Goal: Task Accomplishment & Management: Use online tool/utility

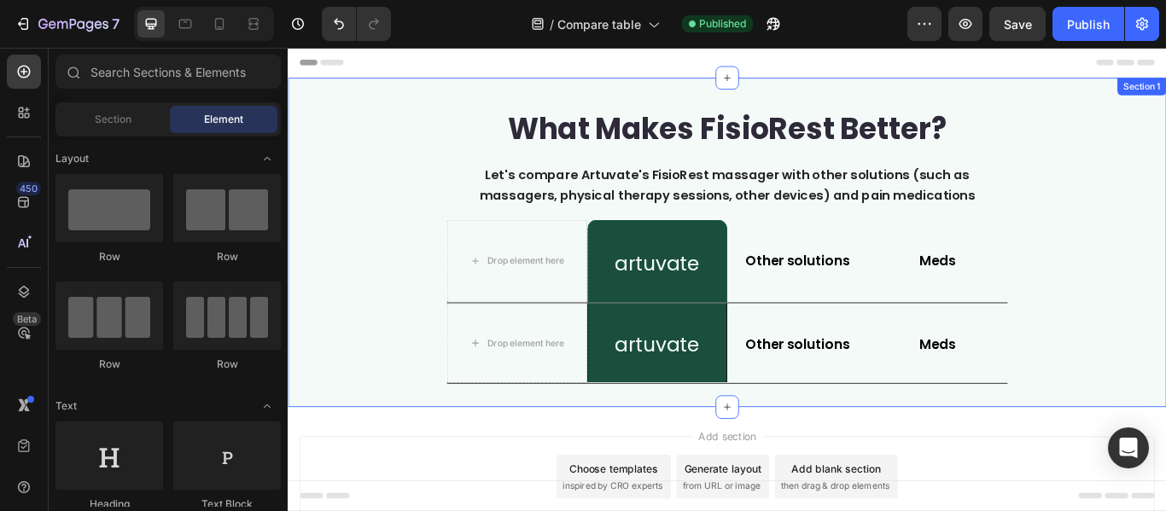
click at [1165, 330] on div "What Makes FisioRest Better? Heading Let's compare Artuvate's FisioRest massage…" at bounding box center [800, 274] width 1024 height 329
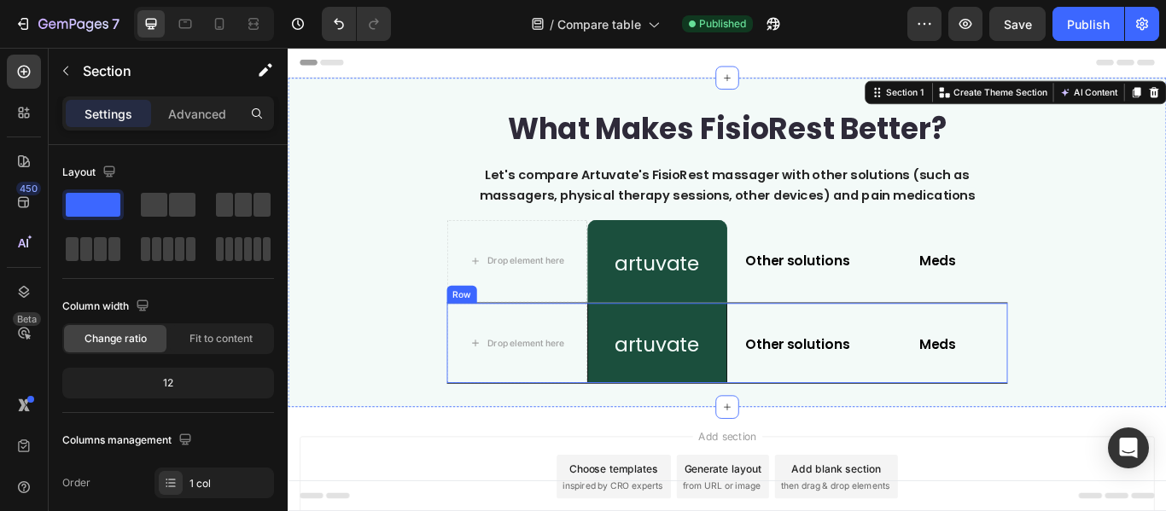
click at [741, 439] on div "artuvate Heading Row" at bounding box center [719, 392] width 164 height 93
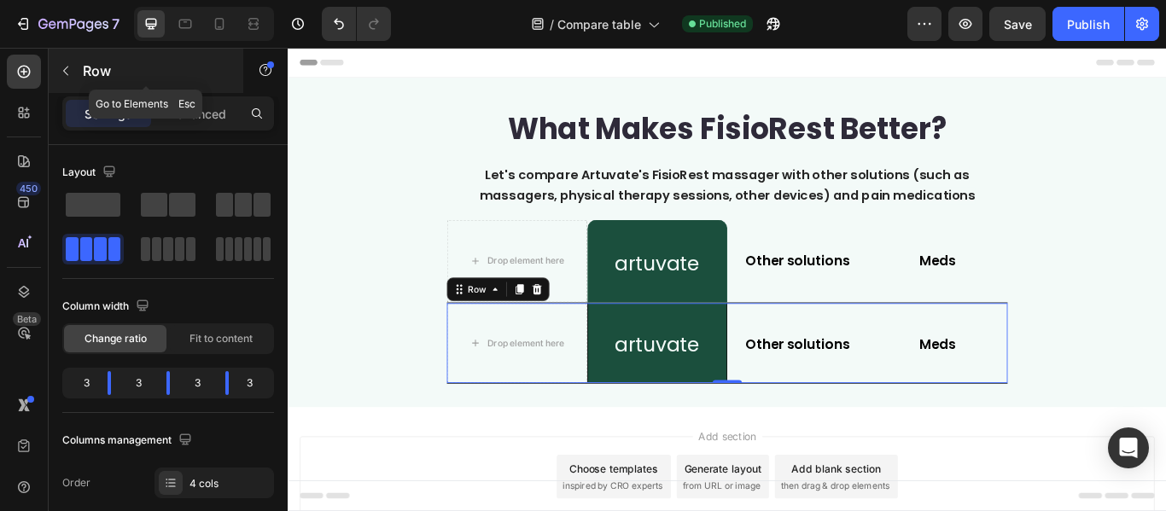
click at [73, 75] on button "button" at bounding box center [65, 70] width 27 height 27
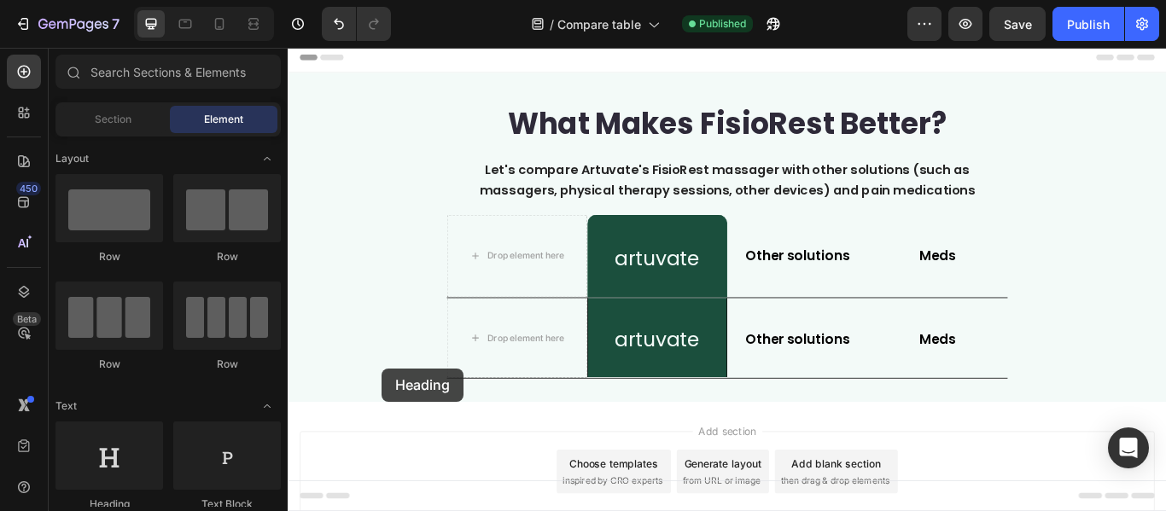
scroll to position [14, 0]
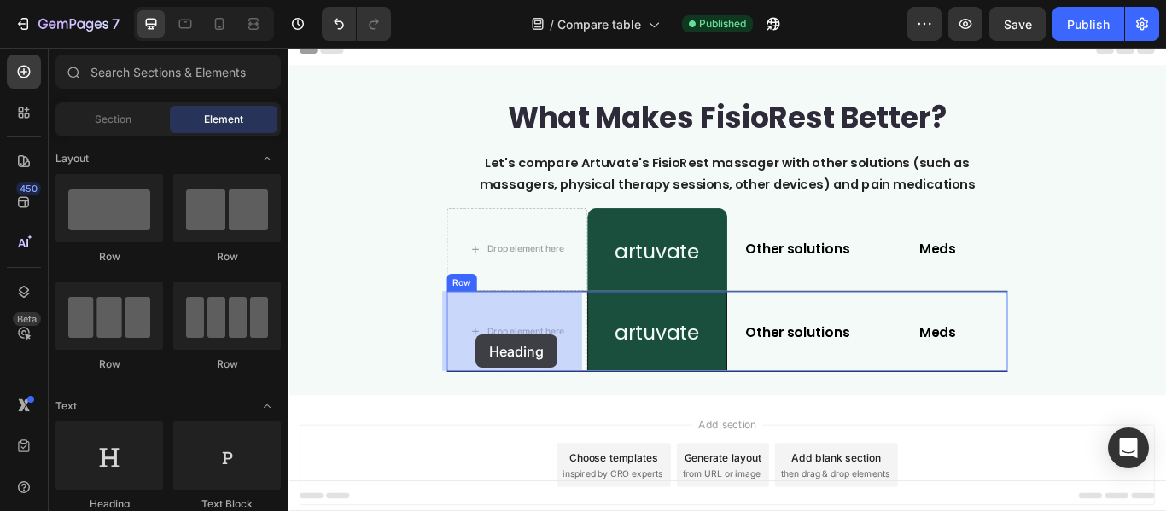
drag, startPoint x: 406, startPoint y: 515, endPoint x: 507, endPoint y: 382, distance: 166.2
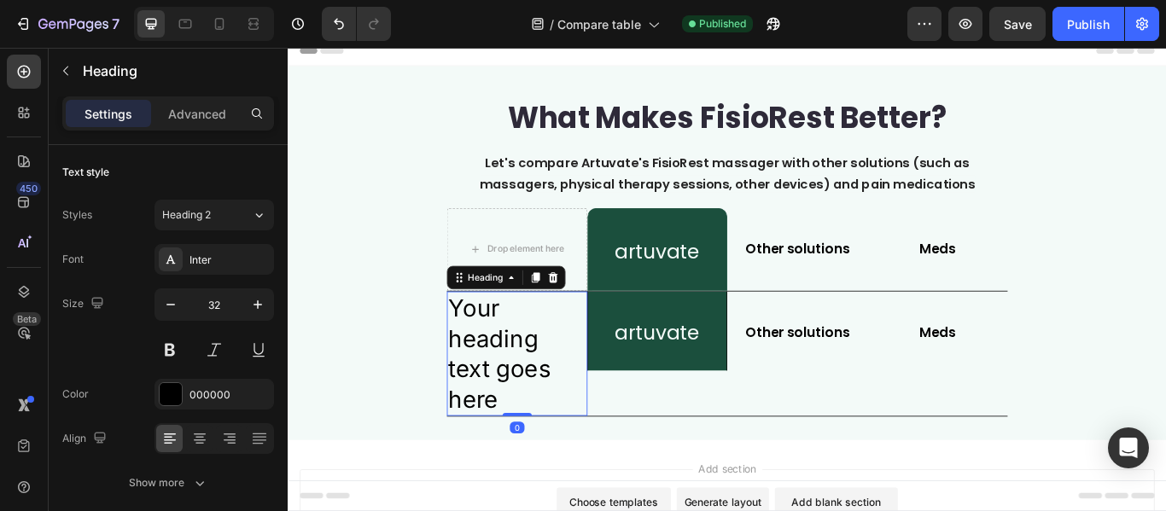
click at [507, 382] on h2 "Your heading text goes here" at bounding box center [555, 404] width 164 height 145
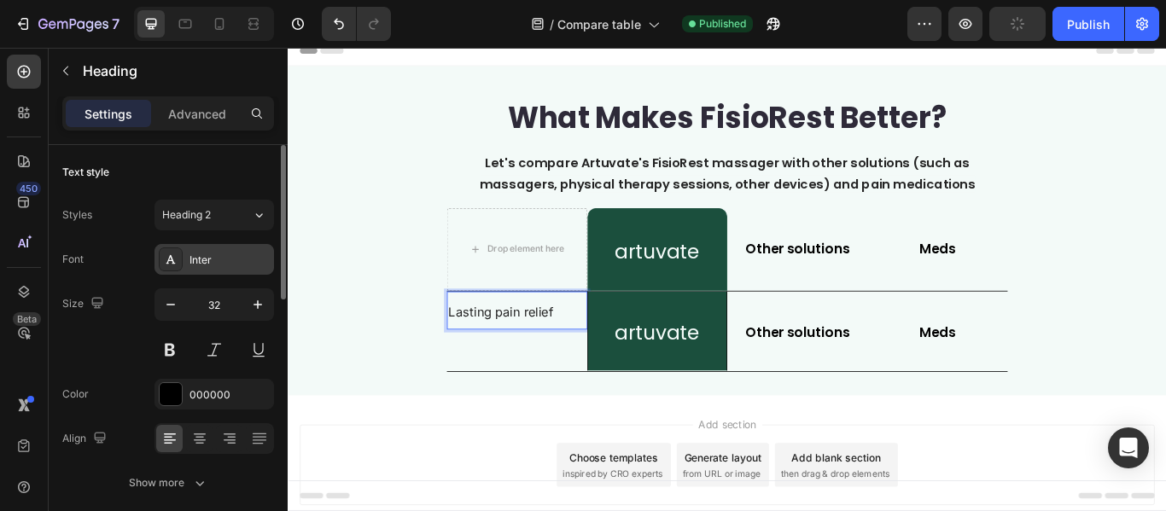
click at [232, 268] on div "Inter" at bounding box center [213, 259] width 119 height 31
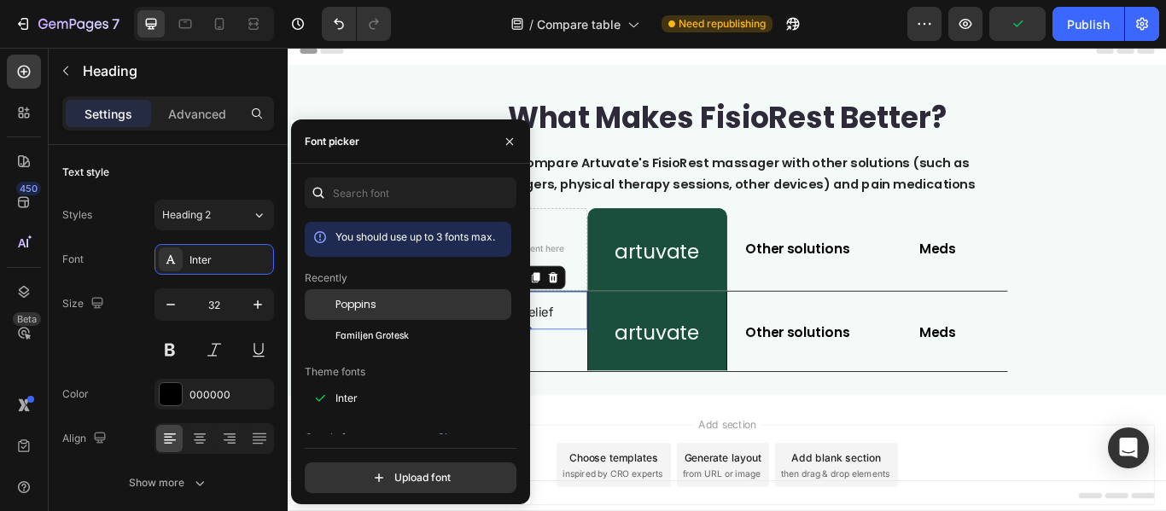
click at [385, 302] on div "Poppins" at bounding box center [421, 304] width 172 height 15
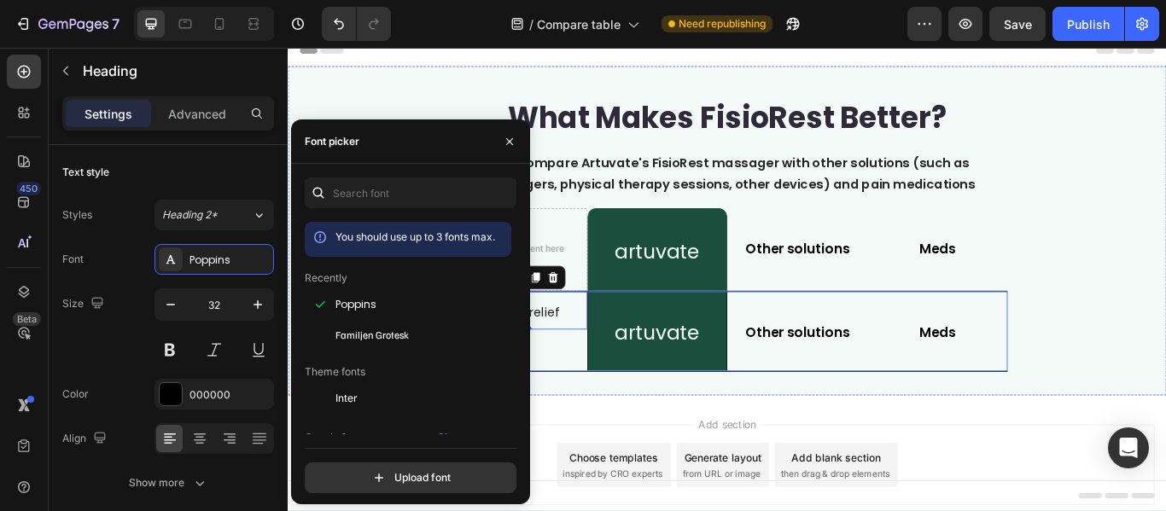
click at [584, 381] on div "⁠⁠⁠⁠⁠⁠⁠ Lasting pain relief Heading 0" at bounding box center [555, 378] width 164 height 93
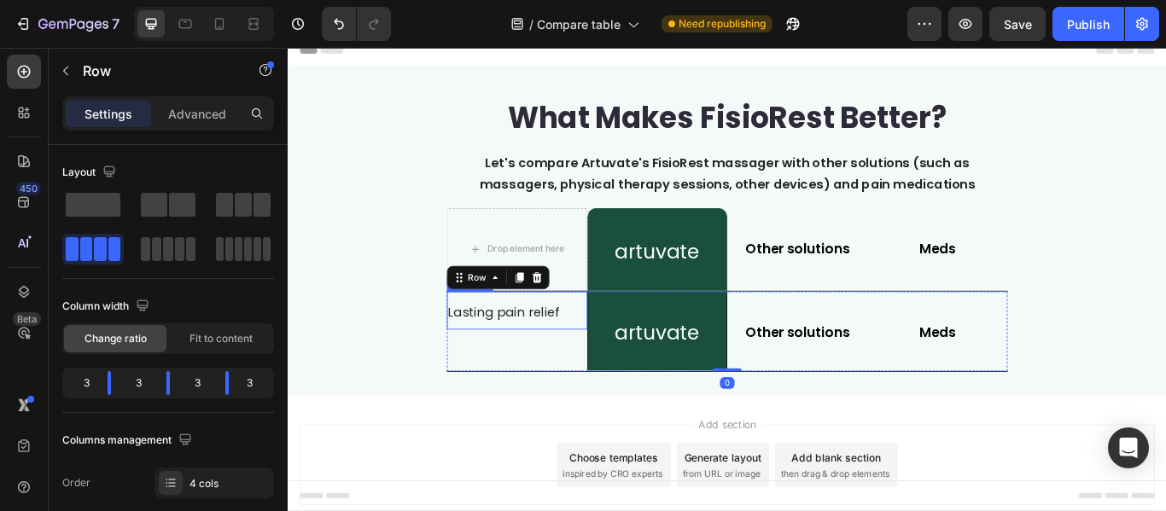
click at [523, 368] on p "⁠⁠⁠⁠⁠⁠⁠ Lasting pain relief" at bounding box center [554, 354] width 160 height 41
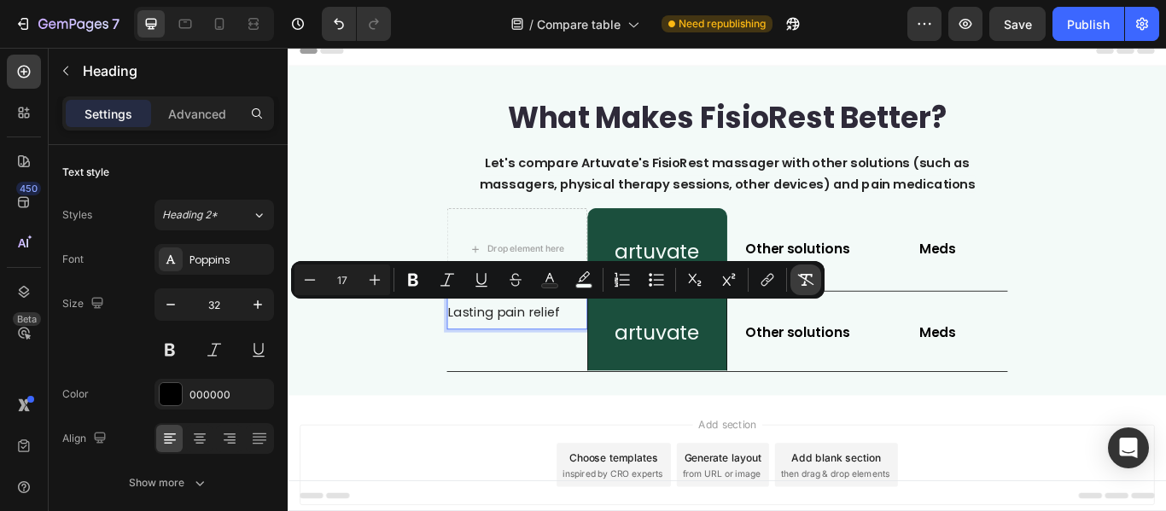
click at [802, 280] on icon "Editor contextual toolbar" at bounding box center [805, 279] width 17 height 17
type input "32"
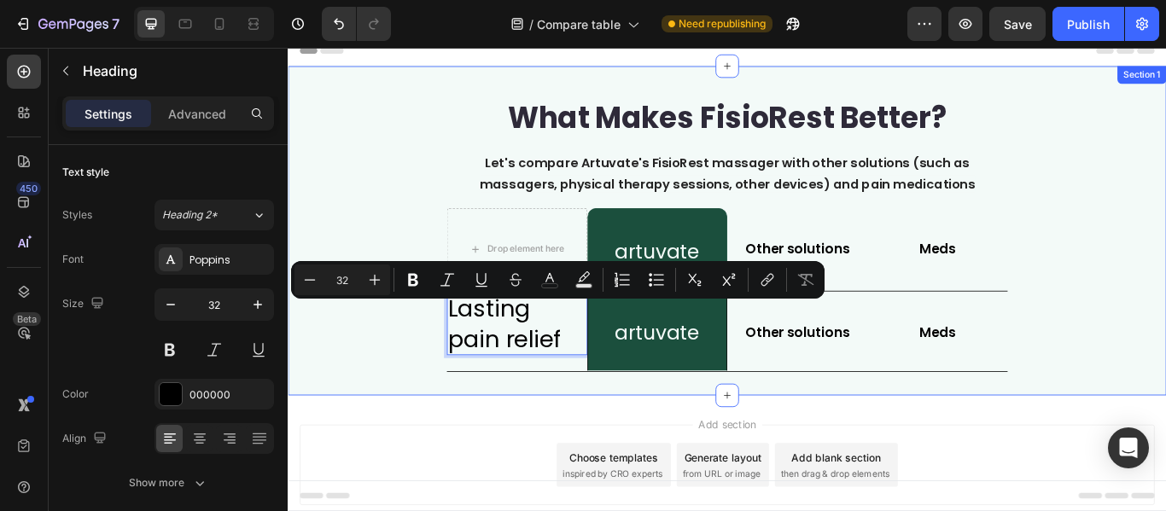
click at [358, 411] on div "What Makes FisioRest Better? Heading Let's compare Artuvate's FisioRest massage…" at bounding box center [800, 260] width 1024 height 329
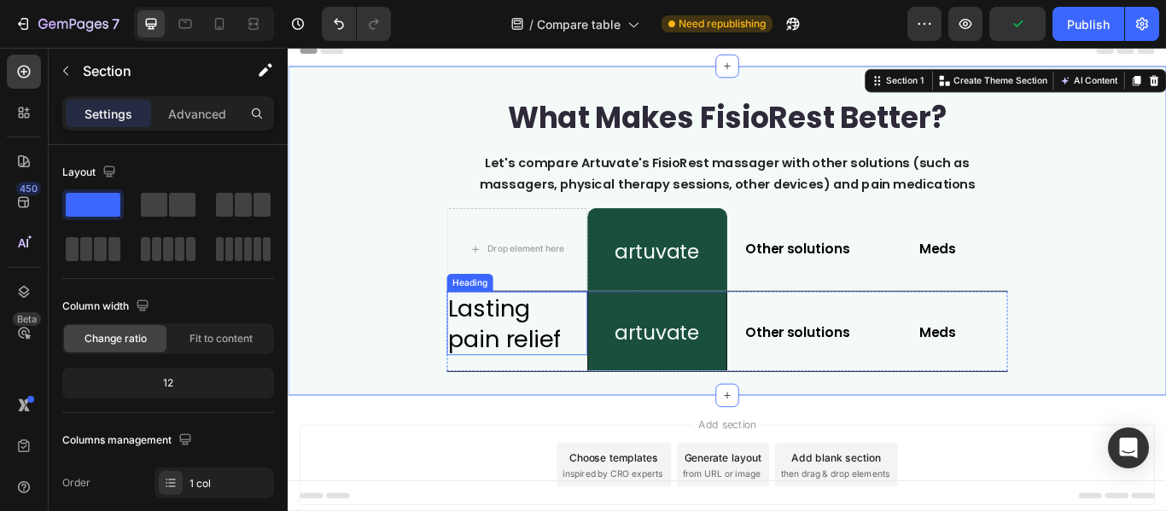
click at [518, 398] on p "Lasting pain relief" at bounding box center [554, 369] width 160 height 71
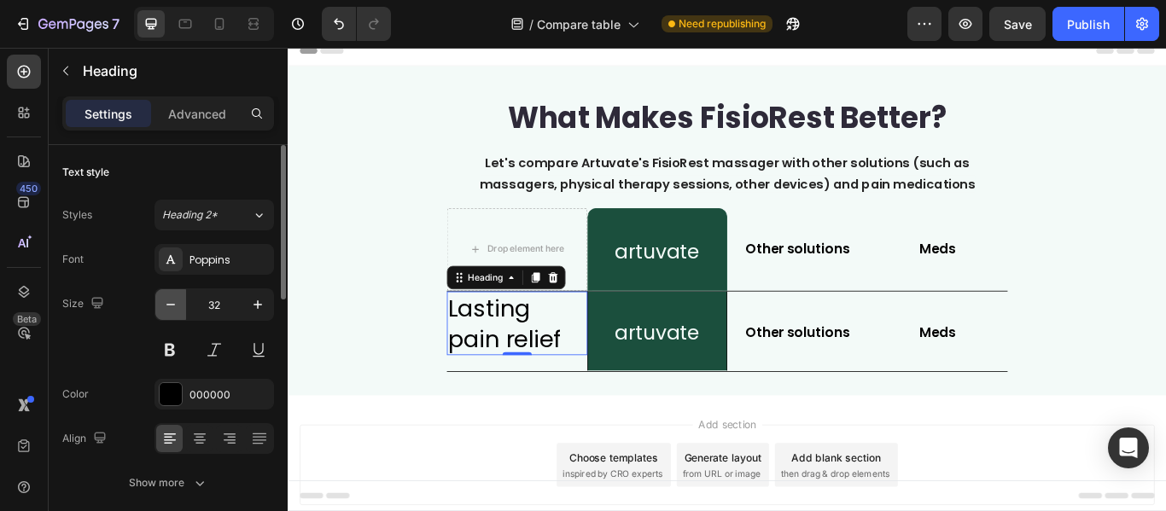
click at [160, 300] on button "button" at bounding box center [170, 304] width 31 height 31
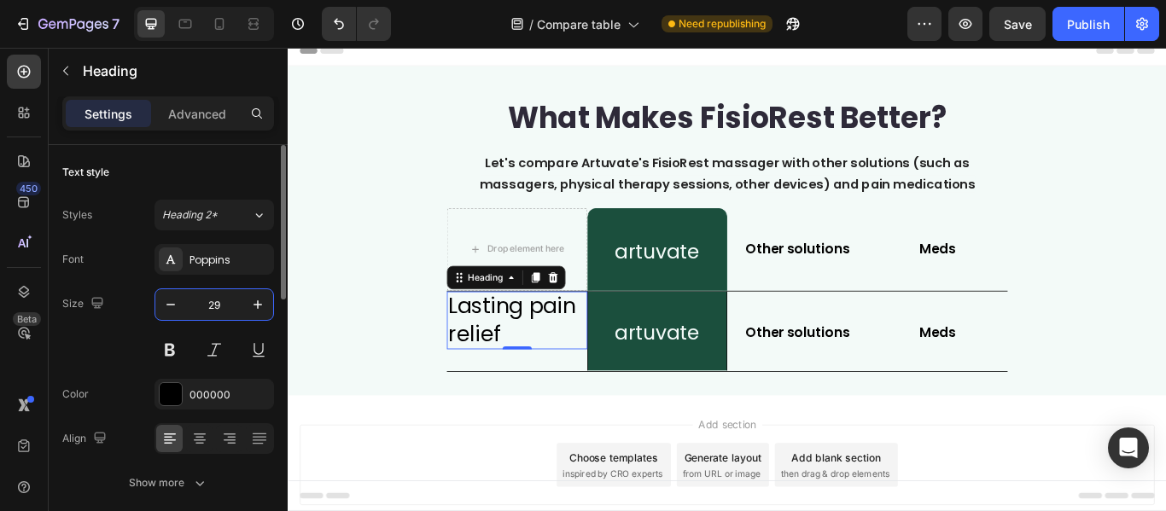
click at [217, 301] on input "29" at bounding box center [214, 304] width 56 height 31
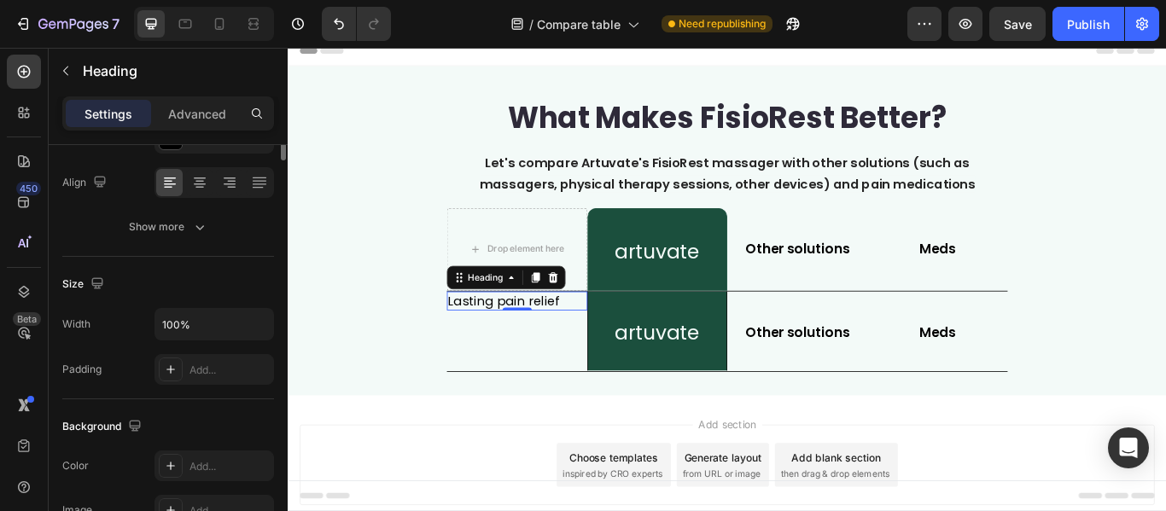
scroll to position [85, 0]
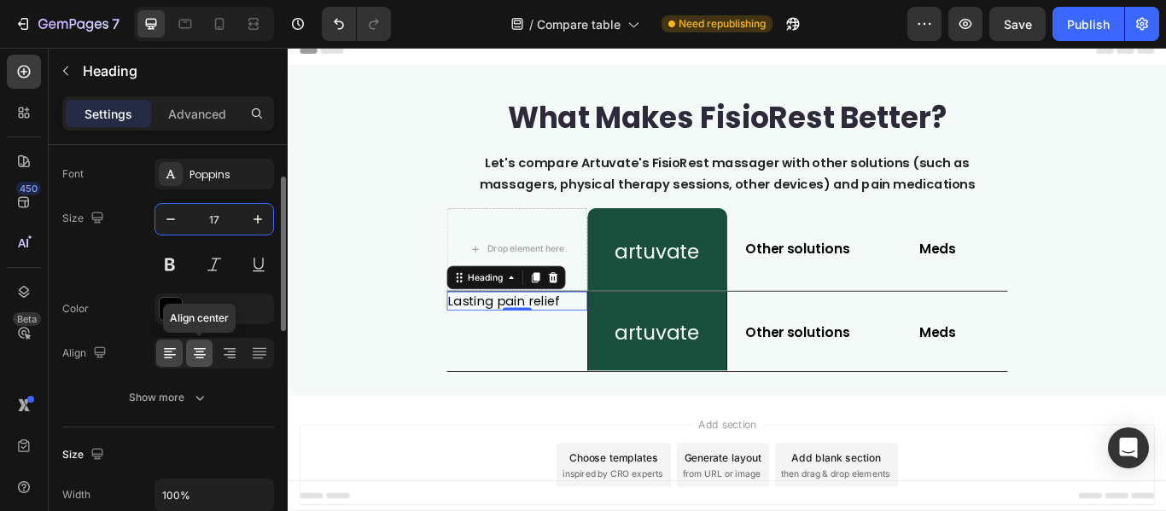
type input "17"
click at [203, 357] on icon at bounding box center [199, 353] width 17 height 17
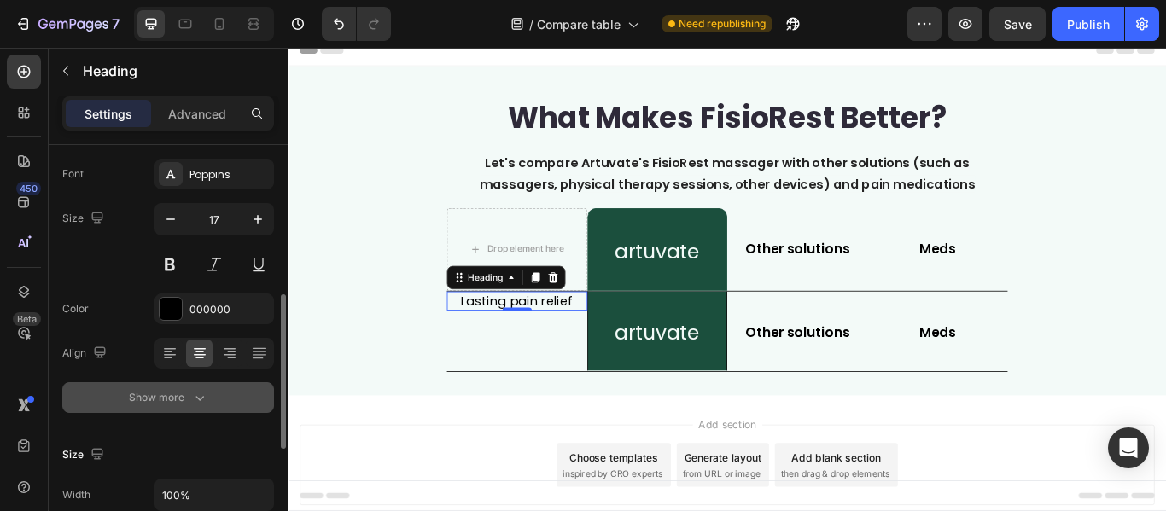
scroll to position [171, 0]
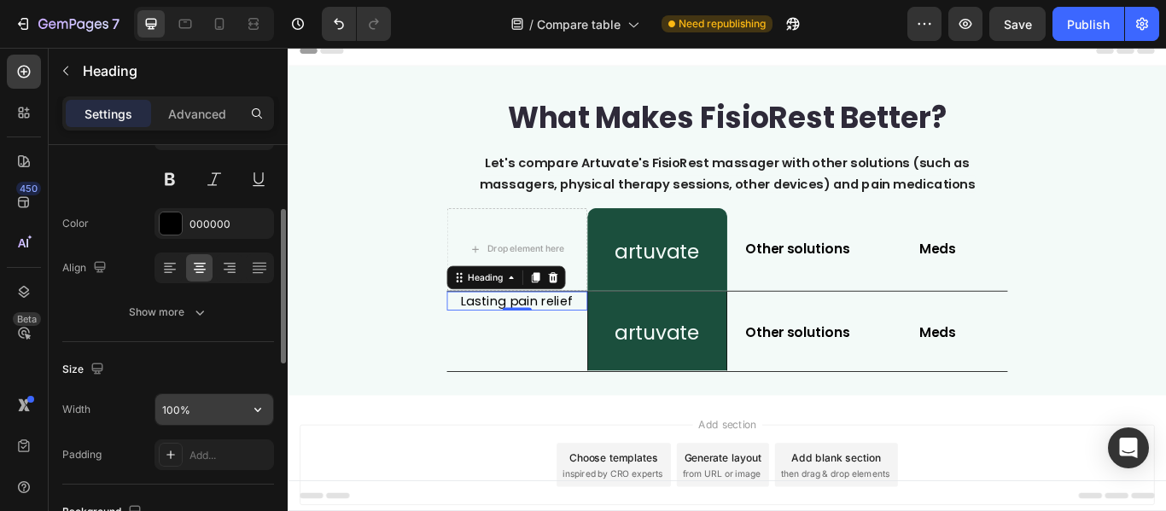
click at [195, 401] on input "100%" at bounding box center [214, 409] width 118 height 31
type input "%"
click at [195, 409] on input "%" at bounding box center [214, 409] width 118 height 31
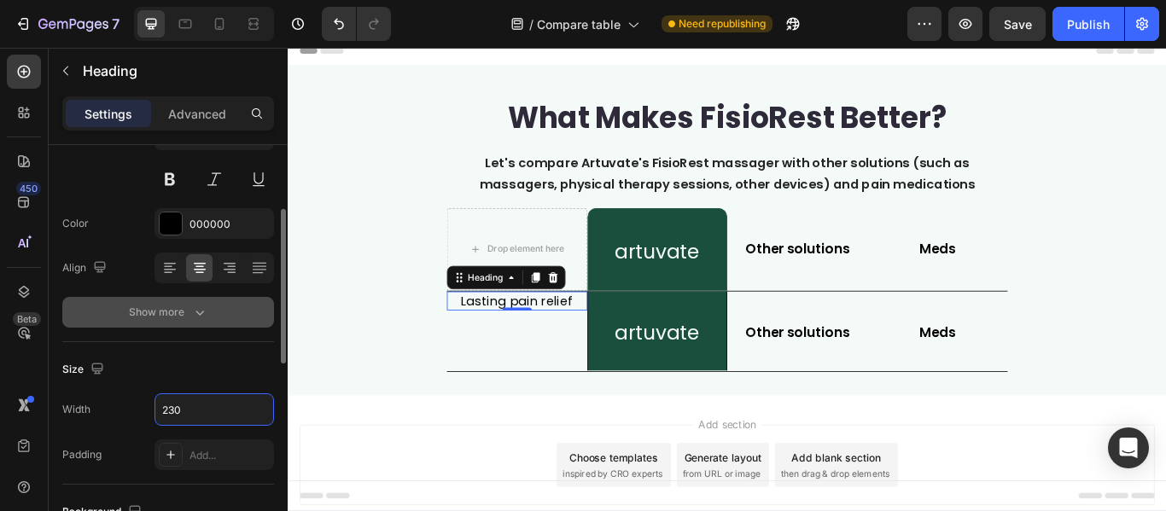
type input "230"
click at [198, 309] on icon "button" at bounding box center [199, 312] width 17 height 17
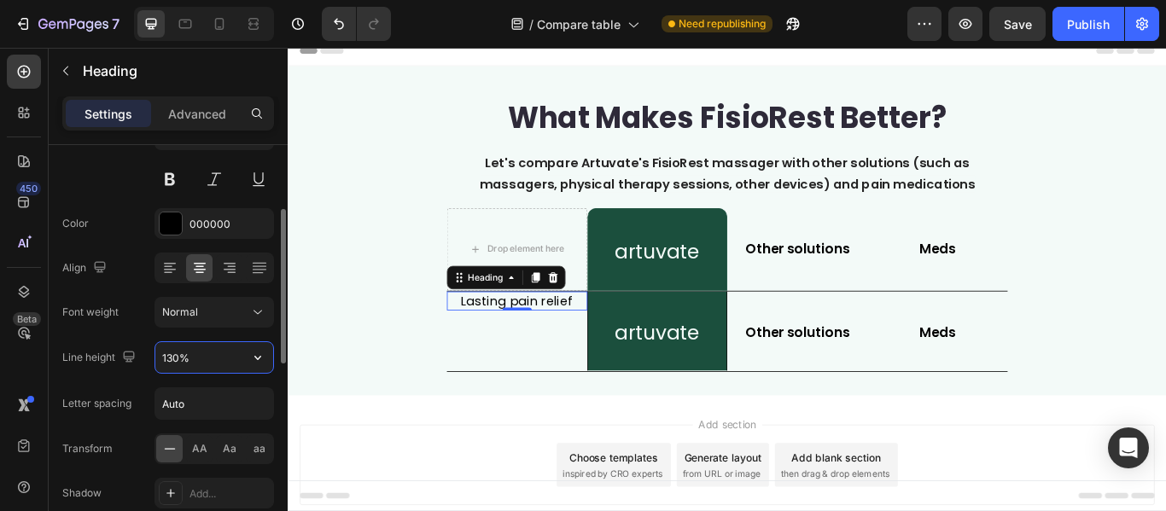
click at [201, 362] on input "130%" at bounding box center [214, 357] width 118 height 31
type input "%"
click at [201, 362] on input "%" at bounding box center [214, 357] width 118 height 31
type input "30"
click at [195, 110] on p "Advanced" at bounding box center [197, 114] width 58 height 18
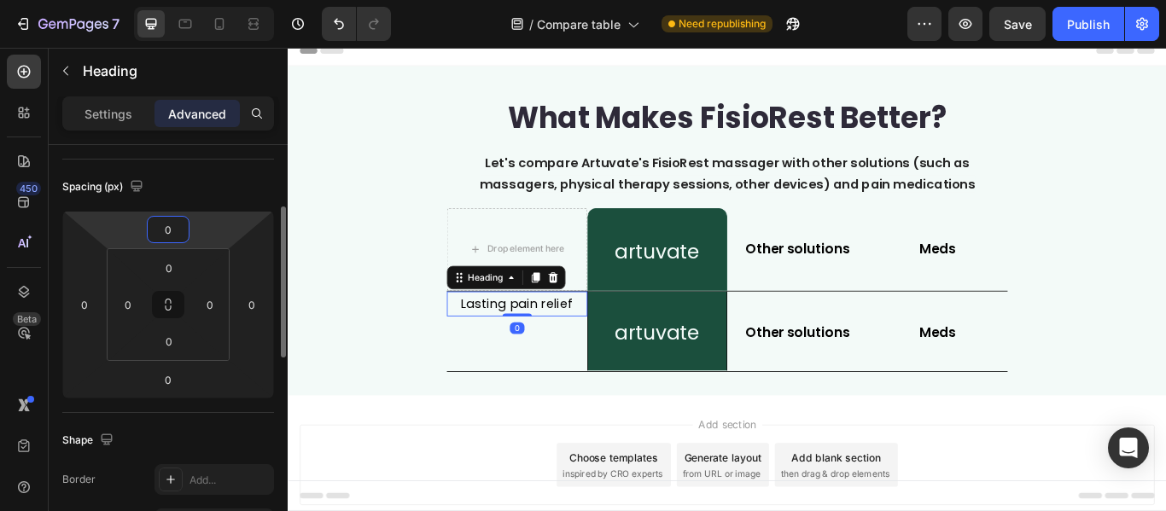
click at [169, 222] on input "0" at bounding box center [168, 230] width 34 height 26
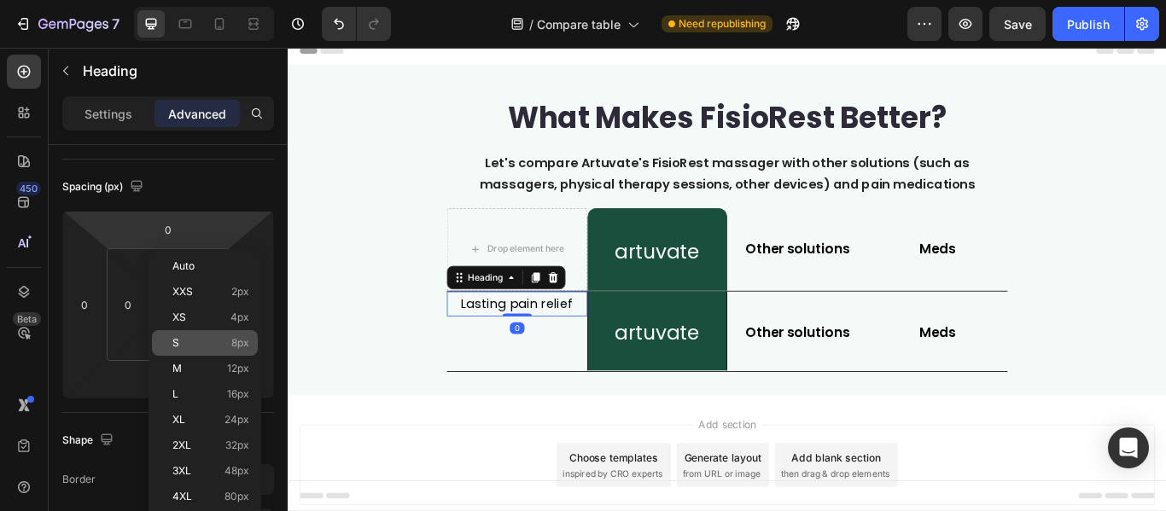
click at [225, 339] on p "S 8px" at bounding box center [210, 343] width 77 height 12
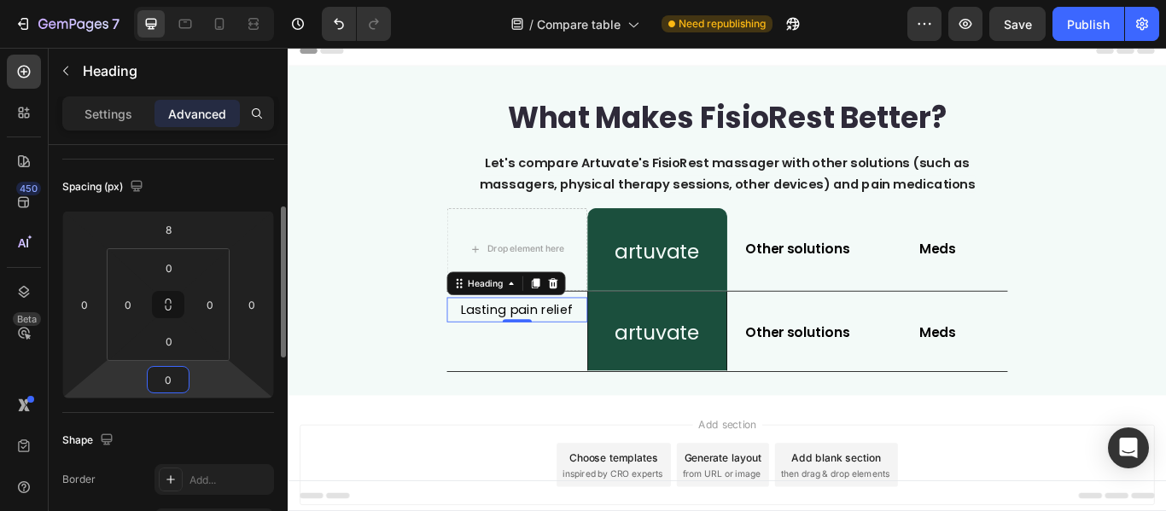
click at [167, 375] on input "0" at bounding box center [168, 380] width 34 height 26
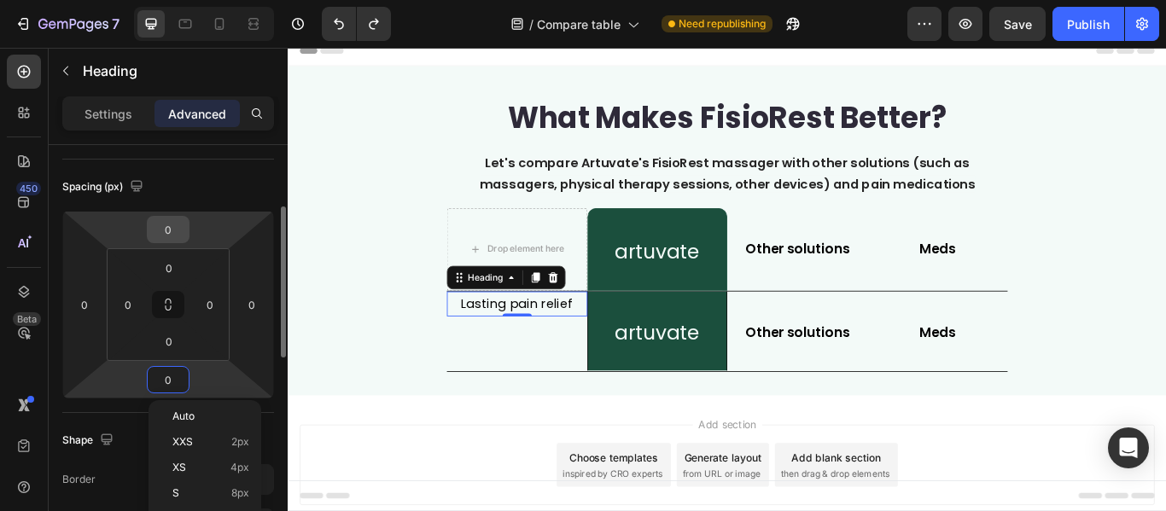
click at [166, 237] on input "0" at bounding box center [168, 230] width 34 height 26
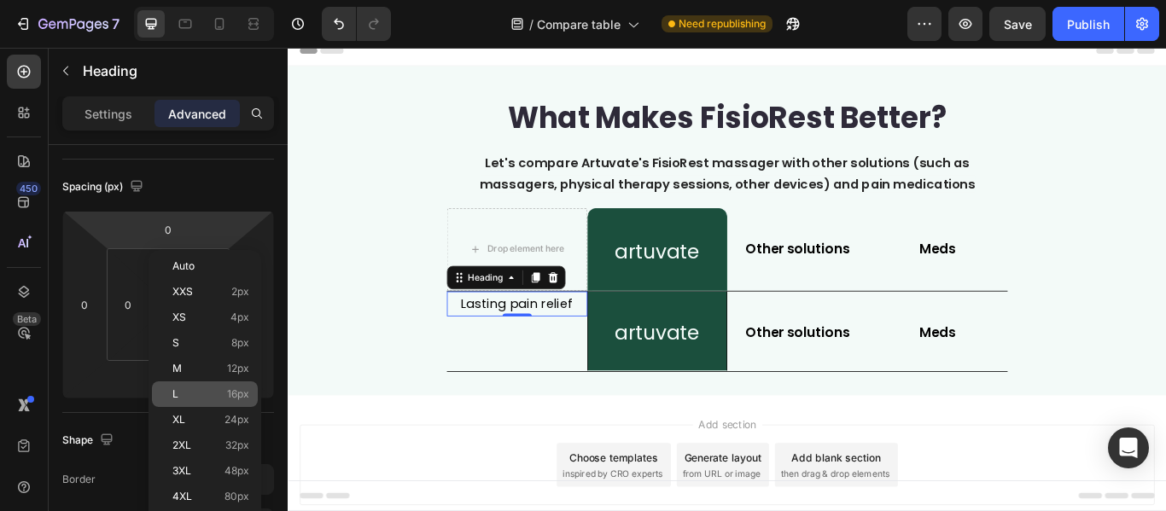
click at [247, 382] on div "L 16px" at bounding box center [205, 394] width 106 height 26
type input "16"
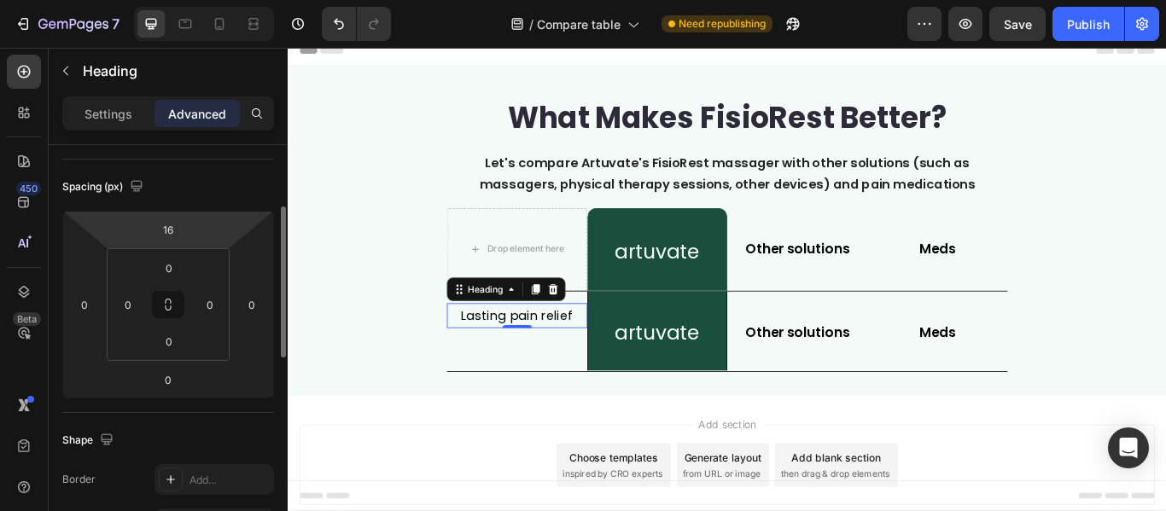
click at [190, 0] on html "7 Version history / Compare table Need republishing Preview Save Publish 450 Be…" at bounding box center [583, 0] width 1166 height 0
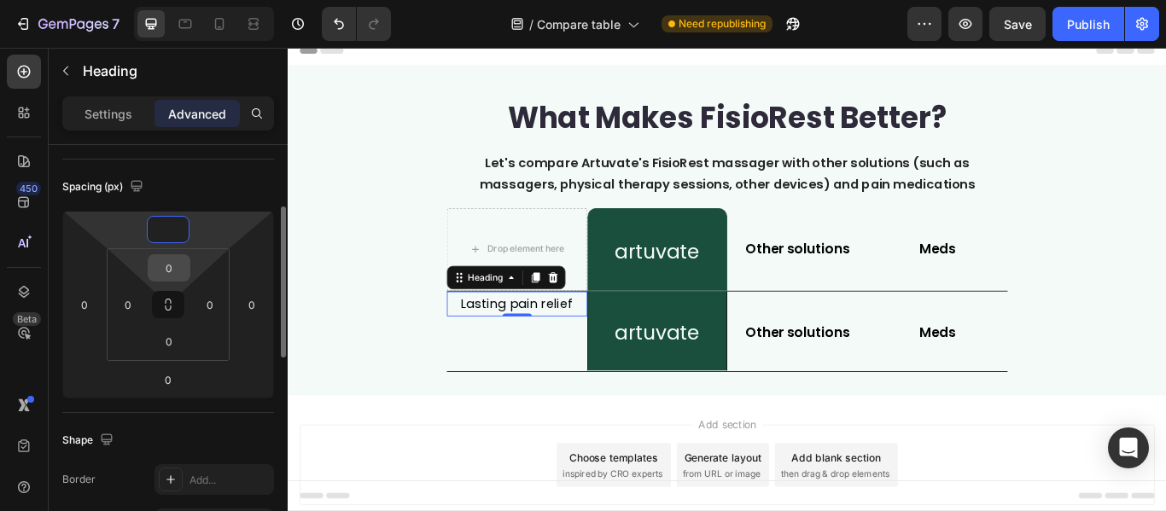
type input "0"
click at [181, 276] on input "0" at bounding box center [169, 268] width 34 height 26
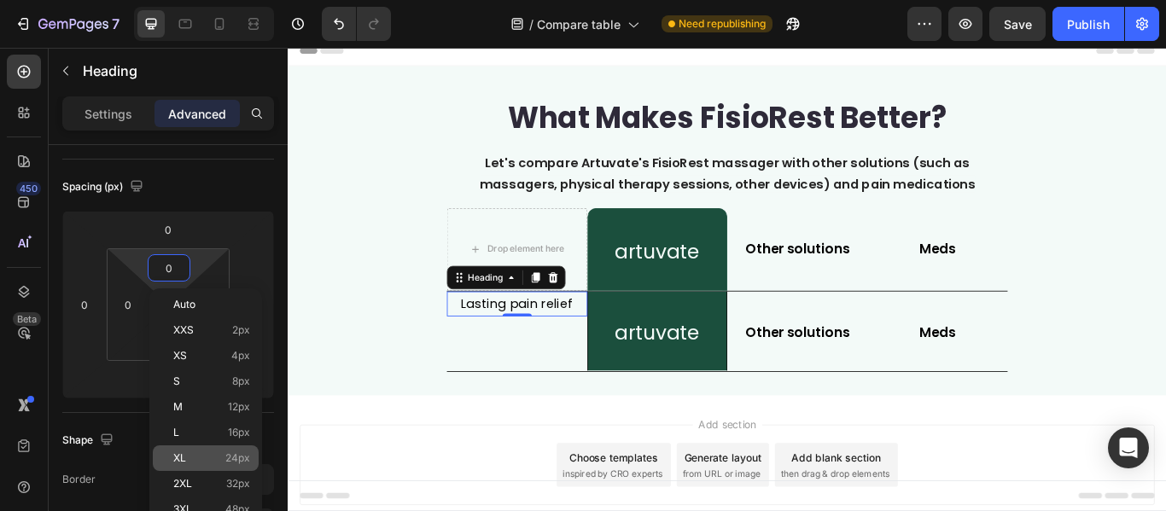
click at [218, 445] on div "XL 24px" at bounding box center [206, 458] width 106 height 26
type input "24"
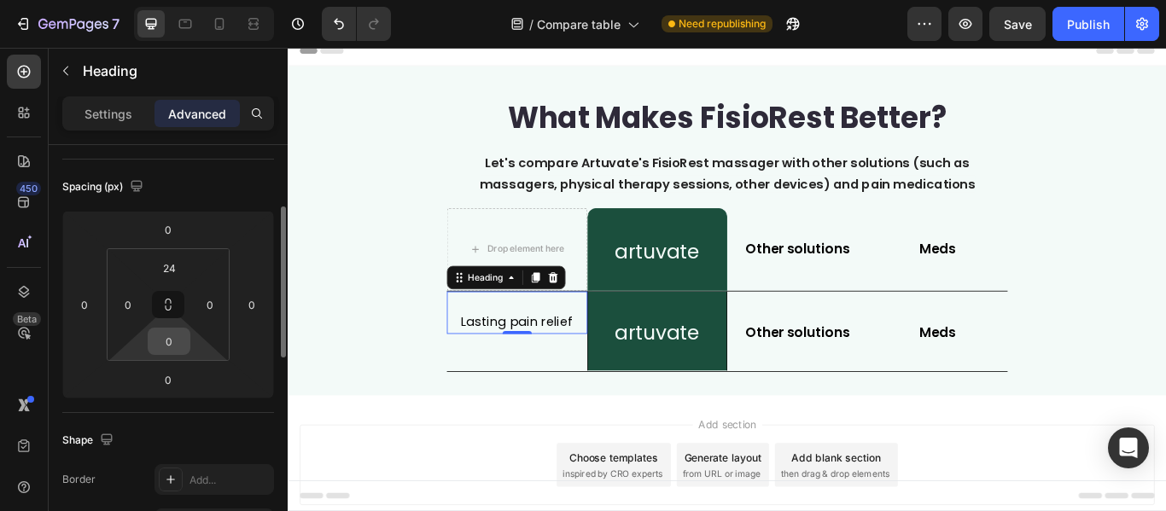
click at [177, 352] on input "0" at bounding box center [169, 342] width 34 height 26
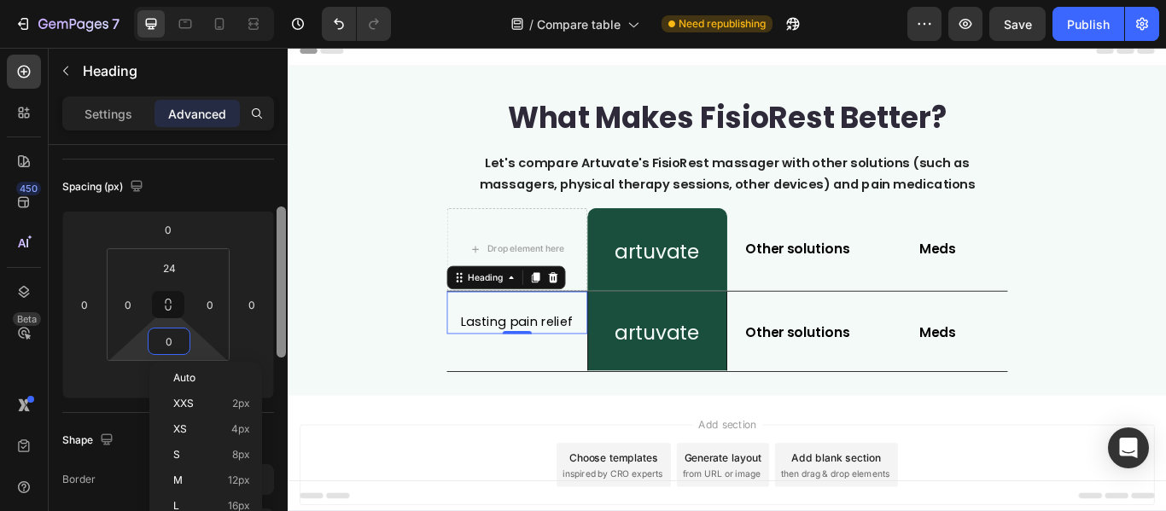
scroll to position [341, 0]
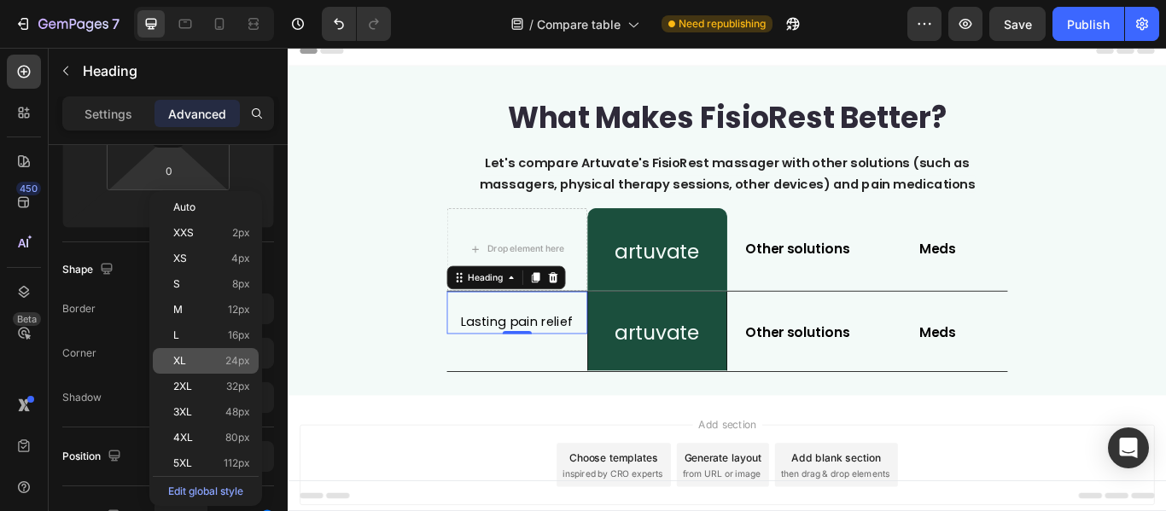
click at [241, 363] on span "24px" at bounding box center [237, 361] width 25 height 12
type input "24"
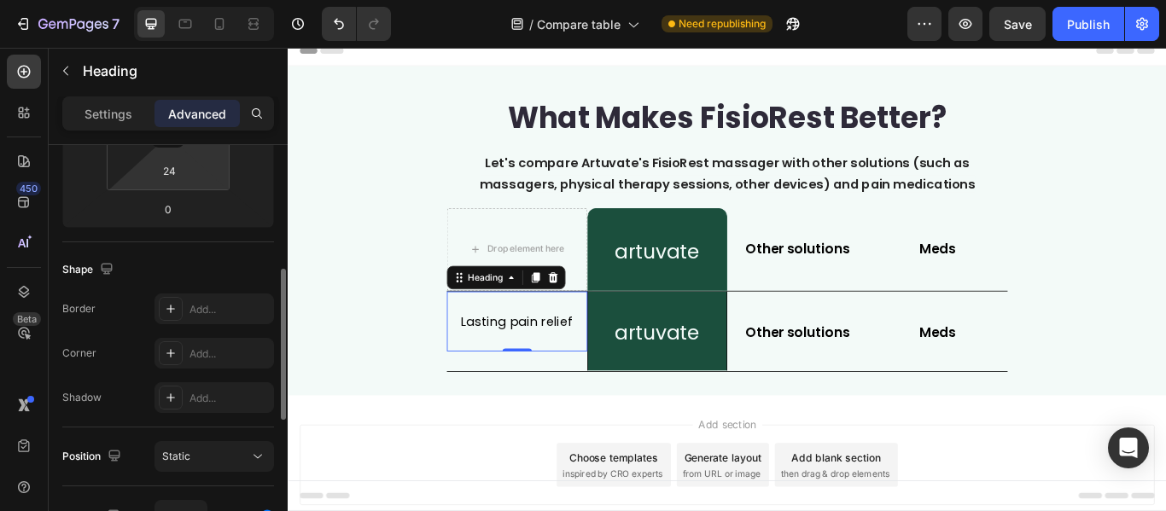
scroll to position [256, 0]
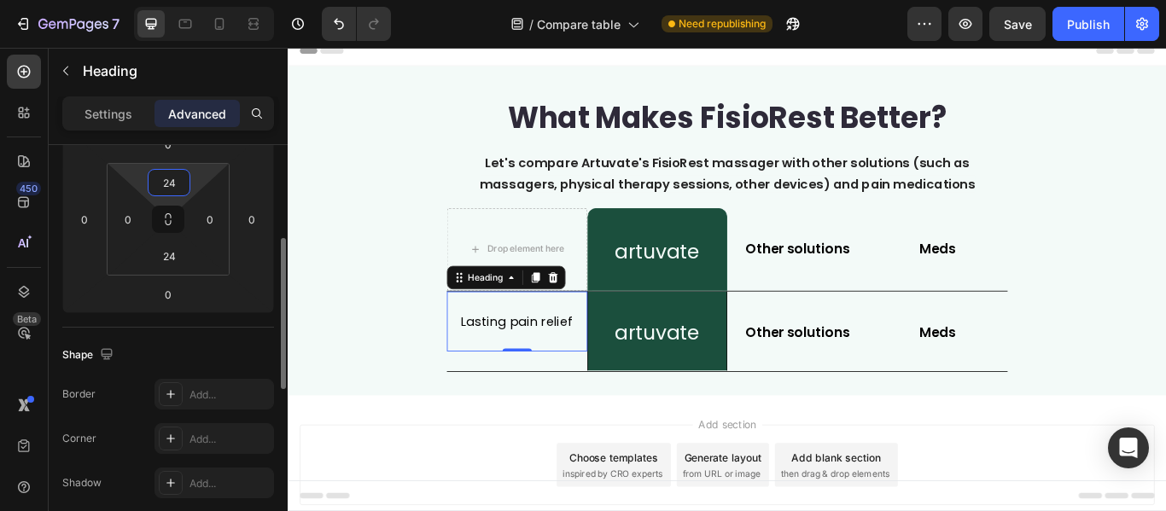
click at [185, 181] on input "24" at bounding box center [169, 183] width 34 height 26
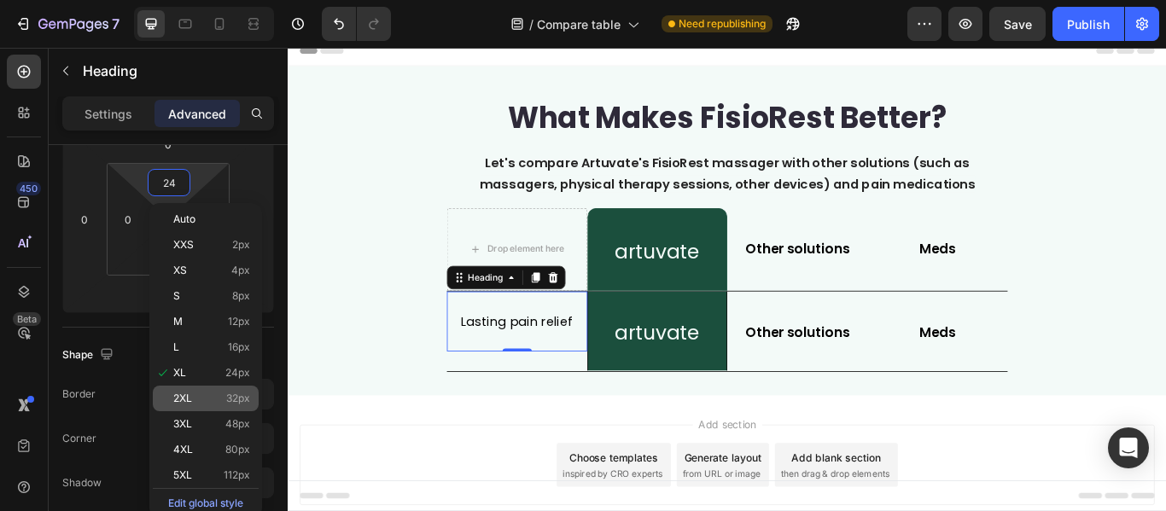
click at [228, 398] on span "32px" at bounding box center [238, 399] width 24 height 12
type input "32"
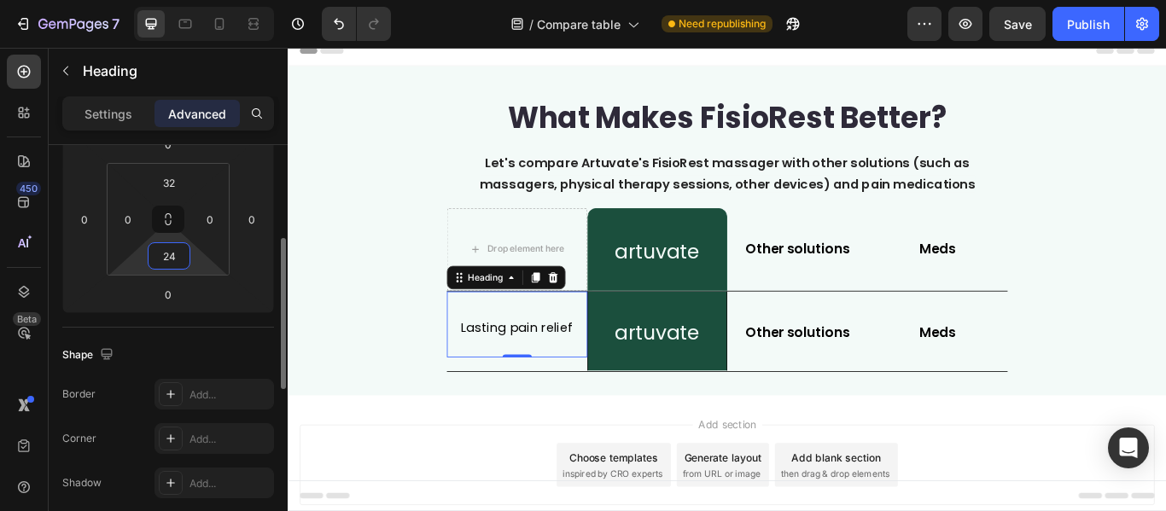
click at [182, 264] on input "24" at bounding box center [169, 256] width 34 height 26
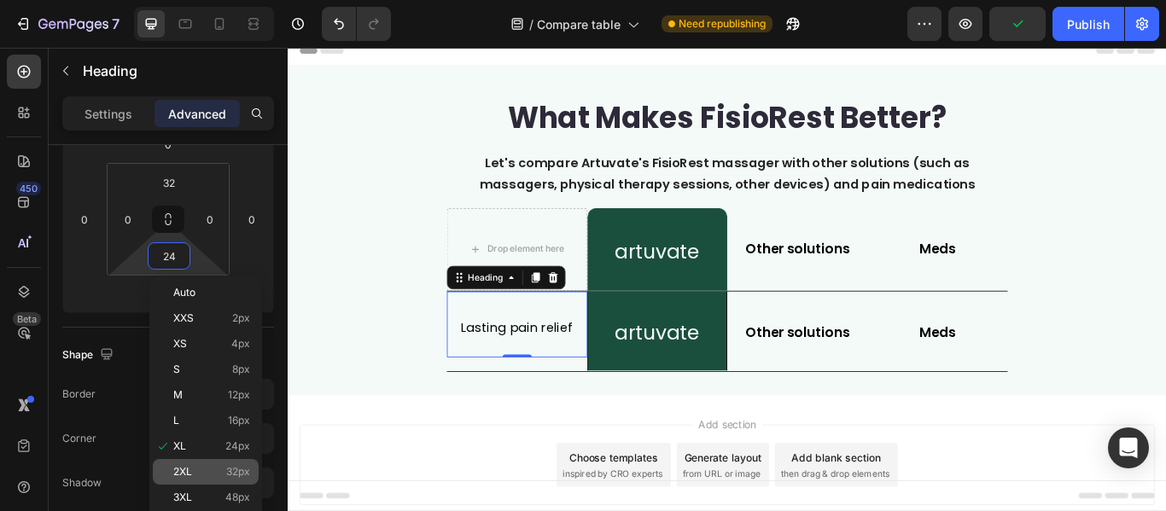
click at [243, 473] on span "32px" at bounding box center [238, 472] width 24 height 12
type input "32"
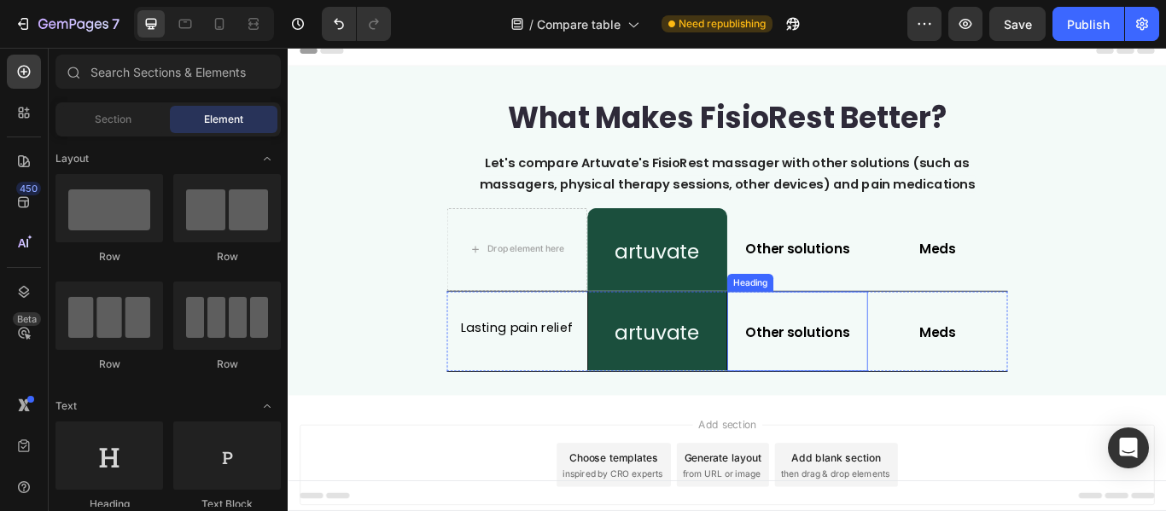
click at [858, 393] on h2 "Other solutions" at bounding box center [882, 379] width 164 height 31
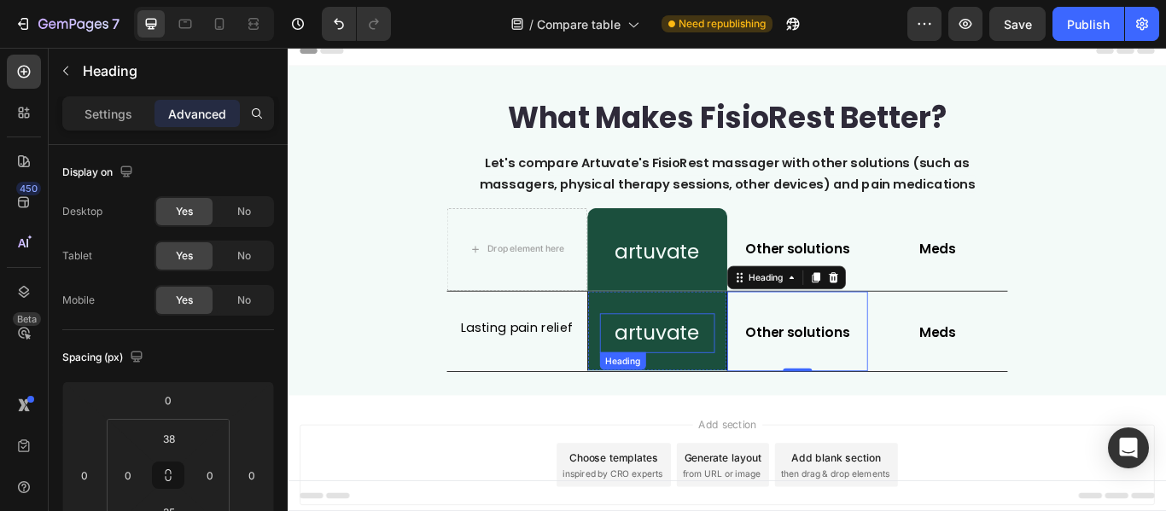
click at [701, 375] on h2 "artuvate" at bounding box center [718, 381] width 135 height 46
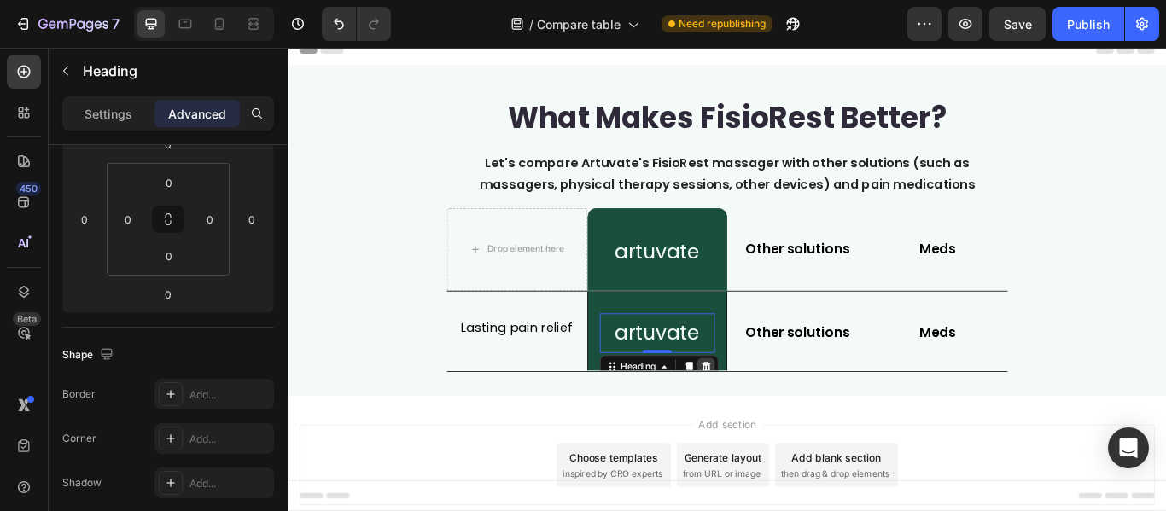
click at [767, 410] on div at bounding box center [775, 420] width 20 height 20
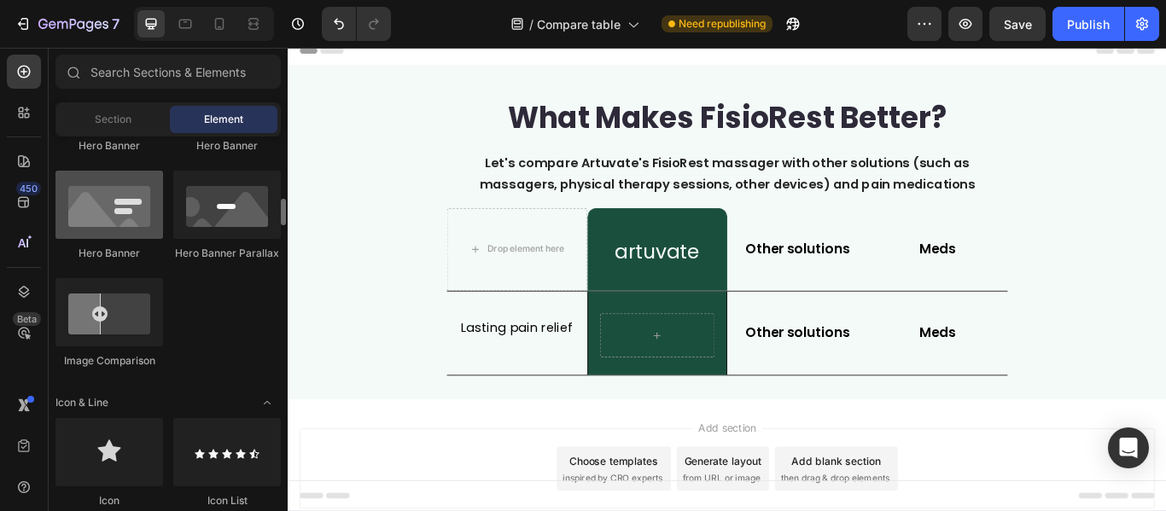
scroll to position [939, 0]
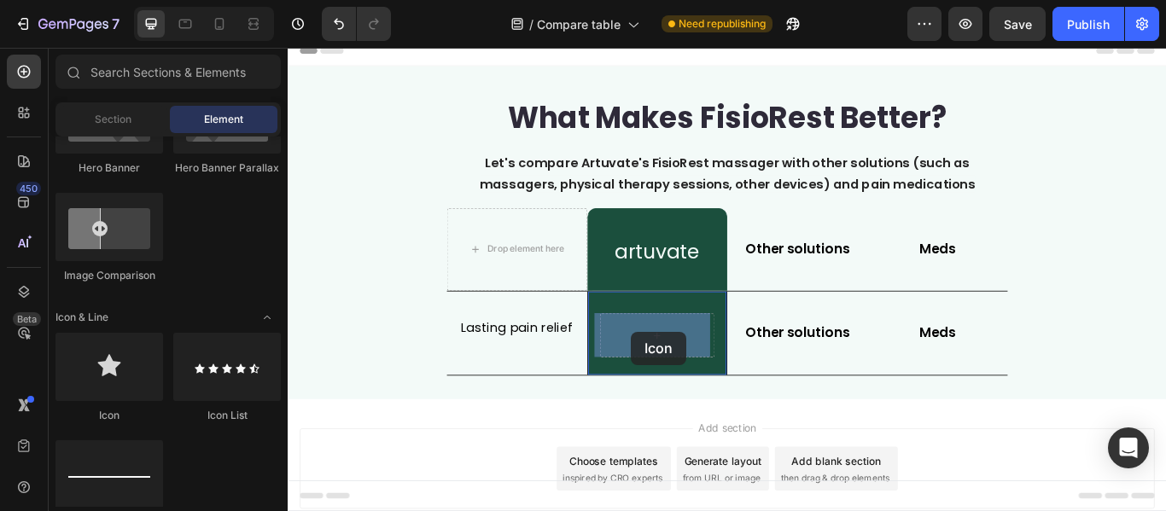
drag, startPoint x: 603, startPoint y: 379, endPoint x: 688, endPoint y: 379, distance: 84.5
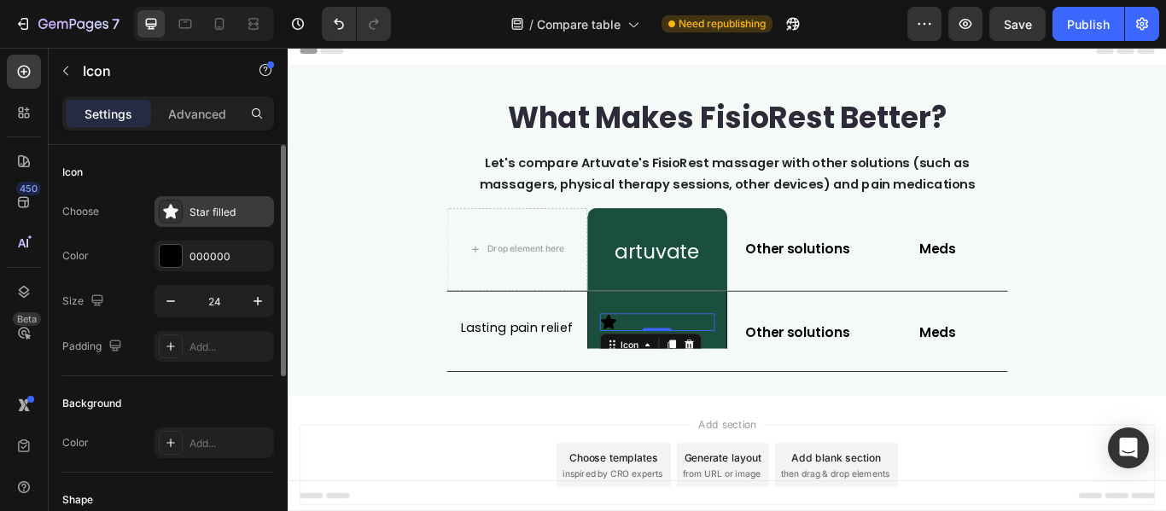
click at [213, 212] on div "Star filled" at bounding box center [229, 212] width 80 height 15
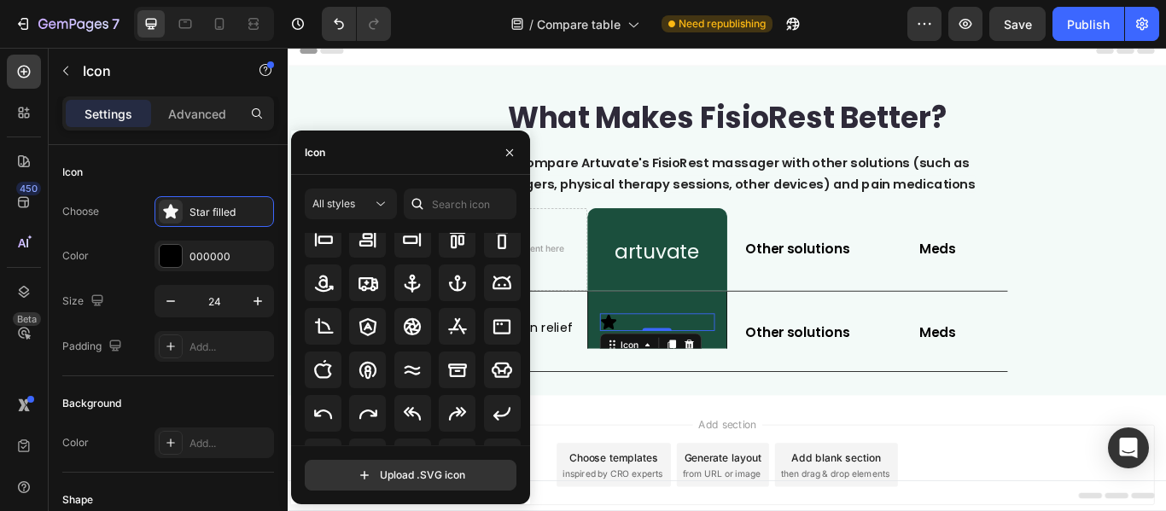
scroll to position [0, 0]
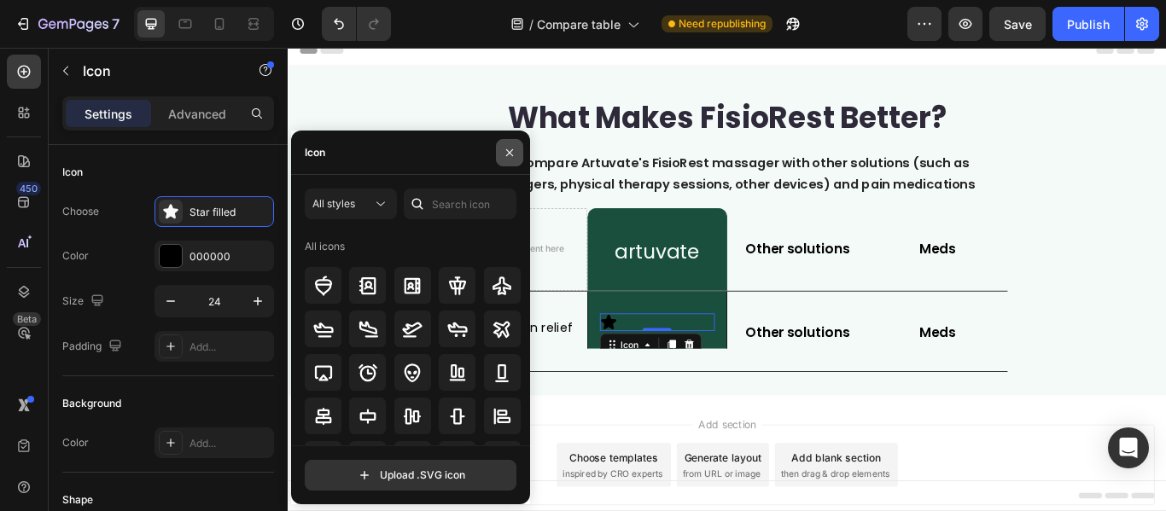
click at [509, 142] on button "button" at bounding box center [509, 152] width 27 height 27
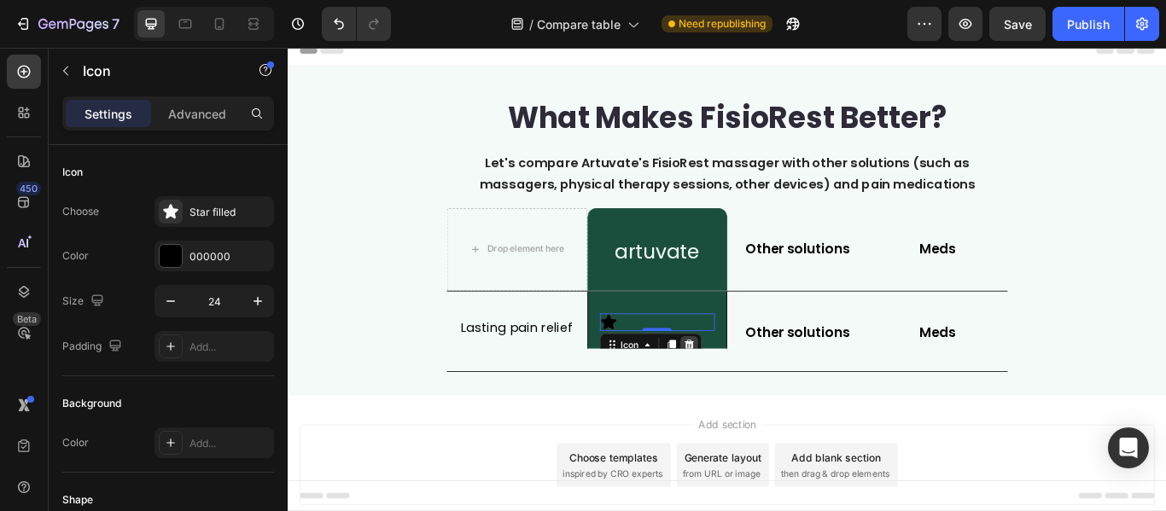
click at [753, 393] on icon at bounding box center [755, 394] width 14 height 14
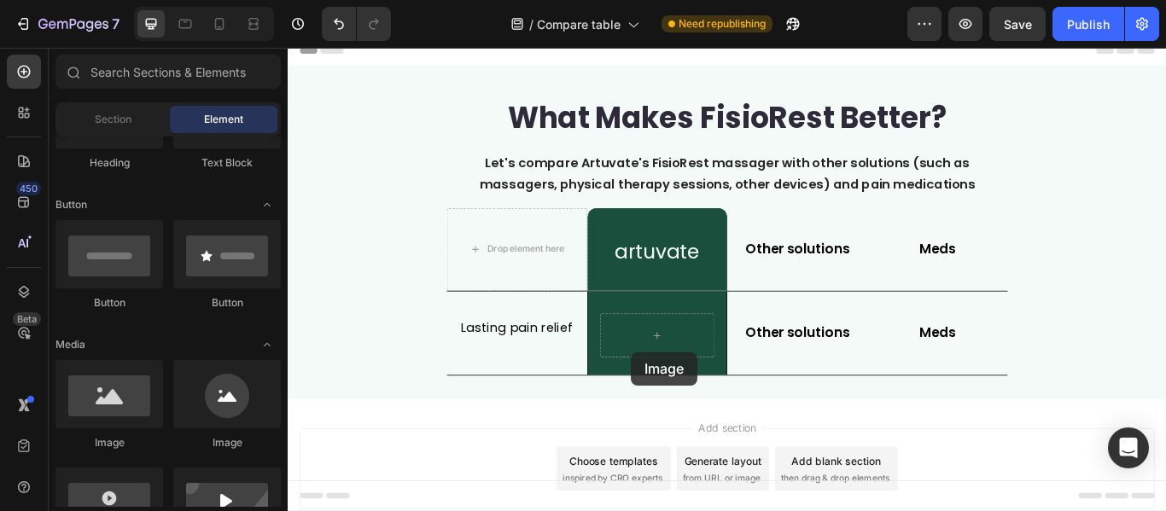
scroll to position [19, 0]
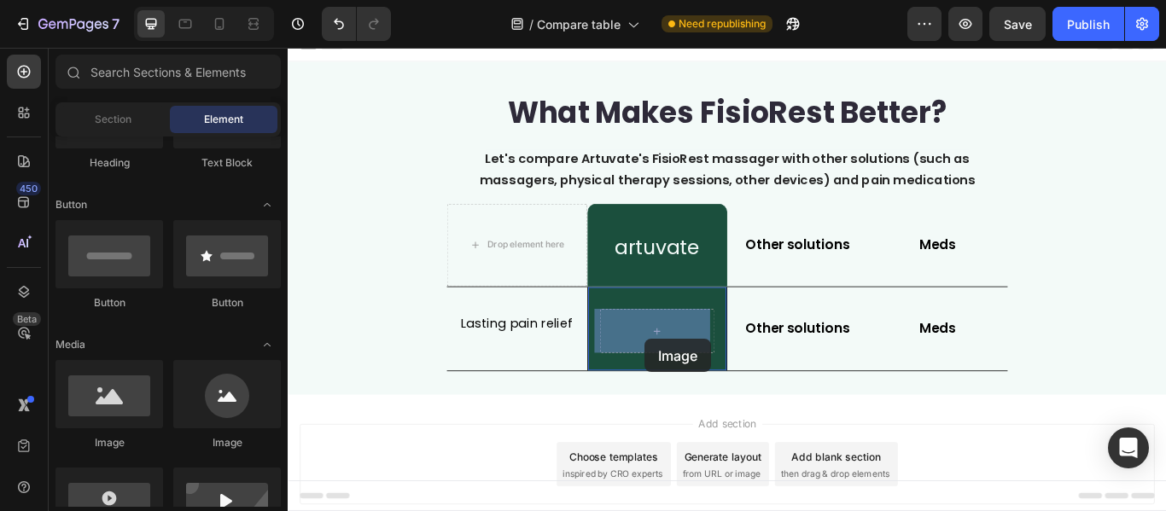
drag, startPoint x: 682, startPoint y: 410, endPoint x: 704, endPoint y: 387, distance: 31.4
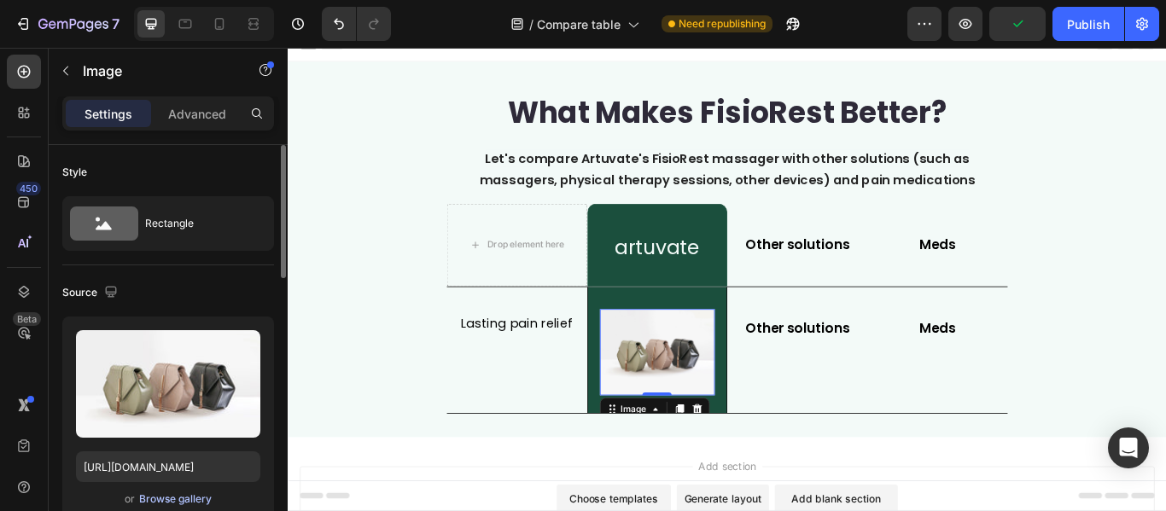
click at [159, 495] on div "Browse gallery" at bounding box center [175, 499] width 73 height 15
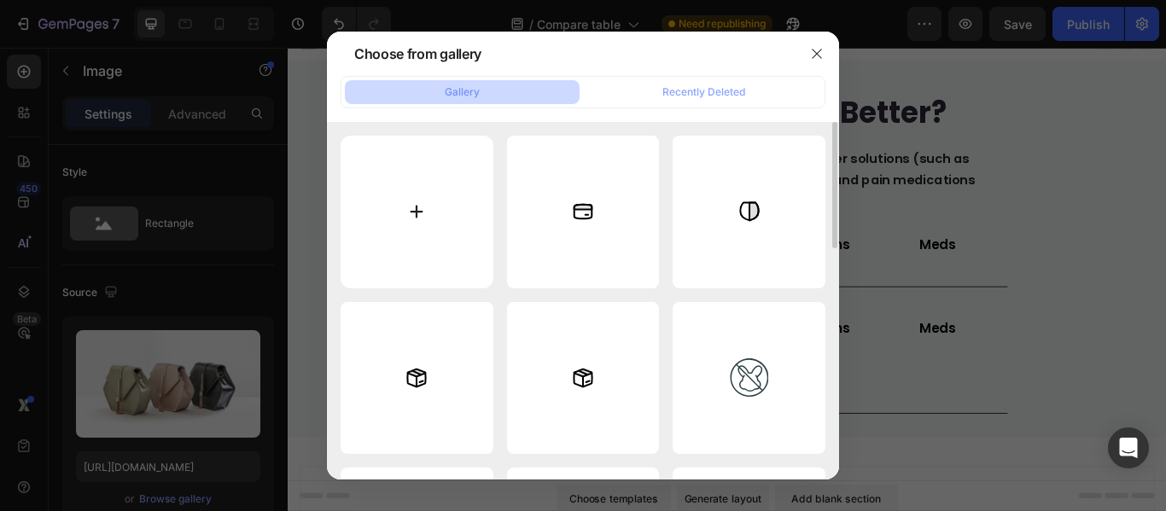
click at [406, 222] on input "file" at bounding box center [416, 212] width 153 height 153
type input "C:\fakepath\svg-image-16.svg"
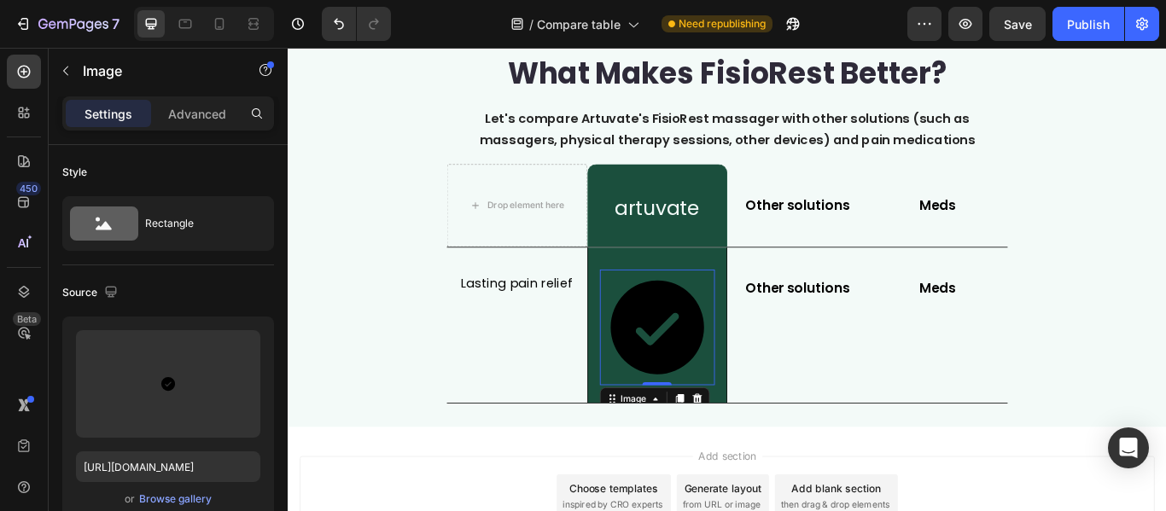
scroll to position [104, 0]
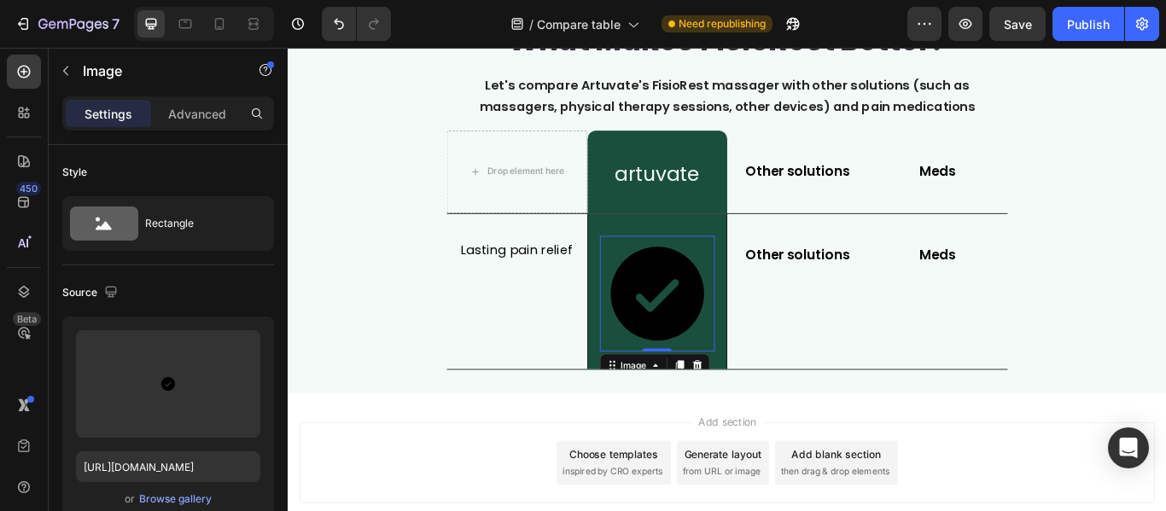
click at [733, 352] on img at bounding box center [718, 334] width 135 height 135
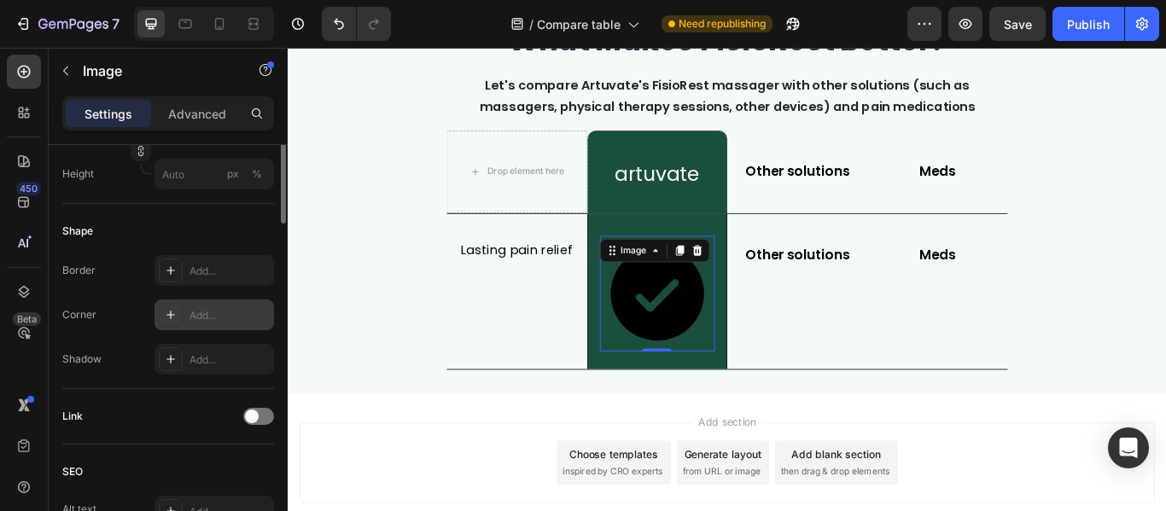
scroll to position [362, 0]
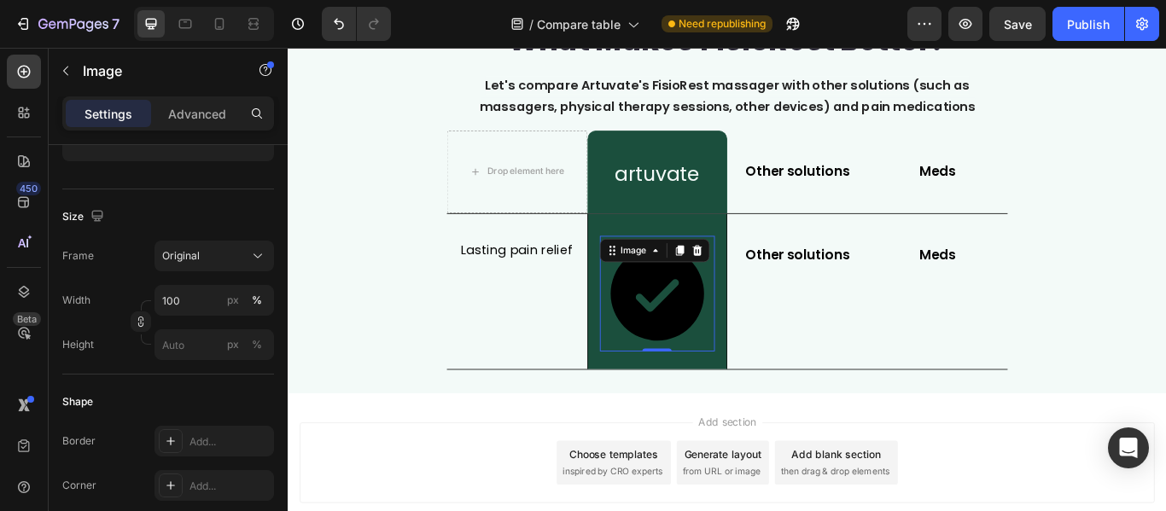
click at [682, 347] on img at bounding box center [718, 334] width 135 height 135
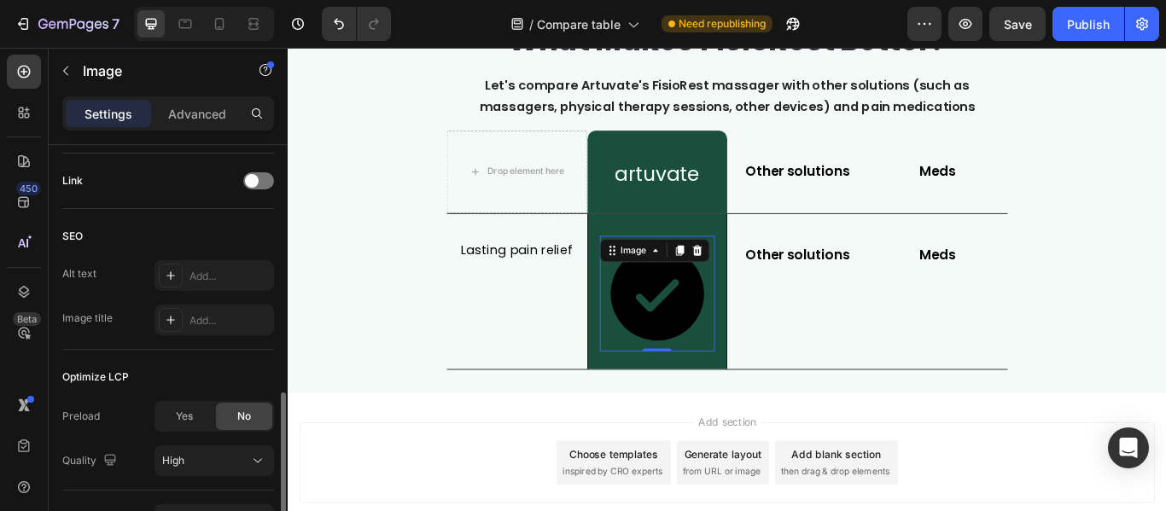
scroll to position [874, 0]
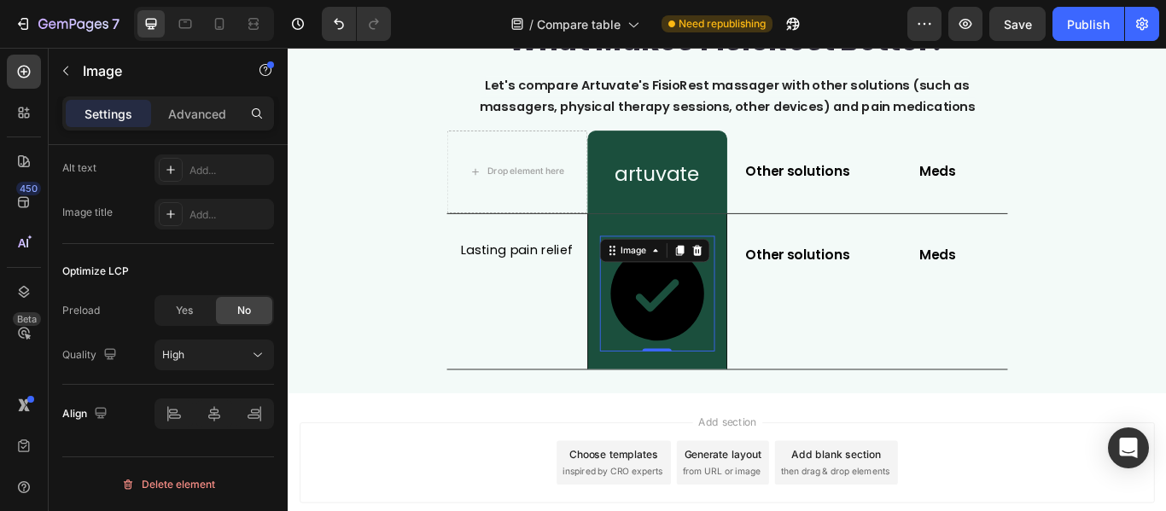
click at [694, 335] on img at bounding box center [718, 334] width 135 height 135
click at [689, 288] on div "Image" at bounding box center [690, 283] width 37 height 15
click at [725, 342] on img at bounding box center [718, 334] width 135 height 135
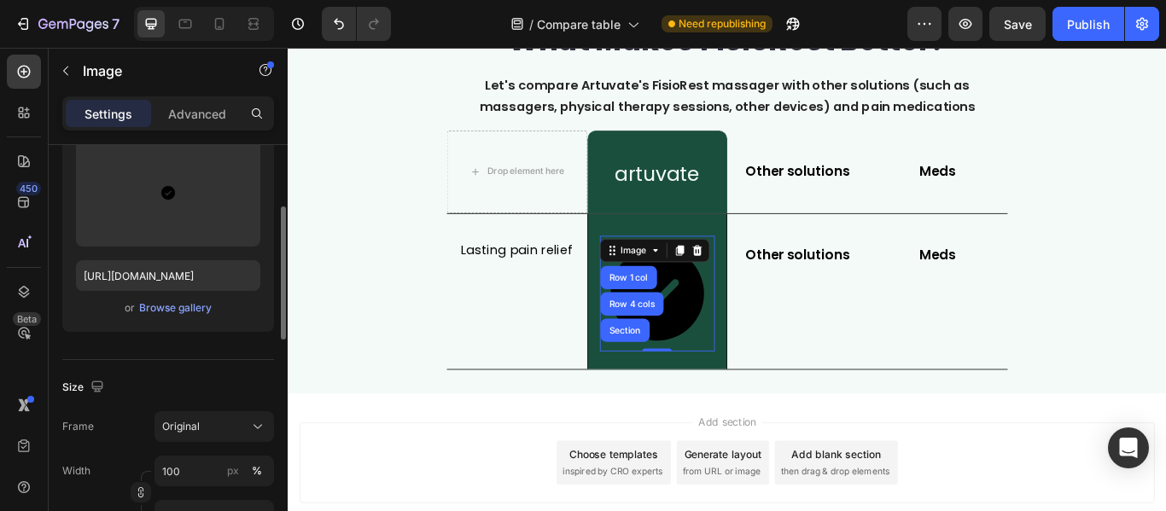
scroll to position [20, 0]
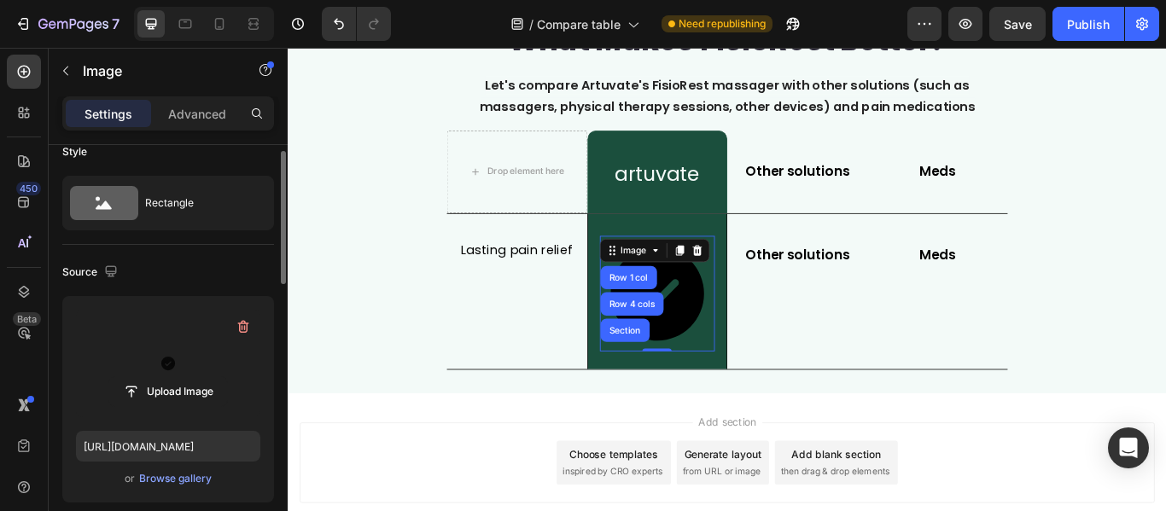
click at [170, 363] on label at bounding box center [168, 364] width 184 height 108
click at [170, 377] on input "file" at bounding box center [168, 391] width 118 height 29
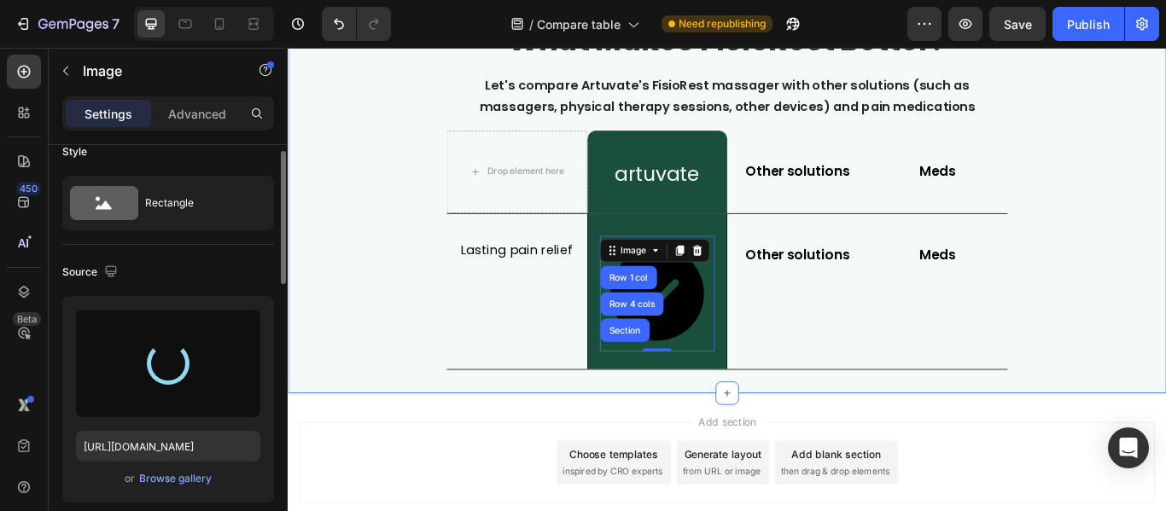
type input "[URL][DOMAIN_NAME]"
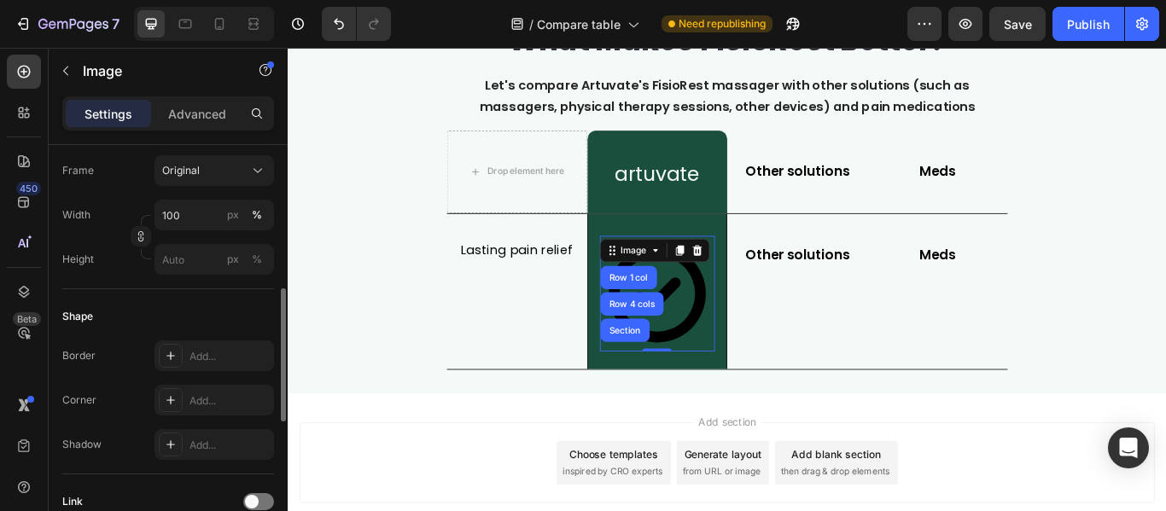
scroll to position [362, 0]
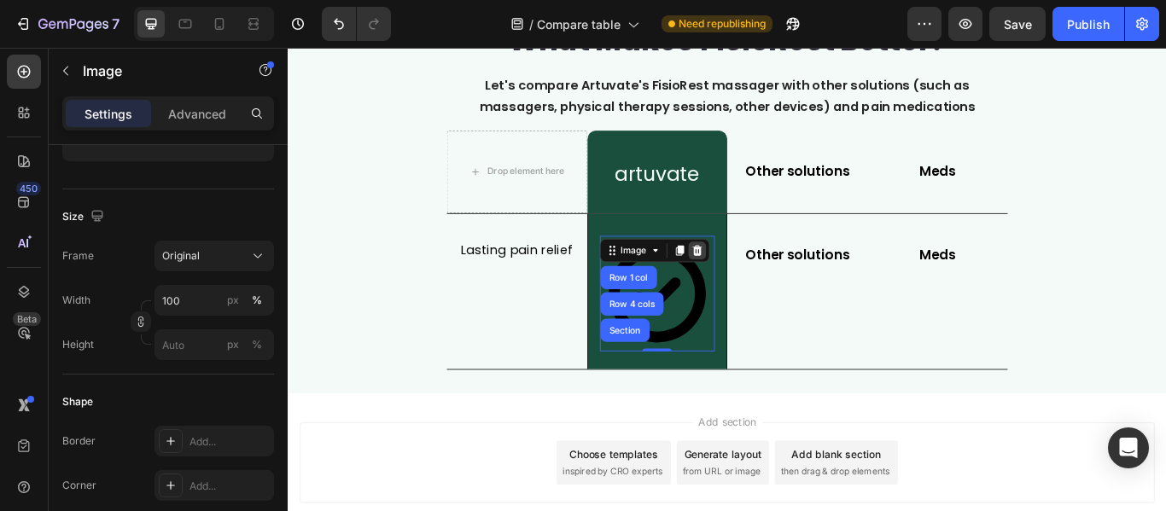
click at [759, 288] on icon at bounding box center [764, 284] width 11 height 12
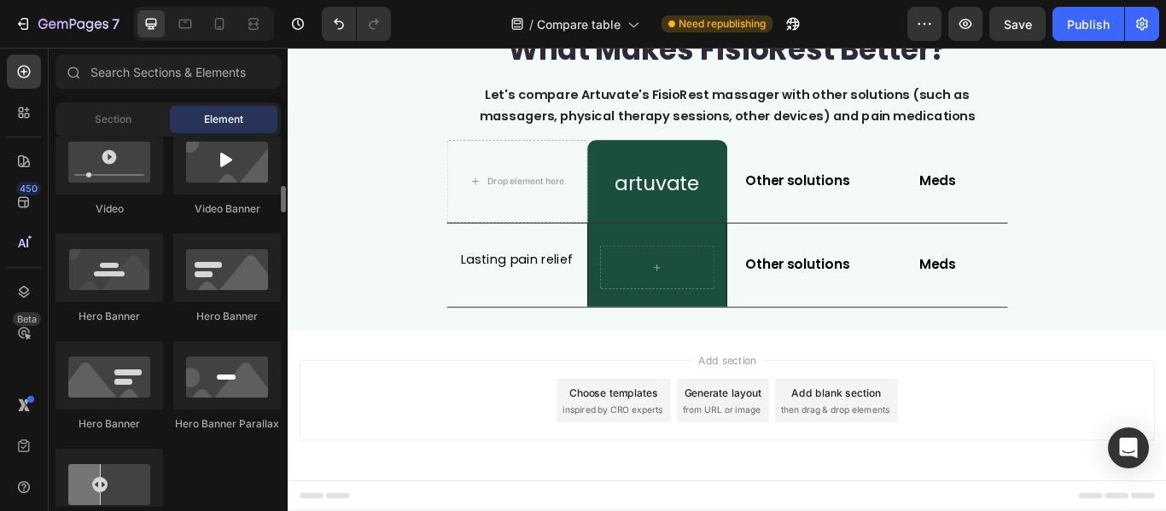
scroll to position [939, 0]
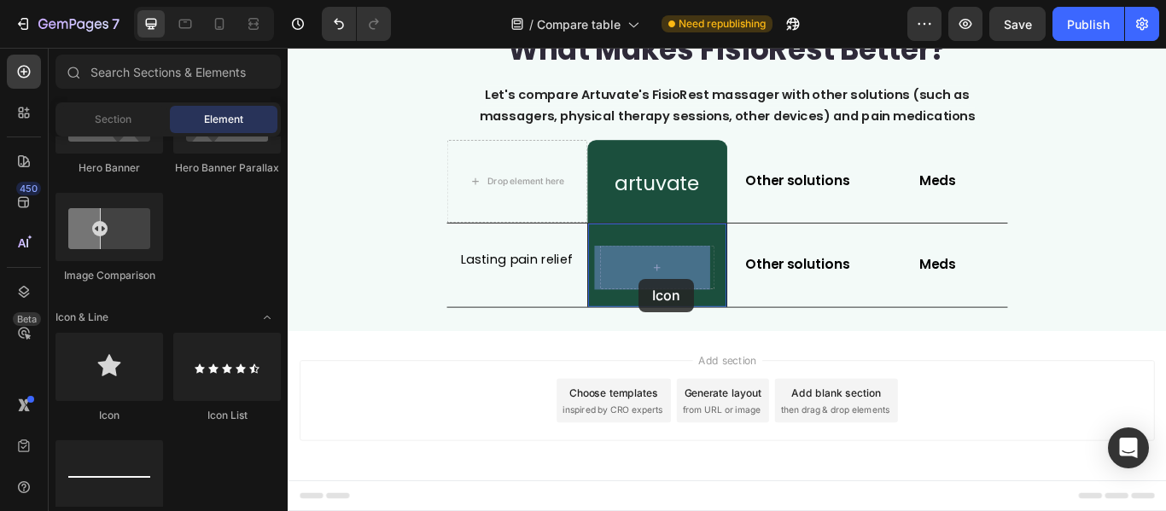
drag, startPoint x: 642, startPoint y: 321, endPoint x: 696, endPoint y: 317, distance: 54.7
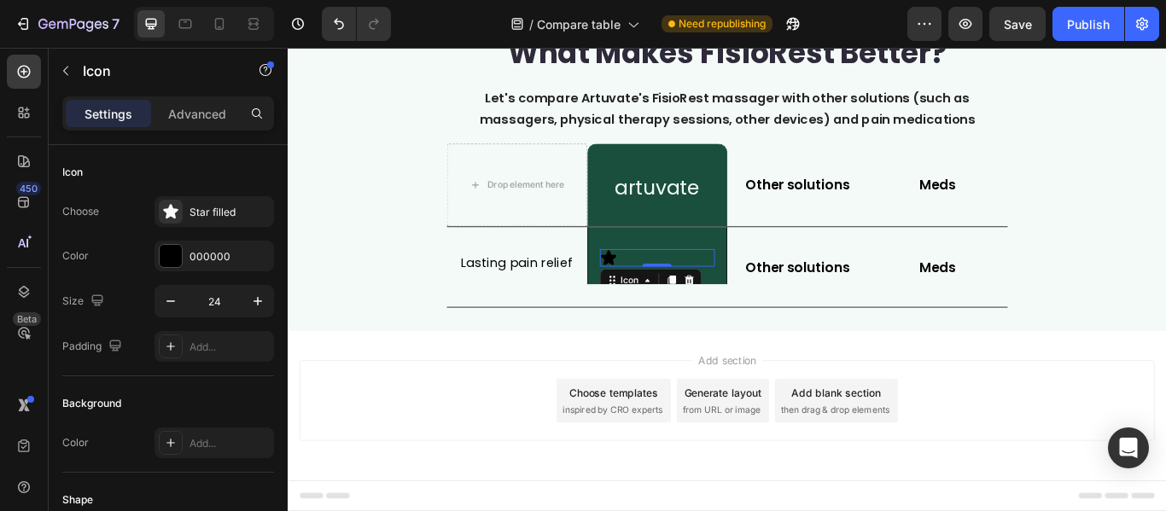
scroll to position [89, 0]
click at [217, 224] on div "Star filled" at bounding box center [213, 211] width 119 height 31
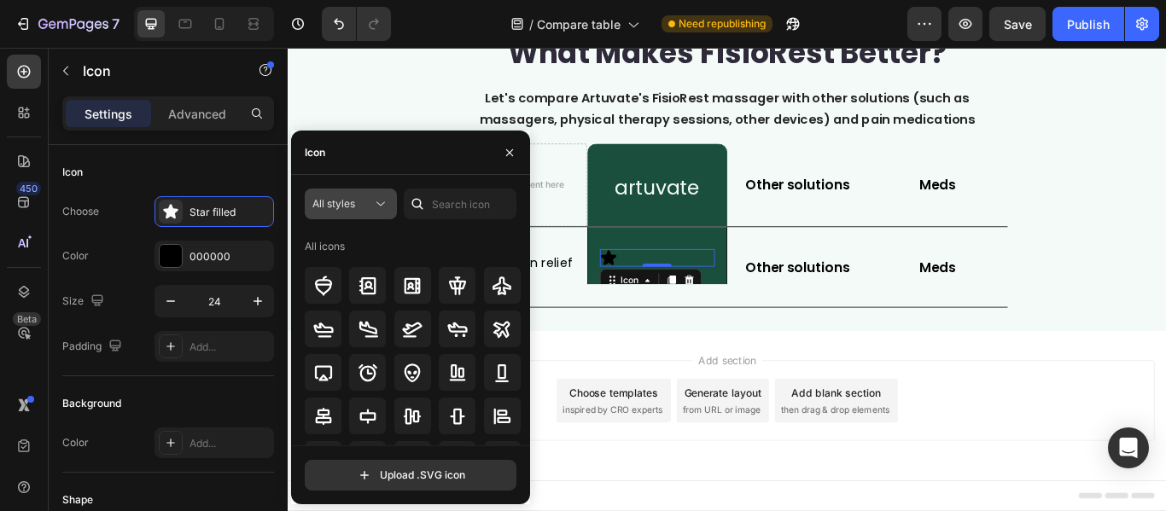
click at [386, 212] on icon at bounding box center [380, 203] width 17 height 17
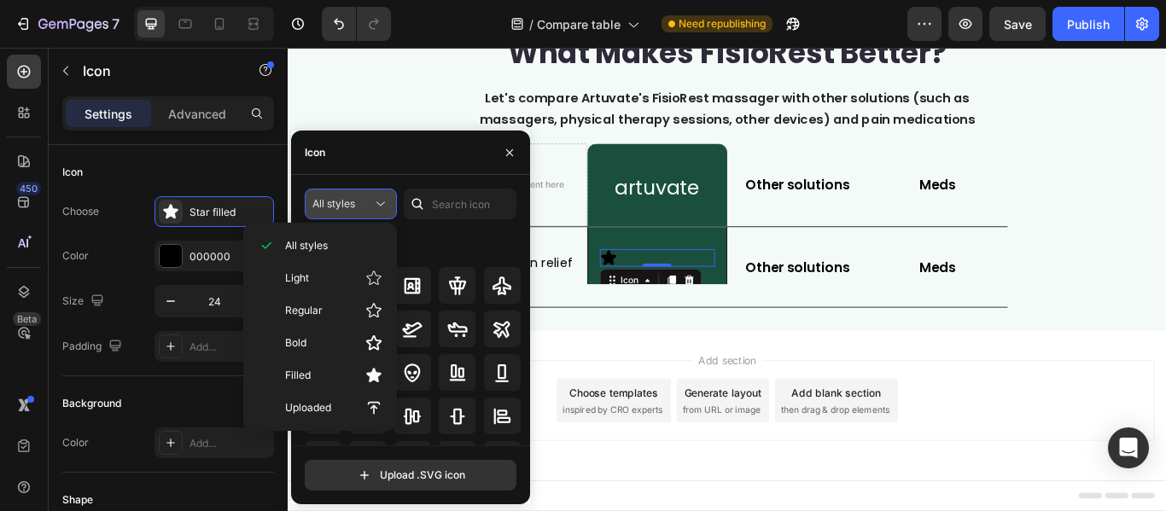
click at [386, 212] on icon at bounding box center [380, 203] width 17 height 17
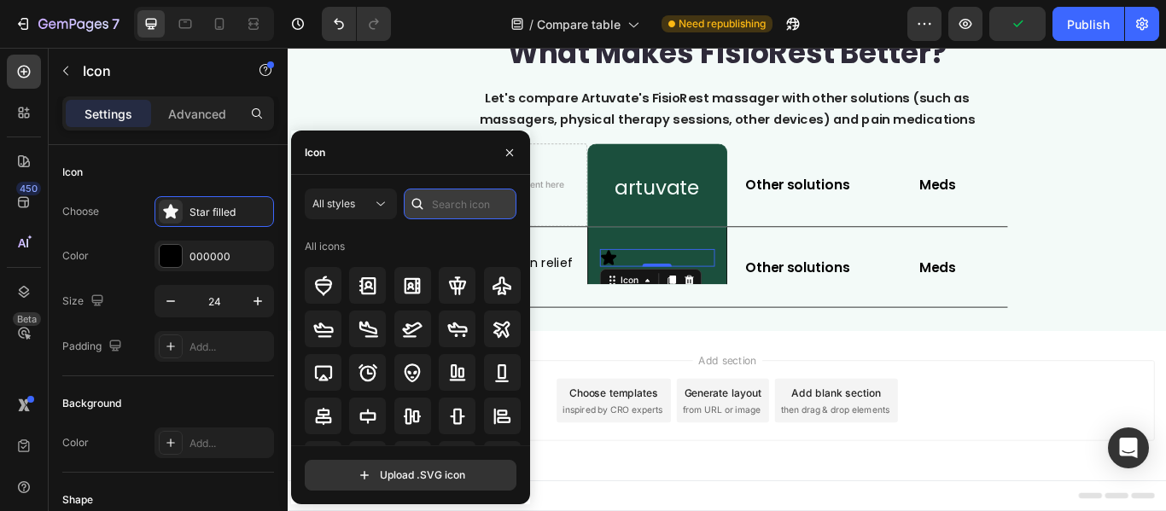
click at [468, 208] on input "text" at bounding box center [460, 204] width 113 height 31
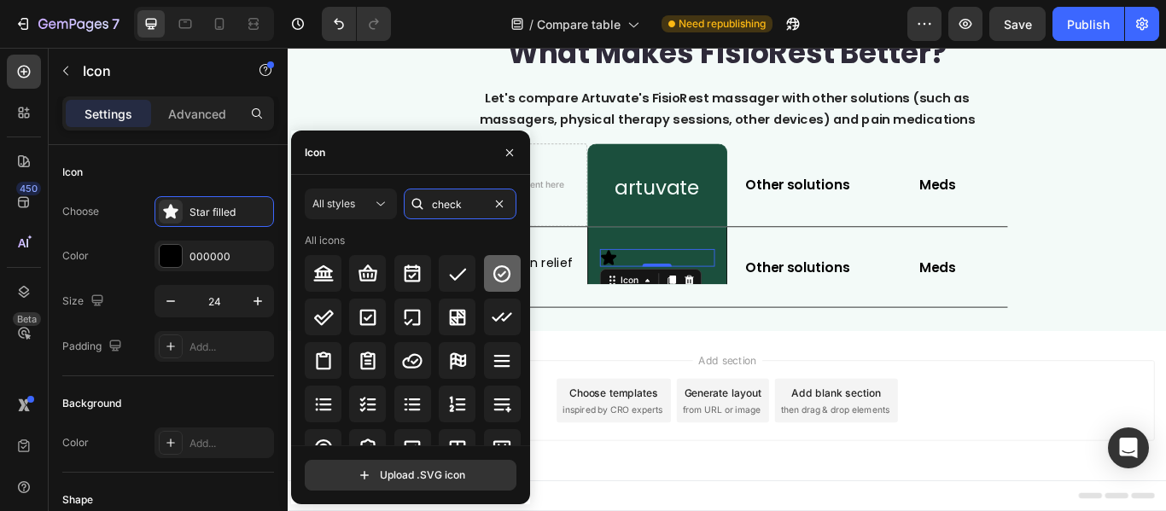
type input "check"
click at [508, 270] on icon at bounding box center [502, 274] width 20 height 20
click at [508, 151] on icon "button" at bounding box center [509, 151] width 7 height 7
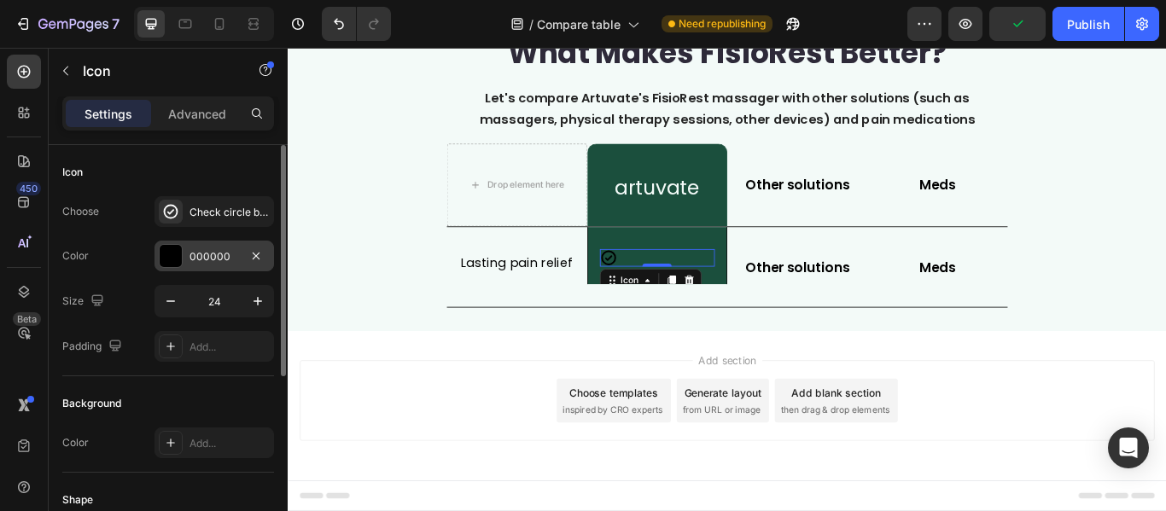
click at [216, 249] on div "000000" at bounding box center [213, 256] width 49 height 15
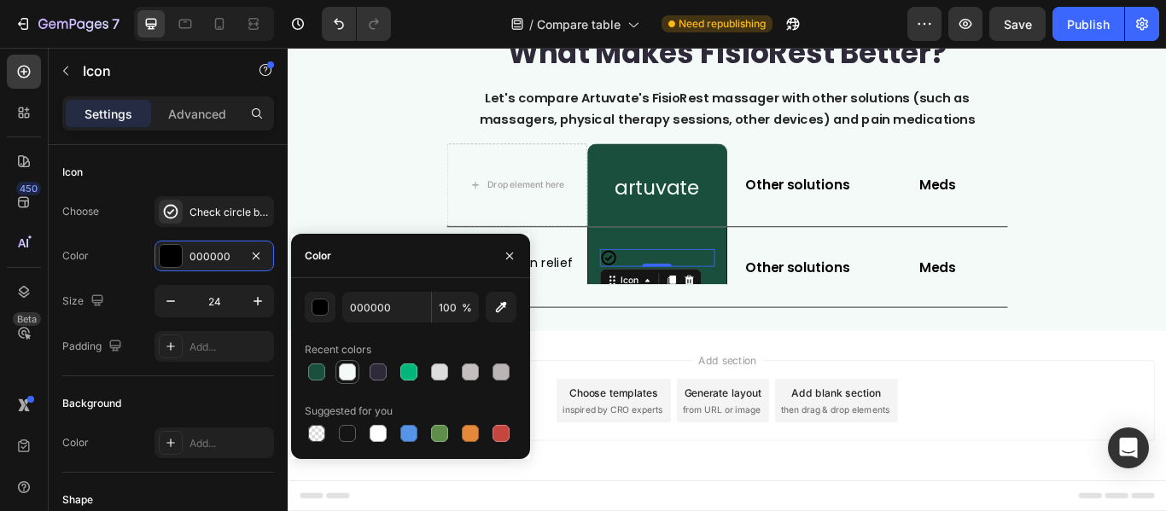
click at [342, 362] on div at bounding box center [347, 372] width 20 height 20
type input "F3FAF8"
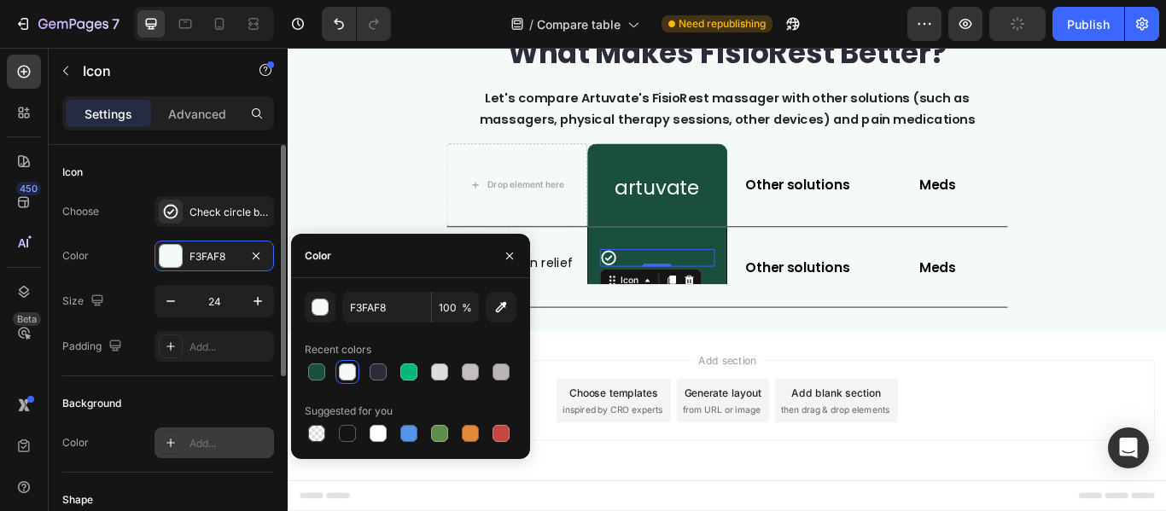
click at [204, 437] on div "Add..." at bounding box center [229, 443] width 80 height 15
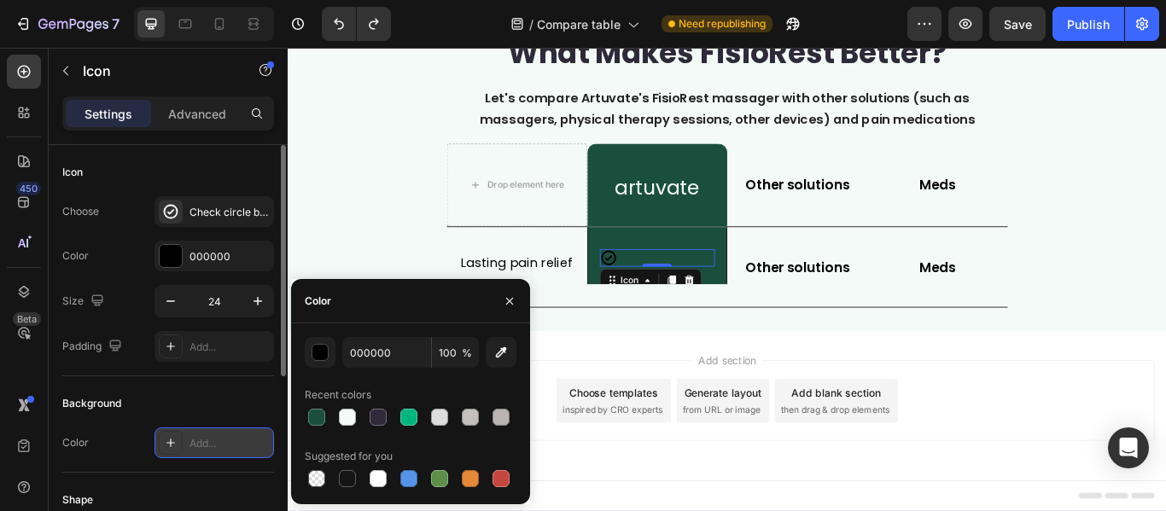
click at [204, 437] on div "Add..." at bounding box center [229, 443] width 80 height 15
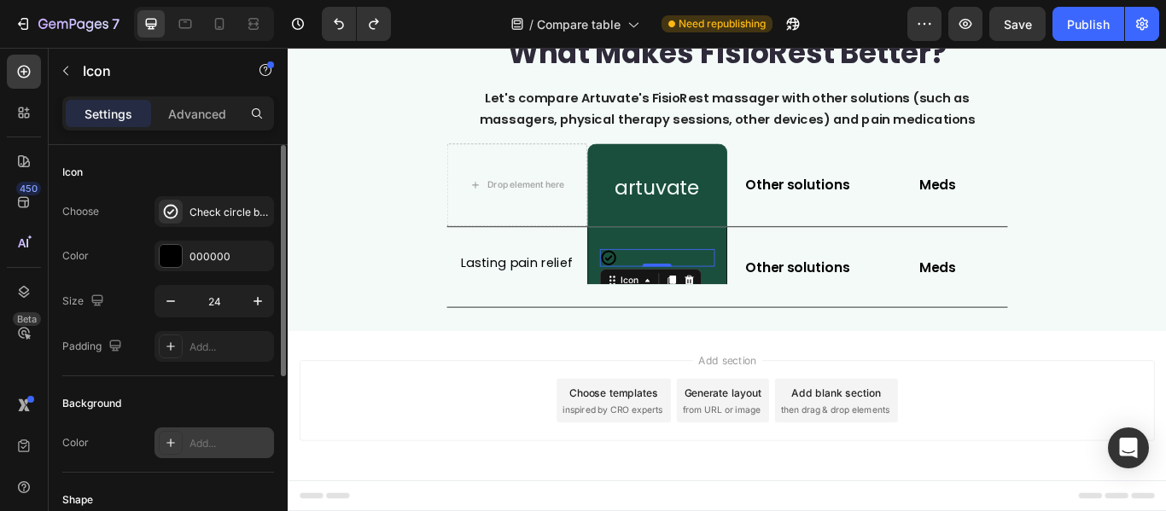
click at [191, 441] on div "Add..." at bounding box center [229, 443] width 80 height 15
type input "E2E2E2"
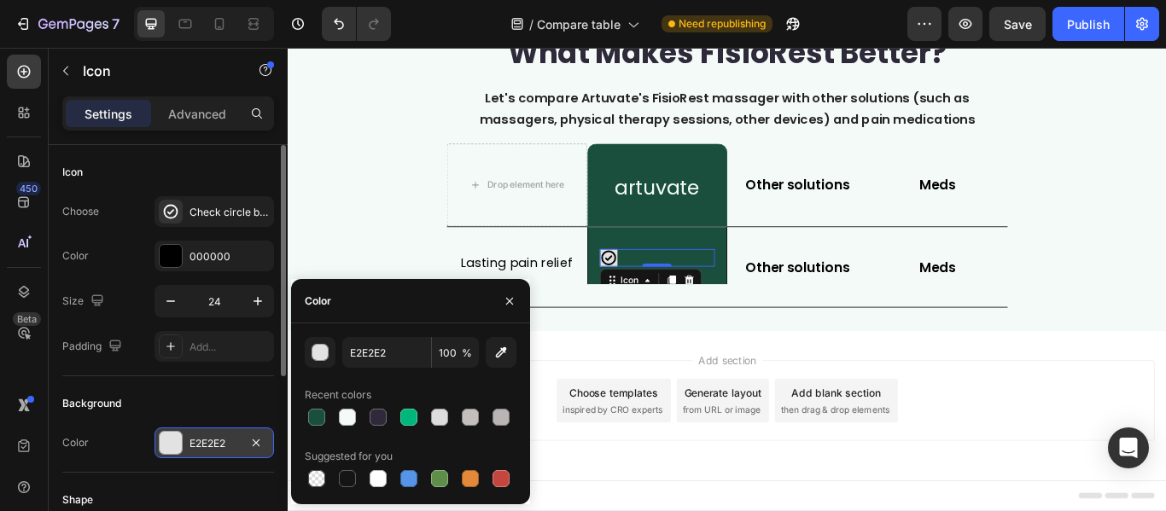
click at [364, 474] on div at bounding box center [411, 479] width 212 height 24
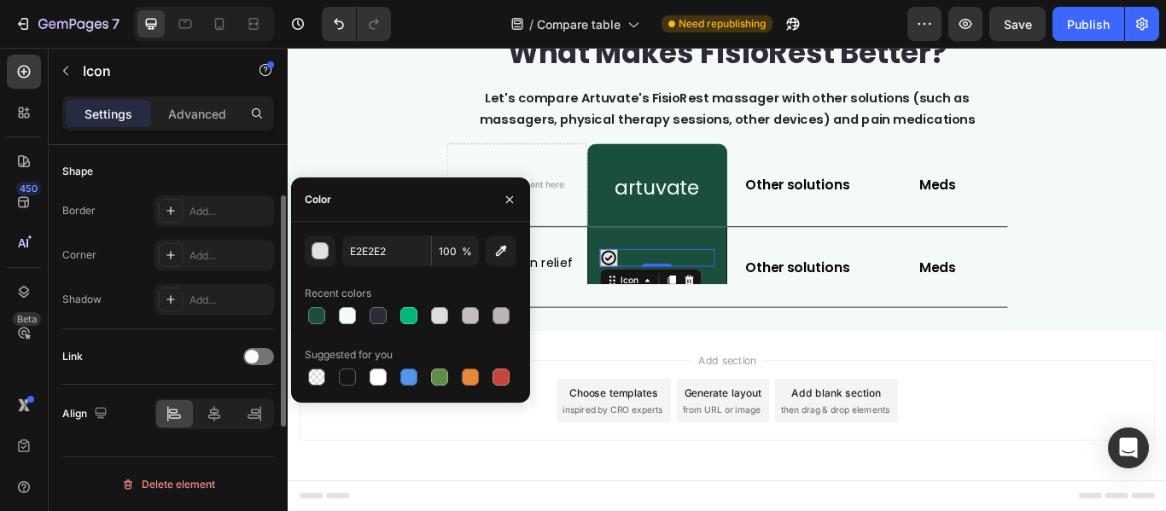
scroll to position [243, 0]
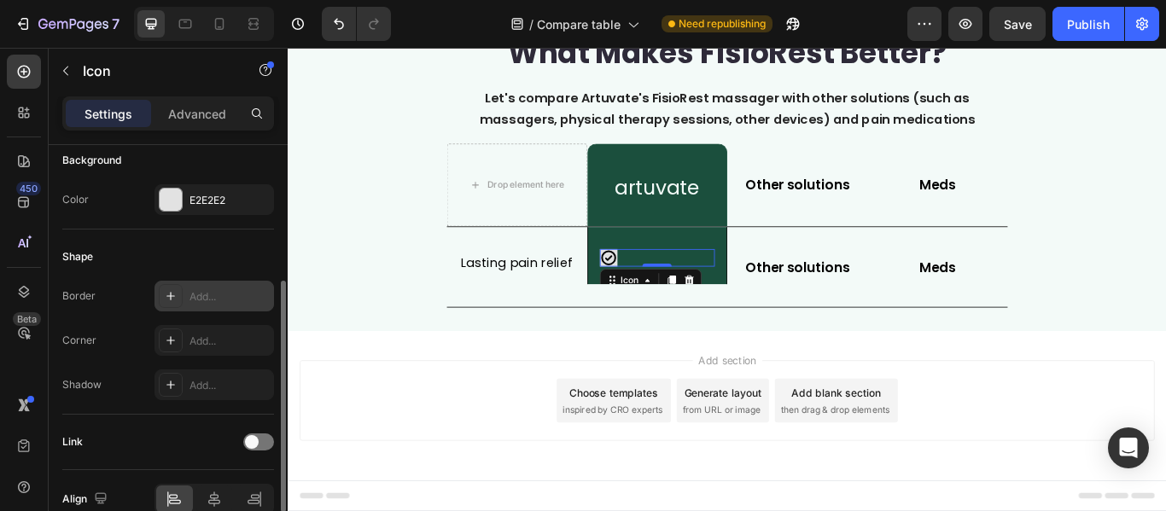
click at [180, 298] on div at bounding box center [171, 296] width 24 height 24
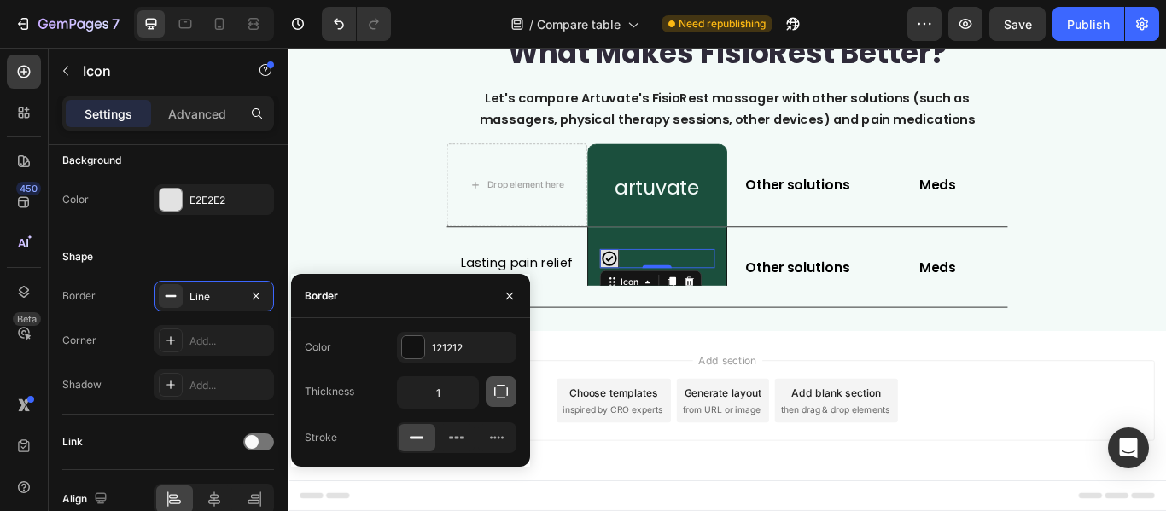
click at [500, 397] on icon "button" at bounding box center [500, 391] width 17 height 17
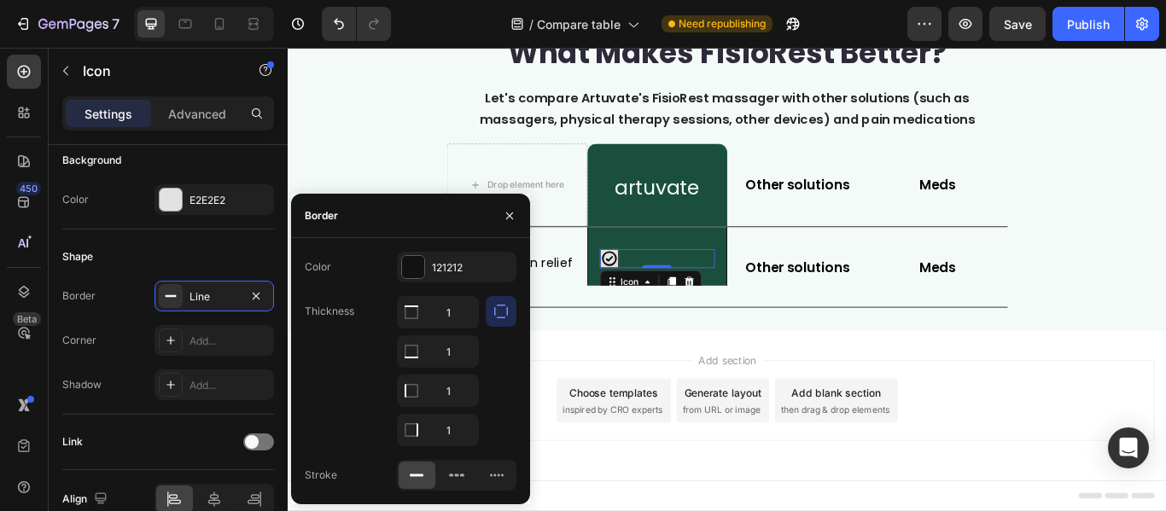
click at [503, 312] on icon "button" at bounding box center [500, 311] width 17 height 17
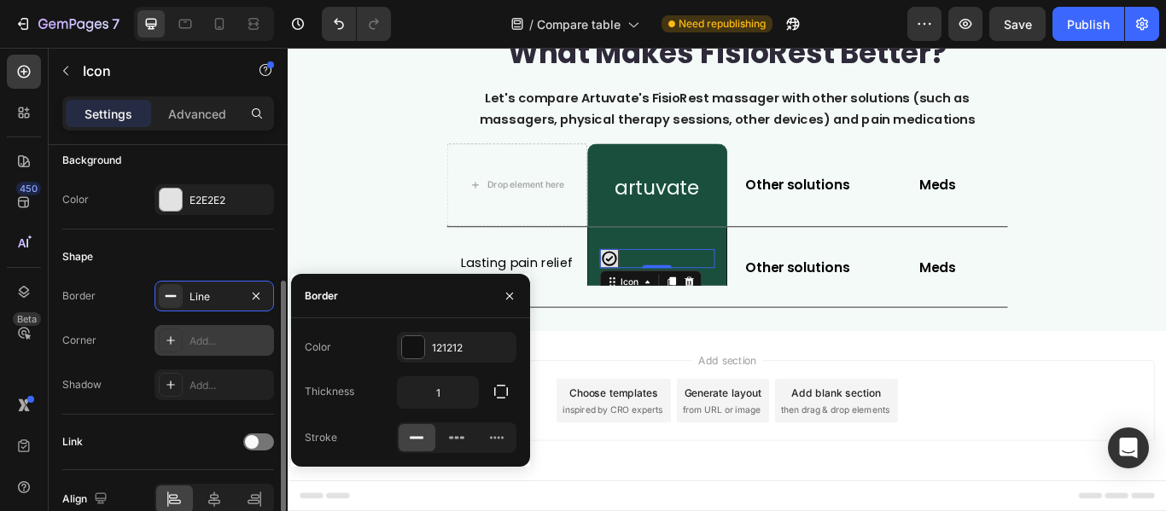
click at [224, 350] on div "Add..." at bounding box center [213, 340] width 119 height 31
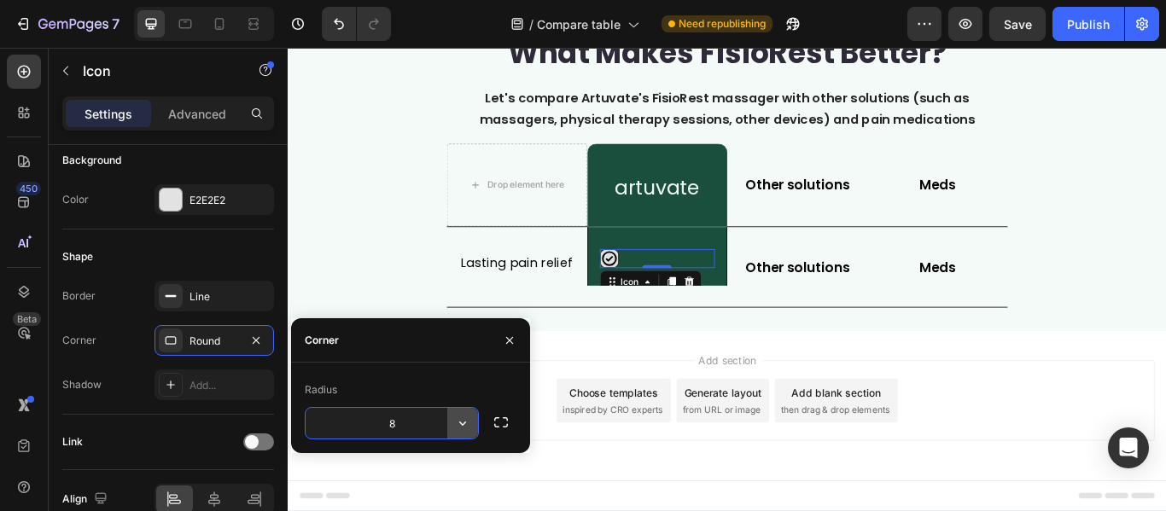
click at [459, 422] on icon "button" at bounding box center [462, 423] width 17 height 17
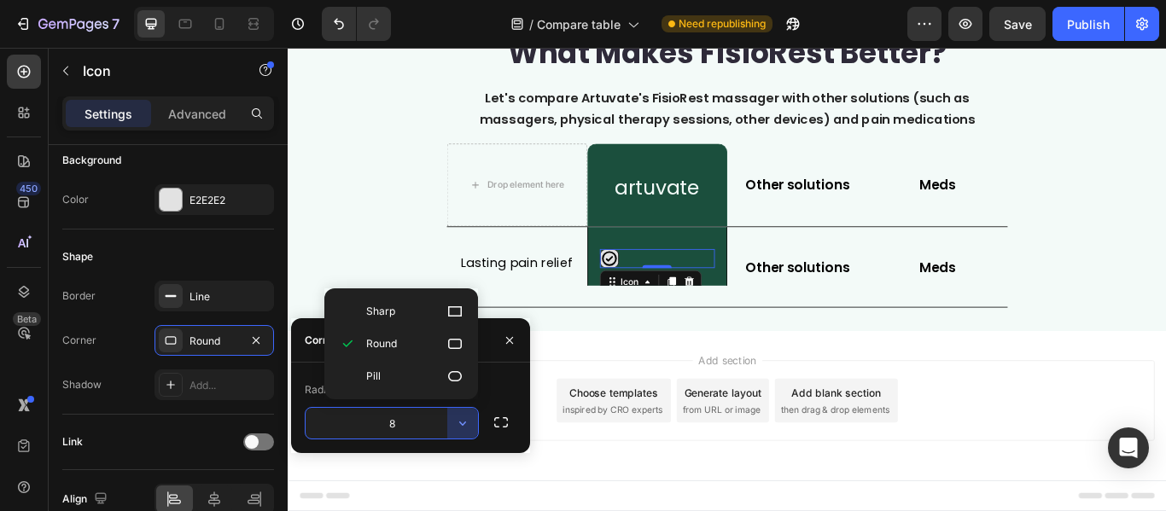
click at [420, 421] on input "8" at bounding box center [391, 423] width 172 height 31
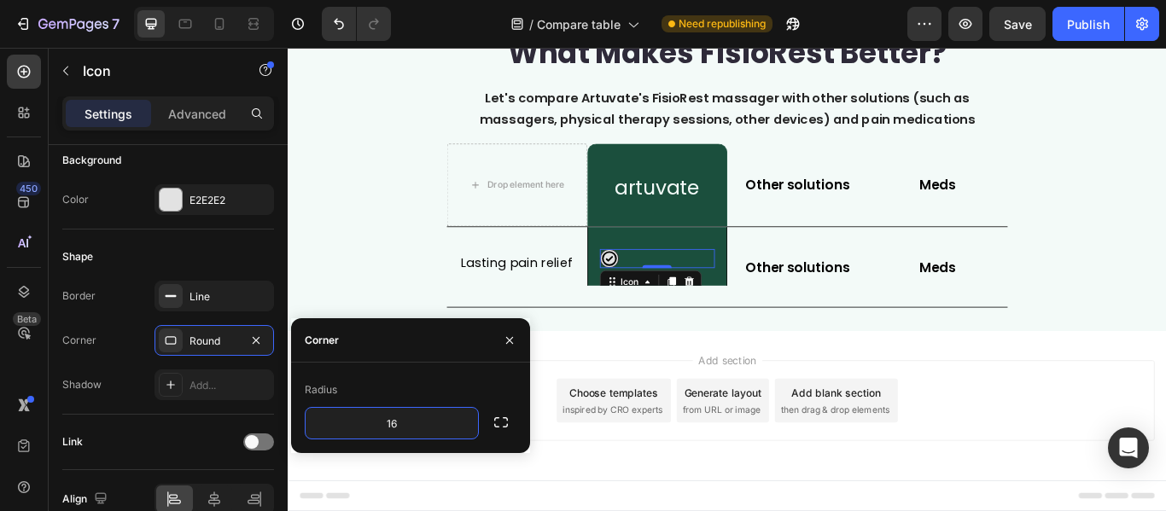
type input "16"
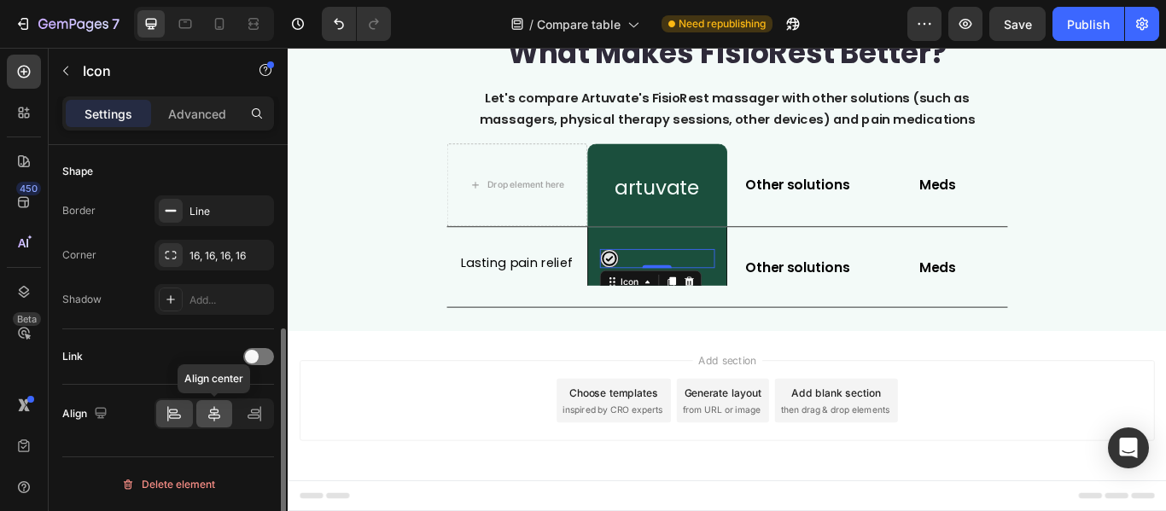
click at [212, 419] on icon at bounding box center [214, 413] width 17 height 17
click at [1077, 468] on div "Add section Choose templates inspired by CRO experts Generate layout from URL o…" at bounding box center [799, 459] width 997 height 94
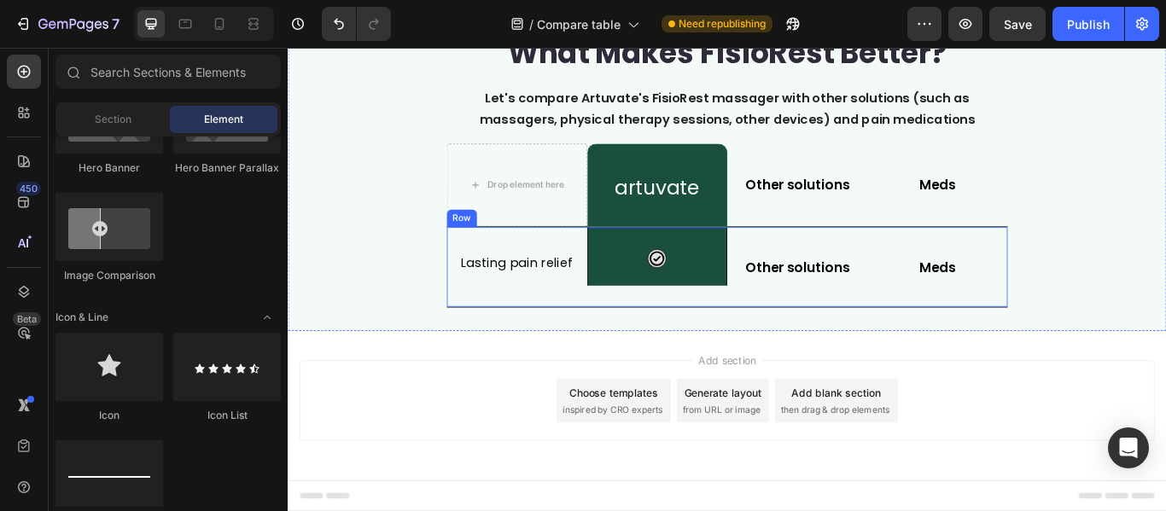
click at [770, 325] on div "Icon Row" at bounding box center [719, 303] width 164 height 93
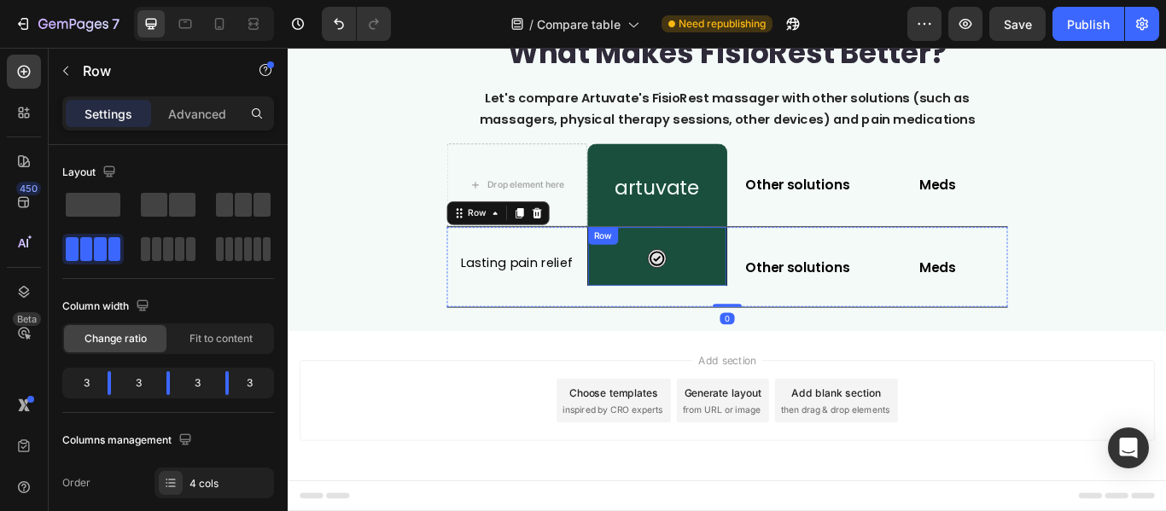
click at [770, 307] on div "Icon Row" at bounding box center [719, 291] width 164 height 68
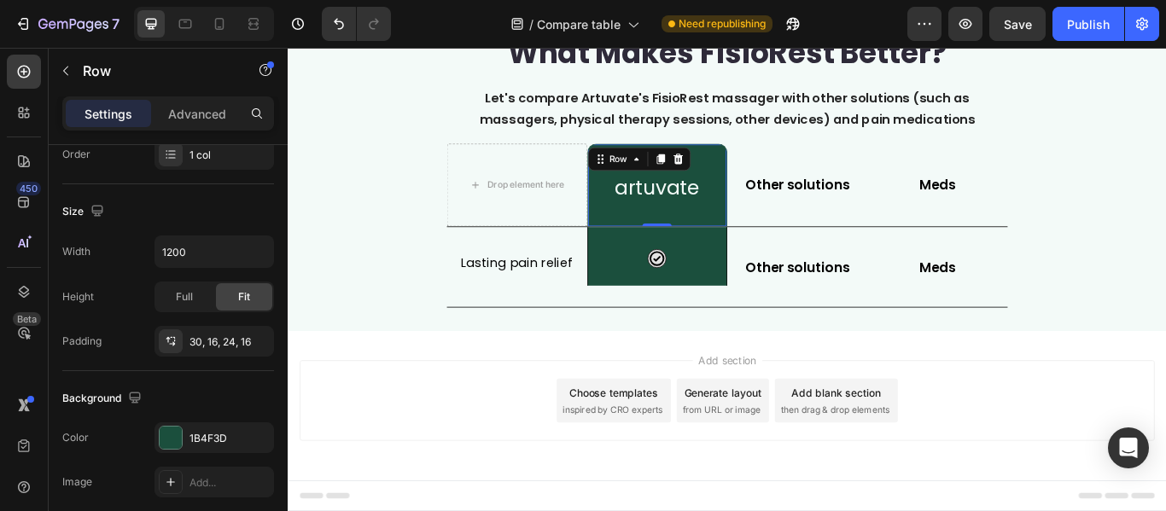
click at [777, 172] on div "artuvate Heading Row 0" at bounding box center [719, 208] width 164 height 96
click at [189, 113] on p "Advanced" at bounding box center [197, 114] width 58 height 18
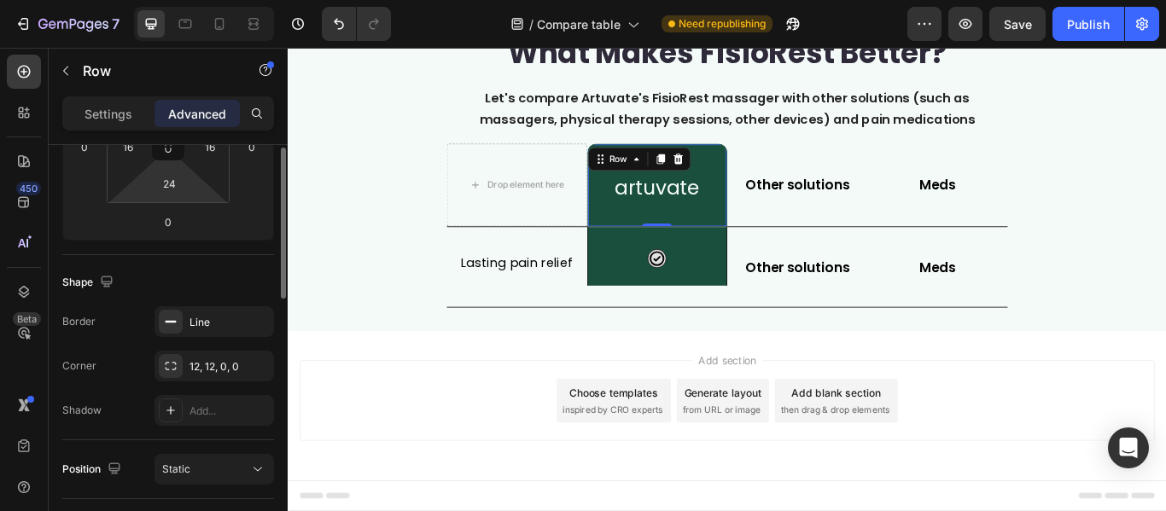
scroll to position [243, 0]
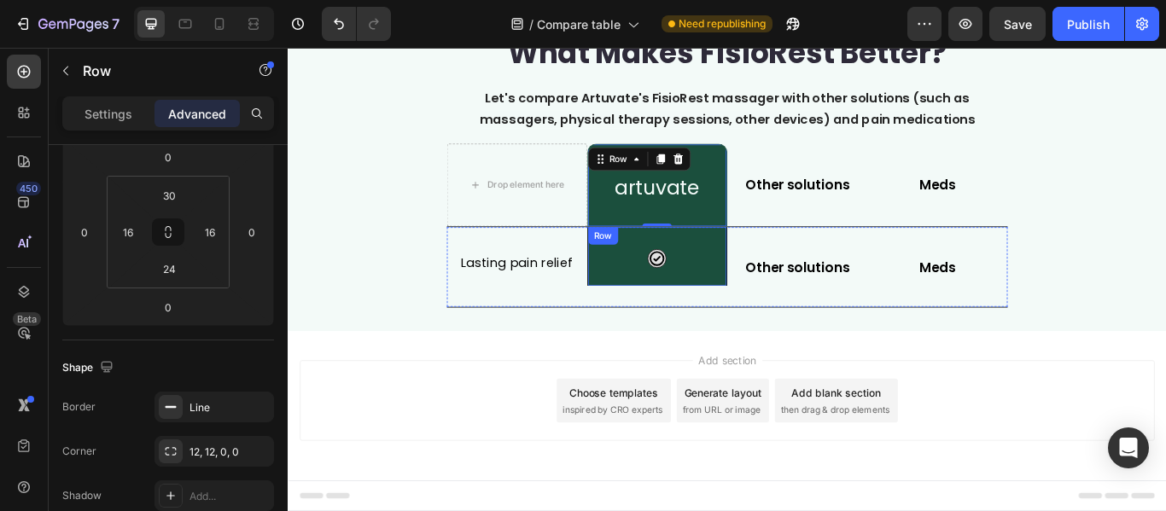
click at [781, 268] on div "Icon Row" at bounding box center [719, 291] width 164 height 68
click at [680, 172] on div "artuvate Heading Row" at bounding box center [719, 208] width 164 height 96
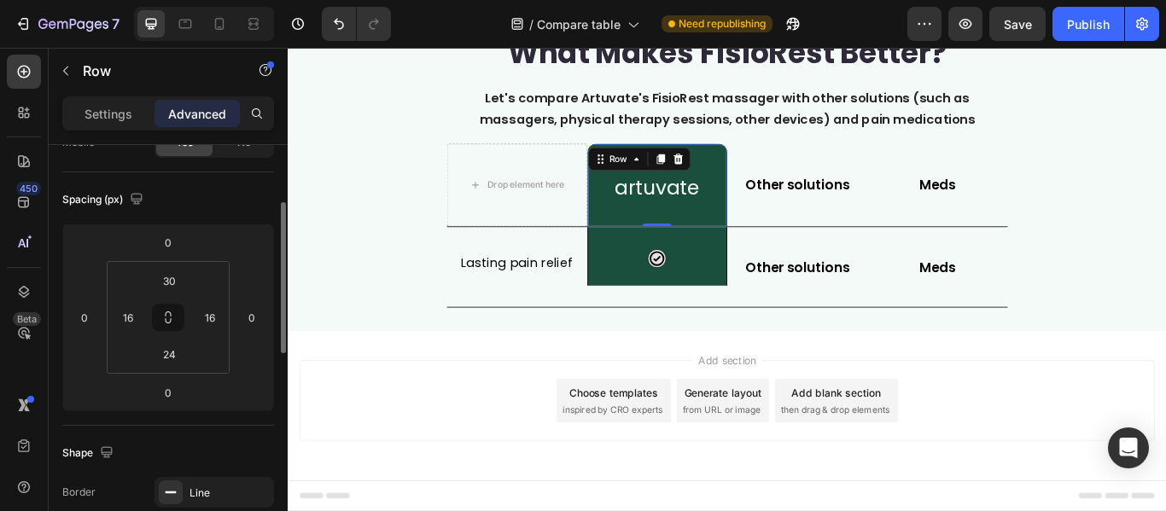
scroll to position [0, 0]
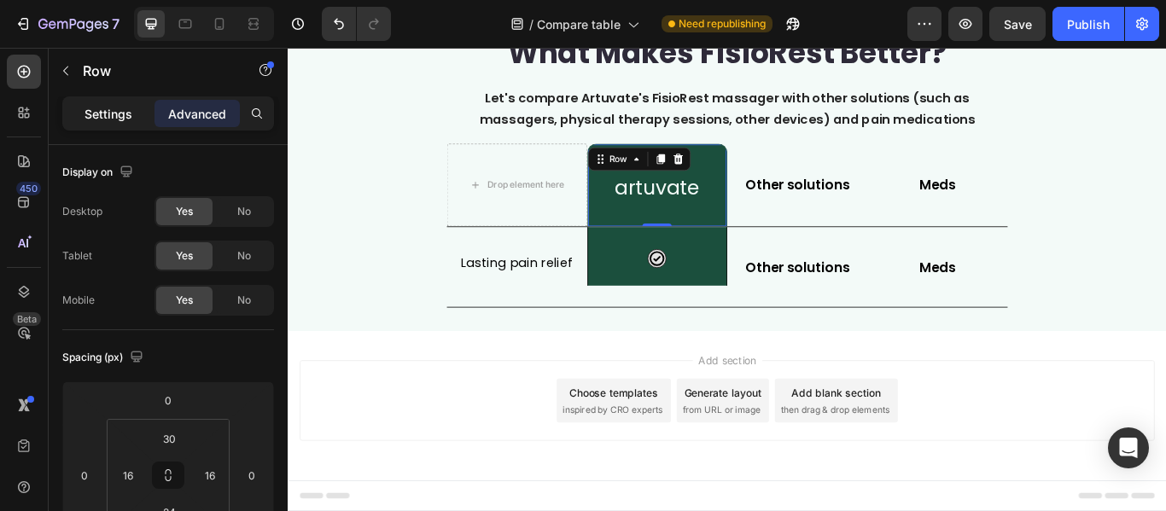
click at [104, 109] on p "Settings" at bounding box center [108, 114] width 48 height 18
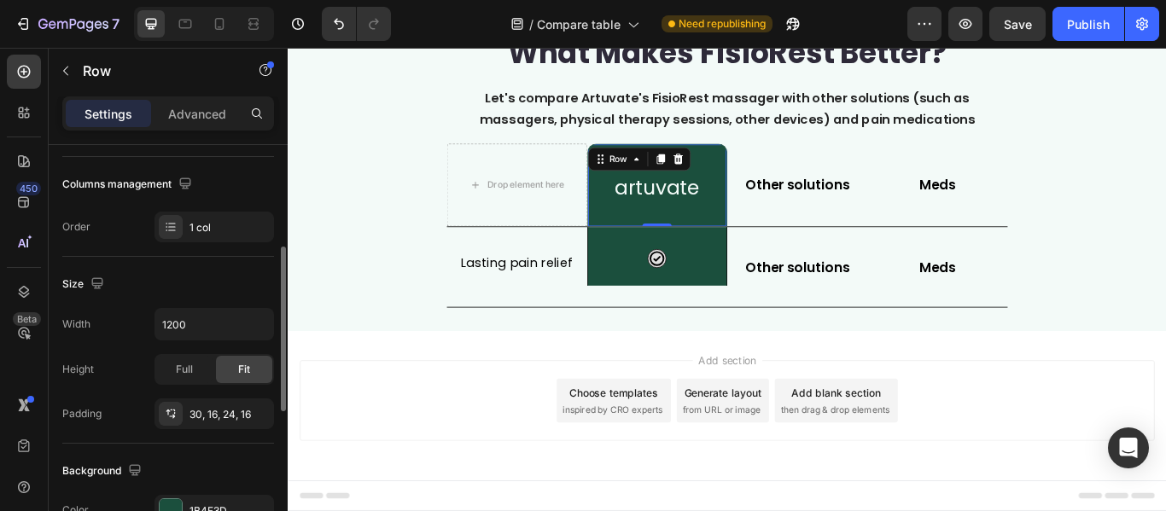
scroll to position [341, 0]
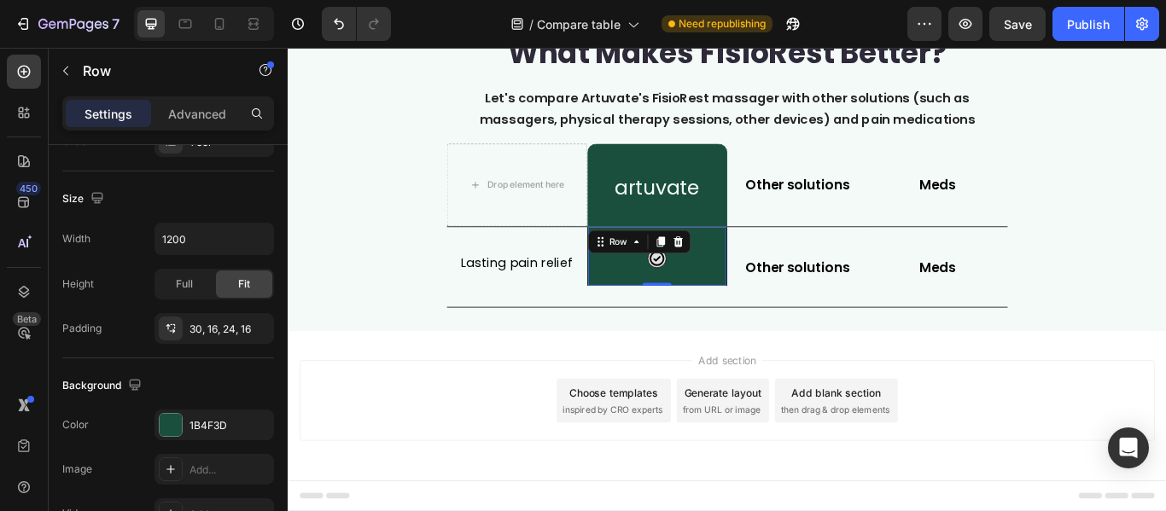
click at [781, 286] on div "Icon Row 0" at bounding box center [719, 291] width 164 height 68
click at [199, 117] on p "Advanced" at bounding box center [197, 114] width 58 height 18
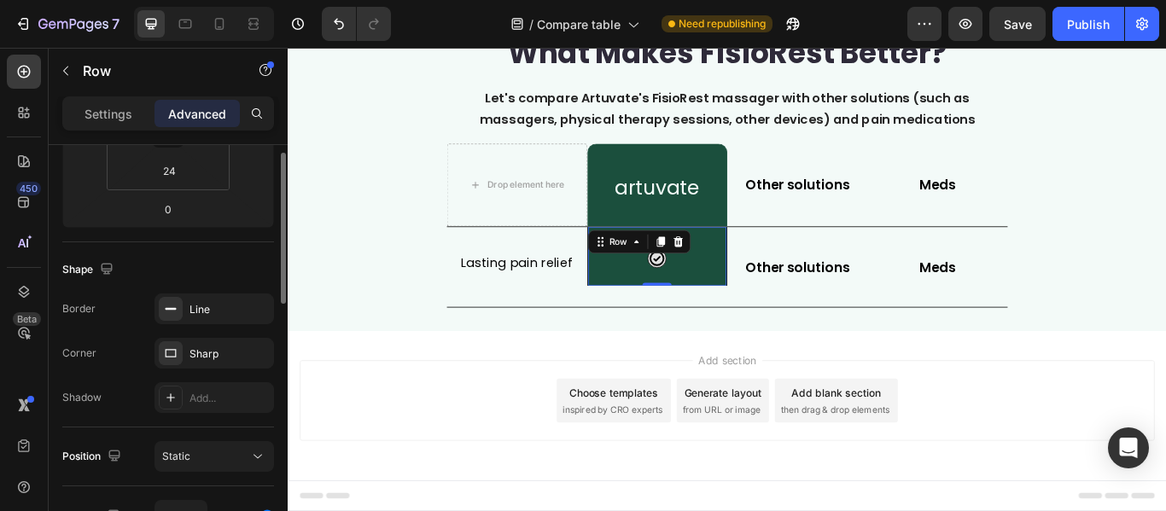
scroll to position [256, 0]
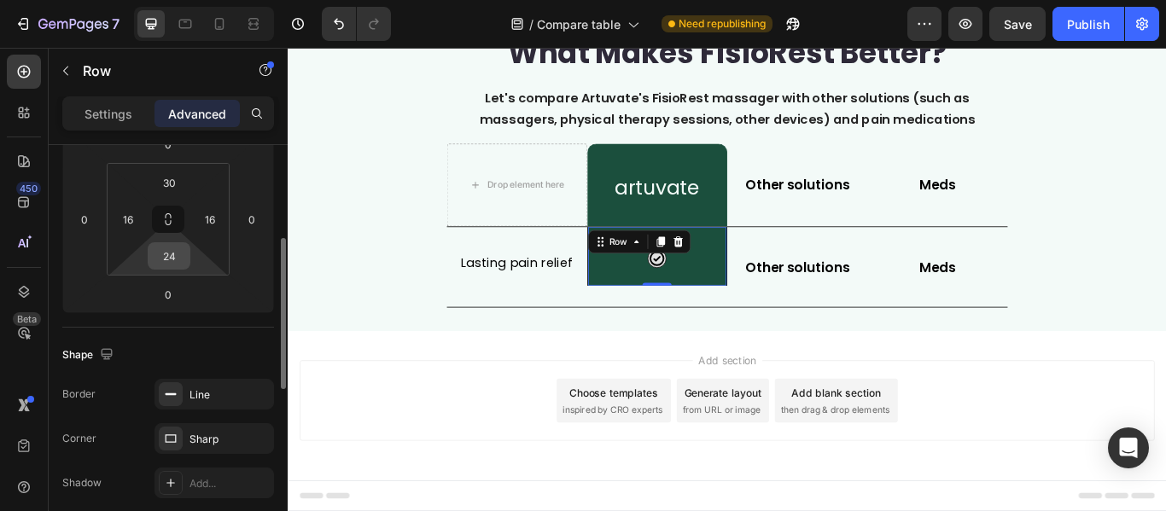
click at [183, 248] on input "24" at bounding box center [169, 256] width 34 height 26
type input "3"
click at [174, 265] on input at bounding box center [169, 256] width 34 height 26
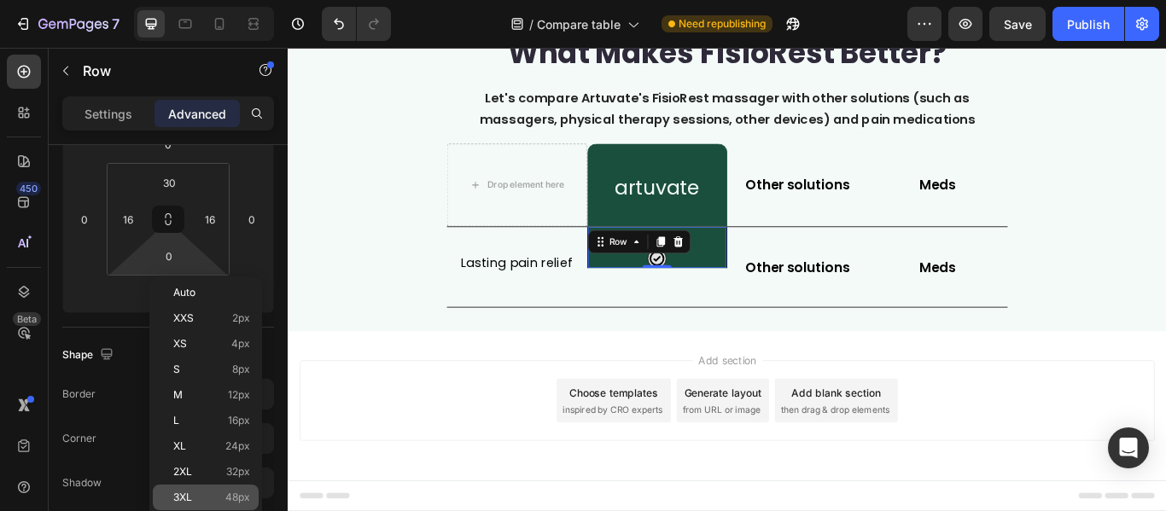
click at [247, 488] on div "3XL 48px" at bounding box center [206, 498] width 106 height 26
type input "48"
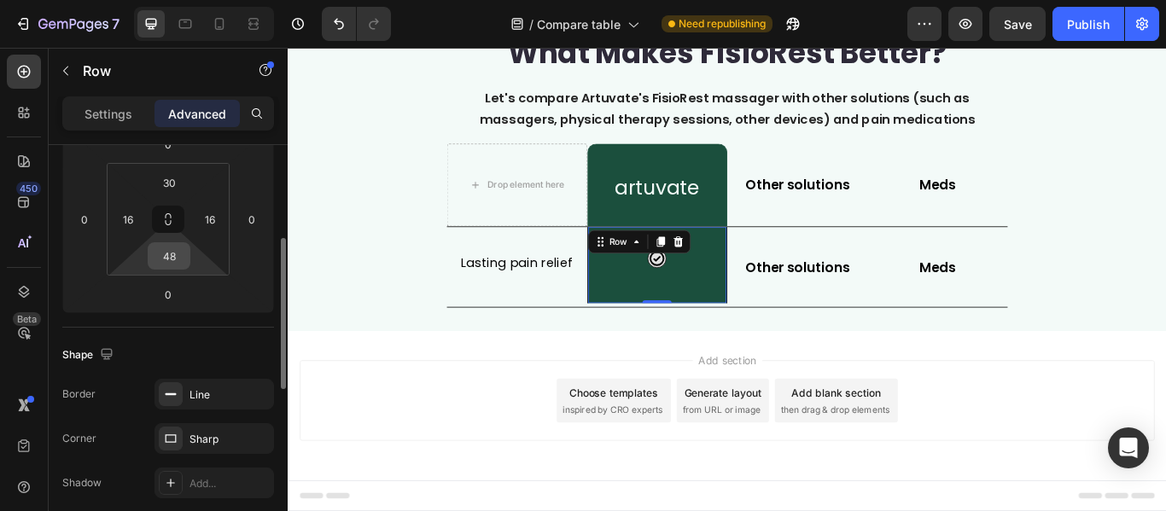
click at [176, 258] on input "48" at bounding box center [169, 256] width 34 height 26
type input "52"
click at [780, 279] on div "Icon Row 0" at bounding box center [719, 303] width 164 height 92
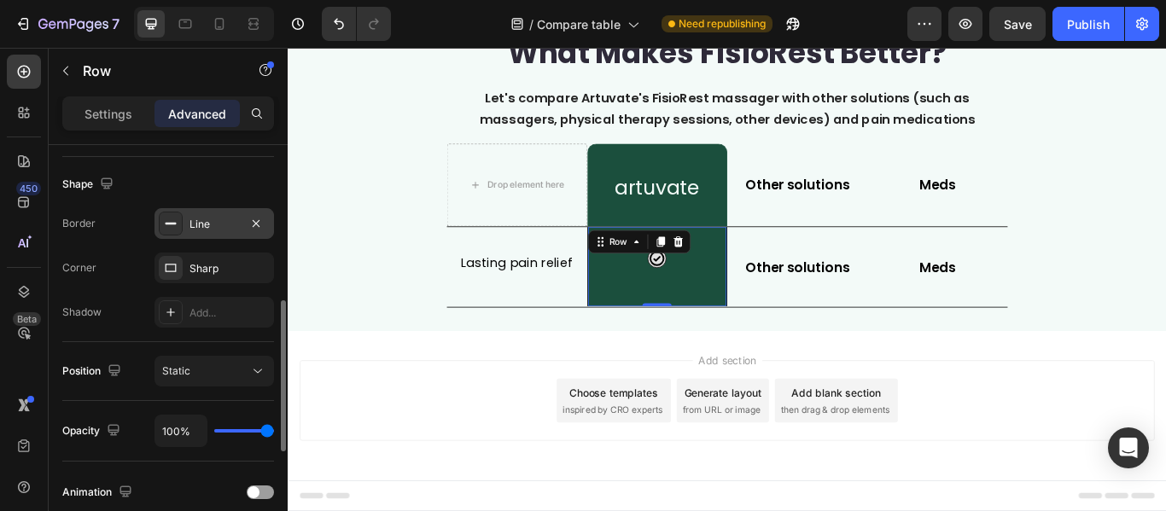
scroll to position [341, 0]
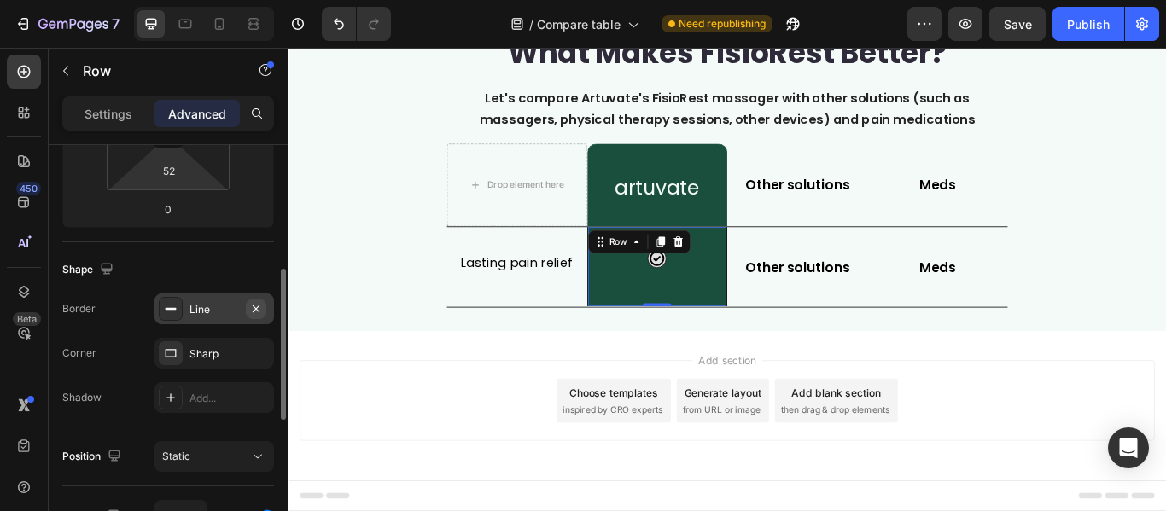
click at [256, 311] on icon "button" at bounding box center [256, 309] width 14 height 14
click at [842, 397] on div "Add section Choose templates inspired by CRO experts Generate layout from URL o…" at bounding box center [800, 483] width 1024 height 210
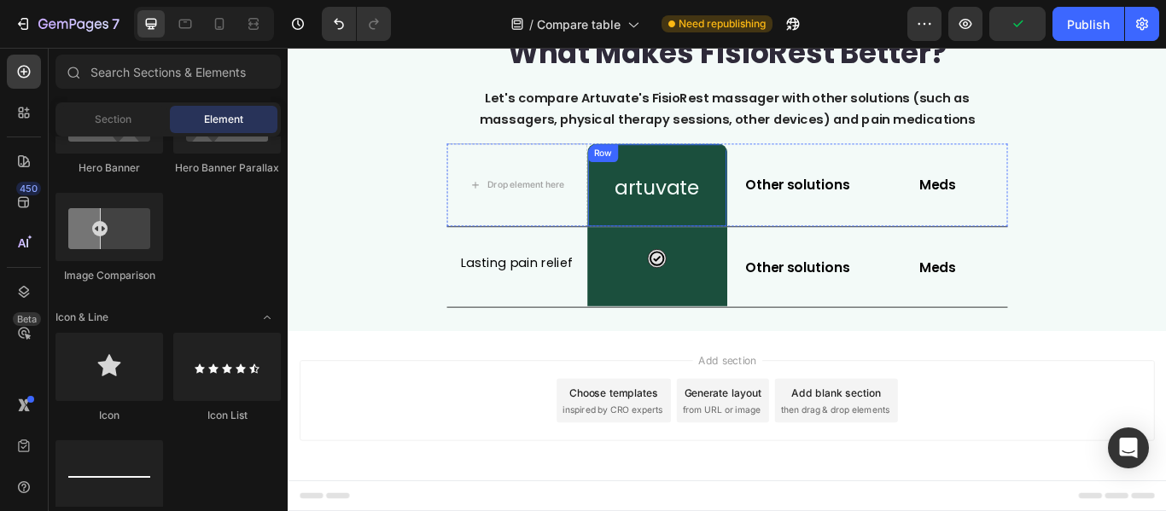
click at [755, 183] on div "artuvate Heading Row" at bounding box center [719, 208] width 164 height 96
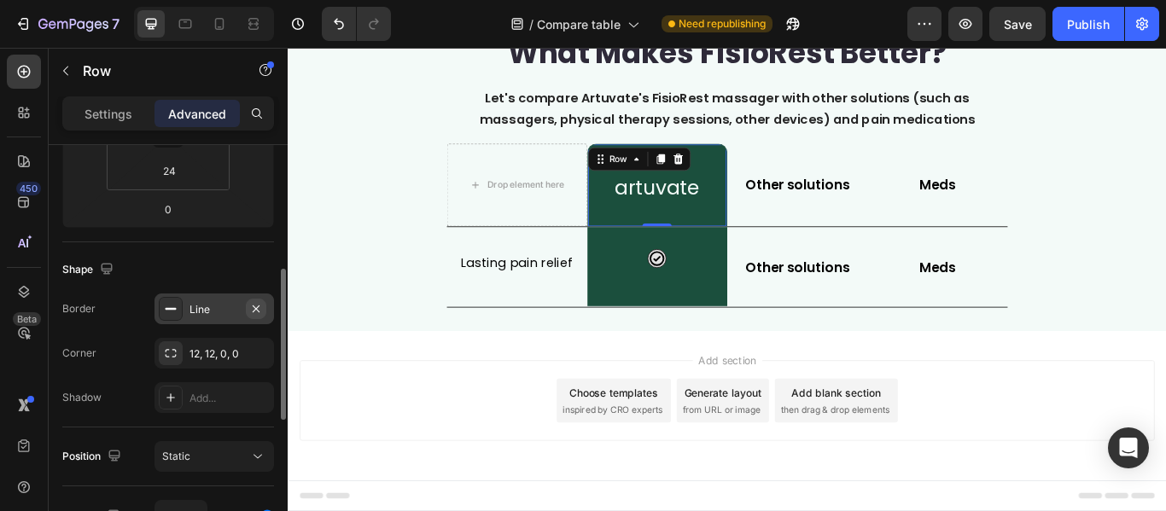
click at [252, 314] on icon "button" at bounding box center [256, 309] width 14 height 14
click at [891, 386] on div "Add section Choose templates inspired by CRO experts Generate layout from URL o…" at bounding box center [800, 483] width 1024 height 210
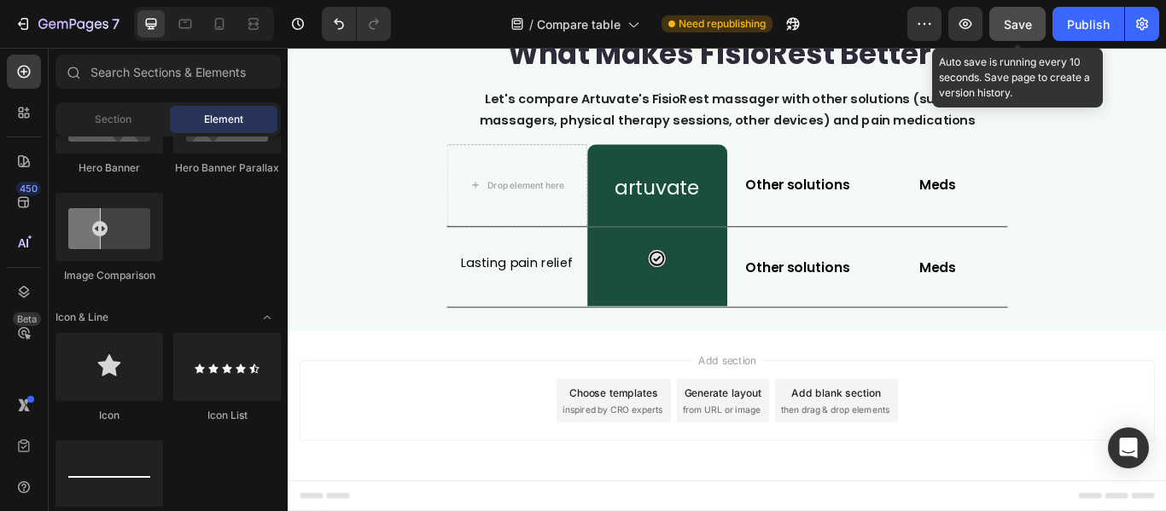
click at [1025, 24] on span "Save" at bounding box center [1018, 24] width 28 height 15
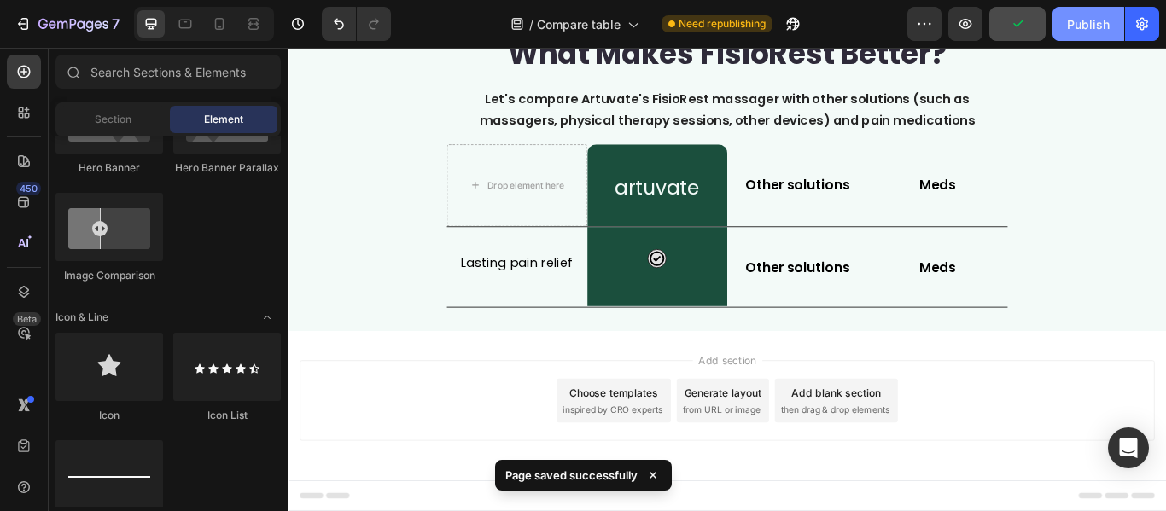
click at [1069, 20] on div "Publish" at bounding box center [1088, 24] width 43 height 18
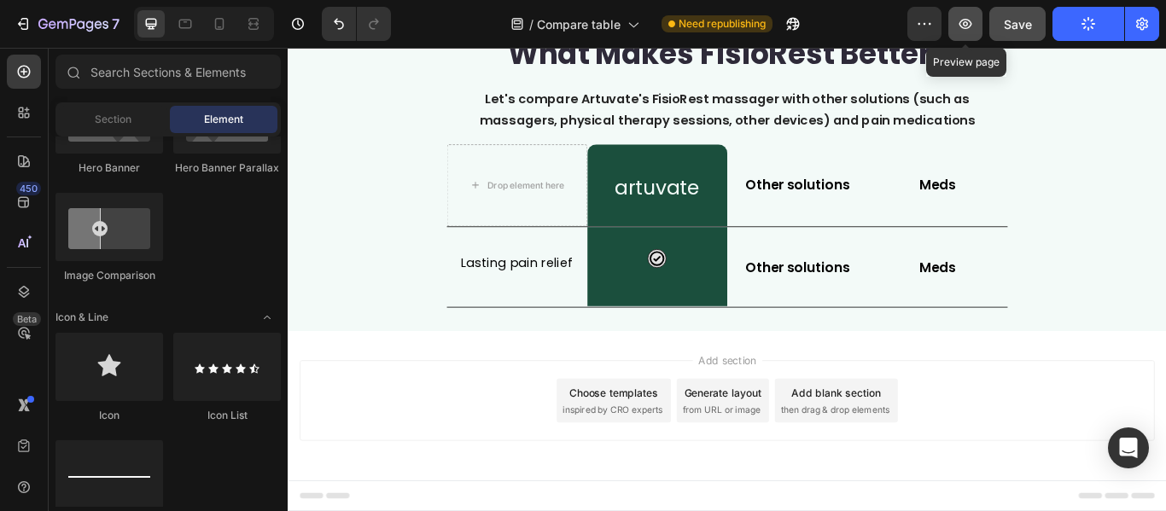
click at [969, 23] on icon "button" at bounding box center [965, 23] width 17 height 17
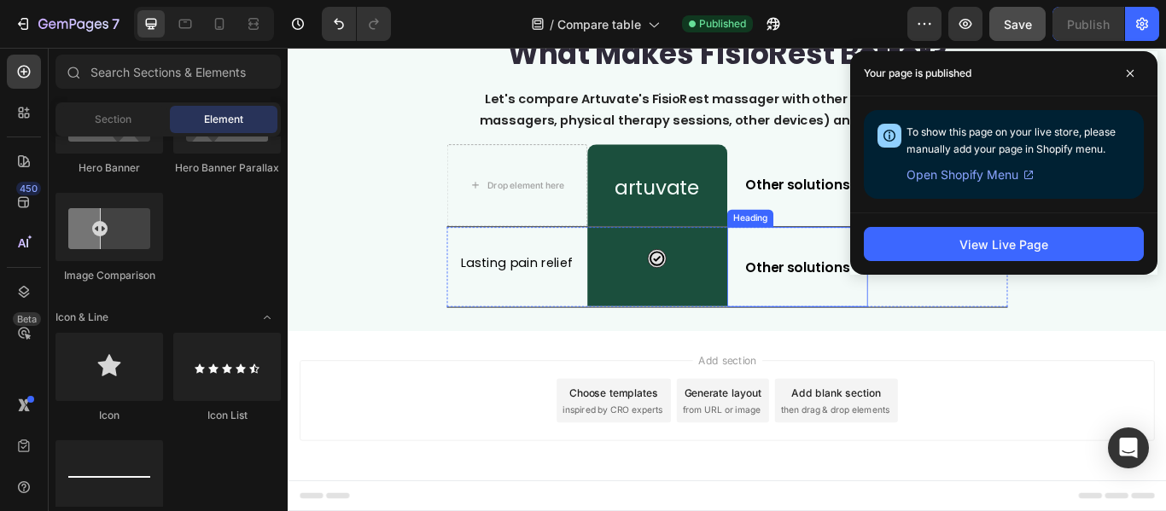
click at [875, 300] on h2 "Other solutions" at bounding box center [882, 304] width 164 height 31
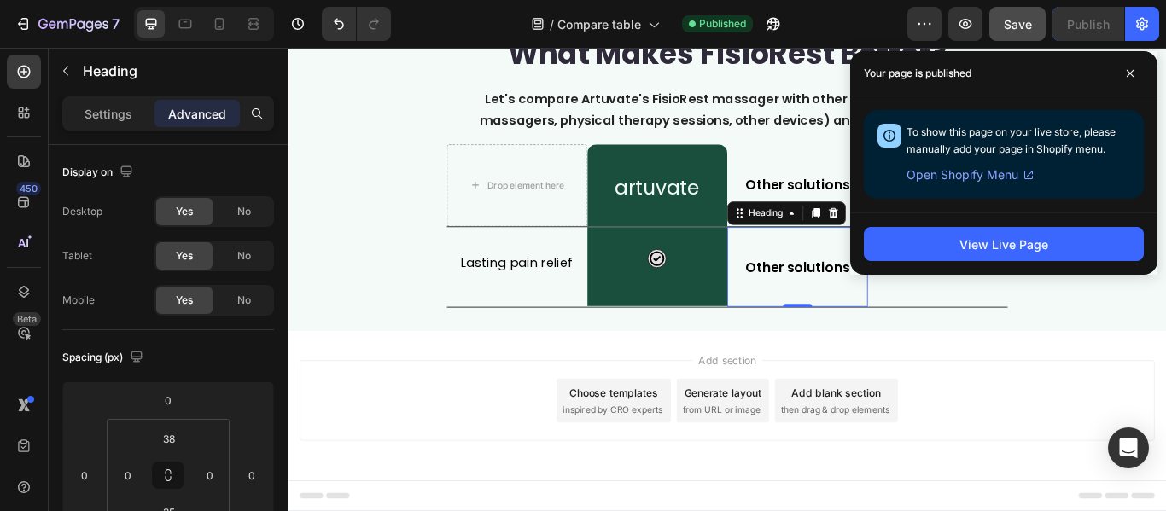
click at [888, 306] on h2 "Other solutions" at bounding box center [882, 304] width 164 height 31
click at [905, 331] on div "Other solutions Heading 0" at bounding box center [882, 303] width 164 height 93
click at [918, 240] on icon at bounding box center [923, 241] width 11 height 12
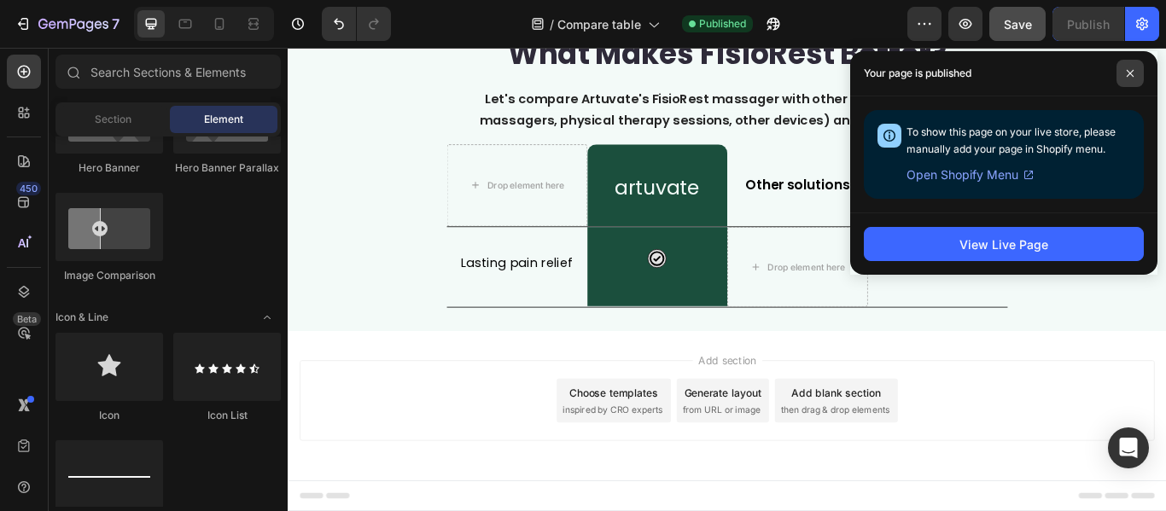
click at [1125, 73] on span at bounding box center [1129, 73] width 27 height 27
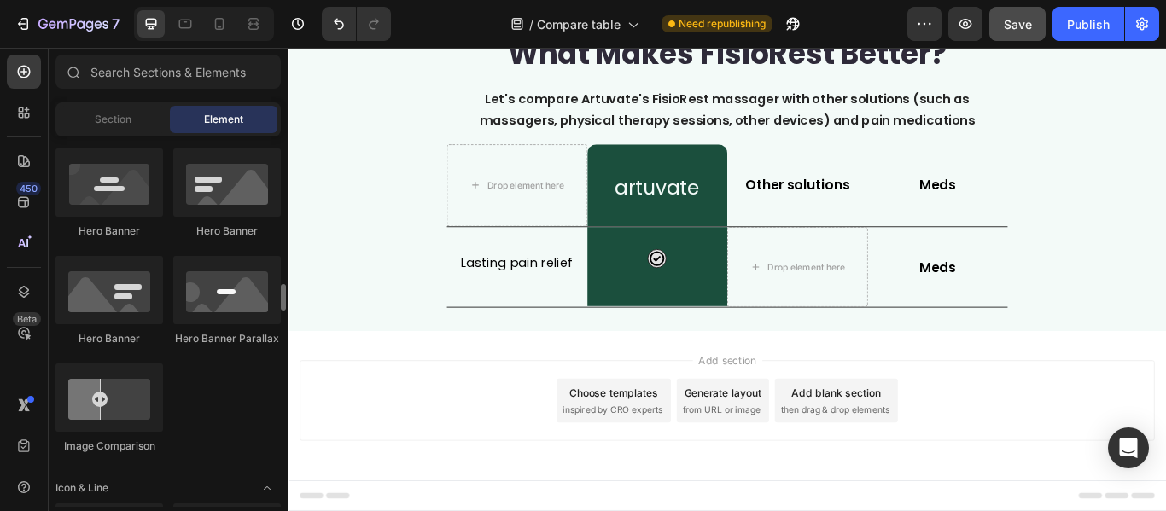
scroll to position [853, 0]
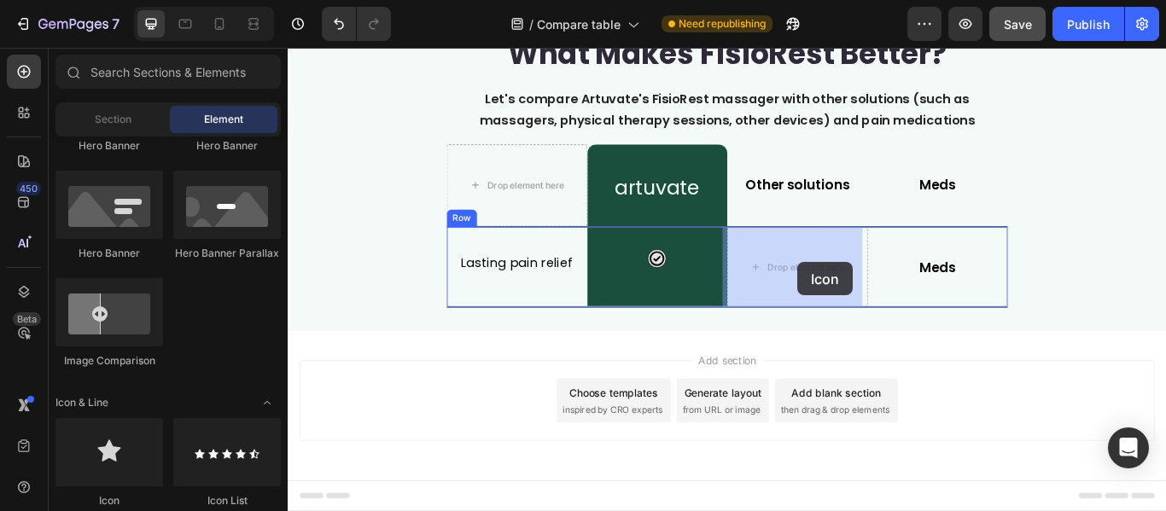
drag, startPoint x: 417, startPoint y: 506, endPoint x: 840, endPoint y: 315, distance: 463.6
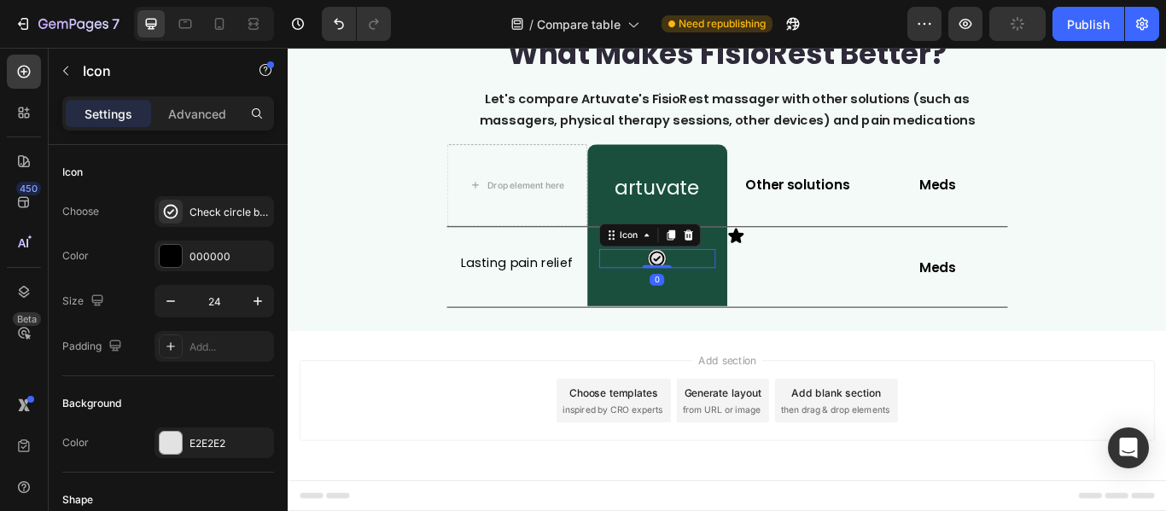
click at [726, 303] on div "Icon 0" at bounding box center [718, 293] width 137 height 22
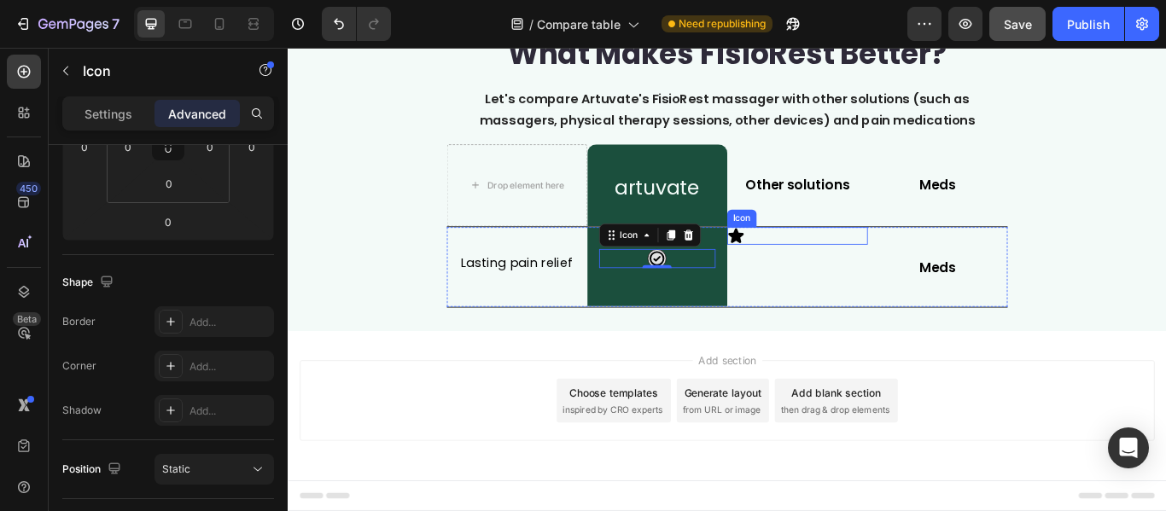
click at [805, 276] on icon at bounding box center [810, 267] width 20 height 20
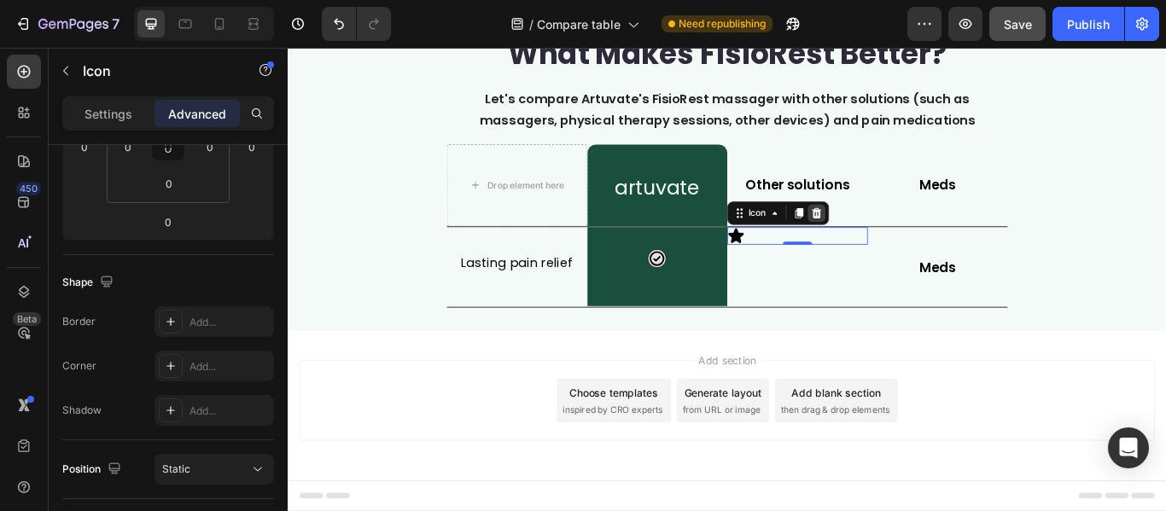
click at [905, 240] on icon at bounding box center [904, 241] width 14 height 14
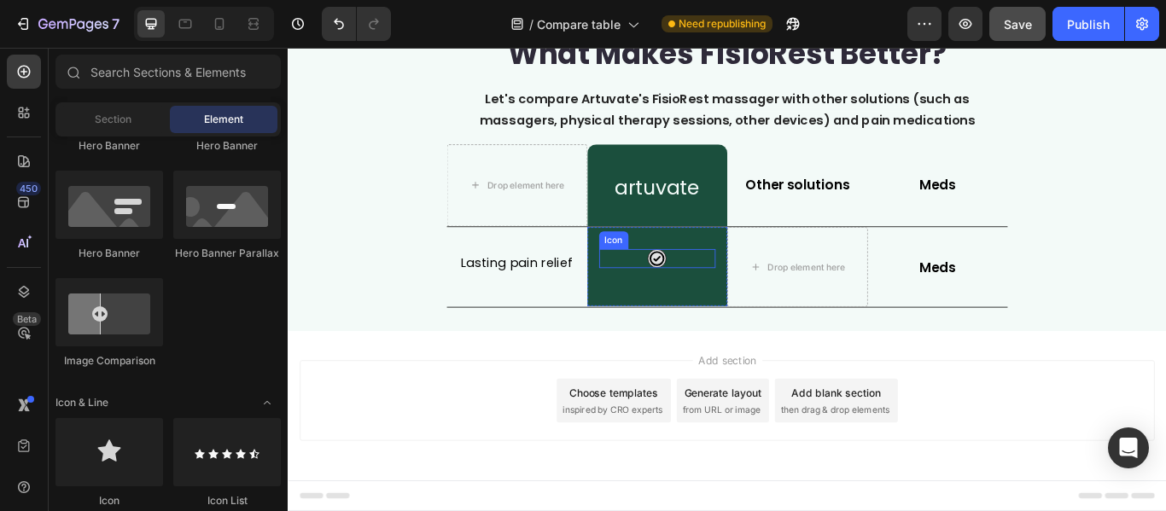
click at [725, 290] on div "Icon" at bounding box center [718, 293] width 137 height 22
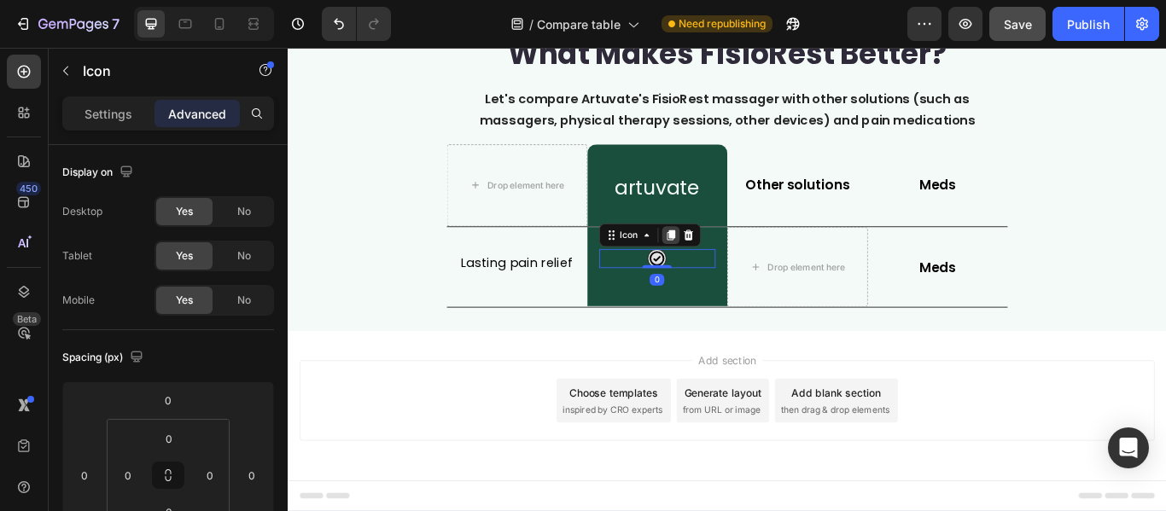
click at [734, 267] on icon at bounding box center [734, 266] width 14 height 14
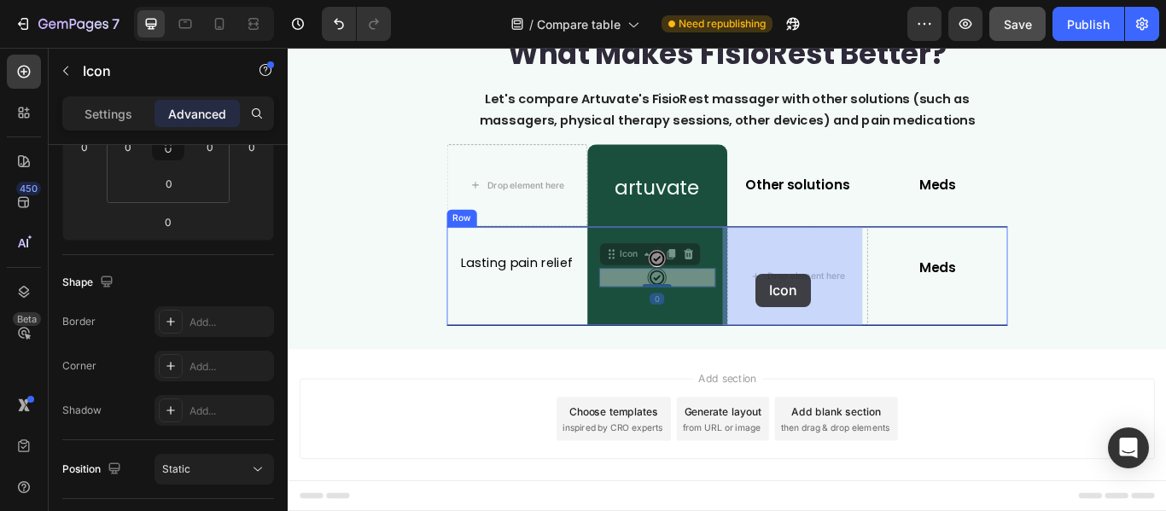
drag, startPoint x: 655, startPoint y: 298, endPoint x: 833, endPoint y: 311, distance: 178.9
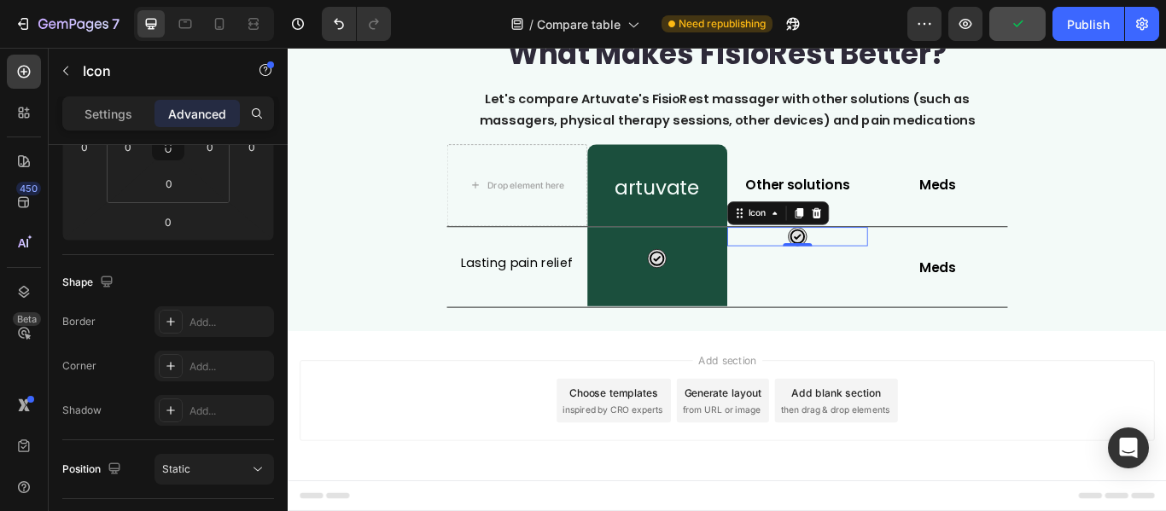
click at [875, 272] on icon at bounding box center [881, 268] width 20 height 20
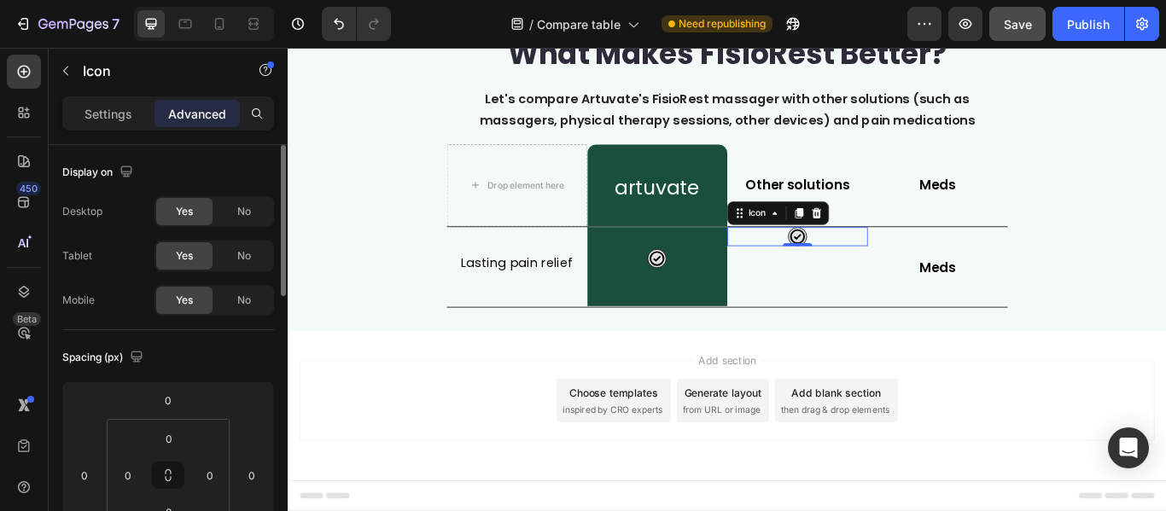
scroll to position [171, 0]
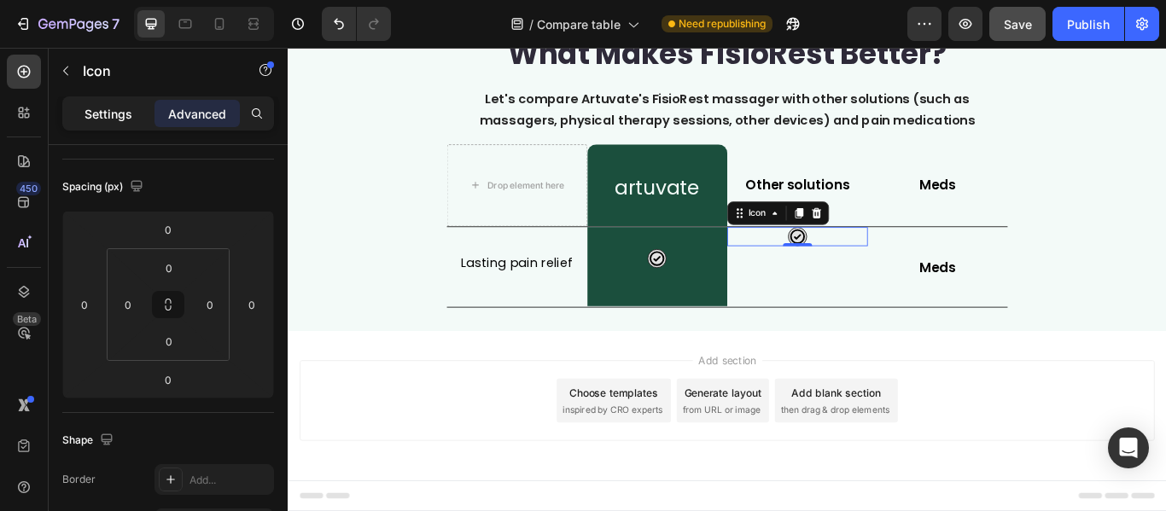
click at [110, 112] on p "Settings" at bounding box center [108, 114] width 48 height 18
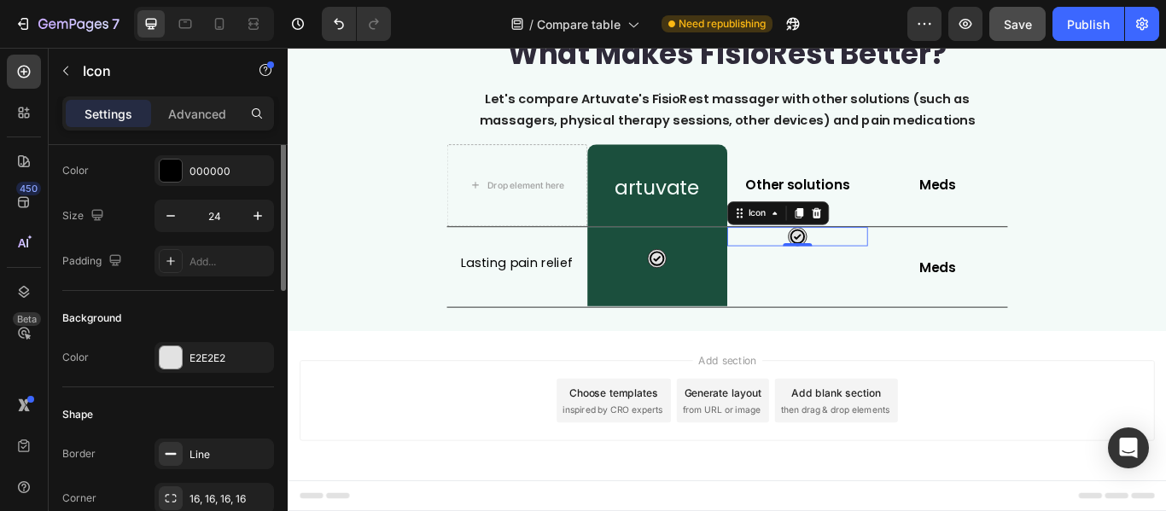
scroll to position [0, 0]
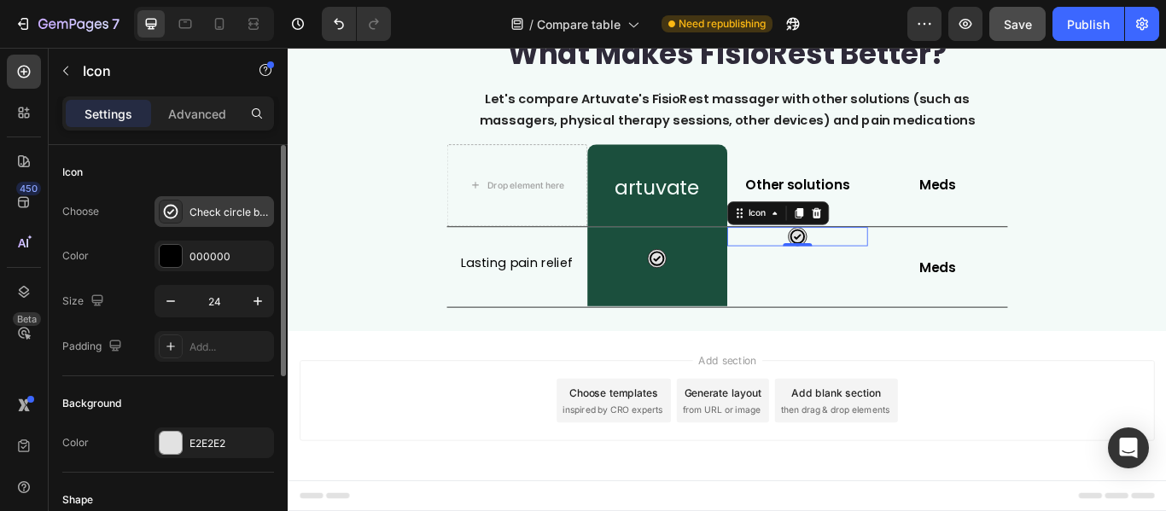
click at [234, 212] on div "Check circle bold" at bounding box center [229, 212] width 80 height 15
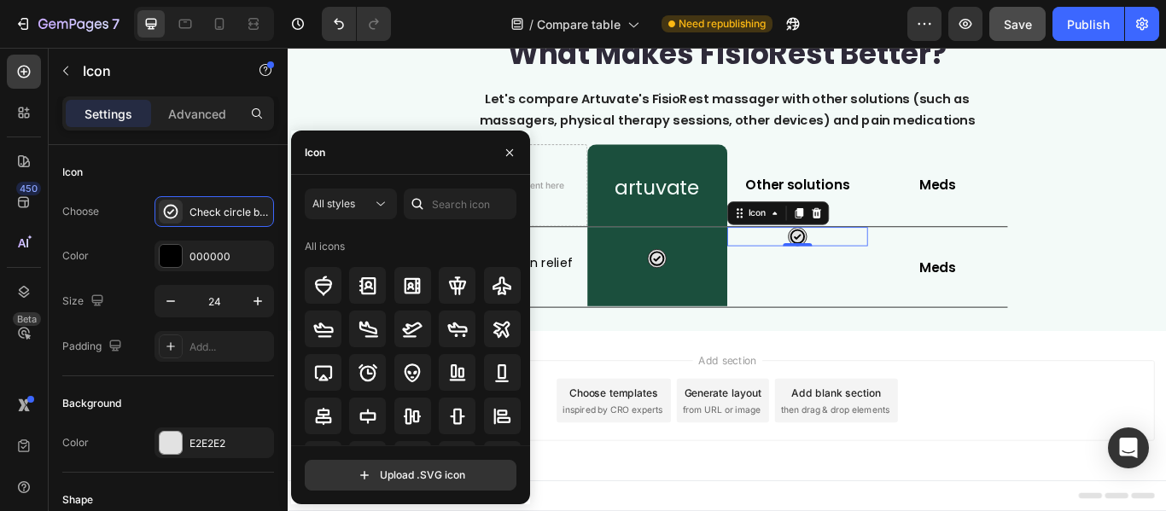
click at [428, 201] on div at bounding box center [417, 204] width 27 height 31
click at [438, 201] on input "text" at bounding box center [460, 204] width 113 height 31
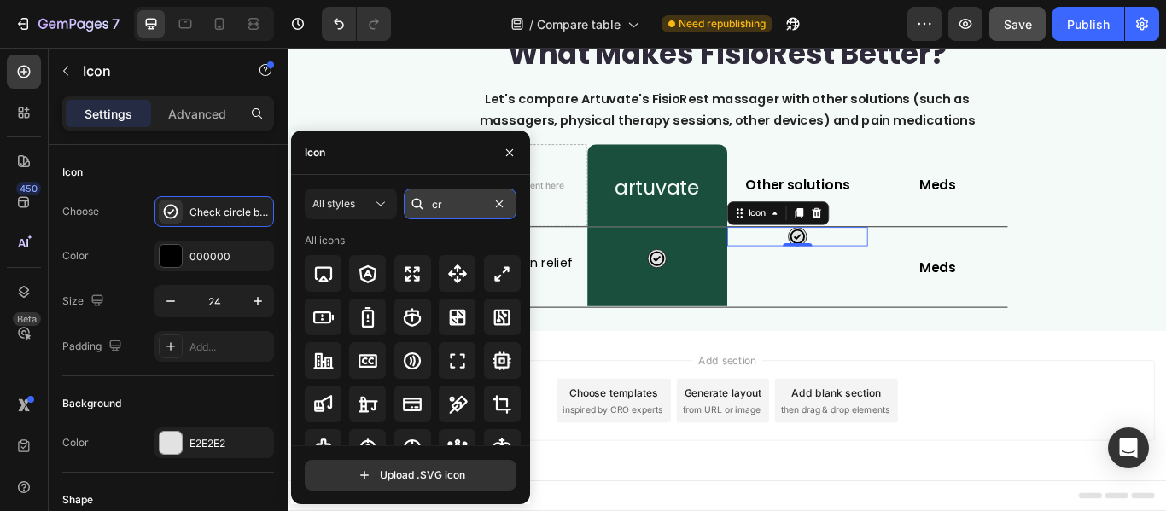
type input "c"
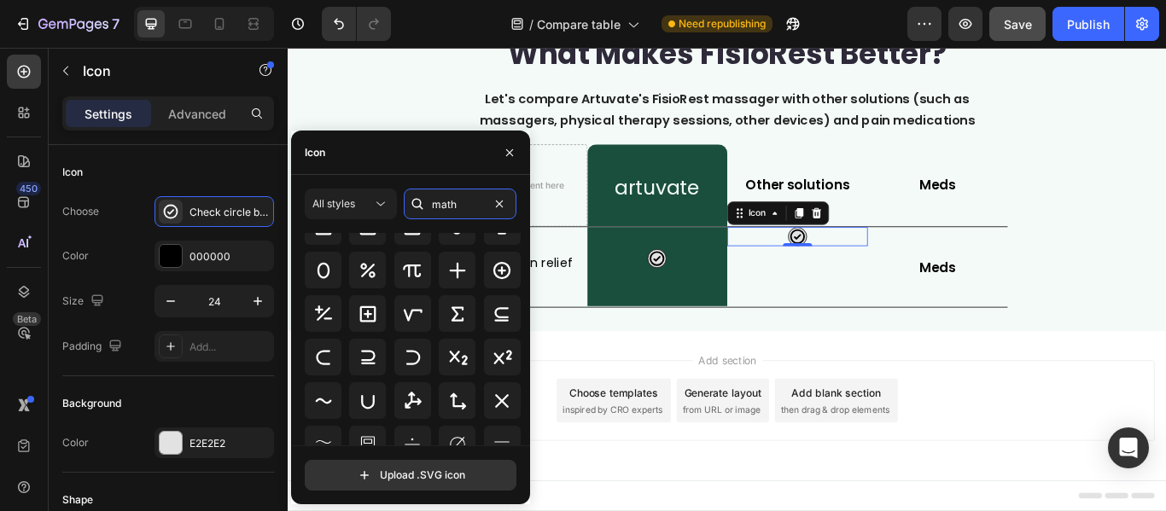
scroll to position [414, 0]
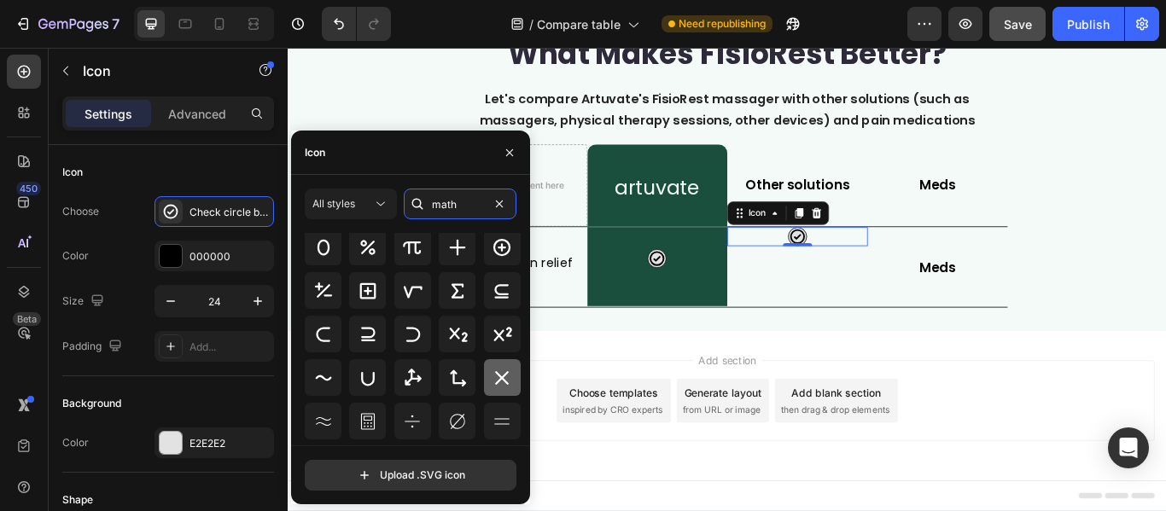
type input "math"
click at [498, 383] on icon at bounding box center [502, 378] width 20 height 20
click at [992, 402] on div "Add section Choose templates inspired by CRO experts Generate layout from URL o…" at bounding box center [800, 483] width 1024 height 210
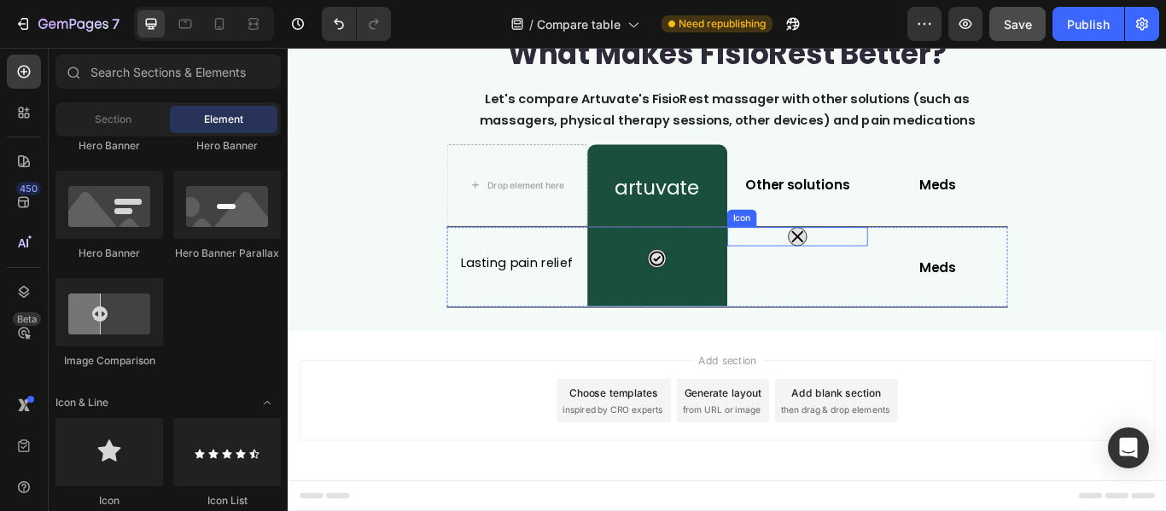
click at [871, 261] on icon at bounding box center [881, 268] width 20 height 20
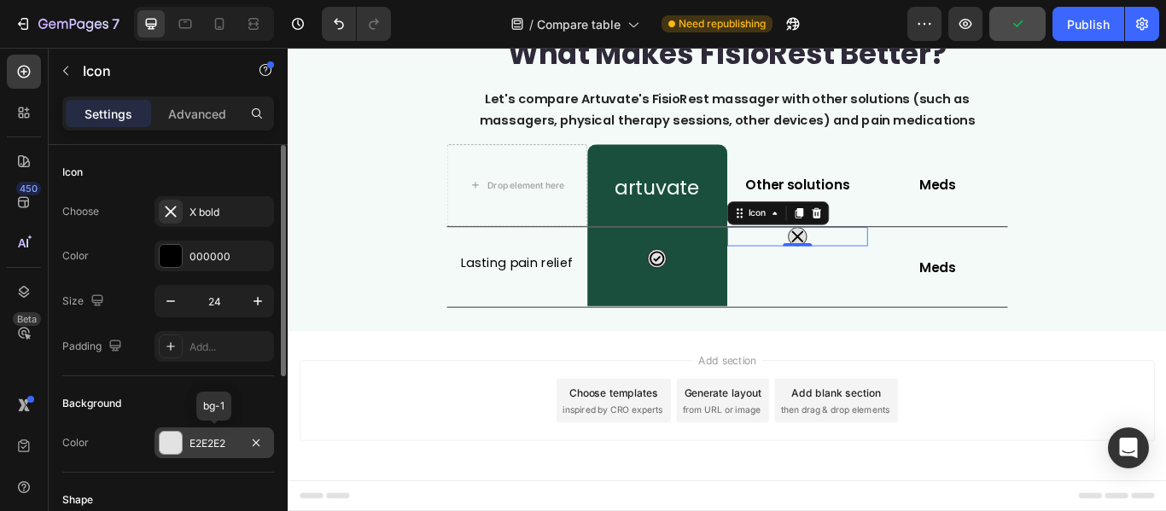
click at [175, 436] on div at bounding box center [171, 443] width 22 height 22
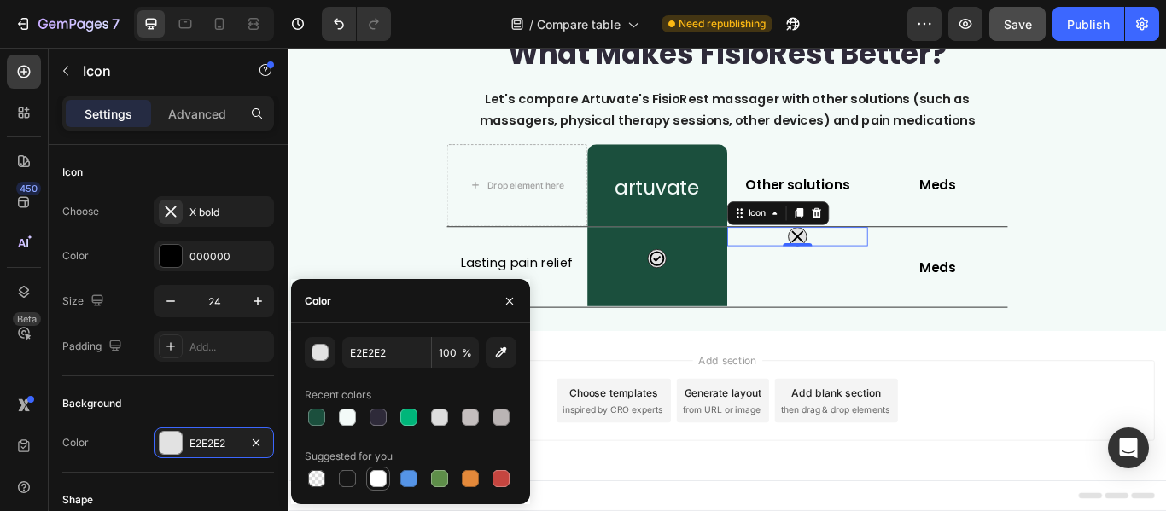
click at [372, 471] on div at bounding box center [377, 478] width 17 height 17
type input "FFFFFF"
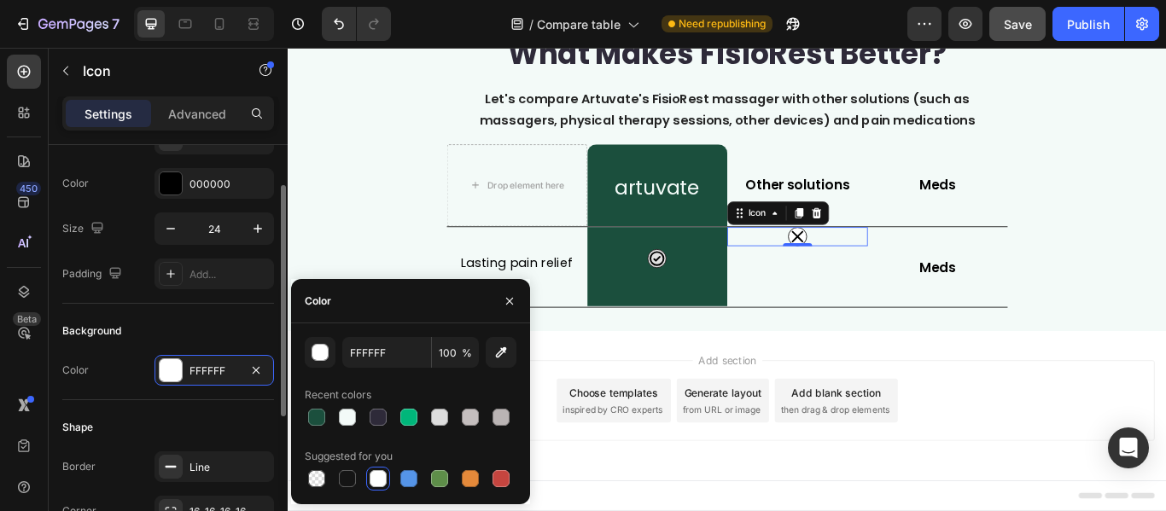
scroll to position [0, 0]
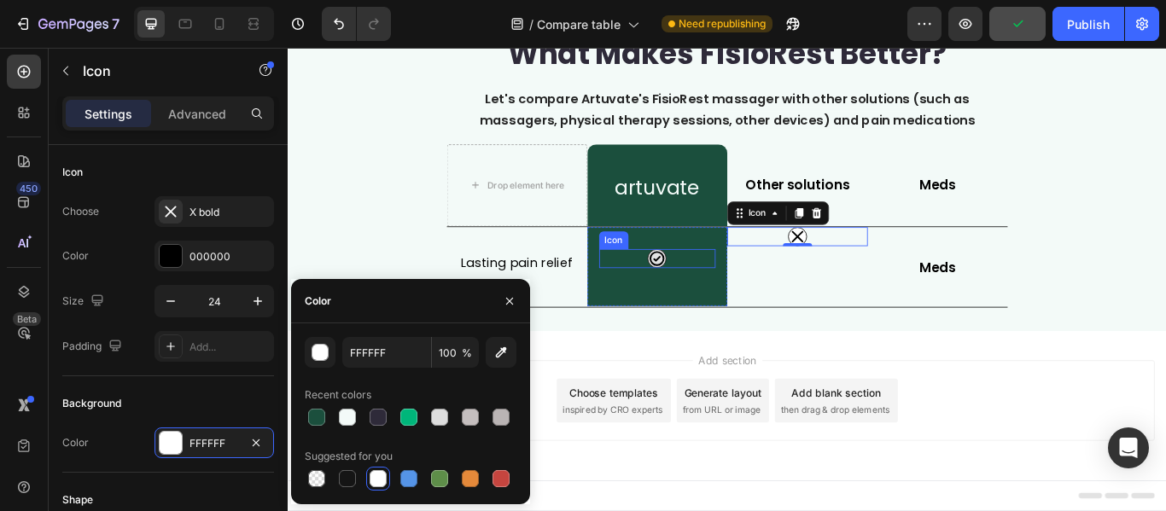
click at [707, 291] on icon at bounding box center [717, 293] width 20 height 20
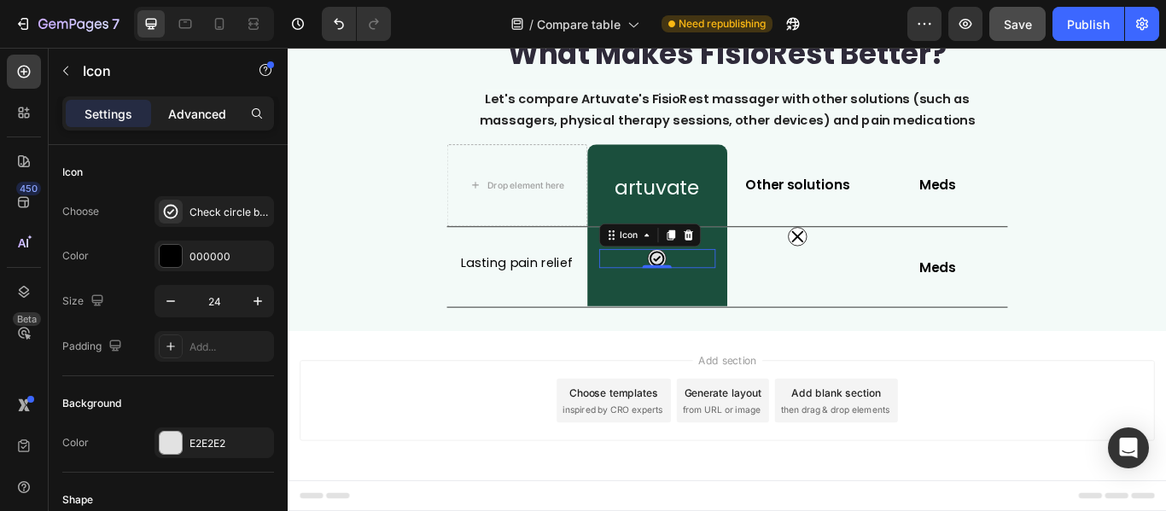
click at [192, 103] on div "Advanced" at bounding box center [196, 113] width 85 height 27
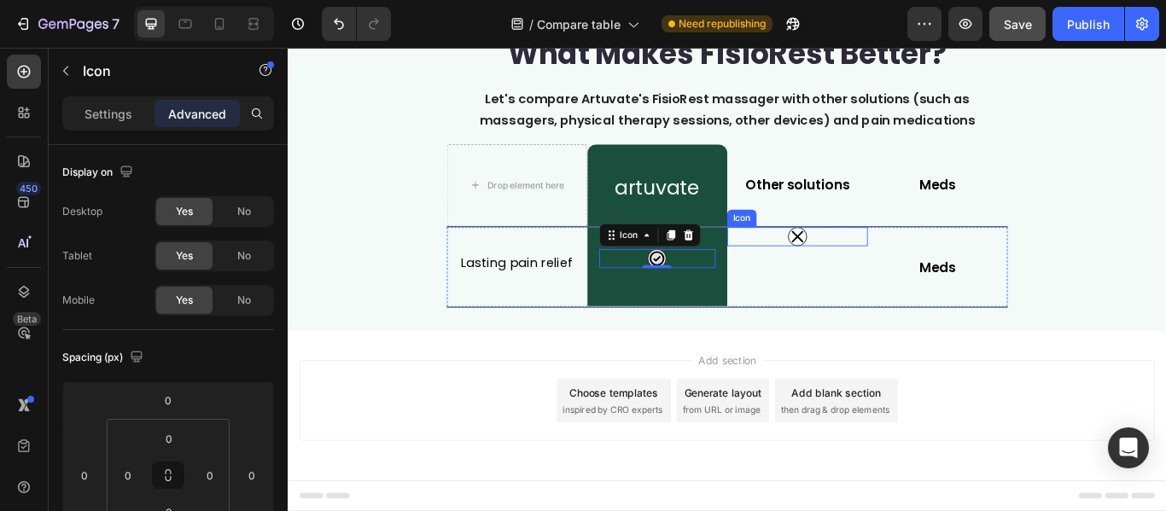
click at [871, 265] on icon at bounding box center [881, 268] width 20 height 20
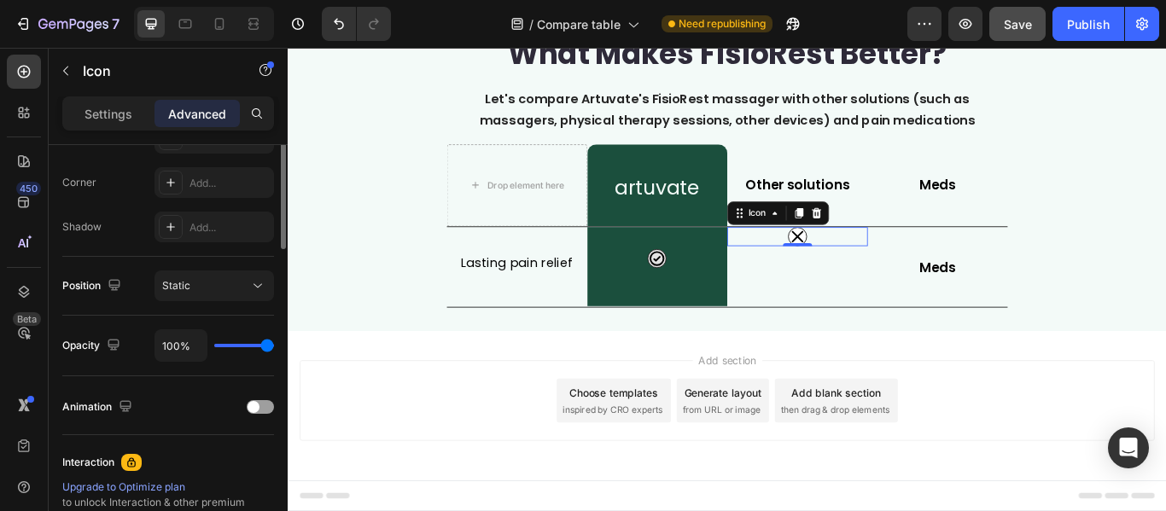
scroll to position [256, 0]
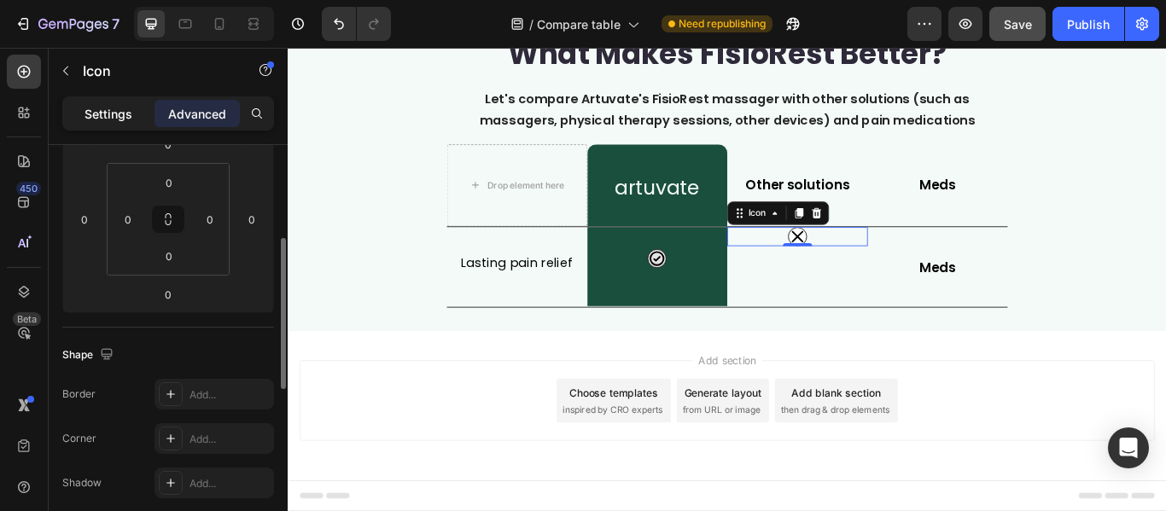
click at [122, 121] on p "Settings" at bounding box center [108, 114] width 48 height 18
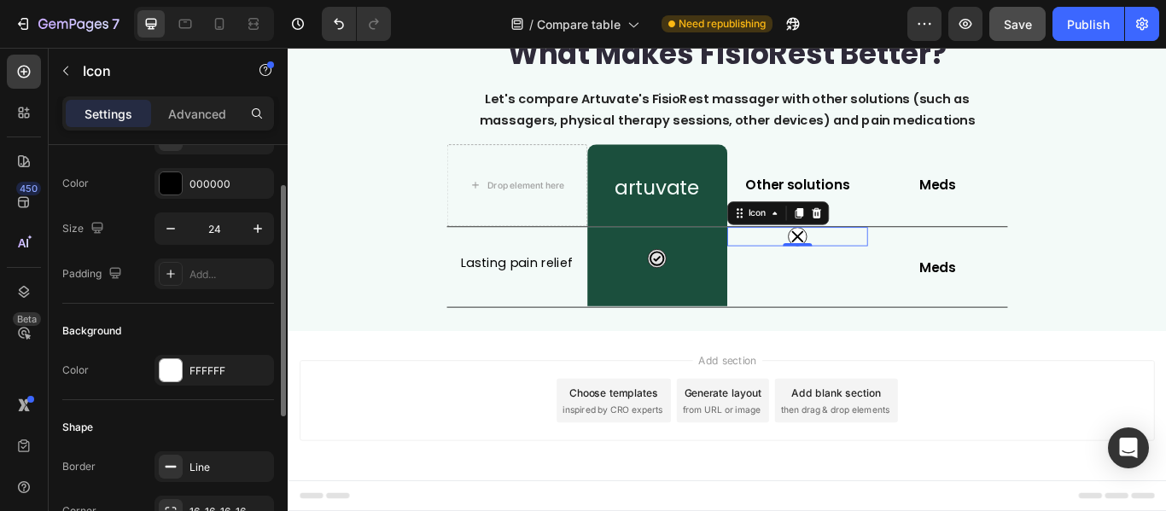
scroll to position [0, 0]
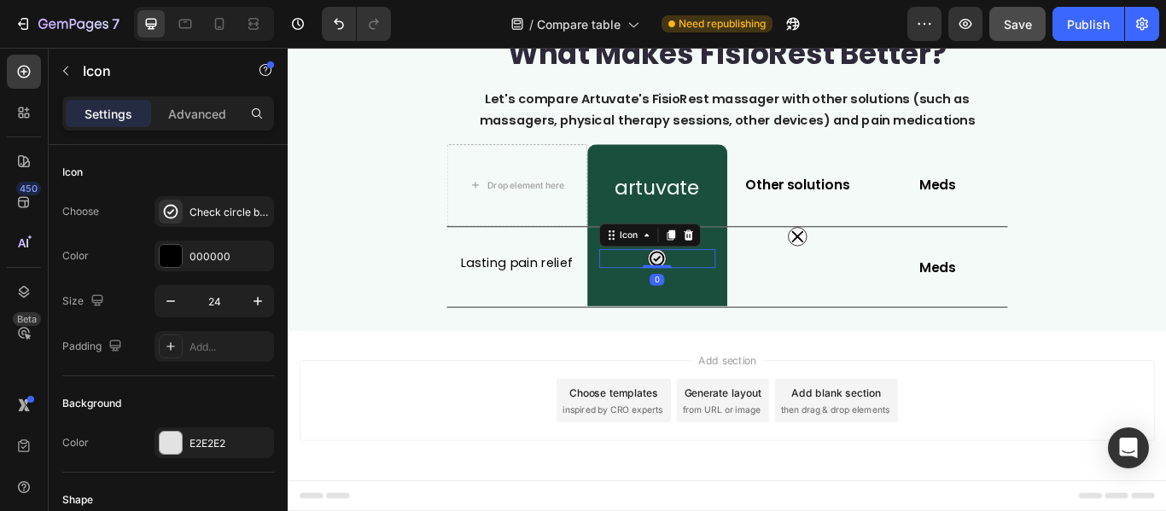
click at [721, 296] on icon at bounding box center [717, 293] width 20 height 20
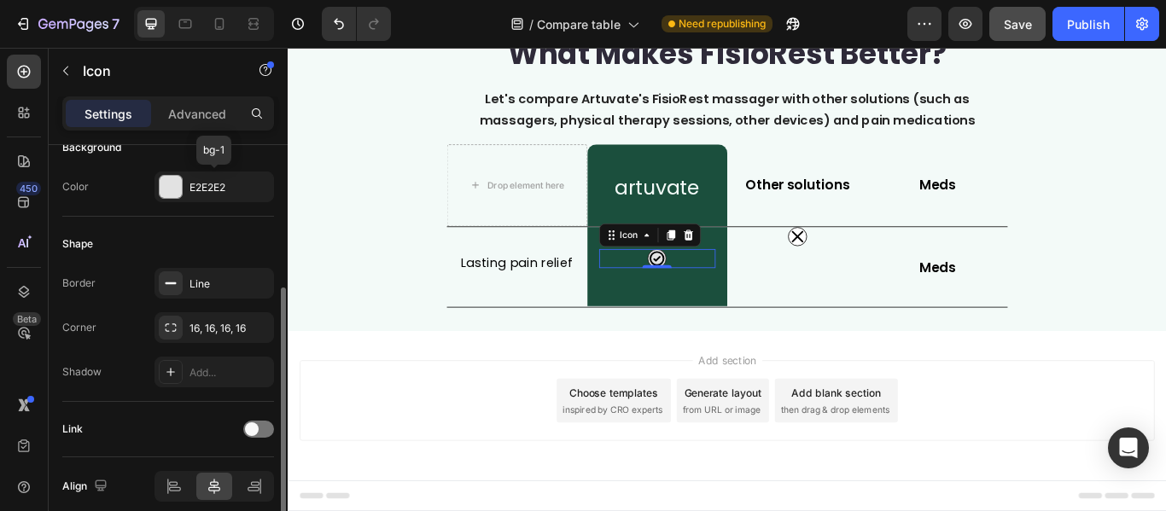
scroll to position [329, 0]
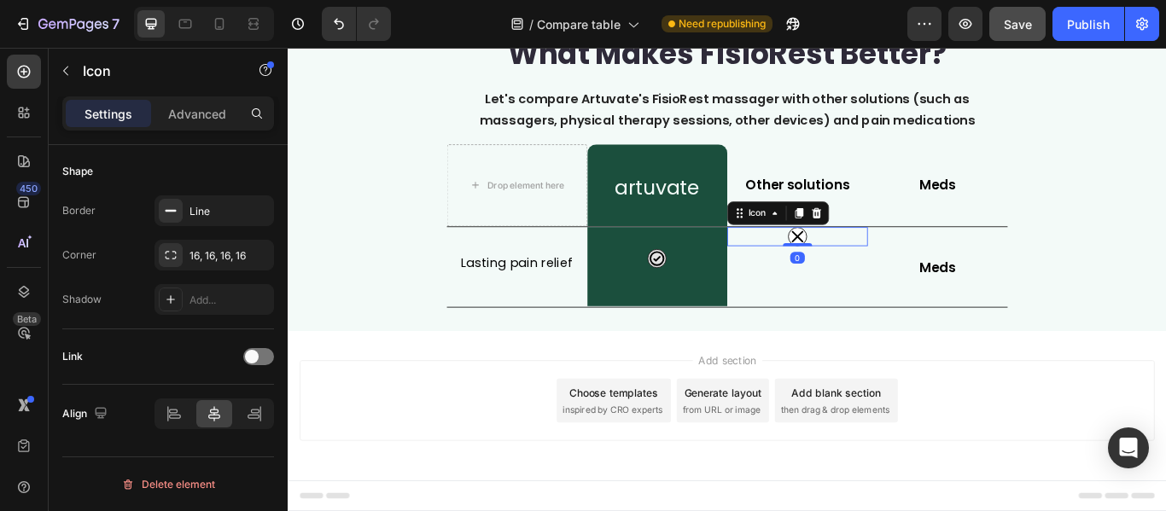
click at [944, 267] on div "Icon 0" at bounding box center [882, 268] width 164 height 22
click at [906, 270] on div "Icon 0" at bounding box center [882, 268] width 164 height 22
click at [184, 114] on p "Advanced" at bounding box center [197, 114] width 58 height 18
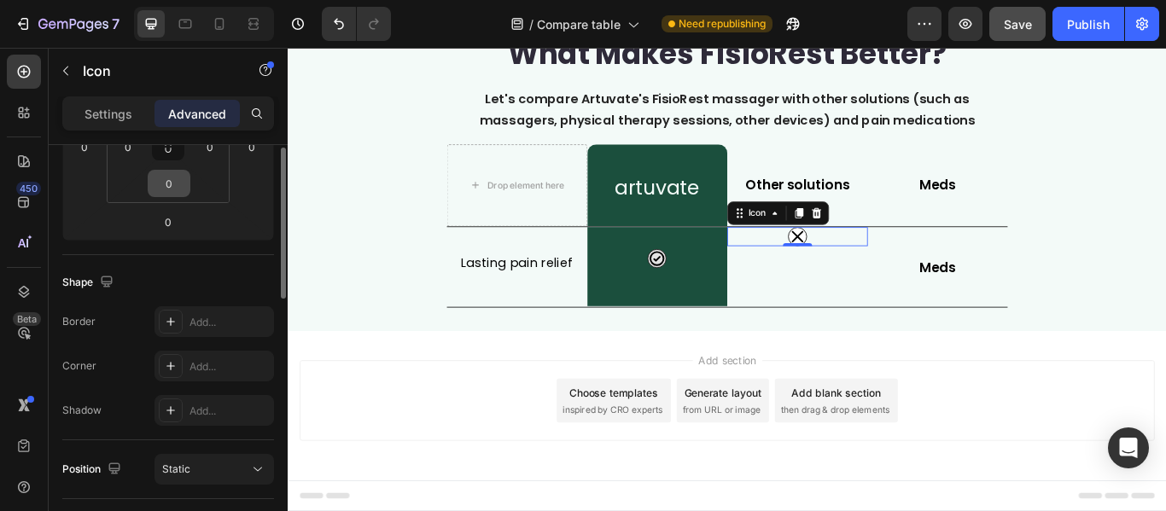
scroll to position [243, 0]
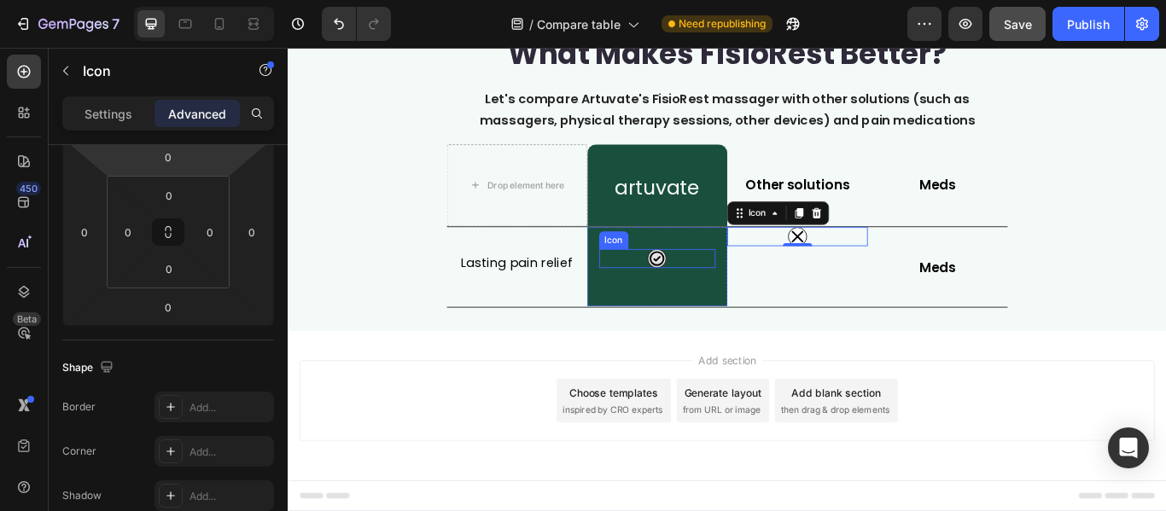
click at [726, 294] on div "Icon" at bounding box center [718, 293] width 137 height 22
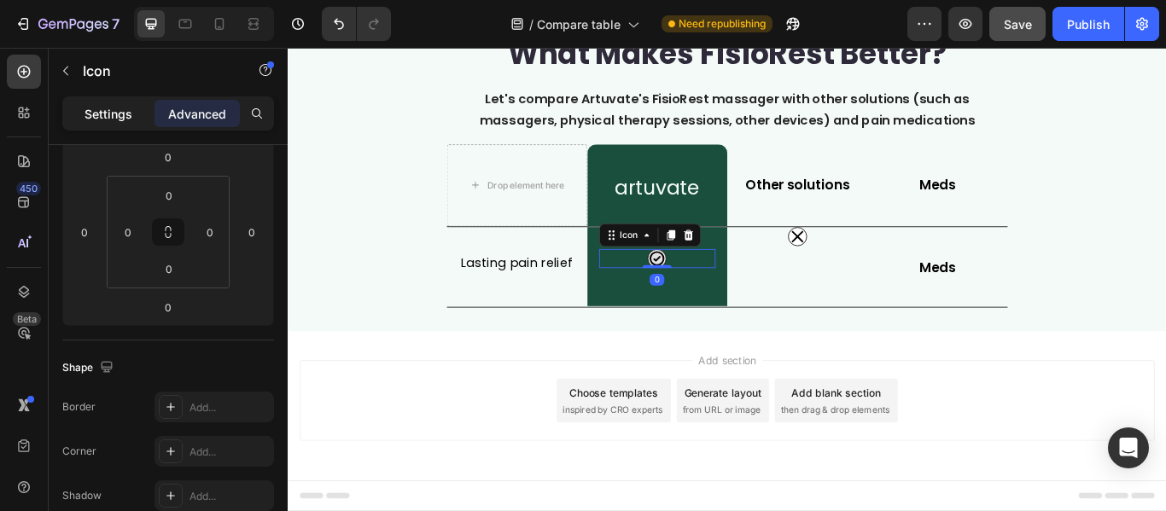
click at [108, 116] on p "Settings" at bounding box center [108, 114] width 48 height 18
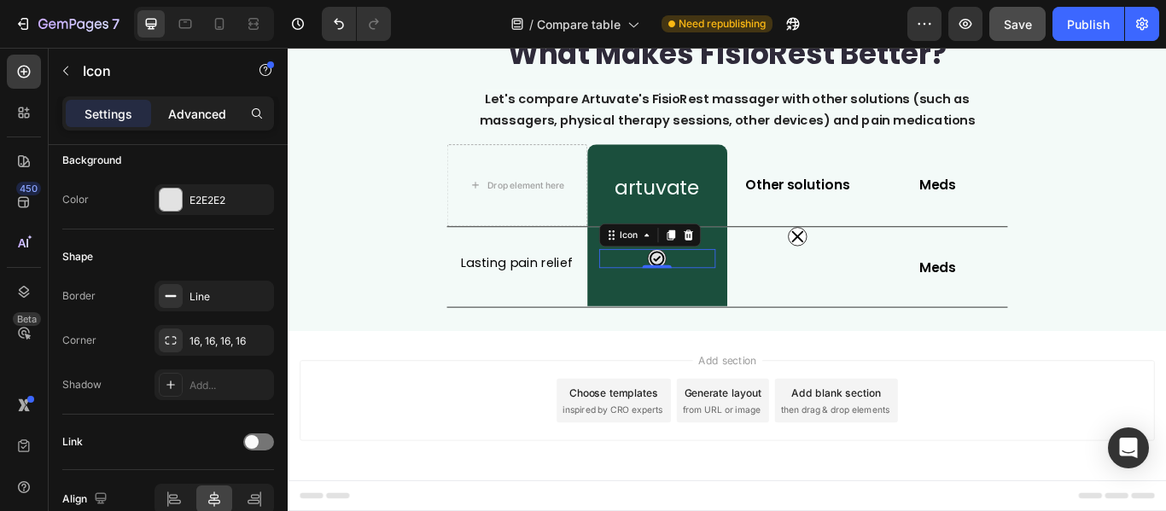
click at [206, 115] on p "Advanced" at bounding box center [197, 114] width 58 height 18
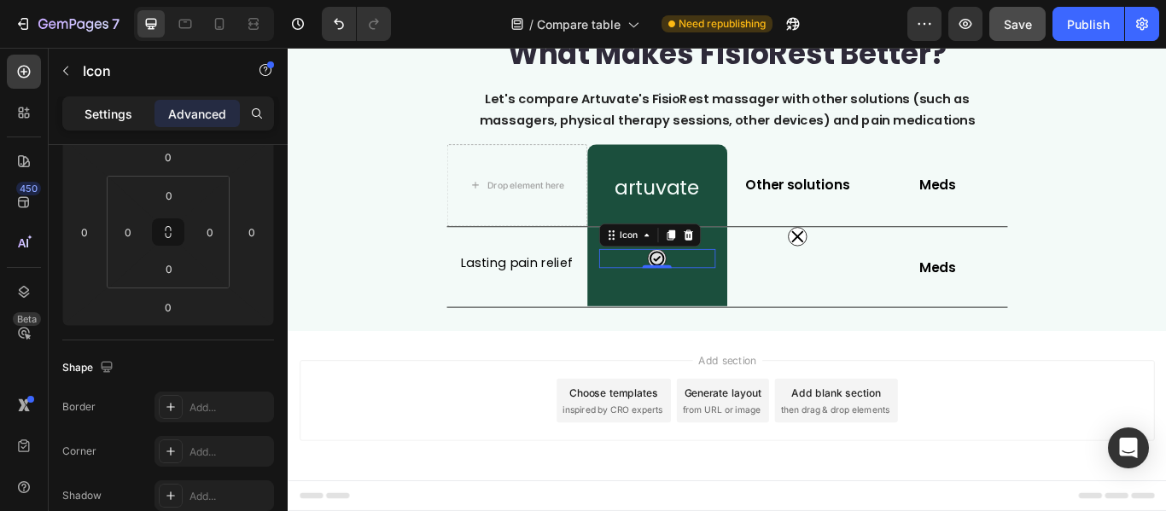
click at [113, 115] on p "Settings" at bounding box center [108, 114] width 48 height 18
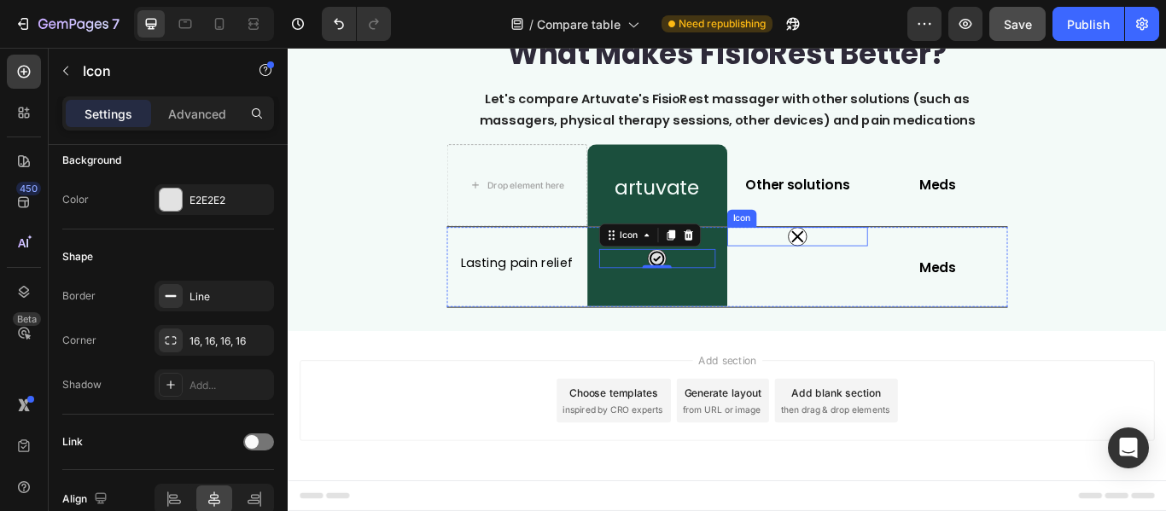
click at [891, 276] on div "Icon" at bounding box center [882, 268] width 164 height 22
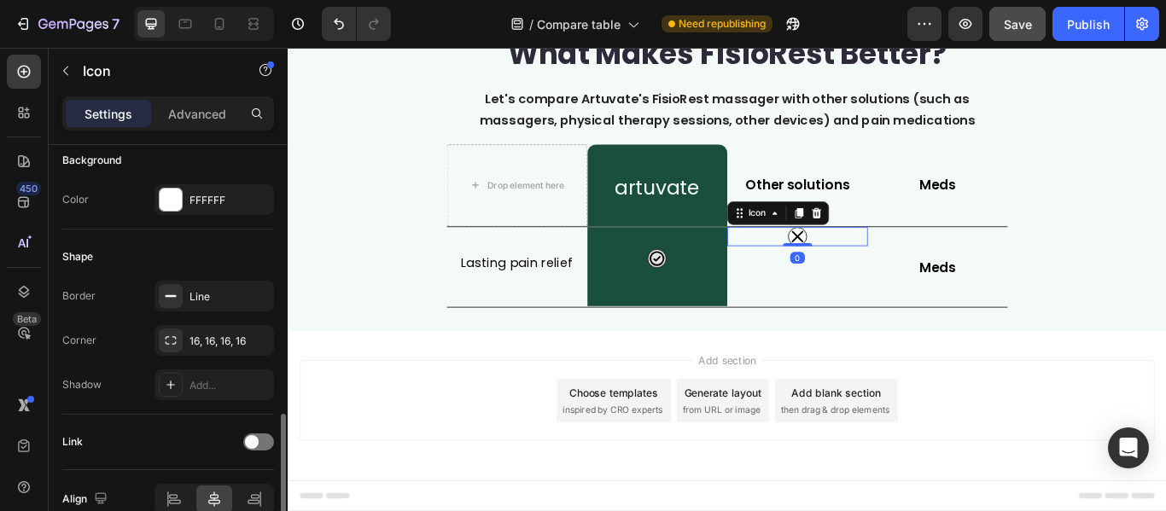
scroll to position [329, 0]
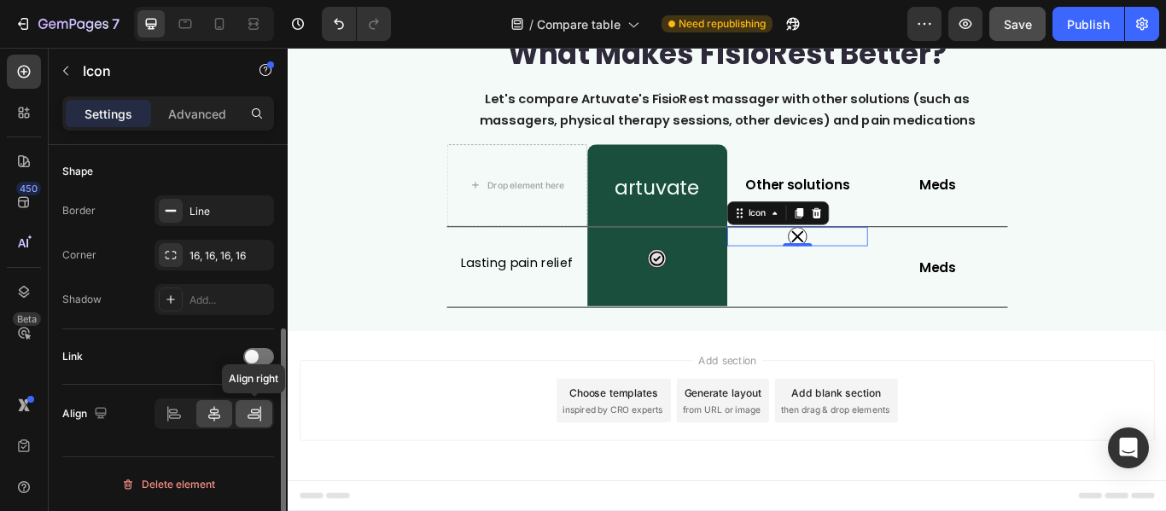
click at [252, 414] on icon at bounding box center [254, 413] width 17 height 17
click at [176, 414] on icon at bounding box center [174, 413] width 17 height 17
click at [212, 416] on icon at bounding box center [214, 413] width 17 height 17
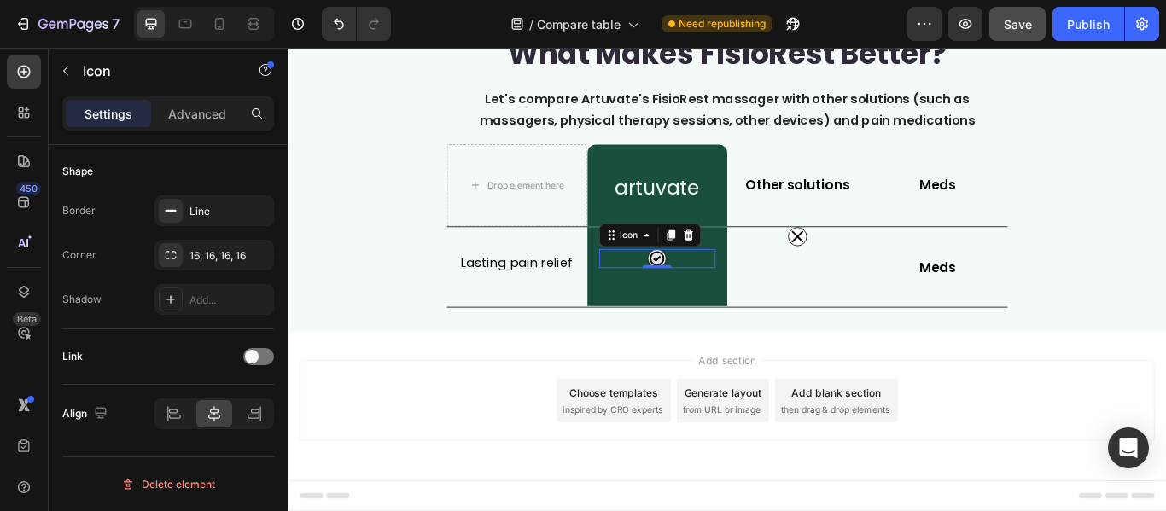
click at [736, 291] on div "Icon 0" at bounding box center [718, 293] width 137 height 22
click at [192, 113] on p "Advanced" at bounding box center [197, 114] width 58 height 18
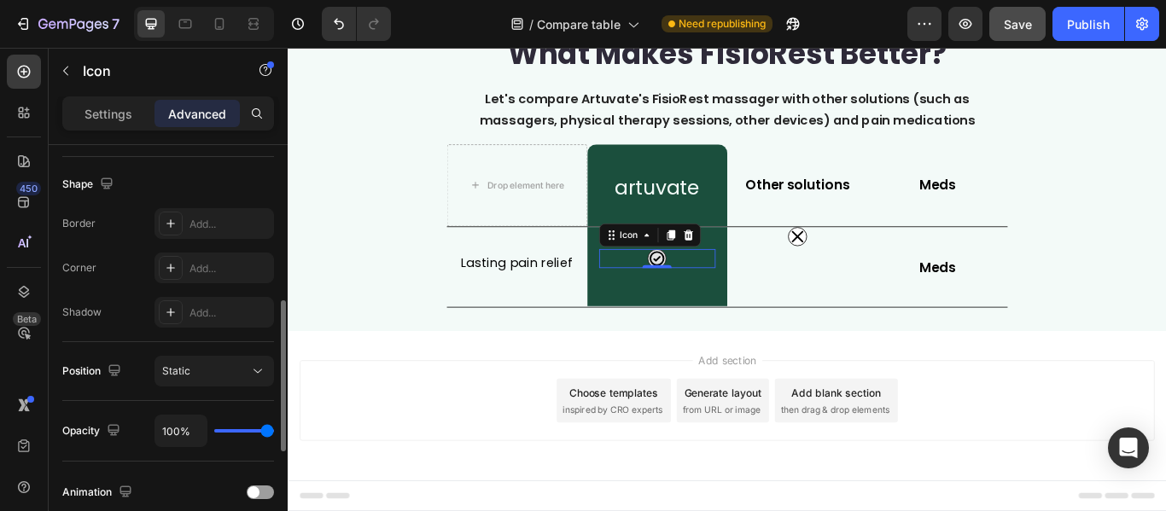
scroll to position [512, 0]
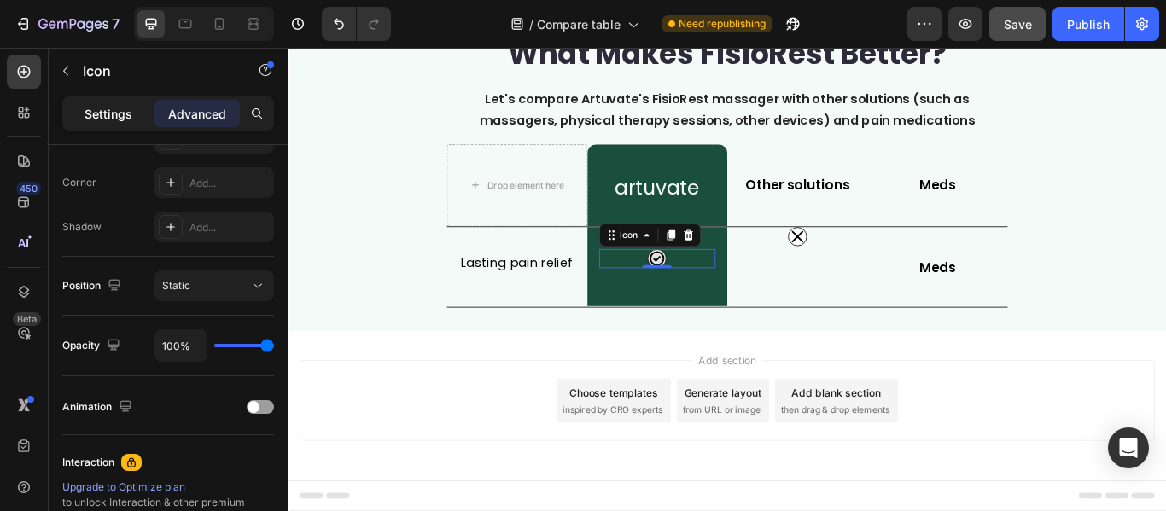
click at [90, 116] on p "Settings" at bounding box center [108, 114] width 48 height 18
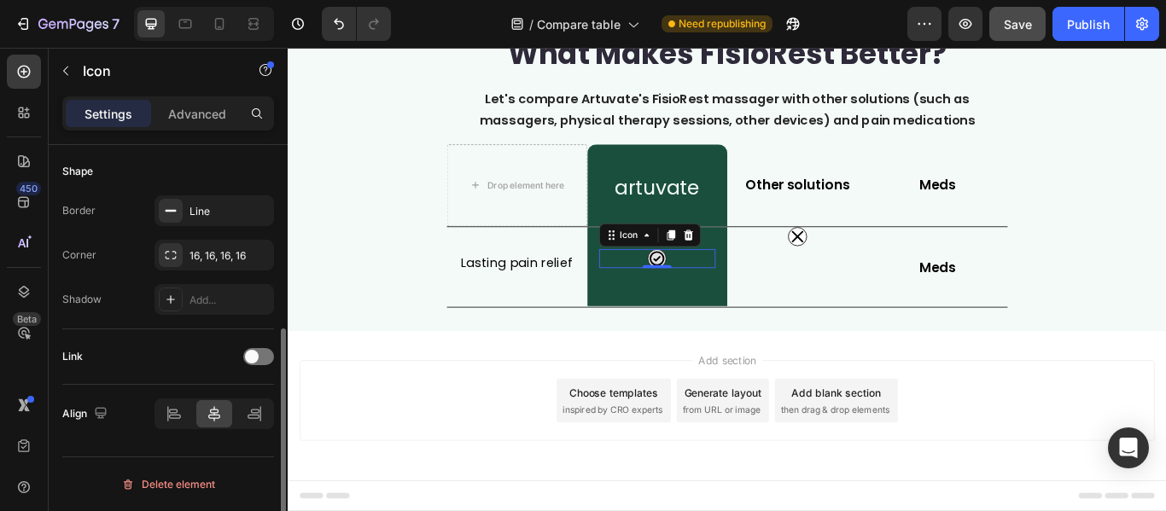
scroll to position [329, 0]
click at [204, 110] on p "Advanced" at bounding box center [197, 114] width 58 height 18
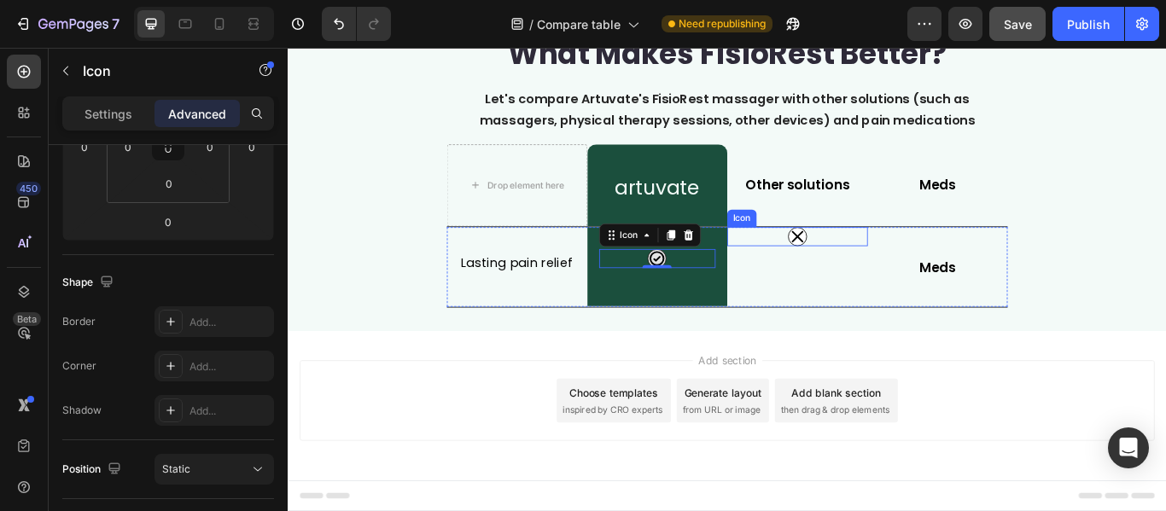
click at [887, 271] on div "Icon" at bounding box center [882, 268] width 164 height 22
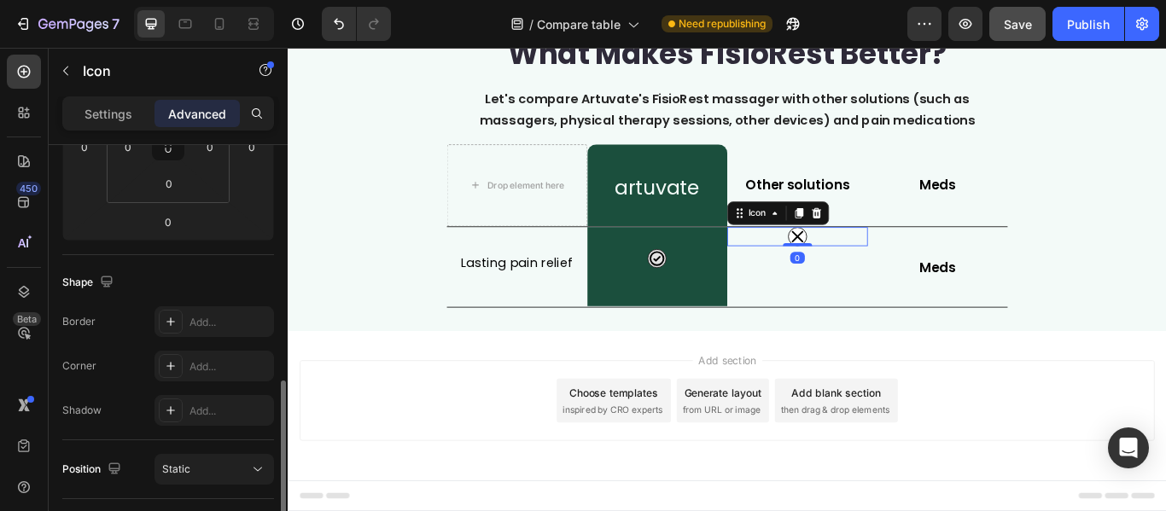
scroll to position [414, 0]
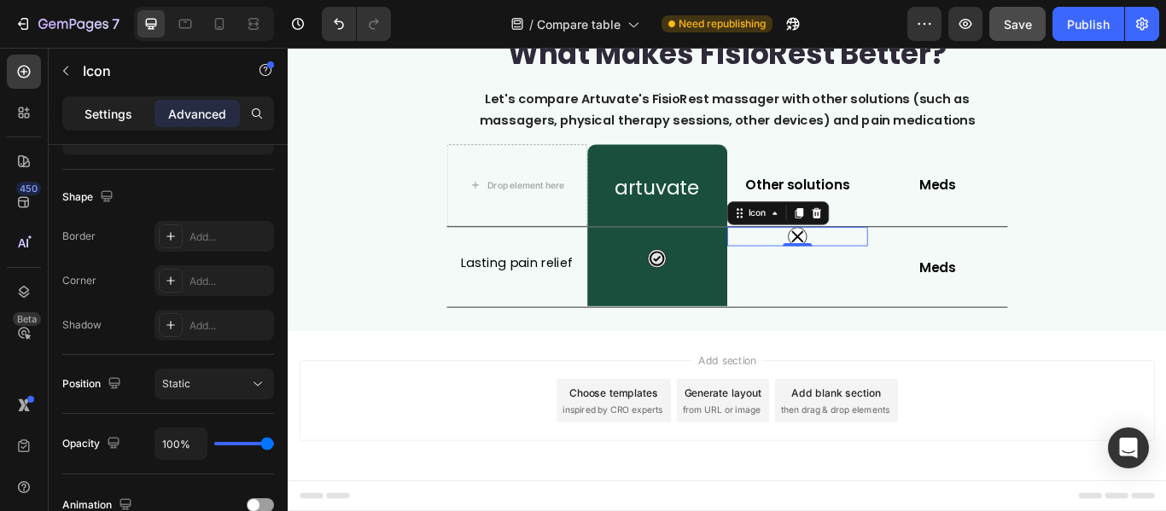
click at [110, 116] on p "Settings" at bounding box center [108, 114] width 48 height 18
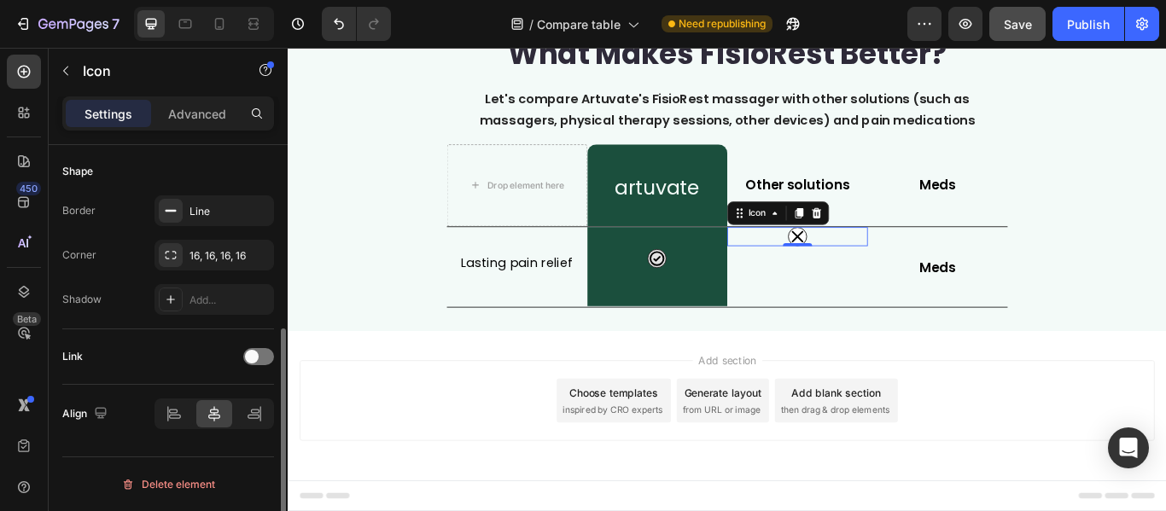
scroll to position [329, 0]
click at [196, 253] on div "16, 16, 16, 16" at bounding box center [213, 255] width 49 height 15
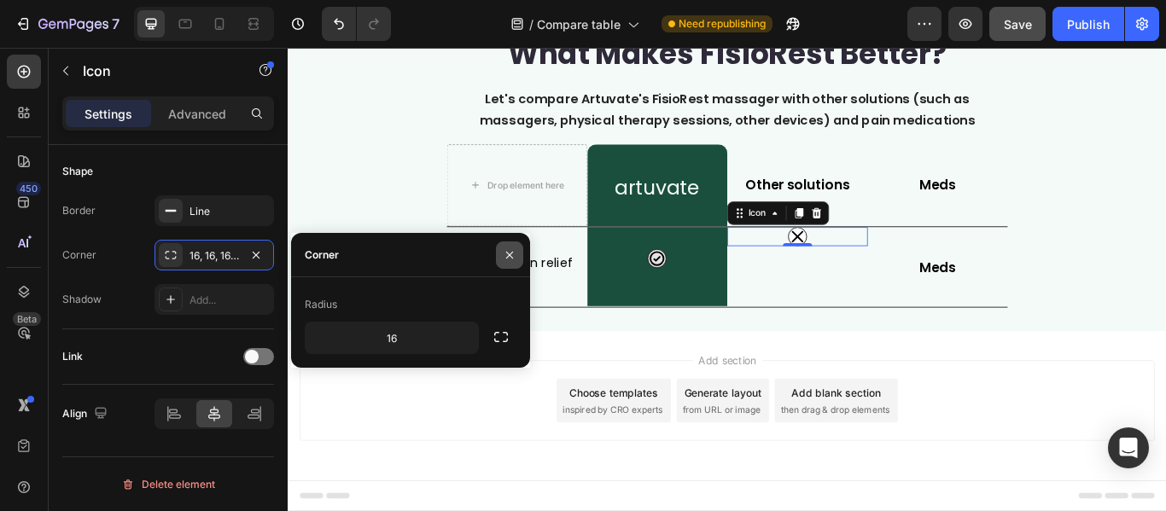
click at [509, 254] on icon "button" at bounding box center [509, 254] width 7 height 7
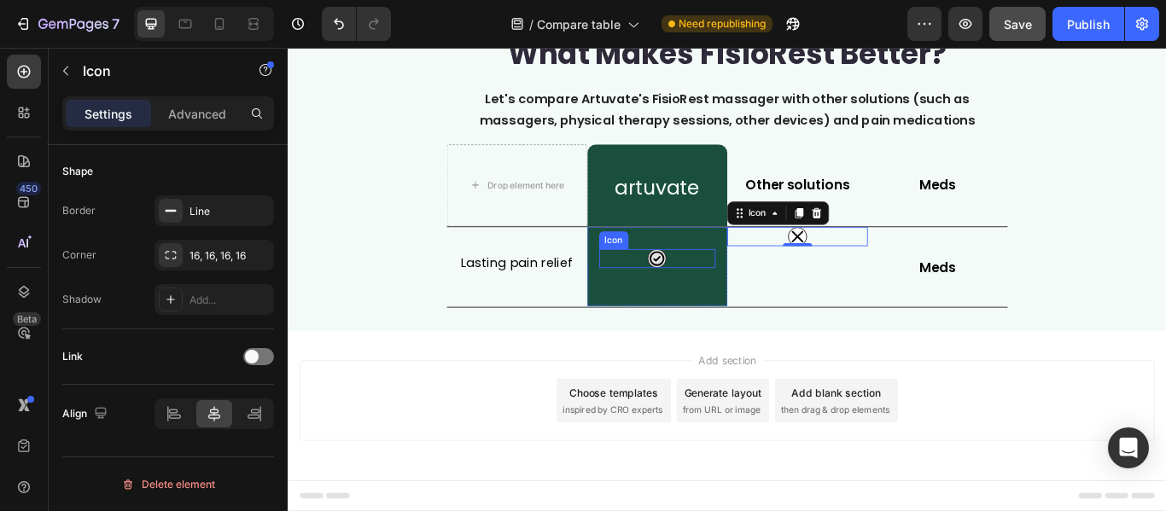
click at [729, 300] on div "Icon" at bounding box center [718, 293] width 137 height 22
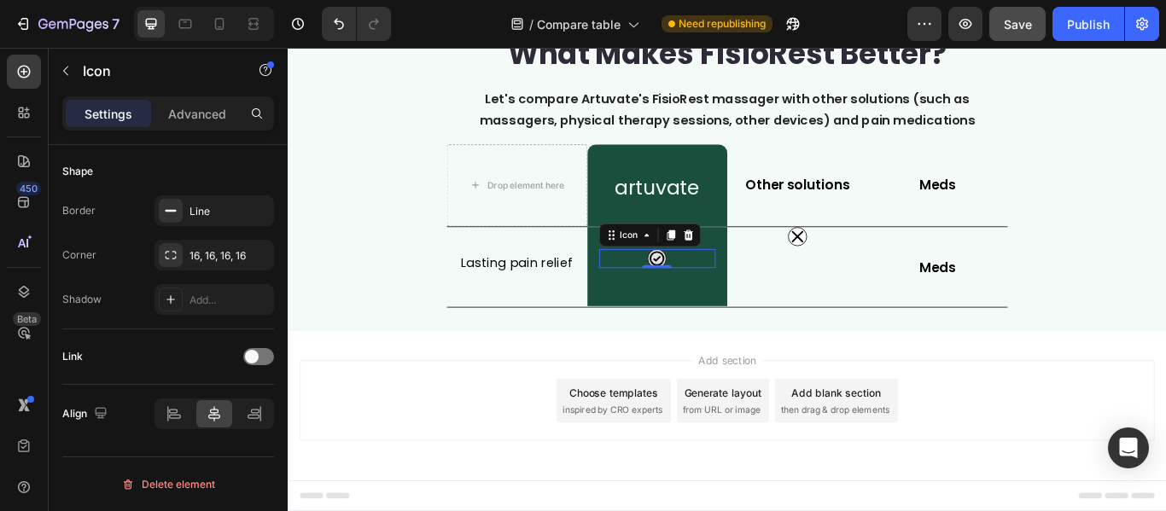
click at [713, 292] on icon at bounding box center [717, 293] width 17 height 17
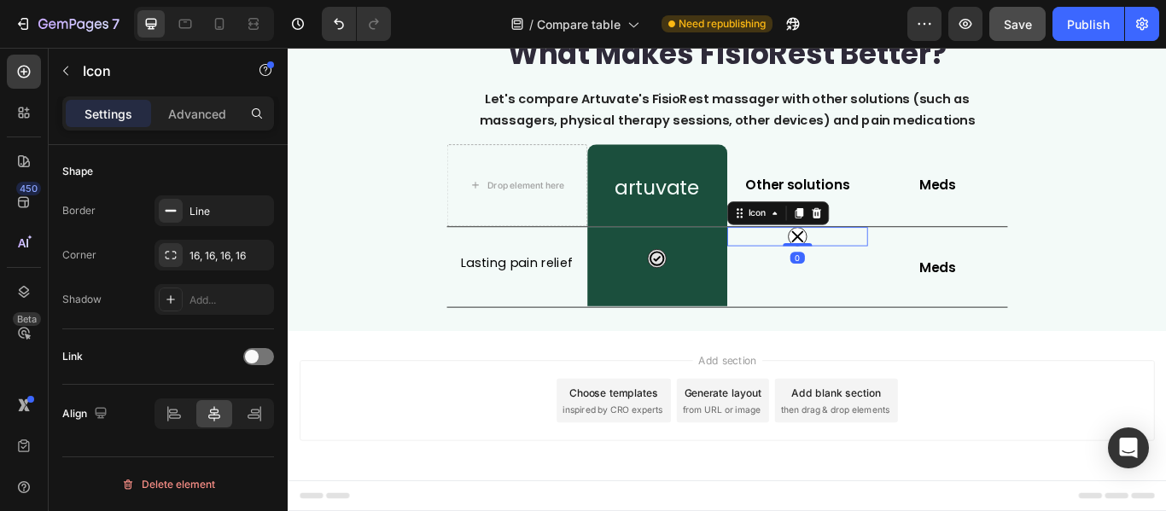
click at [875, 272] on icon at bounding box center [881, 268] width 20 height 20
click at [876, 317] on div "Icon 0" at bounding box center [882, 303] width 164 height 93
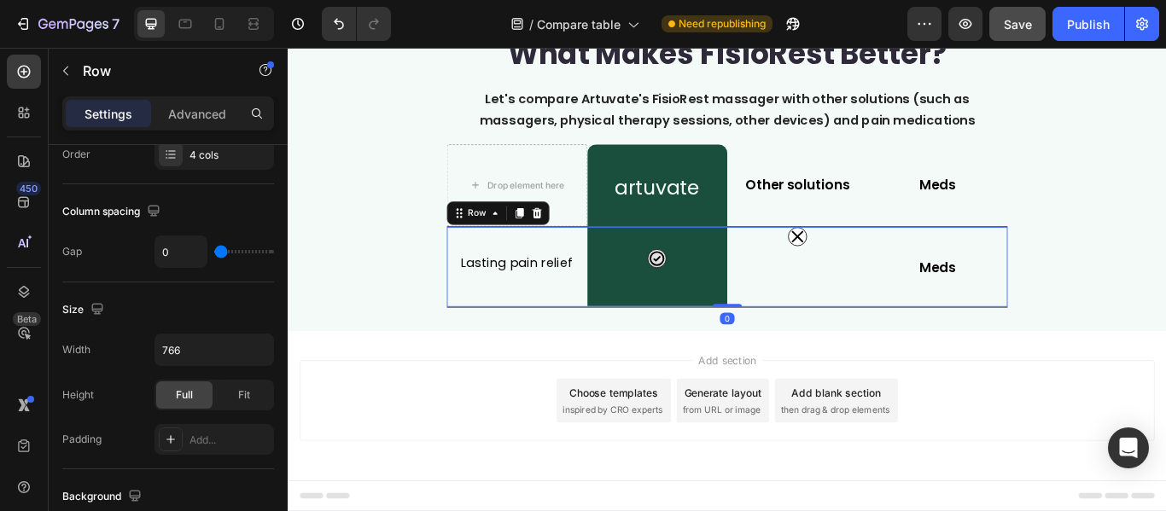
scroll to position [0, 0]
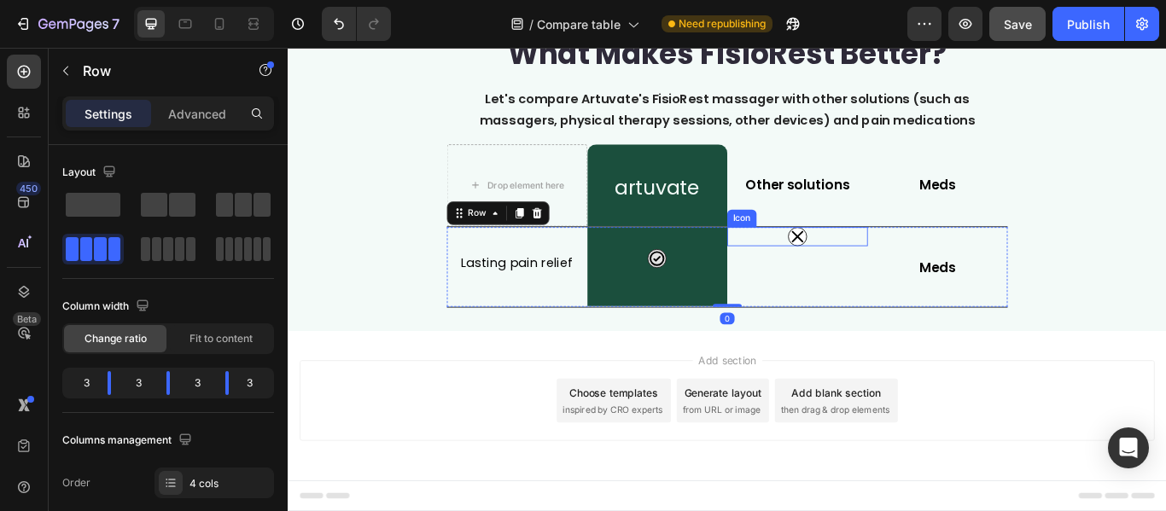
click at [893, 267] on div "Icon" at bounding box center [882, 268] width 164 height 22
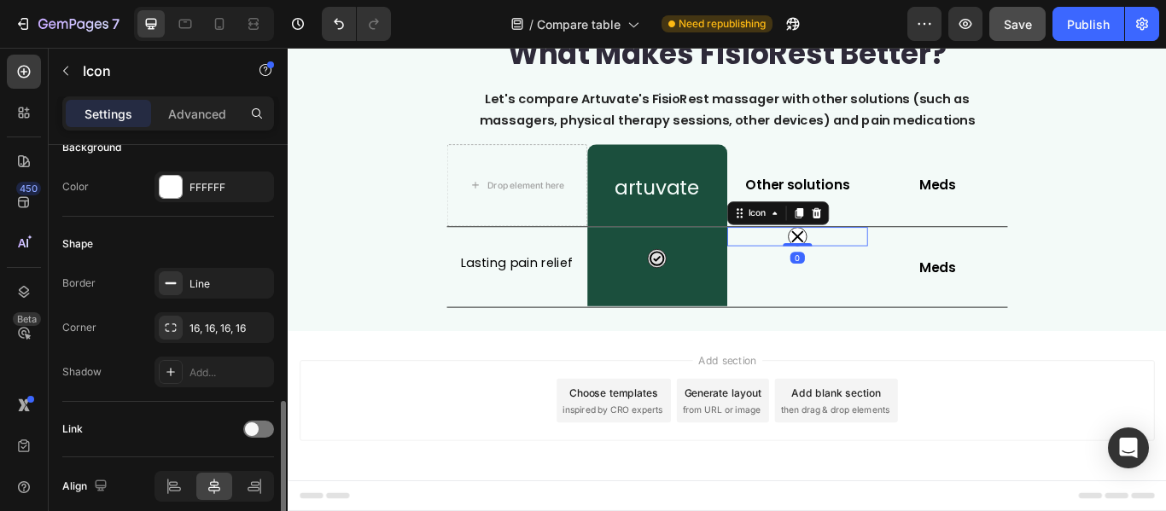
scroll to position [329, 0]
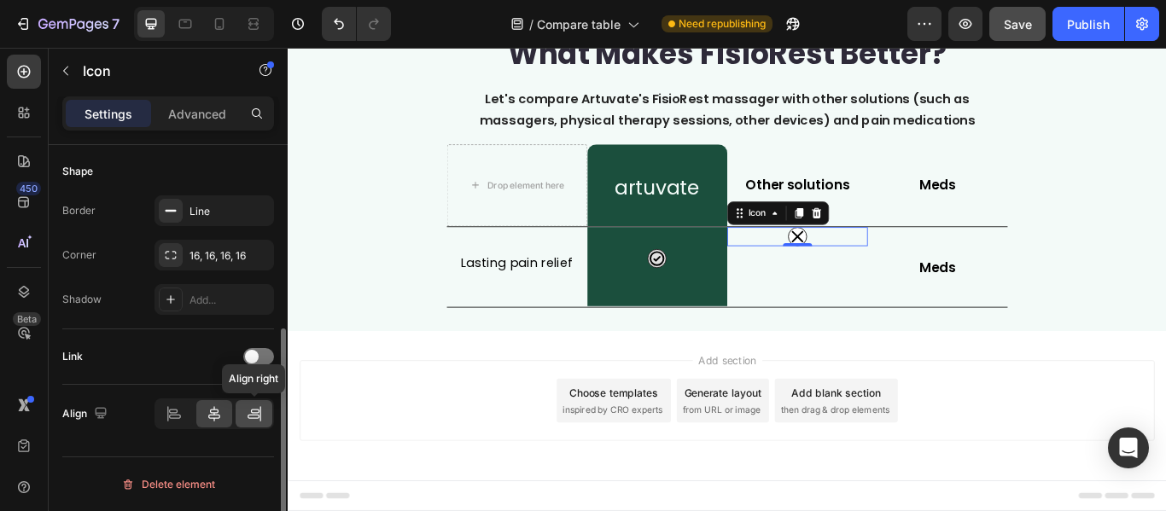
click at [253, 410] on icon at bounding box center [255, 411] width 9 height 4
click at [172, 411] on icon at bounding box center [174, 413] width 17 height 17
click at [216, 412] on icon at bounding box center [214, 413] width 17 height 17
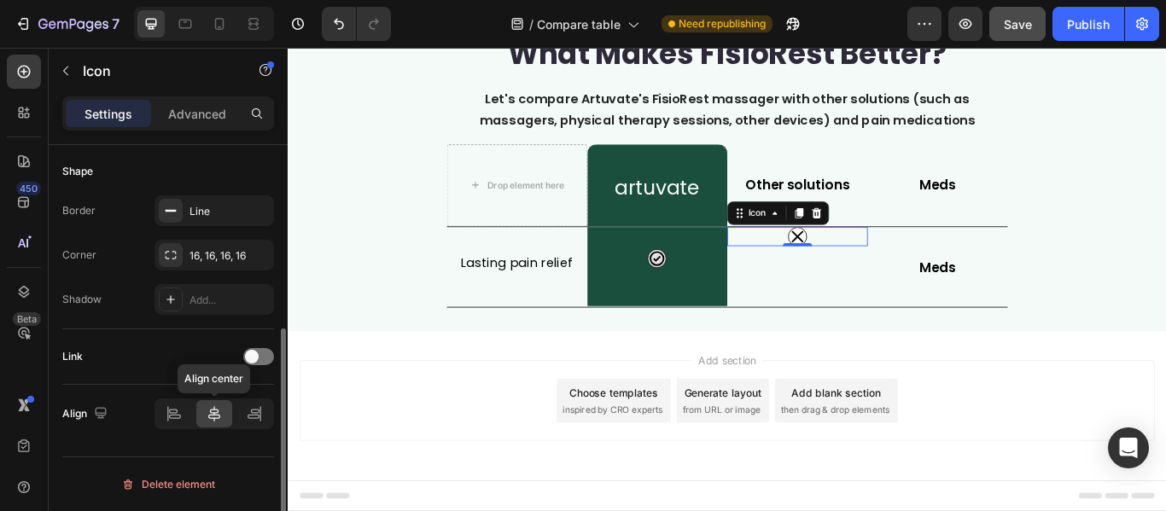
click at [216, 412] on icon at bounding box center [214, 413] width 17 height 17
click at [687, 294] on div "Icon" at bounding box center [718, 293] width 137 height 22
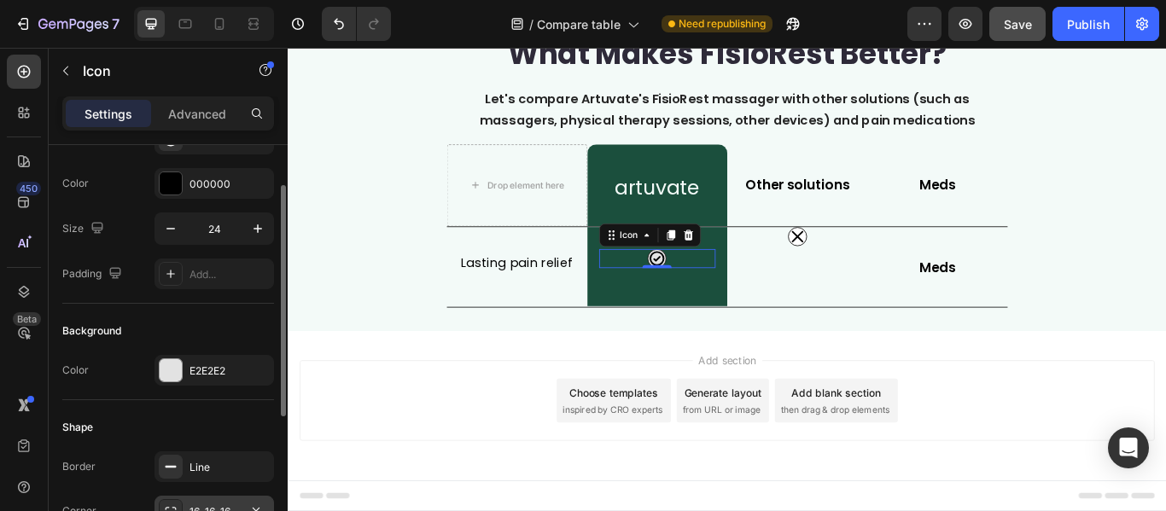
scroll to position [0, 0]
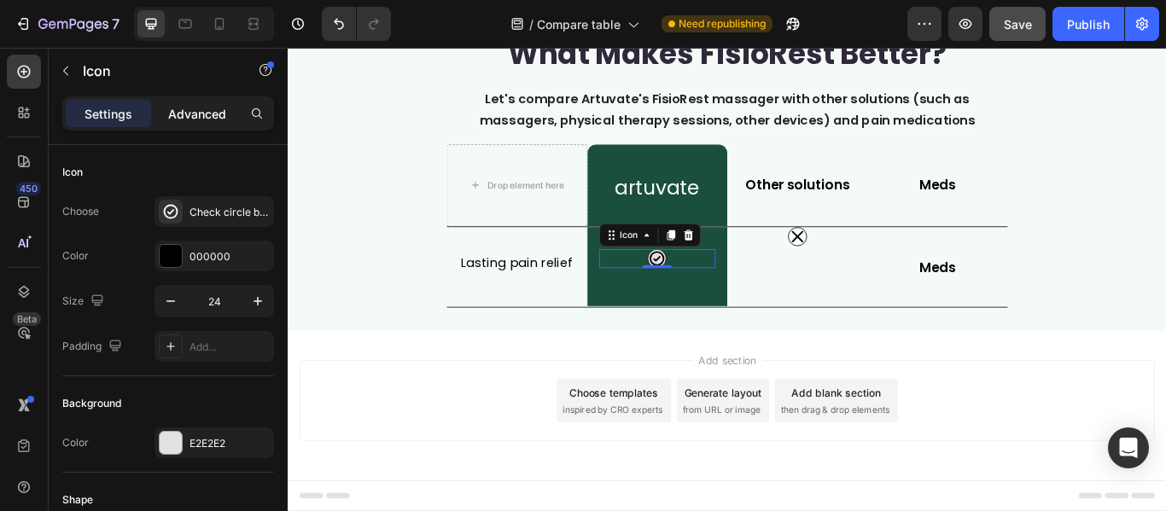
click at [202, 118] on p "Advanced" at bounding box center [197, 114] width 58 height 18
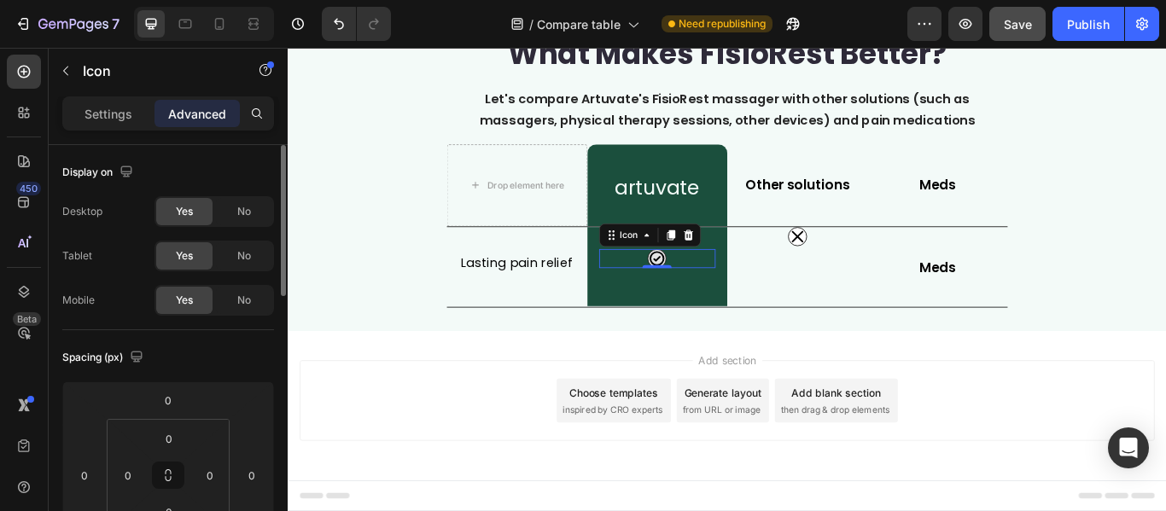
scroll to position [85, 0]
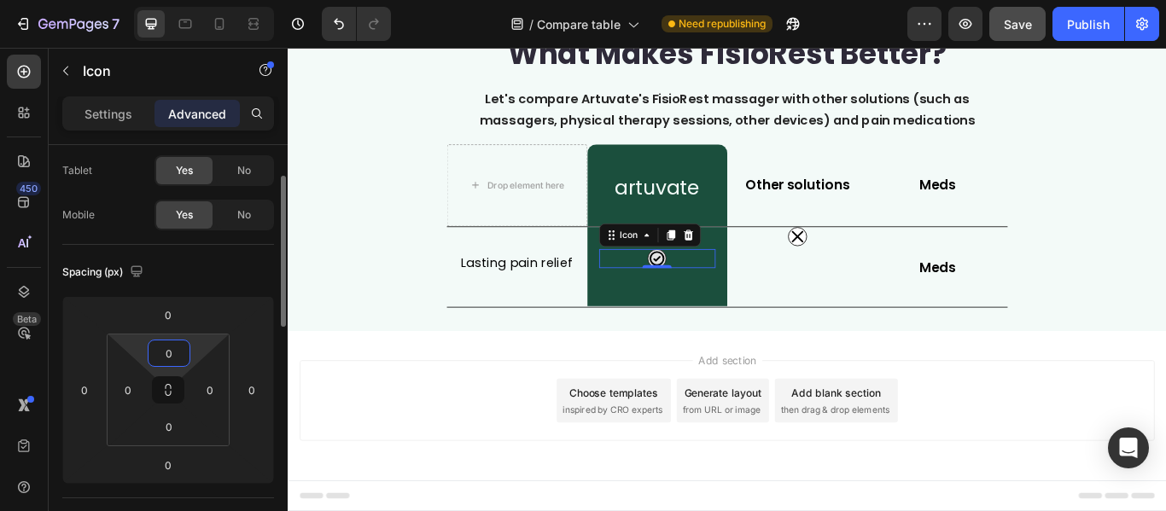
click at [165, 351] on input "0" at bounding box center [169, 353] width 34 height 26
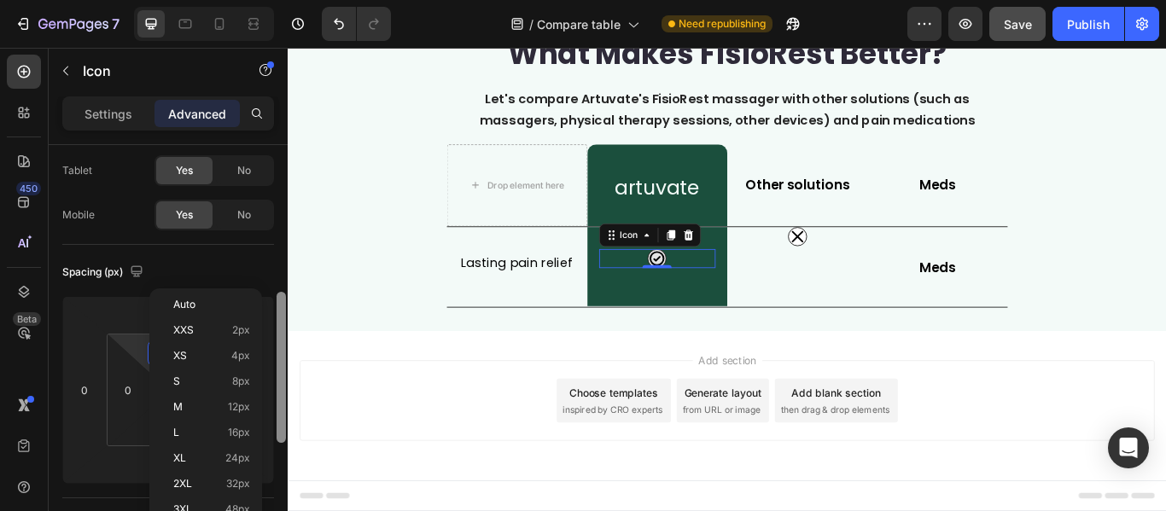
scroll to position [256, 0]
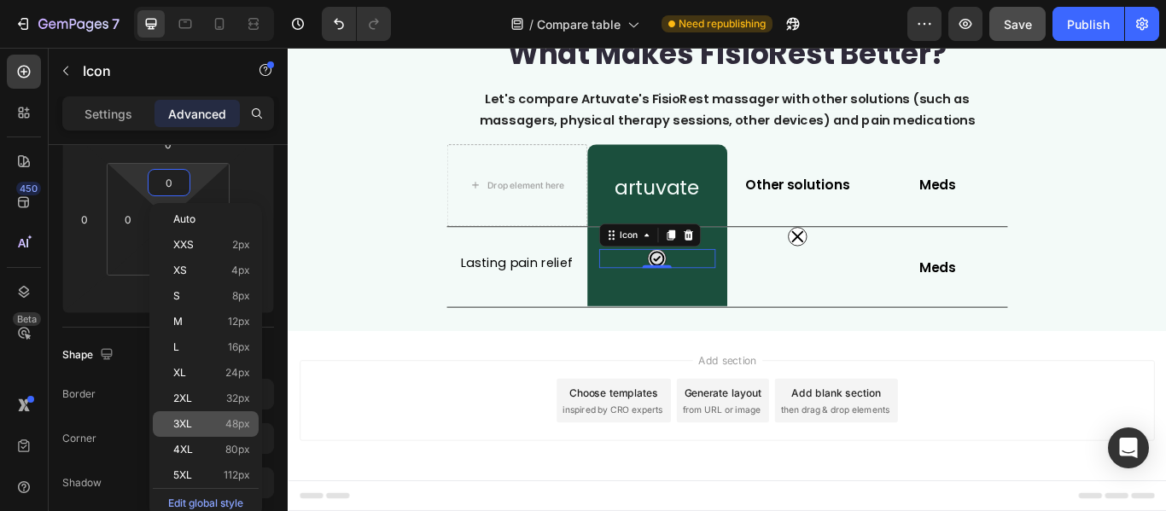
click at [241, 425] on span "48px" at bounding box center [237, 424] width 25 height 12
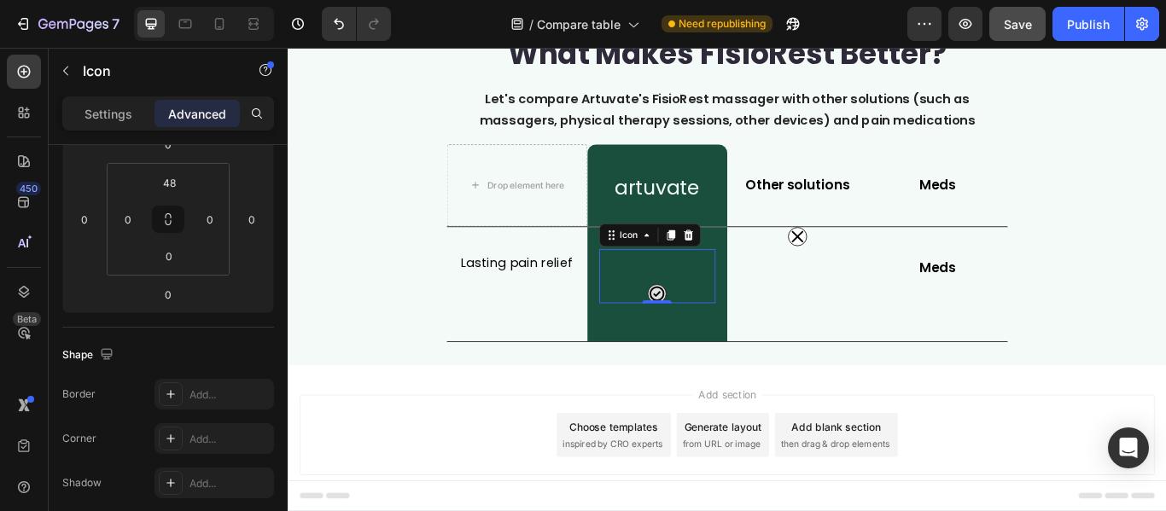
type input "0"
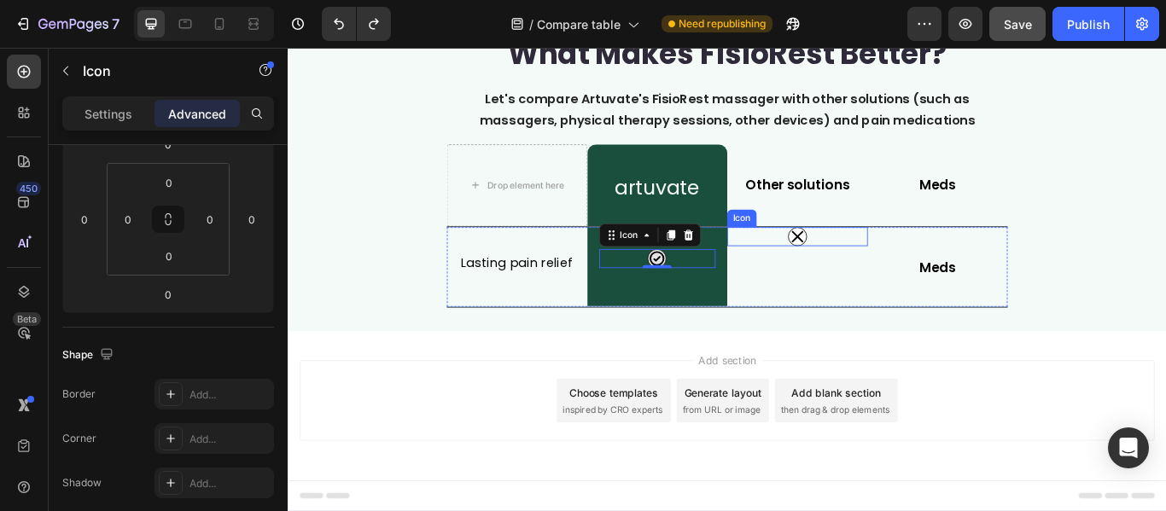
click at [877, 268] on icon at bounding box center [881, 268] width 20 height 20
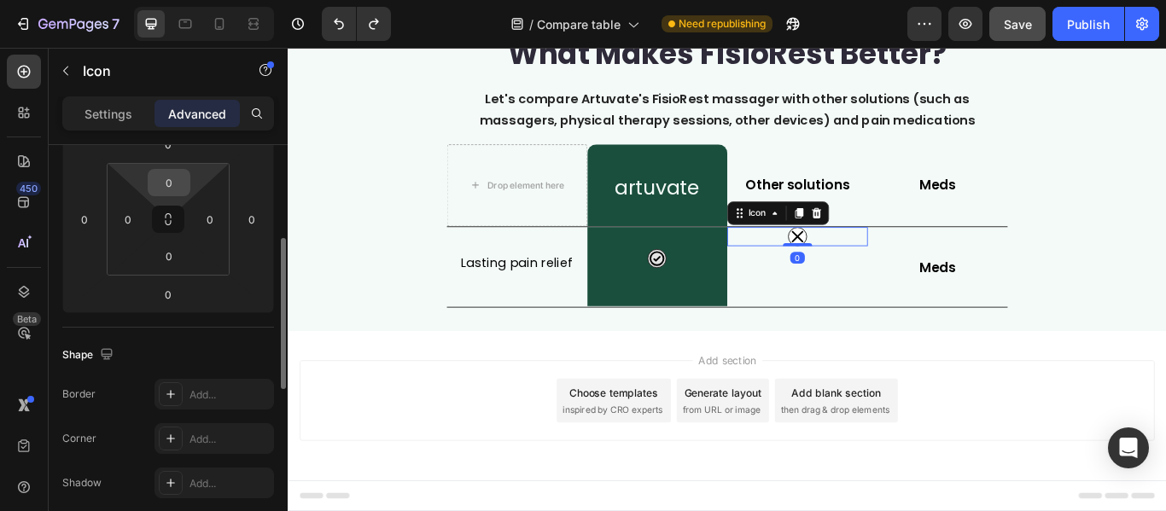
click at [166, 185] on input "0" at bounding box center [169, 183] width 34 height 26
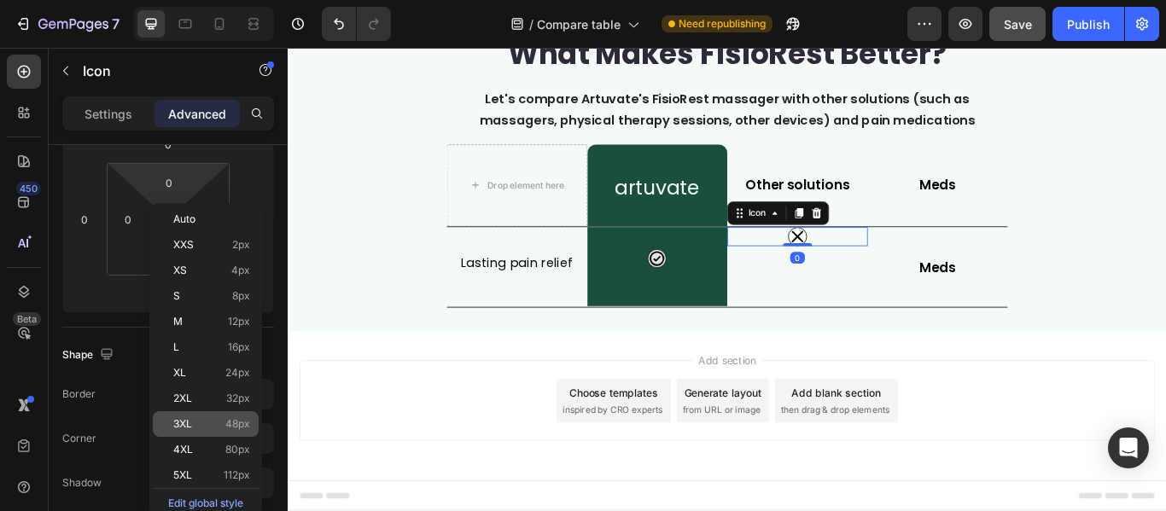
click at [230, 419] on span "48px" at bounding box center [237, 424] width 25 height 12
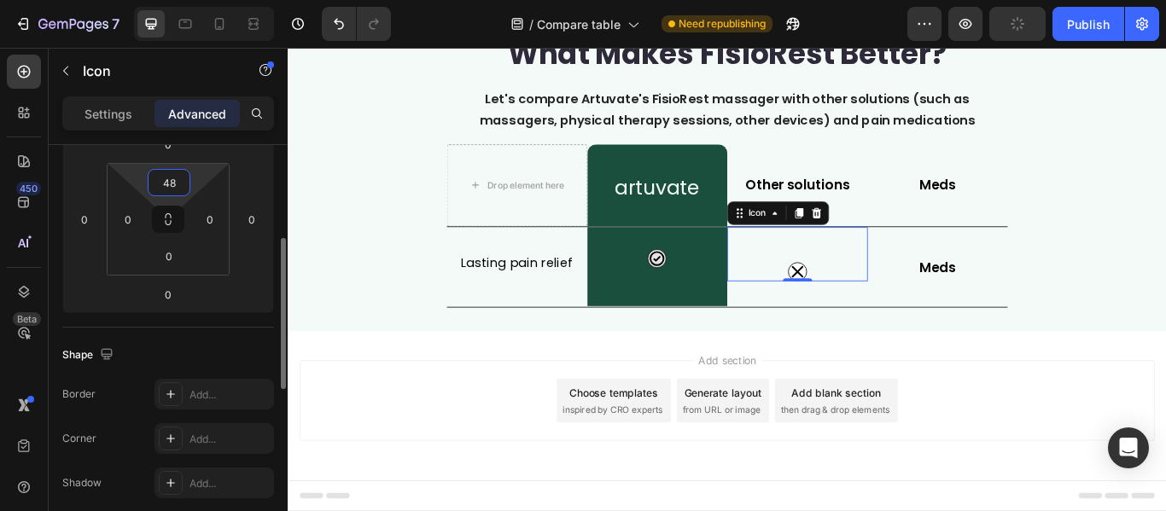
click at [181, 189] on input "48" at bounding box center [169, 183] width 34 height 26
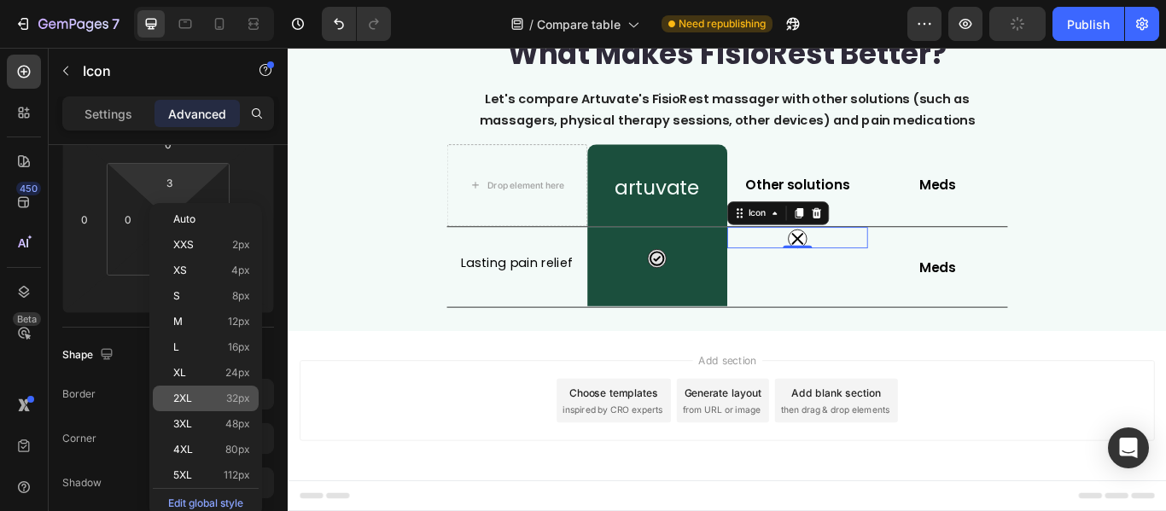
click at [229, 393] on span "32px" at bounding box center [238, 399] width 24 height 12
type input "32"
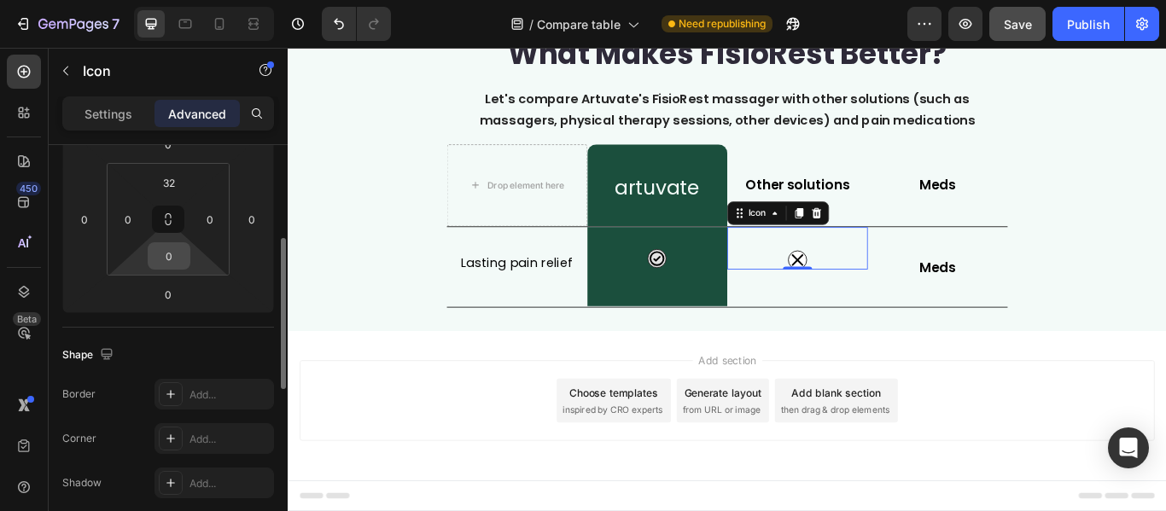
click at [181, 260] on input "0" at bounding box center [169, 256] width 34 height 26
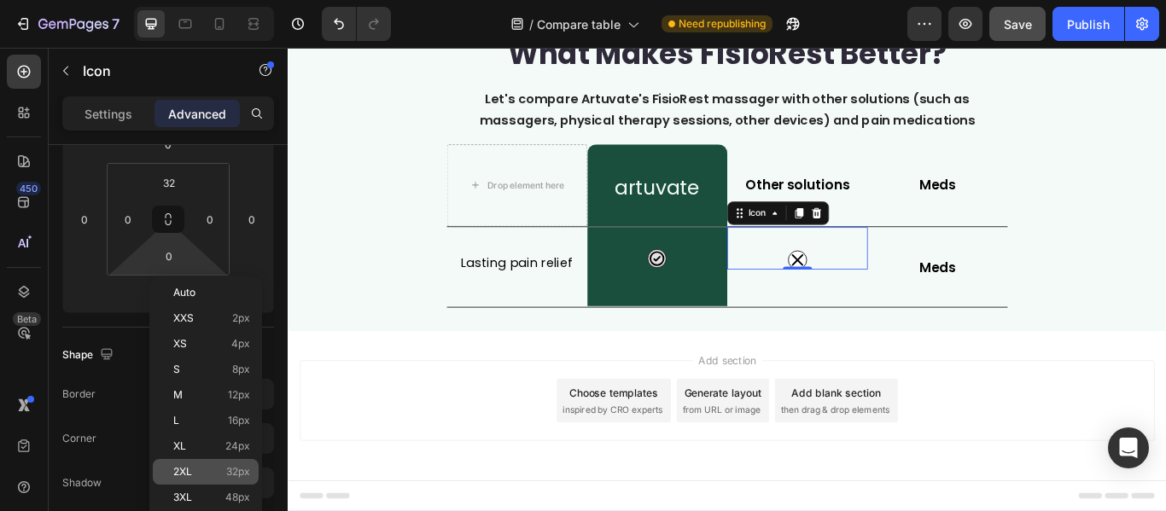
click at [241, 472] on span "32px" at bounding box center [238, 472] width 24 height 12
type input "32"
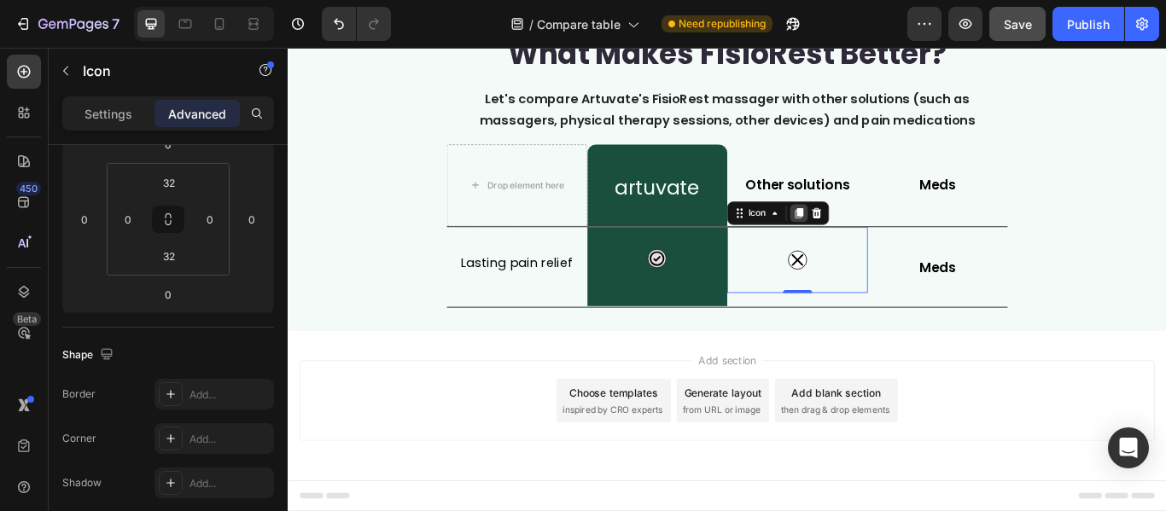
click at [876, 247] on div at bounding box center [883, 240] width 20 height 20
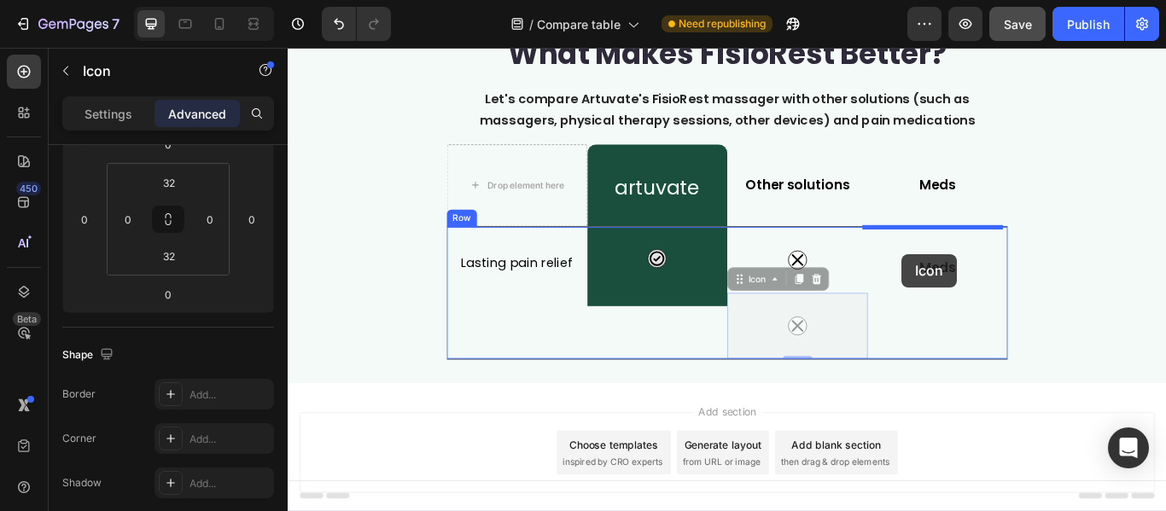
drag, startPoint x: 807, startPoint y: 323, endPoint x: 1004, endPoint y: 288, distance: 199.4
type input "16"
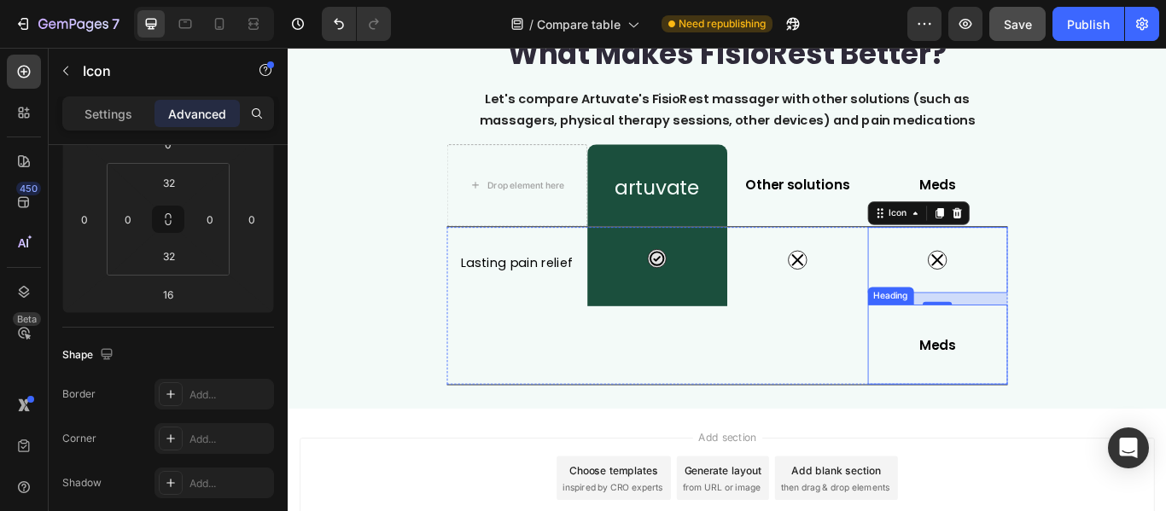
click at [1093, 404] on h2 "Meds" at bounding box center [1045, 395] width 164 height 31
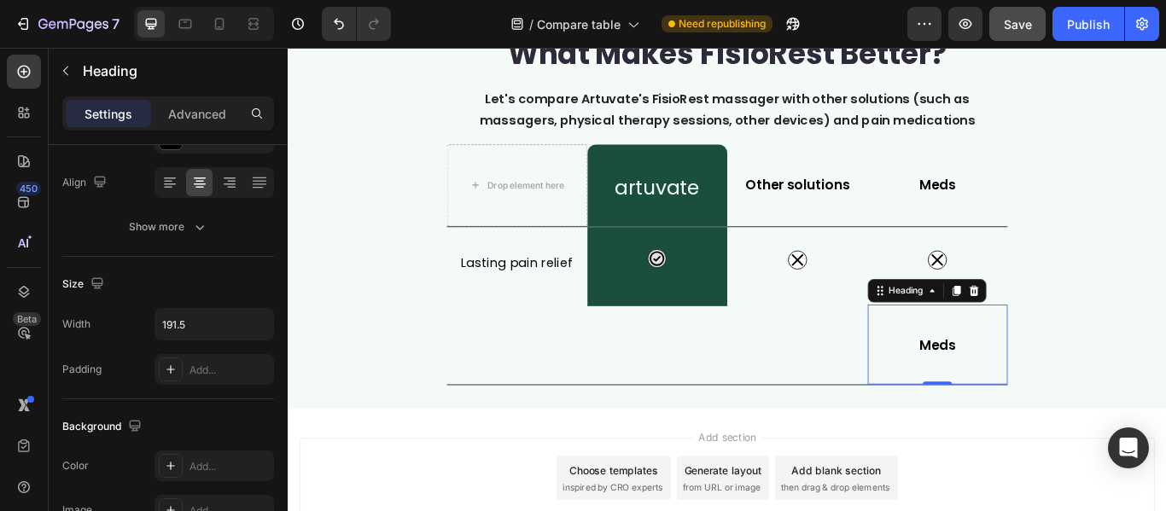
scroll to position [0, 0]
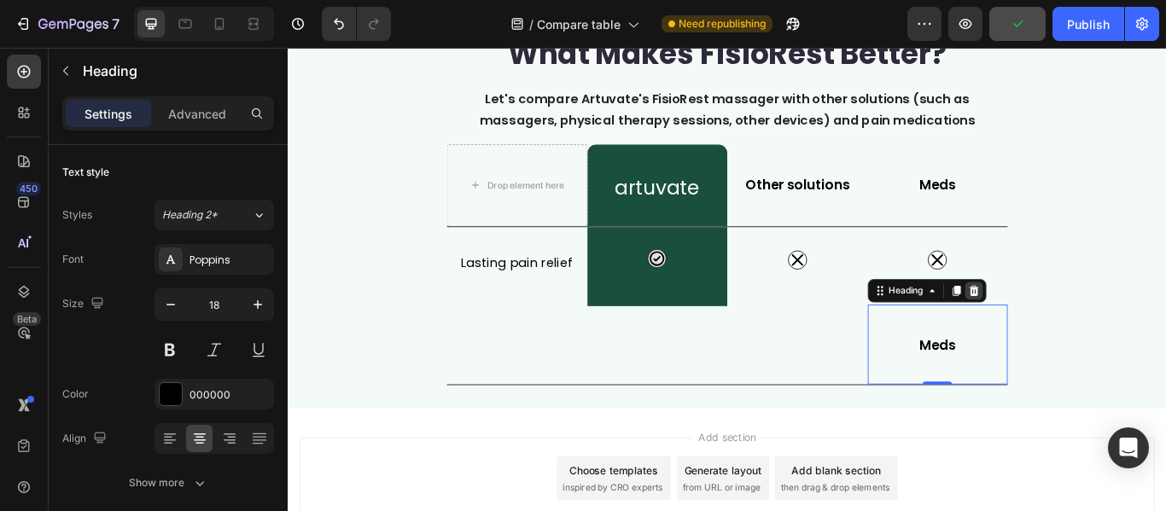
click at [1089, 330] on div at bounding box center [1087, 331] width 20 height 20
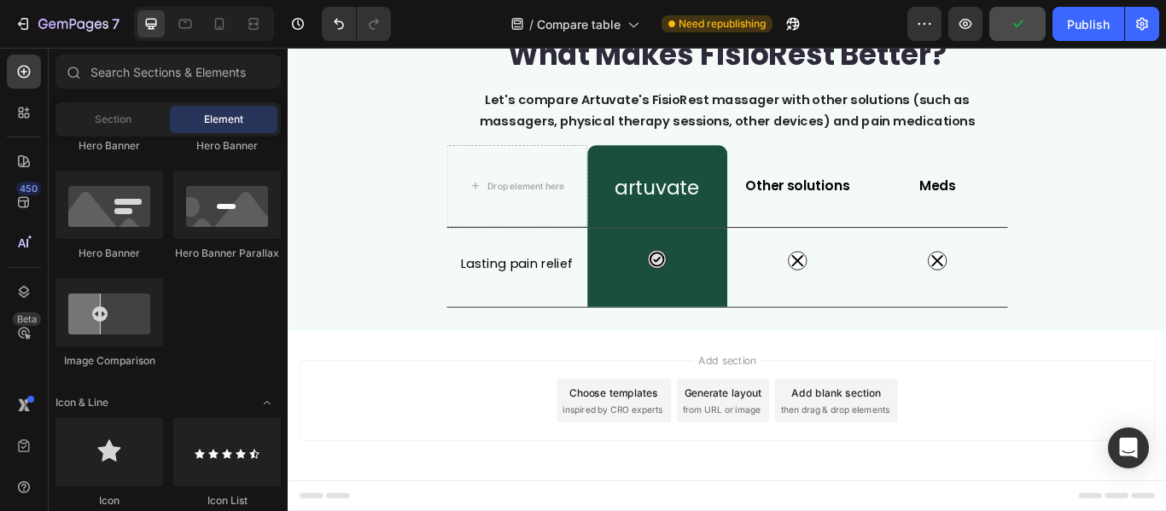
scroll to position [87, 0]
click at [1077, 338] on div "Icon" at bounding box center [1045, 304] width 164 height 92
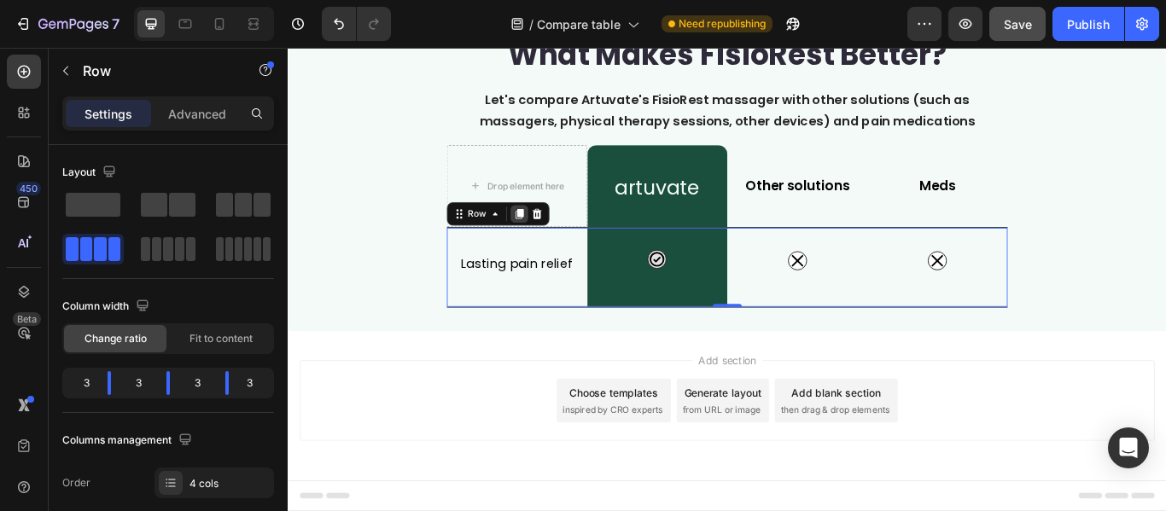
click at [557, 240] on icon at bounding box center [557, 242] width 14 height 14
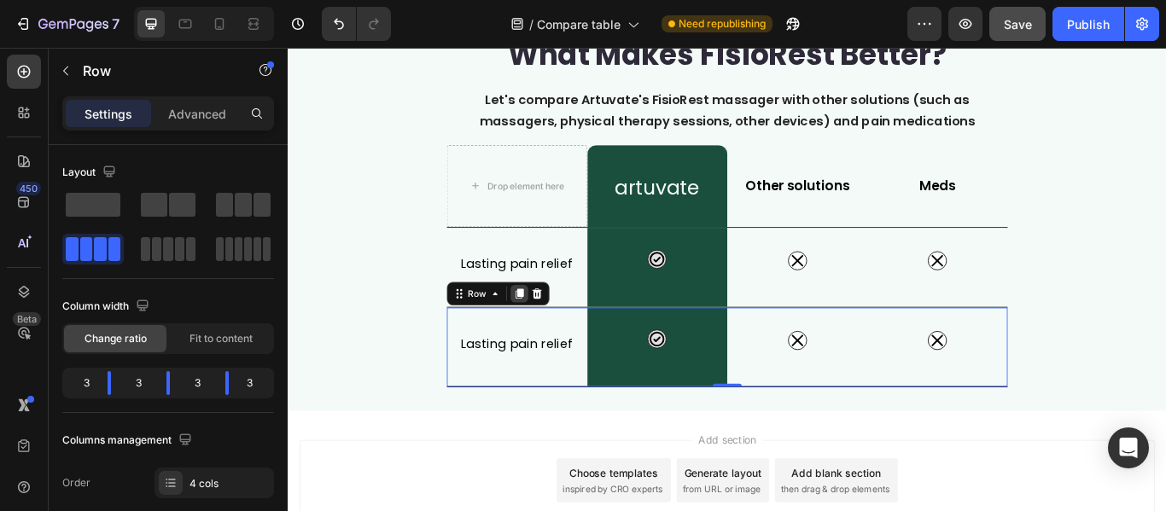
click at [553, 331] on icon at bounding box center [557, 335] width 9 height 12
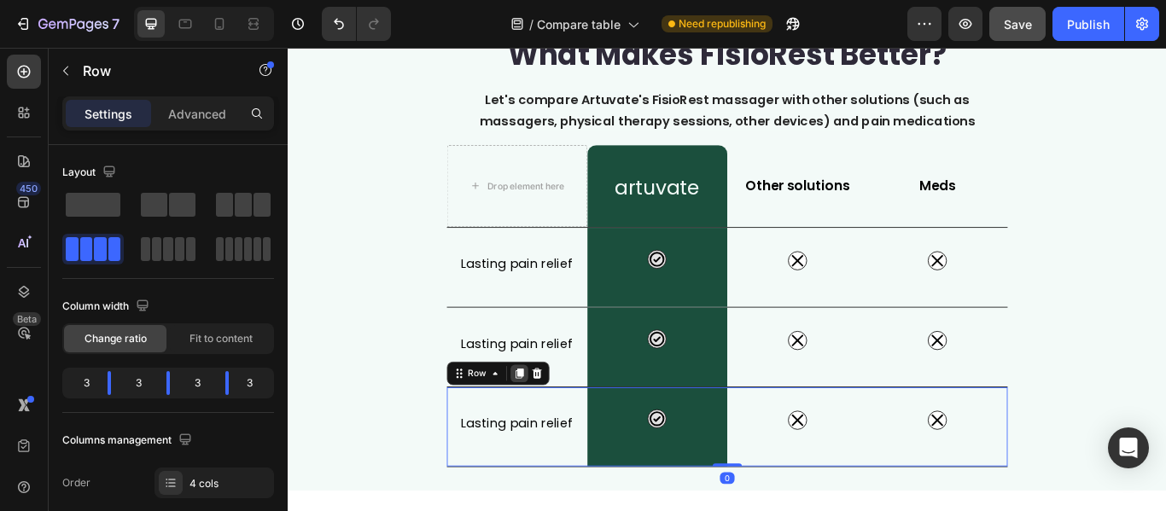
click at [553, 428] on icon at bounding box center [557, 428] width 9 height 12
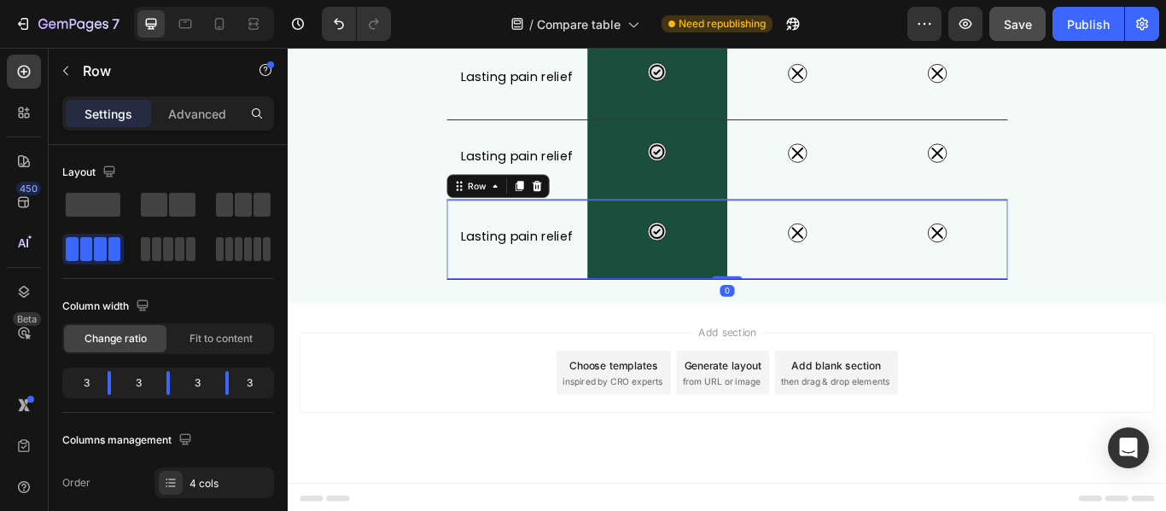
scroll to position [402, 0]
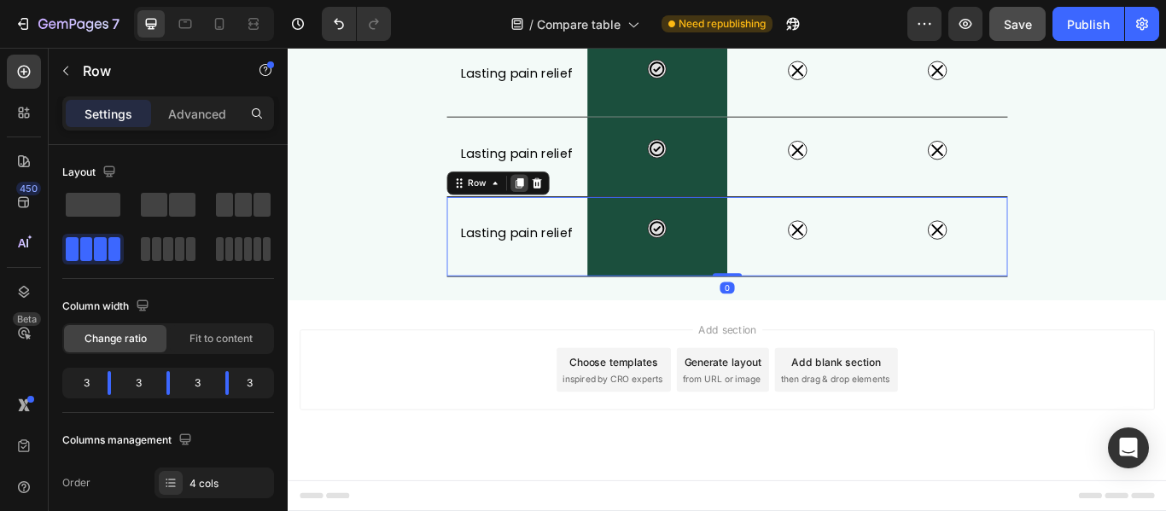
click at [553, 211] on icon at bounding box center [557, 206] width 9 height 12
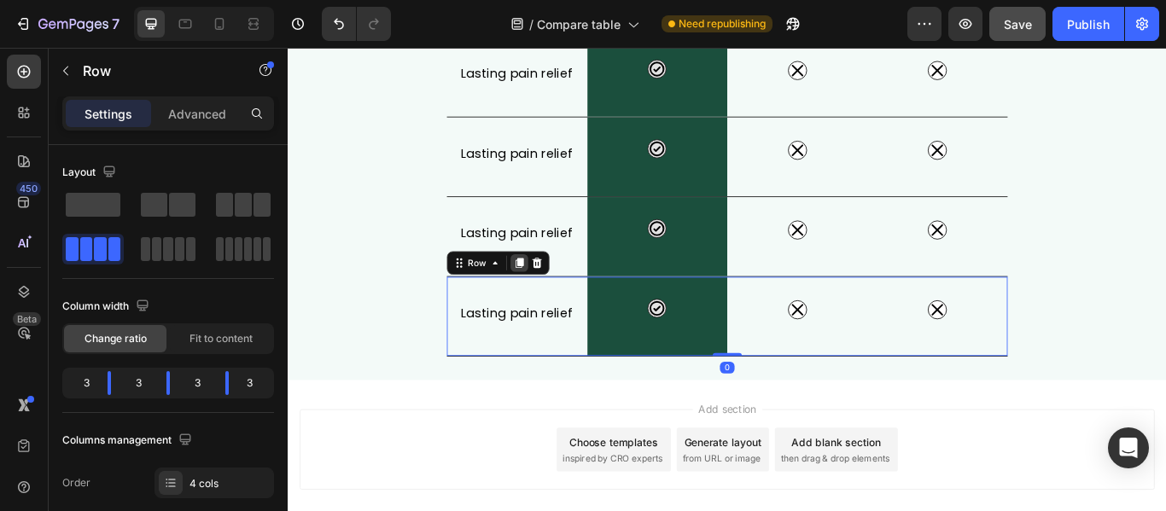
click at [553, 298] on icon at bounding box center [557, 299] width 9 height 12
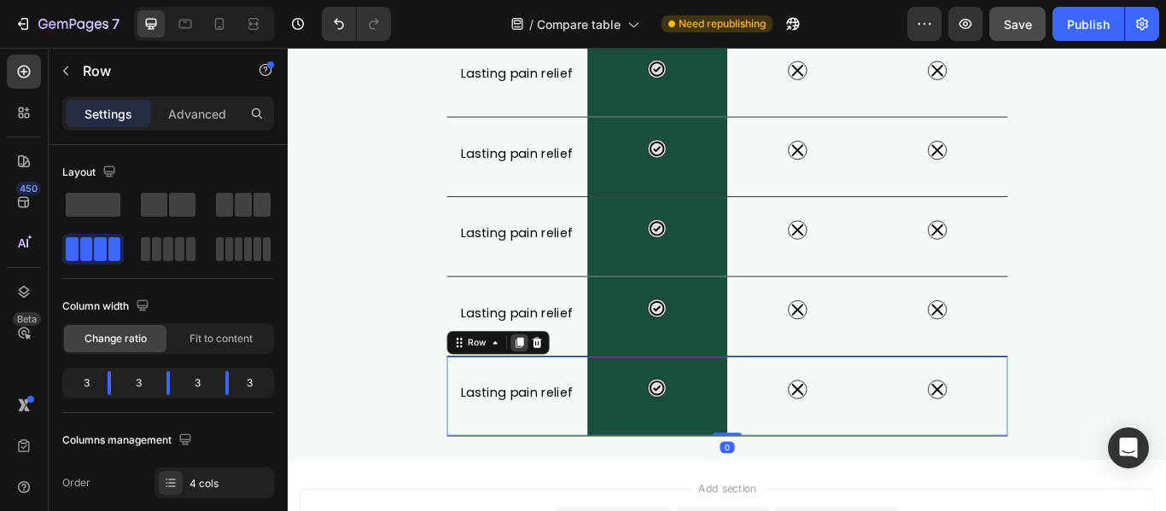
click at [553, 397] on icon at bounding box center [557, 392] width 9 height 12
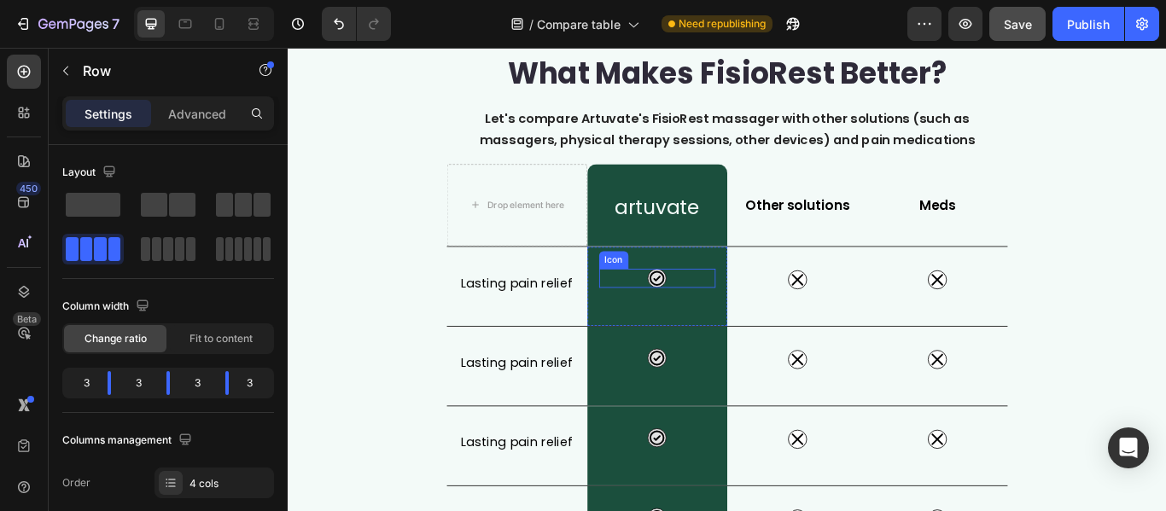
scroll to position [61, 0]
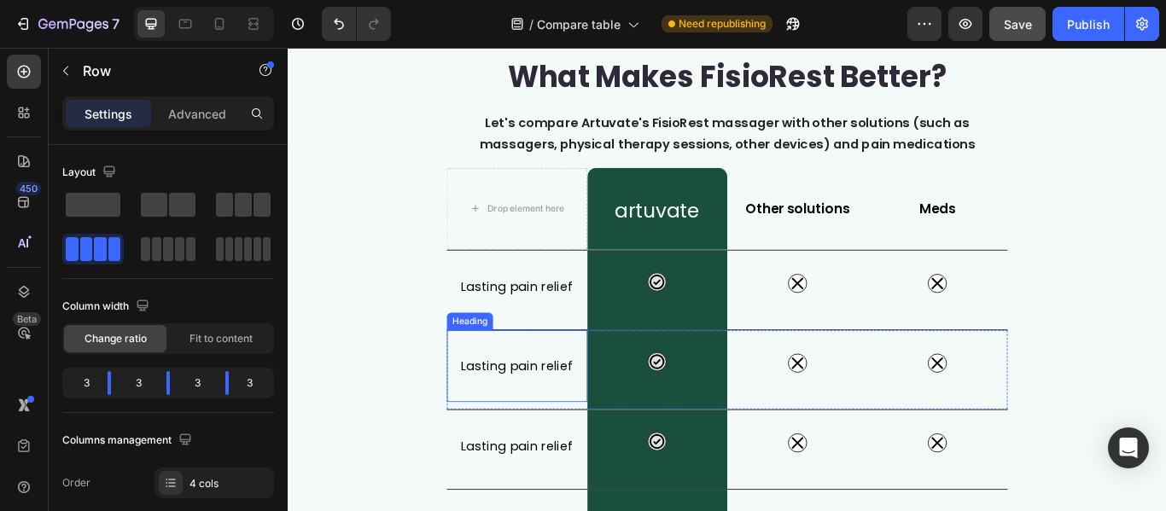
click at [533, 415] on h2 "Lasting pain relief" at bounding box center [555, 418] width 164 height 29
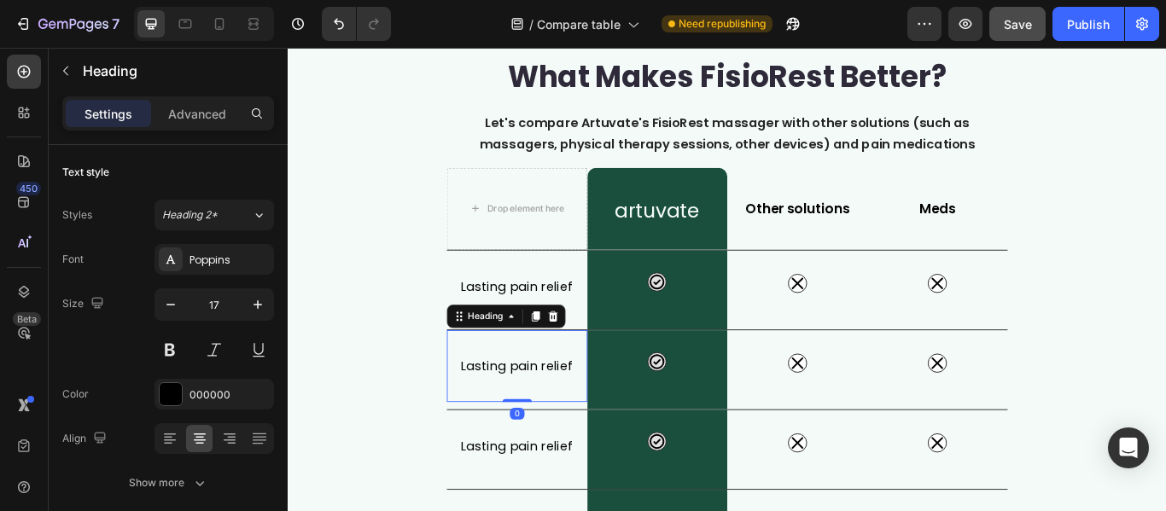
click at [584, 422] on h2 "Lasting pain relief" at bounding box center [555, 418] width 164 height 29
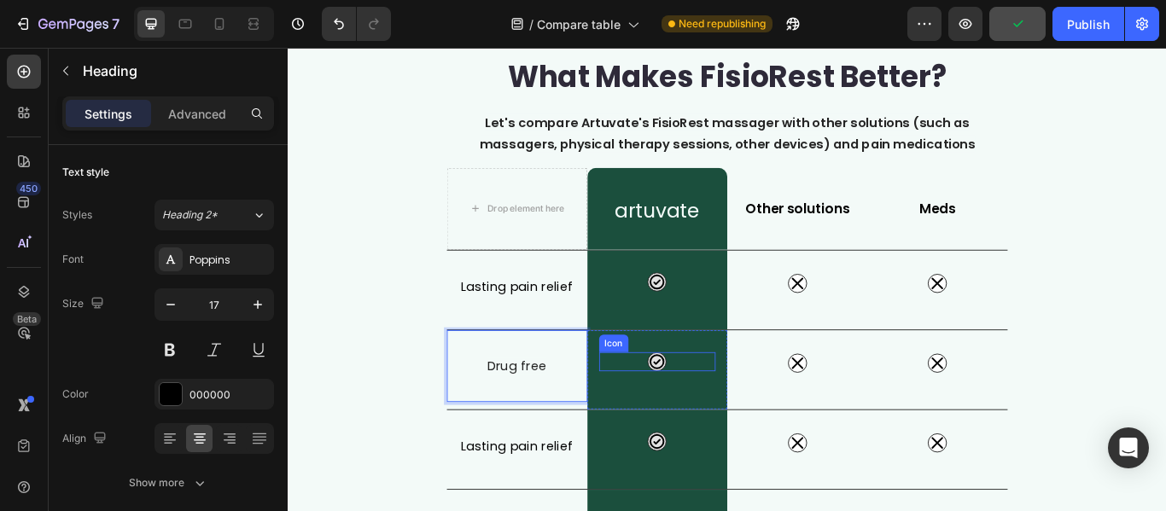
click at [727, 404] on div "Icon" at bounding box center [718, 414] width 137 height 22
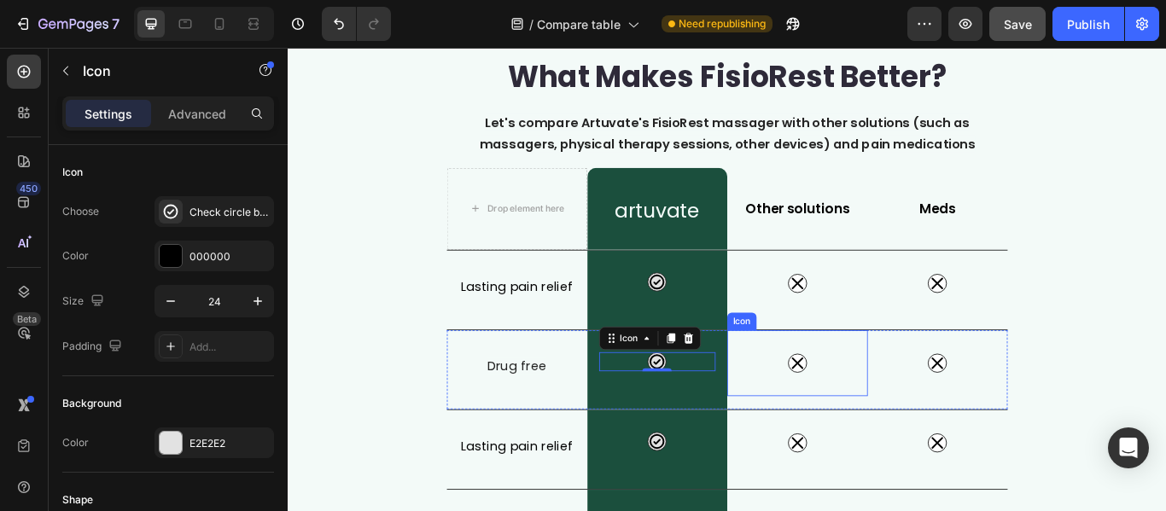
click at [837, 414] on div "Icon" at bounding box center [882, 415] width 164 height 77
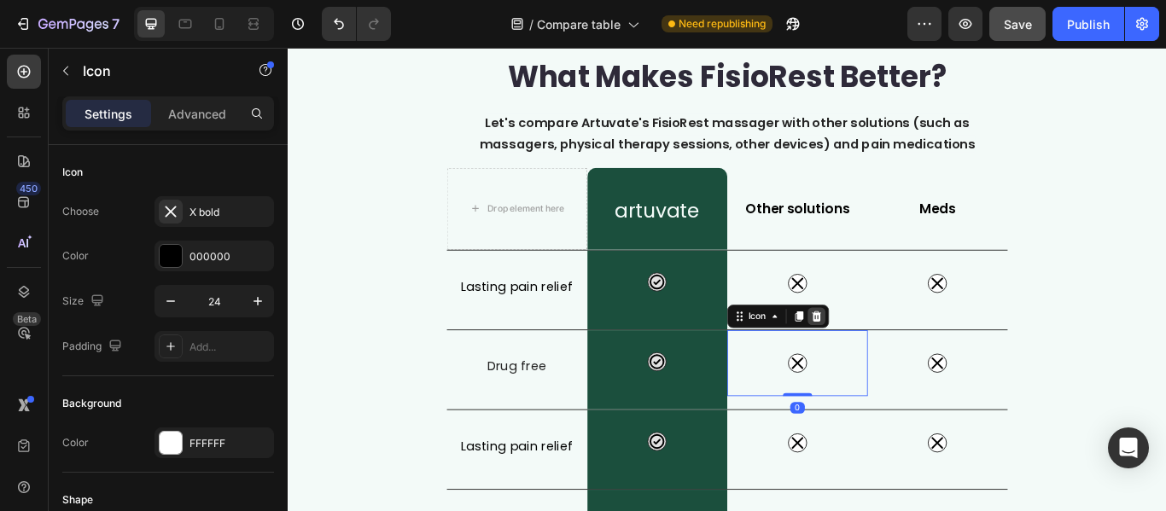
click at [901, 364] on icon at bounding box center [904, 361] width 11 height 12
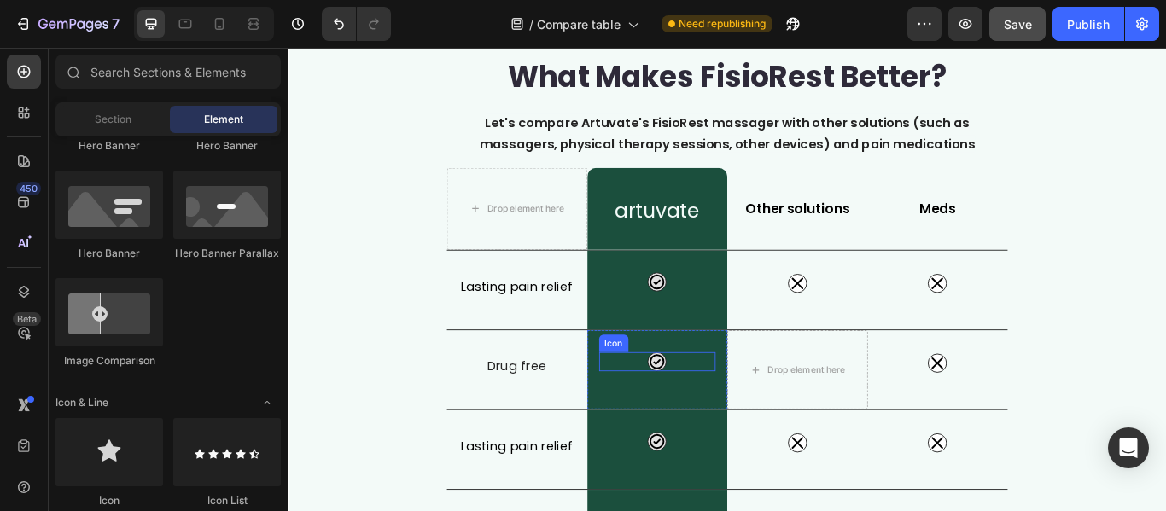
click at [726, 420] on div "Icon" at bounding box center [718, 414] width 137 height 22
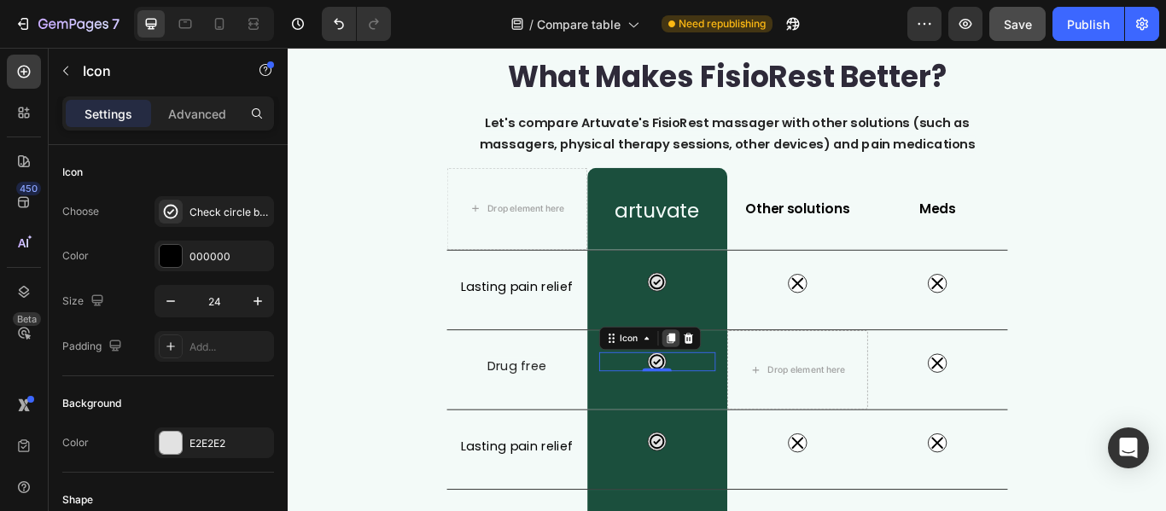
click at [731, 384] on icon at bounding box center [733, 387] width 9 height 12
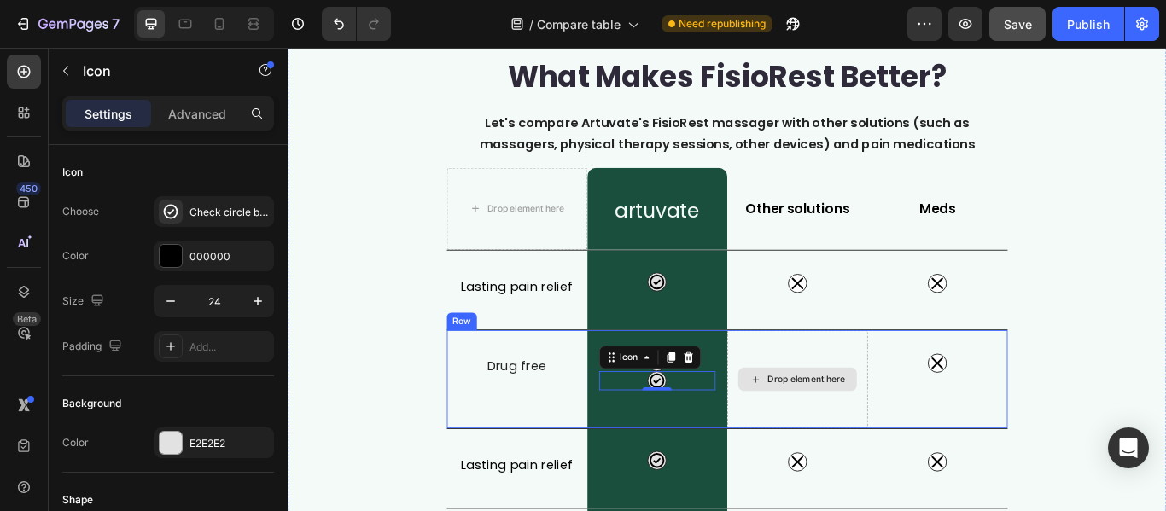
drag, startPoint x: 724, startPoint y: 404, endPoint x: 841, endPoint y: 422, distance: 119.1
click at [841, 422] on div "⁠⁠⁠⁠⁠⁠⁠ Drug free Heading Icon Icon 0 Row Drop element here Icon Row" at bounding box center [800, 434] width 654 height 115
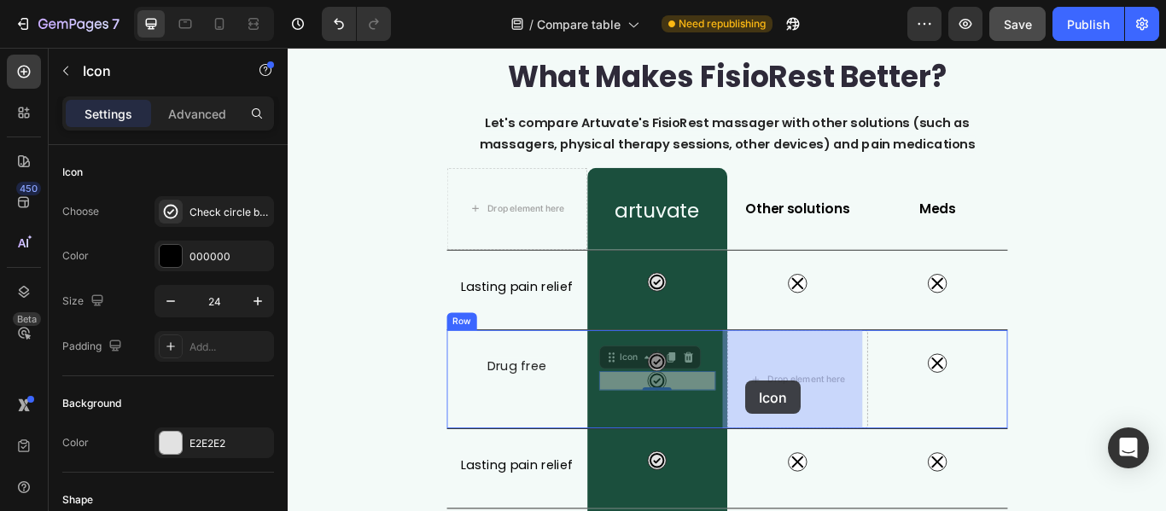
drag, startPoint x: 660, startPoint y: 416, endPoint x: 821, endPoint y: 436, distance: 161.7
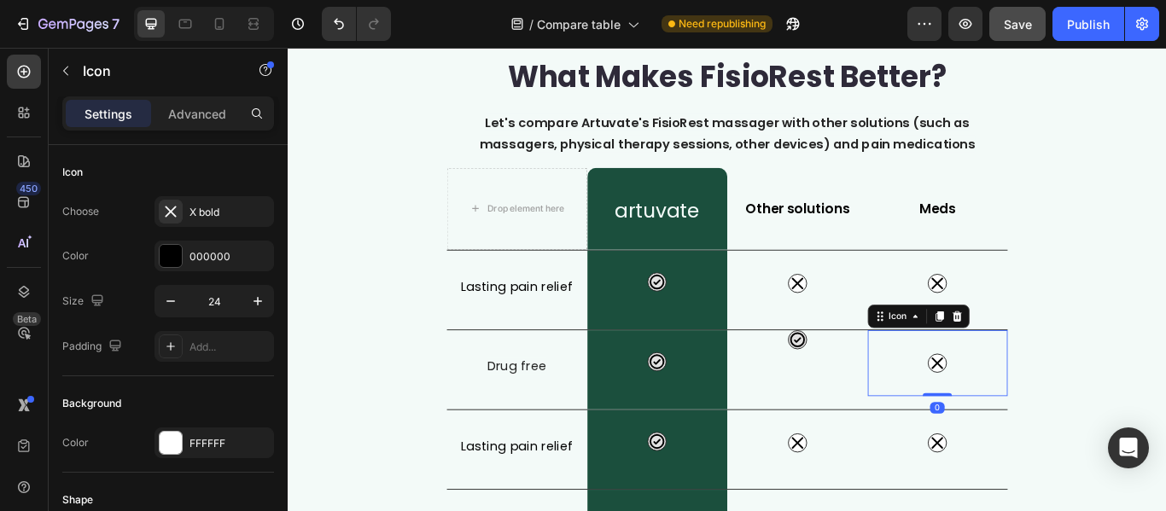
click at [1052, 427] on div "Icon 0" at bounding box center [1045, 415] width 164 height 77
click at [195, 121] on p "Advanced" at bounding box center [197, 114] width 58 height 18
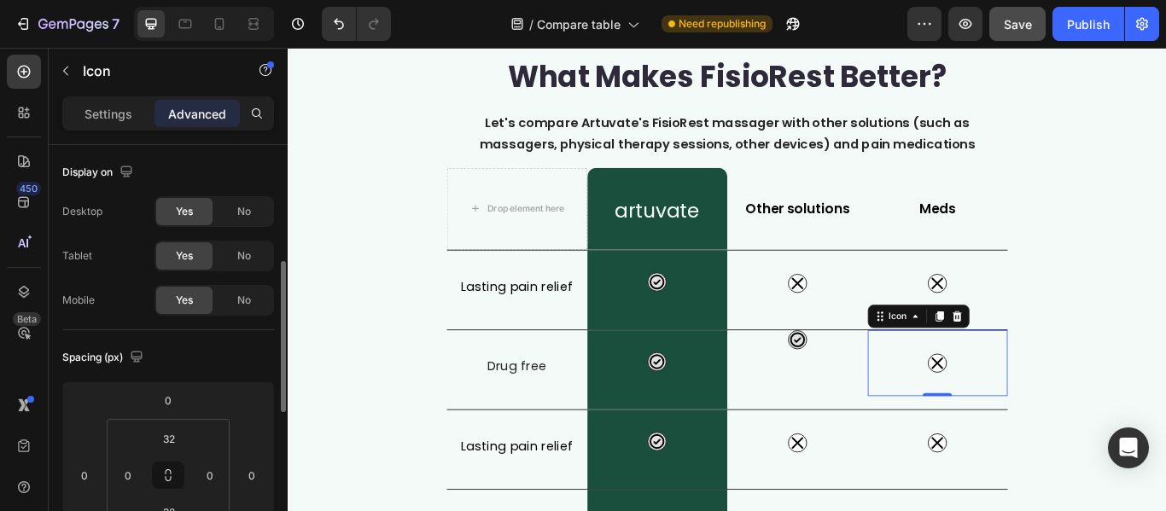
scroll to position [85, 0]
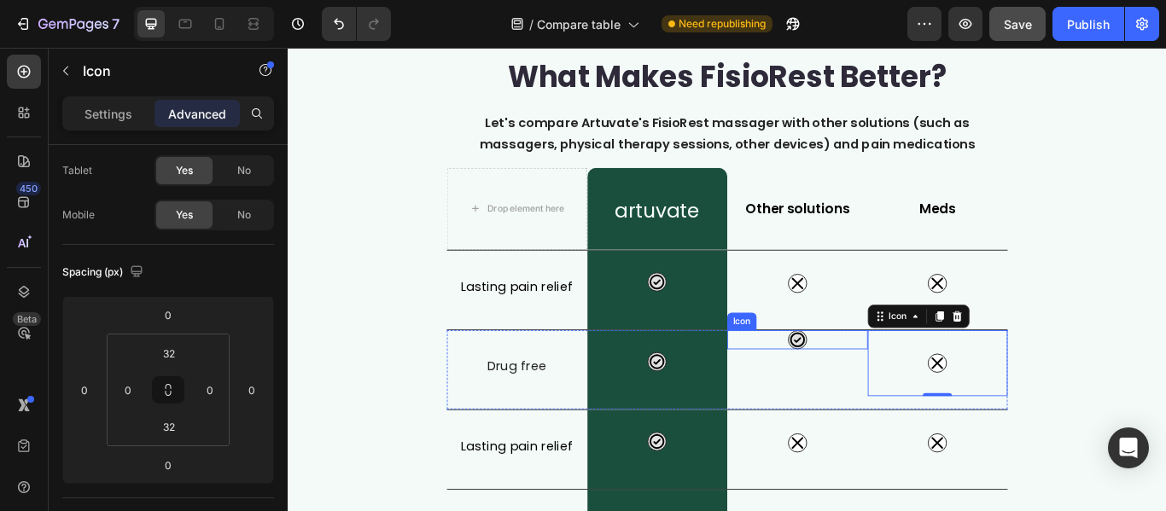
click at [887, 387] on div "Icon" at bounding box center [882, 388] width 164 height 22
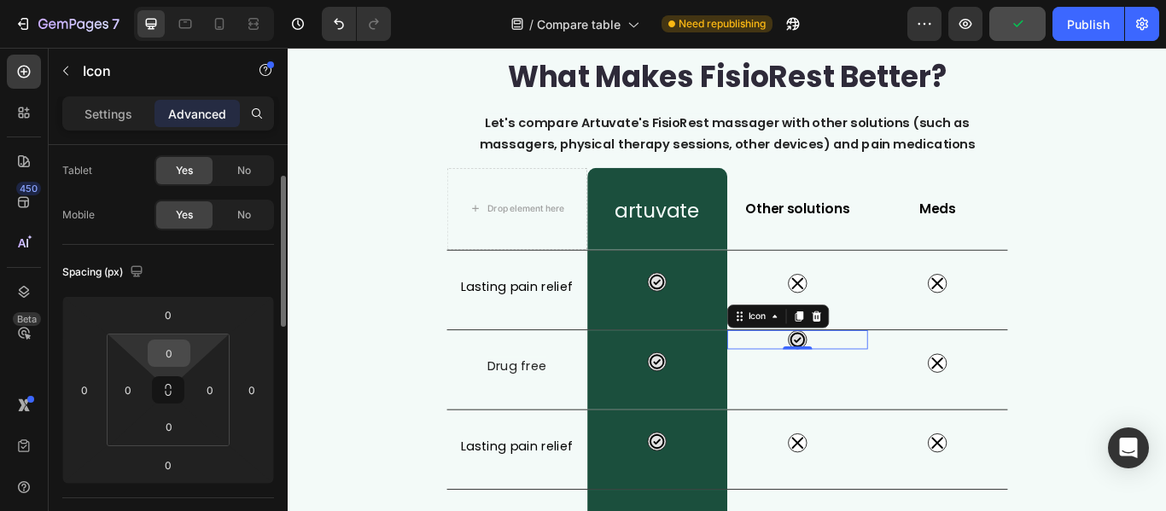
click at [175, 356] on input "0" at bounding box center [169, 353] width 34 height 26
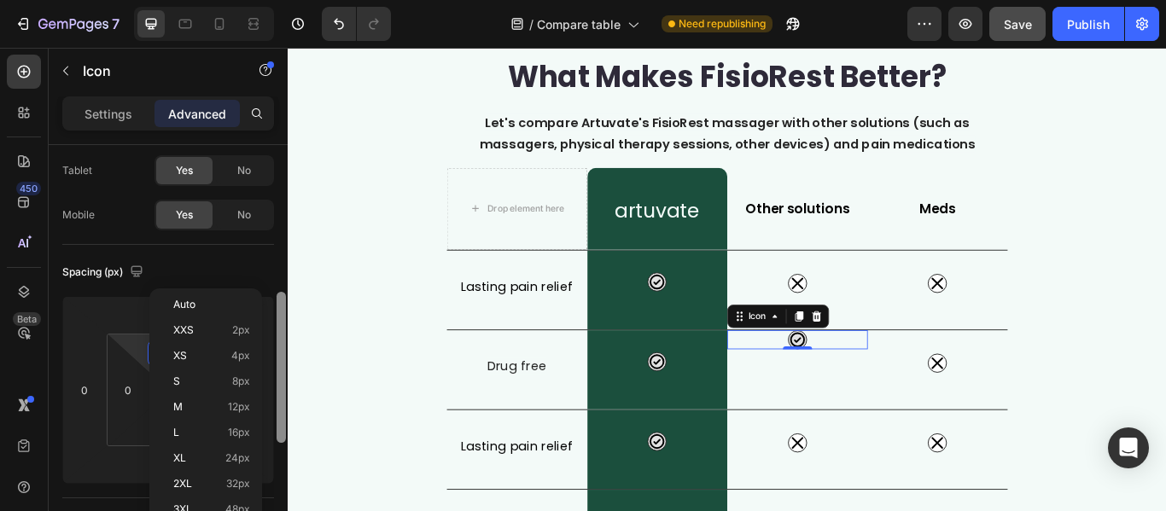
scroll to position [256, 0]
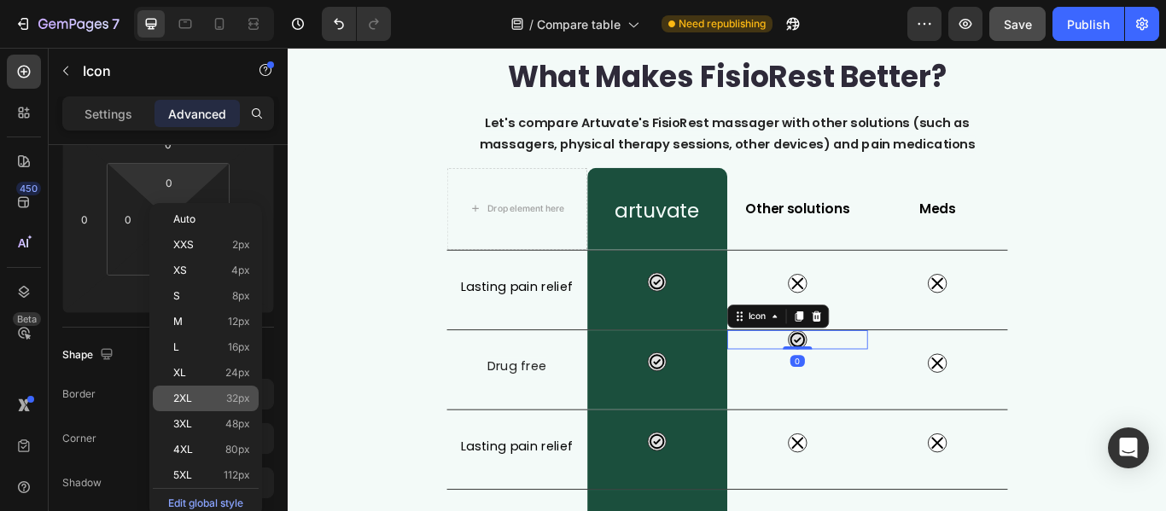
click at [241, 396] on span "32px" at bounding box center [238, 399] width 24 height 12
type input "32"
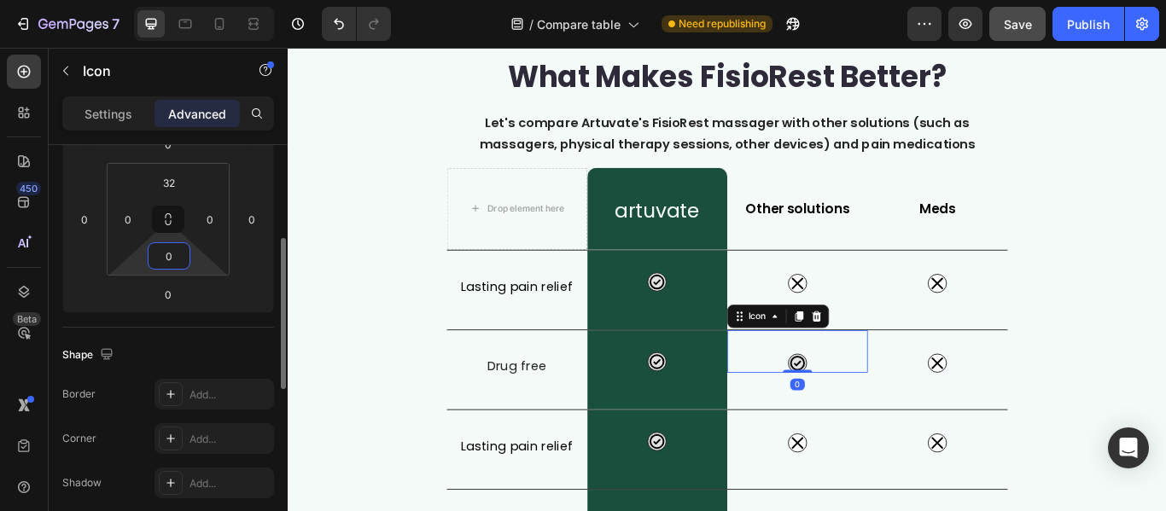
click at [164, 261] on input "0" at bounding box center [169, 256] width 34 height 26
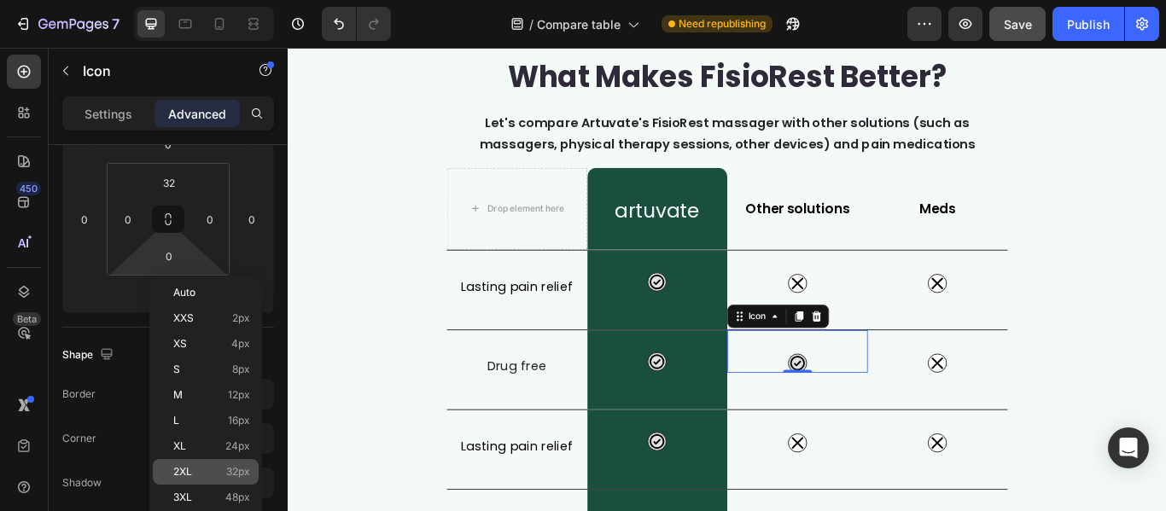
click at [219, 463] on div "2XL 32px" at bounding box center [206, 472] width 106 height 26
type input "32"
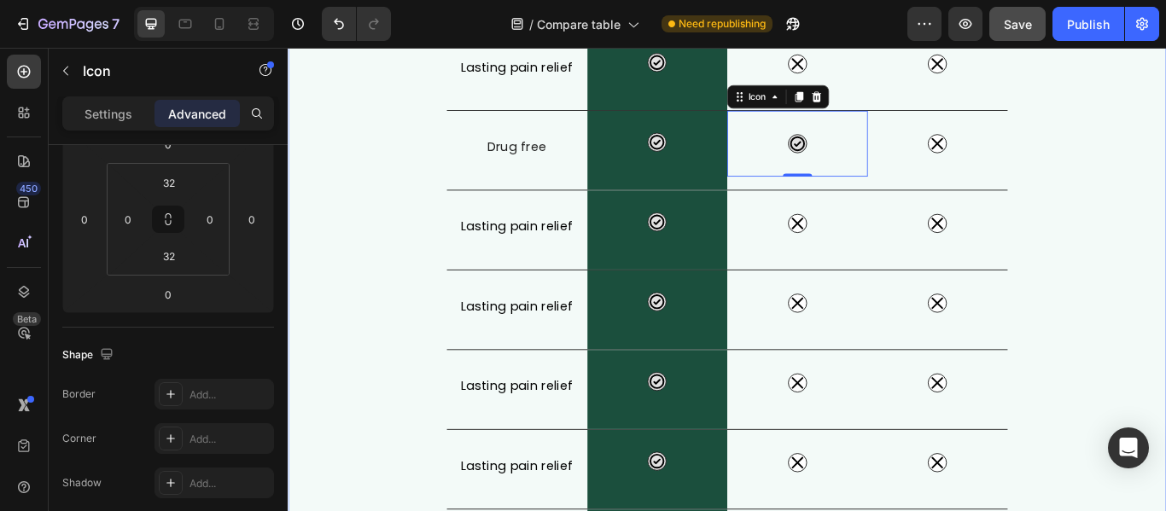
scroll to position [231, 0]
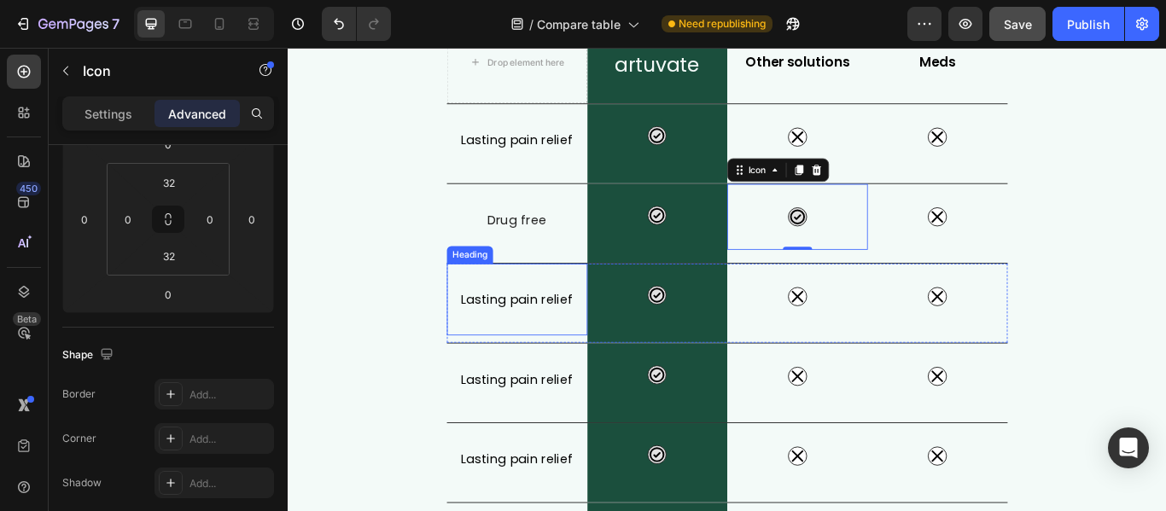
click at [567, 347] on h2 "Lasting pain relief" at bounding box center [555, 341] width 164 height 29
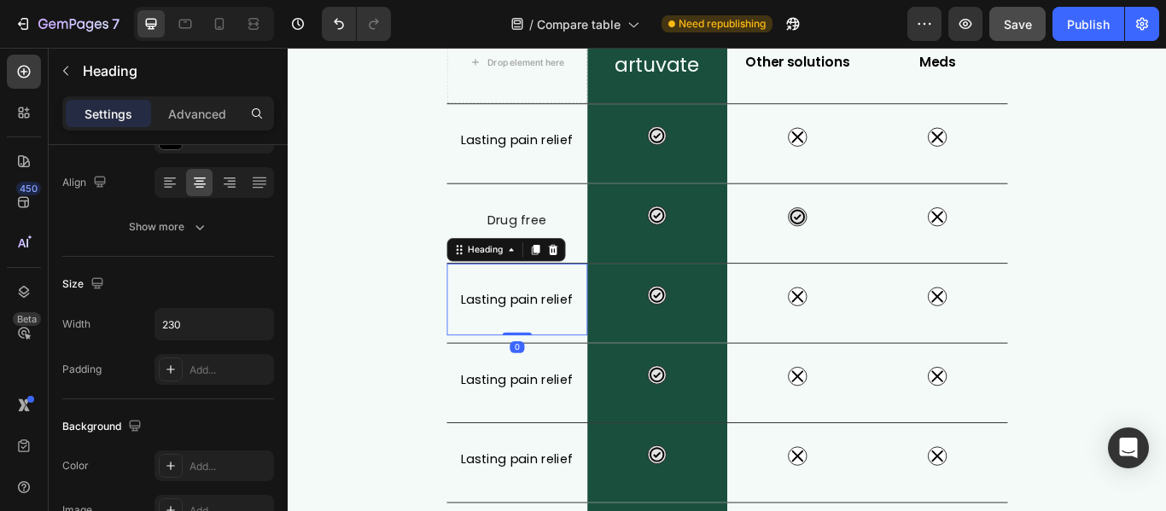
scroll to position [0, 0]
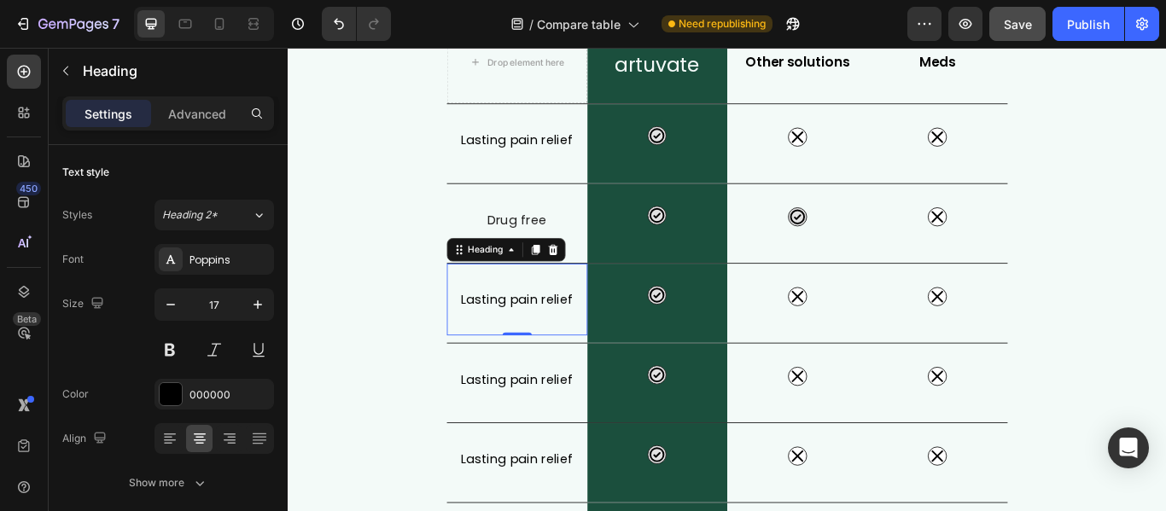
click at [567, 344] on h2 "Lasting pain relief" at bounding box center [555, 341] width 164 height 29
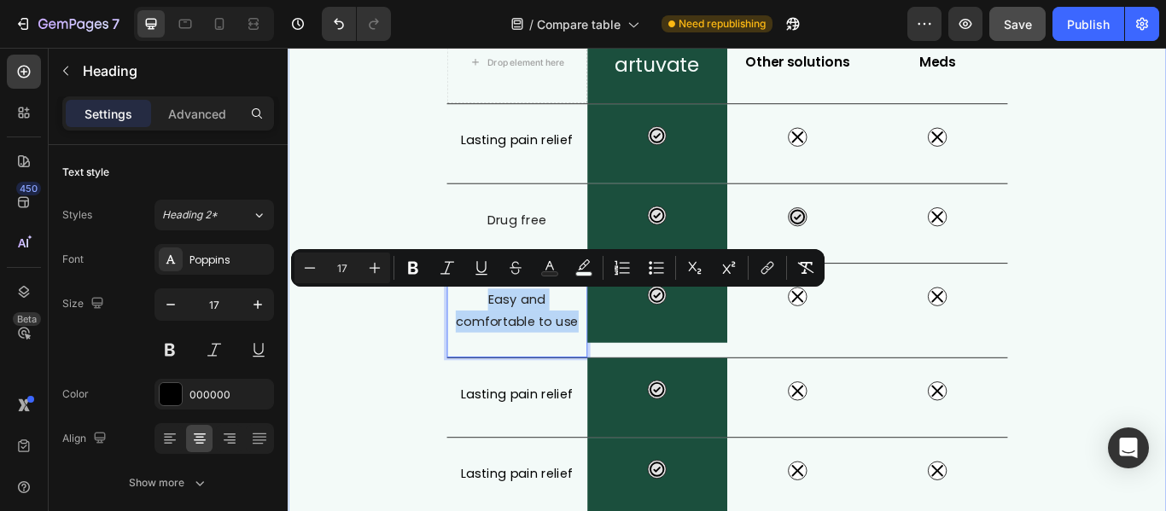
drag, startPoint x: 573, startPoint y: 362, endPoint x: 452, endPoint y: 342, distance: 121.9
click at [452, 342] on div "What Makes FisioRest Better? Heading Let's compare Artuvate's FisioRest massage…" at bounding box center [800, 330] width 1024 height 903
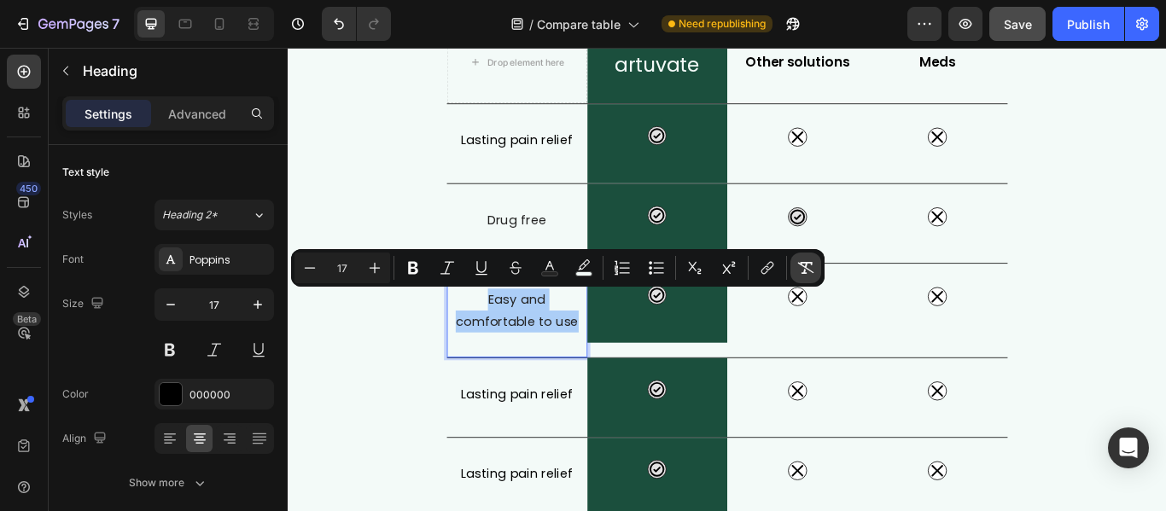
click at [806, 272] on icon "Editor contextual toolbar" at bounding box center [805, 267] width 17 height 17
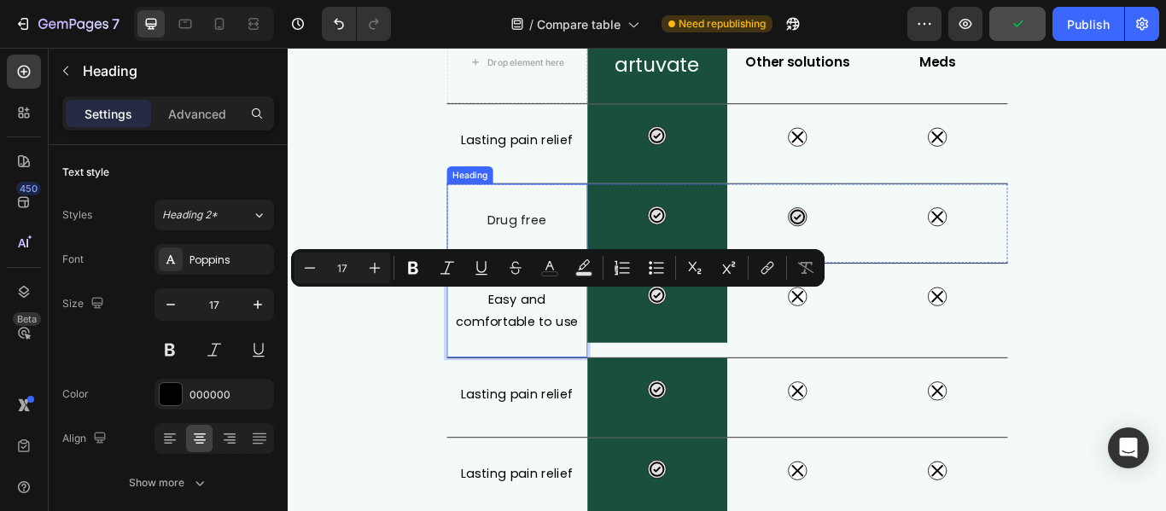
click at [549, 252] on span "Drug free" at bounding box center [554, 248] width 69 height 20
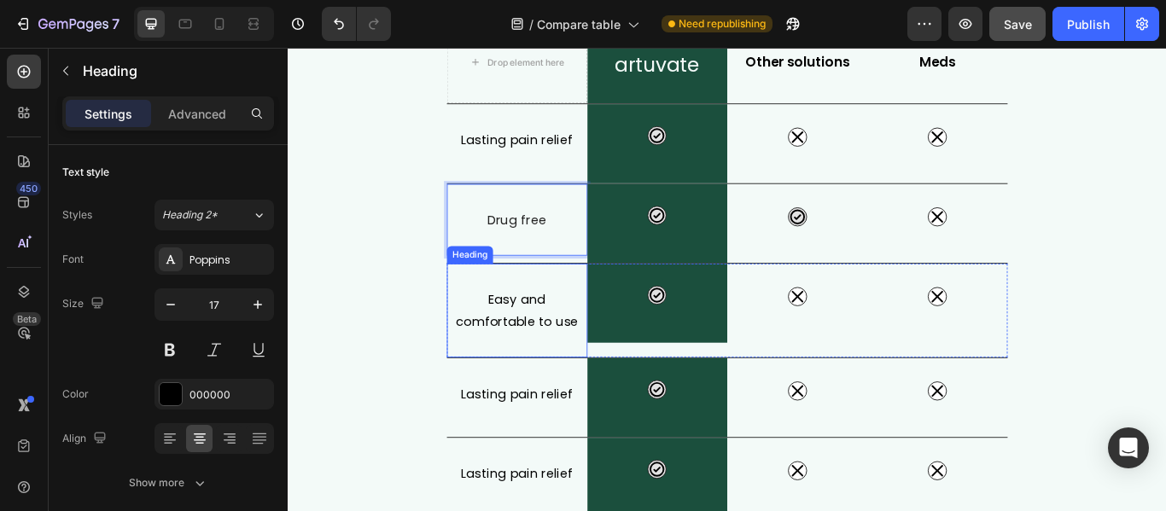
click at [540, 359] on p "Easy and comfortable to use" at bounding box center [554, 354] width 160 height 51
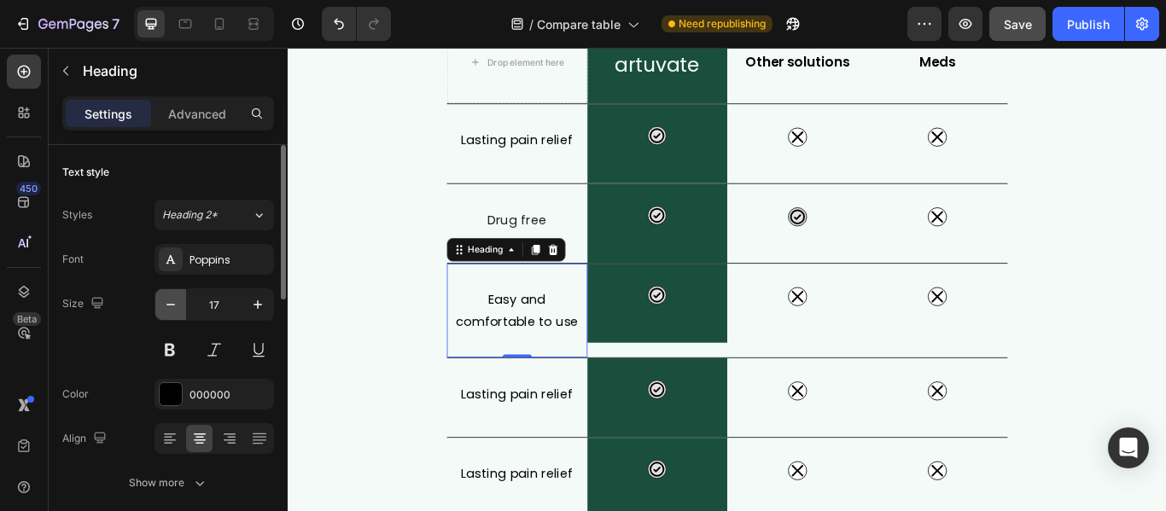
click at [172, 308] on icon "button" at bounding box center [170, 304] width 17 height 17
click at [253, 305] on icon "button" at bounding box center [257, 304] width 17 height 17
type input "17"
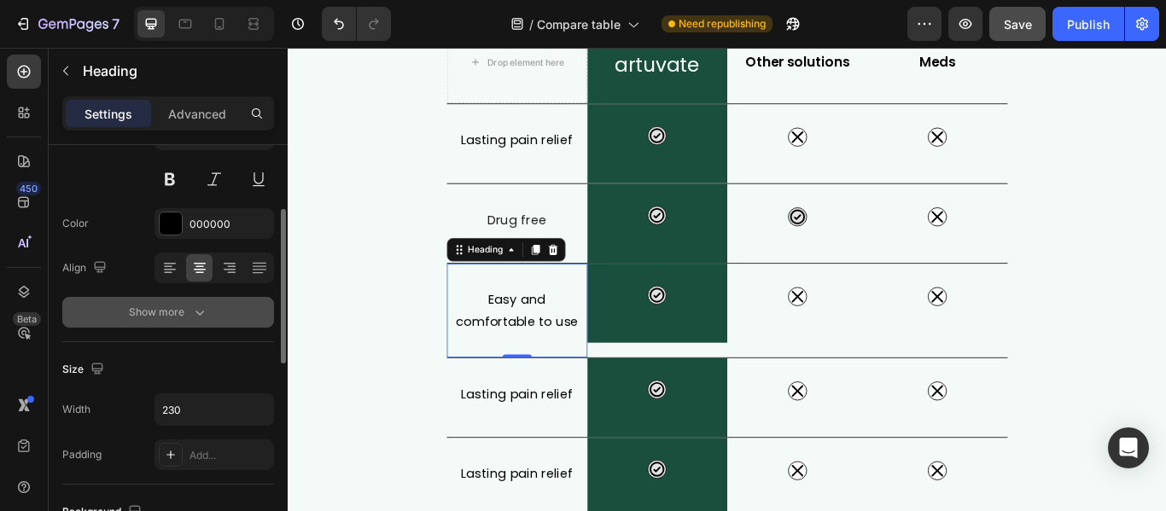
click at [195, 319] on icon "button" at bounding box center [199, 312] width 17 height 17
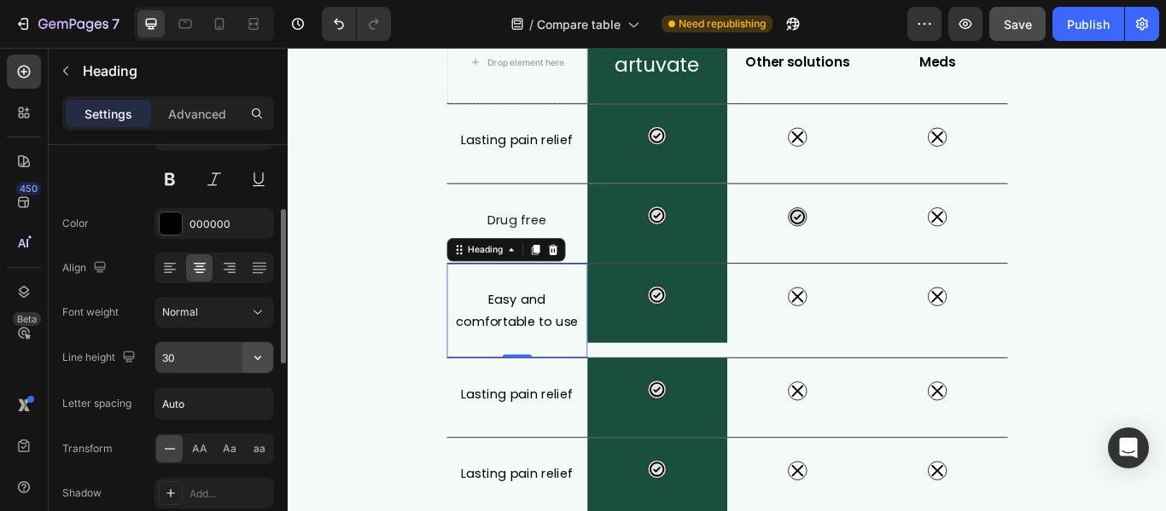
click at [252, 358] on icon "button" at bounding box center [257, 357] width 17 height 17
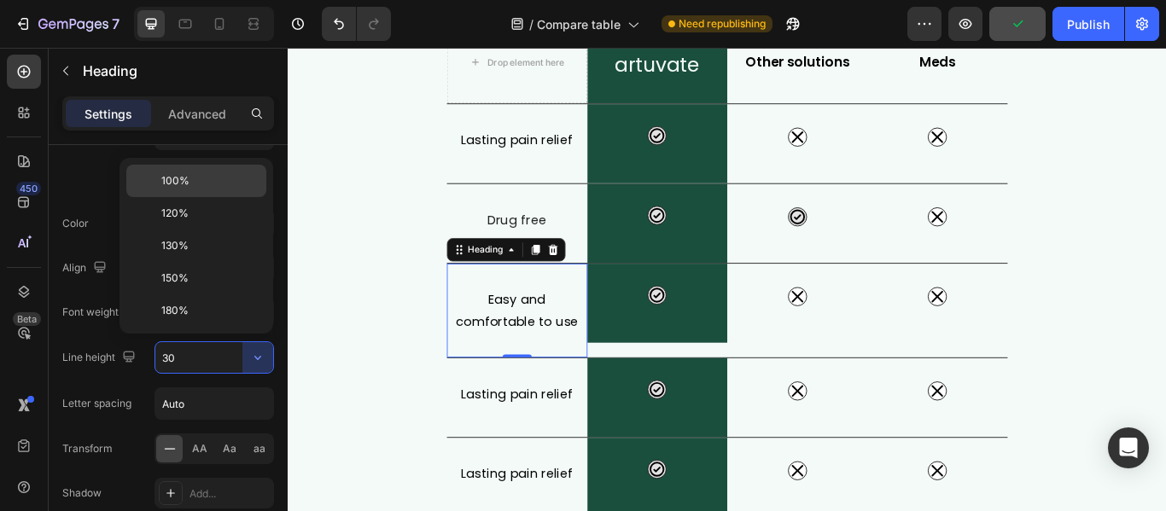
click at [184, 185] on span "100%" at bounding box center [175, 180] width 28 height 15
type input "100%"
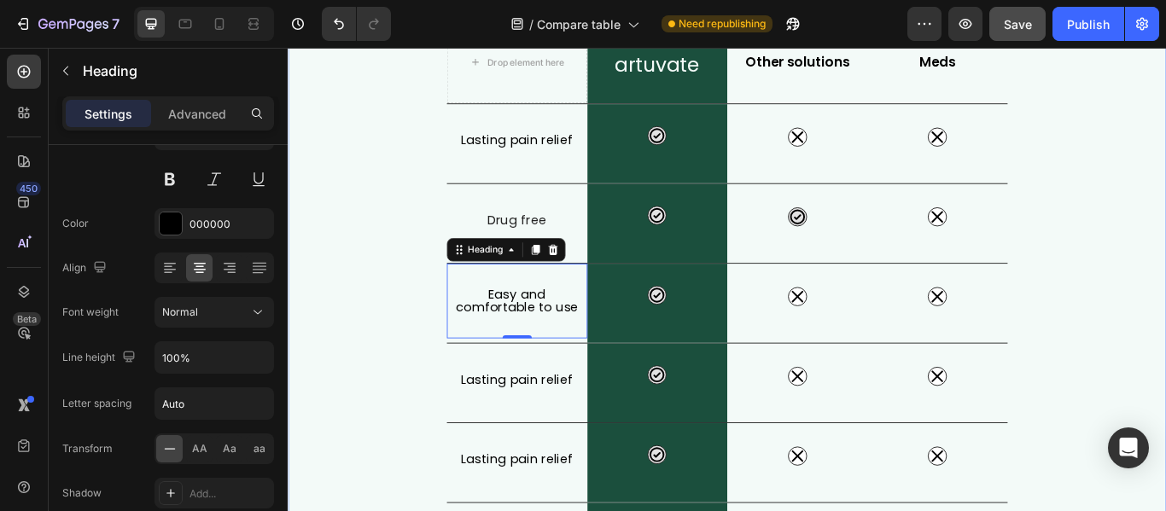
click at [442, 373] on div "What Makes FisioRest Better? Heading Let's compare Artuvate's FisioRest massage…" at bounding box center [800, 322] width 1024 height 886
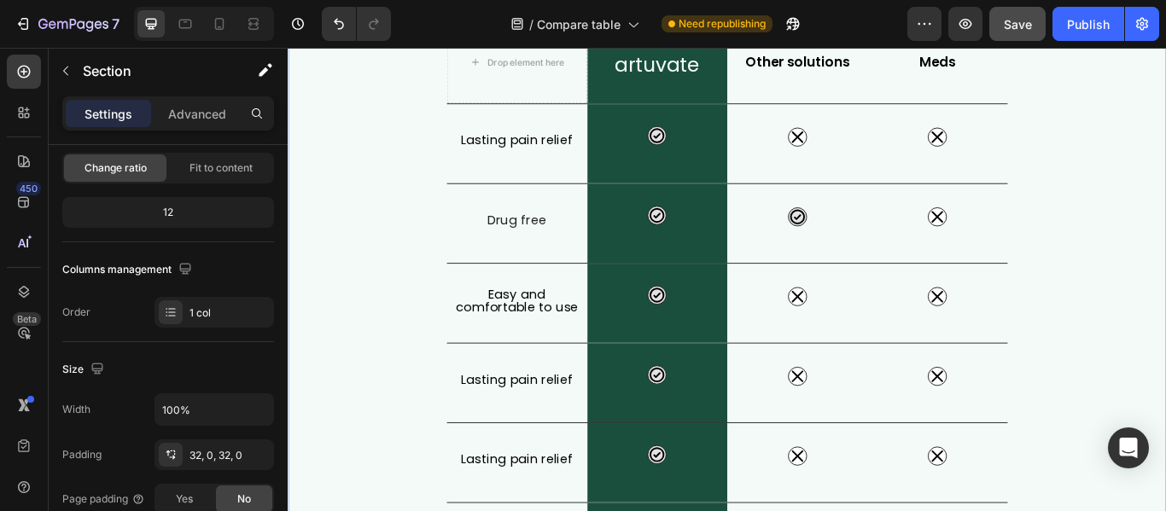
scroll to position [0, 0]
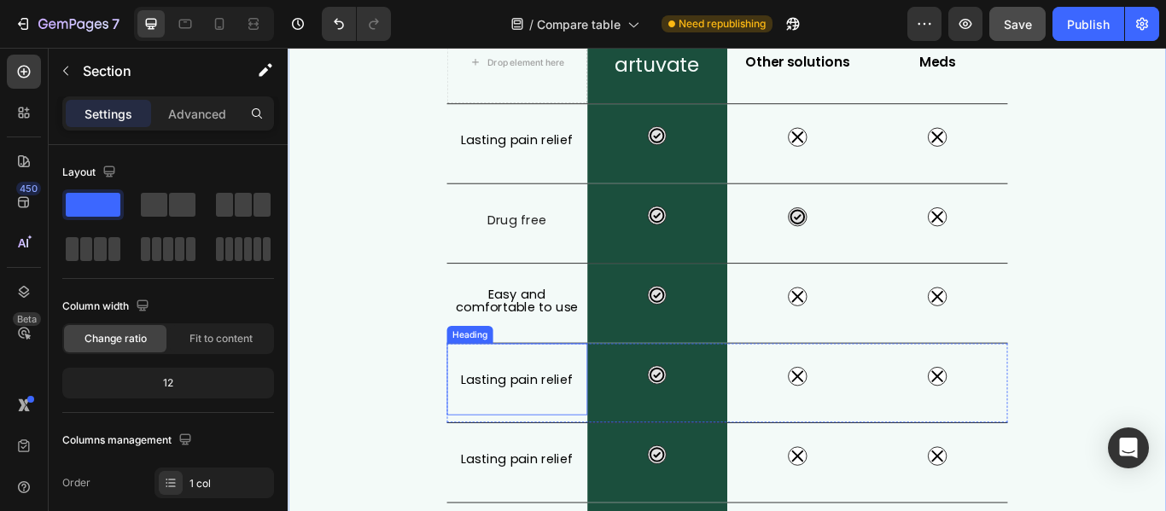
click at [504, 430] on h2 "Lasting pain relief" at bounding box center [555, 434] width 164 height 29
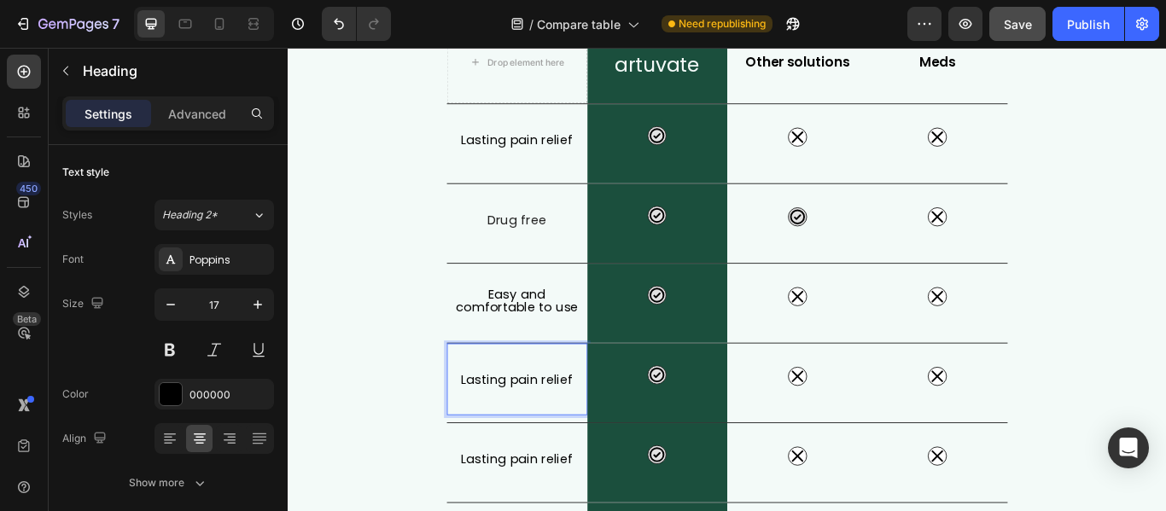
click at [504, 430] on h2 "Lasting pain relief" at bounding box center [555, 434] width 164 height 29
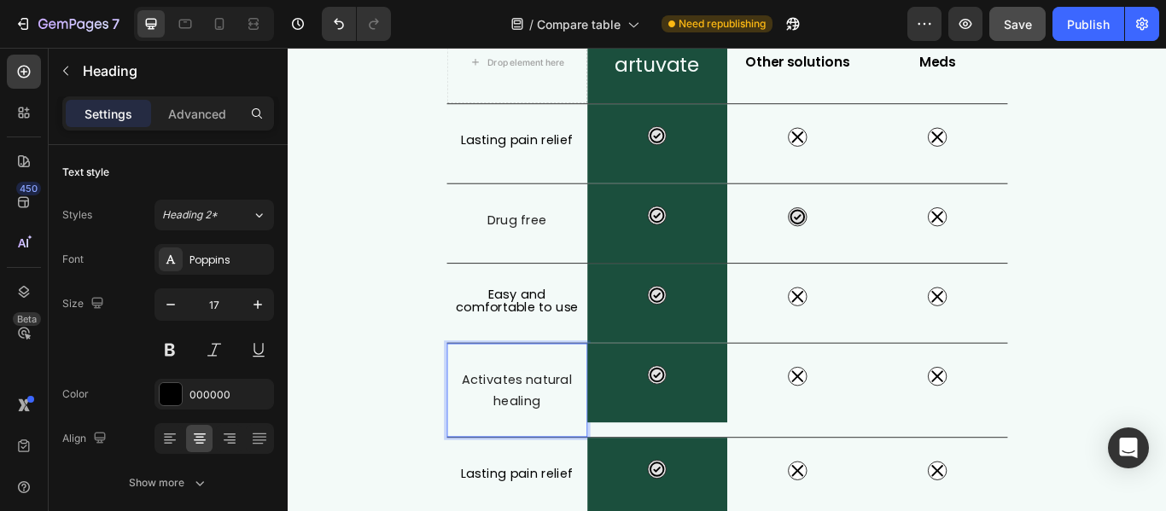
click at [556, 460] on span "Activates natural healing" at bounding box center [555, 447] width 128 height 46
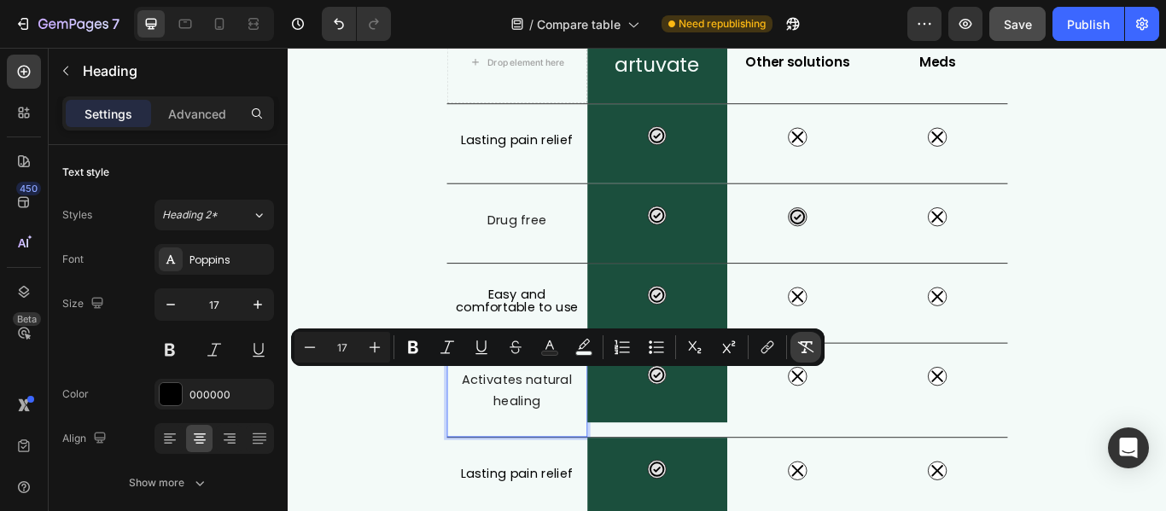
click at [795, 343] on button "Remove Format" at bounding box center [805, 347] width 31 height 31
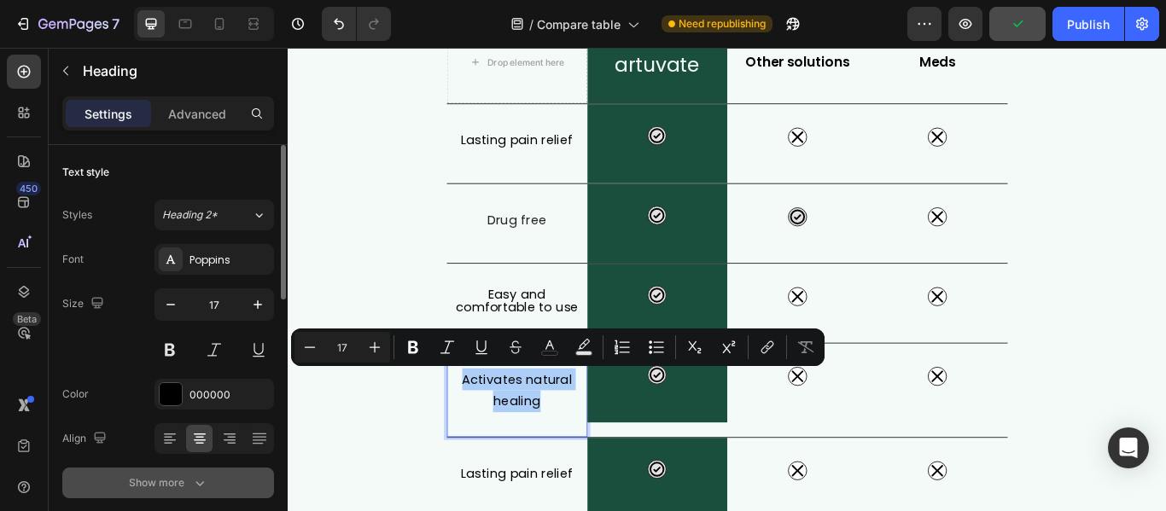
click at [200, 470] on button "Show more" at bounding box center [168, 483] width 212 height 31
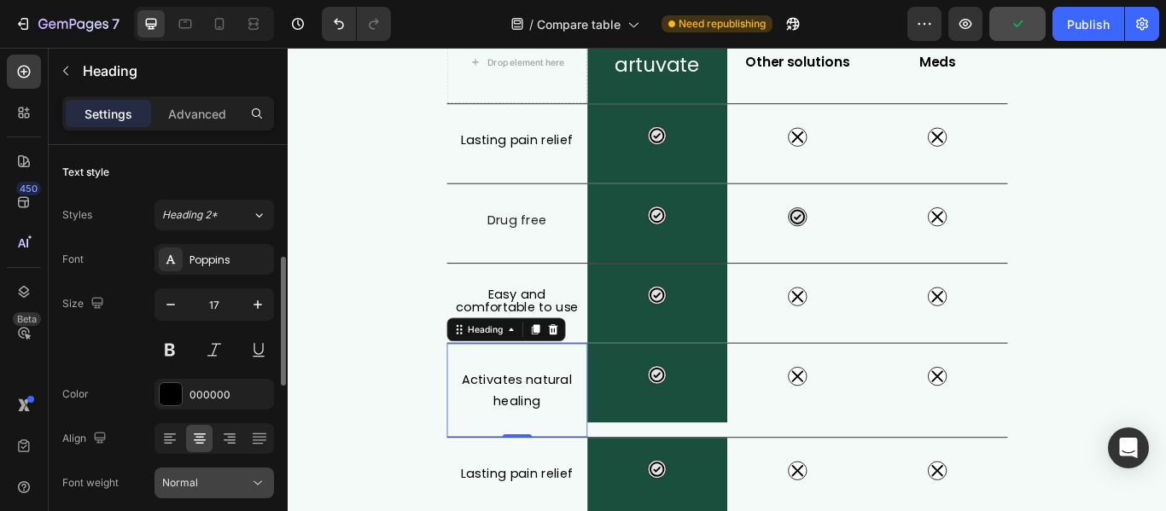
scroll to position [171, 0]
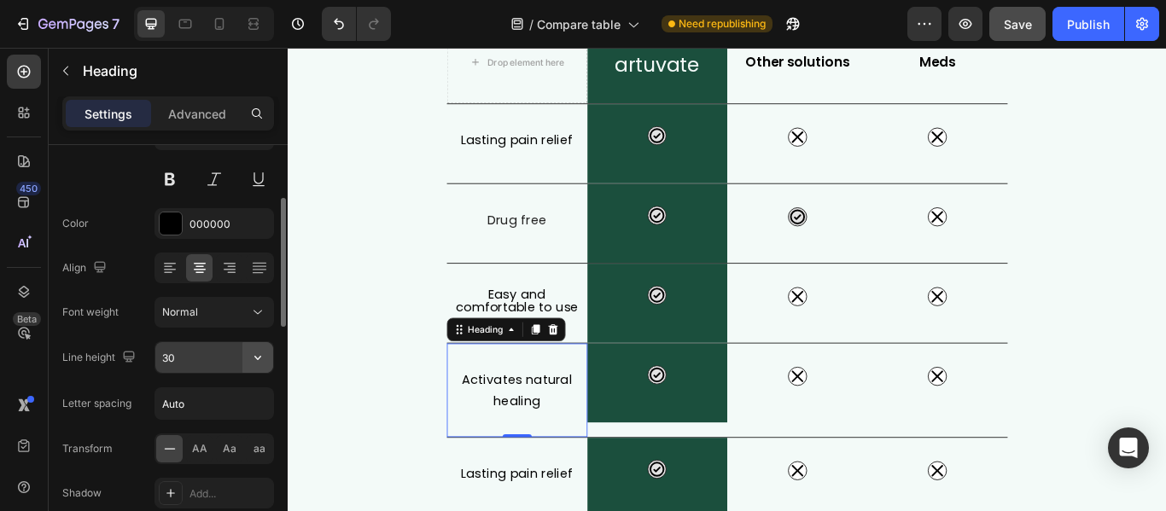
click at [260, 353] on icon "button" at bounding box center [257, 357] width 17 height 17
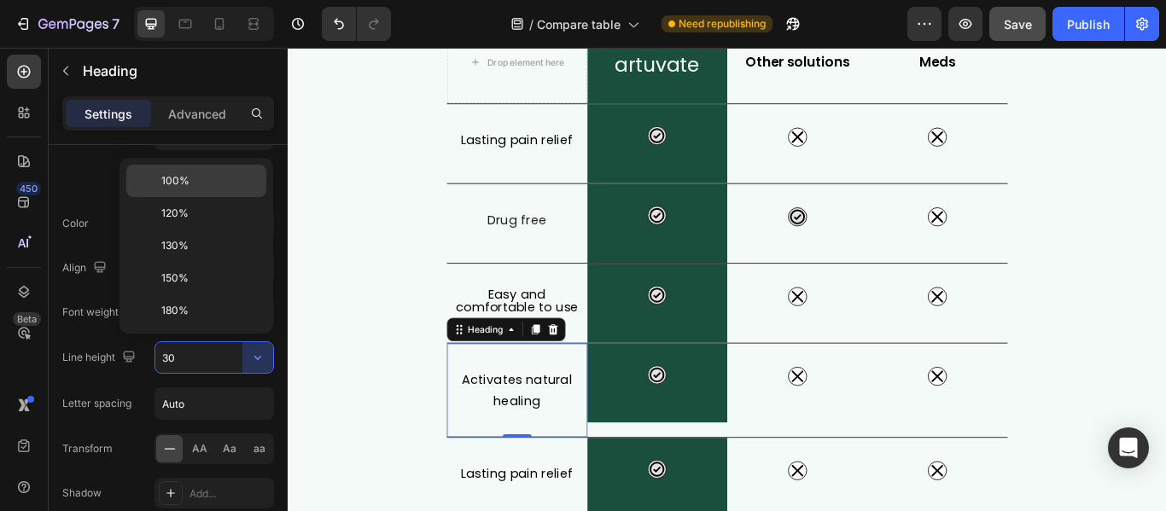
click at [189, 178] on p "100%" at bounding box center [209, 180] width 97 height 15
type input "100%"
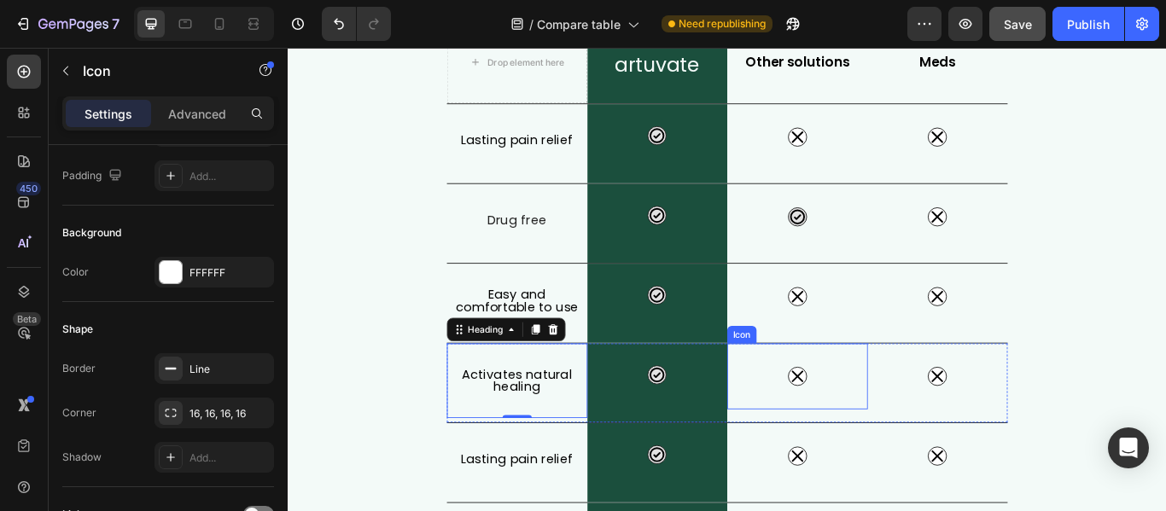
click at [946, 463] on div "Icon" at bounding box center [882, 431] width 164 height 77
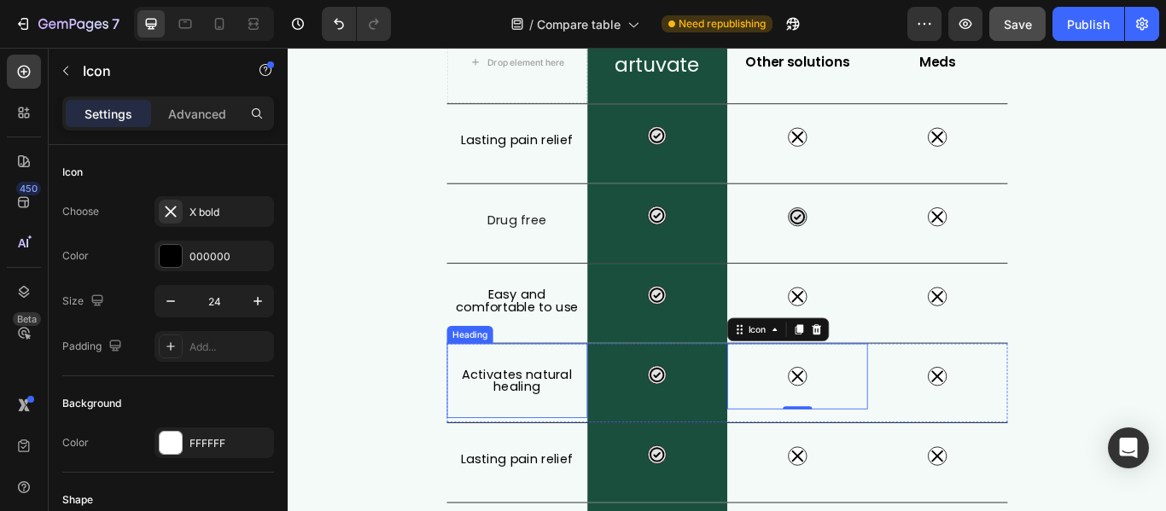
scroll to position [317, 0]
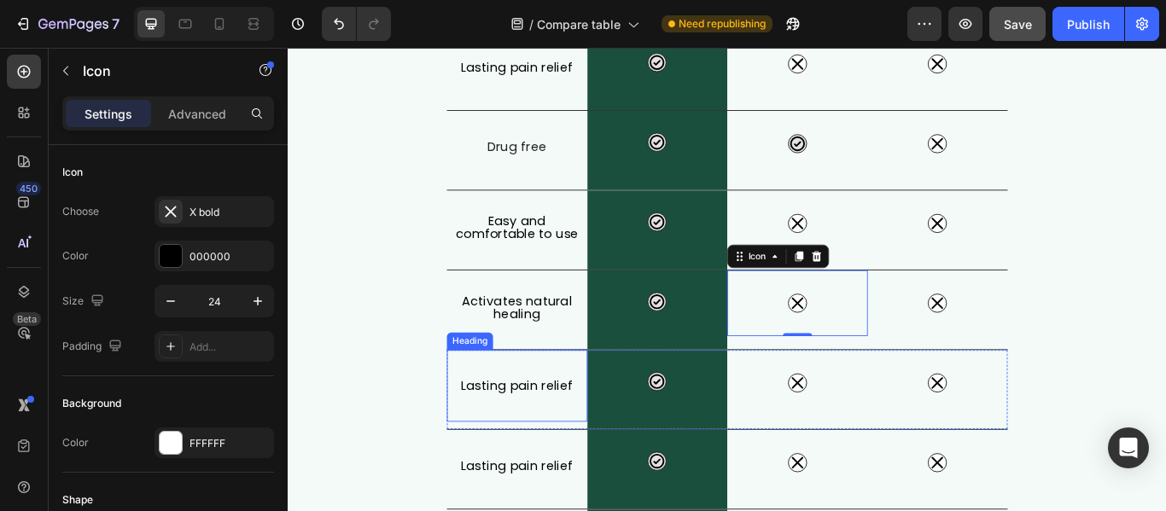
click at [560, 442] on h2 "Lasting pain relief" at bounding box center [555, 442] width 164 height 29
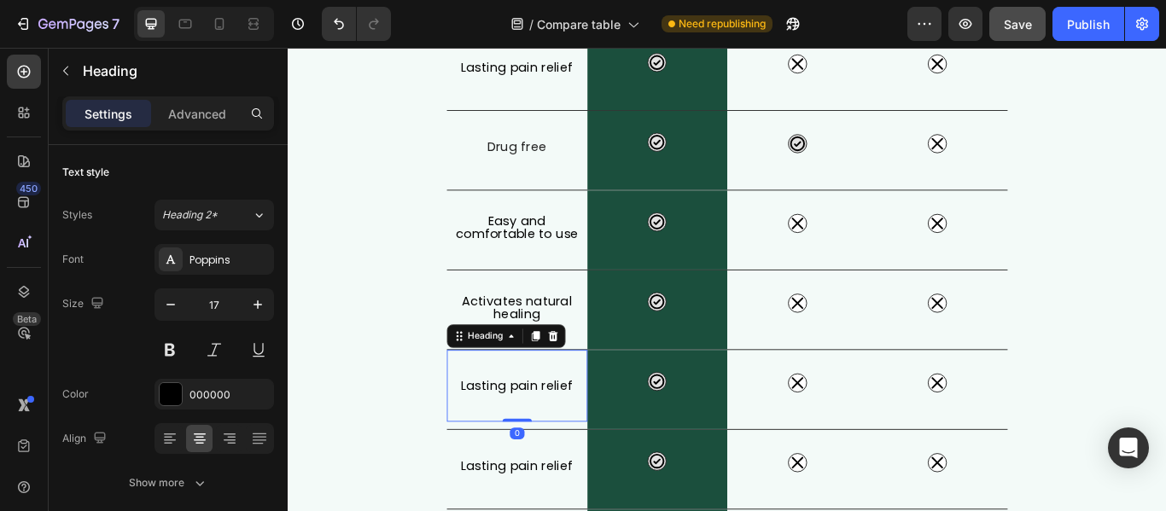
click at [552, 436] on h2 "Lasting pain relief" at bounding box center [555, 442] width 164 height 29
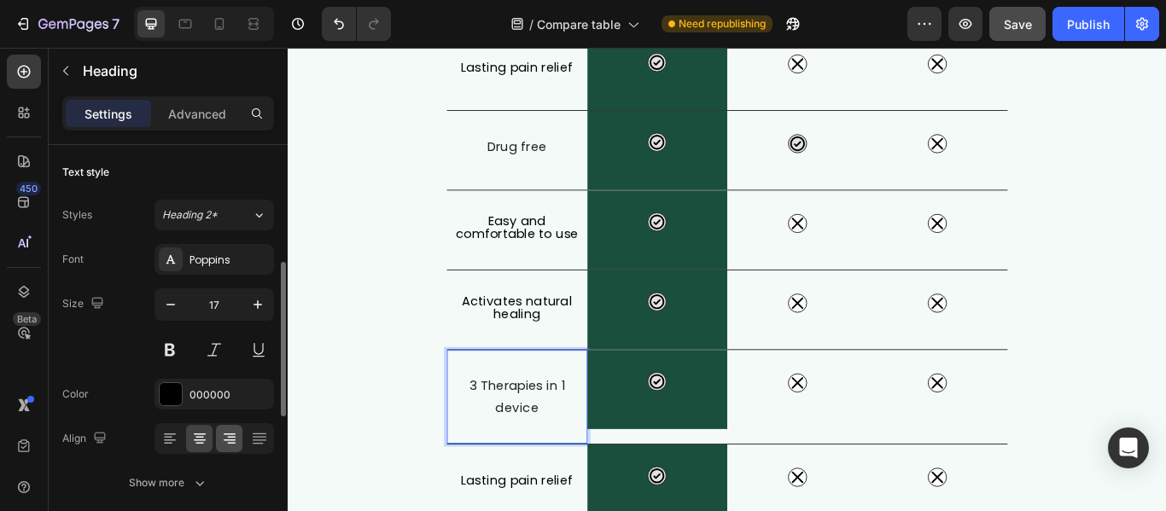
scroll to position [85, 0]
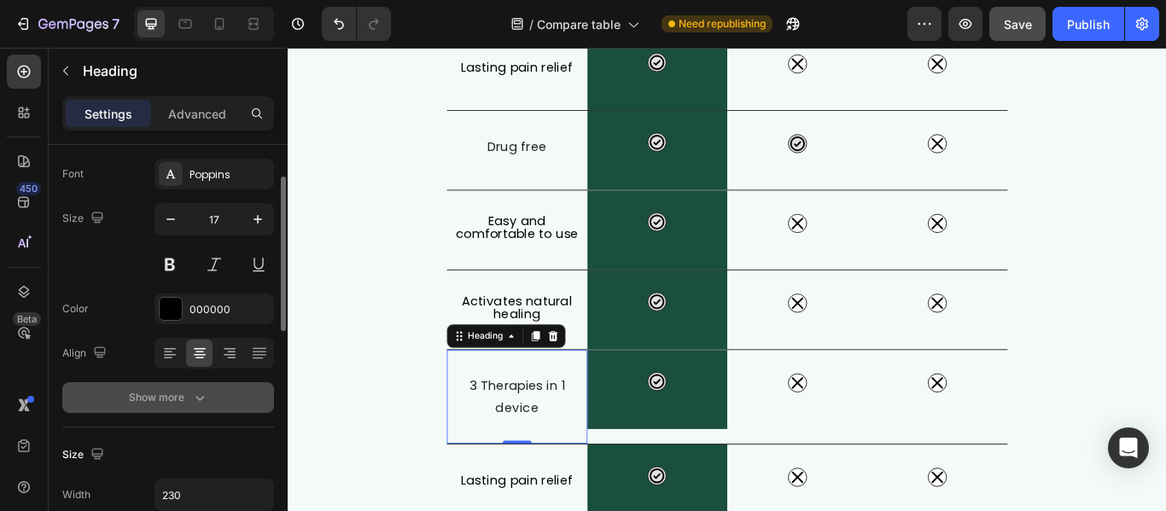
click at [204, 396] on icon "button" at bounding box center [199, 397] width 17 height 17
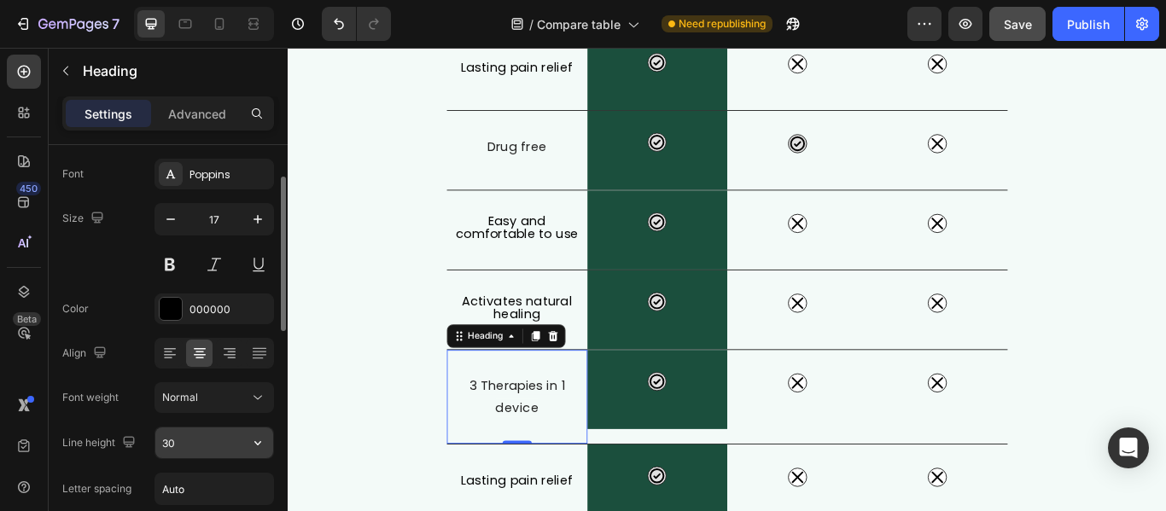
click at [262, 446] on icon "button" at bounding box center [257, 442] width 17 height 17
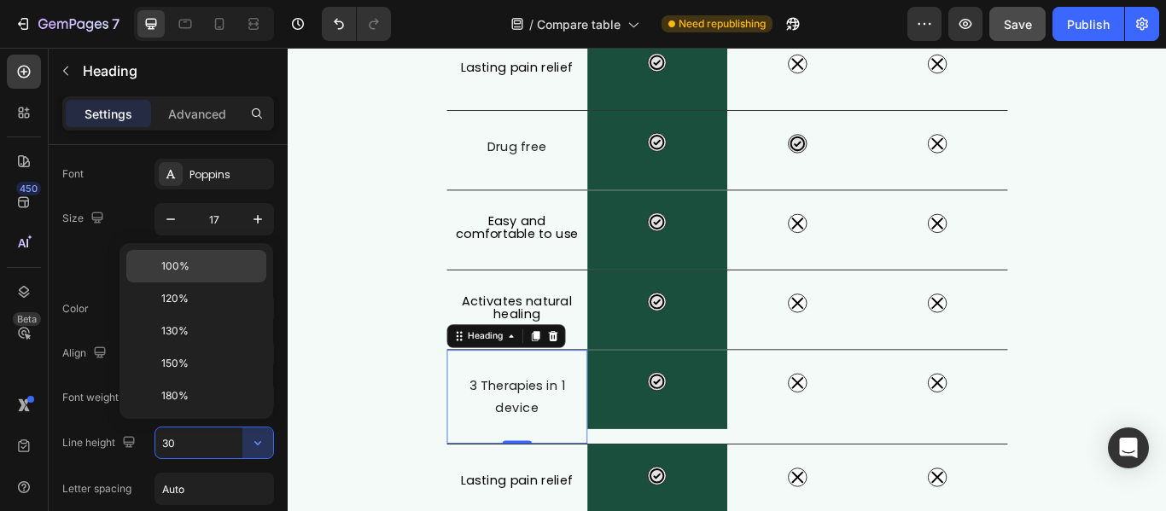
click at [190, 282] on div "100%" at bounding box center [196, 298] width 140 height 32
type input "100%"
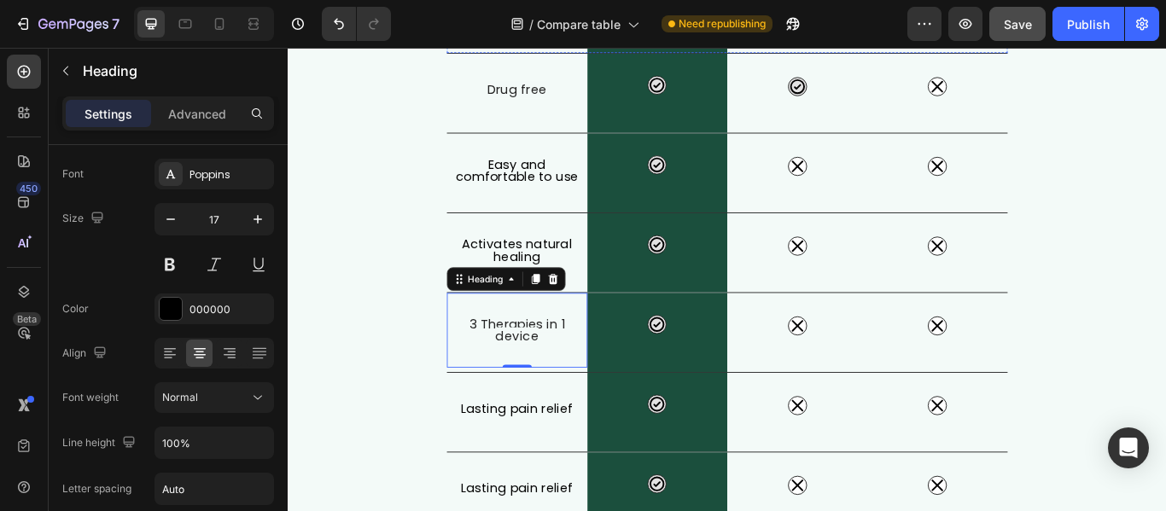
scroll to position [487, 0]
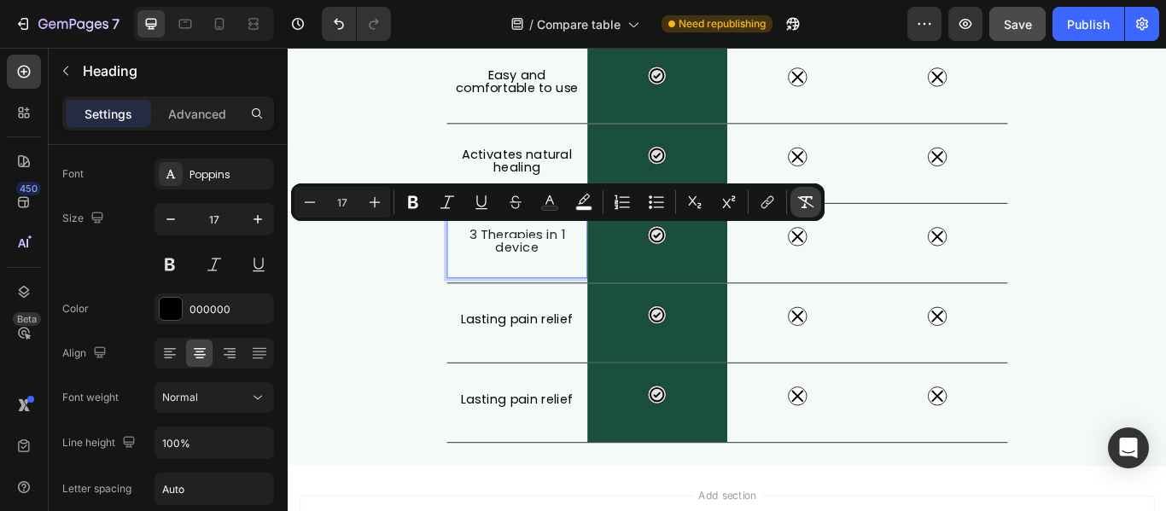
click at [800, 201] on icon "Editor contextual toolbar" at bounding box center [805, 202] width 17 height 17
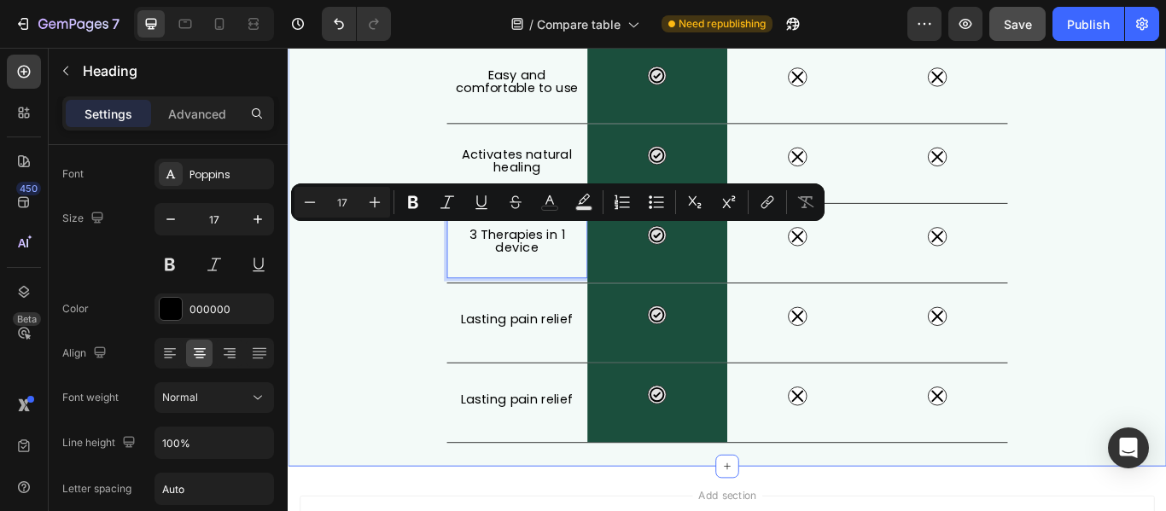
click at [1159, 195] on div "What Makes FisioRest Better? Heading Let's compare Artuvate's FisioRest massage…" at bounding box center [800, 66] width 1024 height 886
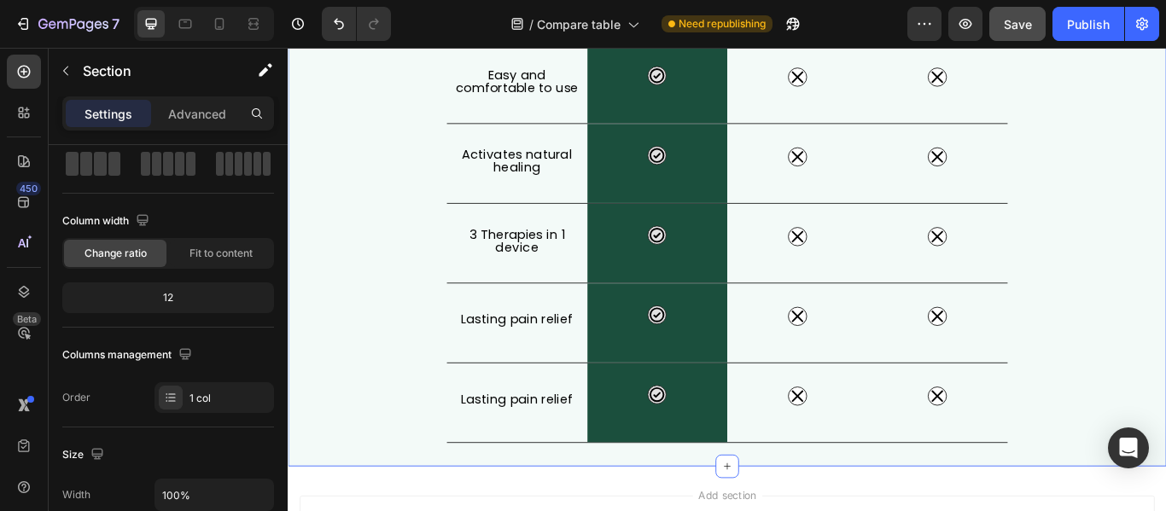
scroll to position [0, 0]
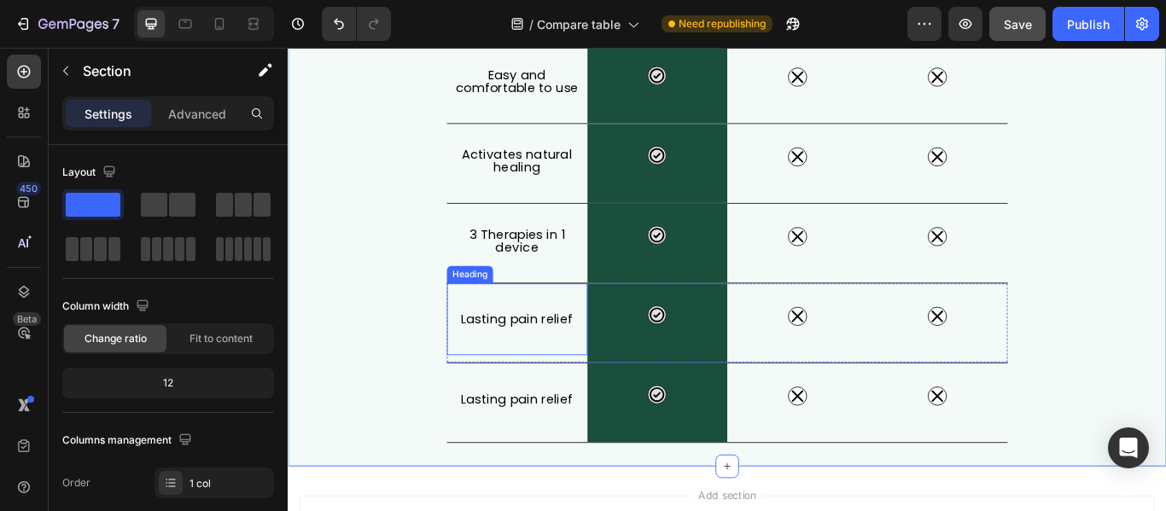
click at [544, 355] on h2 "Lasting pain relief" at bounding box center [555, 364] width 164 height 29
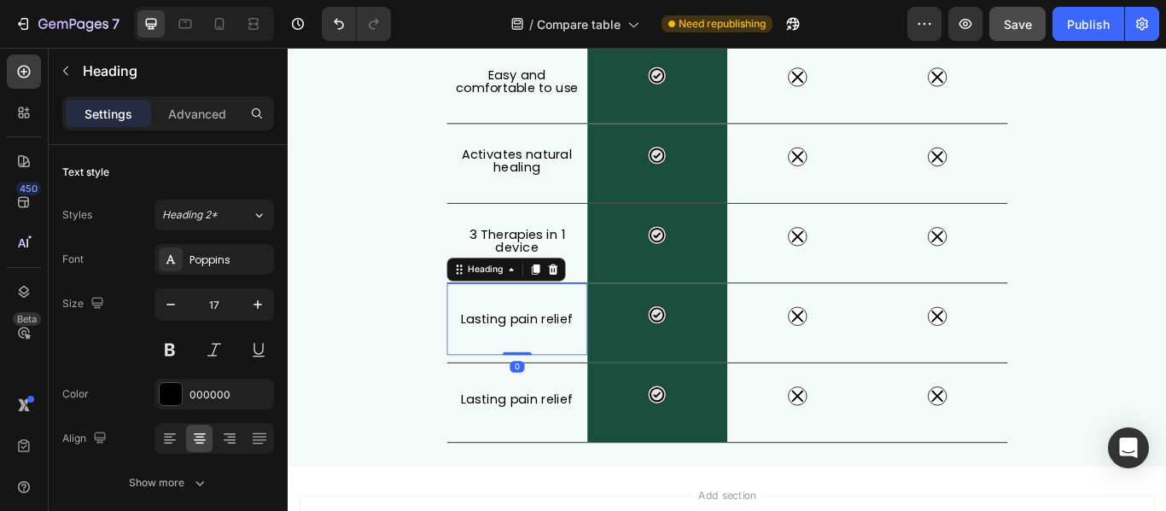
click at [540, 369] on h2 "Lasting pain relief" at bounding box center [555, 364] width 164 height 29
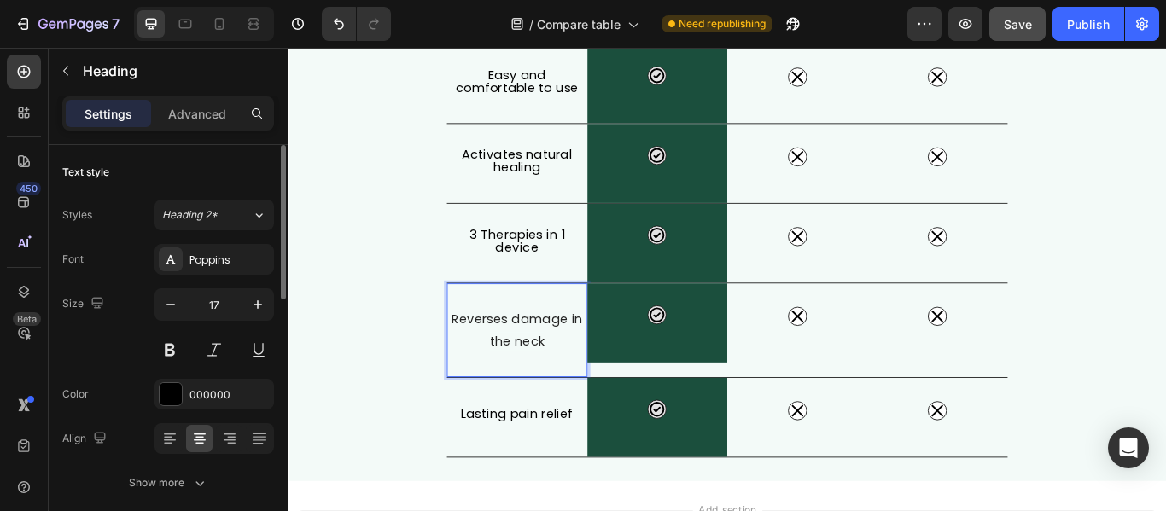
scroll to position [171, 0]
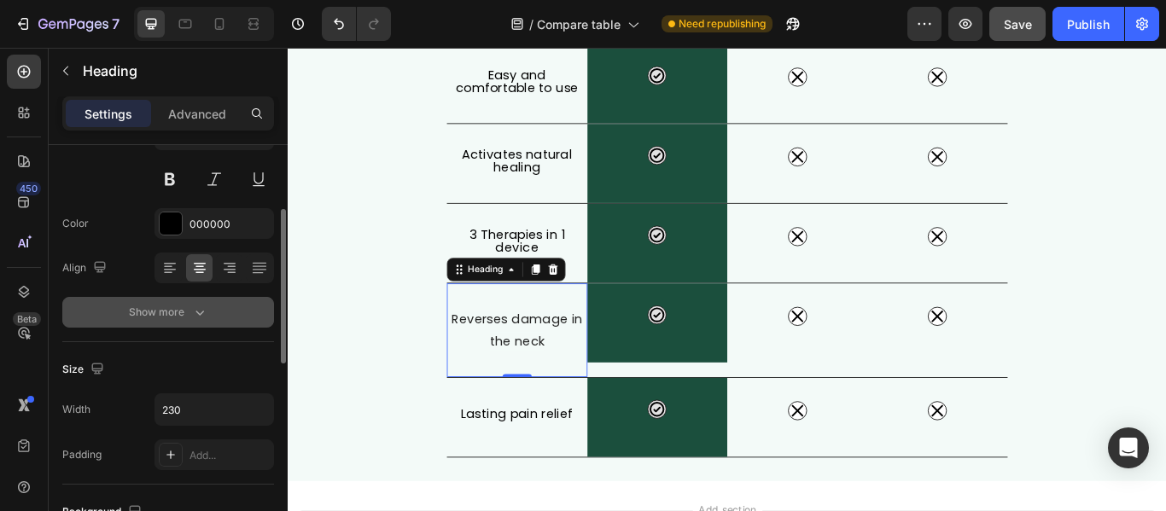
click at [204, 311] on icon "button" at bounding box center [199, 312] width 17 height 17
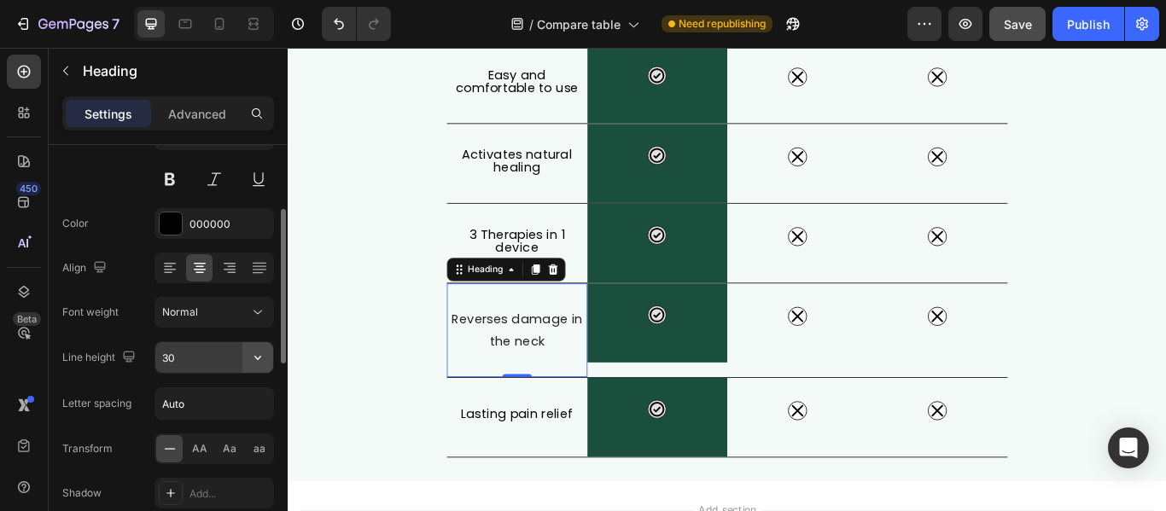
click at [267, 357] on button "button" at bounding box center [257, 357] width 31 height 31
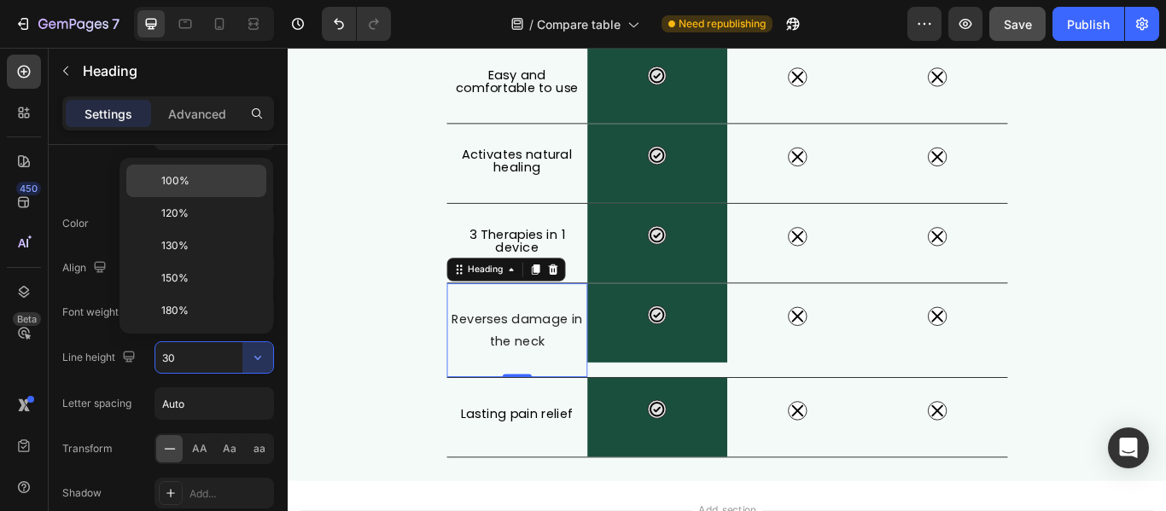
click at [185, 188] on span "100%" at bounding box center [175, 180] width 28 height 15
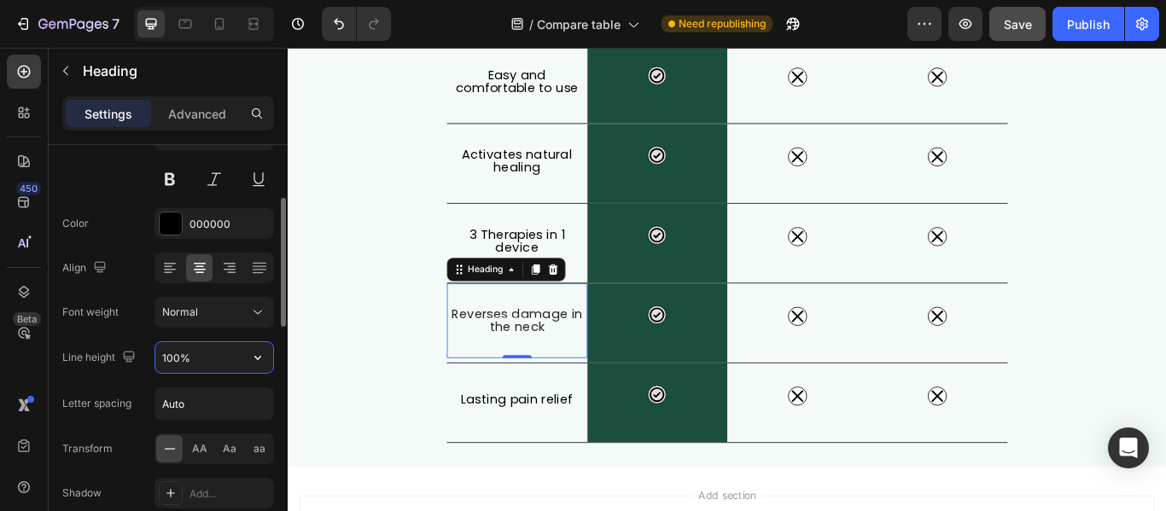
click at [181, 358] on input "100%" at bounding box center [214, 357] width 118 height 31
type input "105%"
click at [526, 463] on h2 "Lasting pain relief" at bounding box center [555, 457] width 164 height 29
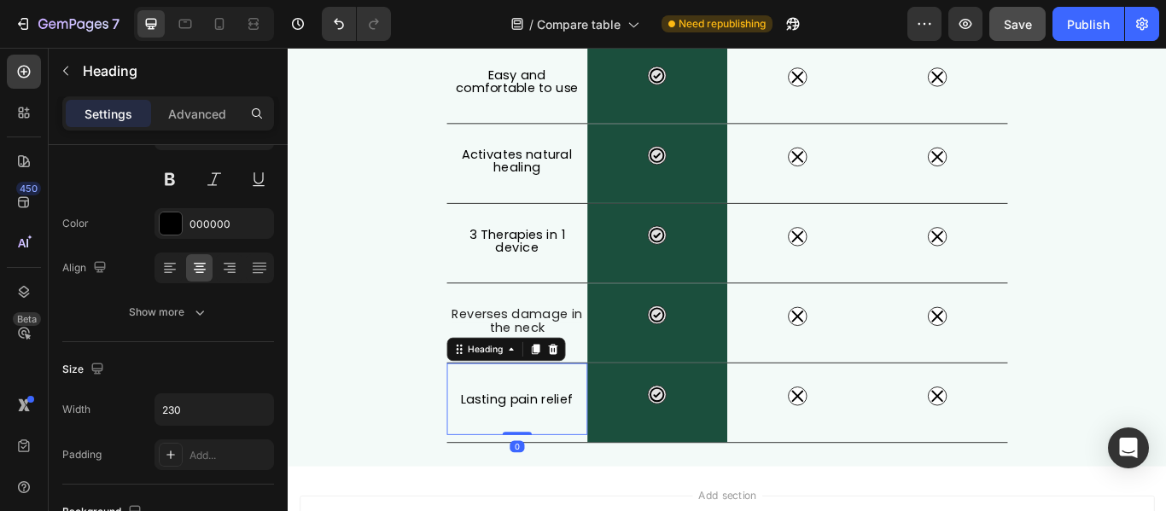
click at [526, 451] on h2 "Lasting pain relief" at bounding box center [555, 457] width 164 height 29
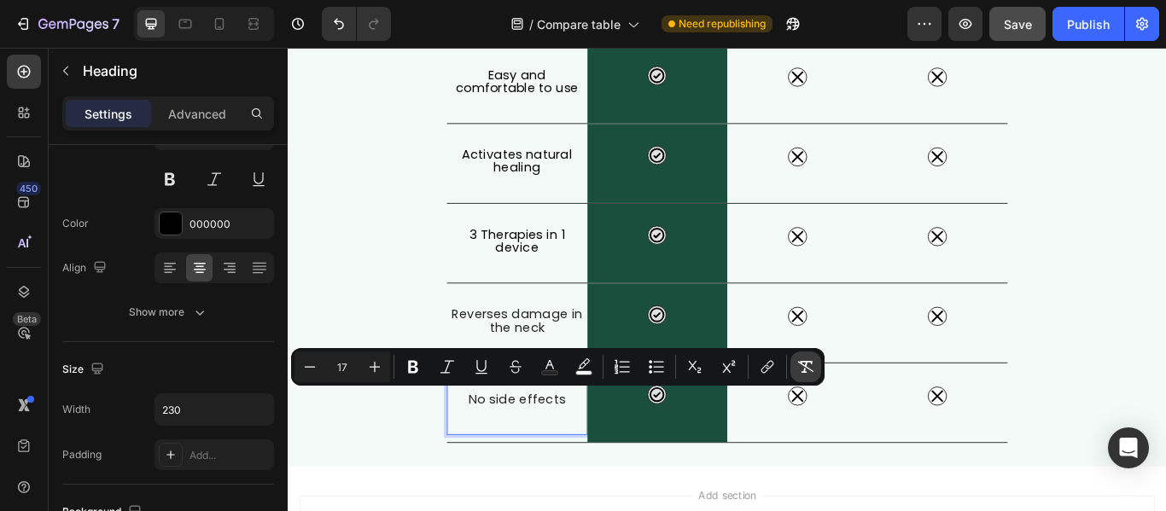
click at [796, 370] on button "Remove Format" at bounding box center [805, 367] width 31 height 31
click at [876, 458] on icon at bounding box center [881, 454] width 20 height 20
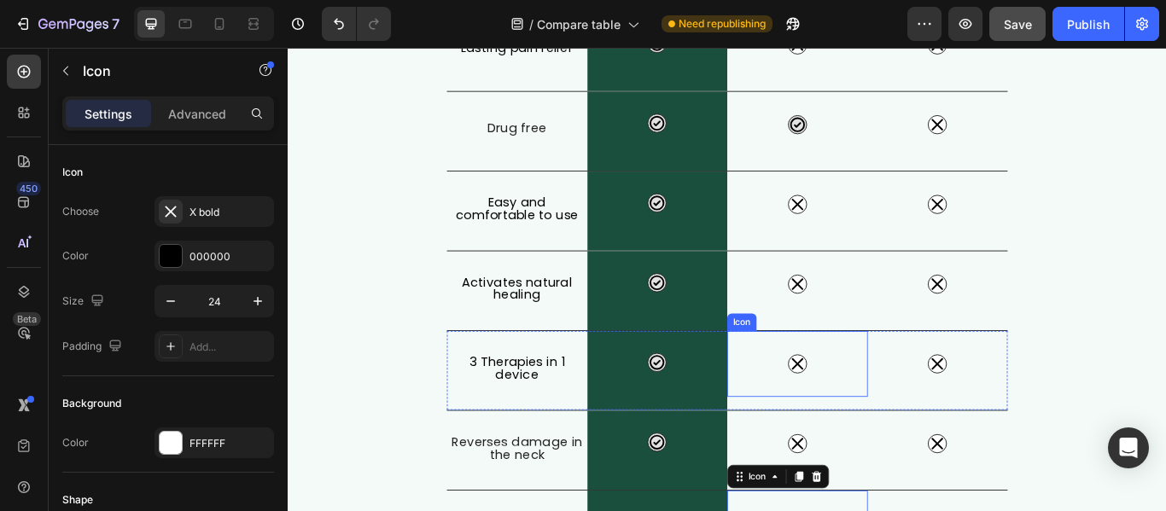
scroll to position [317, 0]
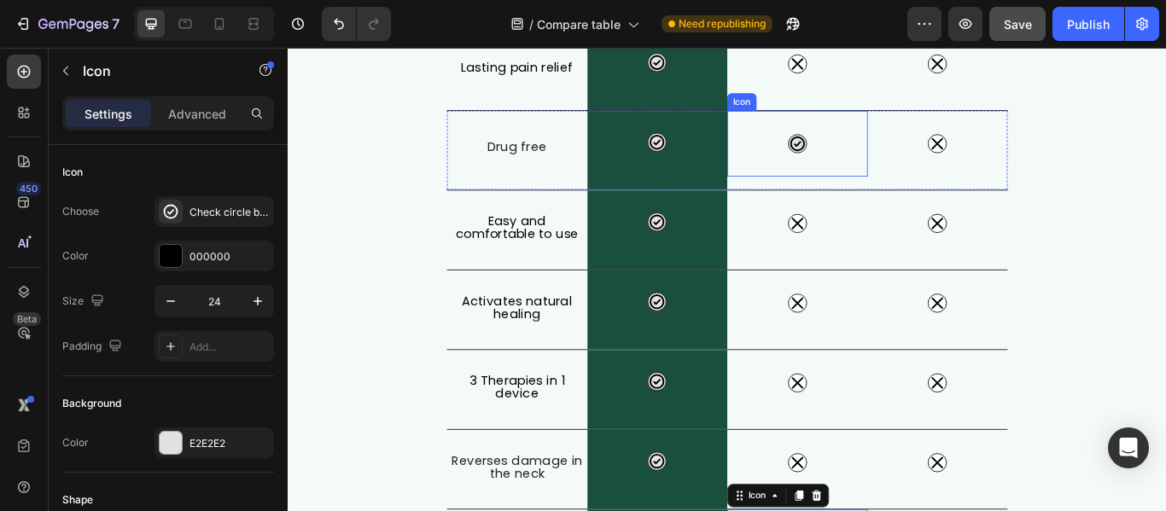
click at [873, 160] on icon at bounding box center [881, 159] width 17 height 17
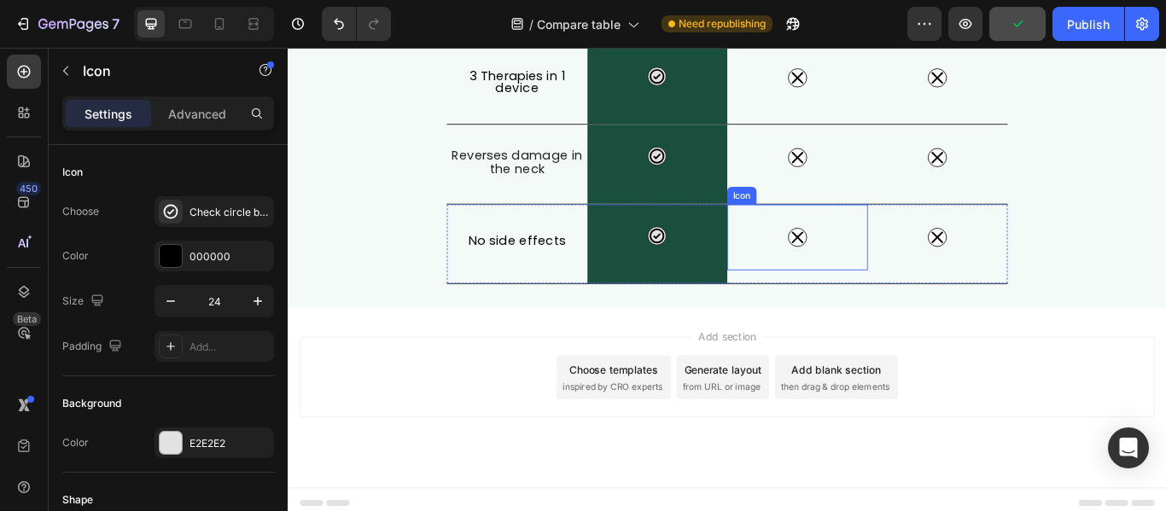
scroll to position [681, 0]
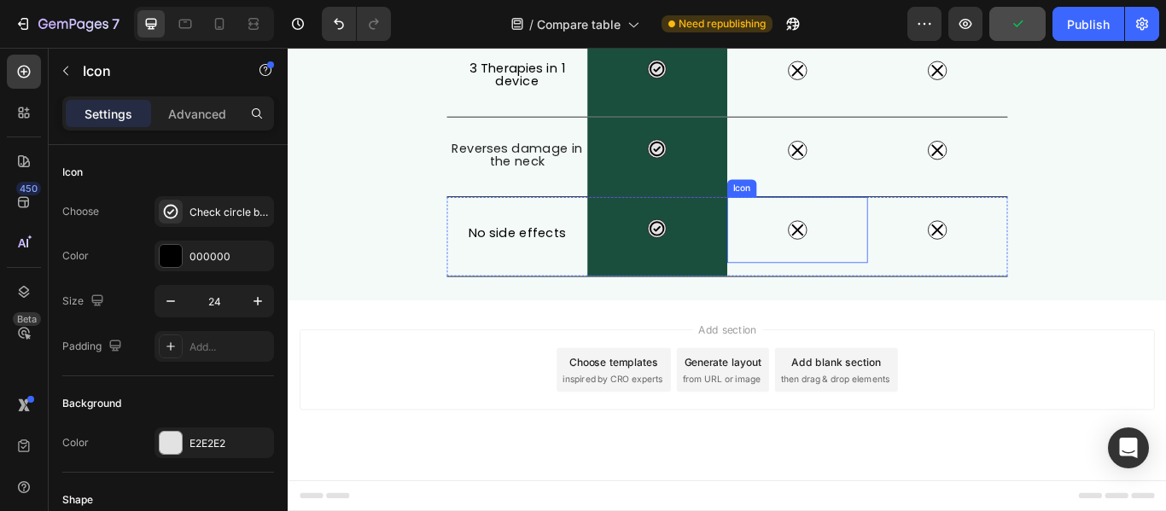
click at [888, 255] on div "Icon" at bounding box center [882, 260] width 164 height 77
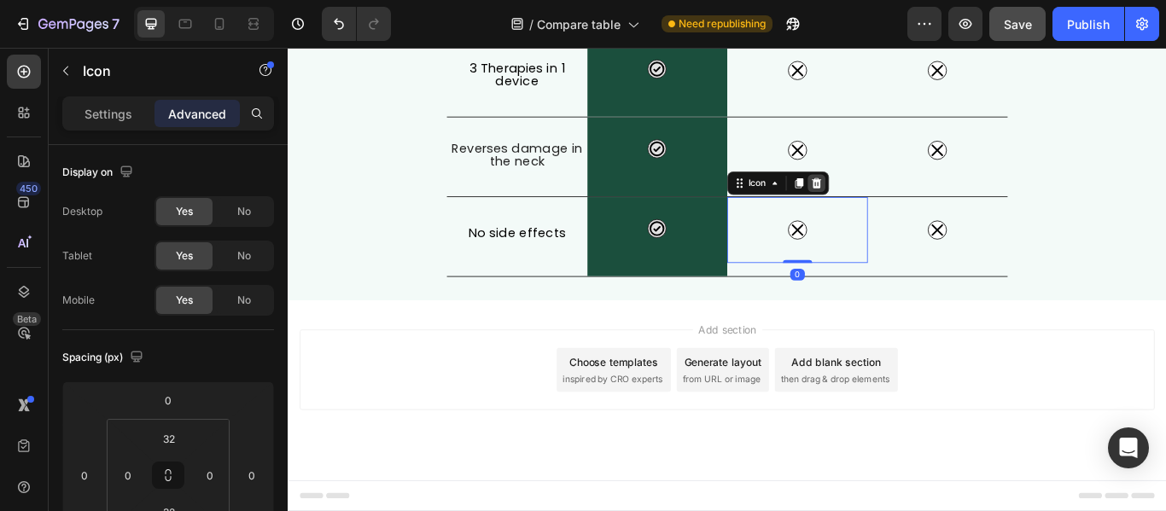
click at [897, 201] on icon at bounding box center [904, 206] width 14 height 14
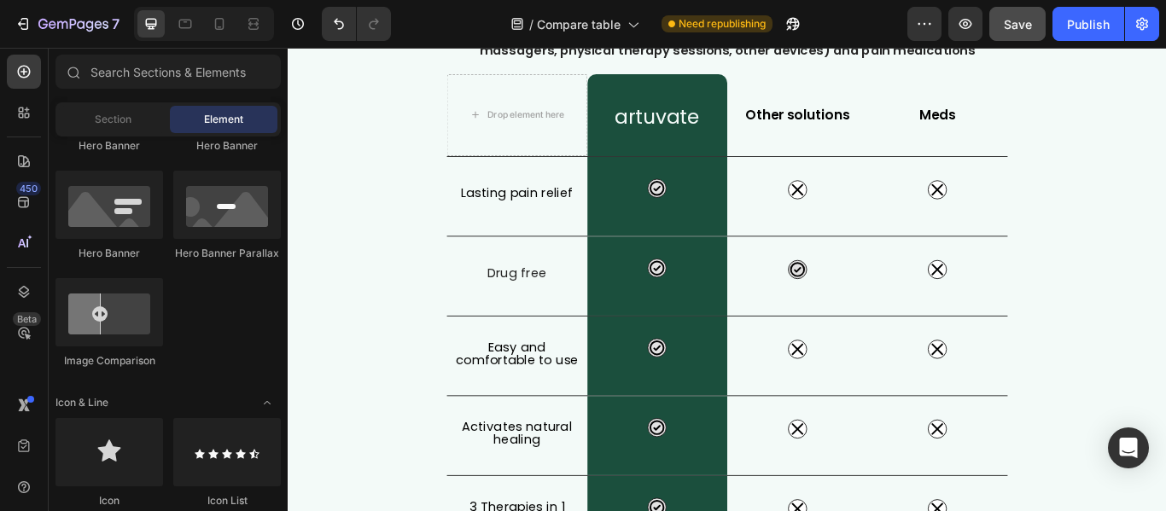
scroll to position [169, 0]
click at [883, 302] on icon at bounding box center [881, 307] width 20 height 20
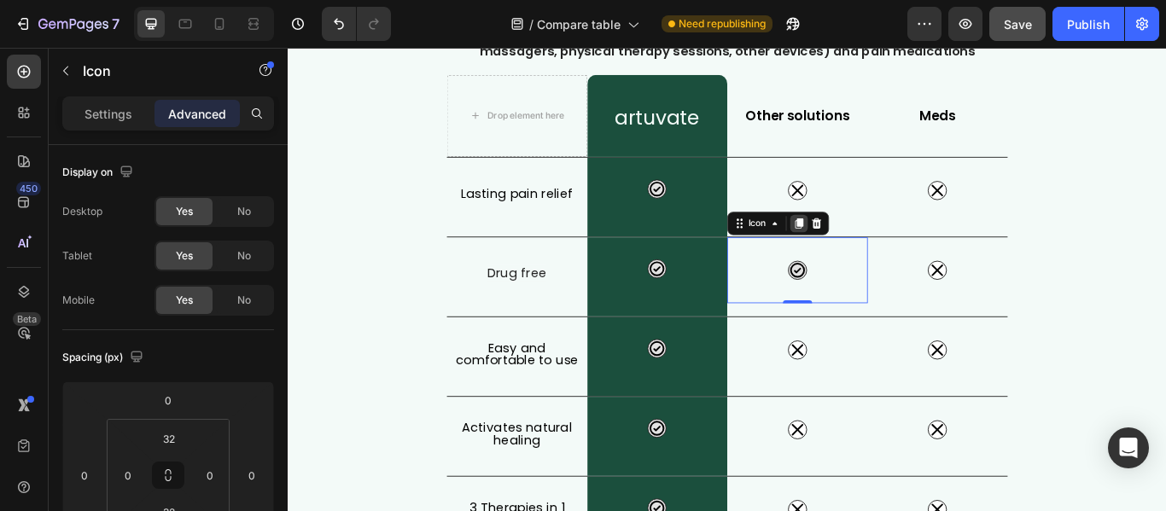
click at [879, 253] on icon at bounding box center [883, 253] width 9 height 12
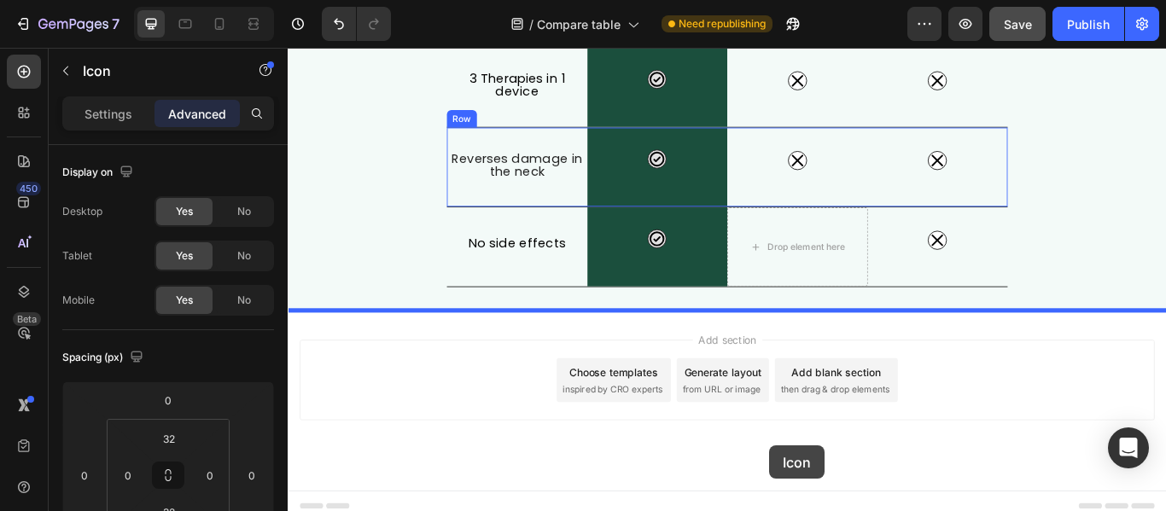
scroll to position [742, 0]
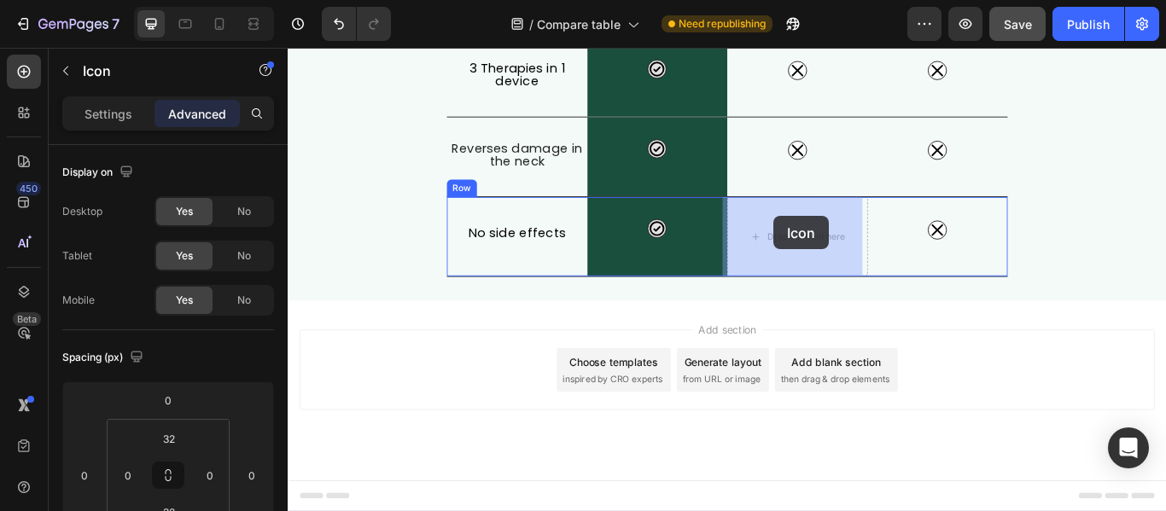
drag, startPoint x: 813, startPoint y: 333, endPoint x: 854, endPoint y: 244, distance: 97.7
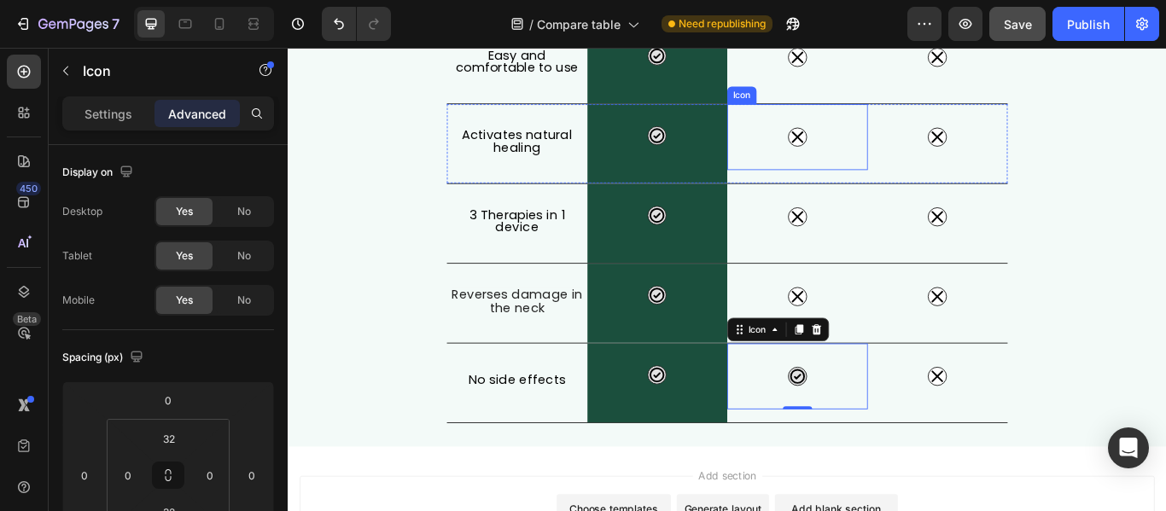
scroll to position [596, 0]
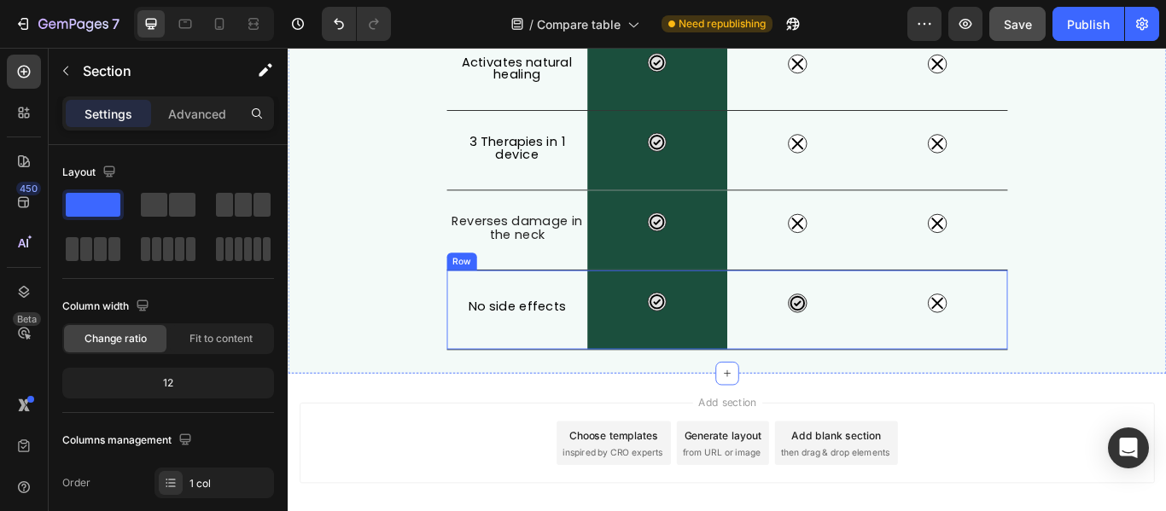
click at [611, 398] on div "No side effects Heading" at bounding box center [555, 353] width 164 height 92
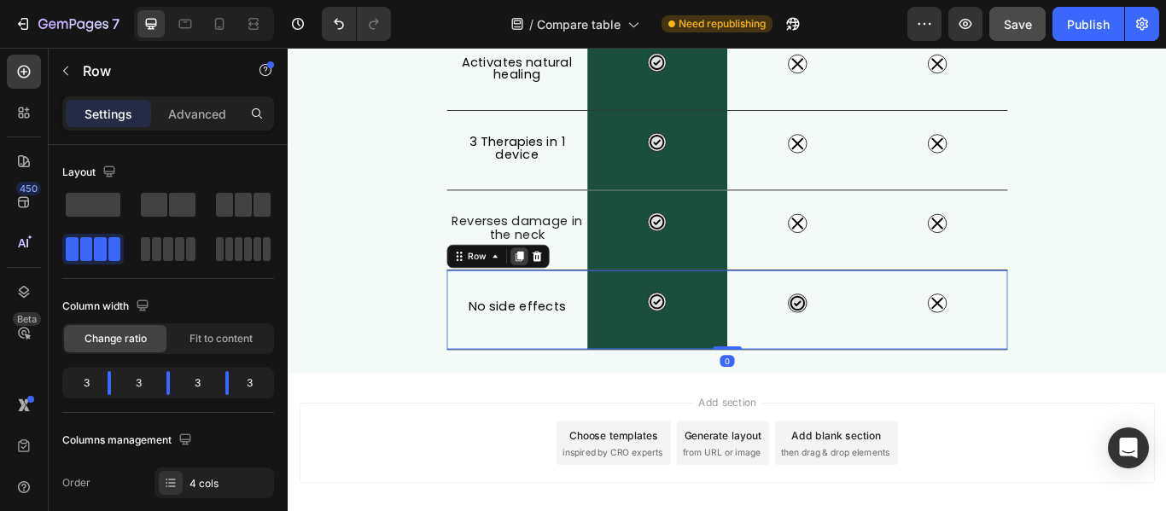
click at [556, 290] on icon at bounding box center [557, 291] width 14 height 14
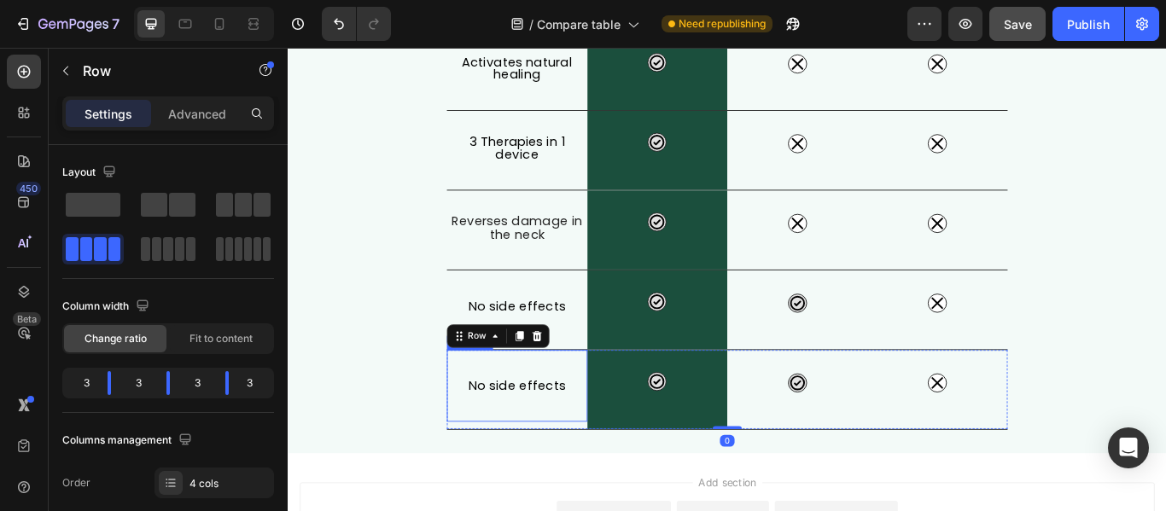
click at [551, 429] on h2 "No side effects" at bounding box center [555, 442] width 164 height 29
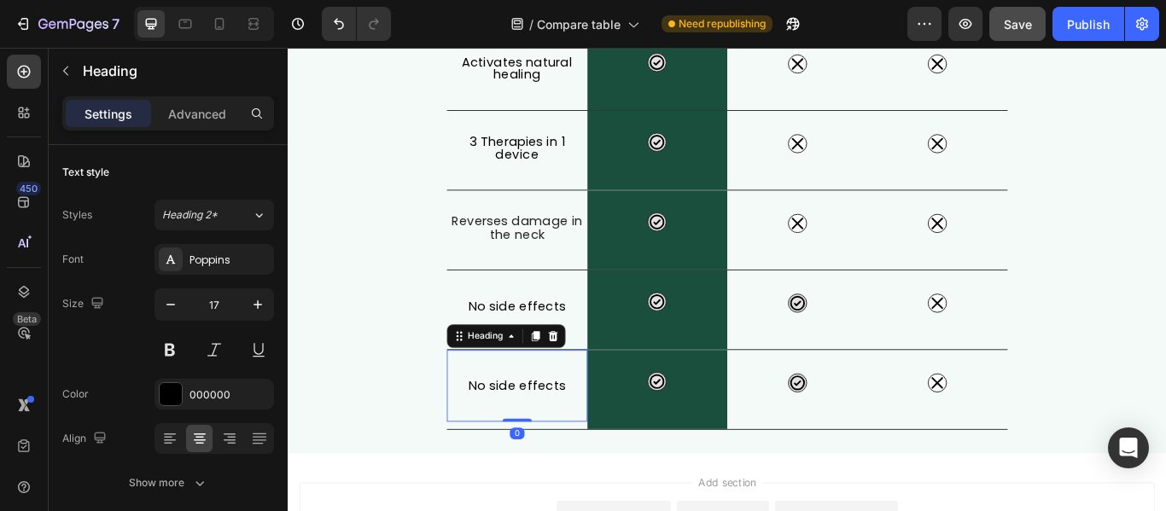
click at [551, 430] on h2 "No side effects" at bounding box center [555, 442] width 164 height 29
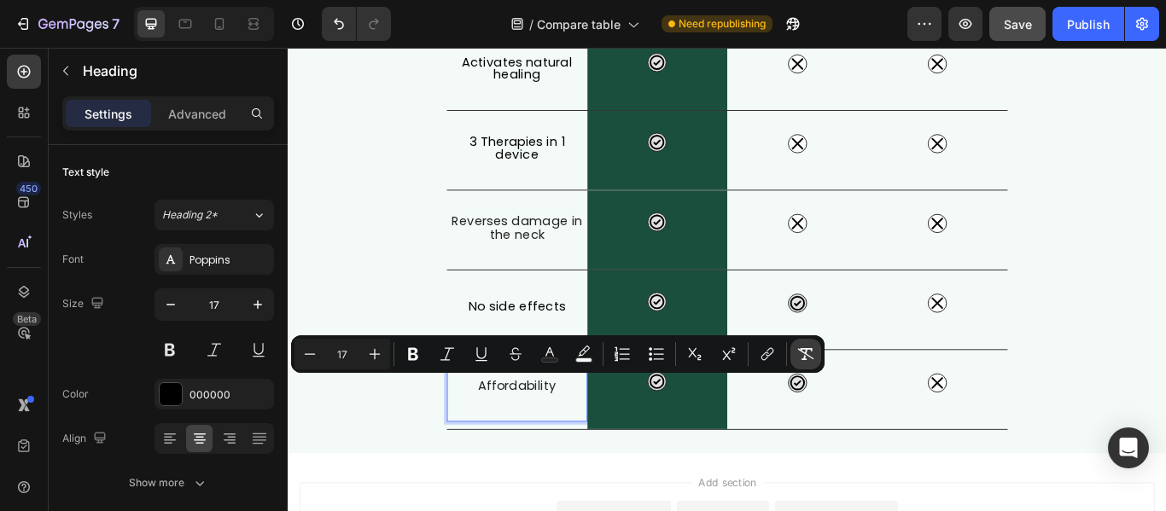
click at [807, 355] on icon "Editor contextual toolbar" at bounding box center [806, 354] width 16 height 12
click at [963, 462] on div "Icon" at bounding box center [1045, 438] width 164 height 77
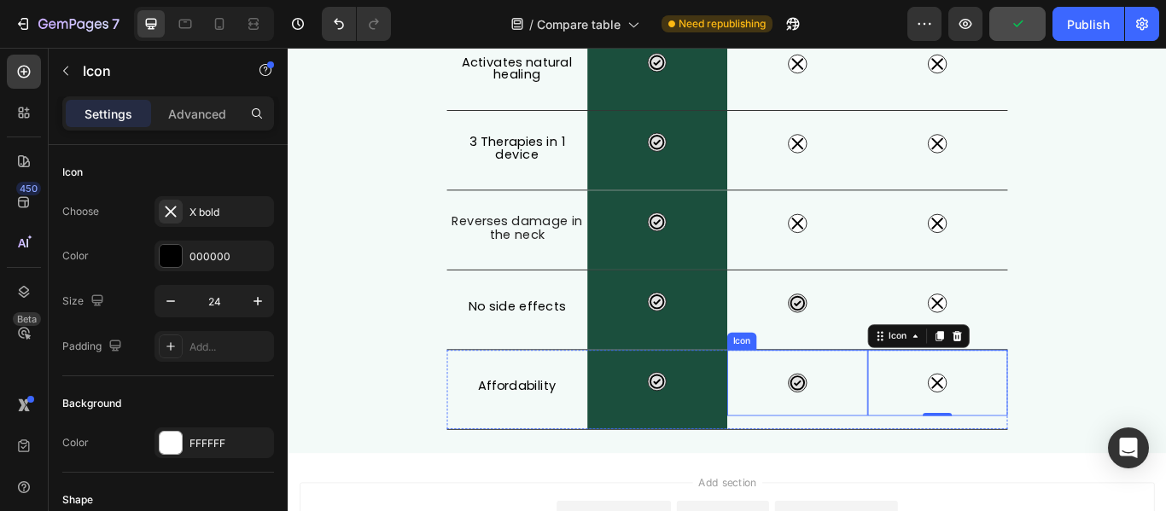
click at [887, 456] on div "Icon" at bounding box center [882, 438] width 164 height 77
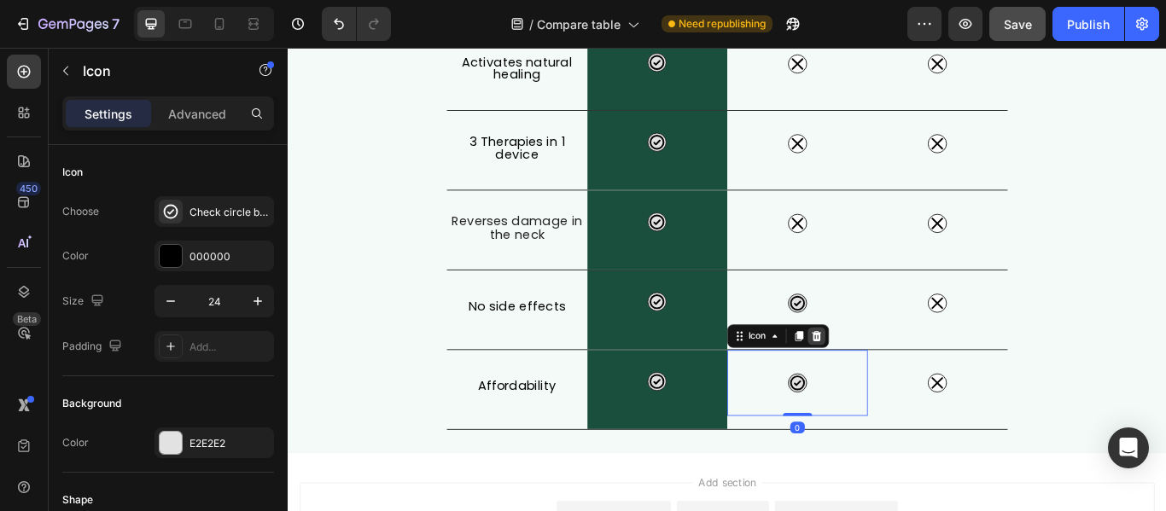
click at [899, 387] on icon at bounding box center [904, 384] width 11 height 12
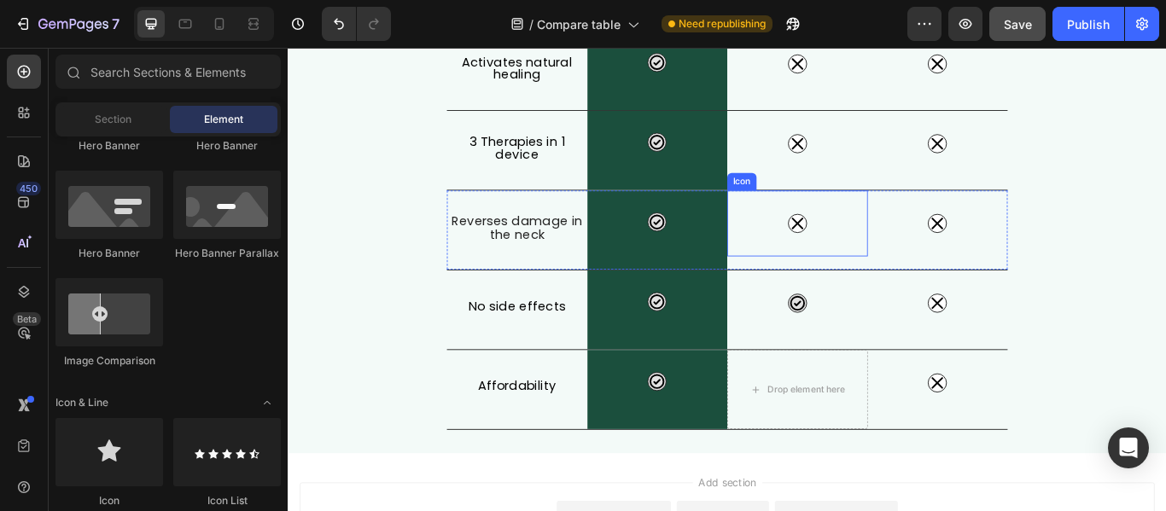
click at [879, 271] on div "Icon" at bounding box center [882, 252] width 164 height 77
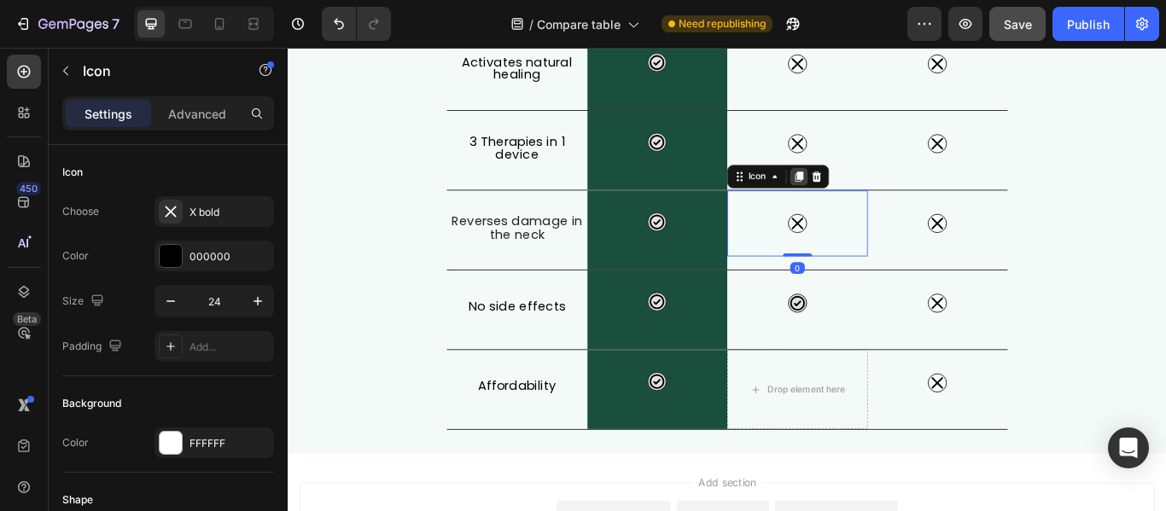
click at [879, 199] on icon at bounding box center [883, 198] width 9 height 12
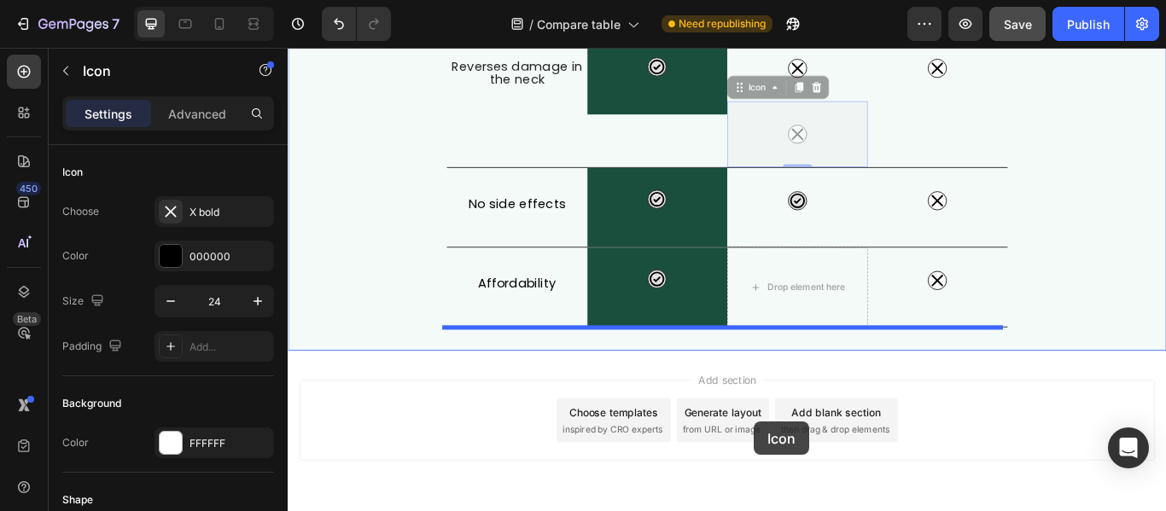
scroll to position [835, 0]
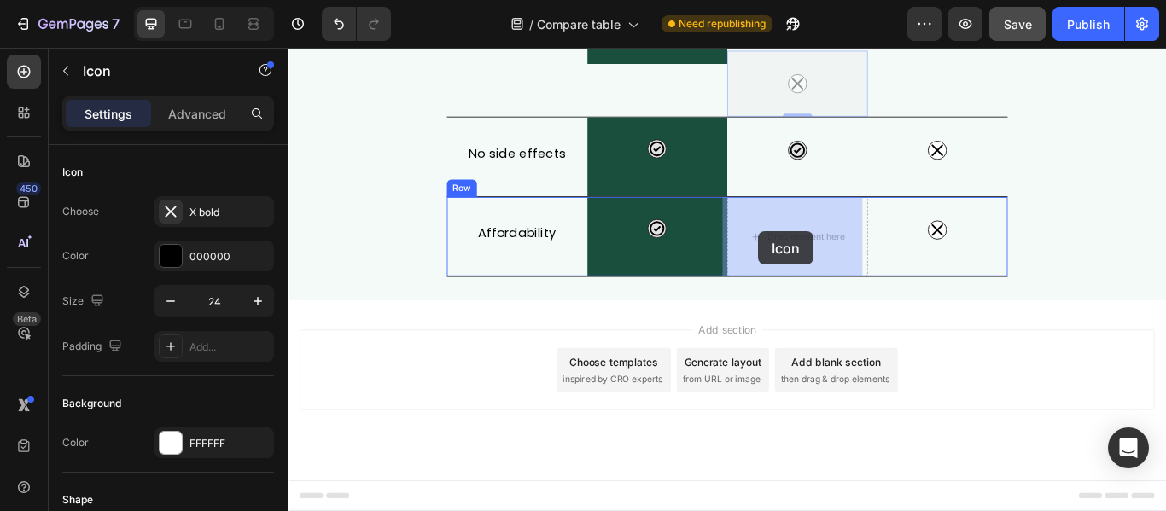
drag, startPoint x: 801, startPoint y: 277, endPoint x: 836, endPoint y: 262, distance: 38.2
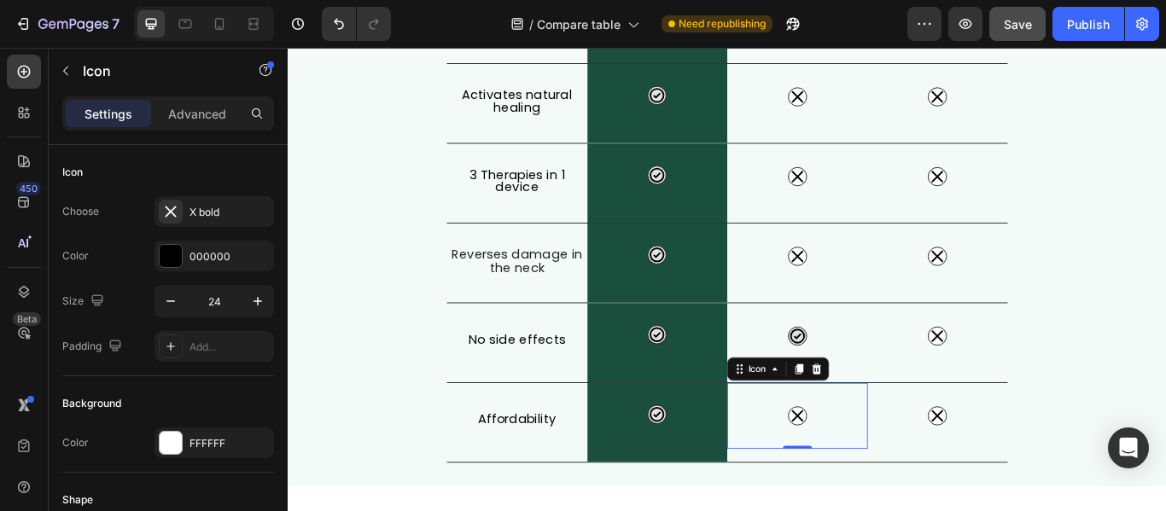
scroll to position [603, 0]
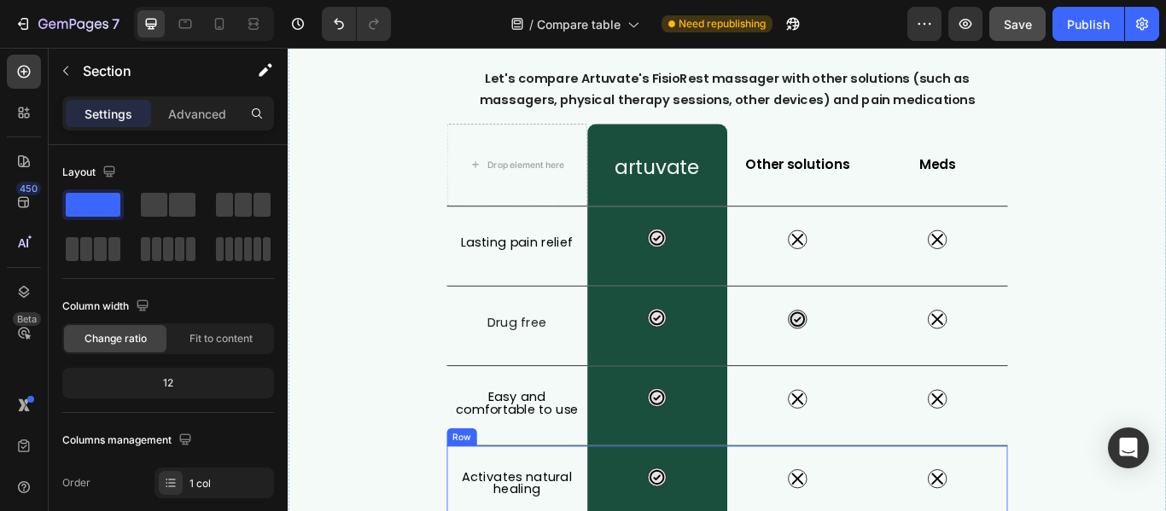
scroll to position [91, 0]
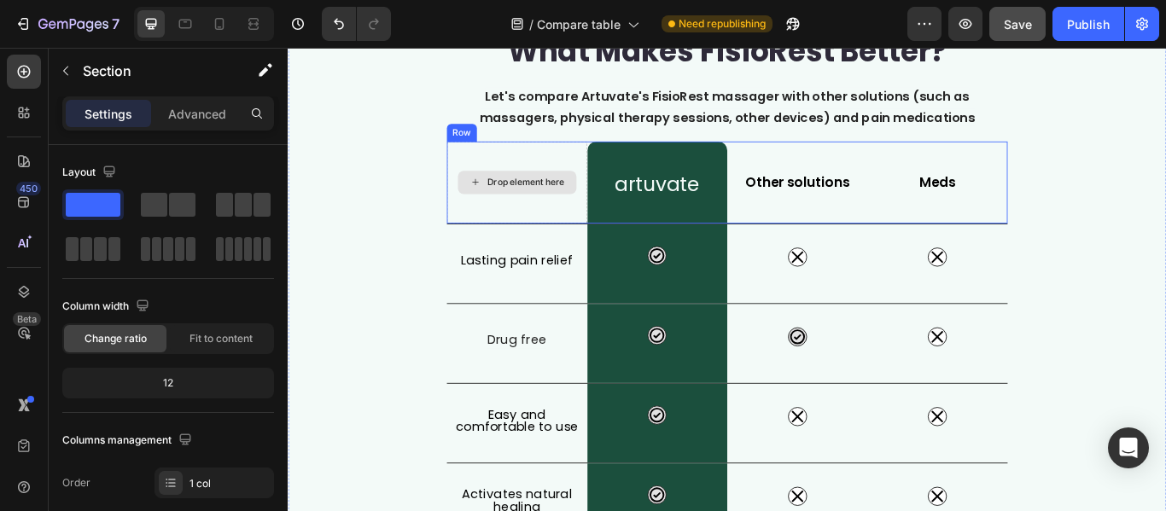
click at [524, 175] on div "Drop element here" at bounding box center [555, 205] width 164 height 96
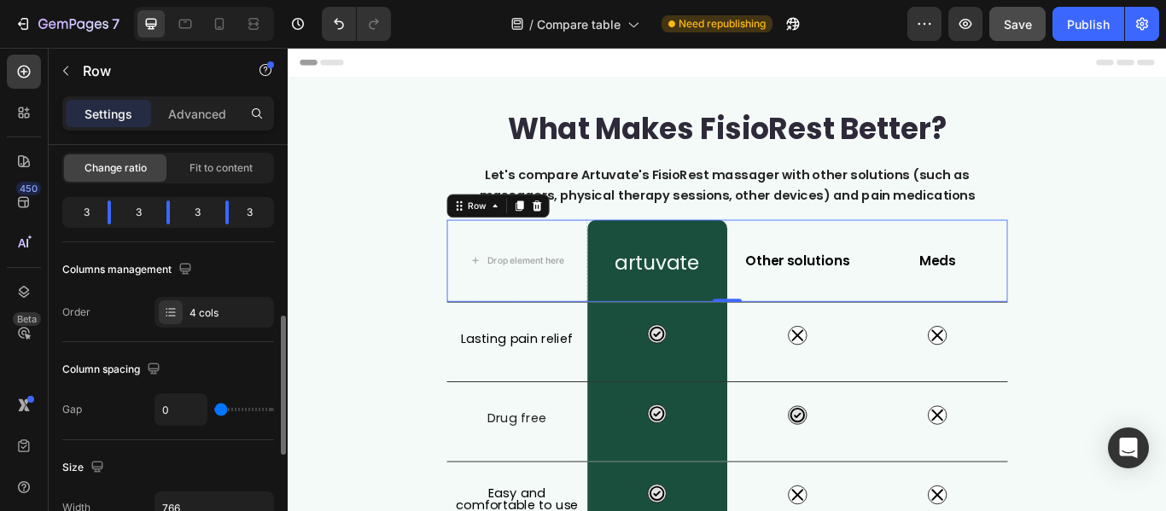
scroll to position [256, 0]
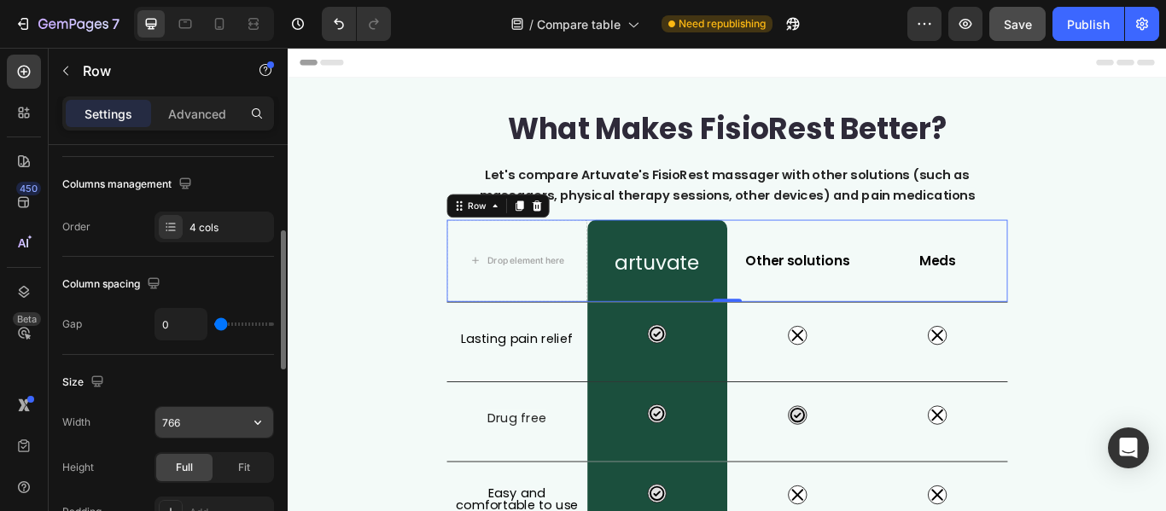
click at [199, 425] on input "766" at bounding box center [214, 422] width 118 height 31
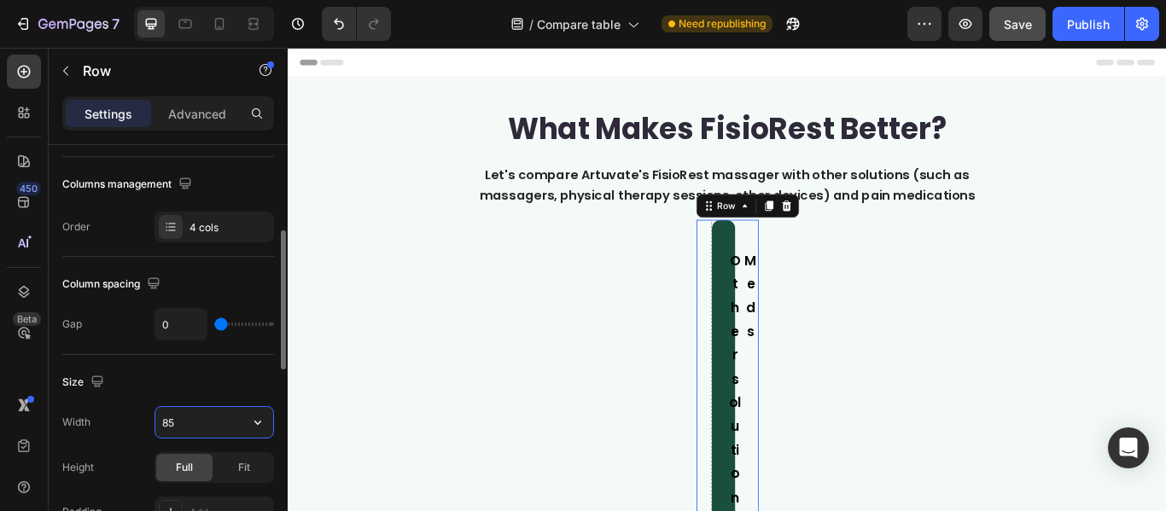
type input "850"
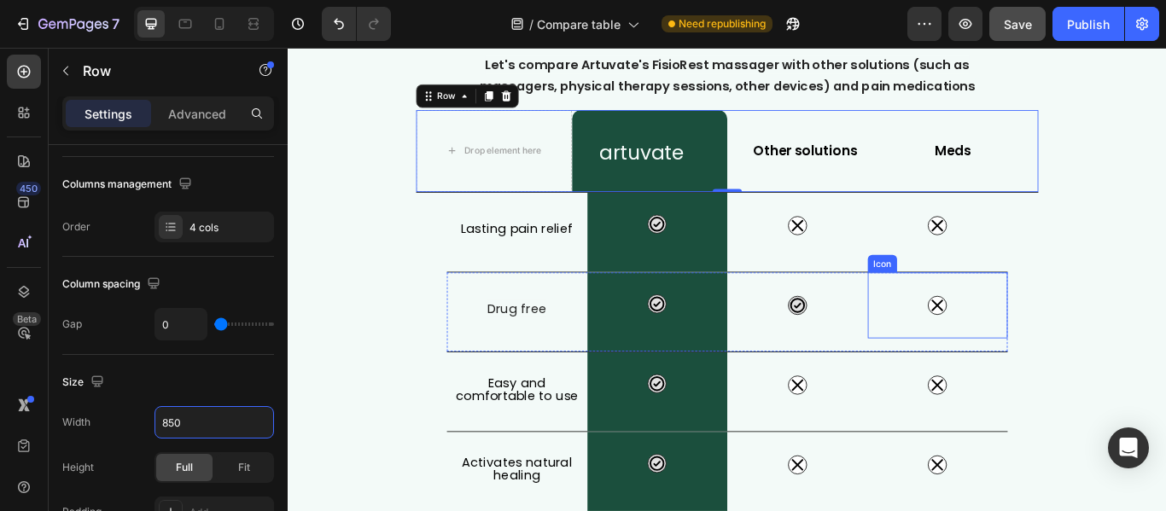
scroll to position [171, 0]
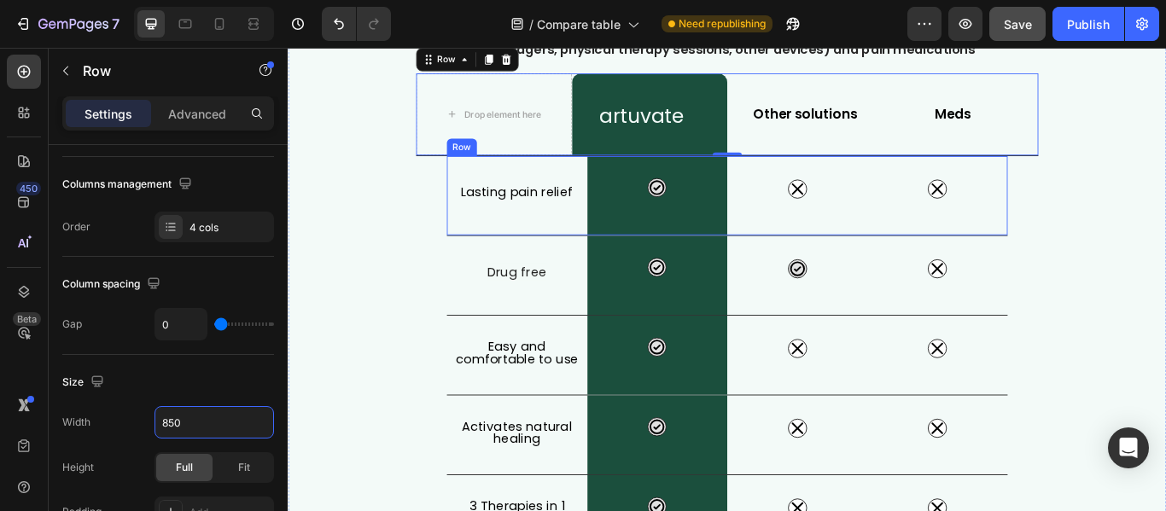
click at [500, 259] on div "Lasting pain relief Heading" at bounding box center [555, 220] width 164 height 92
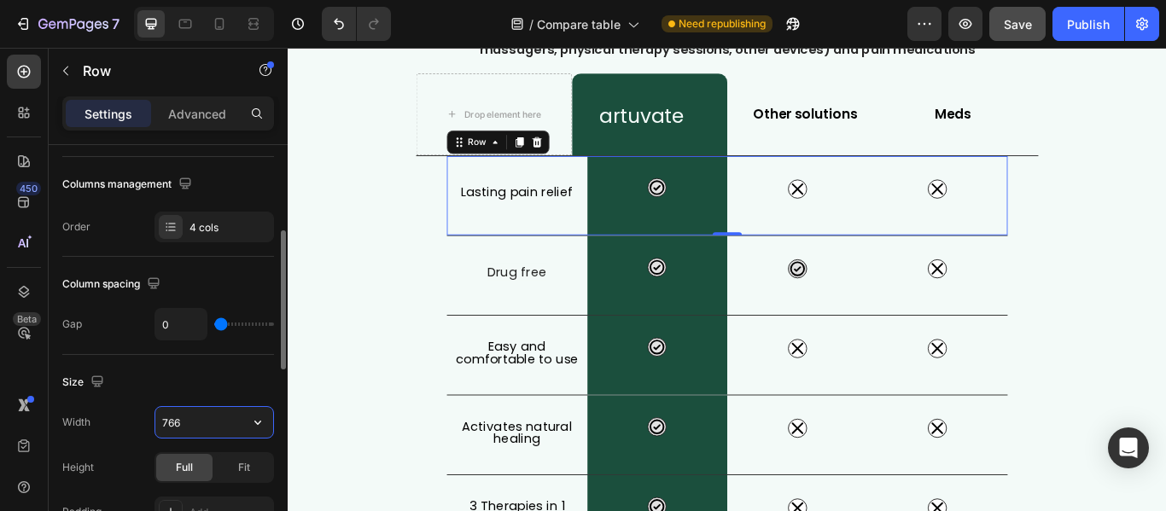
click at [184, 426] on input "766" at bounding box center [214, 422] width 118 height 31
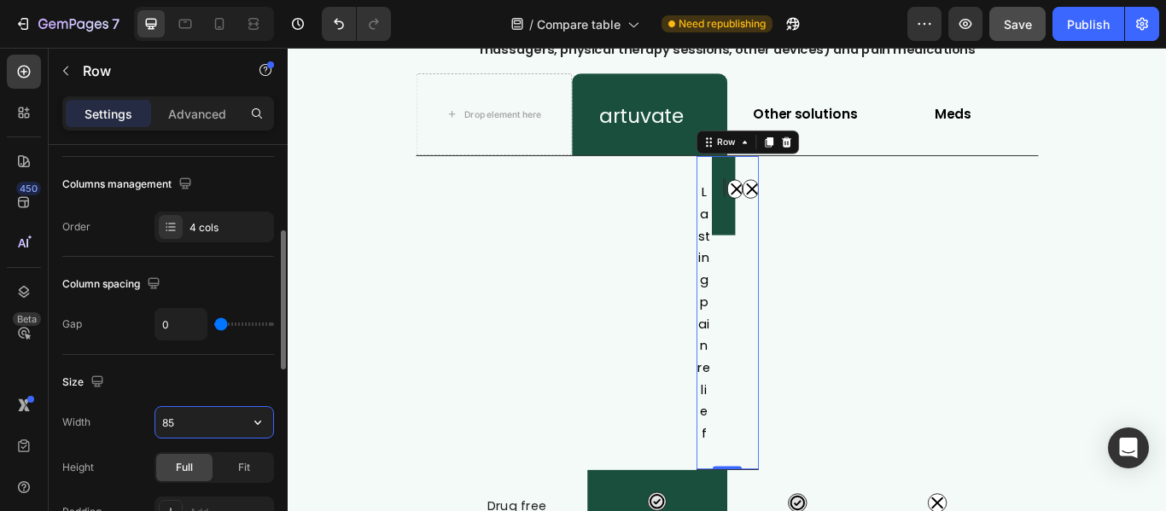
type input "850"
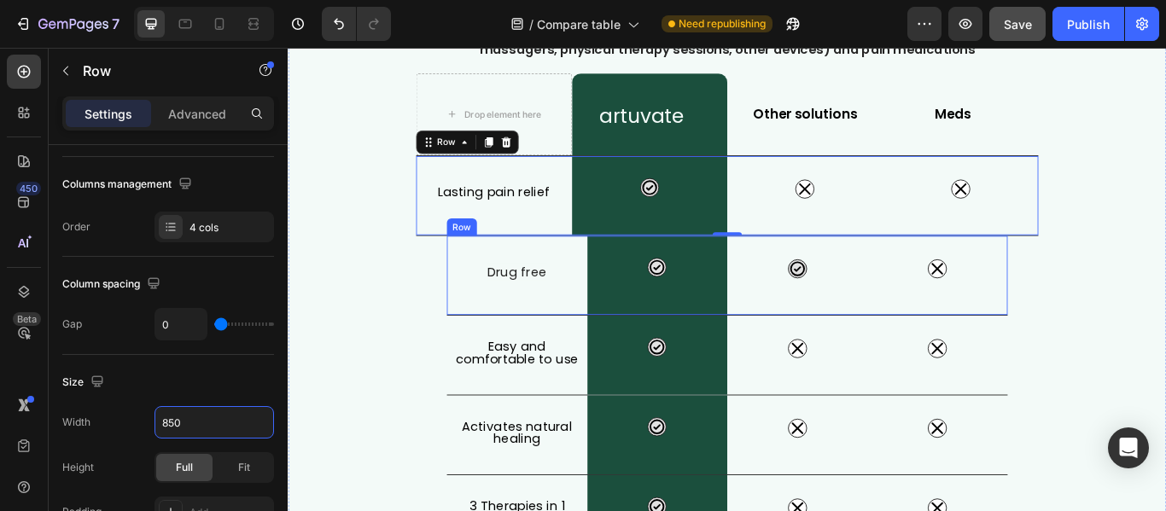
click at [478, 359] on div "⁠⁠⁠⁠⁠⁠⁠ Drug free Heading Icon Row Icon Icon Row" at bounding box center [800, 313] width 654 height 93
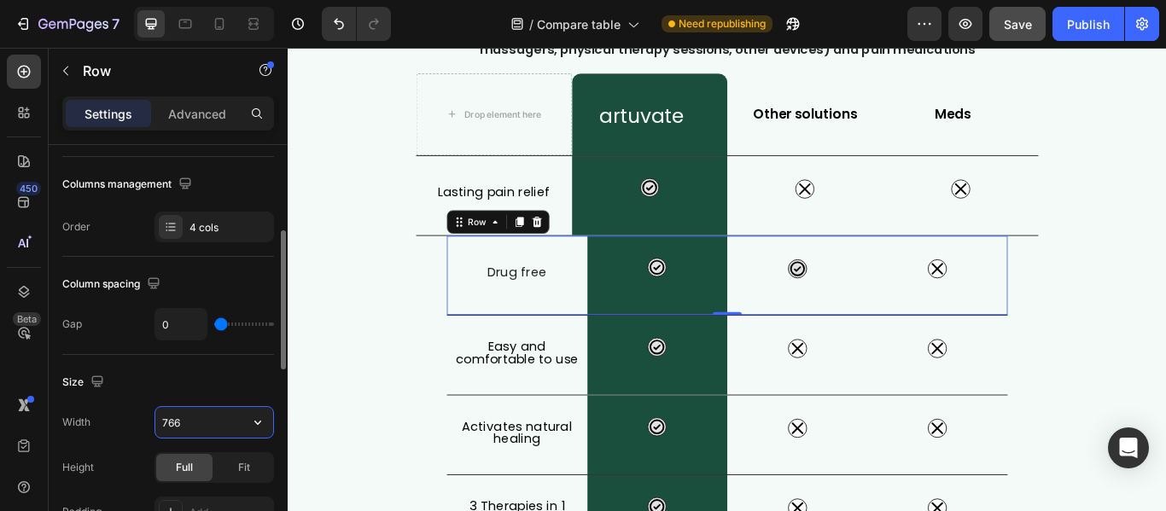
click at [186, 424] on input "766" at bounding box center [214, 422] width 118 height 31
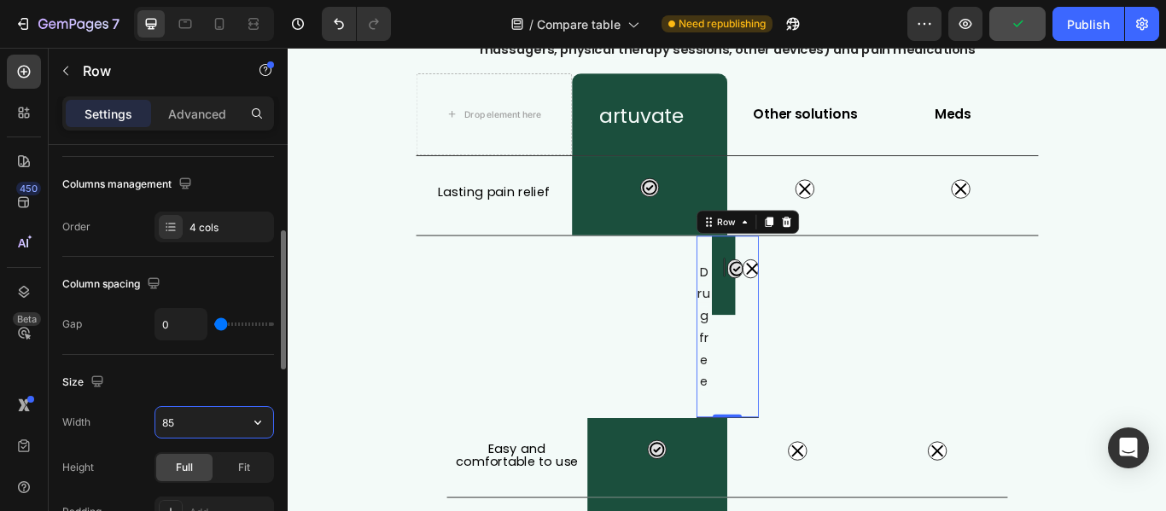
type input "850"
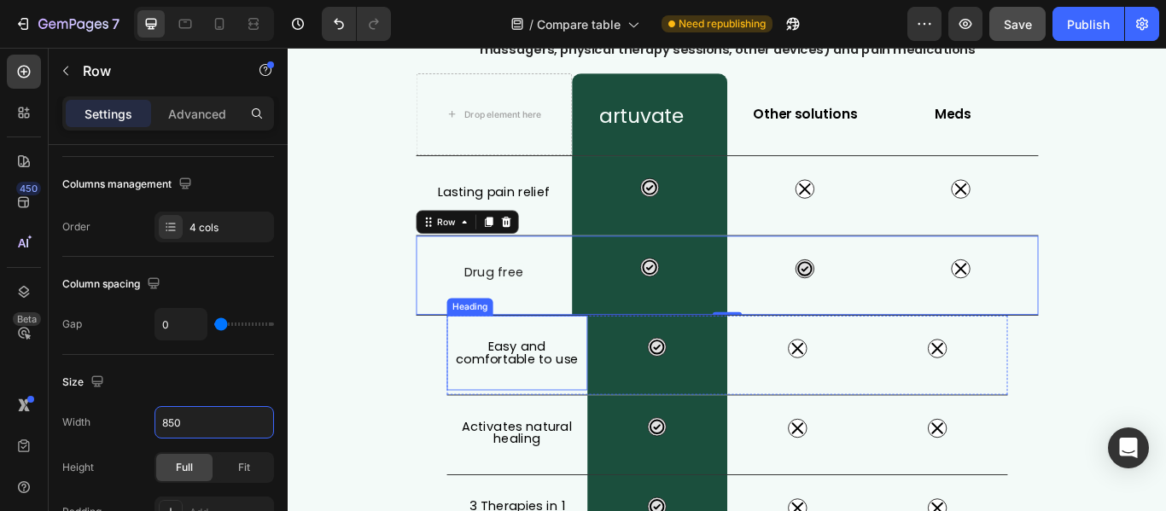
click at [477, 404] on p "Easy and comfortable to use" at bounding box center [554, 403] width 160 height 29
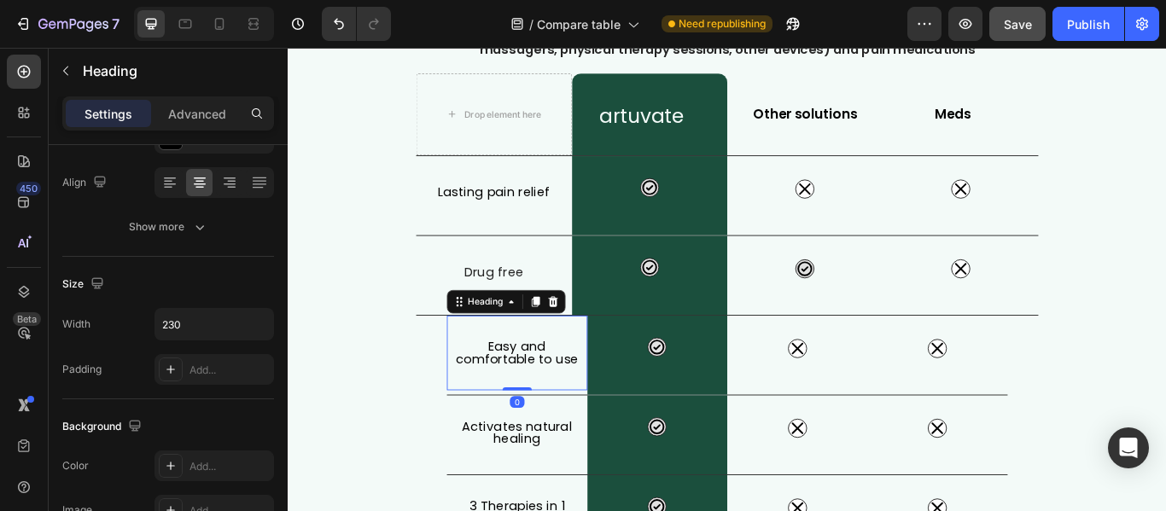
scroll to position [0, 0]
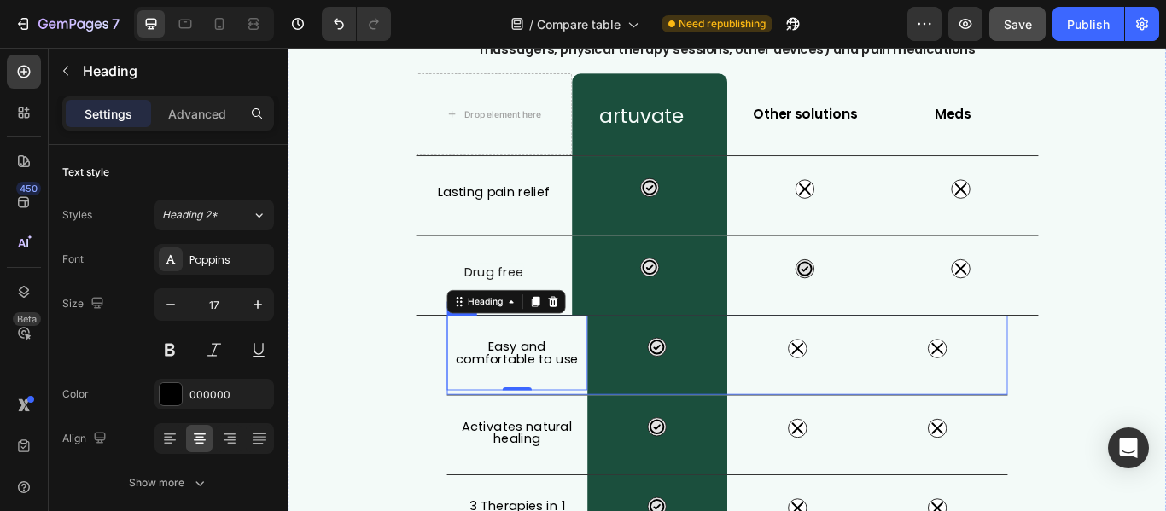
click at [477, 451] on div "Easy and comfortable to use Heading 0" at bounding box center [555, 406] width 164 height 92
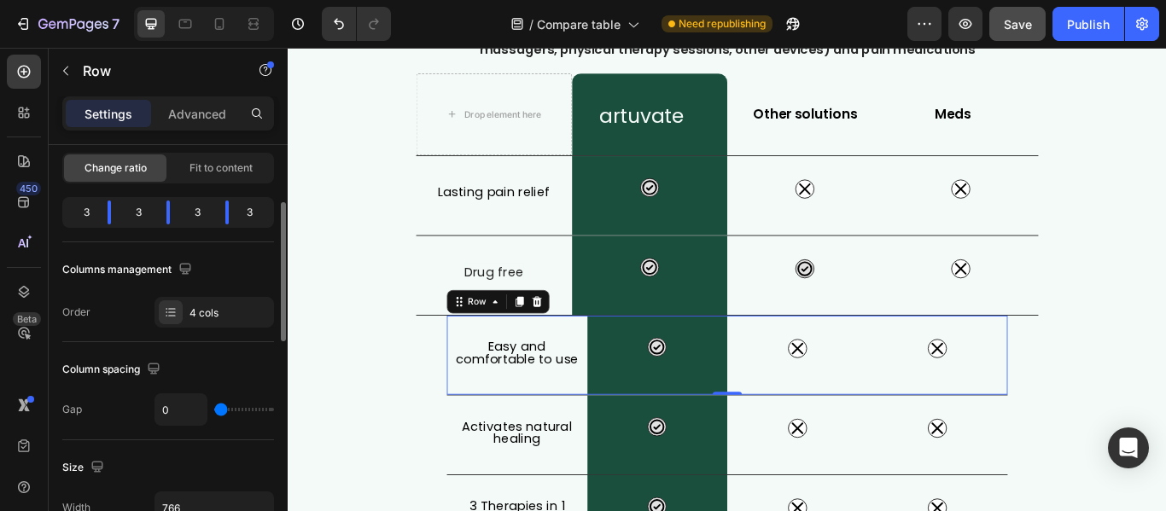
scroll to position [256, 0]
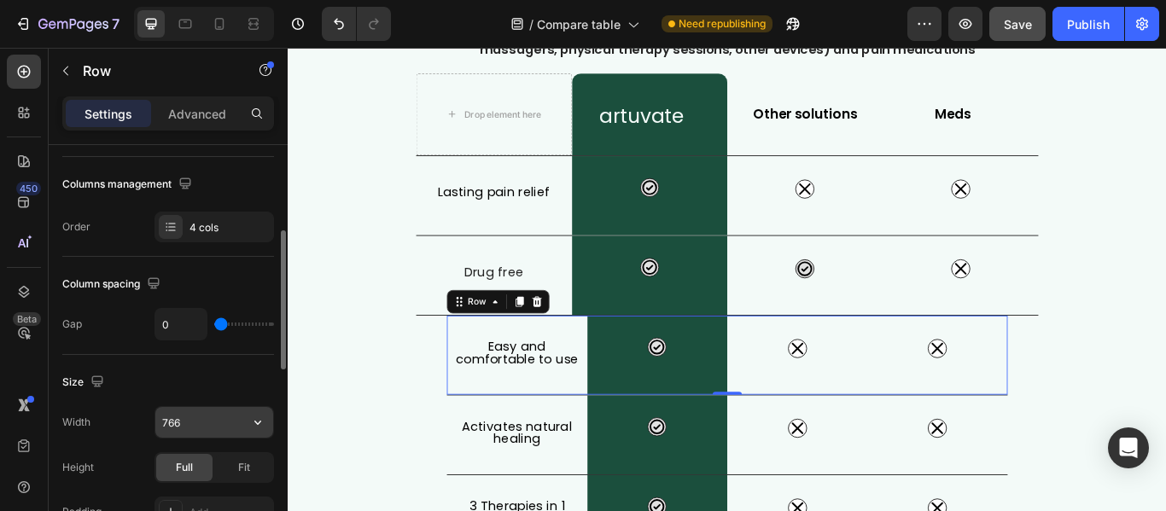
click at [193, 424] on input "766" at bounding box center [214, 422] width 118 height 31
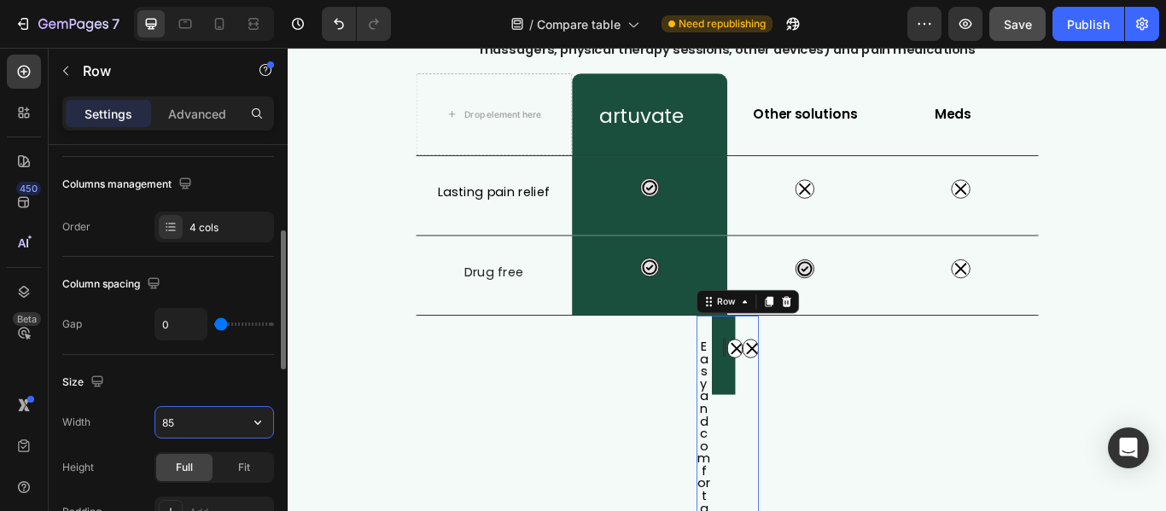
type input "850"
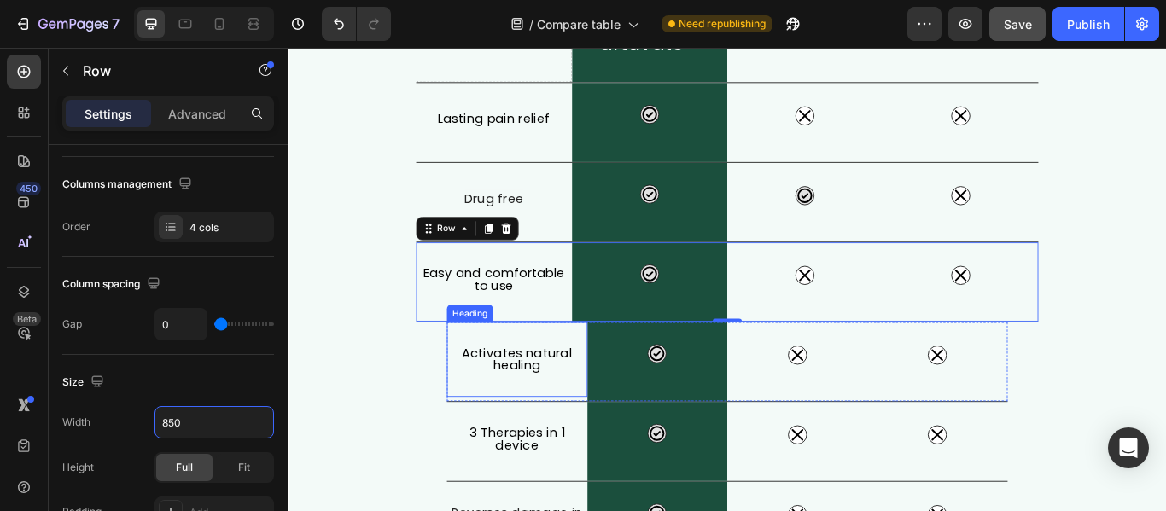
click at [473, 426] on h2 "Activates natural healing" at bounding box center [555, 411] width 164 height 32
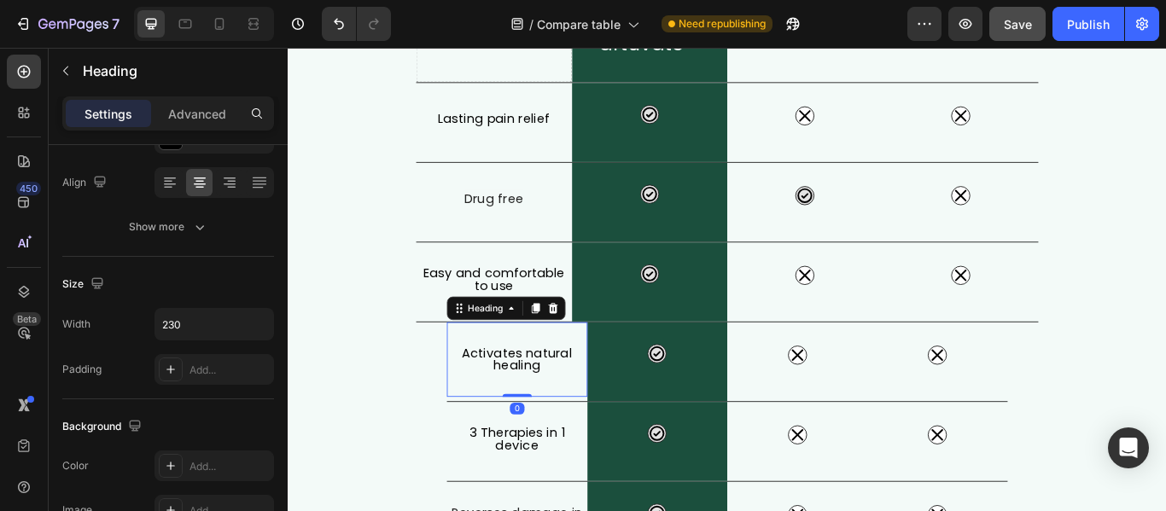
scroll to position [0, 0]
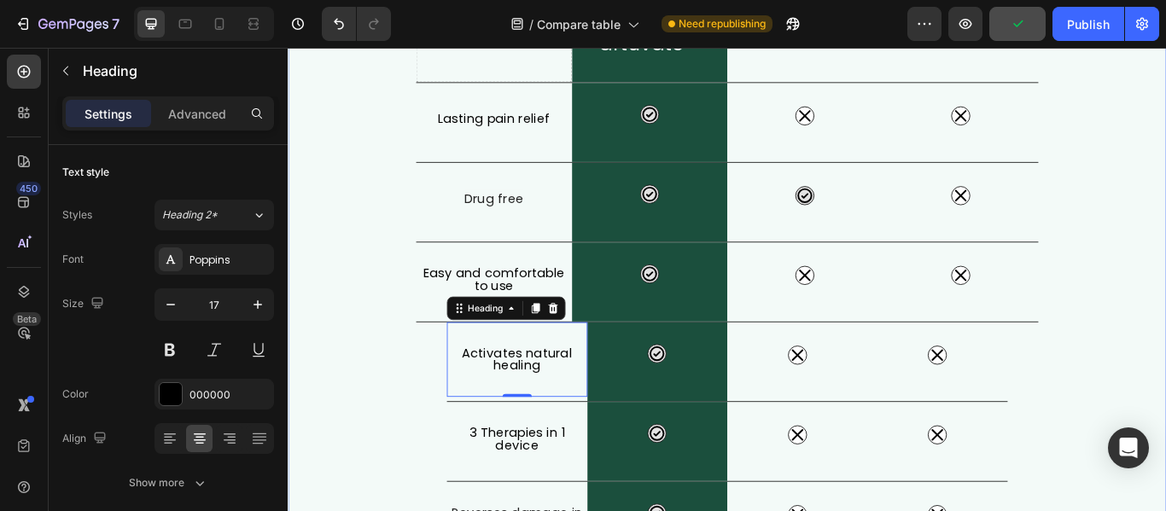
click at [432, 393] on div "What Makes FisioRest Better? Heading Let's compare Artuvate's FisioRest massage…" at bounding box center [800, 343] width 1024 height 979
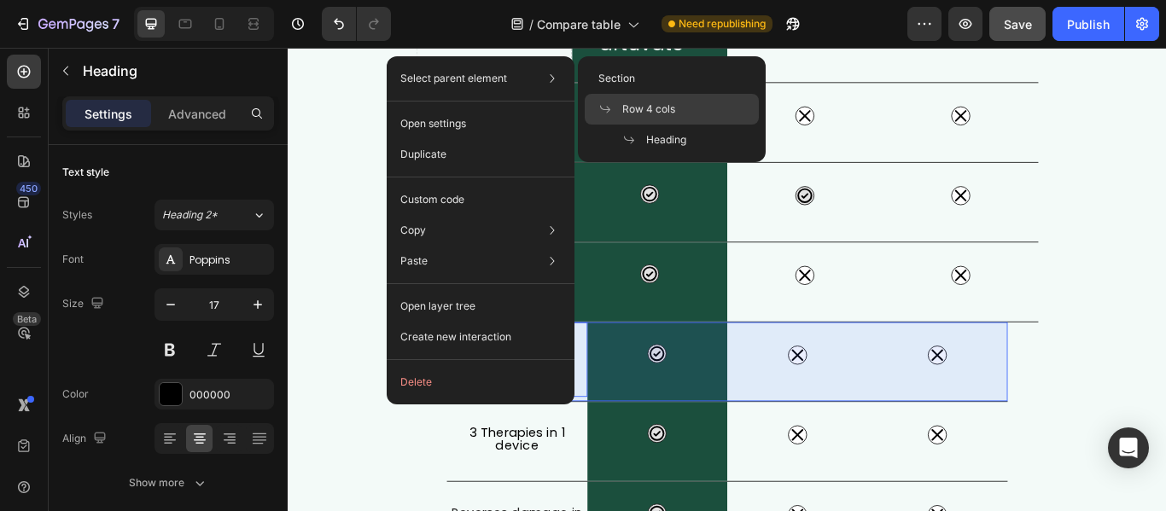
click at [607, 106] on icon at bounding box center [605, 109] width 14 height 14
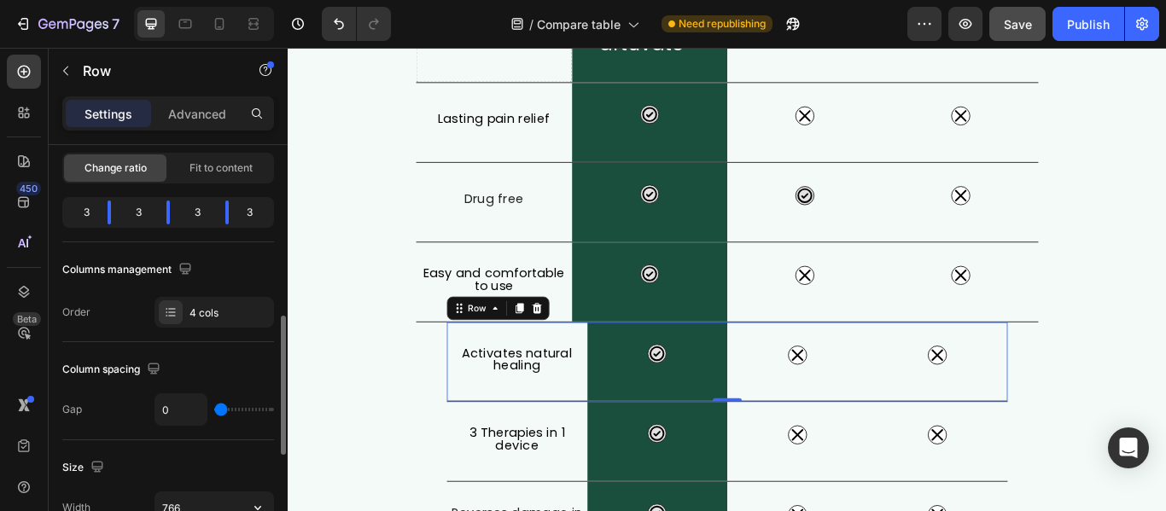
scroll to position [256, 0]
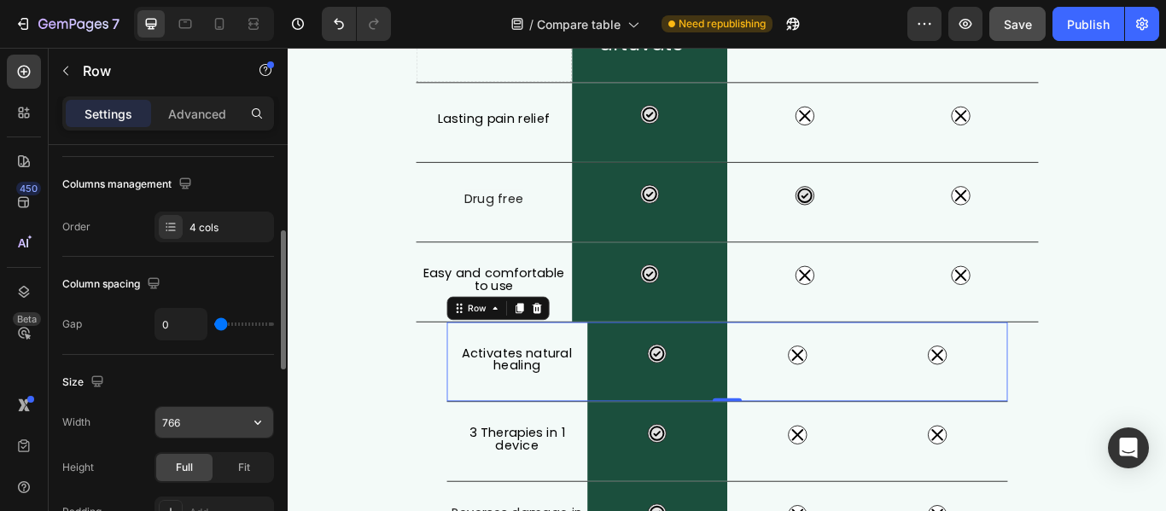
click at [183, 424] on input "766" at bounding box center [214, 422] width 118 height 31
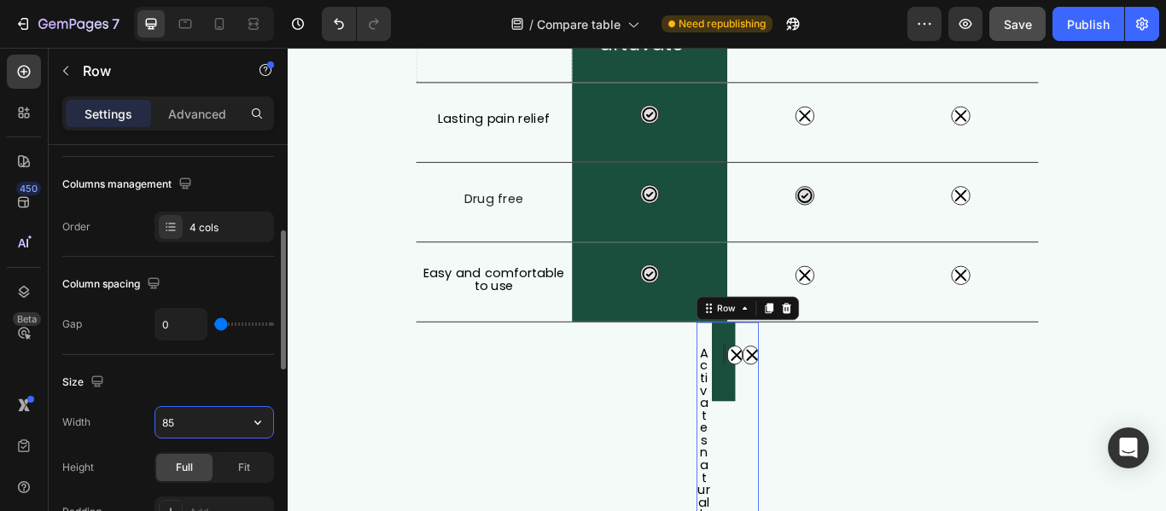
type input "850"
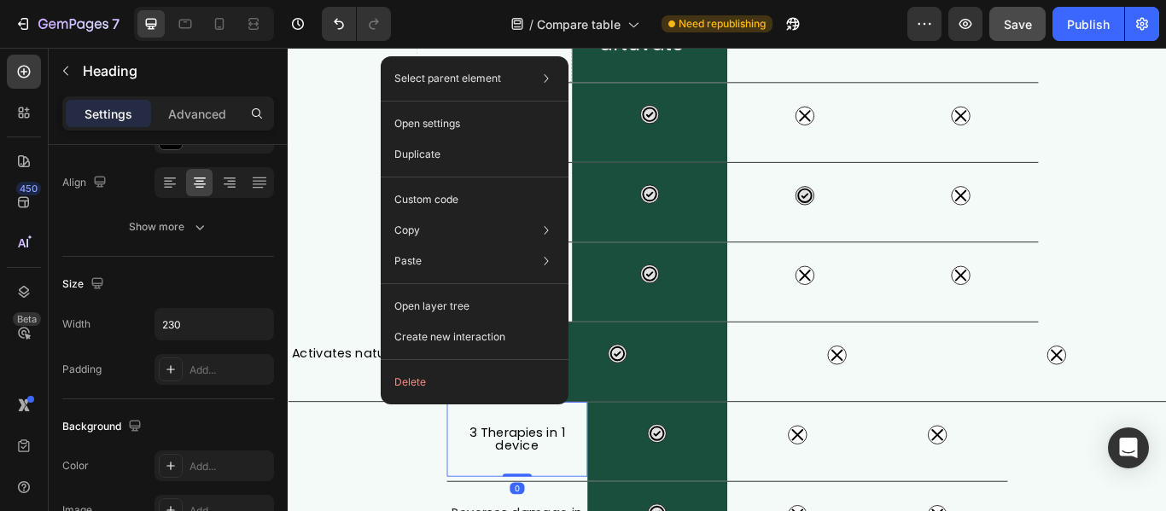
scroll to position [0, 0]
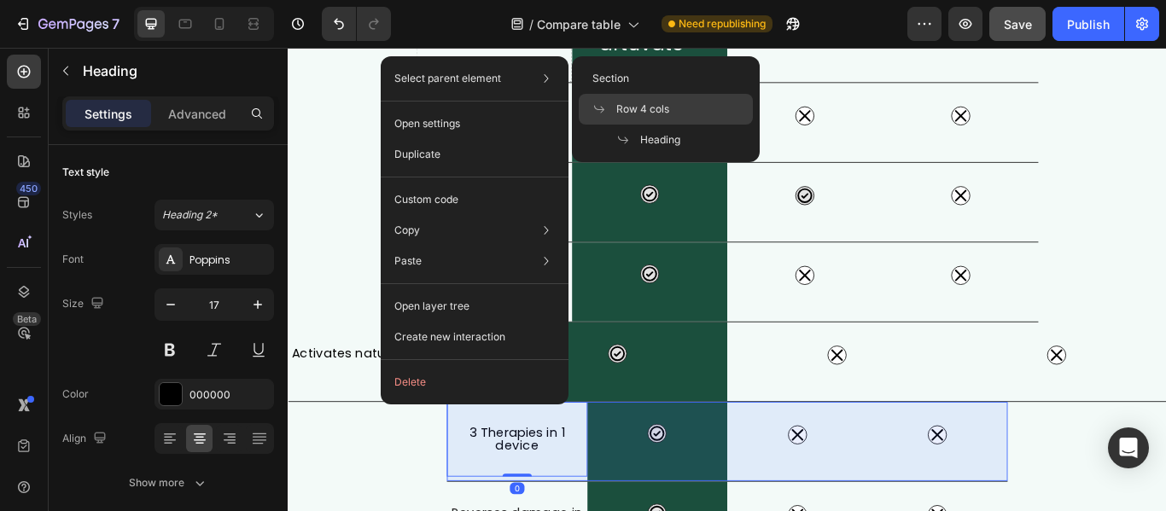
click at [606, 108] on span at bounding box center [604, 109] width 24 height 14
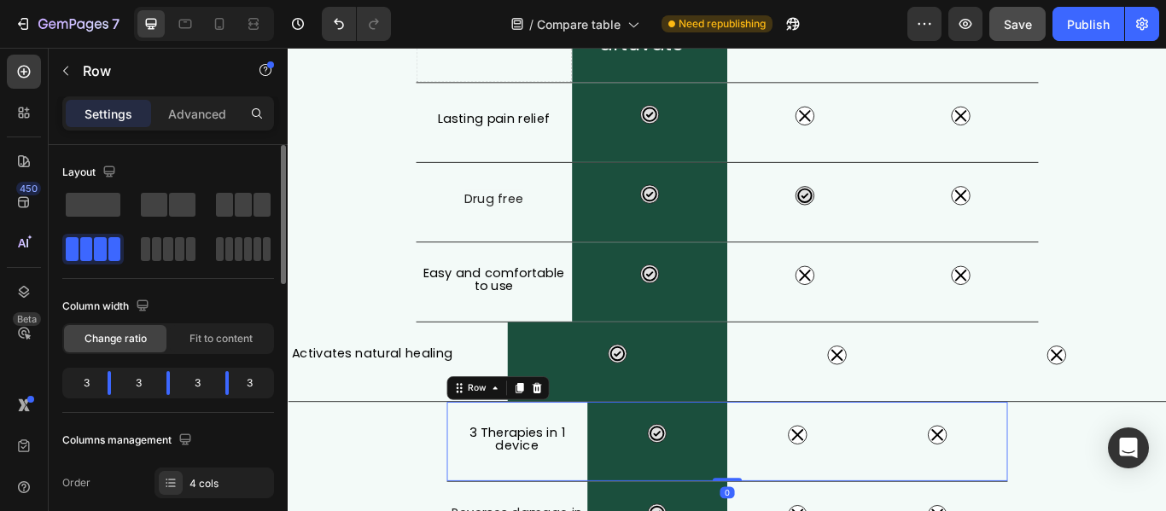
scroll to position [256, 0]
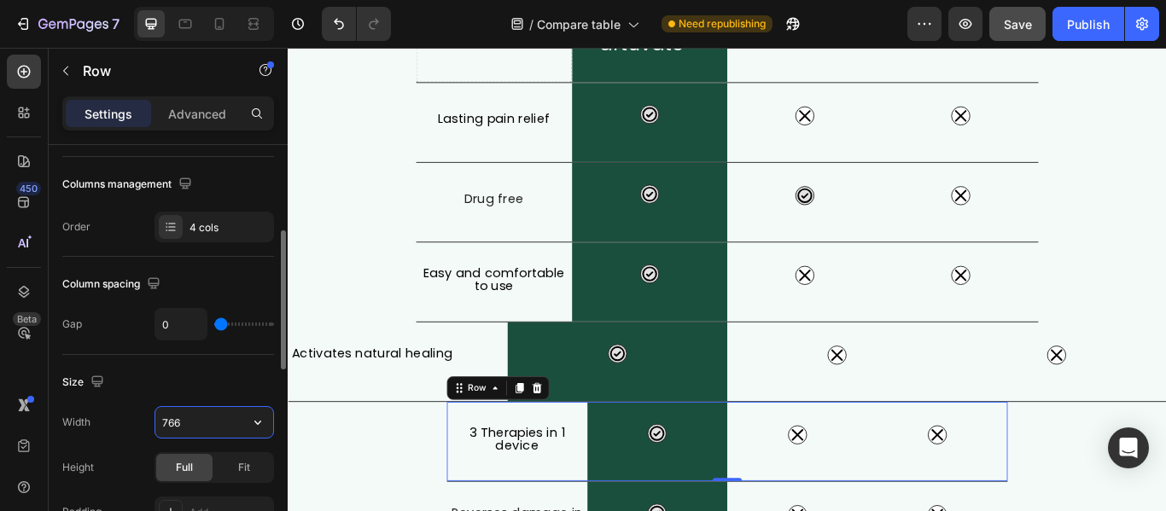
click at [217, 425] on input "766" at bounding box center [214, 422] width 118 height 31
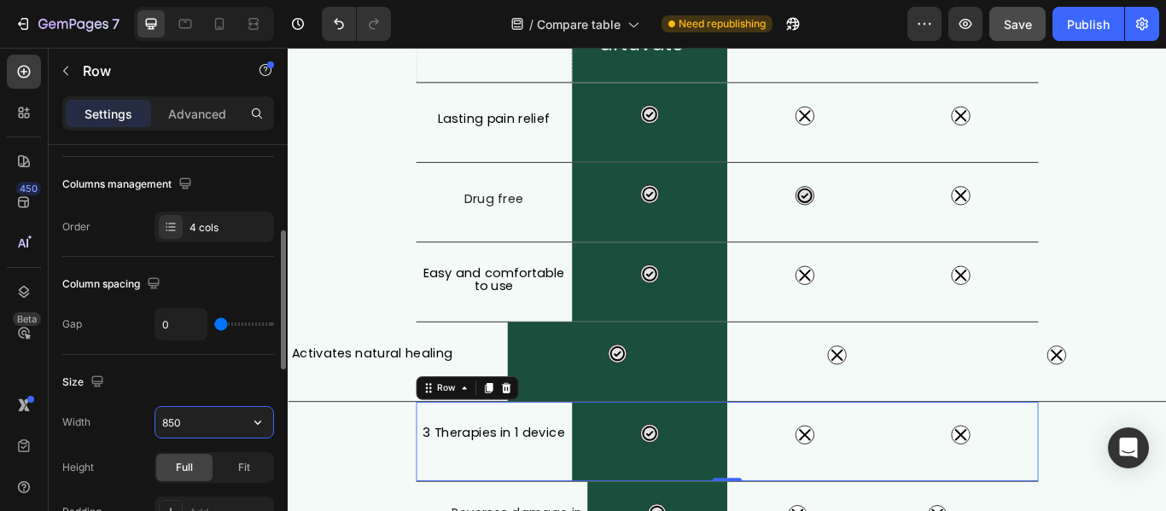
type input "766"
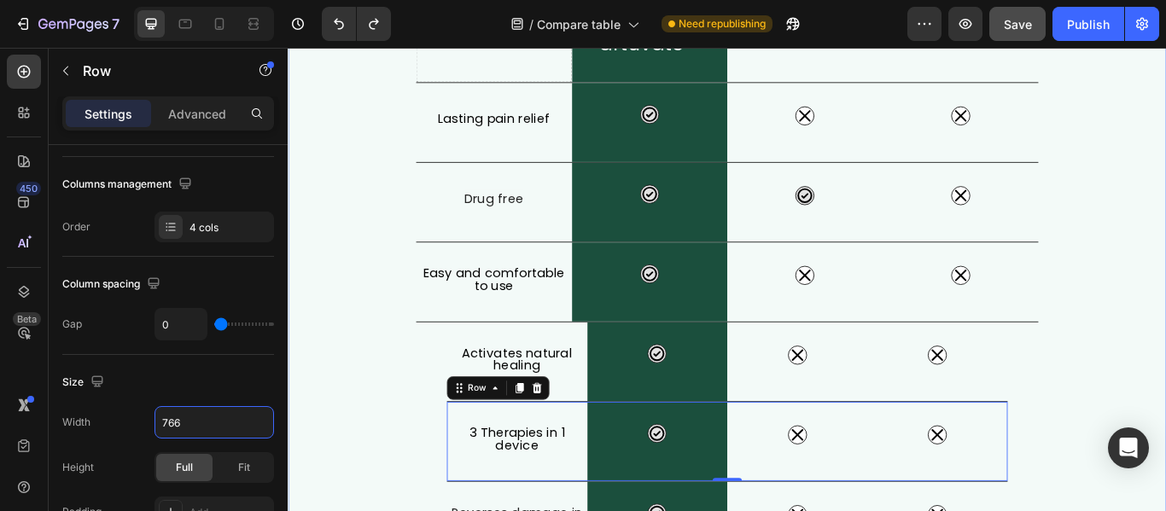
click at [464, 393] on div "What Makes FisioRest Better? Heading Let's compare Artuvate's FisioRest massage…" at bounding box center [800, 343] width 1024 height 979
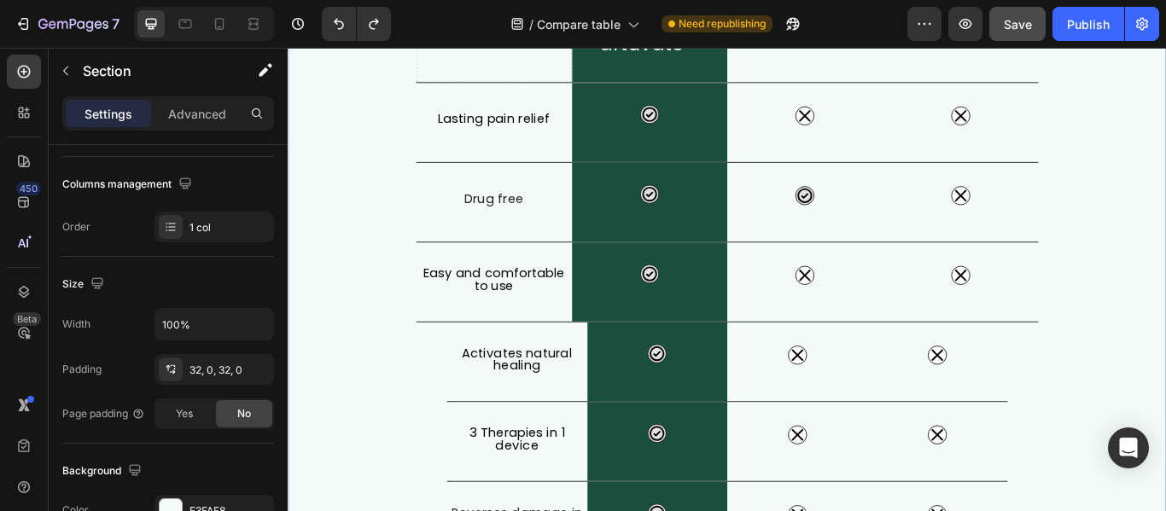
scroll to position [0, 0]
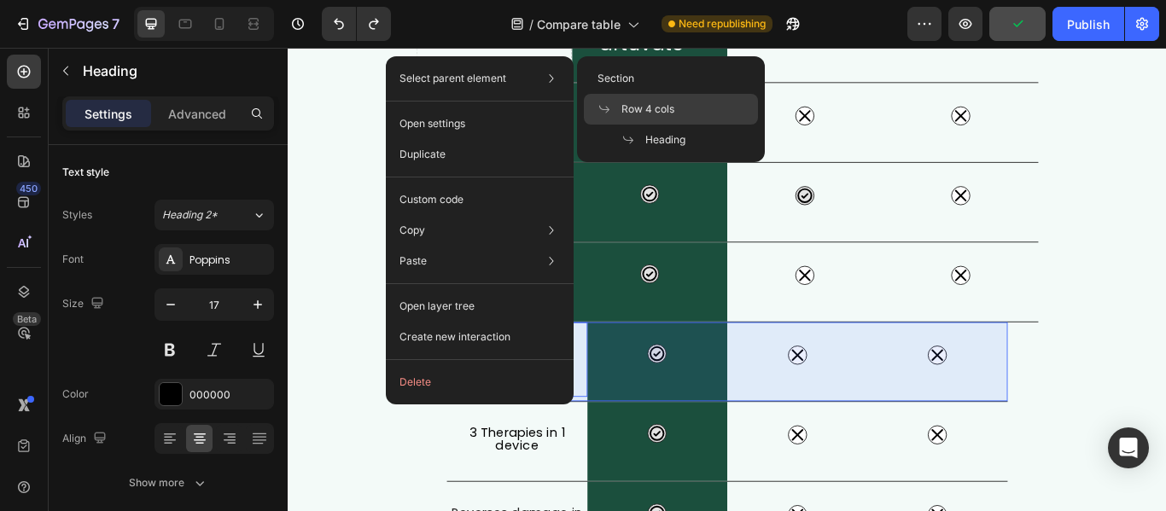
click at [613, 105] on span at bounding box center [609, 109] width 24 height 14
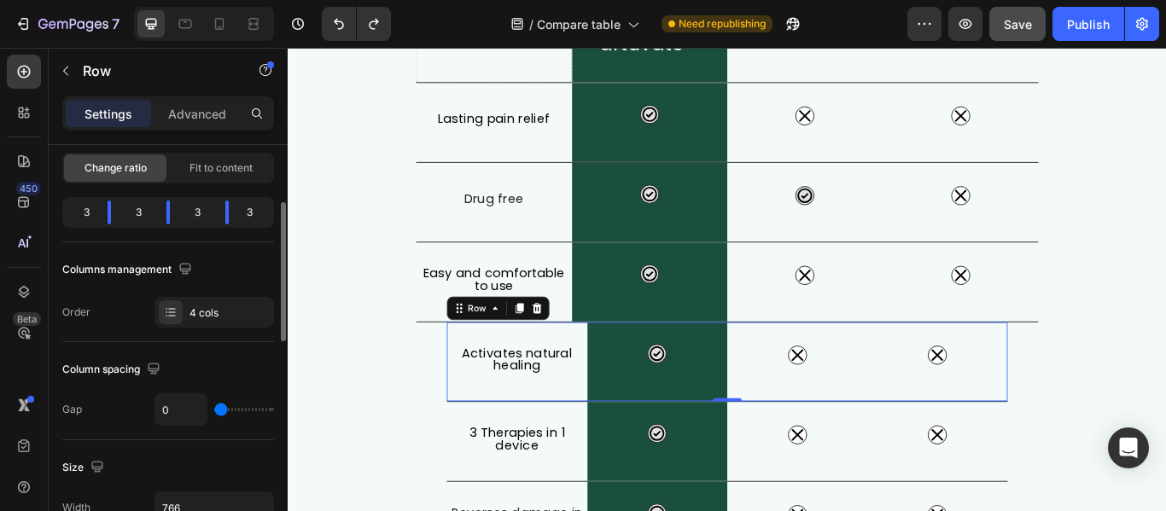
scroll to position [256, 0]
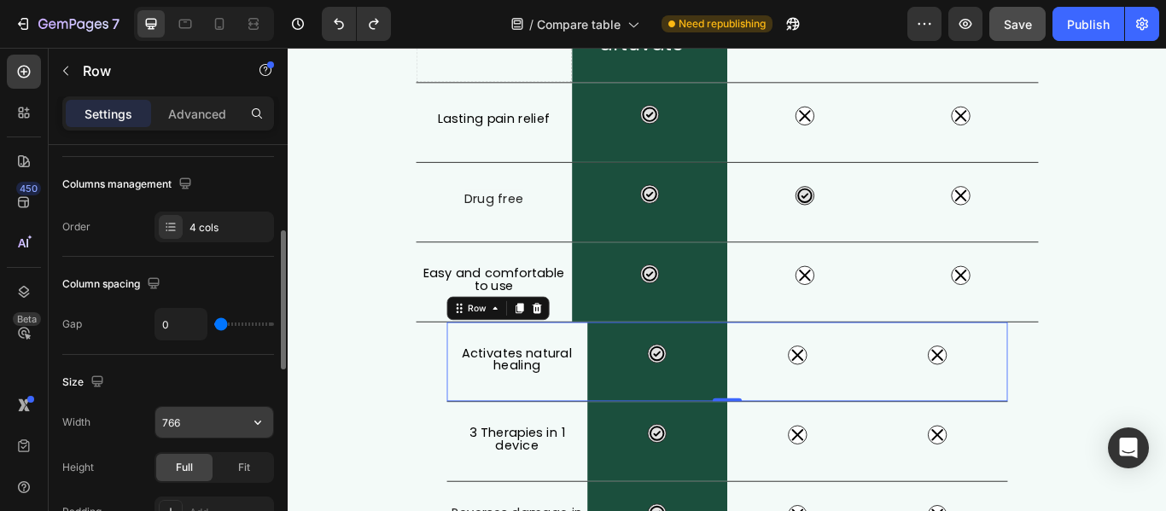
click at [191, 422] on input "766" at bounding box center [214, 422] width 118 height 31
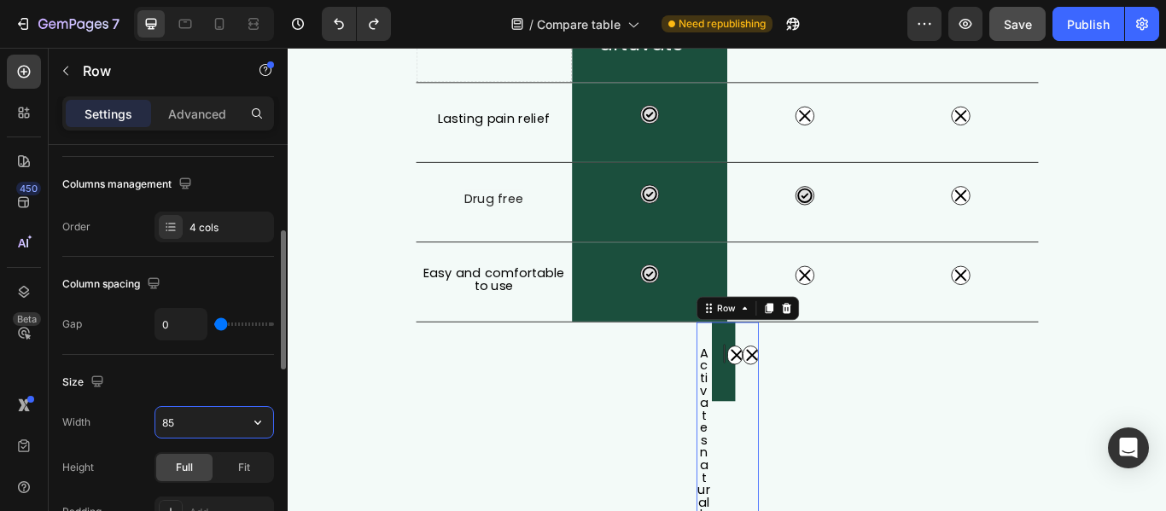
type input "850"
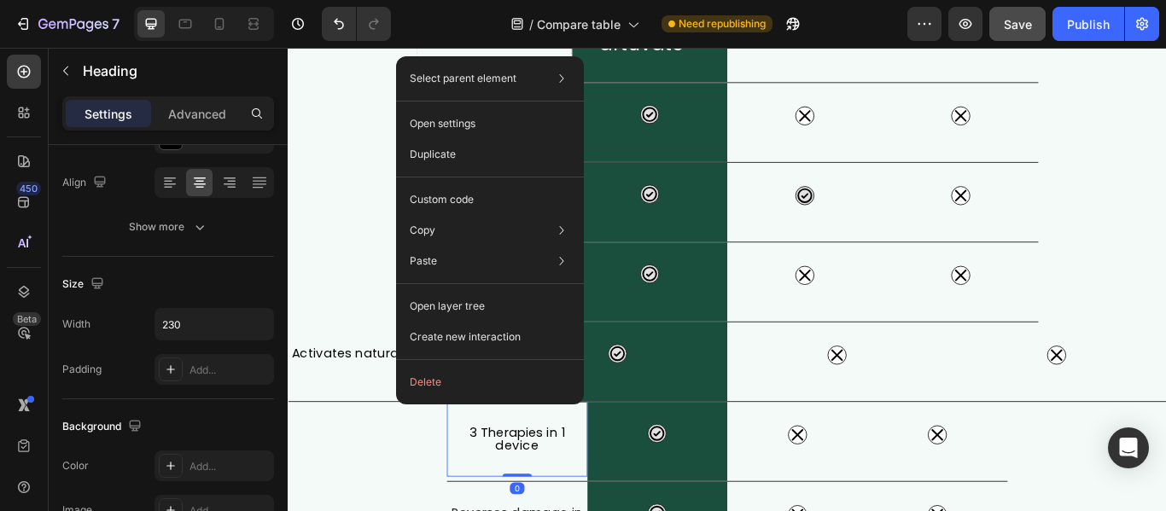
scroll to position [0, 0]
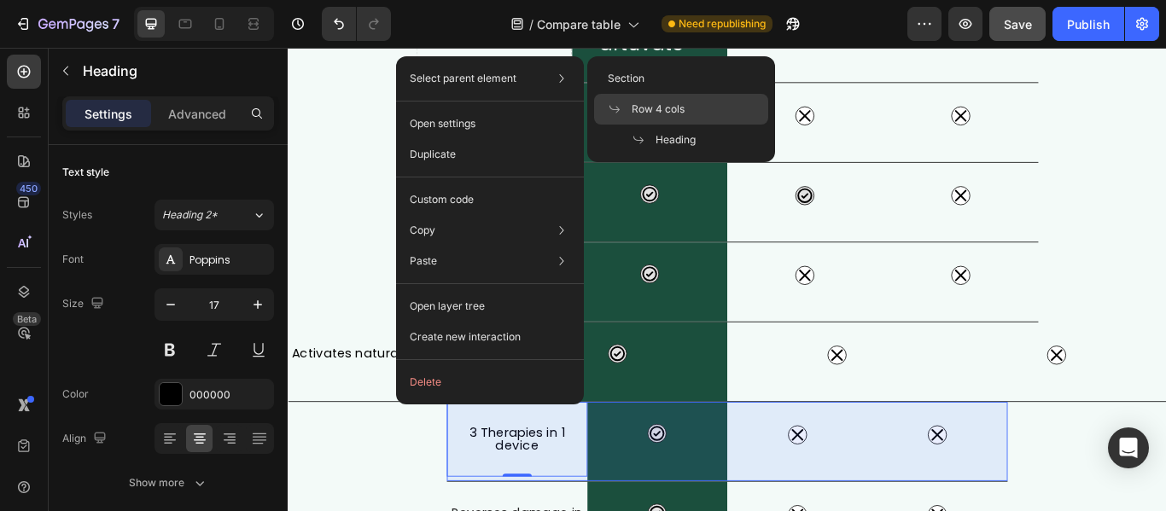
click at [636, 102] on span "Row 4 cols" at bounding box center [657, 109] width 53 height 15
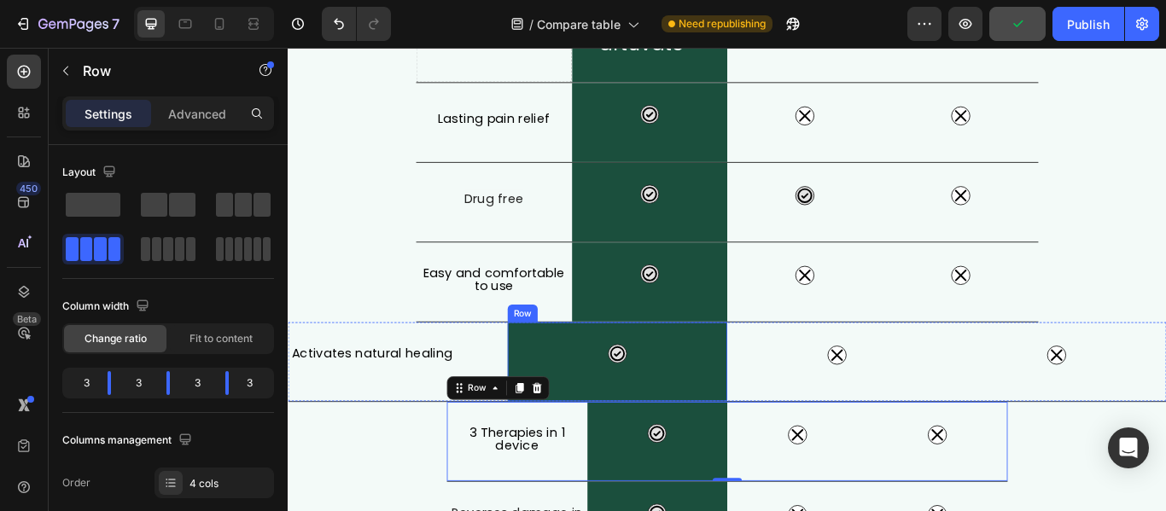
click at [544, 403] on div "Icon Row" at bounding box center [672, 414] width 256 height 92
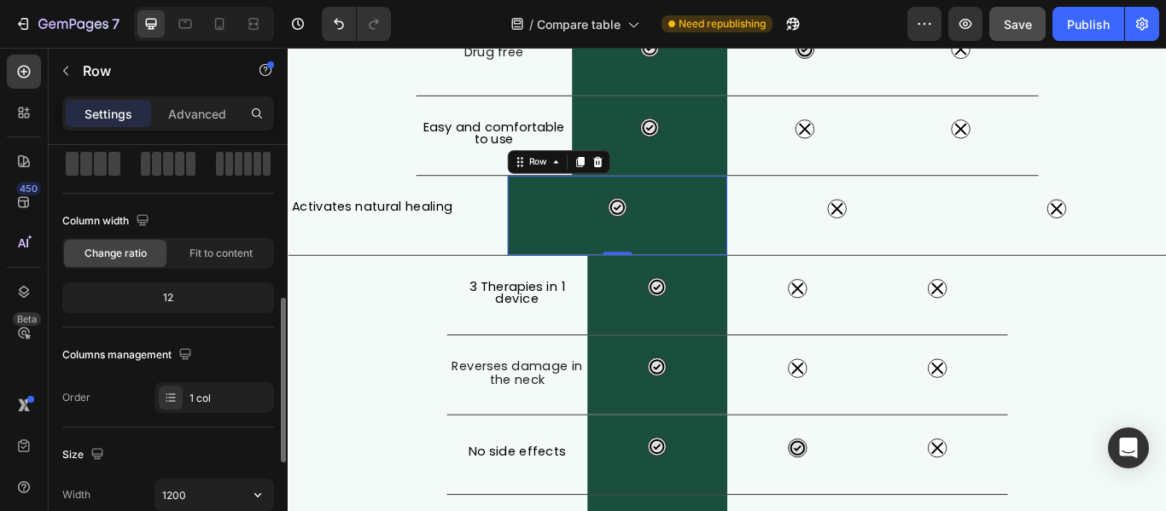
scroll to position [171, 0]
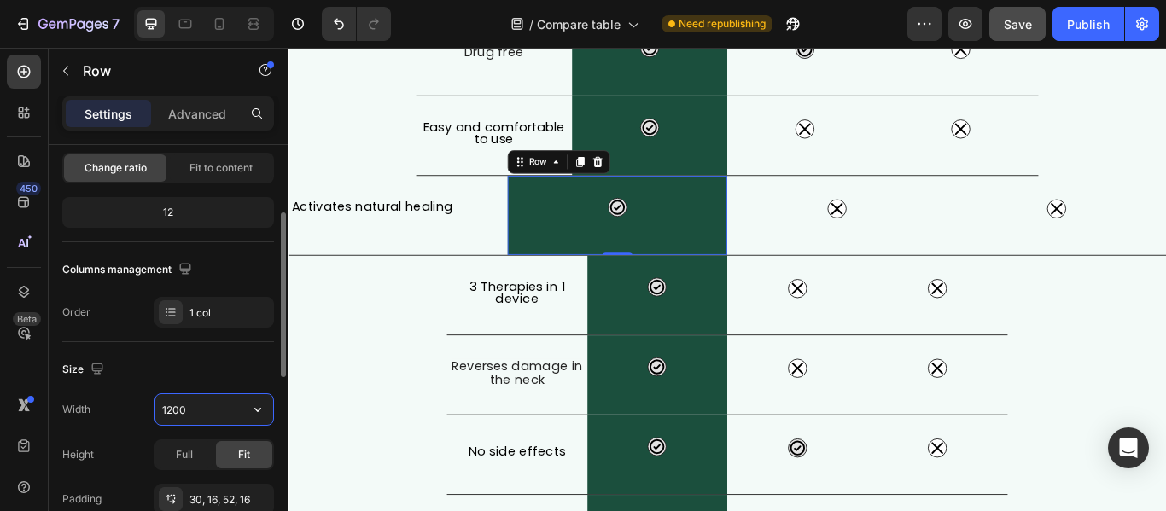
click at [225, 404] on input "1200" at bounding box center [214, 409] width 118 height 31
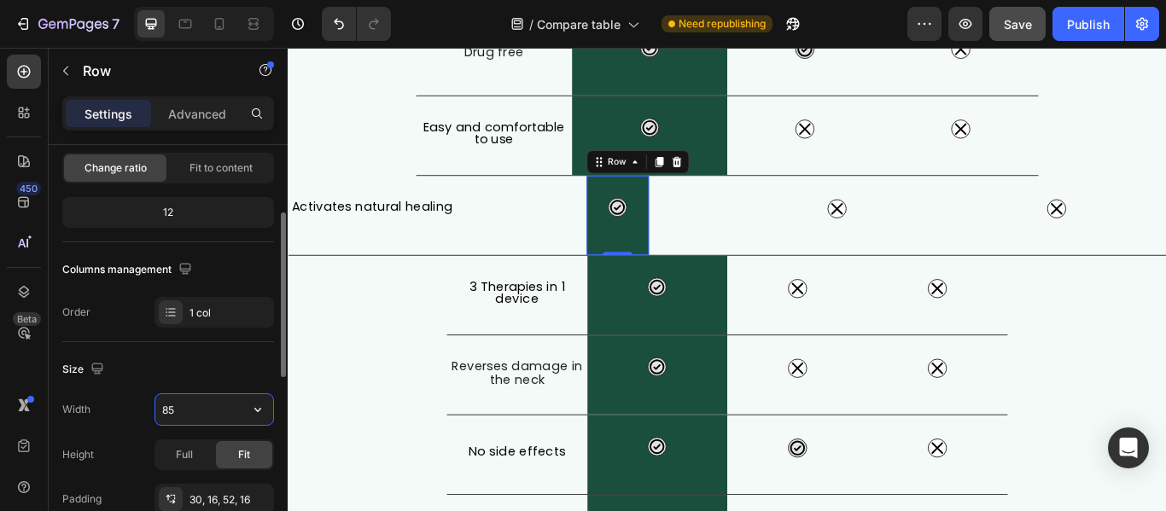
type input "850"
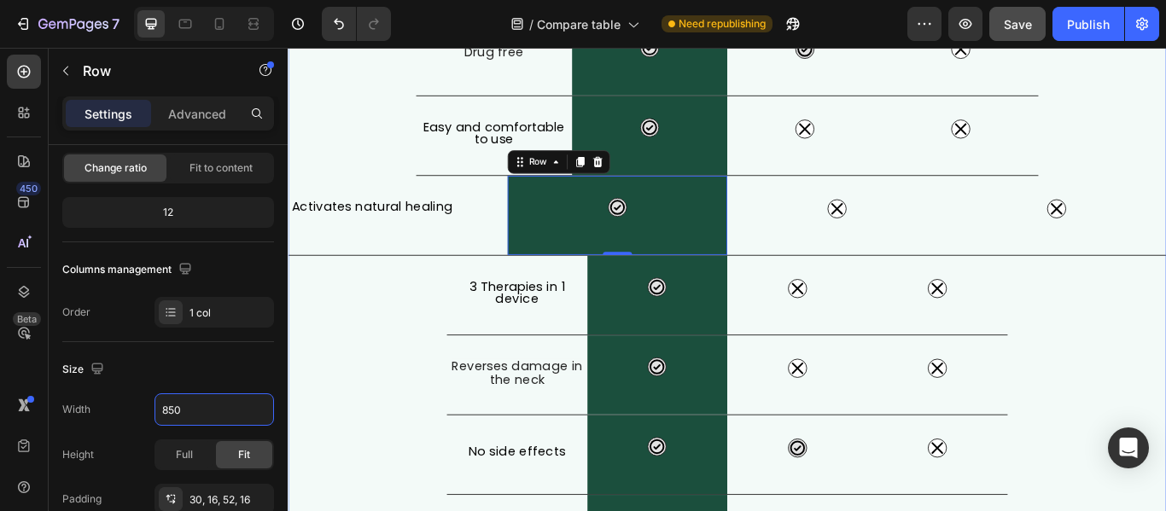
click at [358, 414] on div "What Makes FisioRest Better? Heading Let's compare Artuvate's FisioRest massage…" at bounding box center [800, 172] width 1024 height 979
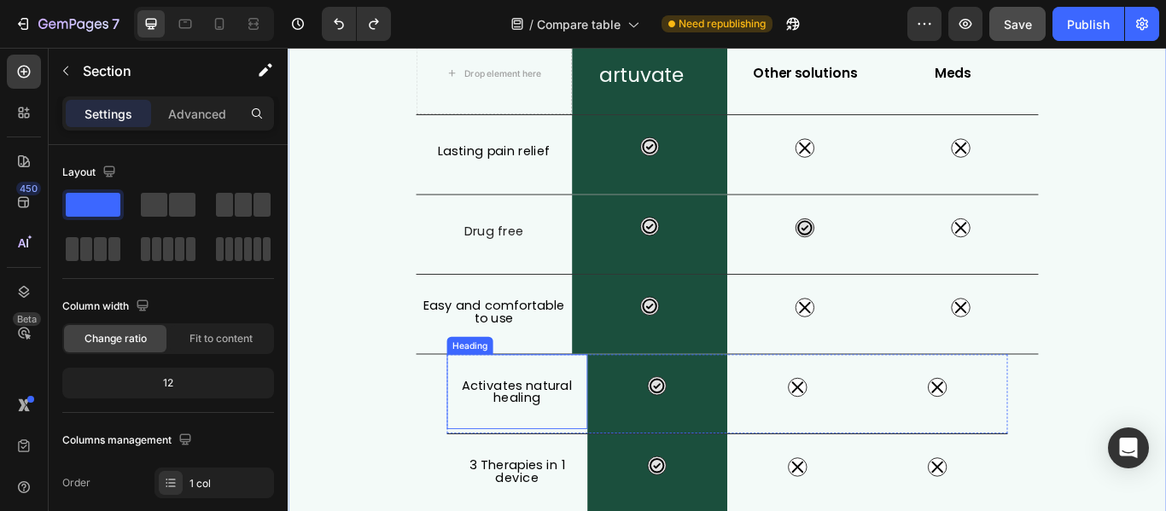
scroll to position [256, 0]
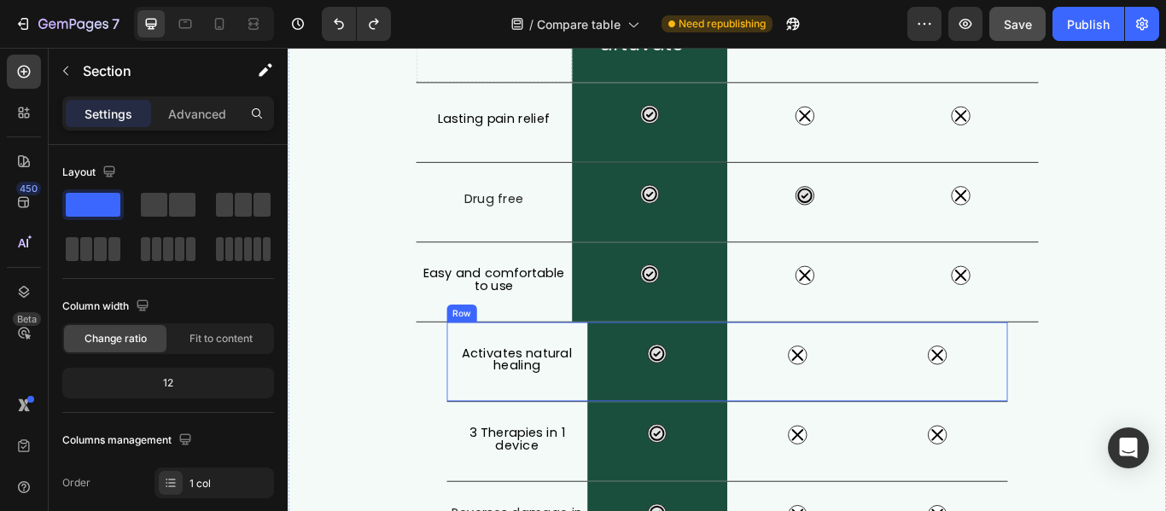
click at [475, 458] on div "Activates natural healing Heading" at bounding box center [555, 414] width 164 height 92
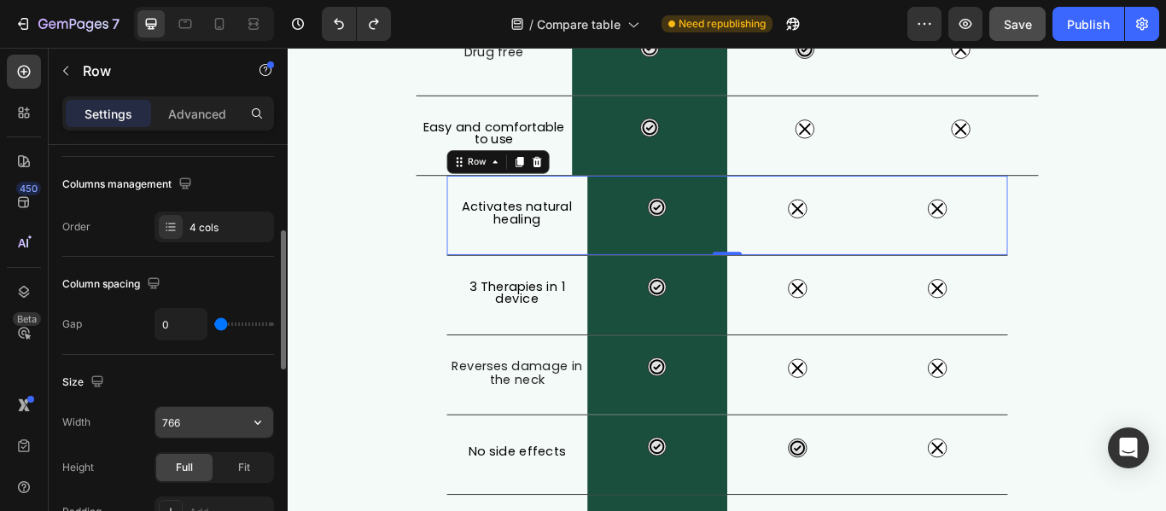
click at [212, 427] on input "766" at bounding box center [214, 422] width 118 height 31
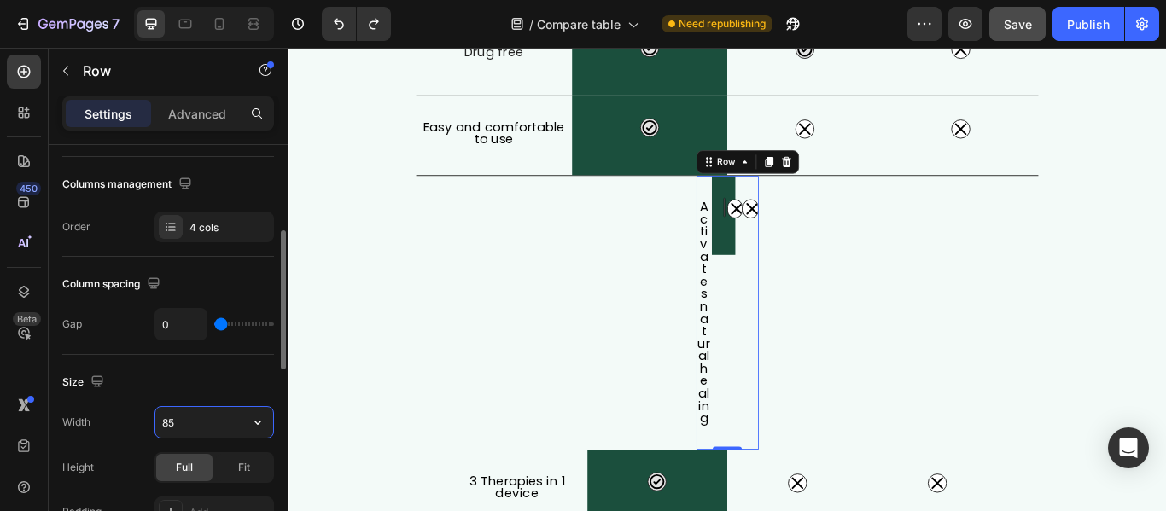
type input "850"
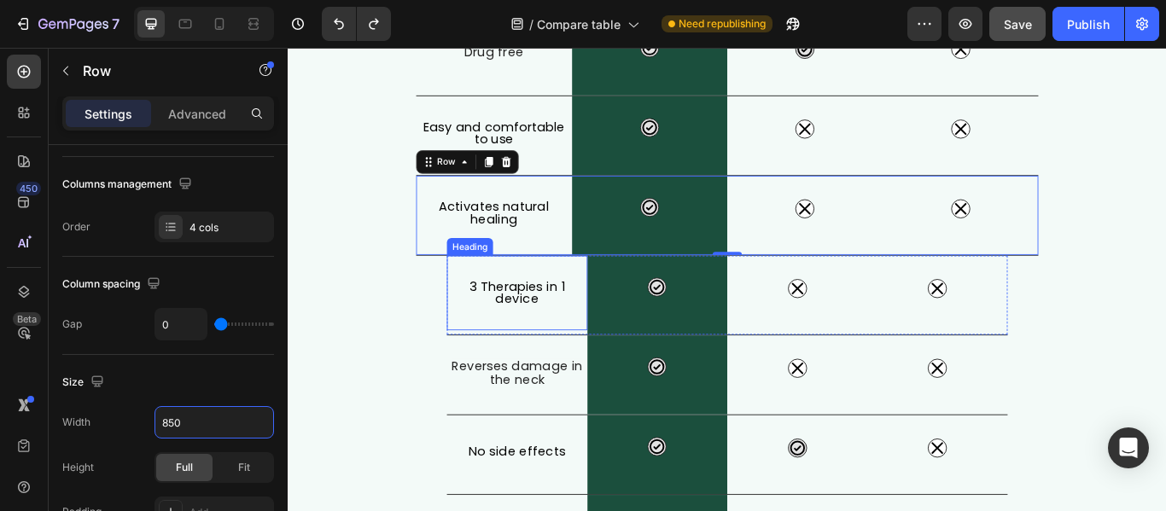
click at [506, 373] on div "3 Therapies in 1 device Heading" at bounding box center [555, 333] width 164 height 87
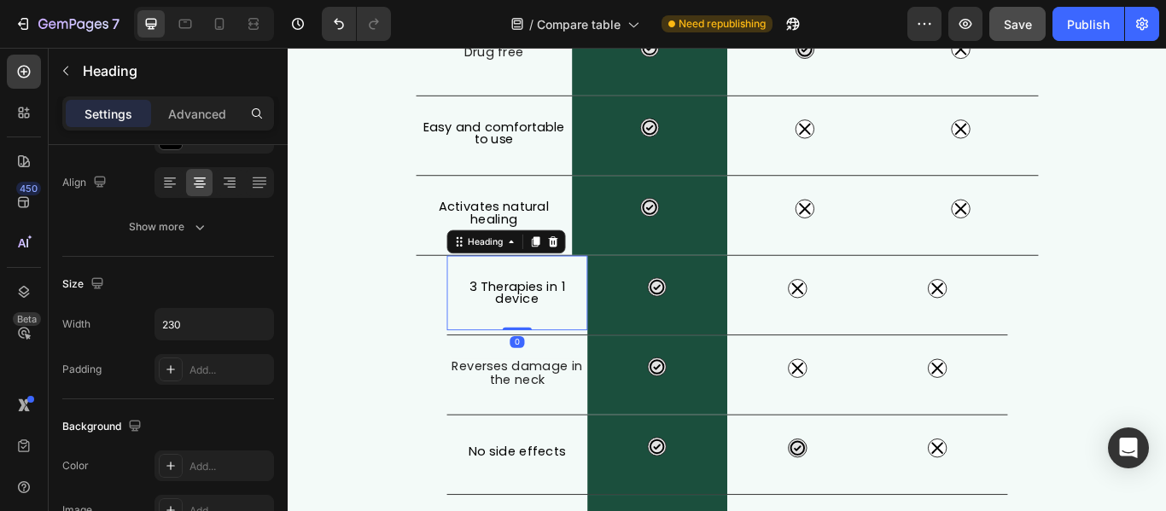
scroll to position [0, 0]
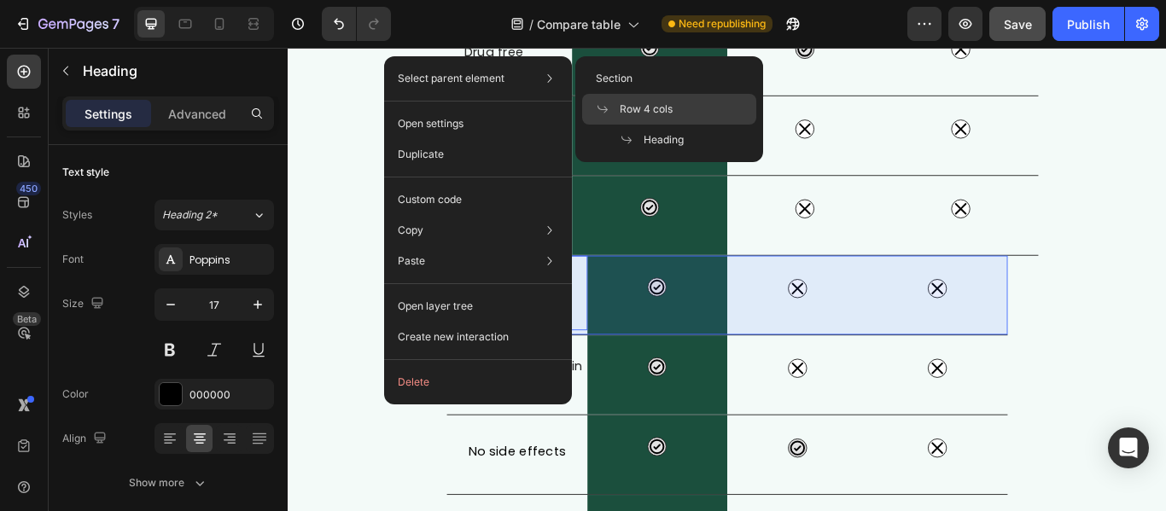
click at [617, 125] on div "Row 4 cols" at bounding box center [669, 140] width 174 height 31
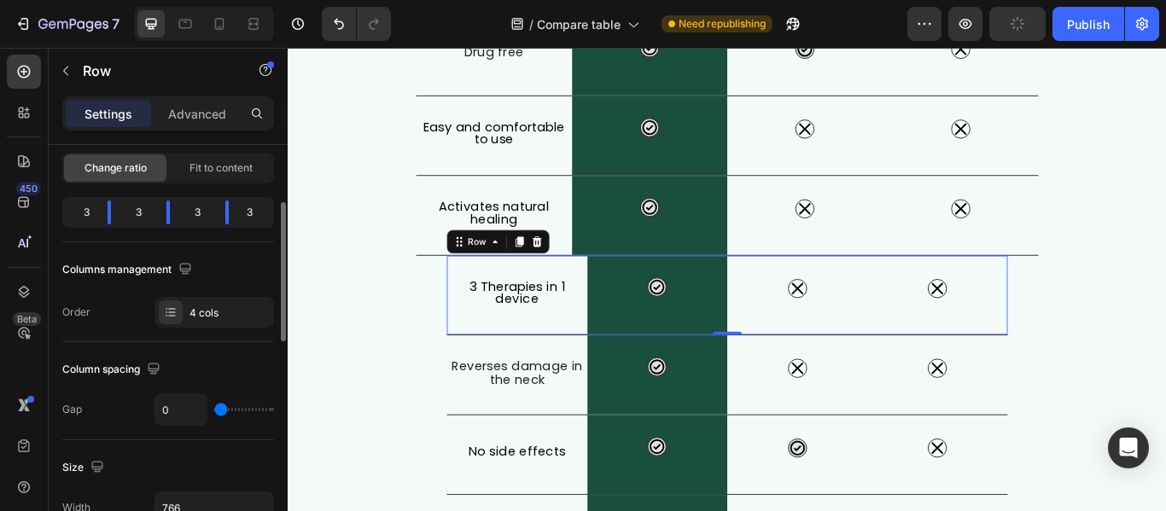
scroll to position [256, 0]
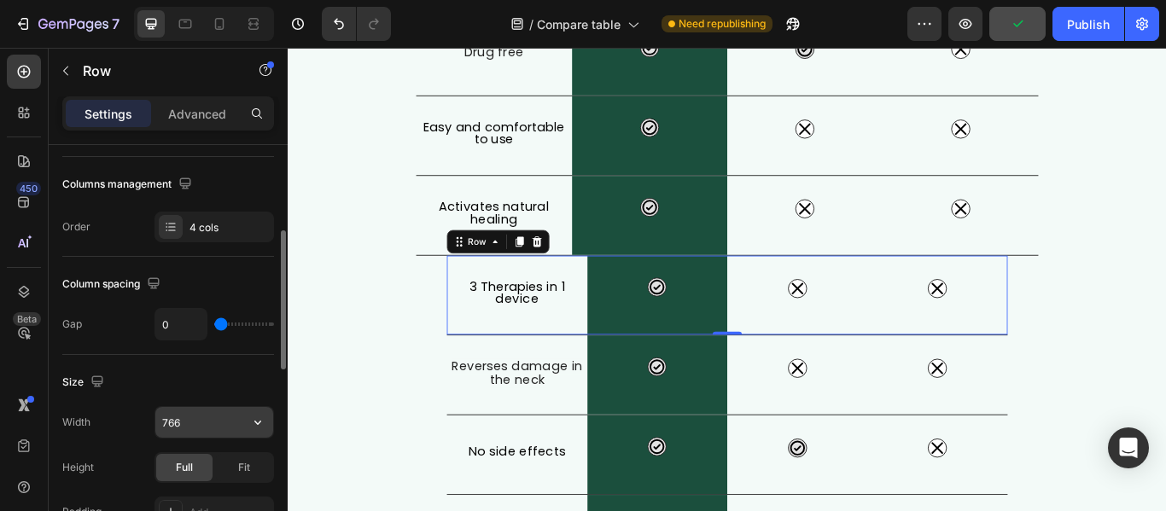
click at [188, 429] on input "766" at bounding box center [214, 422] width 118 height 31
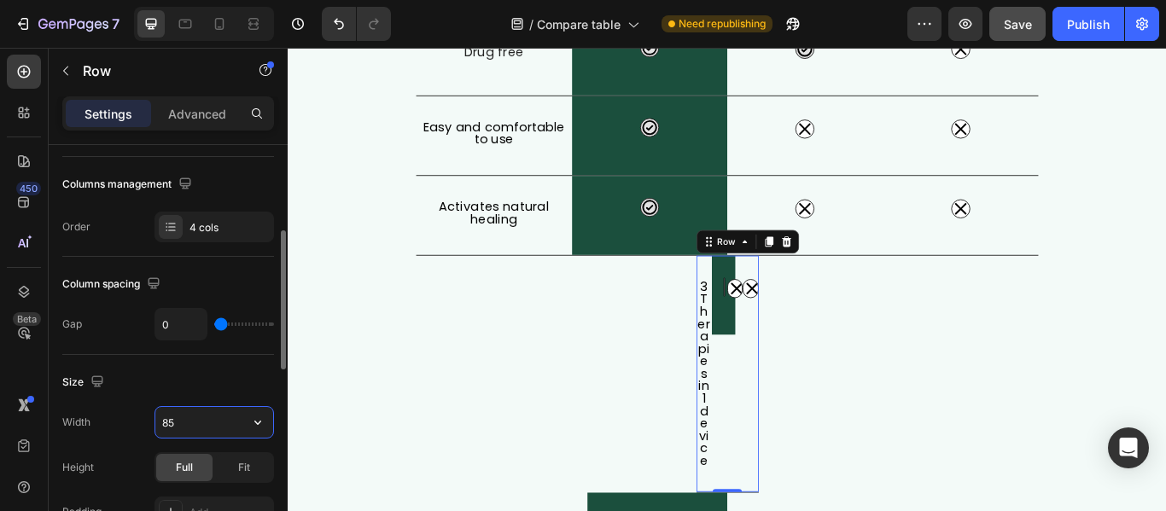
type input "850"
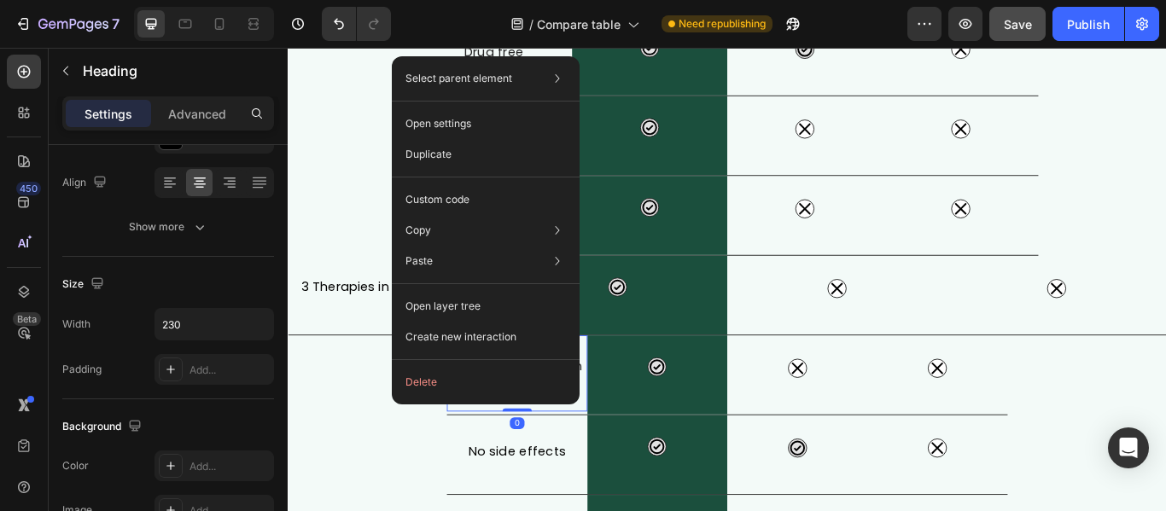
scroll to position [0, 0]
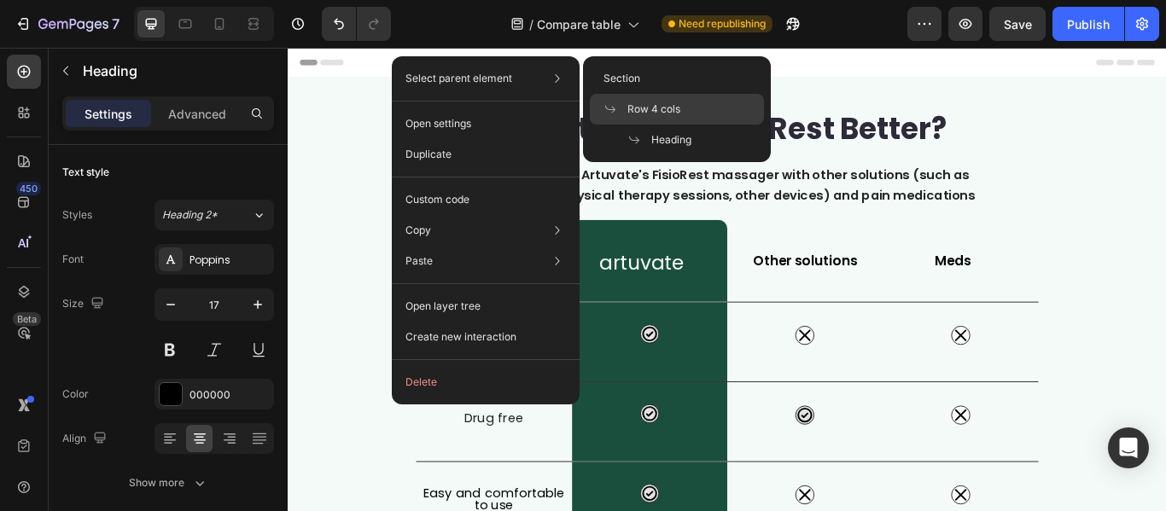
scroll to position [427, 0]
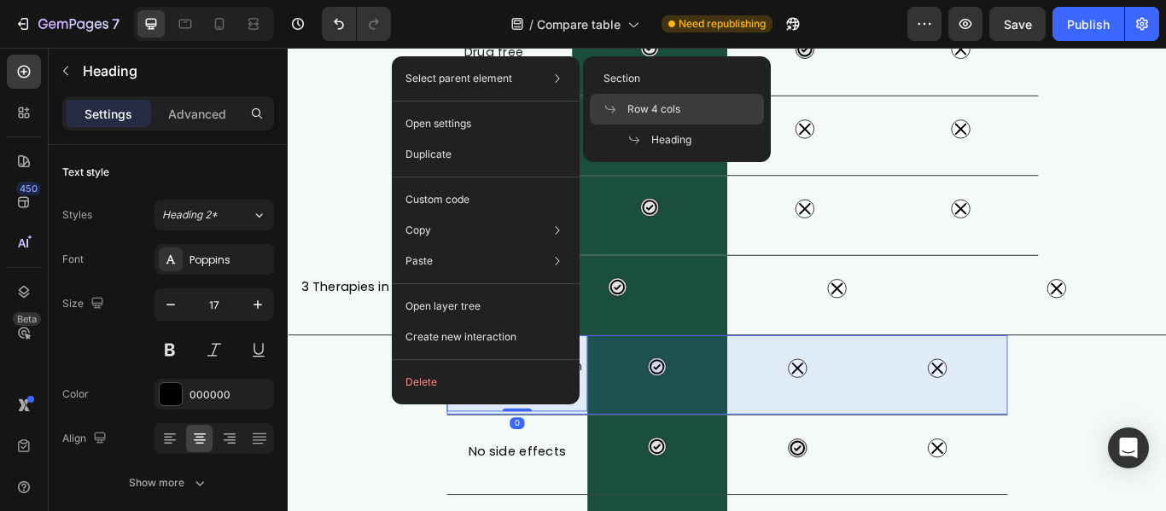
click at [641, 102] on span "Row 4 cols" at bounding box center [653, 109] width 53 height 15
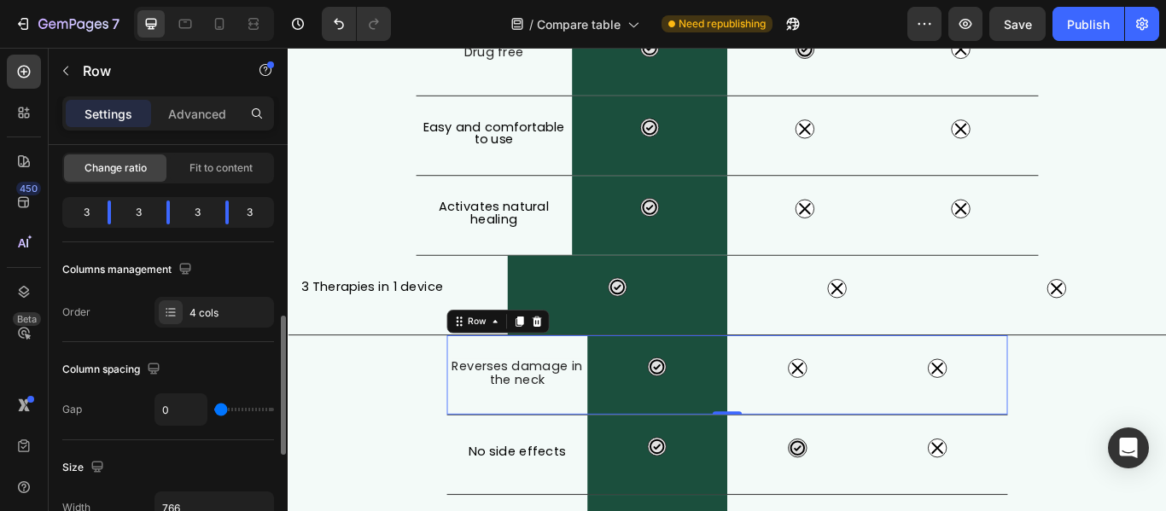
scroll to position [256, 0]
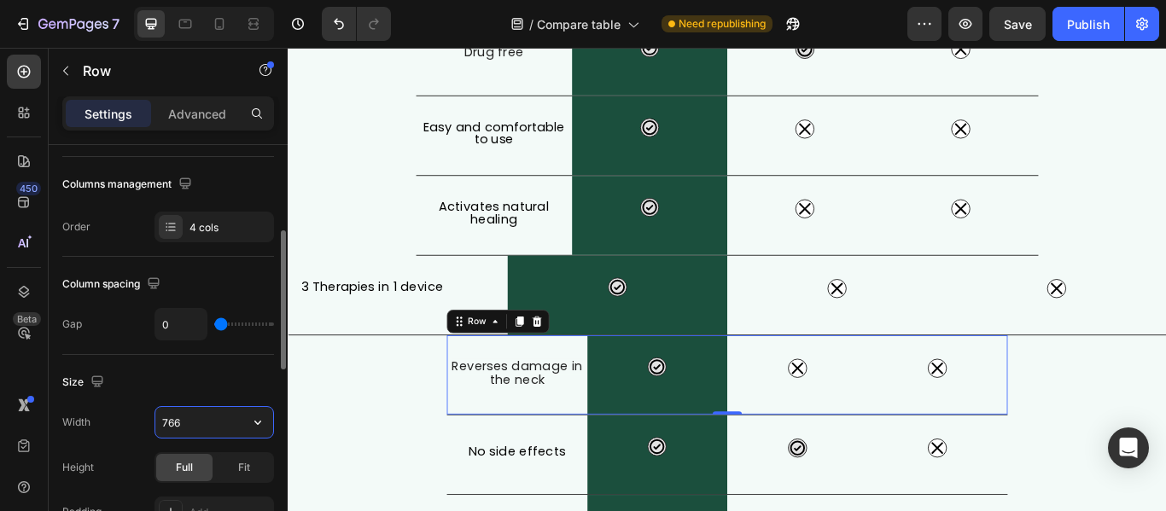
click at [189, 431] on input "766" at bounding box center [214, 422] width 118 height 31
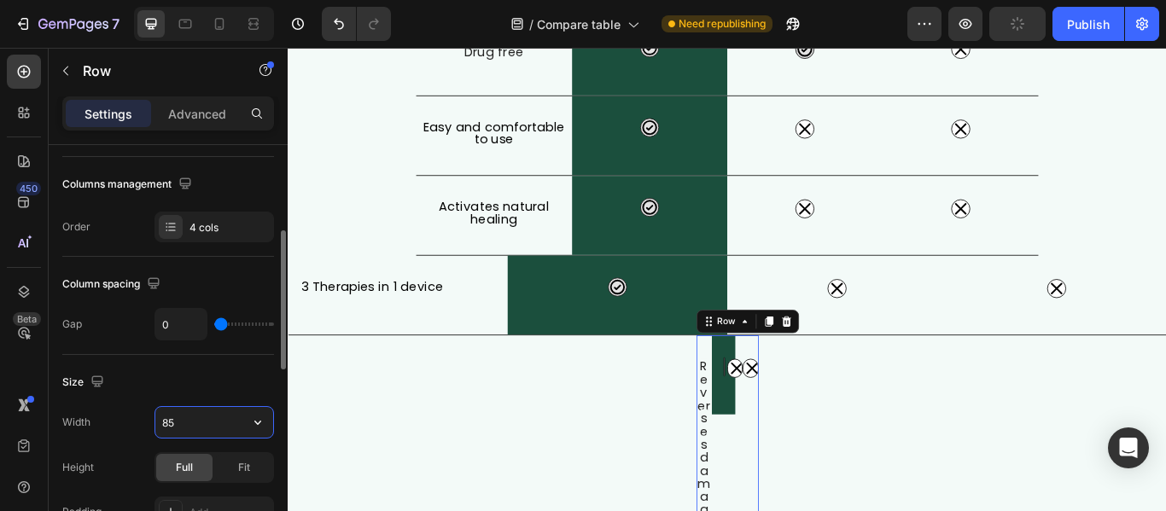
type input "850"
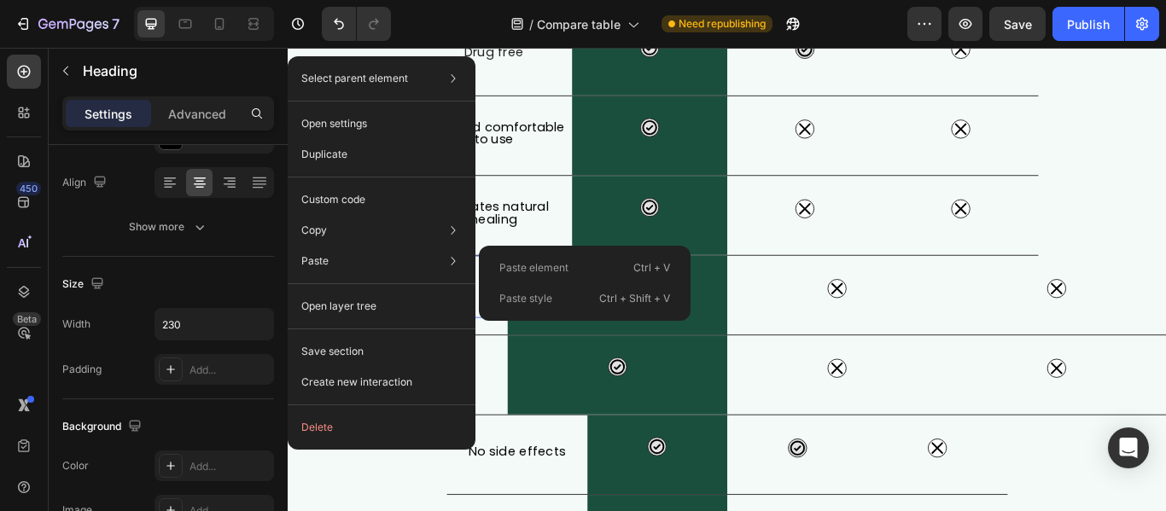
scroll to position [0, 0]
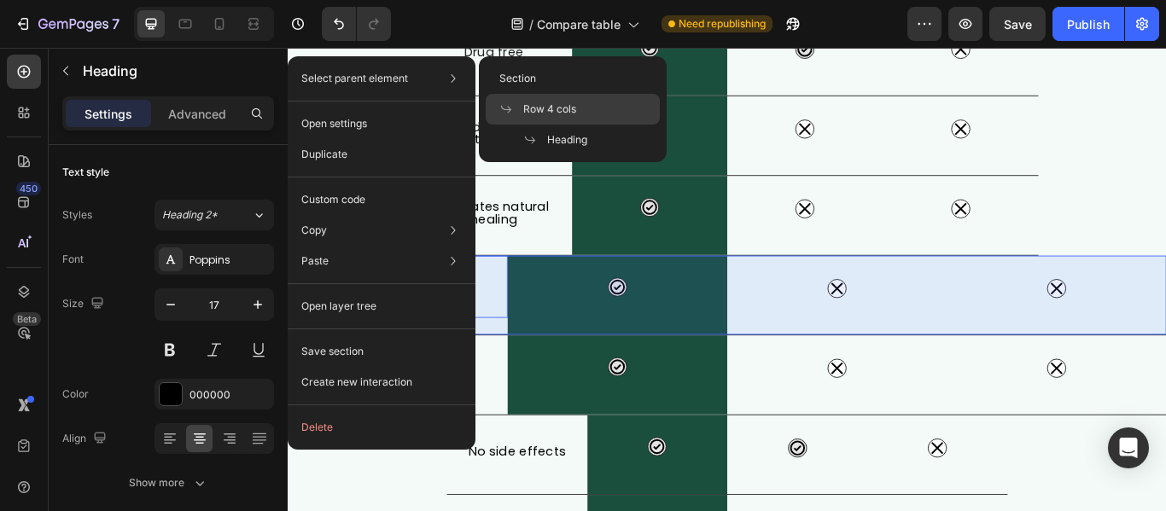
click at [515, 102] on span at bounding box center [511, 109] width 24 height 14
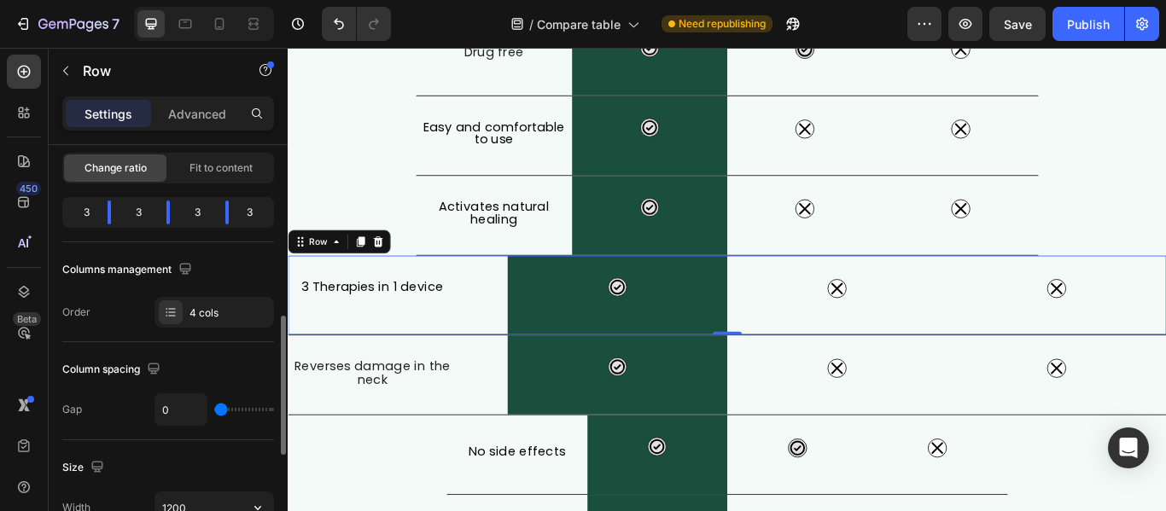
scroll to position [256, 0]
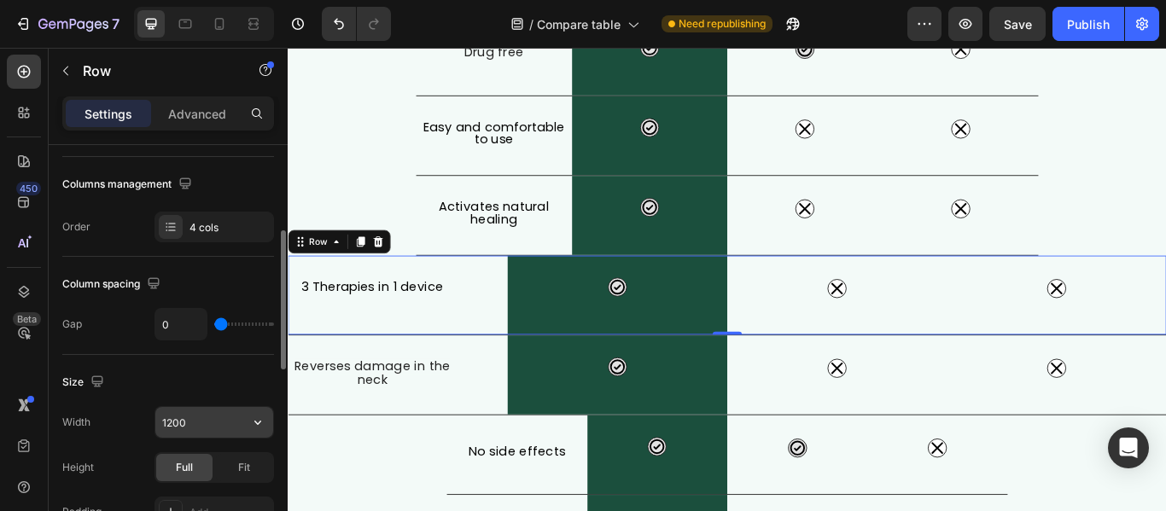
click at [186, 424] on input "1200" at bounding box center [214, 422] width 118 height 31
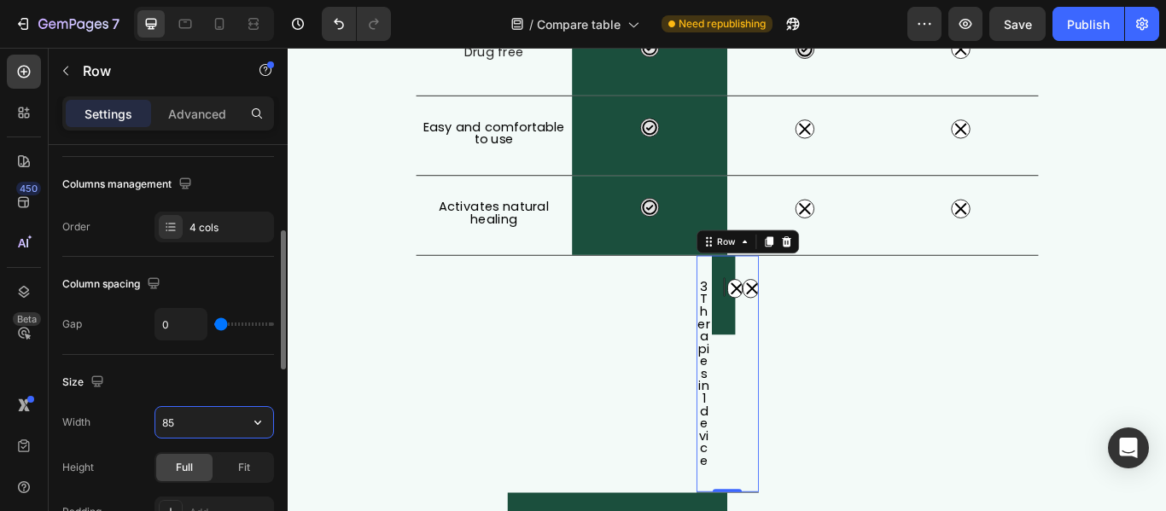
type input "850"
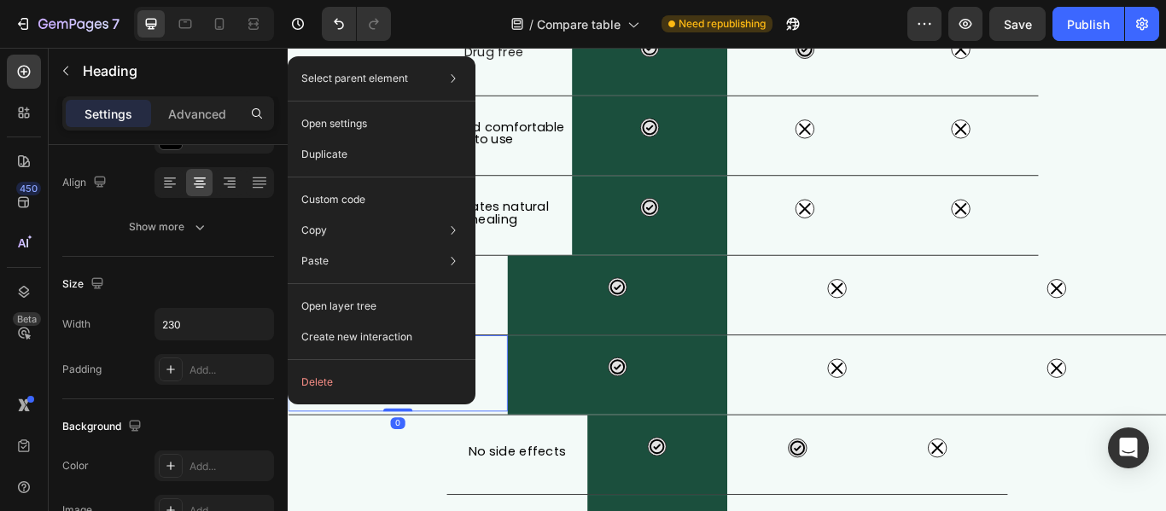
scroll to position [0, 0]
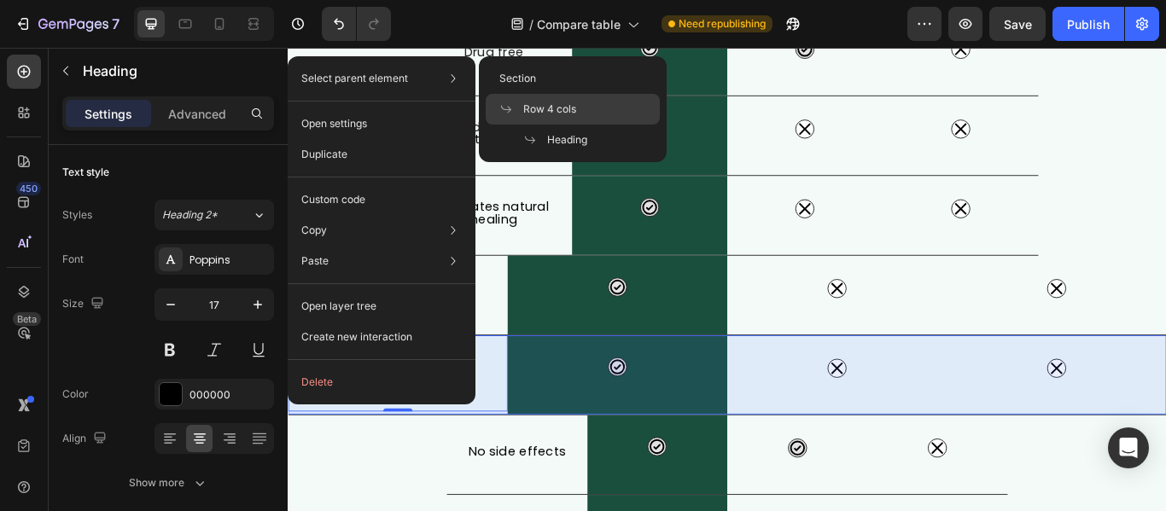
click at [523, 105] on span "Row 4 cols" at bounding box center [549, 109] width 53 height 15
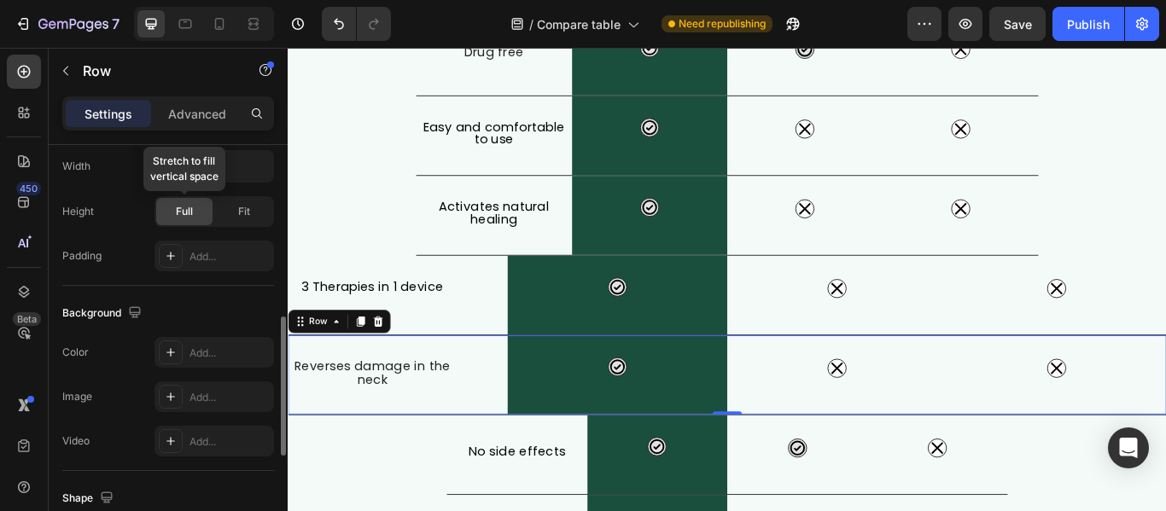
scroll to position [427, 0]
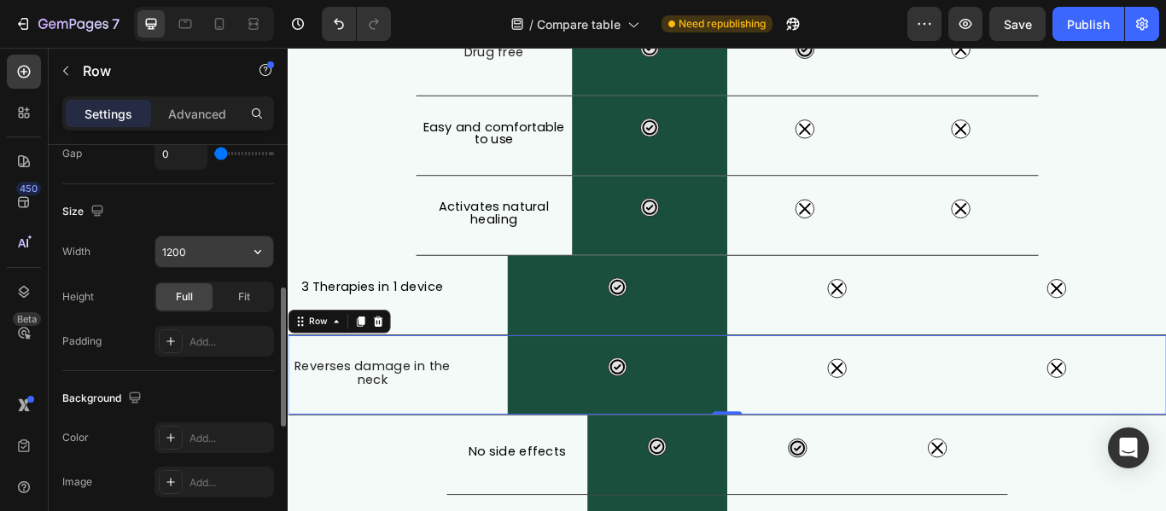
click at [211, 253] on input "1200" at bounding box center [214, 251] width 118 height 31
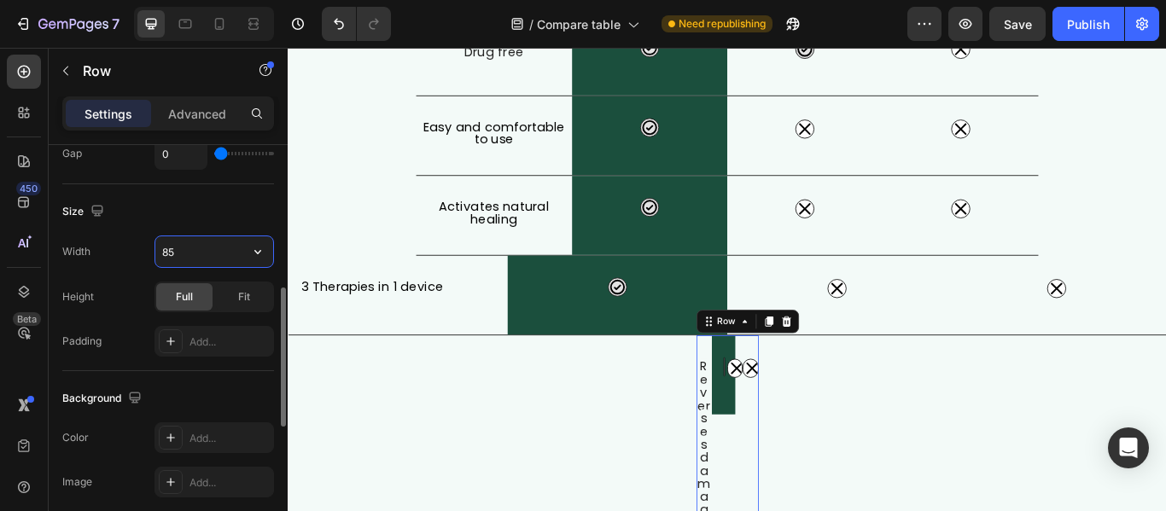
type input "850"
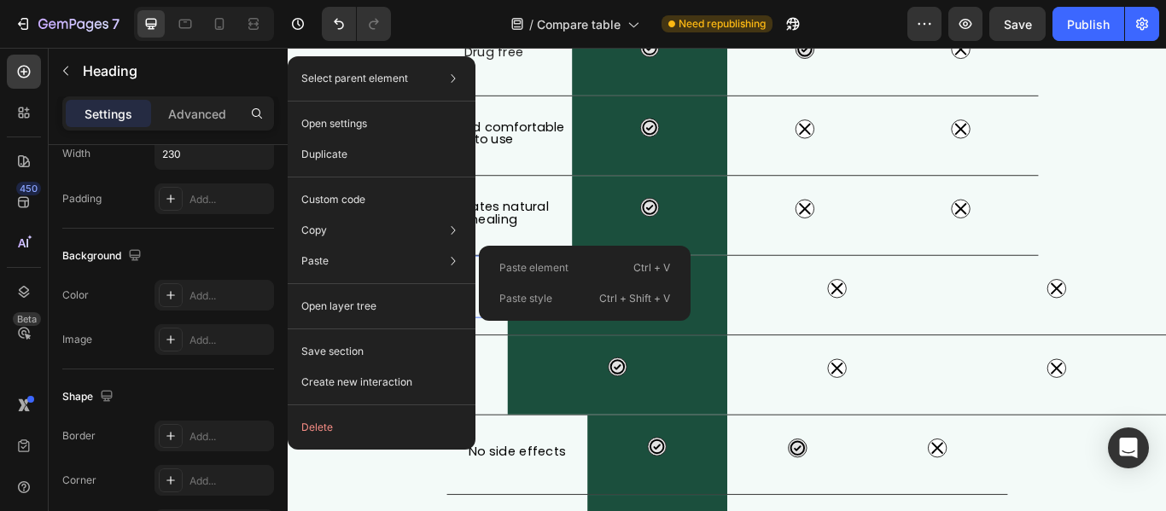
scroll to position [0, 0]
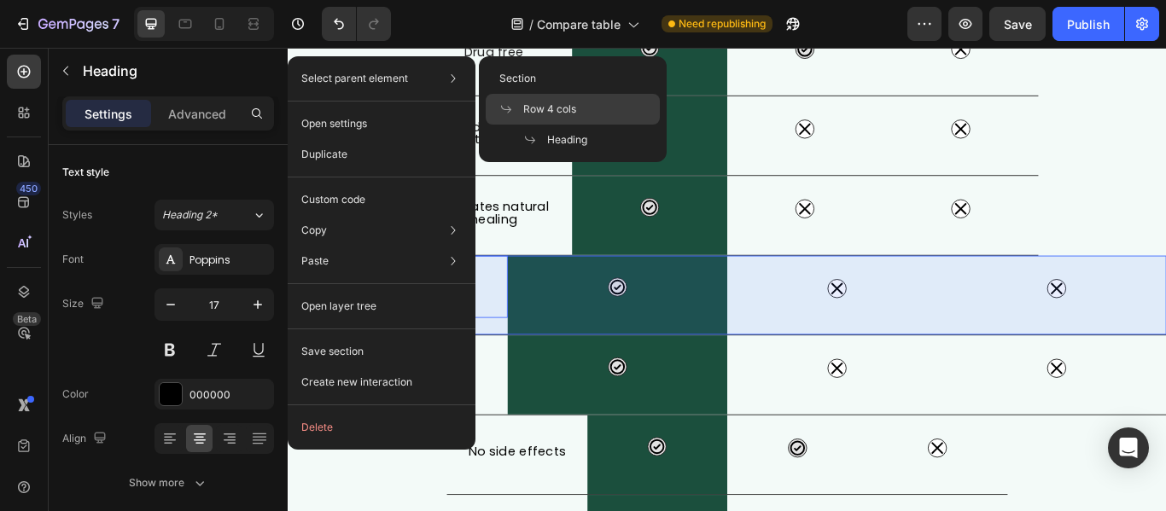
click at [519, 102] on span at bounding box center [511, 109] width 24 height 14
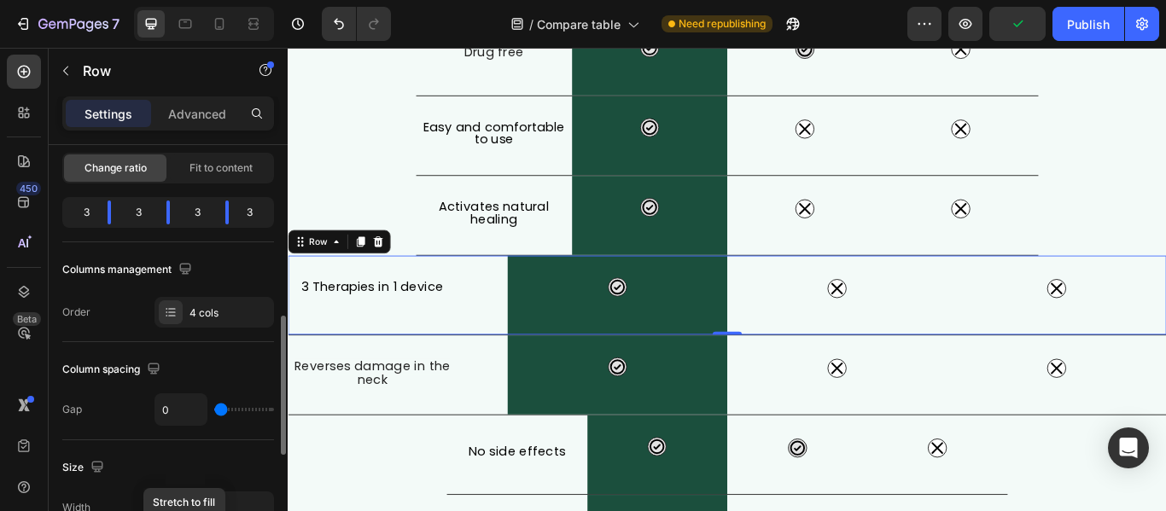
scroll to position [256, 0]
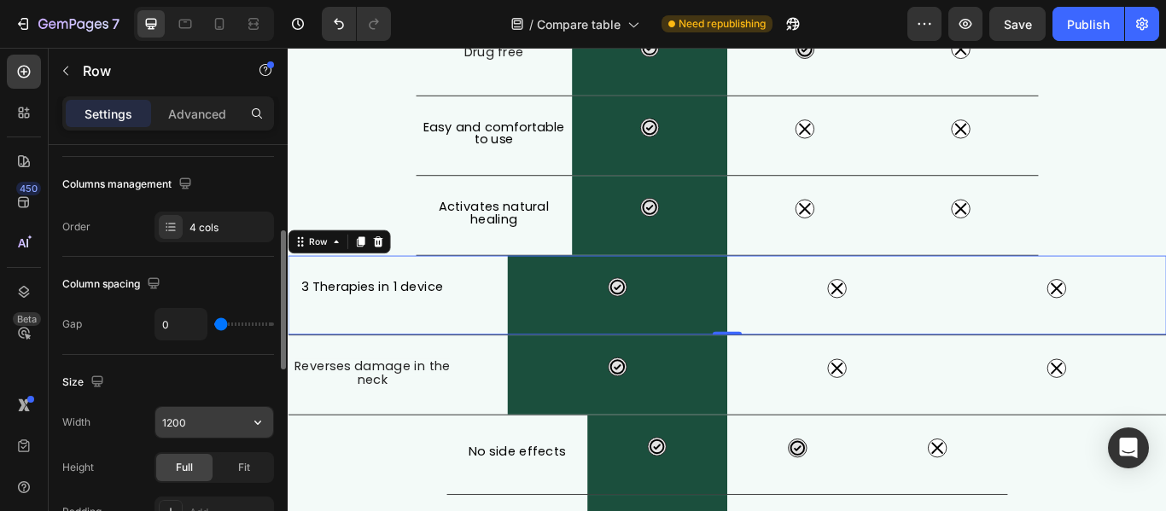
click at [209, 416] on input "1200" at bounding box center [214, 422] width 118 height 31
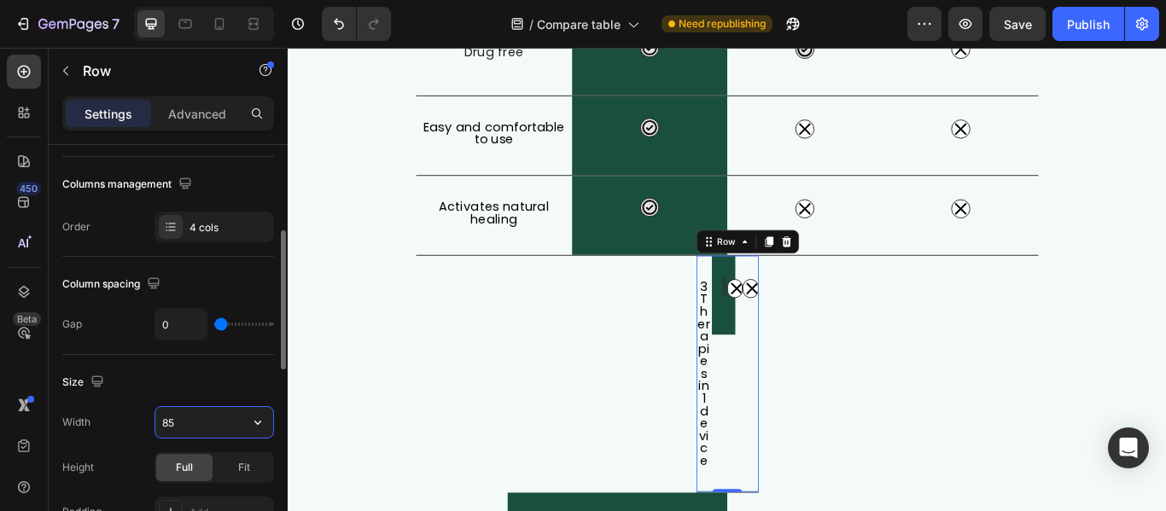
type input "850"
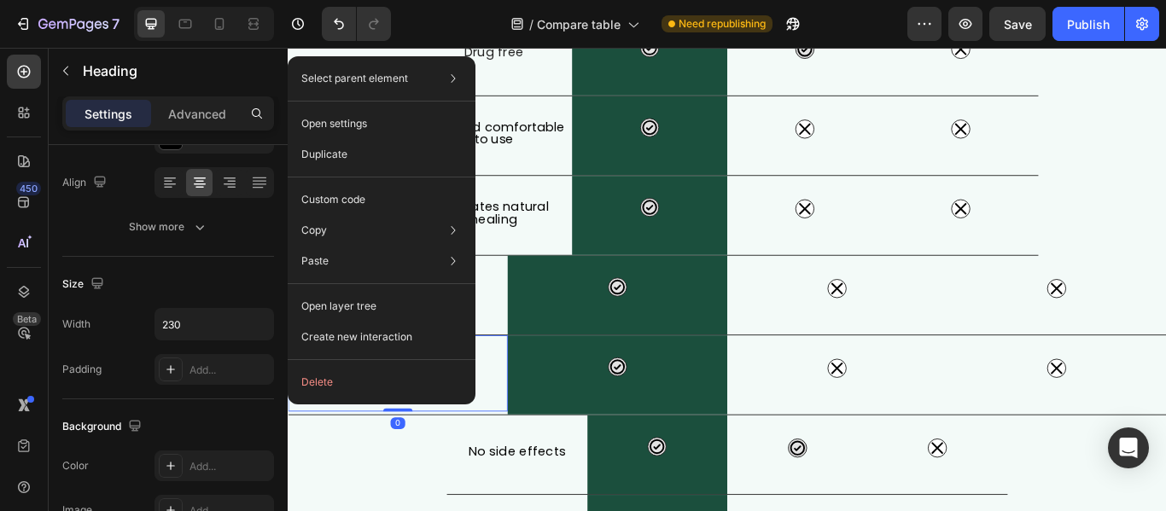
scroll to position [0, 0]
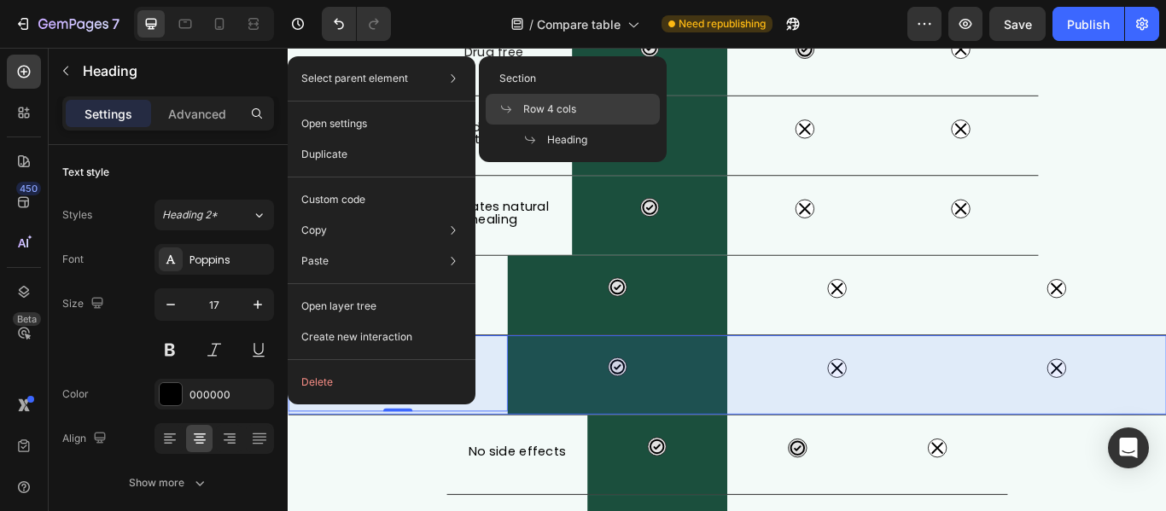
click at [497, 125] on div "Row 4 cols" at bounding box center [573, 140] width 174 height 31
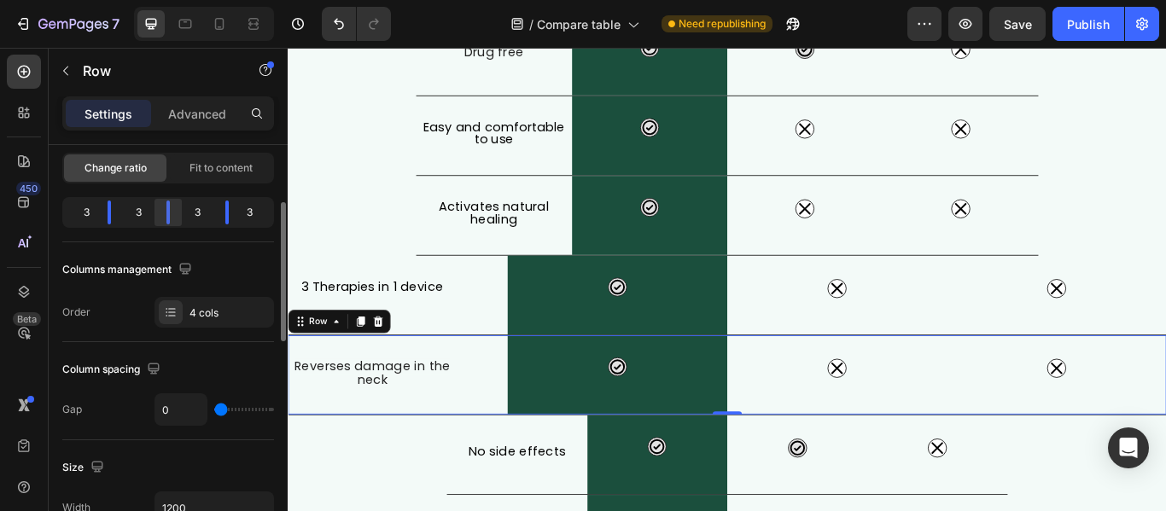
scroll to position [256, 0]
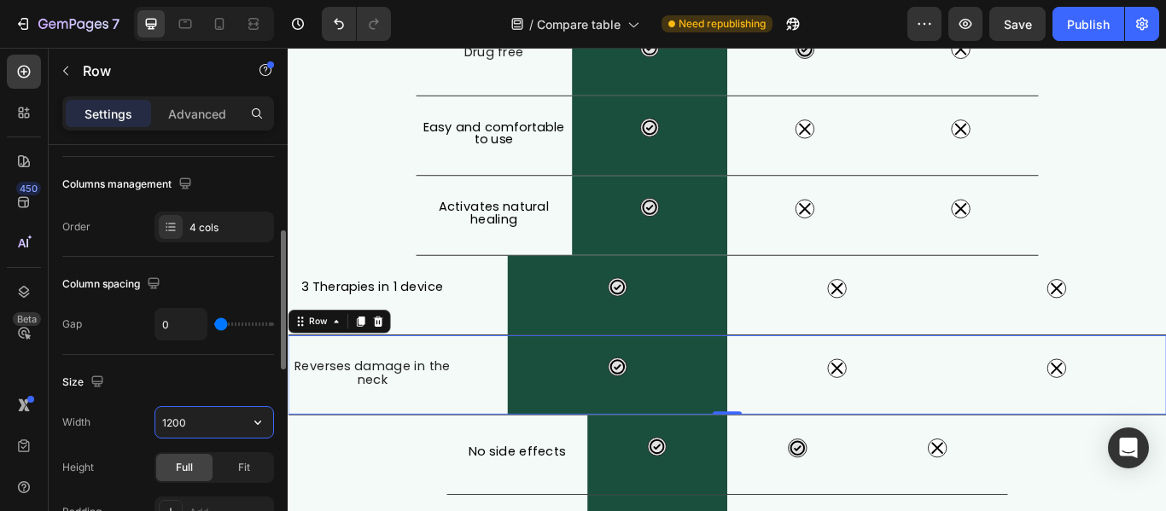
click at [184, 422] on input "1200" at bounding box center [214, 422] width 118 height 31
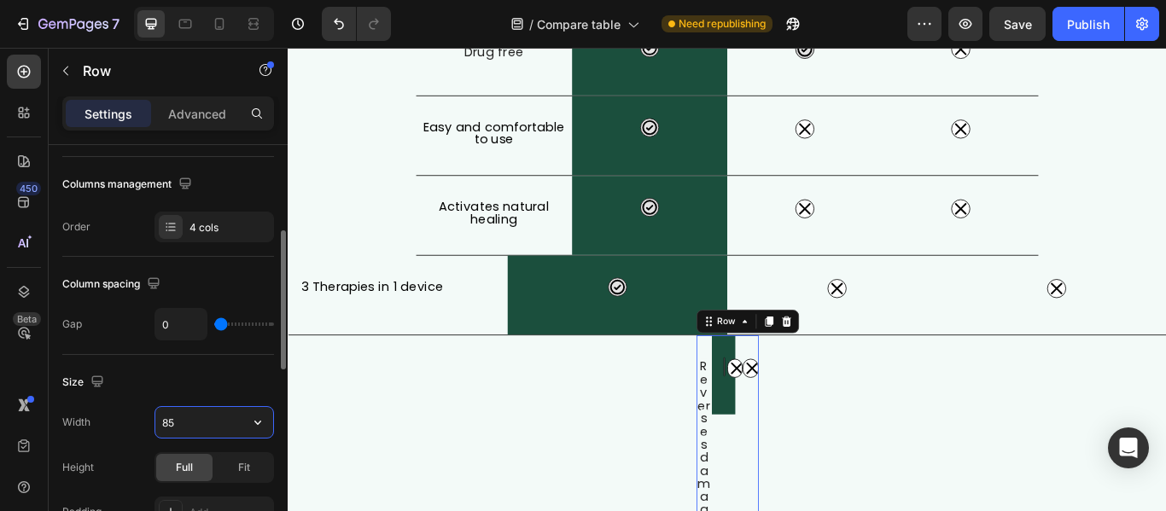
type input "850"
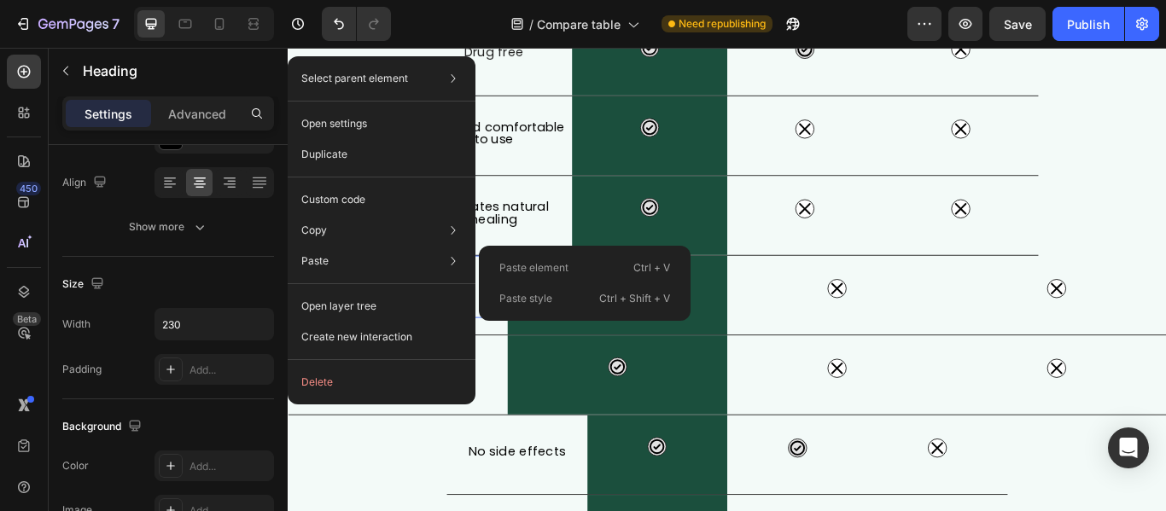
scroll to position [0, 0]
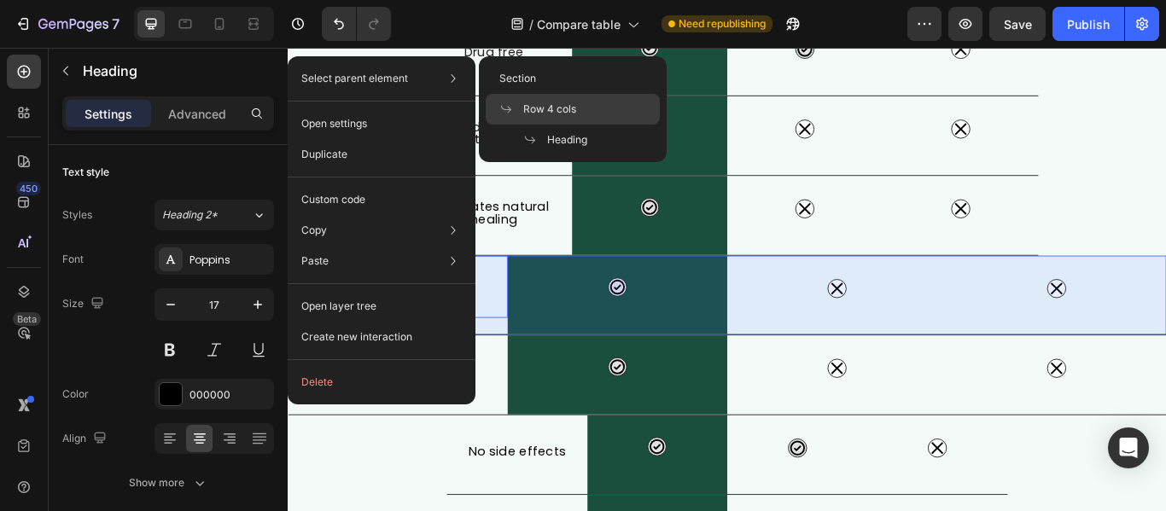
click at [517, 125] on div "Row 4 cols" at bounding box center [573, 140] width 174 height 31
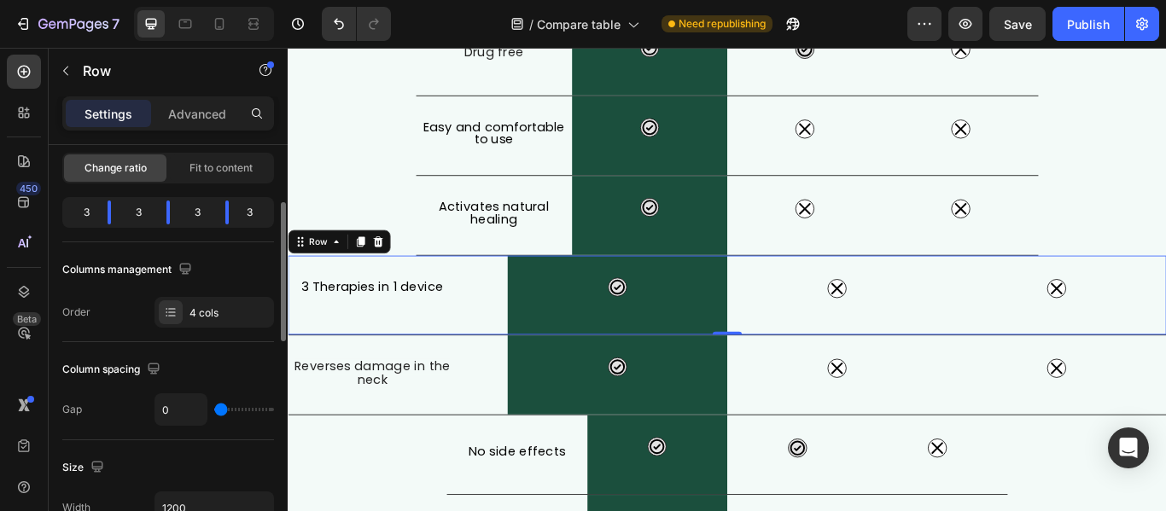
scroll to position [256, 0]
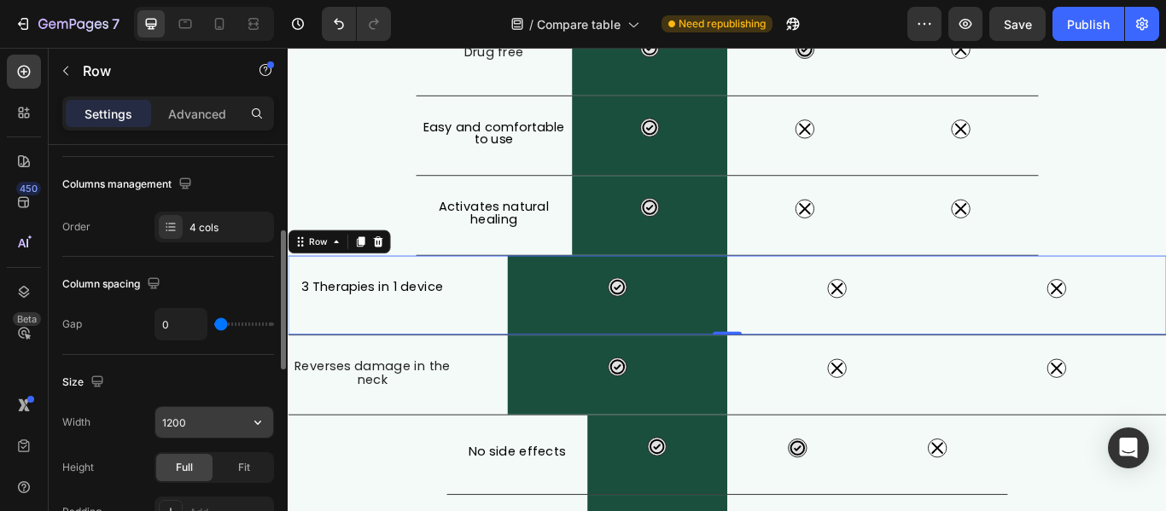
click at [209, 426] on input "1200" at bounding box center [214, 422] width 118 height 31
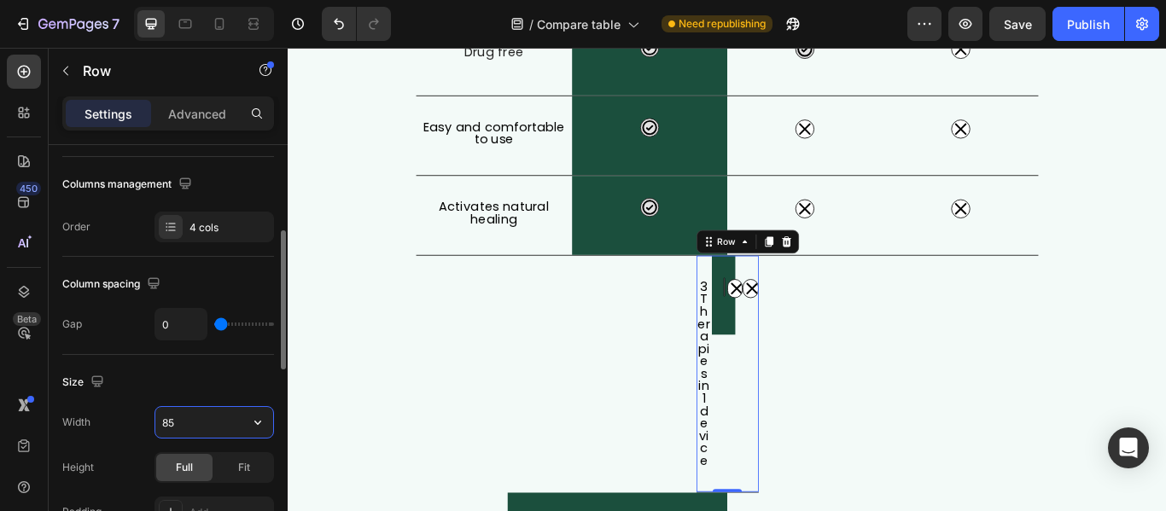
type input "850"
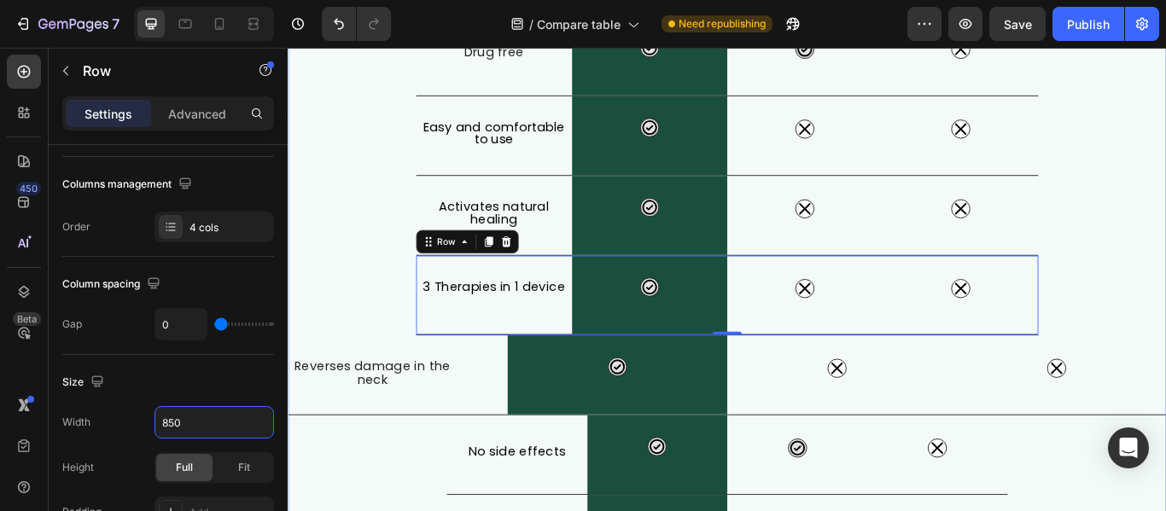
click at [416, 510] on div "What Makes FisioRest Better? Heading Let's compare Artuvate's FisioRest massage…" at bounding box center [800, 172] width 1024 height 979
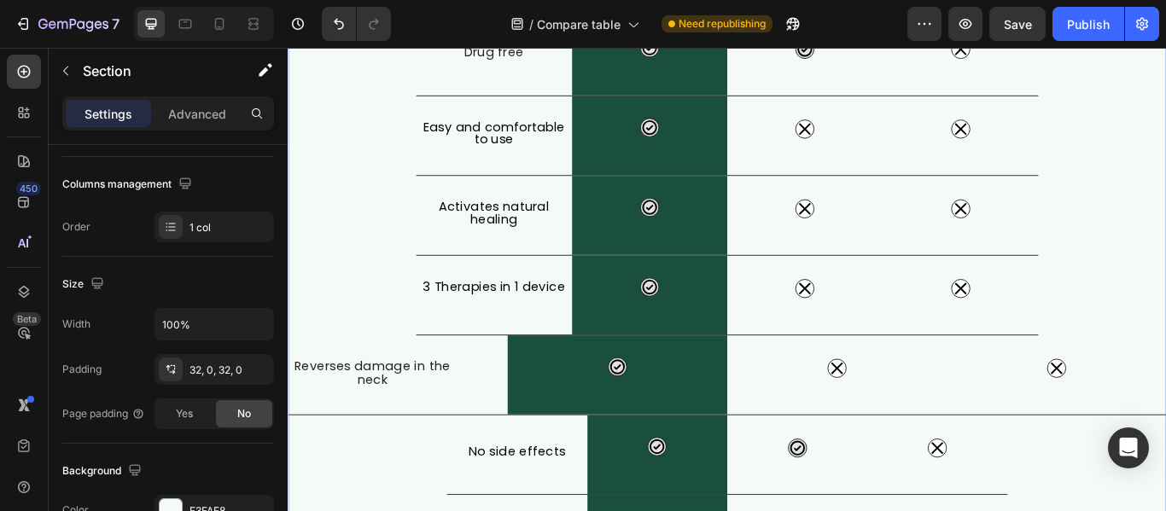
scroll to position [0, 0]
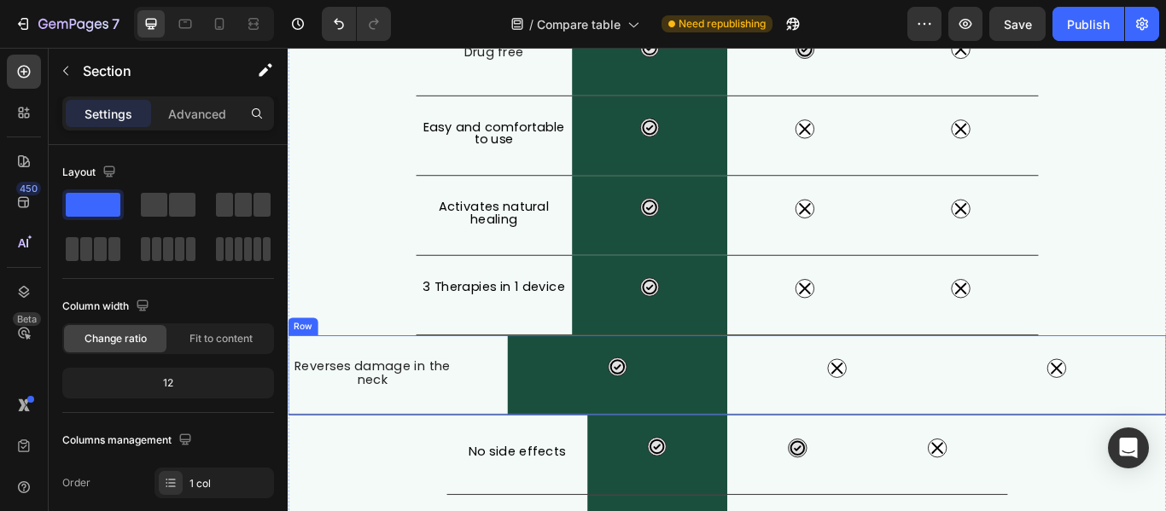
click at [466, 474] on div "⁠⁠⁠⁠⁠⁠⁠ Reverses damage in the neck Heading" at bounding box center [416, 429] width 256 height 92
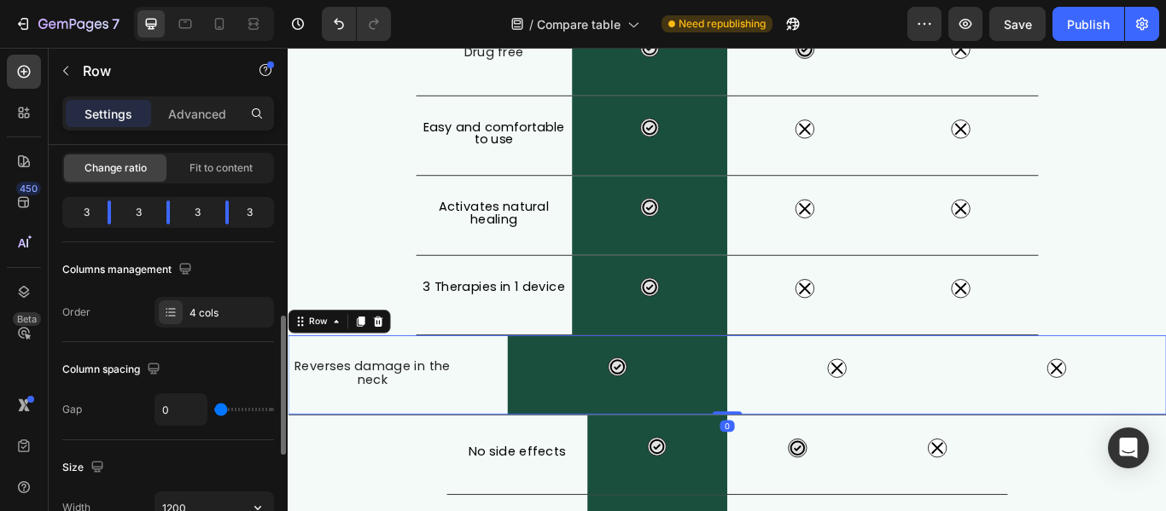
scroll to position [256, 0]
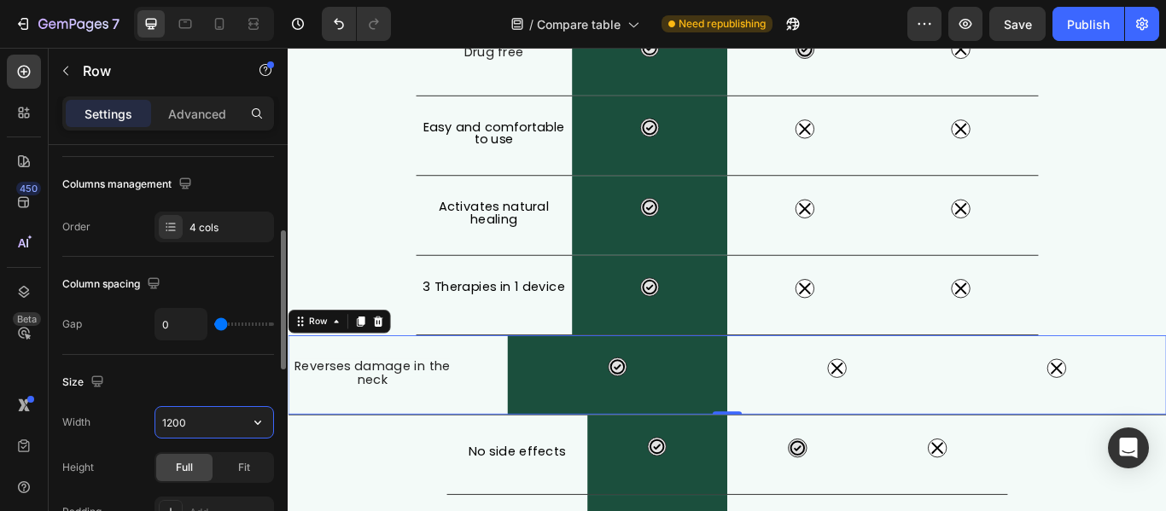
click at [214, 417] on input "1200" at bounding box center [214, 422] width 118 height 31
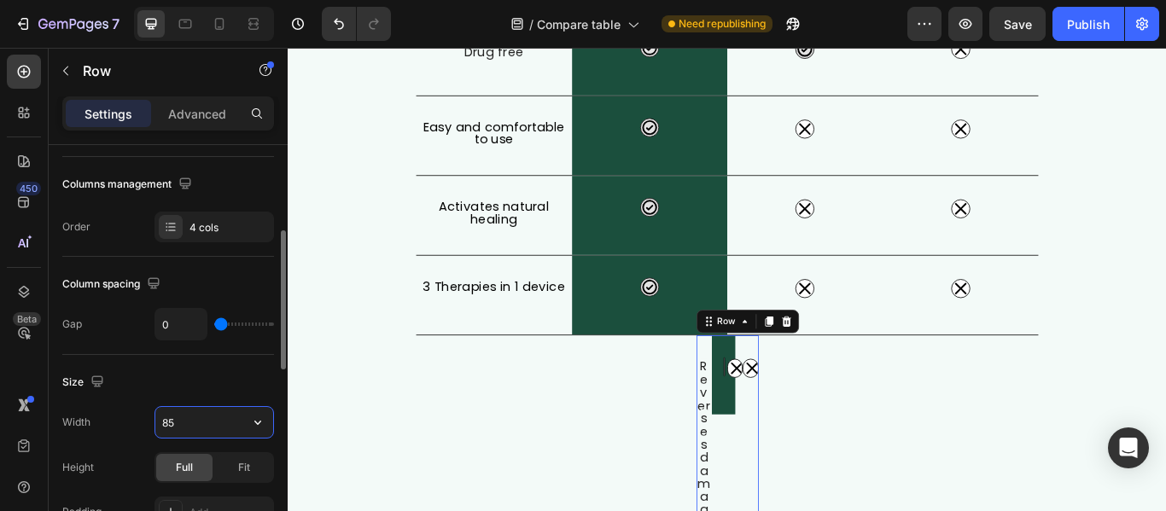
type input "850"
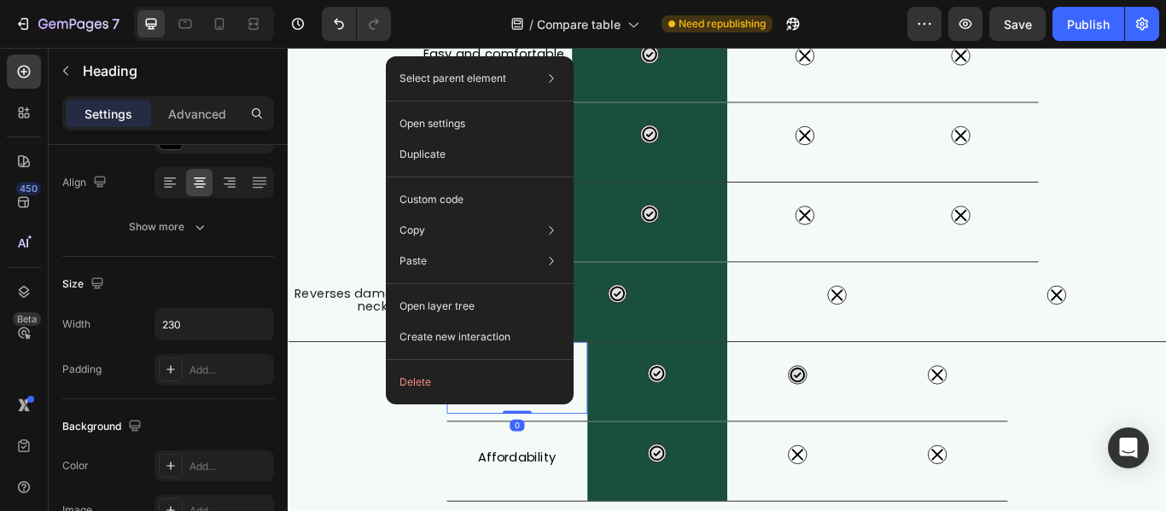
scroll to position [0, 0]
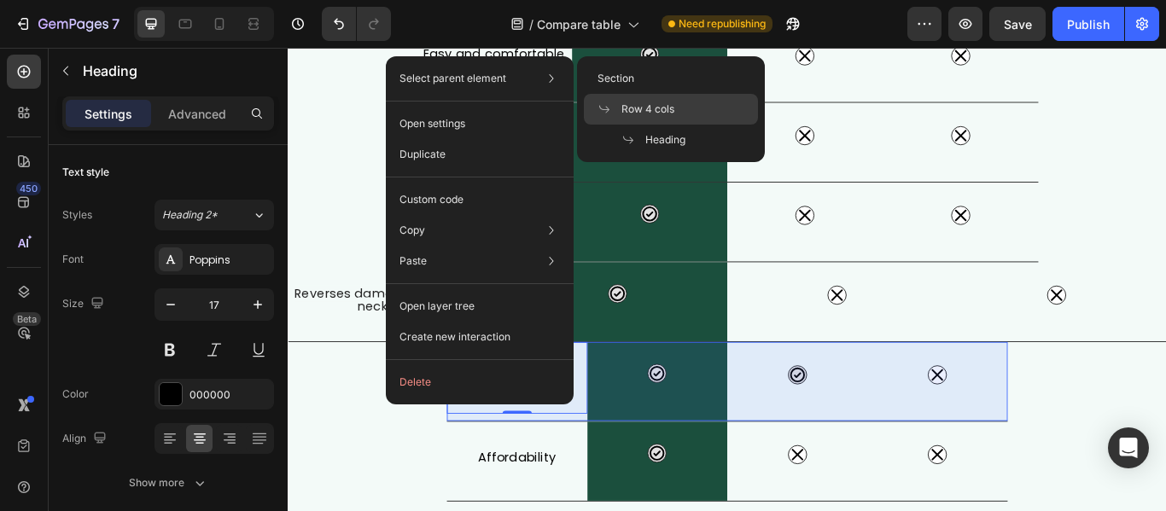
click at [612, 102] on p "Row 4 cols" at bounding box center [635, 109] width 77 height 15
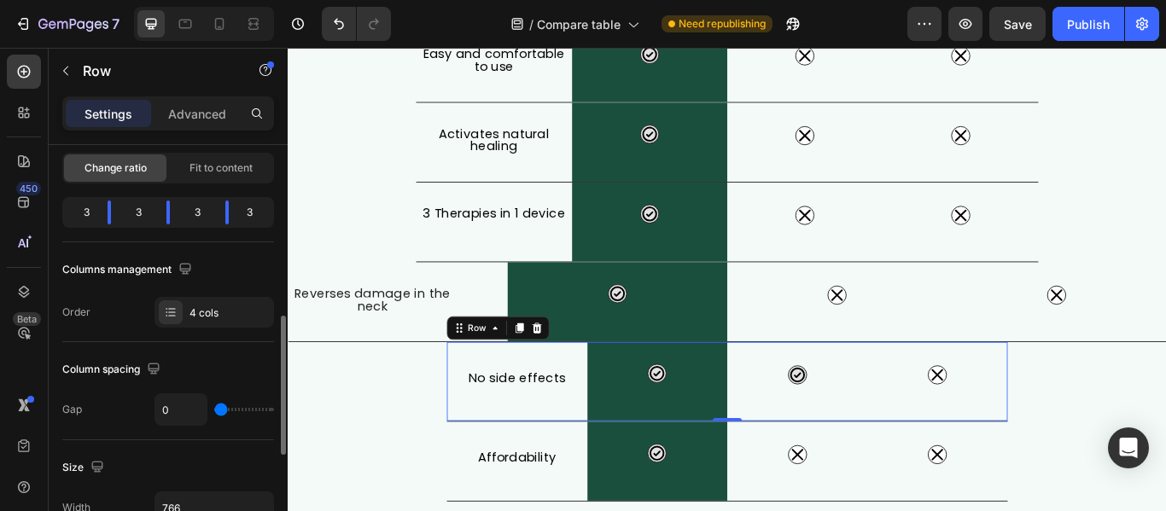
scroll to position [256, 0]
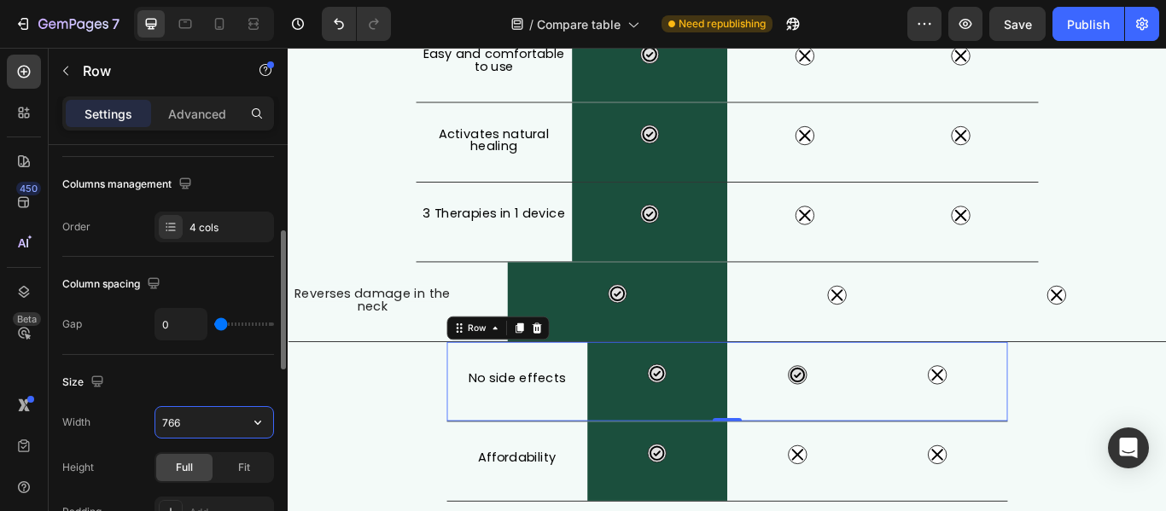
click at [186, 419] on input "766" at bounding box center [214, 422] width 118 height 31
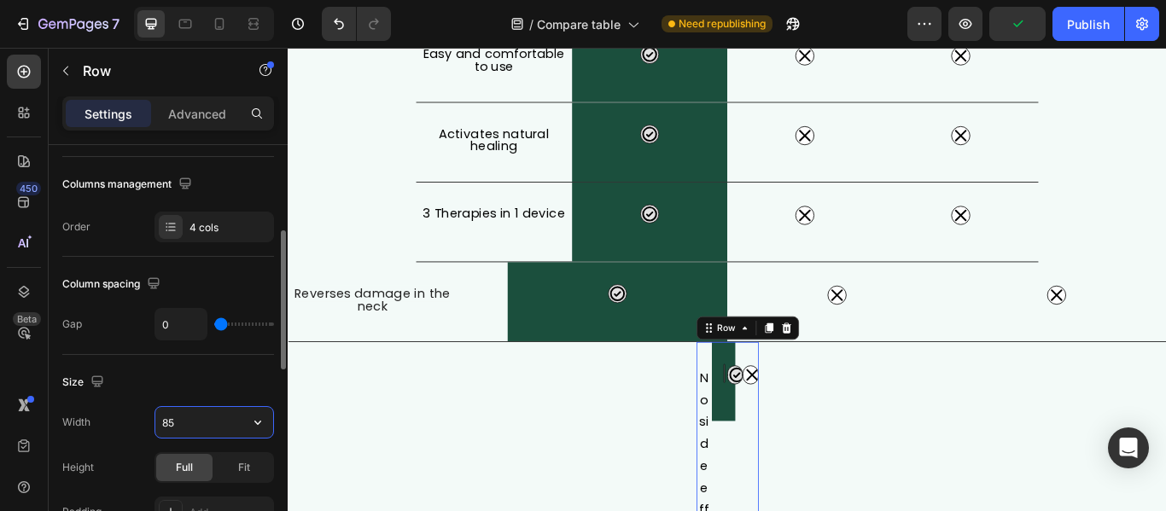
type input "850"
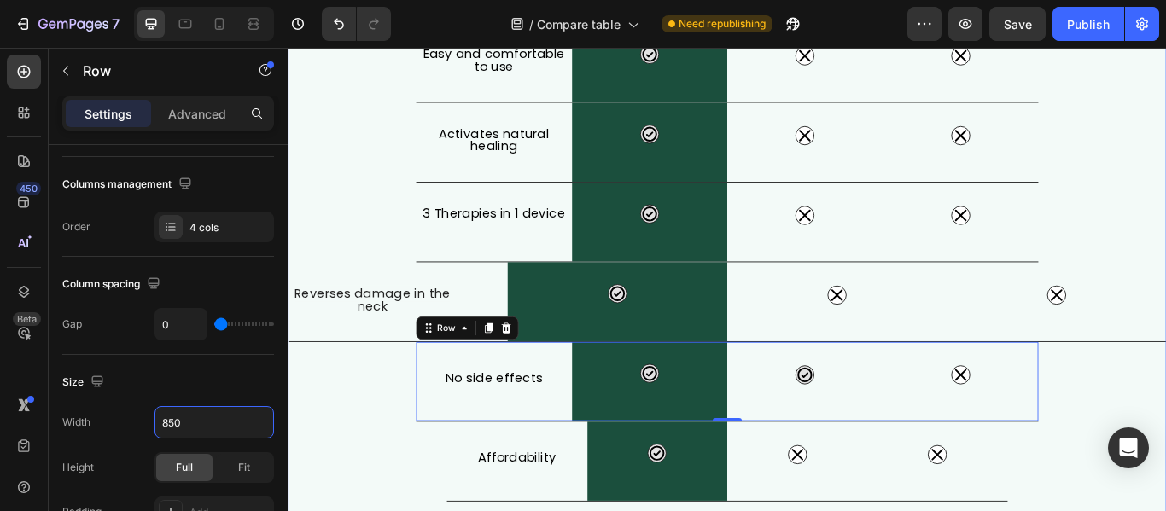
click at [381, 499] on div "What Makes FisioRest Better? Heading Let's compare Artuvate's FisioRest massage…" at bounding box center [800, 87] width 1024 height 979
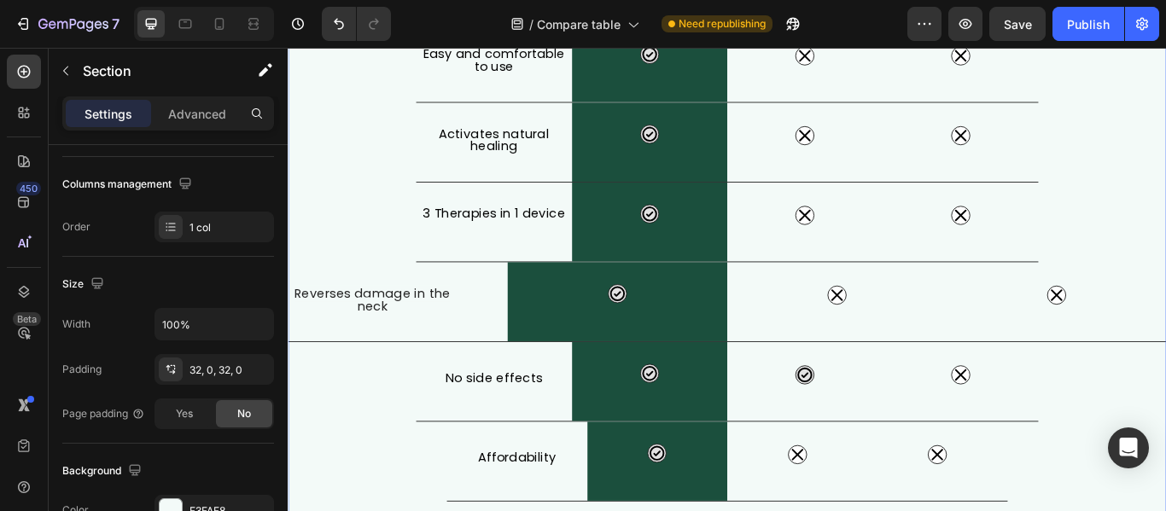
scroll to position [0, 0]
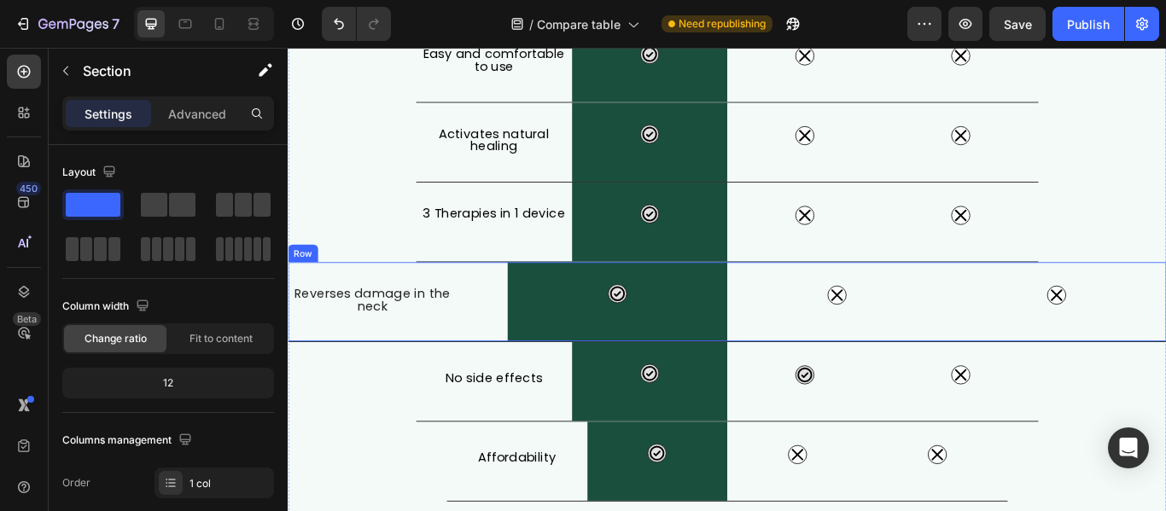
click at [497, 388] on div "⁠⁠⁠⁠⁠⁠⁠ Reverses damage in the neck Heading" at bounding box center [416, 344] width 256 height 92
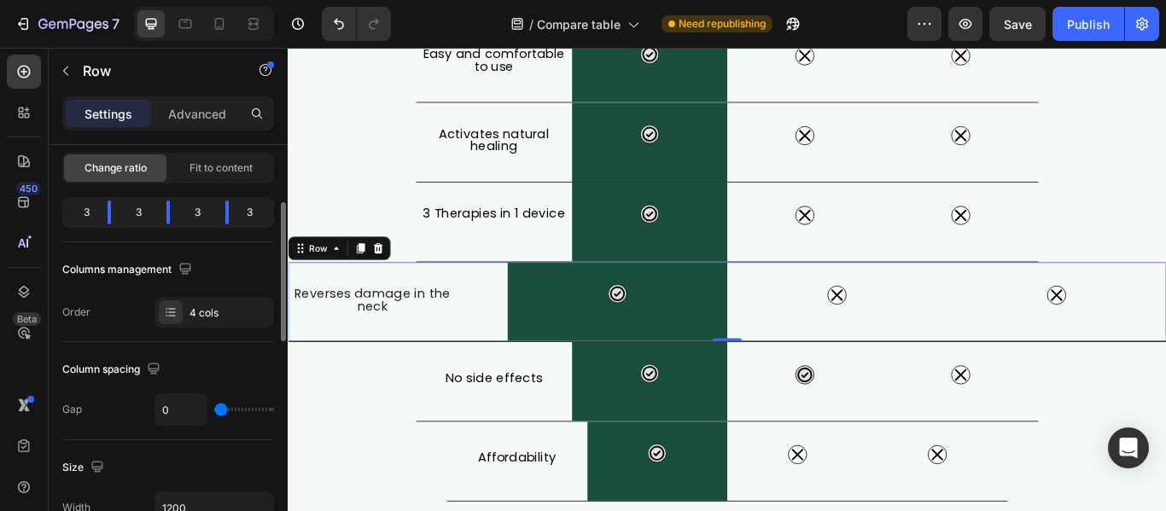
scroll to position [256, 0]
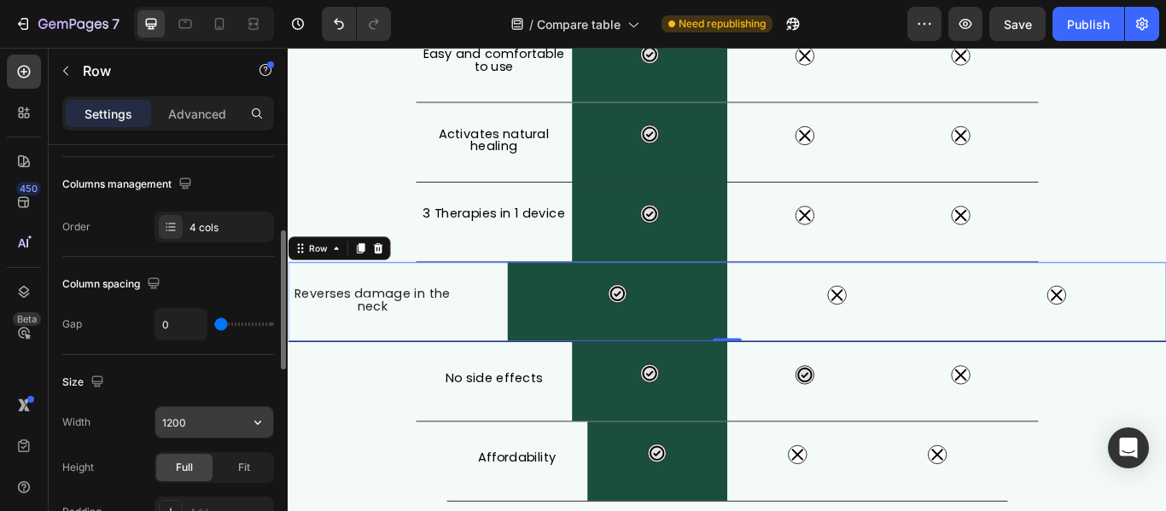
click at [196, 416] on input "1200" at bounding box center [214, 422] width 118 height 31
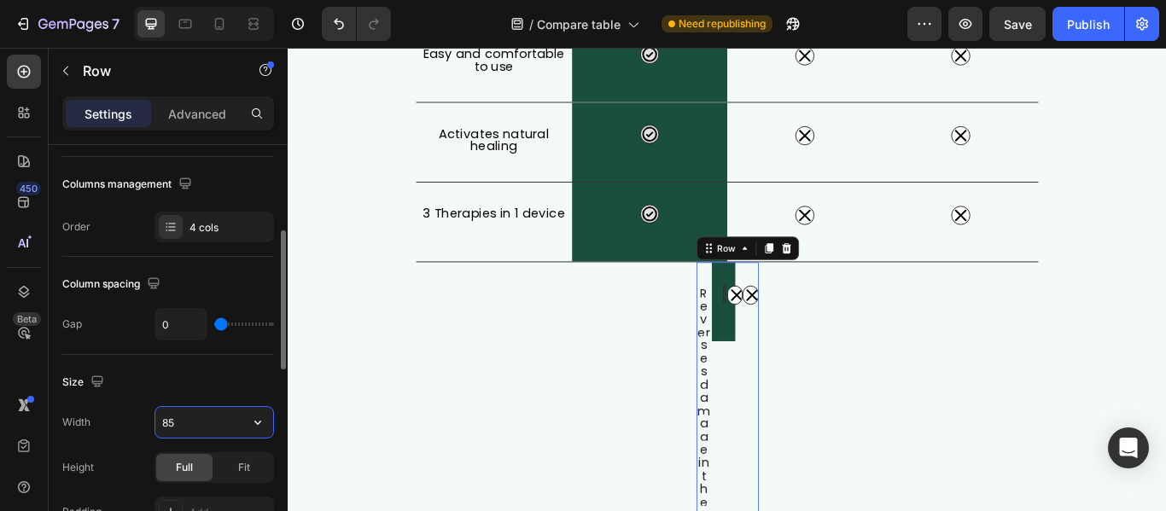
type input "850"
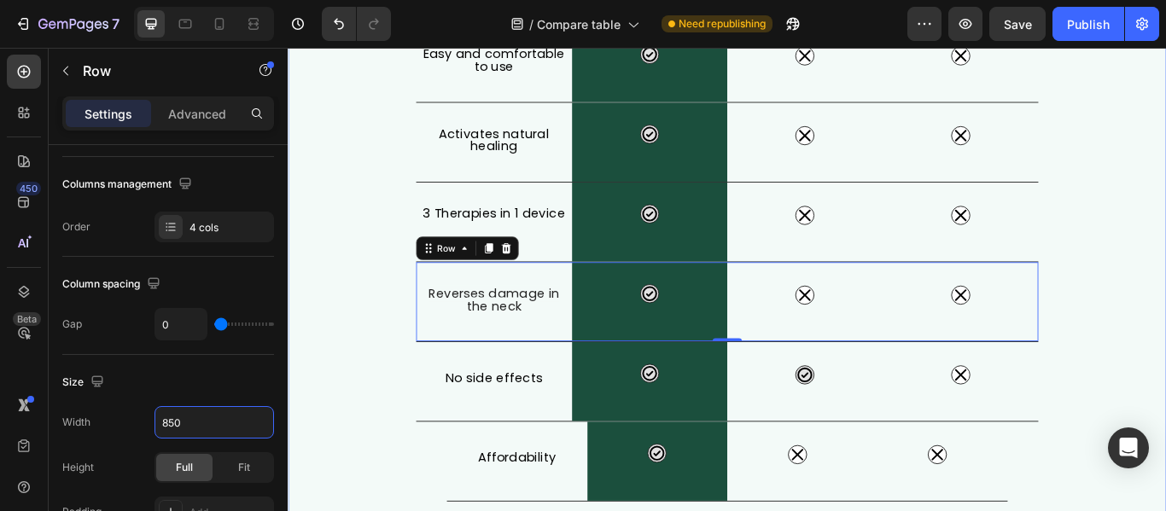
click at [1165, 510] on div "What Makes FisioRest Better? Heading Let's compare Artuvate's FisioRest massage…" at bounding box center [800, 87] width 1024 height 979
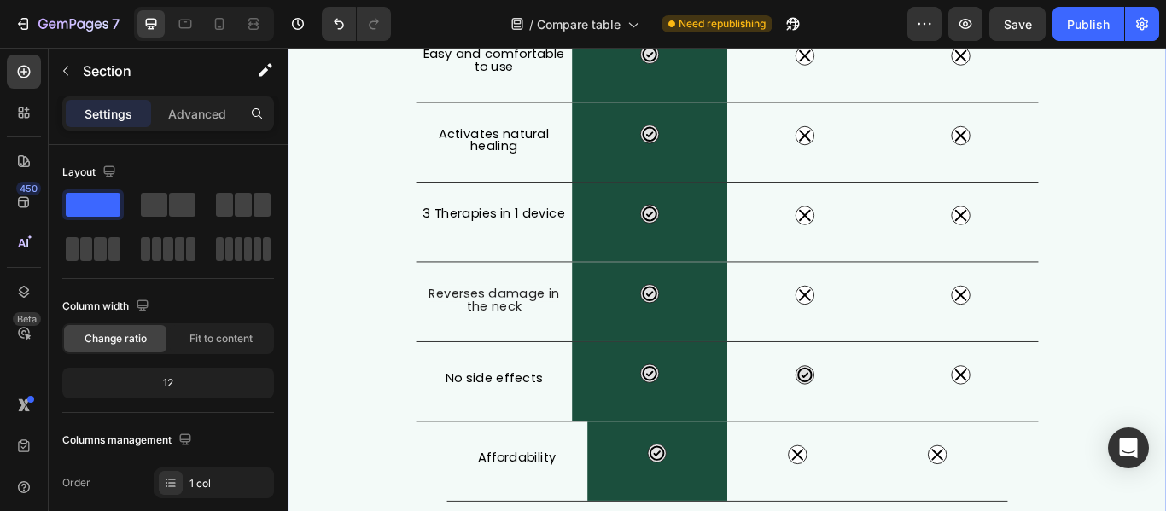
scroll to position [597, 0]
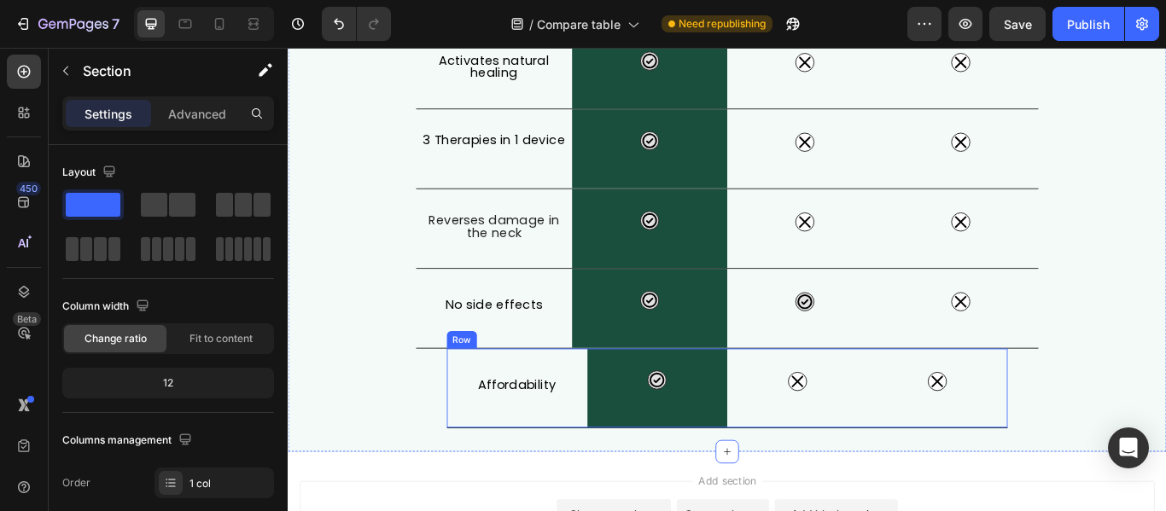
click at [492, 486] on div "Affordability Heading" at bounding box center [555, 445] width 164 height 92
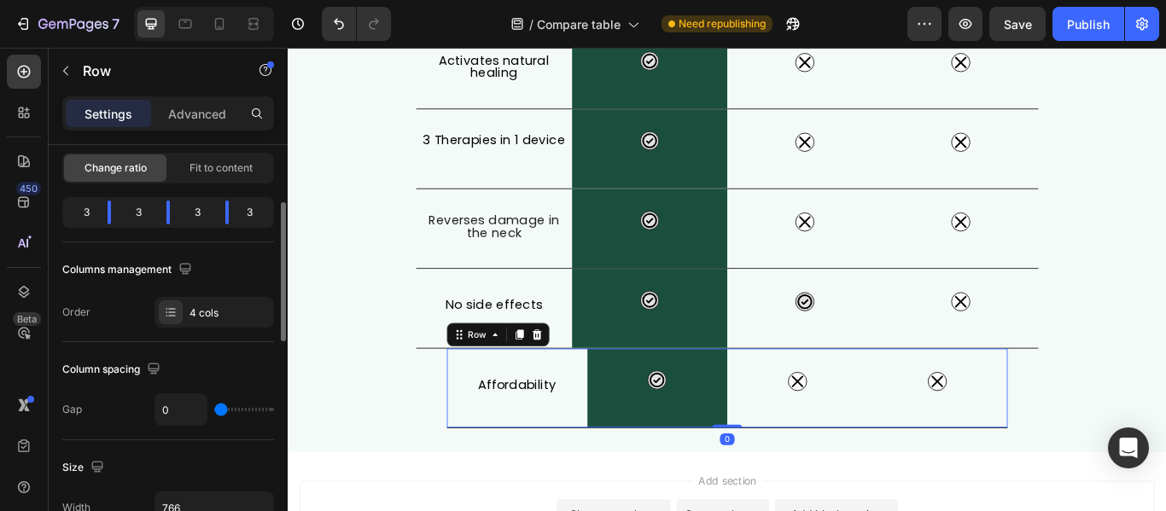
scroll to position [256, 0]
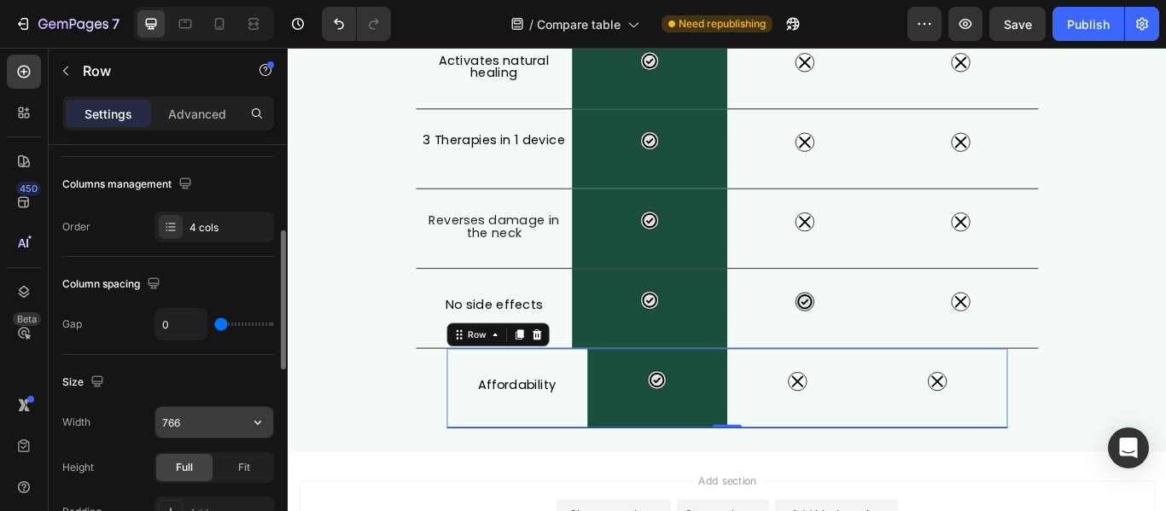
click at [198, 423] on input "766" at bounding box center [214, 422] width 118 height 31
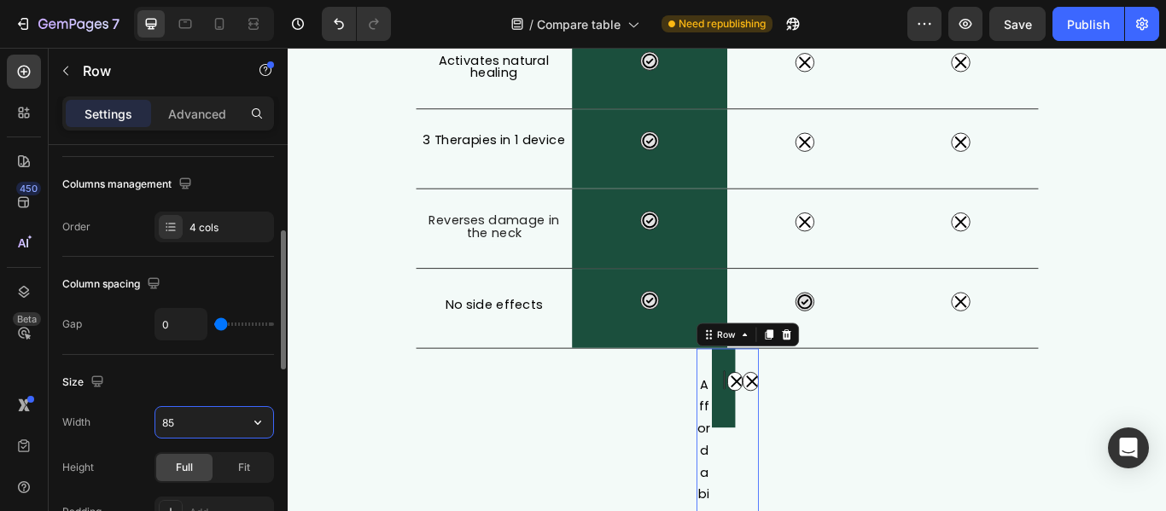
type input "850"
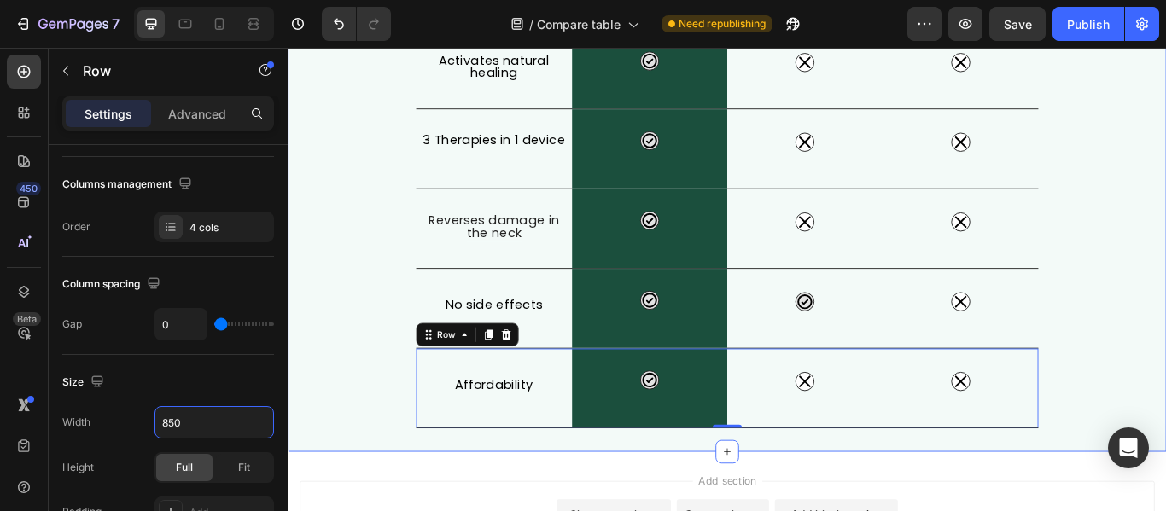
click at [370, 441] on div "What Makes FisioRest Better? Heading Let's compare Artuvate's FisioRest massage…" at bounding box center [800, 2] width 1024 height 979
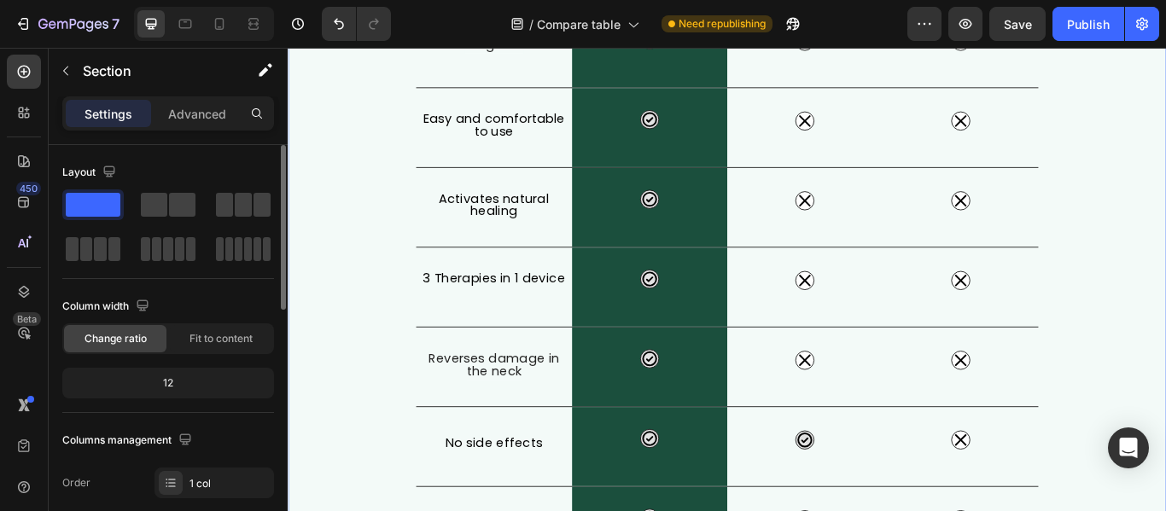
scroll to position [427, 0]
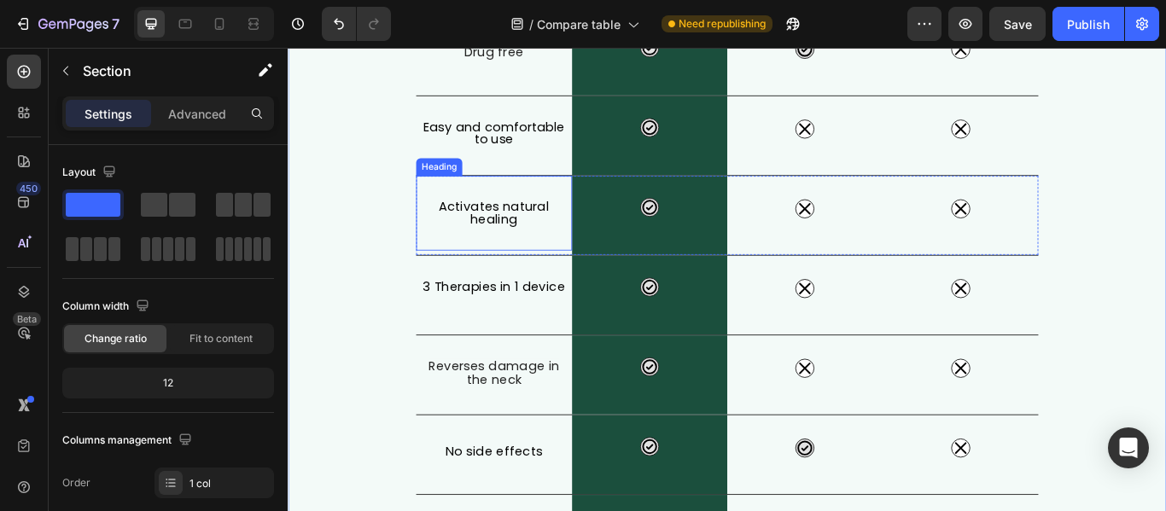
click at [569, 252] on p "Activates natural healing" at bounding box center [528, 240] width 178 height 29
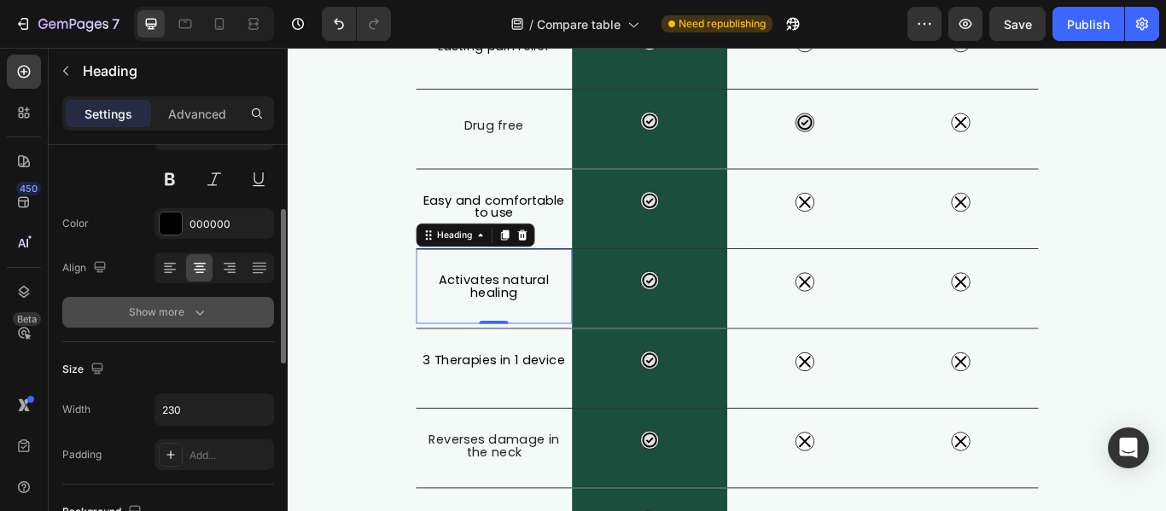
scroll to position [341, 0]
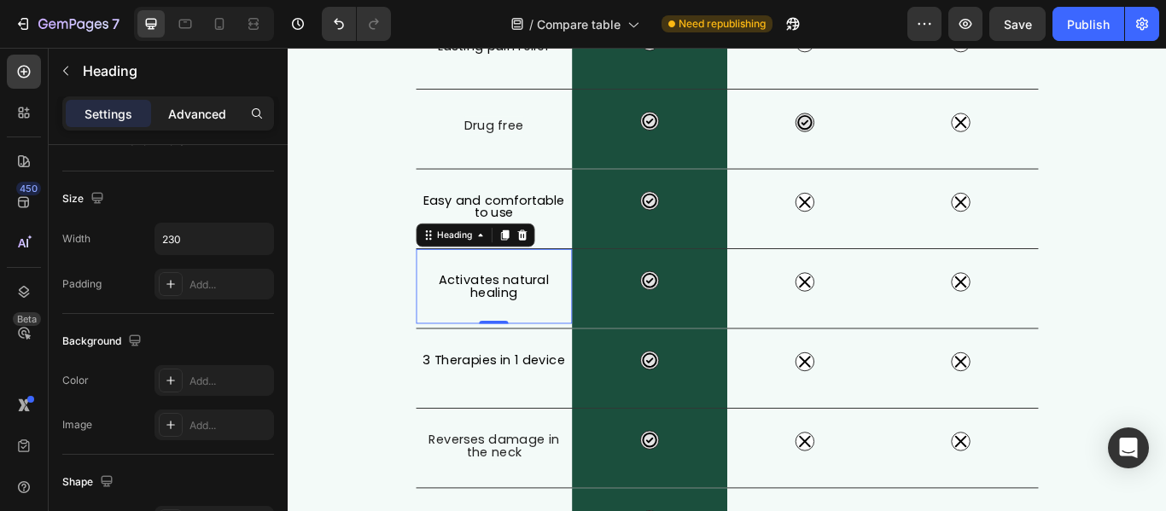
click at [207, 103] on div "Advanced" at bounding box center [196, 113] width 85 height 27
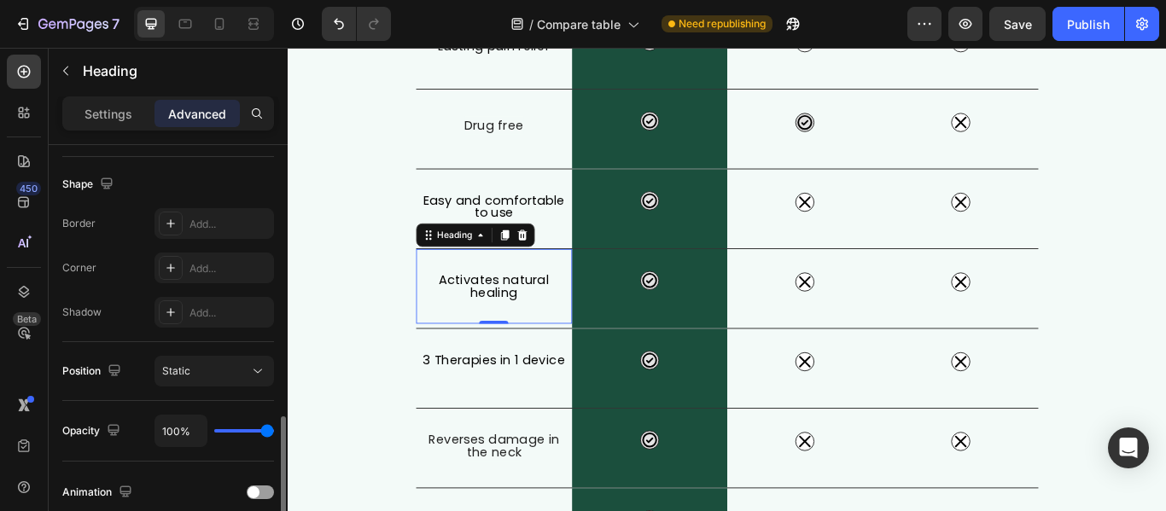
scroll to position [512, 0]
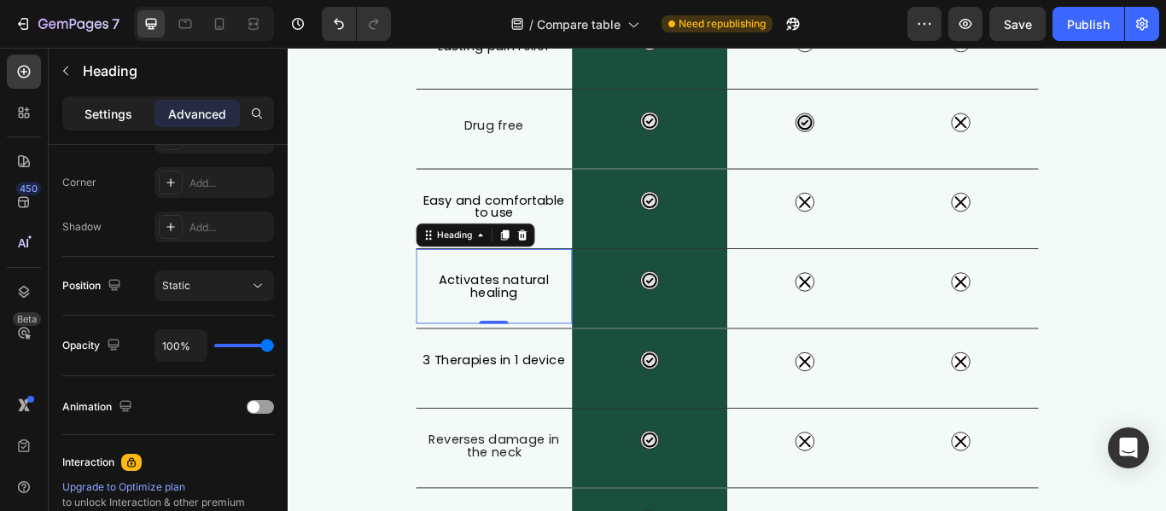
click at [133, 117] on div "Settings" at bounding box center [108, 113] width 85 height 27
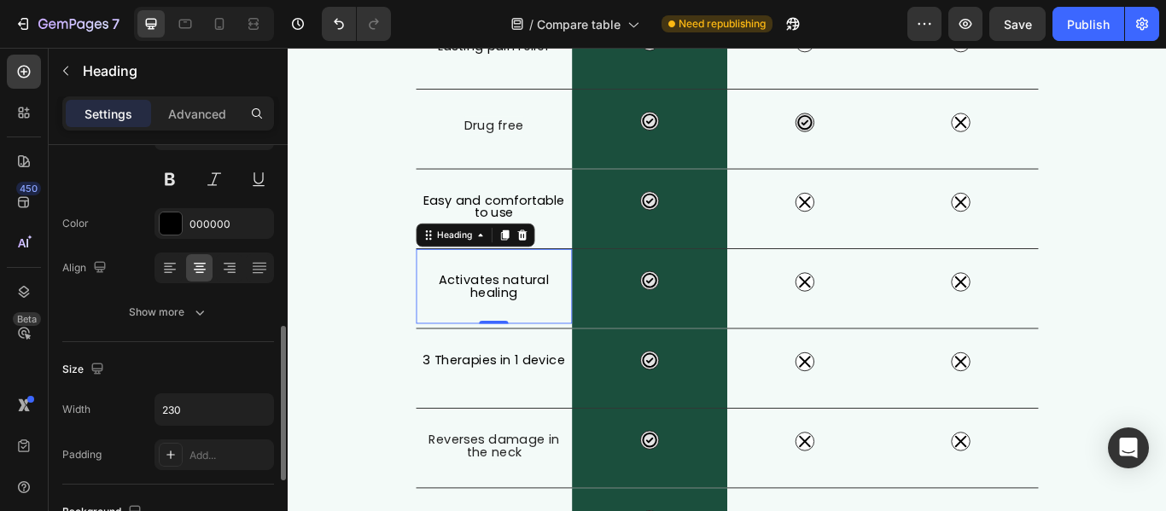
scroll to position [341, 0]
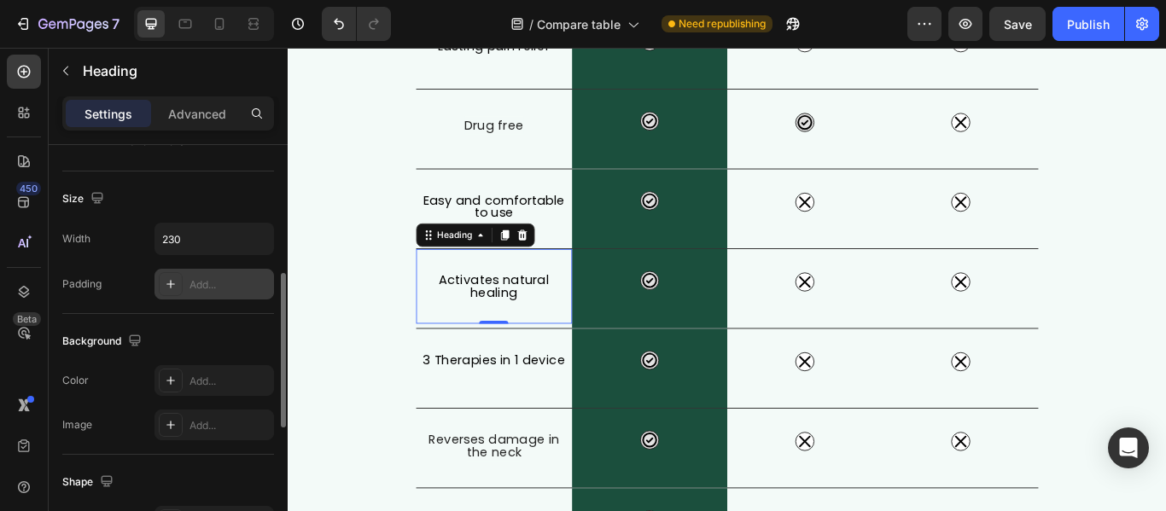
click at [190, 278] on div "Add..." at bounding box center [229, 284] width 80 height 15
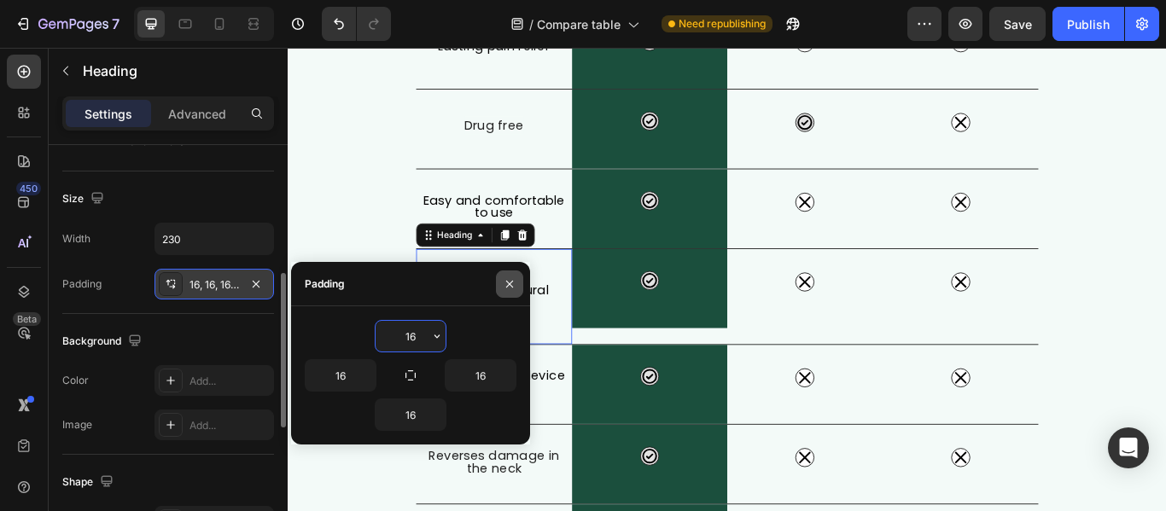
click at [505, 290] on icon "button" at bounding box center [510, 284] width 14 height 14
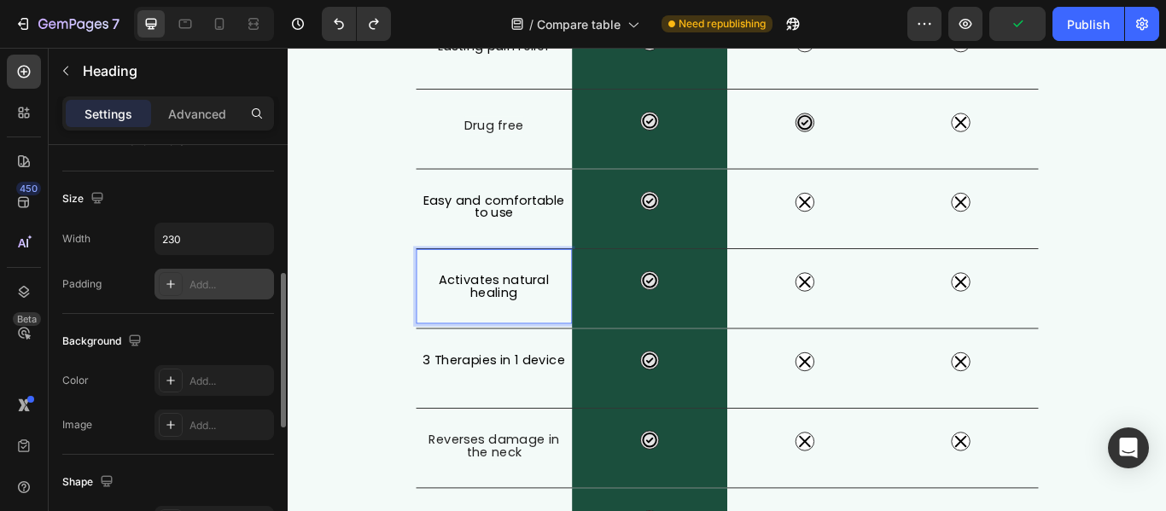
click at [486, 319] on p "Activates natural healing" at bounding box center [528, 325] width 178 height 29
click at [508, 323] on p "Activates natural healing" at bounding box center [528, 325] width 178 height 29
click at [540, 327] on p "Activates natural healing" at bounding box center [528, 325] width 178 height 29
click at [382, 404] on div "What Makes FisioRest Better? Heading Let's compare Artuvate's FisioRest massage…" at bounding box center [800, 258] width 1024 height 979
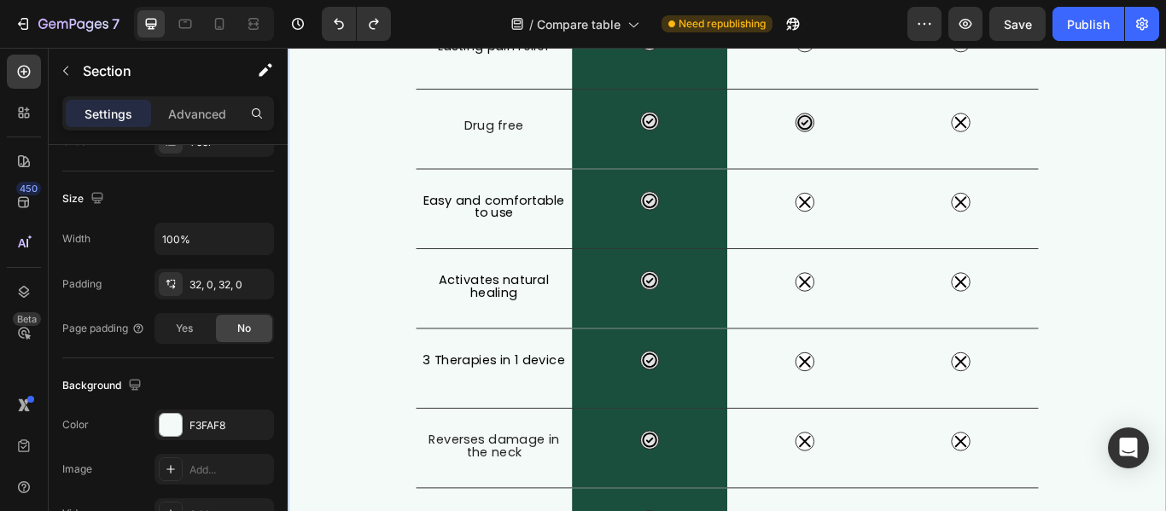
scroll to position [0, 0]
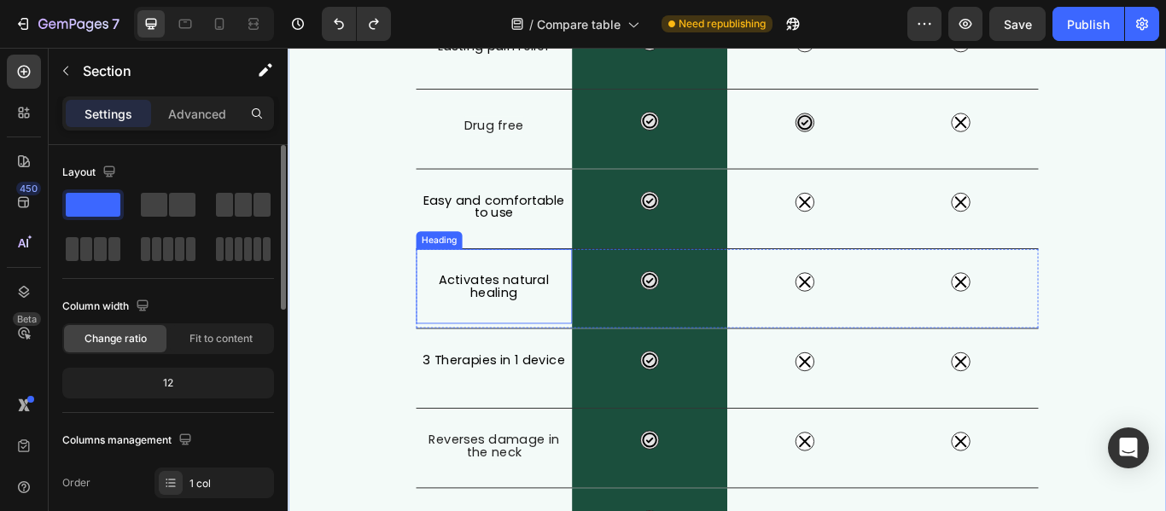
click at [480, 340] on p "Activates natural healing" at bounding box center [528, 325] width 178 height 29
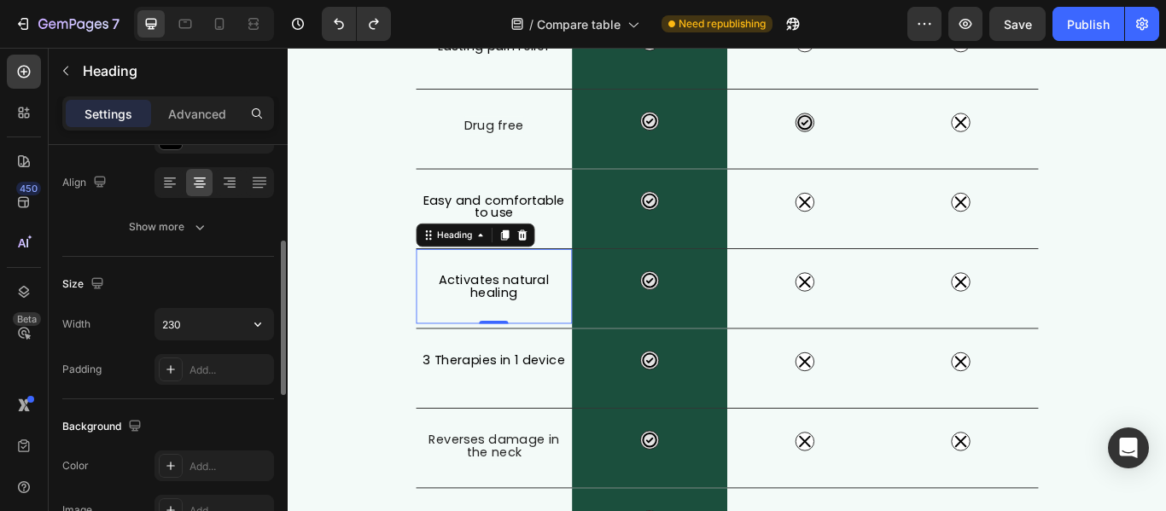
scroll to position [341, 0]
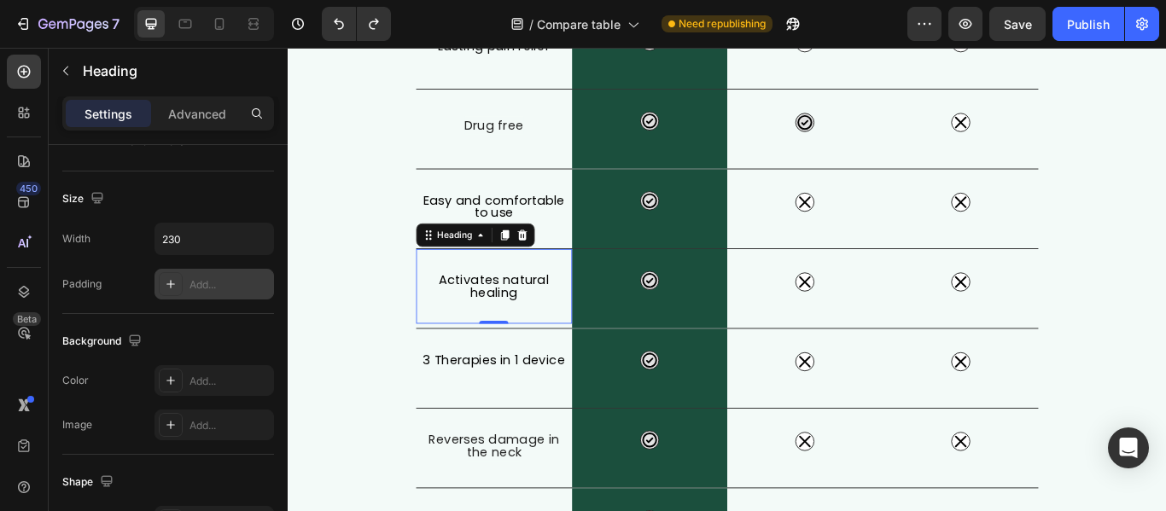
click at [201, 282] on div "Add..." at bounding box center [229, 284] width 80 height 15
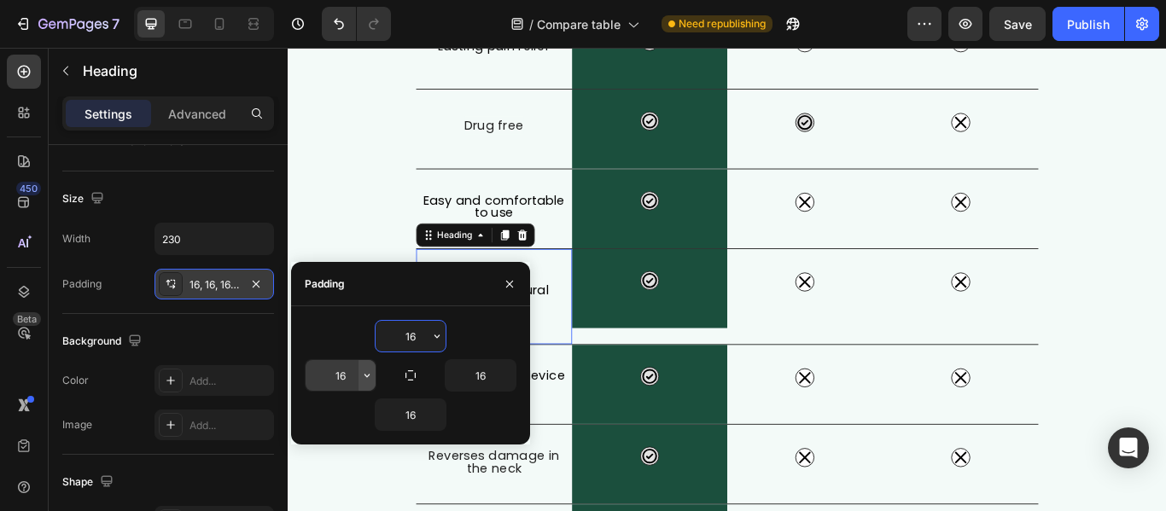
click at [368, 376] on icon "button" at bounding box center [366, 375] width 5 height 3
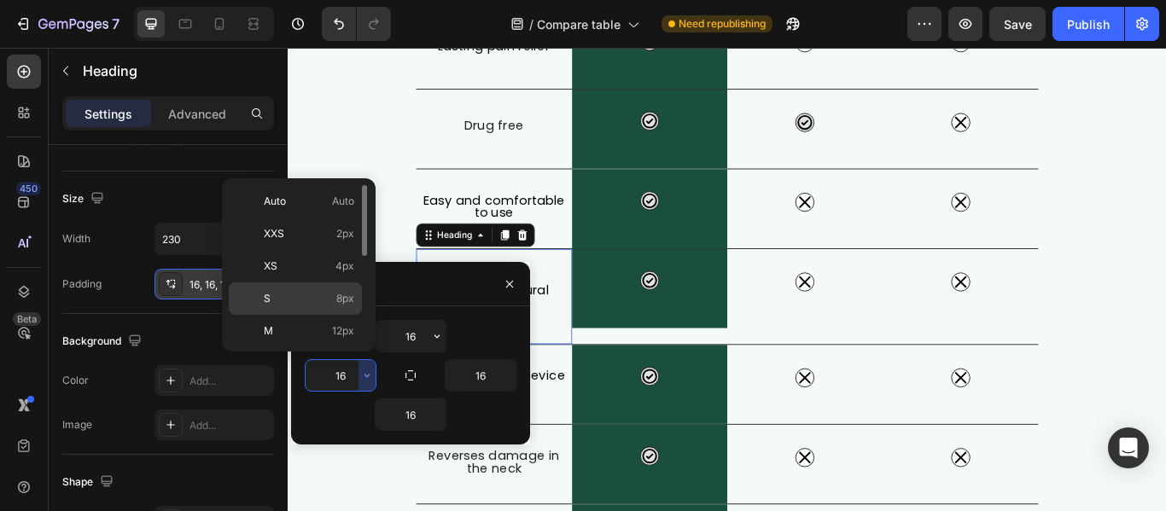
click at [352, 305] on span "8px" at bounding box center [345, 298] width 18 height 15
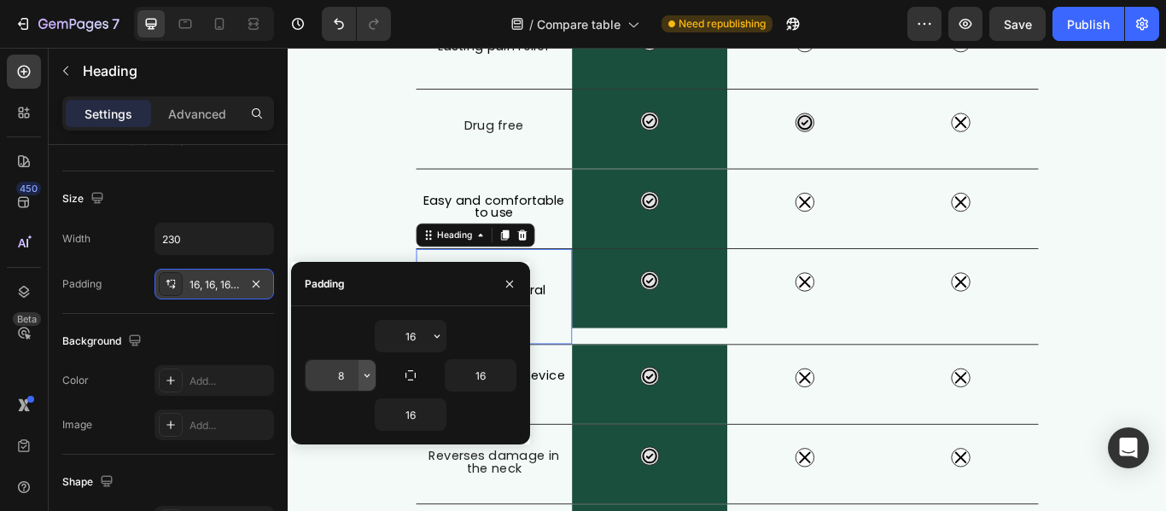
click at [363, 380] on icon "button" at bounding box center [367, 376] width 14 height 14
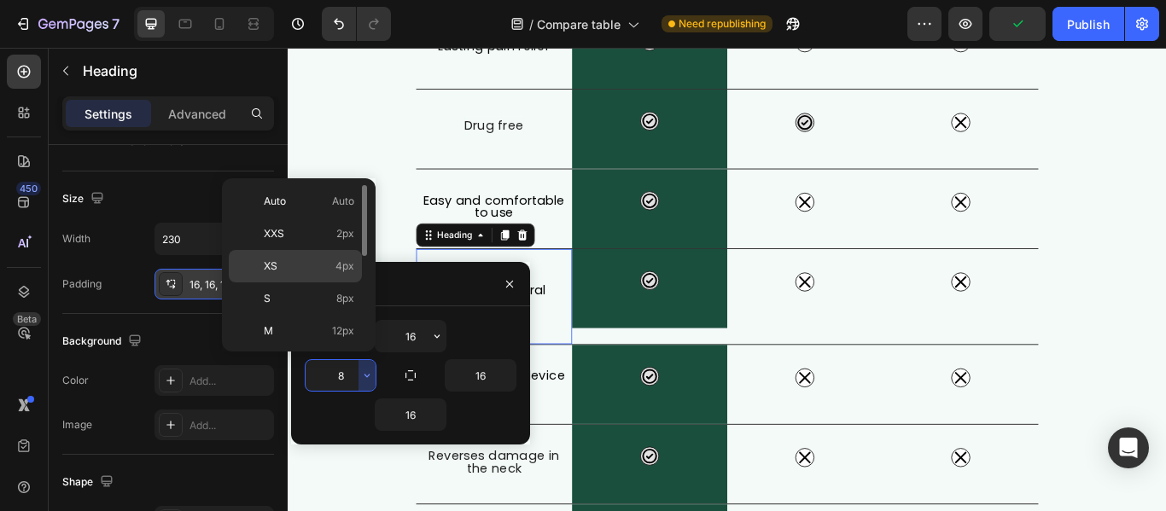
click at [335, 282] on div "XS 4px" at bounding box center [295, 298] width 133 height 32
type input "4"
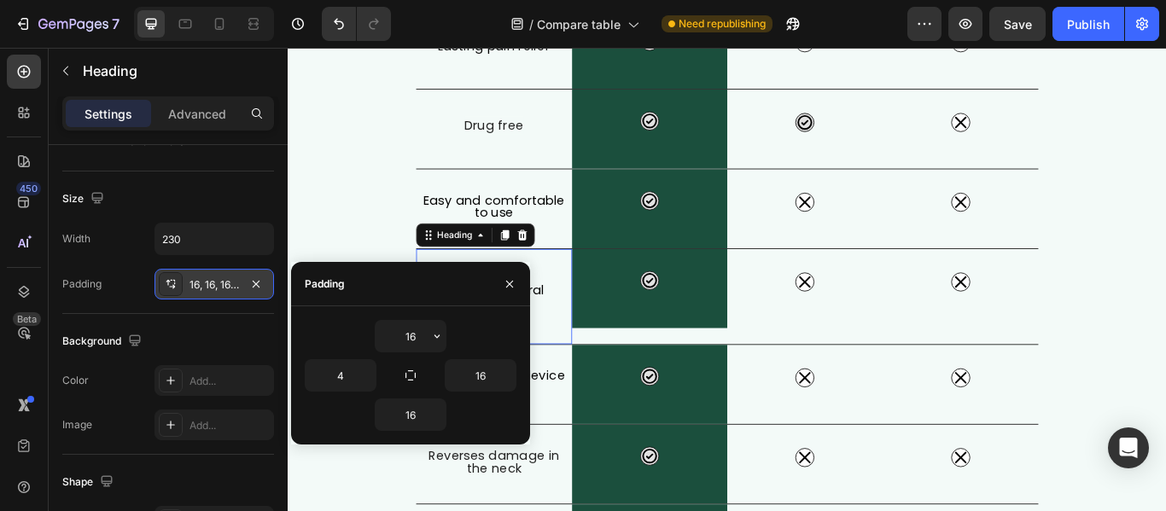
click at [606, 341] on h2 "Activates natural healing" at bounding box center [528, 338] width 182 height 56
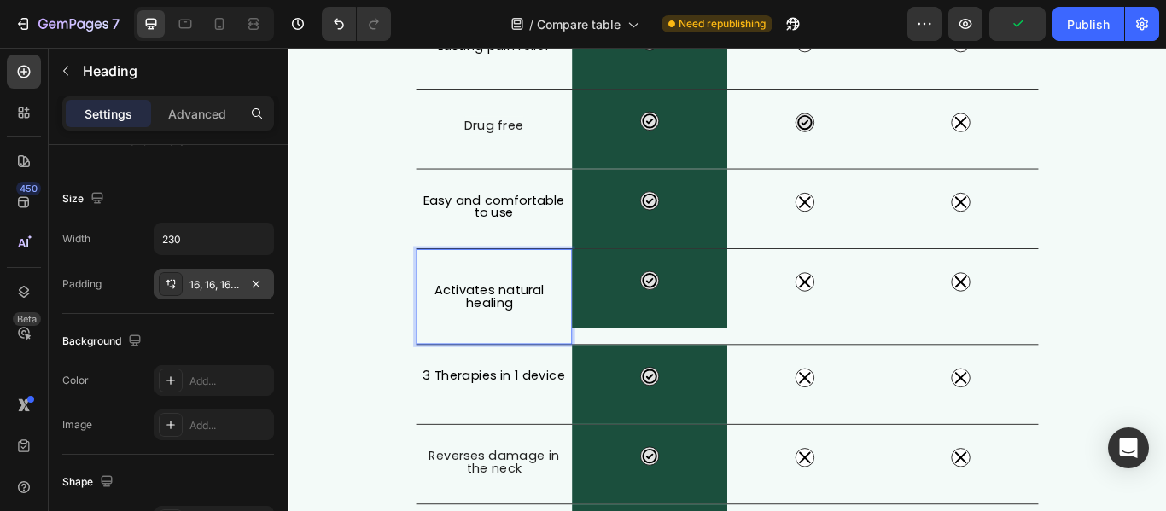
click at [165, 282] on icon at bounding box center [171, 284] width 14 height 14
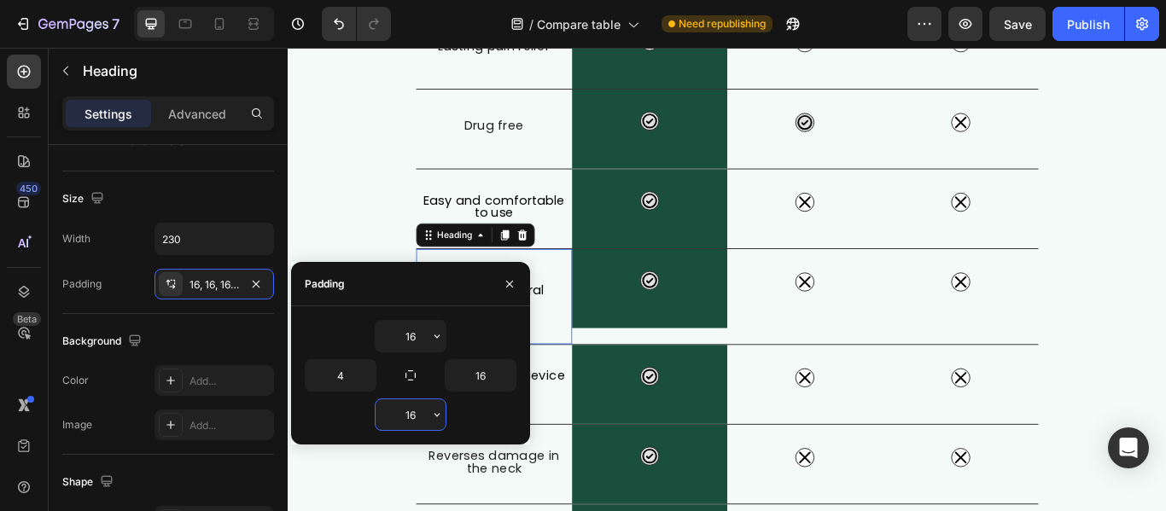
click at [414, 419] on input "16" at bounding box center [410, 414] width 70 height 31
click at [433, 419] on icon "button" at bounding box center [437, 415] width 14 height 14
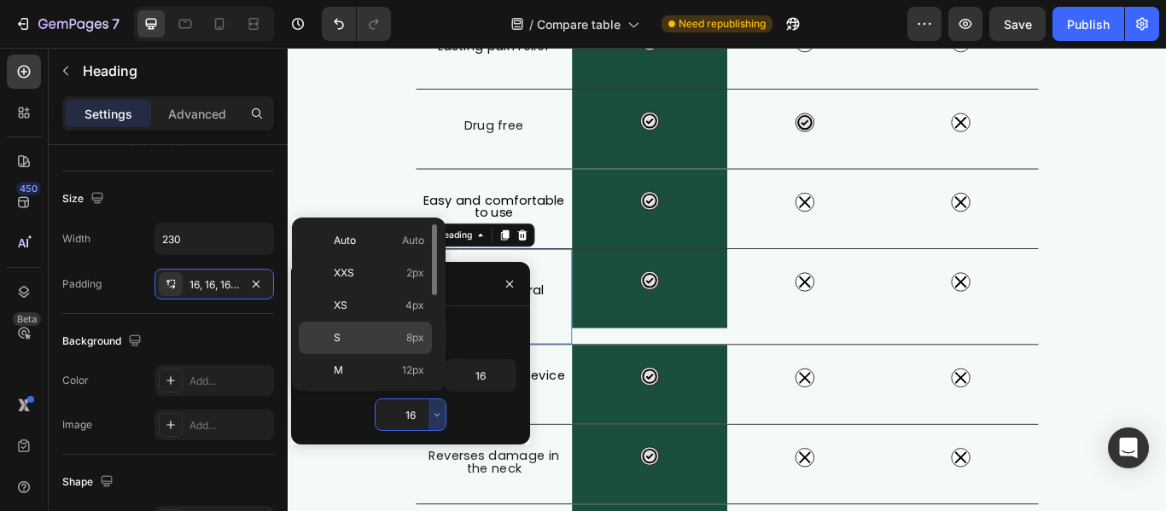
click at [412, 342] on span "8px" at bounding box center [415, 337] width 18 height 15
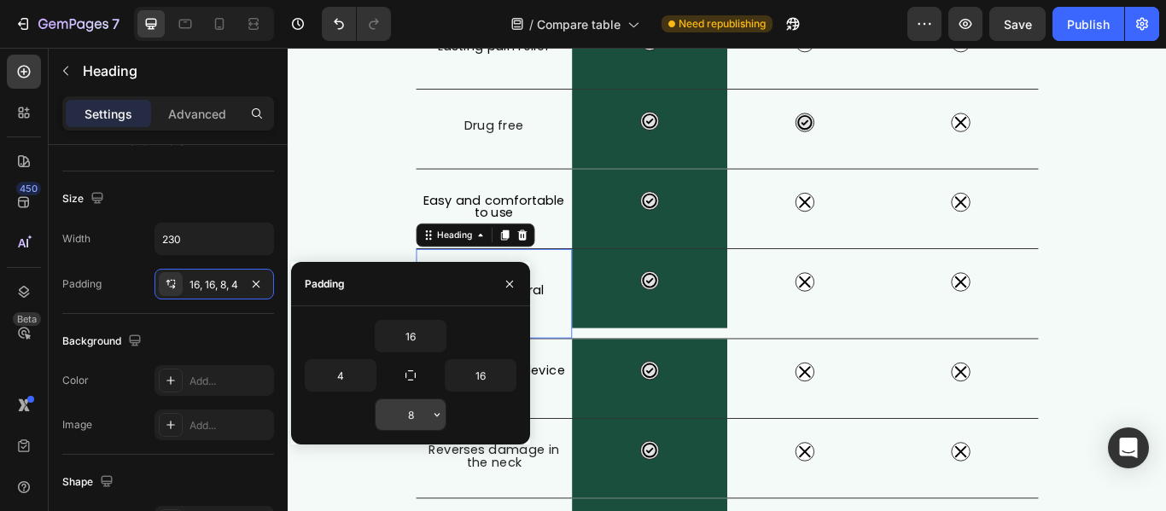
click at [437, 410] on icon "button" at bounding box center [437, 415] width 14 height 14
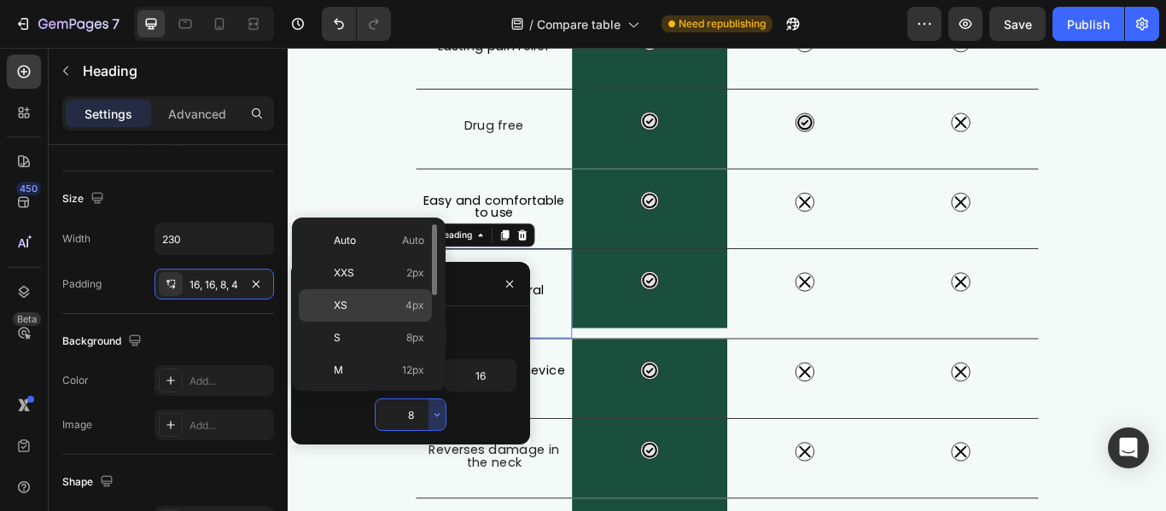
click at [417, 309] on span "4px" at bounding box center [414, 305] width 19 height 15
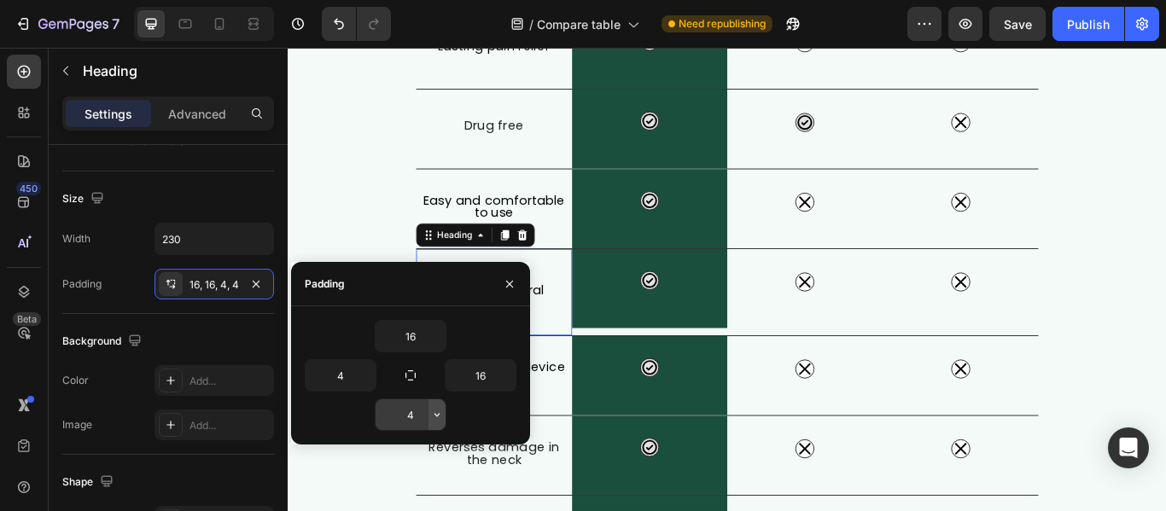
click at [436, 413] on icon "button" at bounding box center [437, 415] width 14 height 14
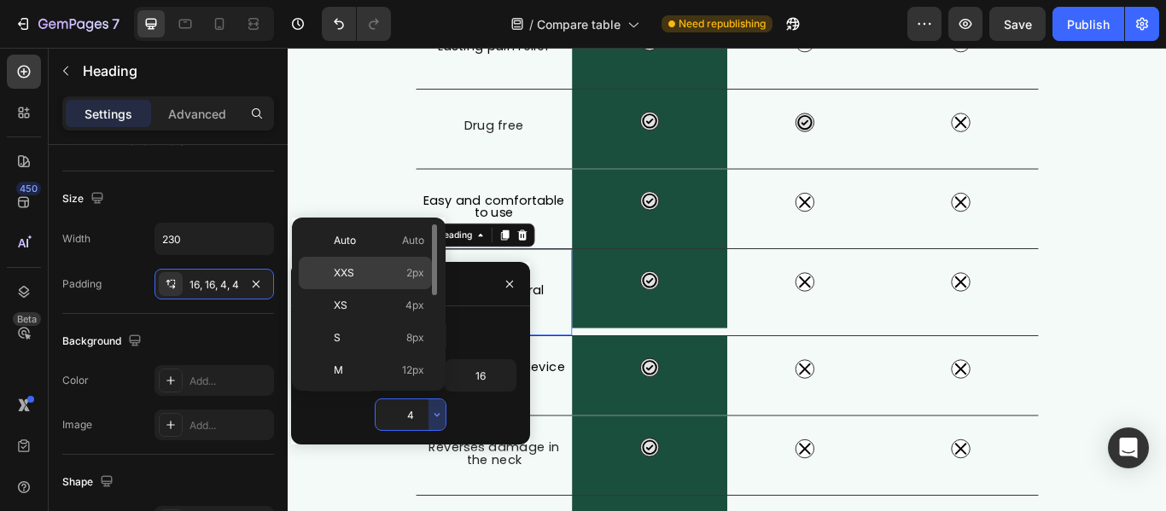
click at [415, 268] on span "2px" at bounding box center [415, 272] width 18 height 15
type input "2"
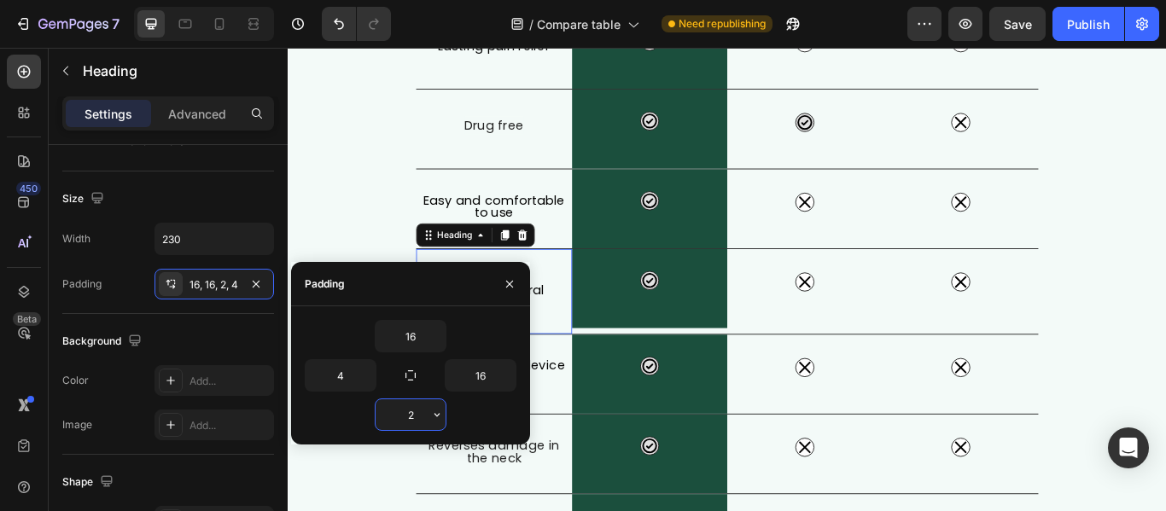
click at [421, 416] on input "2" at bounding box center [410, 414] width 70 height 31
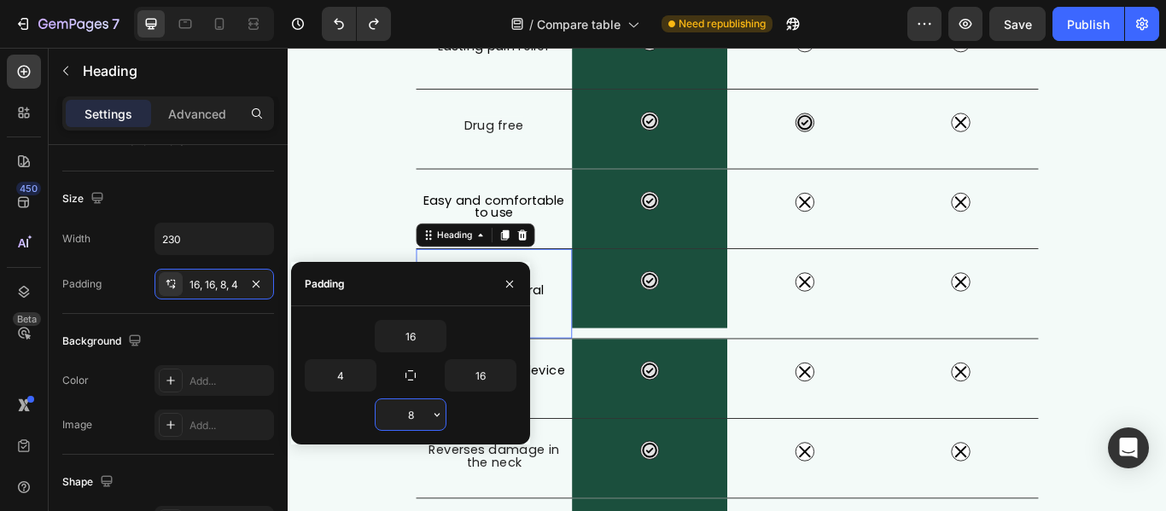
type input "16"
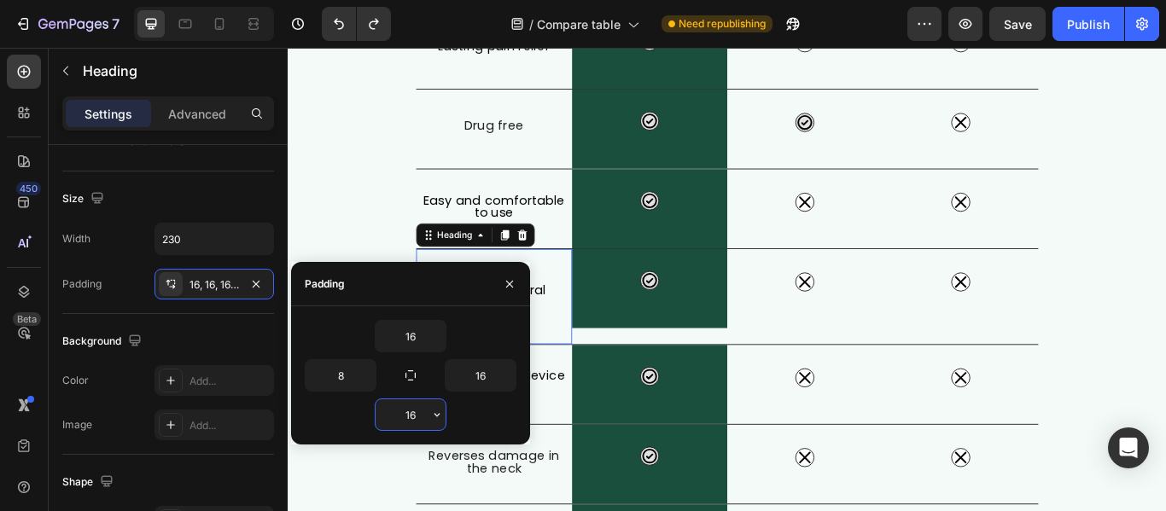
type input "16"
type input "0"
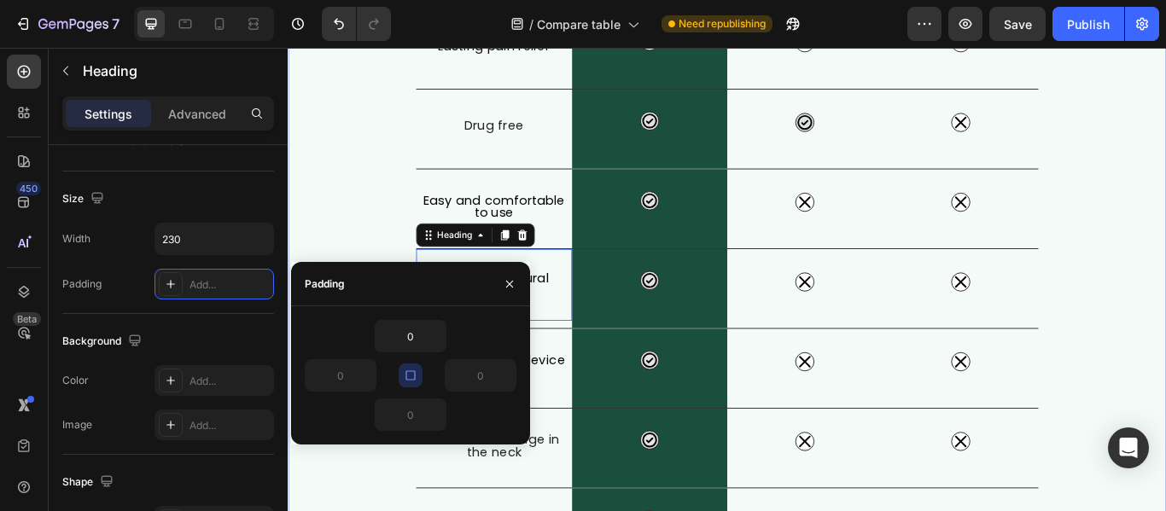
click at [1165, 417] on div "What Makes FisioRest Better? Heading Let's compare Artuvate's FisioRest massage…" at bounding box center [800, 258] width 1024 height 979
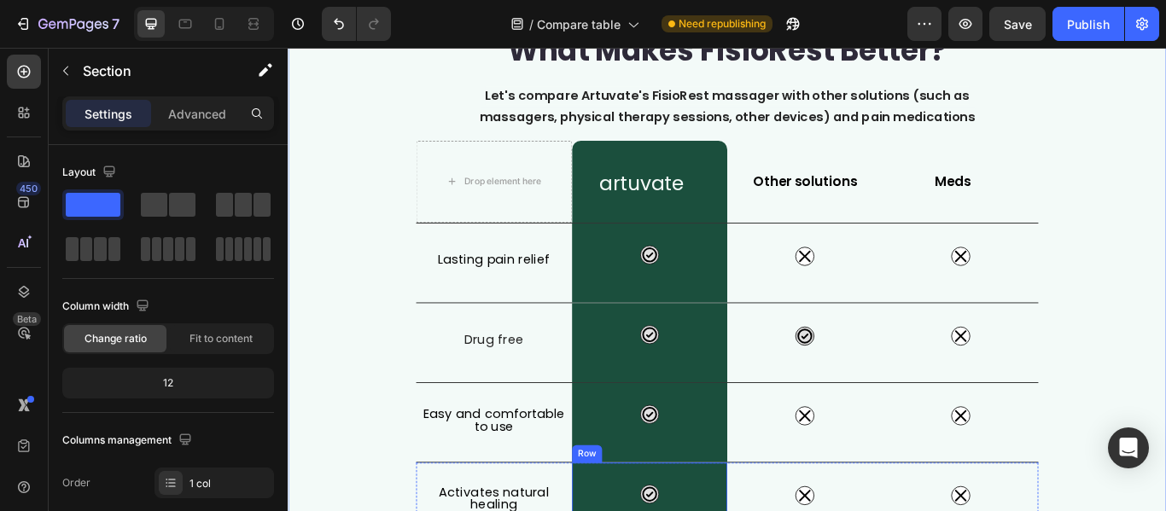
scroll to position [0, 0]
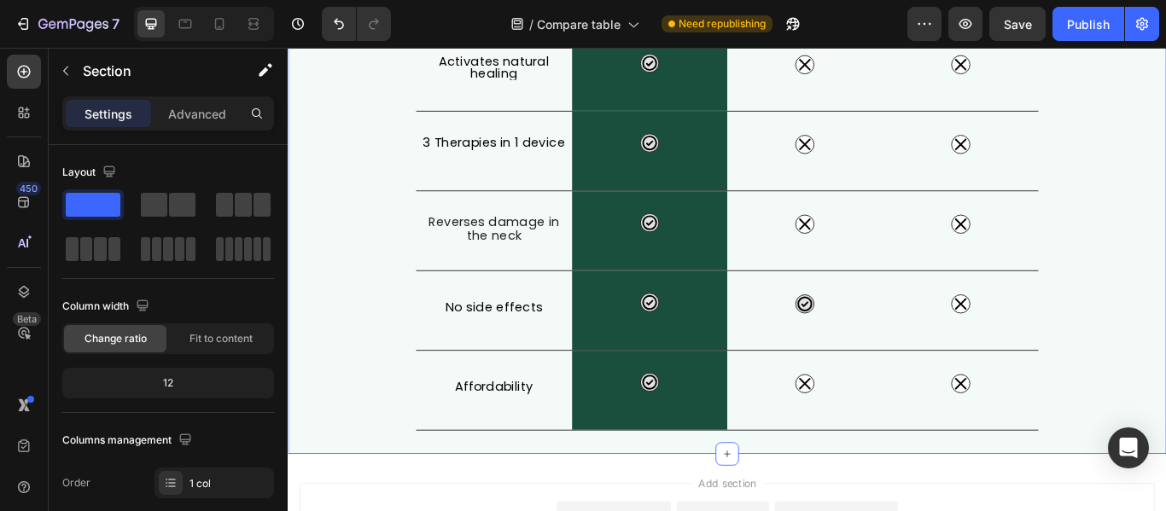
scroll to position [683, 0]
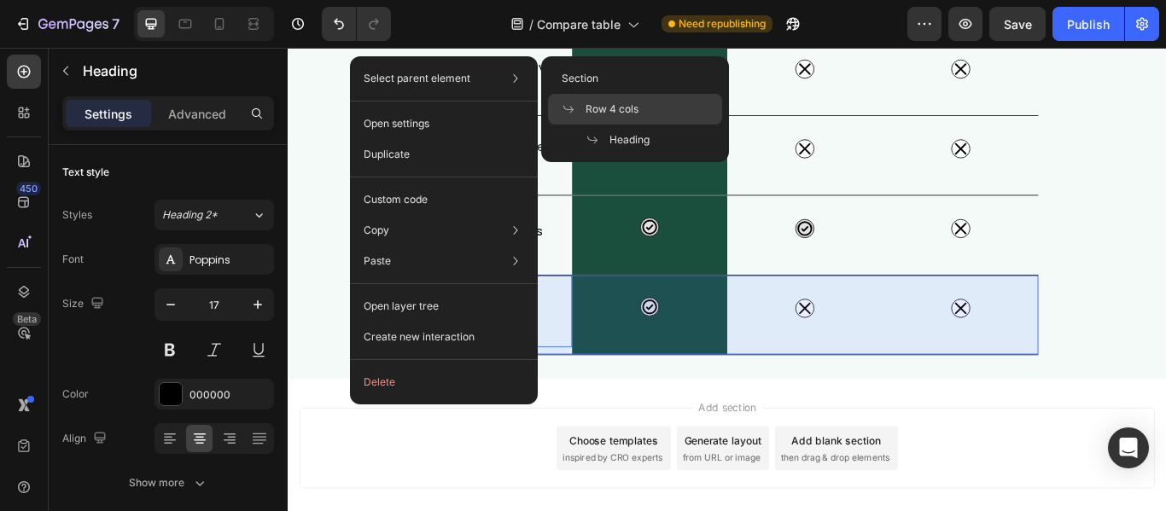
click at [582, 105] on span at bounding box center [573, 109] width 24 height 14
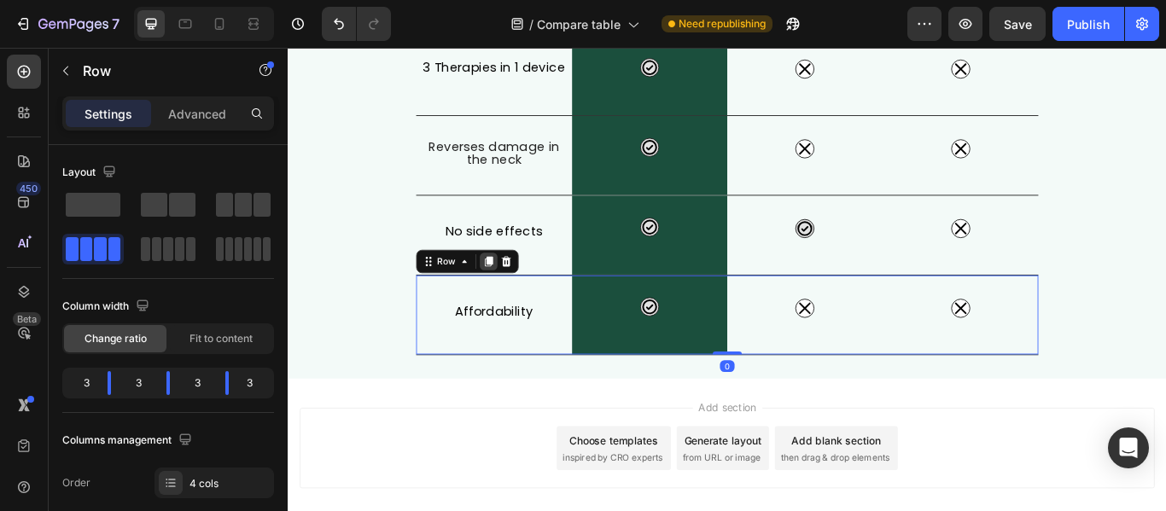
click at [517, 298] on icon at bounding box center [521, 297] width 9 height 12
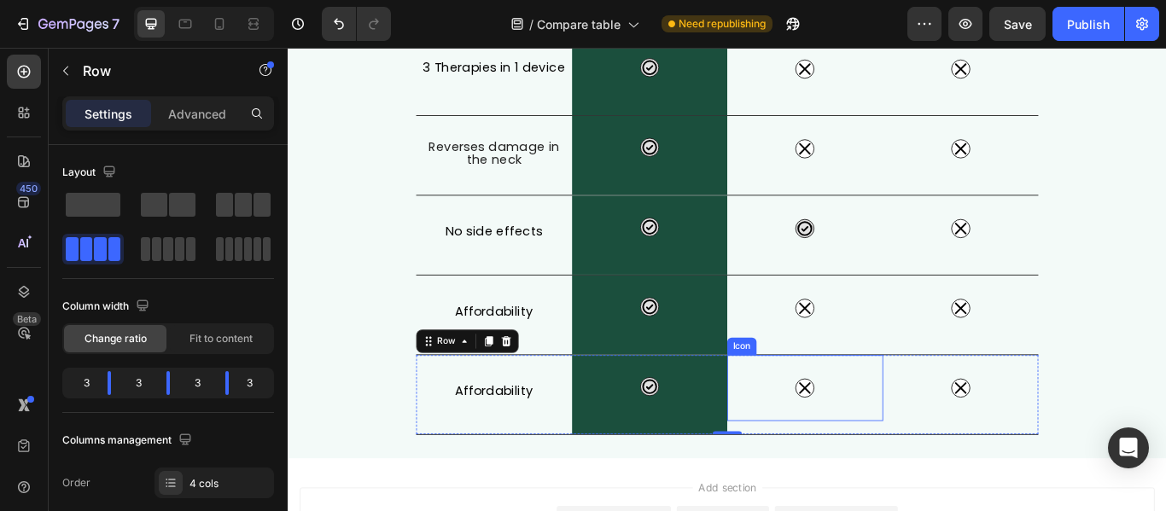
click at [865, 451] on div "Icon" at bounding box center [891, 444] width 182 height 77
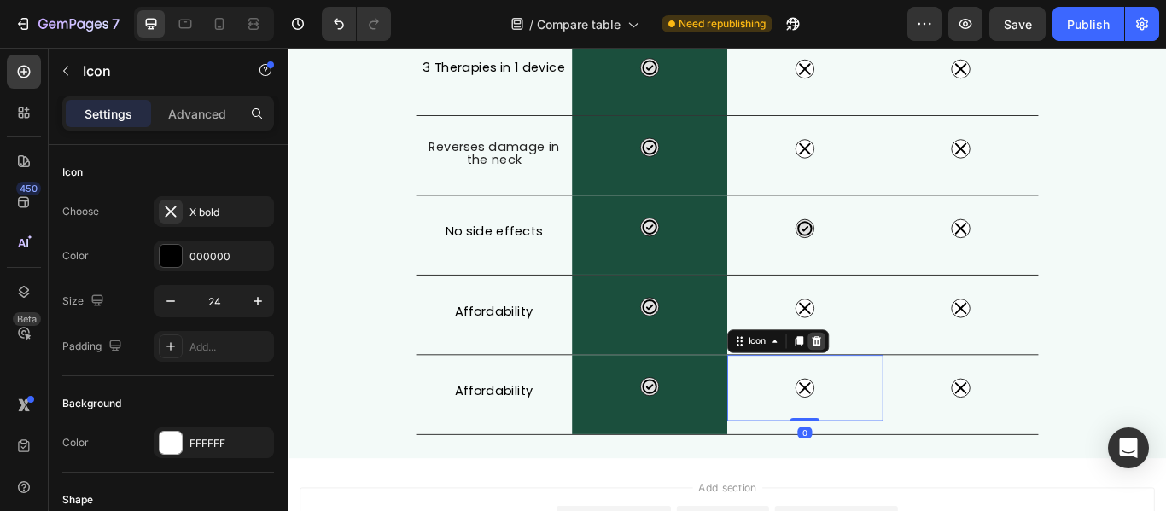
click at [902, 393] on icon at bounding box center [904, 390] width 14 height 14
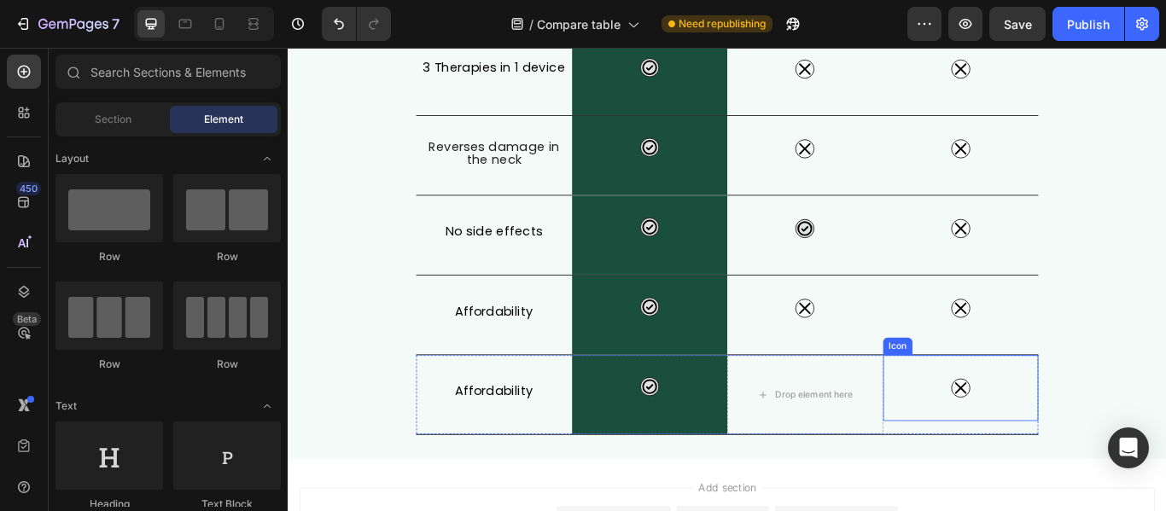
click at [1079, 456] on div "Icon" at bounding box center [1072, 444] width 182 height 77
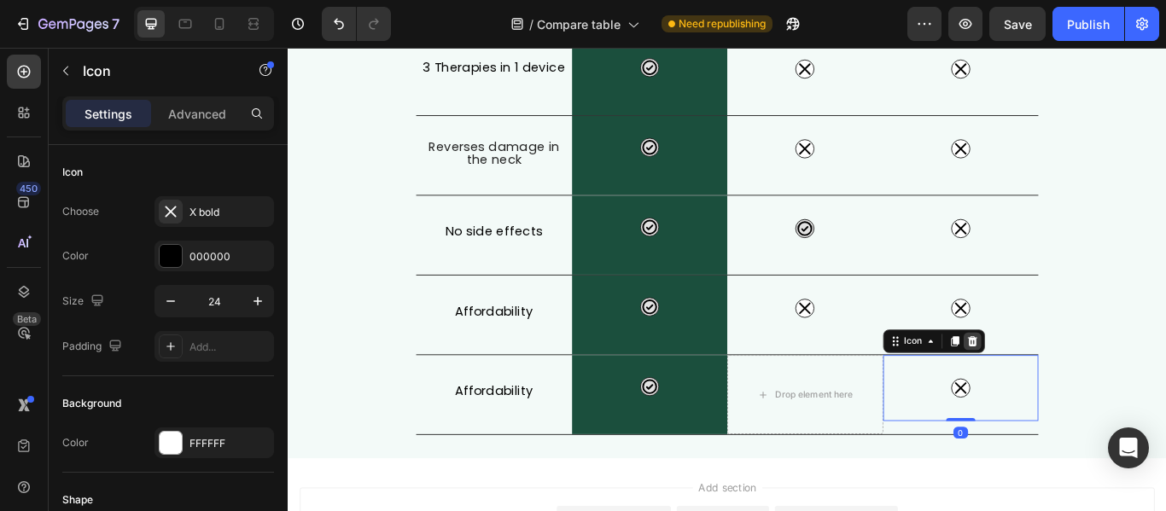
click at [1081, 393] on icon at bounding box center [1084, 390] width 11 height 12
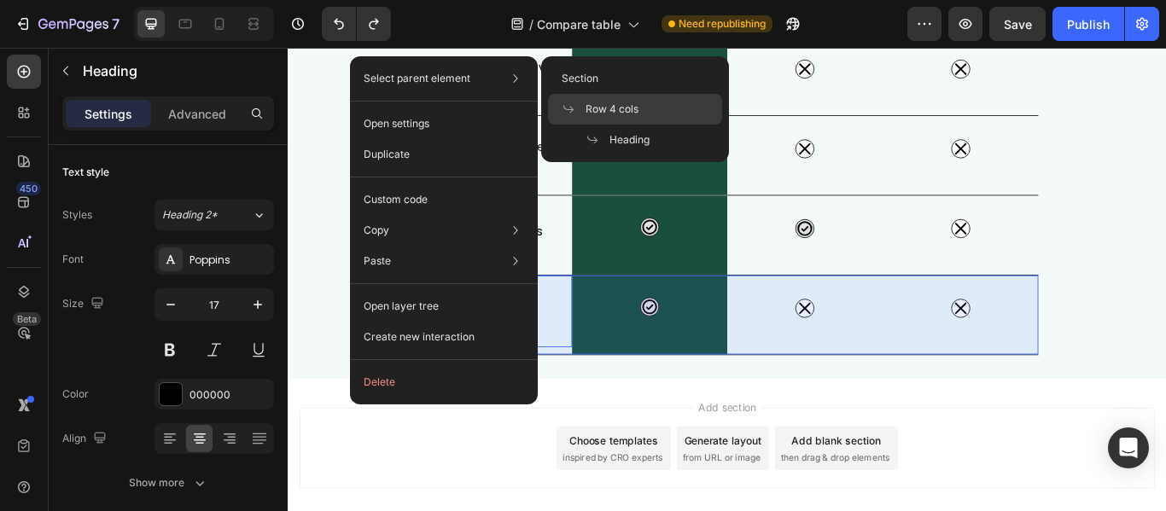
click at [575, 112] on icon at bounding box center [568, 109] width 14 height 14
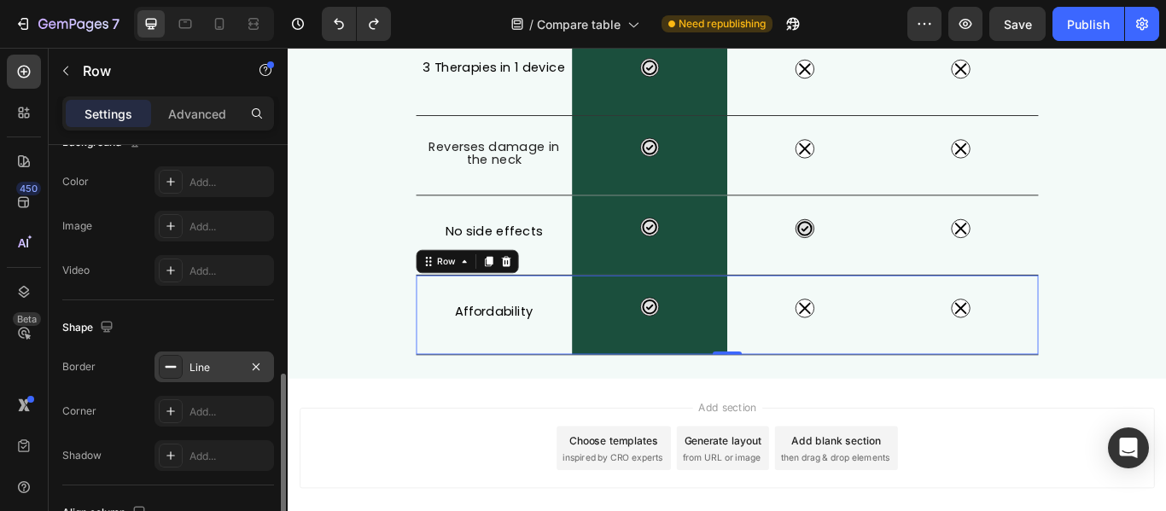
click at [236, 378] on div "Line" at bounding box center [213, 367] width 119 height 31
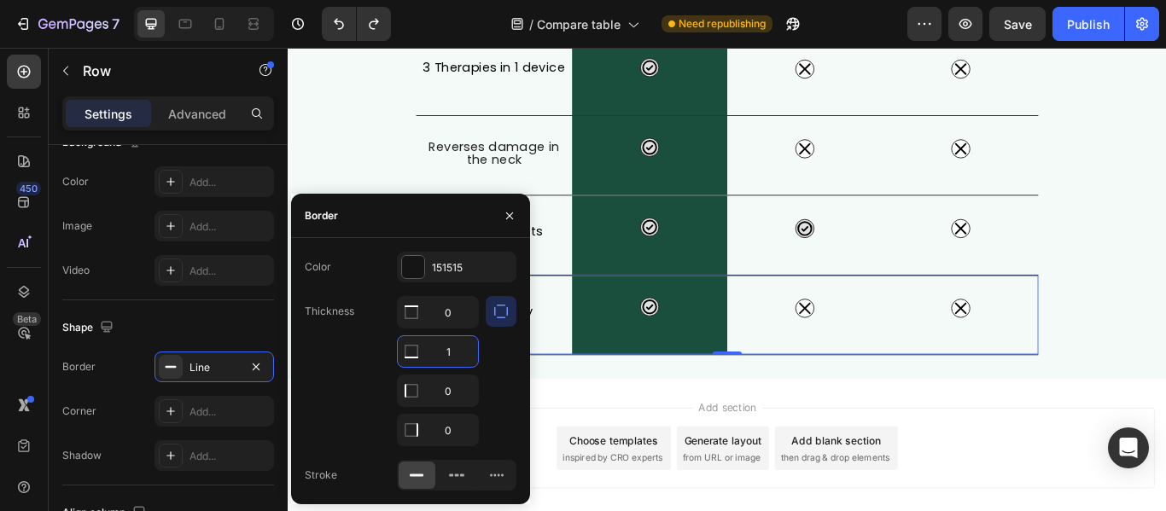
click at [448, 356] on input "1" at bounding box center [438, 351] width 80 height 31
type input "0"
click at [210, 410] on div "Add..." at bounding box center [229, 411] width 80 height 15
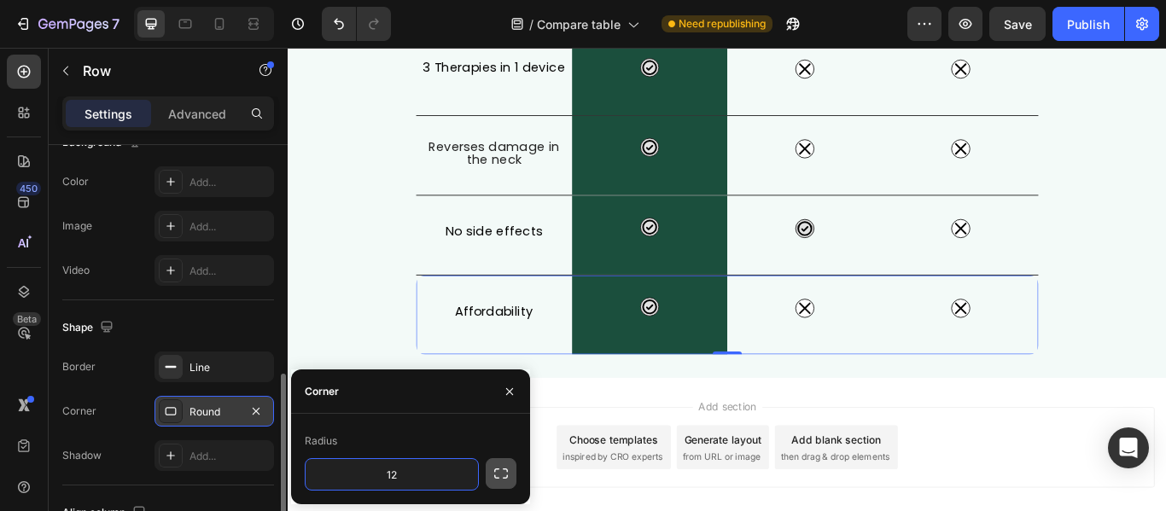
click at [499, 475] on icon "button" at bounding box center [500, 473] width 17 height 17
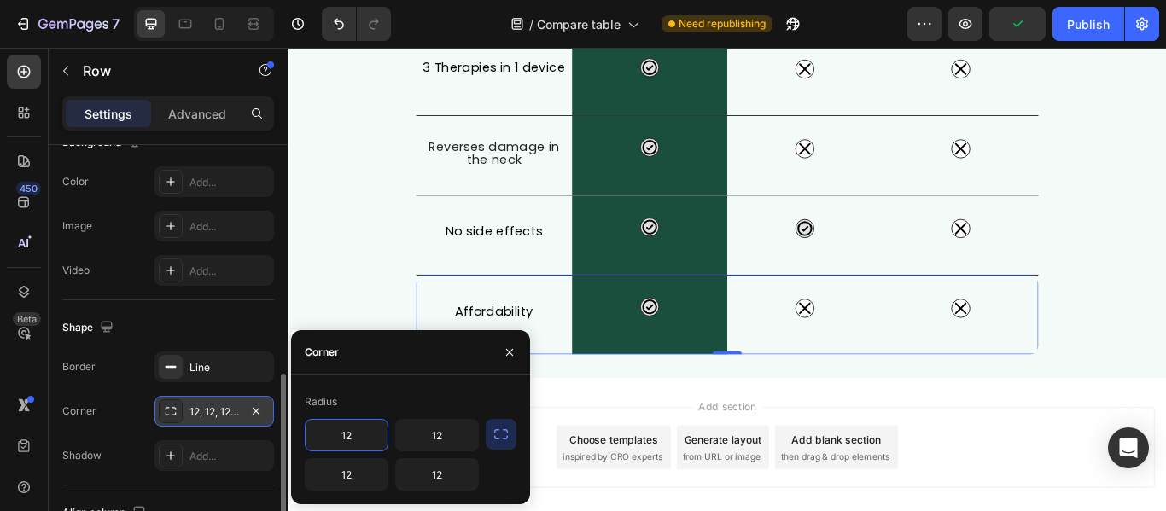
click at [355, 439] on input "12" at bounding box center [346, 435] width 82 height 31
type input "0"
click at [444, 437] on input "12" at bounding box center [437, 435] width 82 height 31
type input "0"
click at [358, 478] on input "12" at bounding box center [346, 474] width 82 height 31
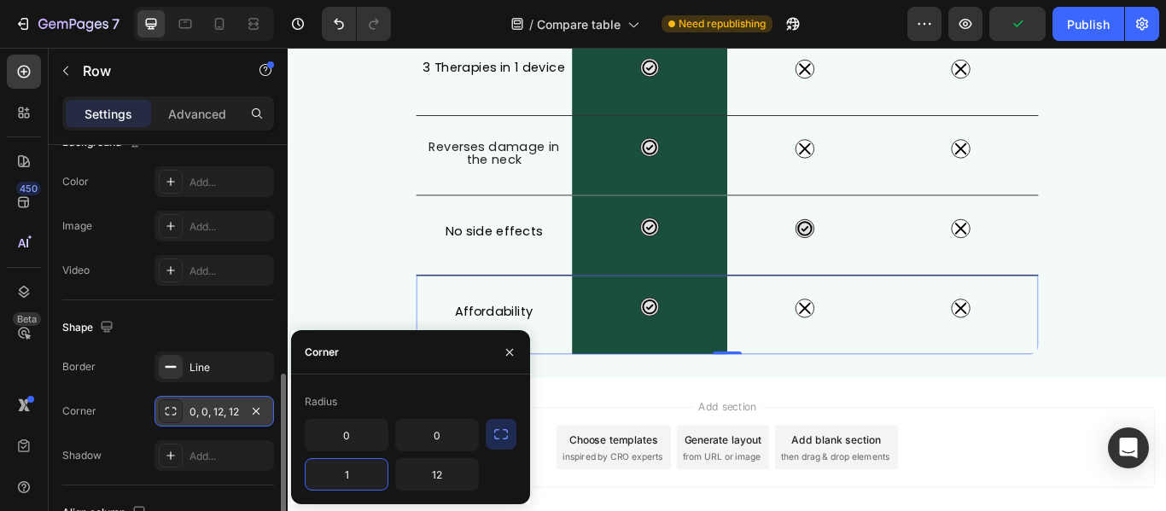
type input "12"
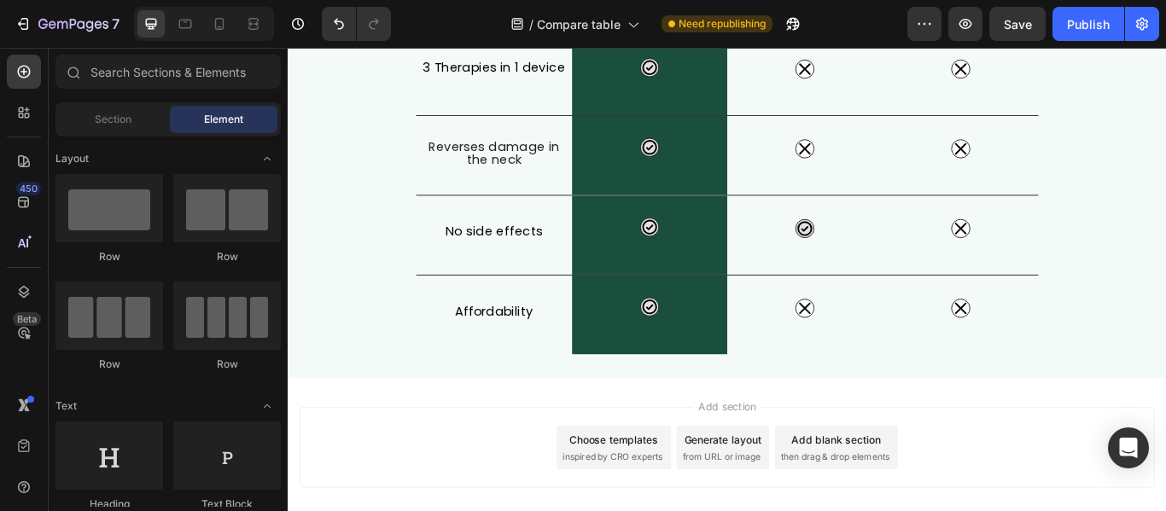
click at [690, 399] on div "Icon Row" at bounding box center [710, 359] width 182 height 92
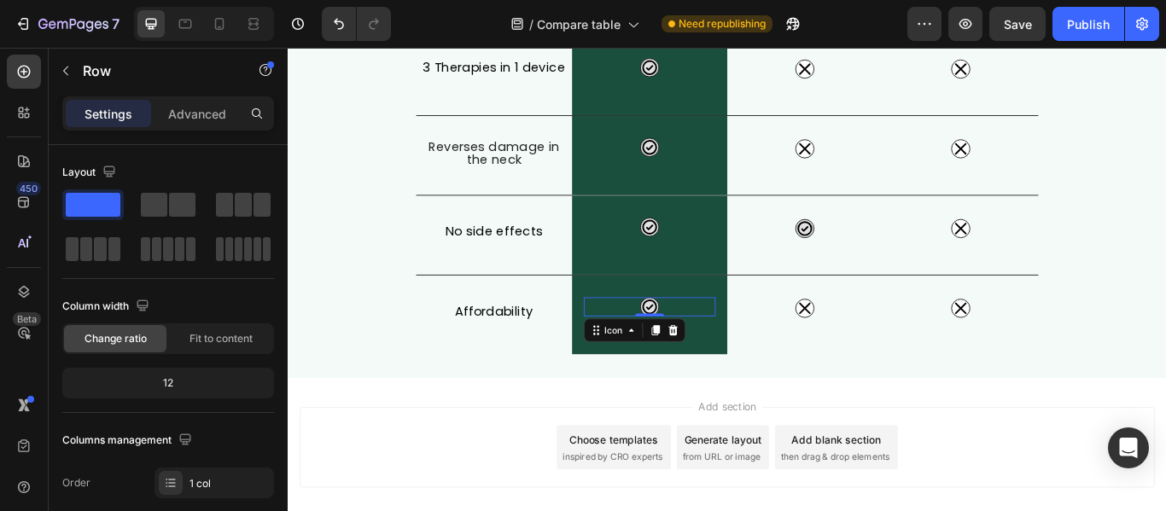
click at [679, 349] on div "Icon 0" at bounding box center [709, 350] width 154 height 22
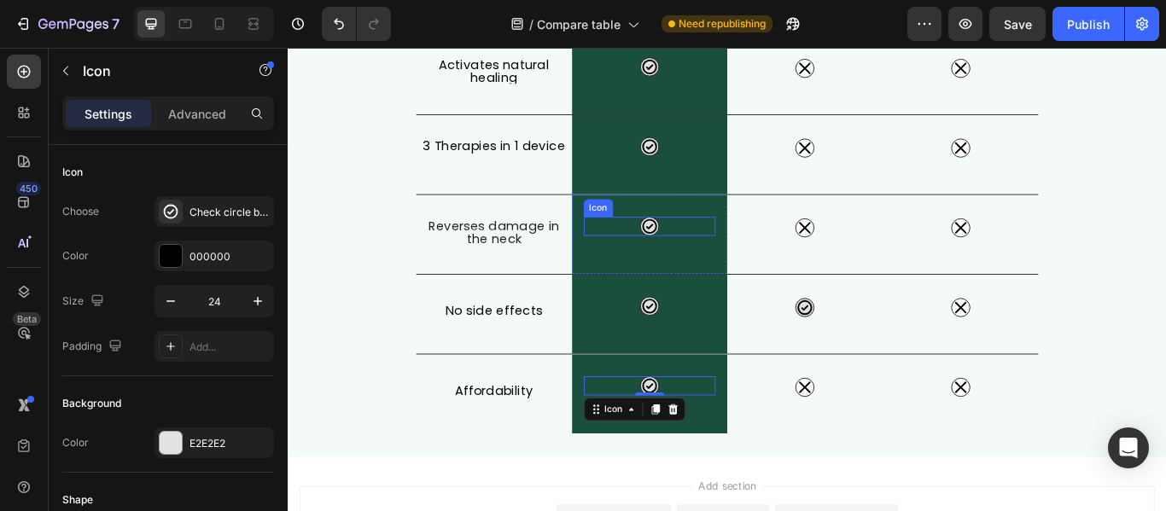
scroll to position [597, 0]
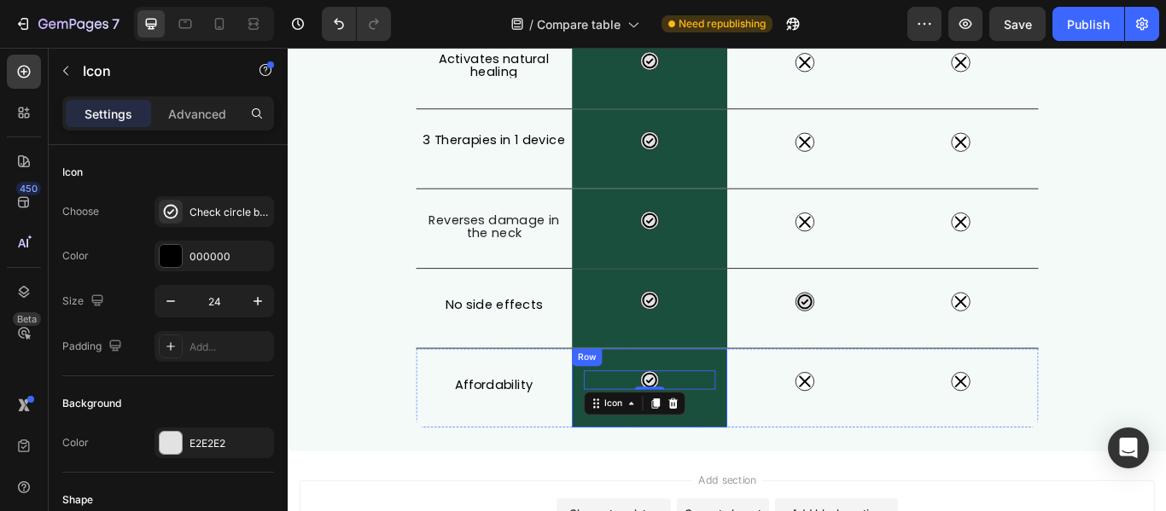
click at [666, 411] on div "Icon 0 Row" at bounding box center [710, 445] width 182 height 92
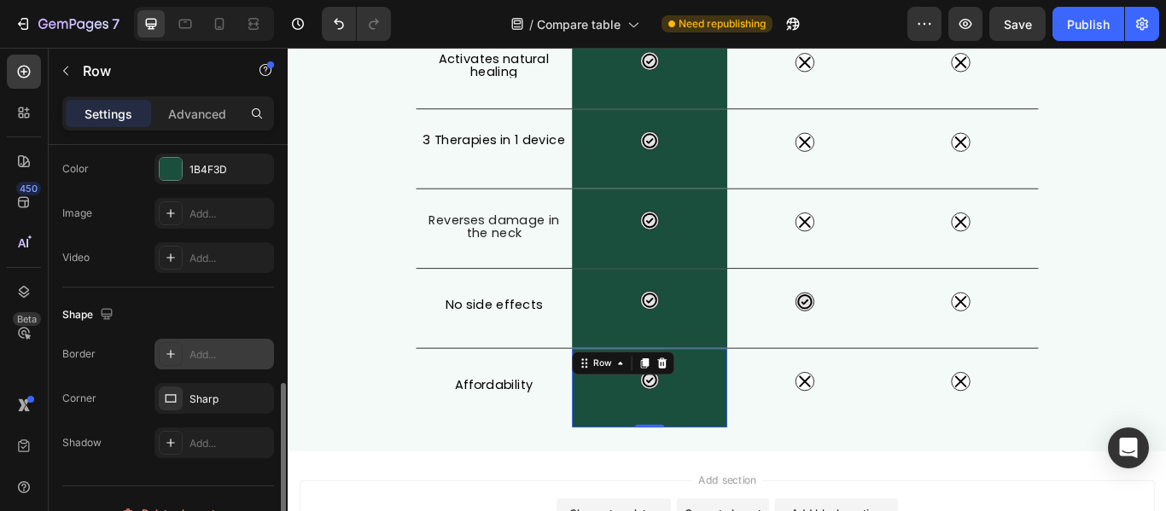
click at [198, 360] on div "Add..." at bounding box center [229, 354] width 80 height 15
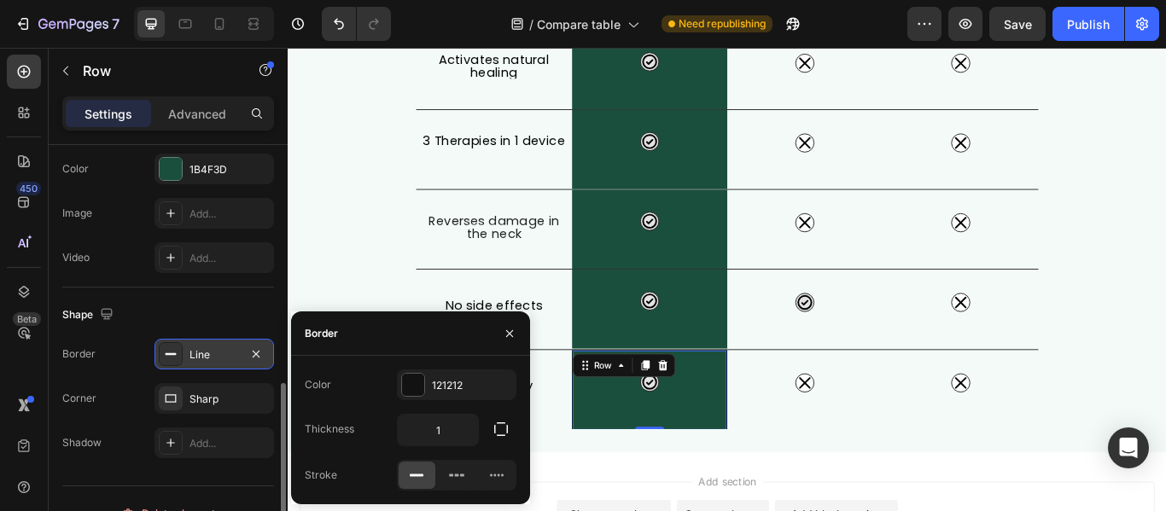
scroll to position [598, 0]
click at [495, 429] on icon "button" at bounding box center [501, 429] width 14 height 14
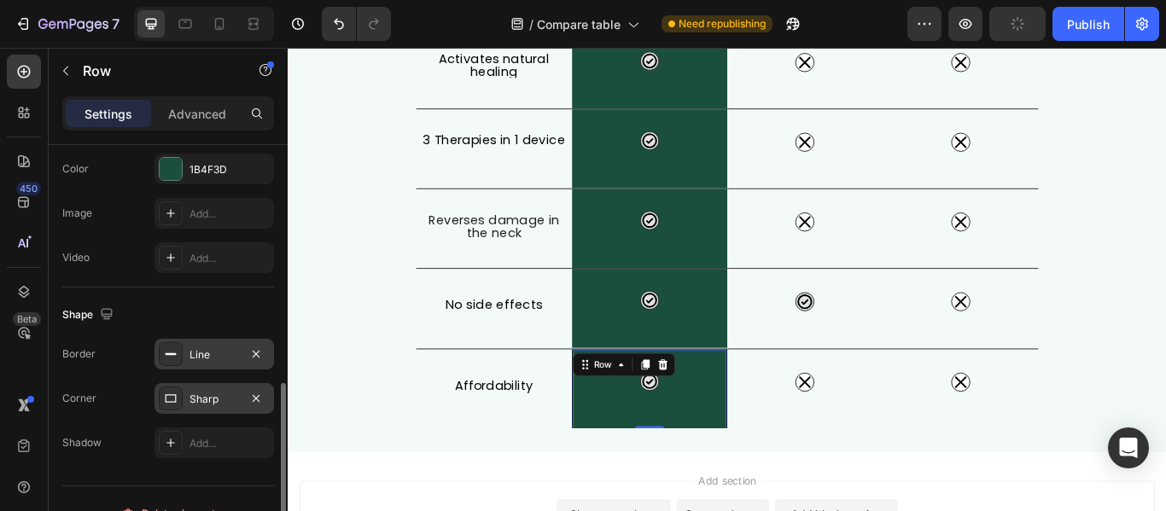
click at [201, 401] on div "Sharp" at bounding box center [213, 399] width 49 height 15
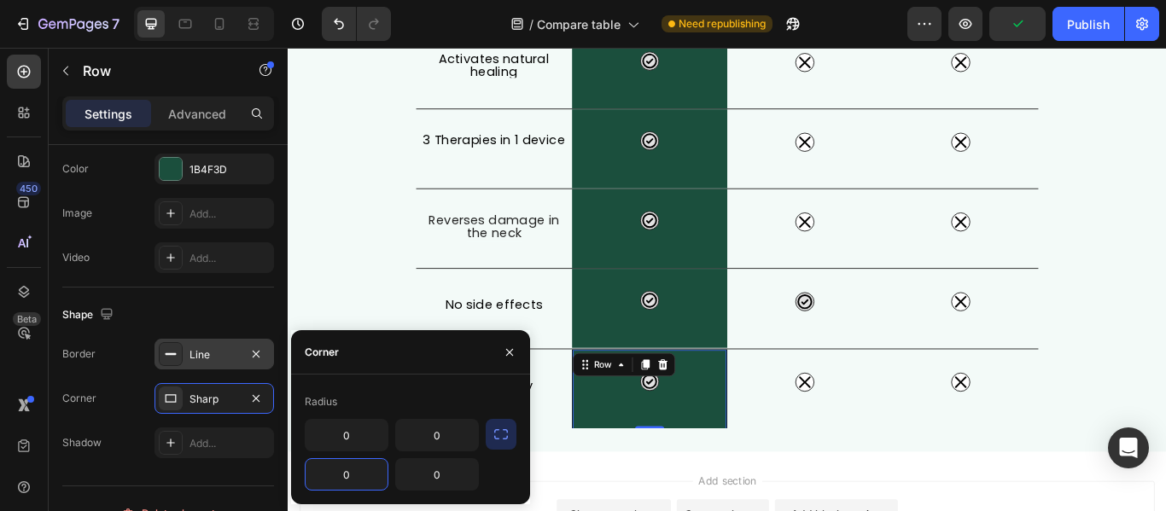
click at [339, 476] on input "0" at bounding box center [346, 474] width 82 height 31
type input "16"
click at [446, 474] on input "0" at bounding box center [437, 474] width 82 height 31
type input "16"
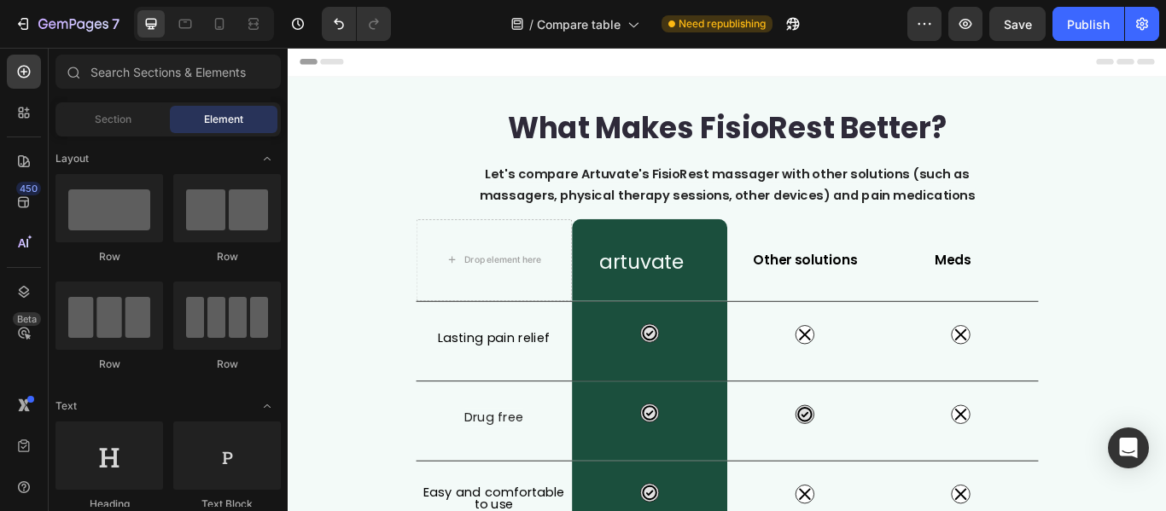
scroll to position [0, 0]
click at [718, 270] on div "artuvate Heading Row" at bounding box center [710, 296] width 182 height 96
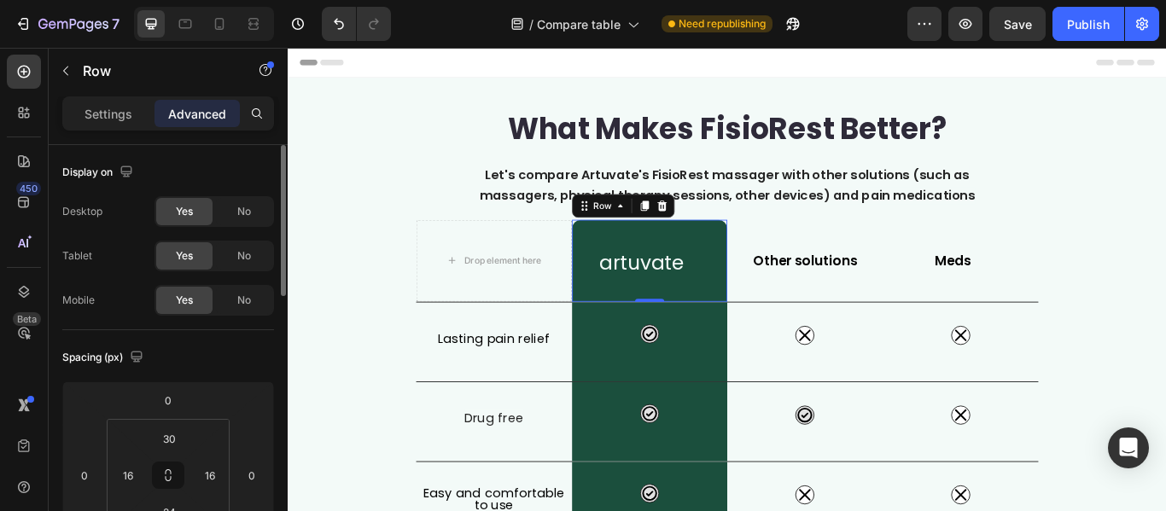
scroll to position [171, 0]
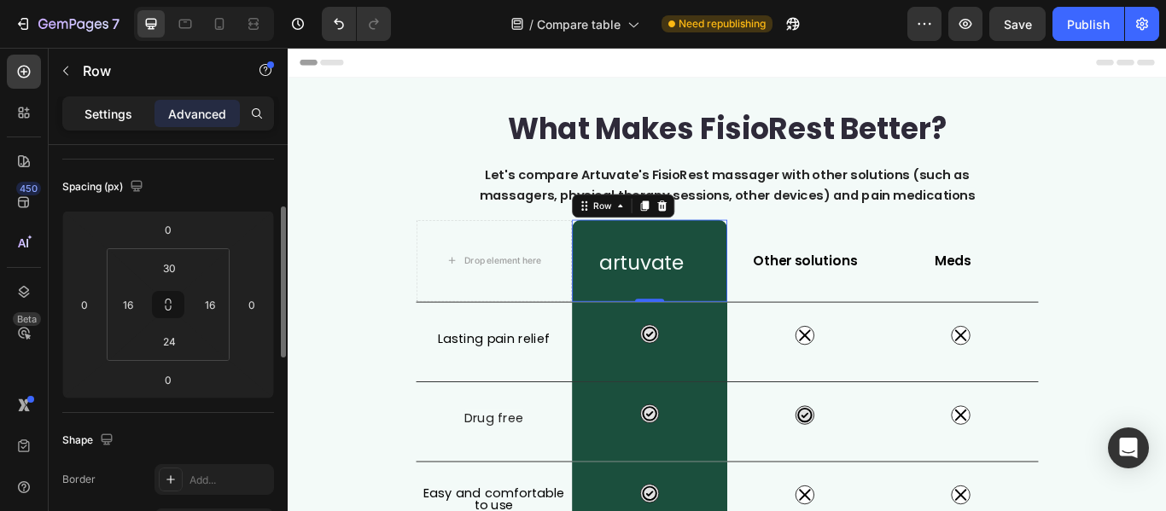
click at [124, 115] on p "Settings" at bounding box center [108, 114] width 48 height 18
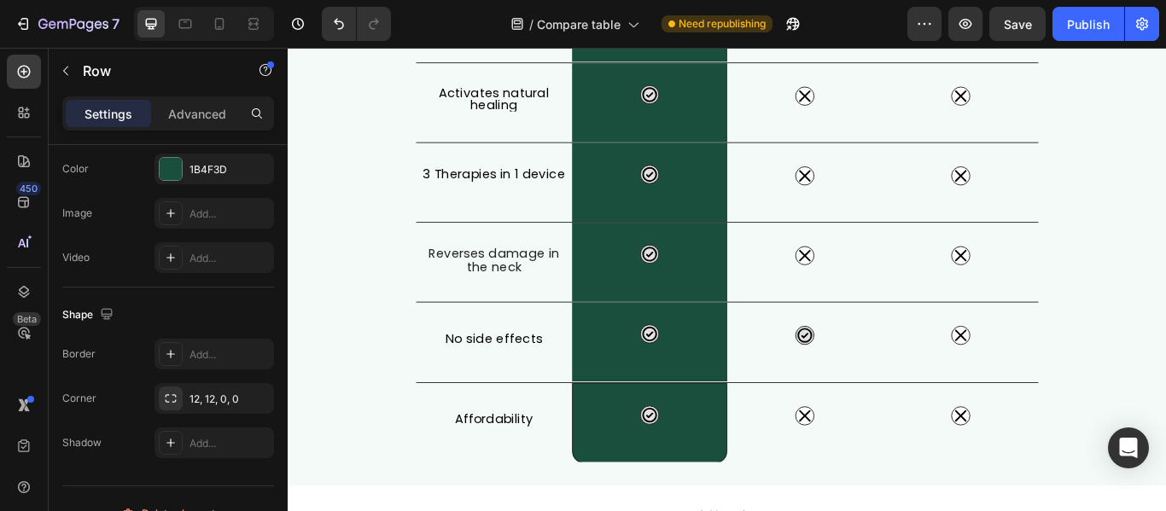
scroll to position [597, 0]
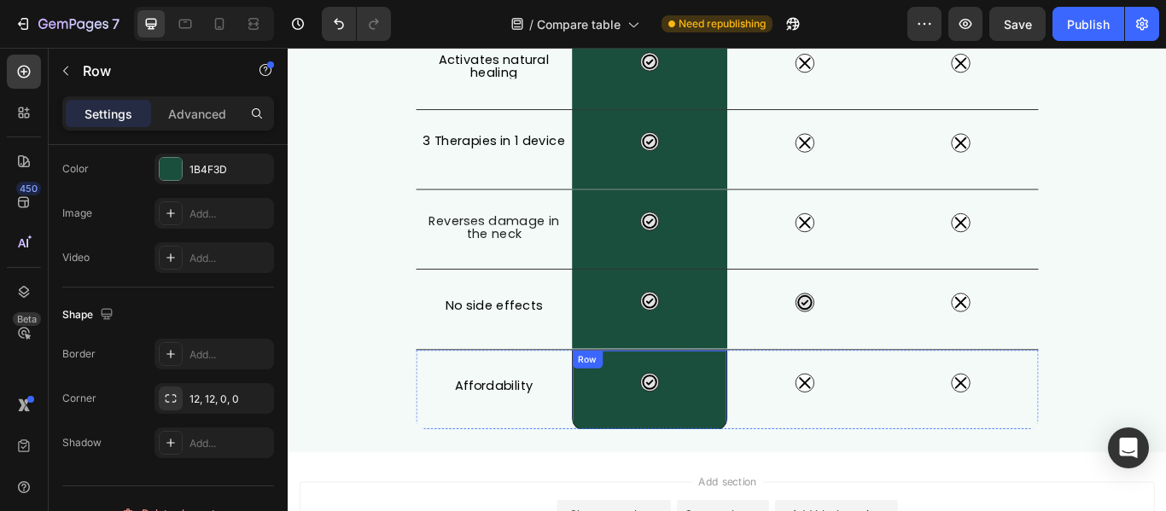
click at [727, 457] on div "Icon Row" at bounding box center [710, 447] width 182 height 94
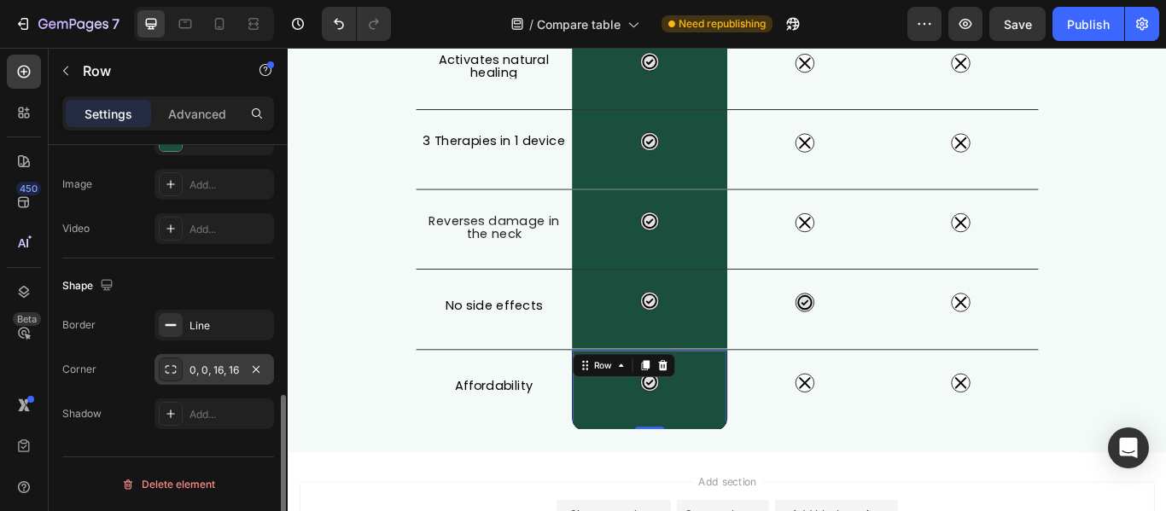
click at [183, 369] on div "0, 0, 16, 16" at bounding box center [213, 369] width 119 height 31
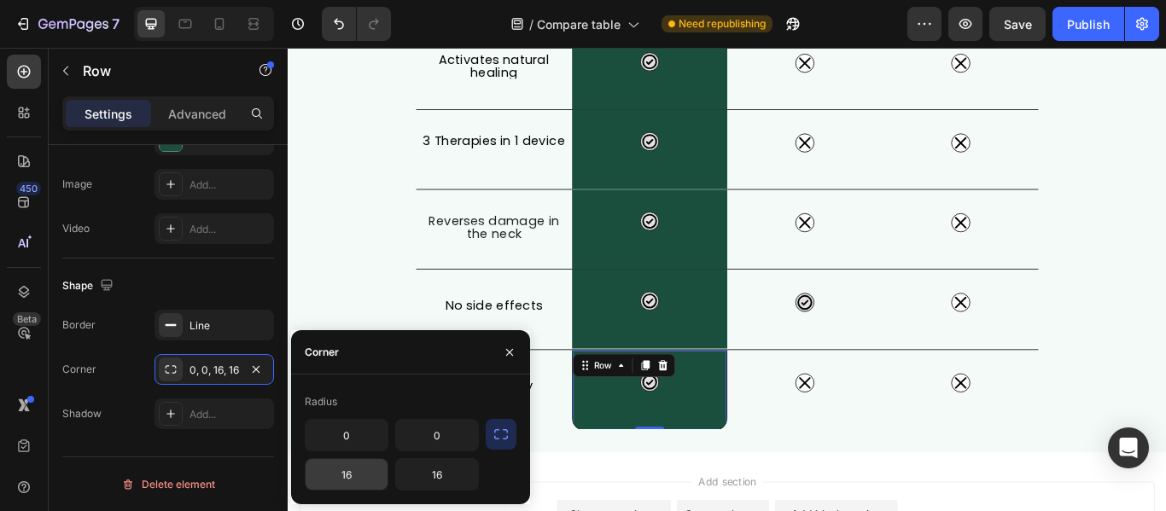
click at [354, 473] on input "16" at bounding box center [346, 474] width 82 height 31
type input "12"
click at [439, 478] on input "16" at bounding box center [437, 474] width 82 height 31
type input "12"
click at [842, 510] on div "What Makes FisioRest Better? Heading Let's compare Artuvate's FisioRest massage…" at bounding box center [800, 2] width 1024 height 1034
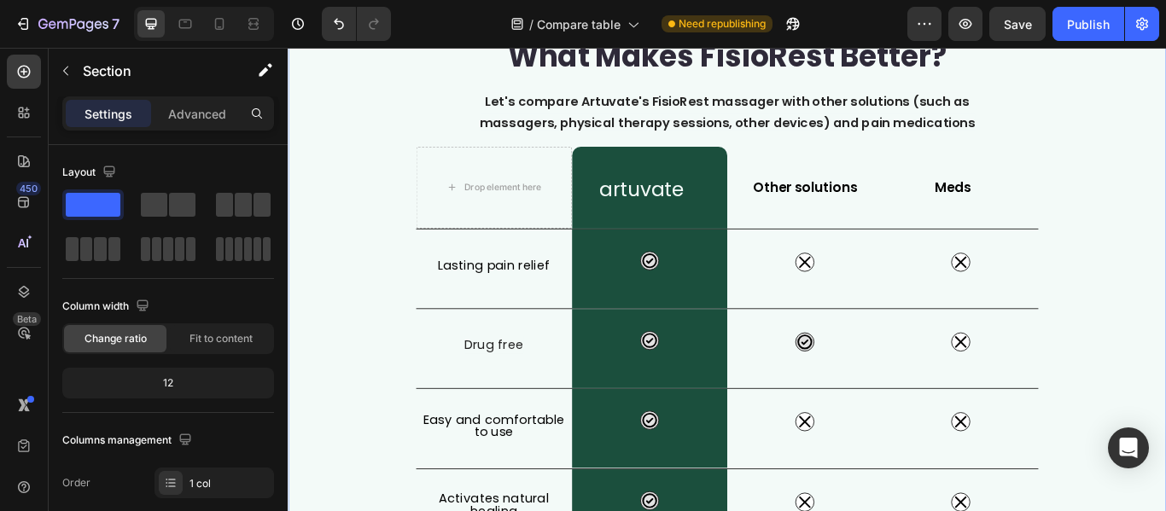
scroll to position [0, 0]
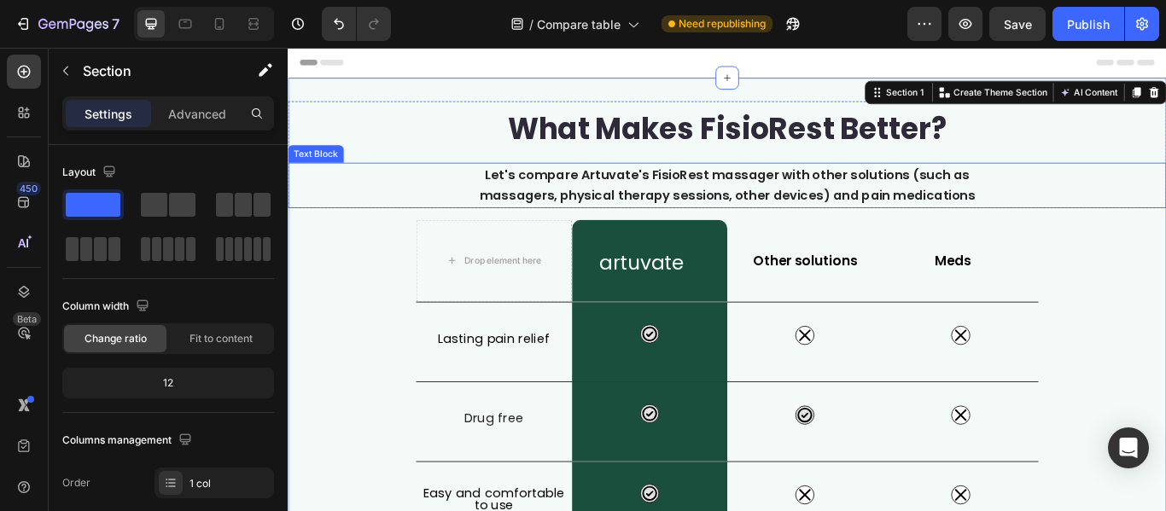
click at [1004, 228] on span "Let's compare Artuvate's FisioRest massager with other solutions (such as massa…" at bounding box center [800, 207] width 578 height 45
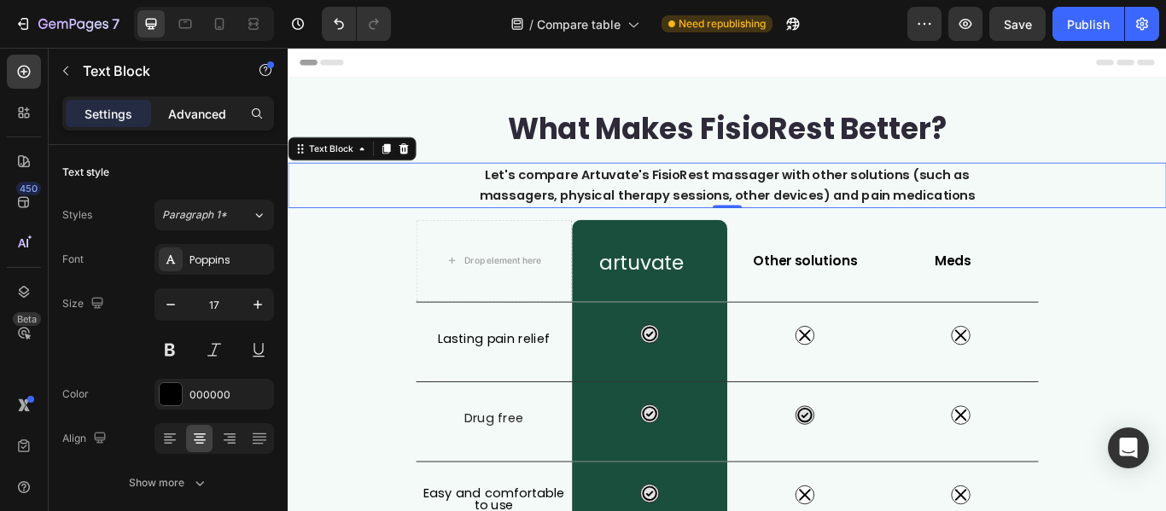
click at [204, 119] on p "Advanced" at bounding box center [197, 114] width 58 height 18
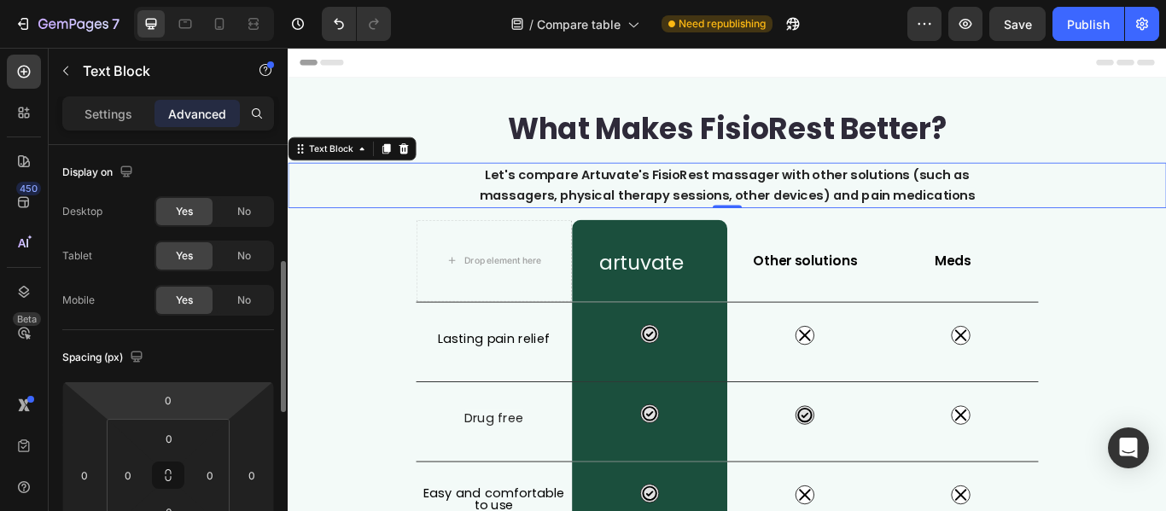
scroll to position [85, 0]
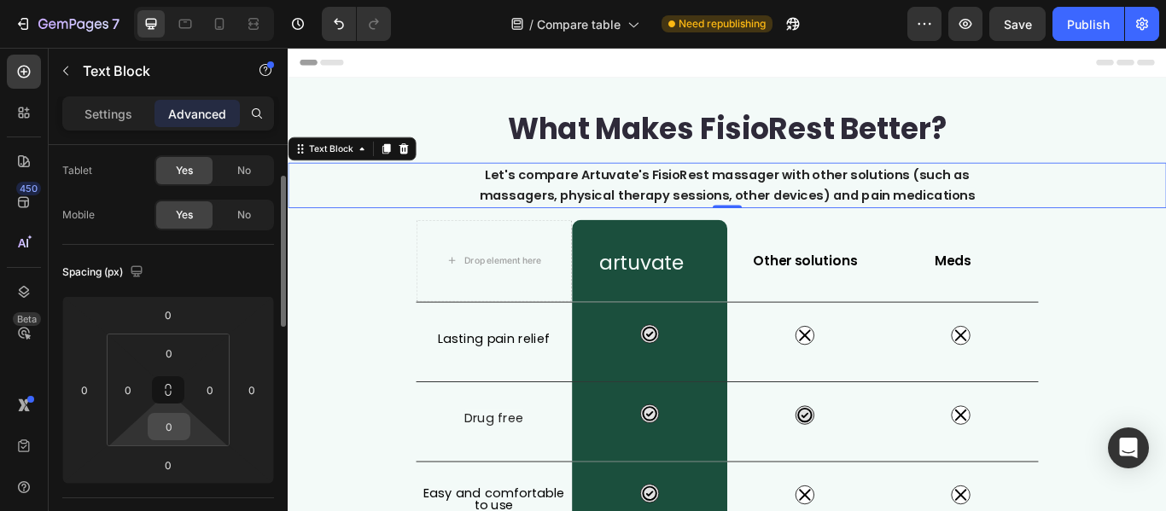
click at [165, 430] on input "0" at bounding box center [169, 427] width 34 height 26
type input "10"
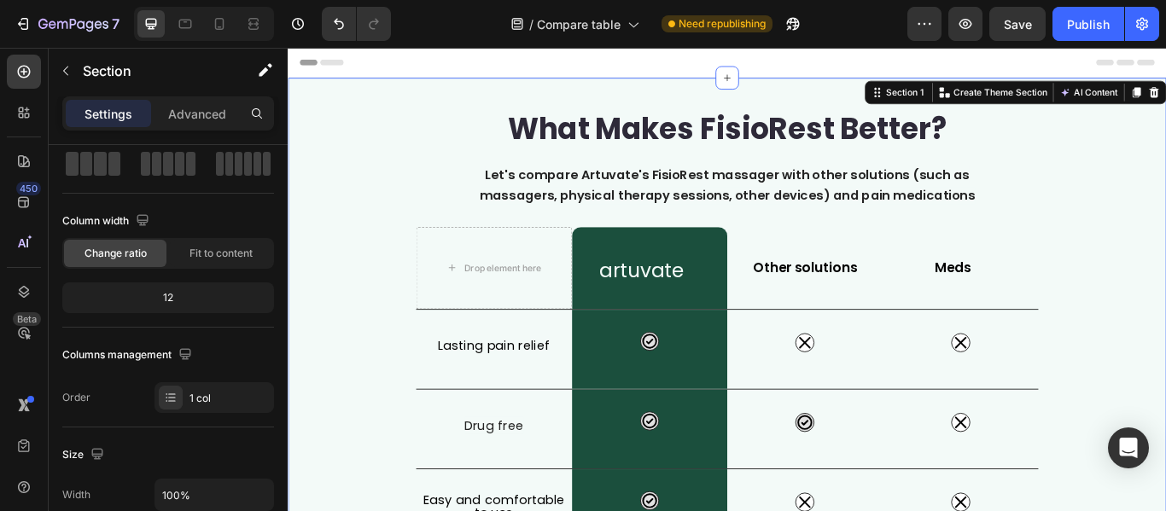
scroll to position [0, 0]
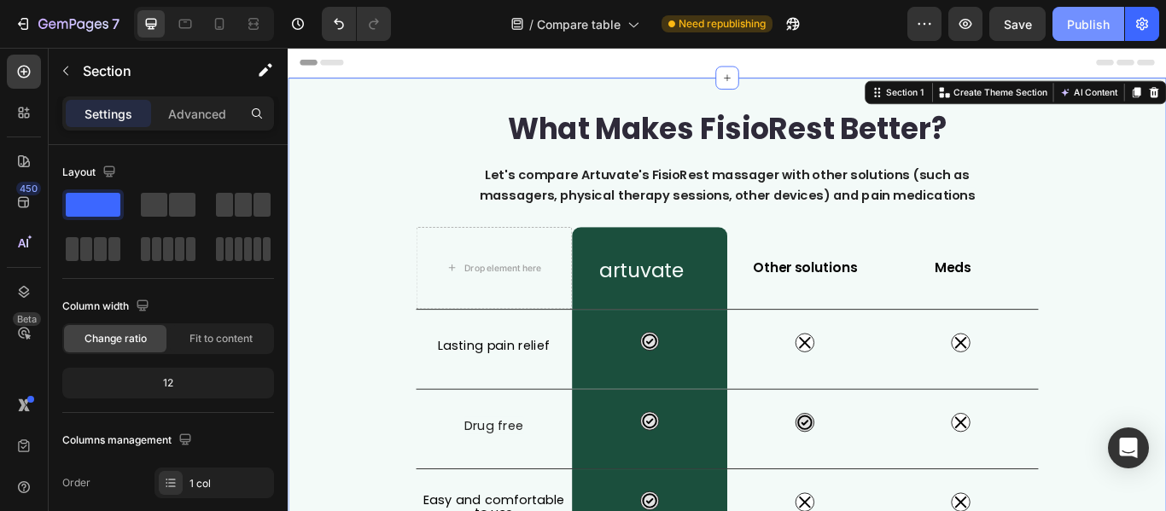
click at [1076, 24] on div "Publish" at bounding box center [1088, 24] width 43 height 18
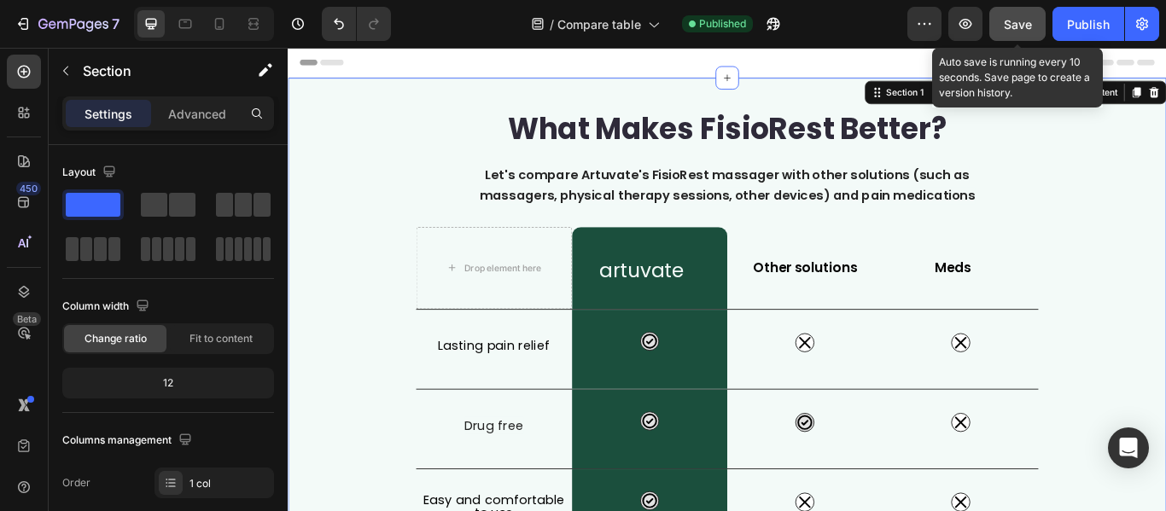
click at [1033, 32] on button "Save" at bounding box center [1017, 24] width 56 height 34
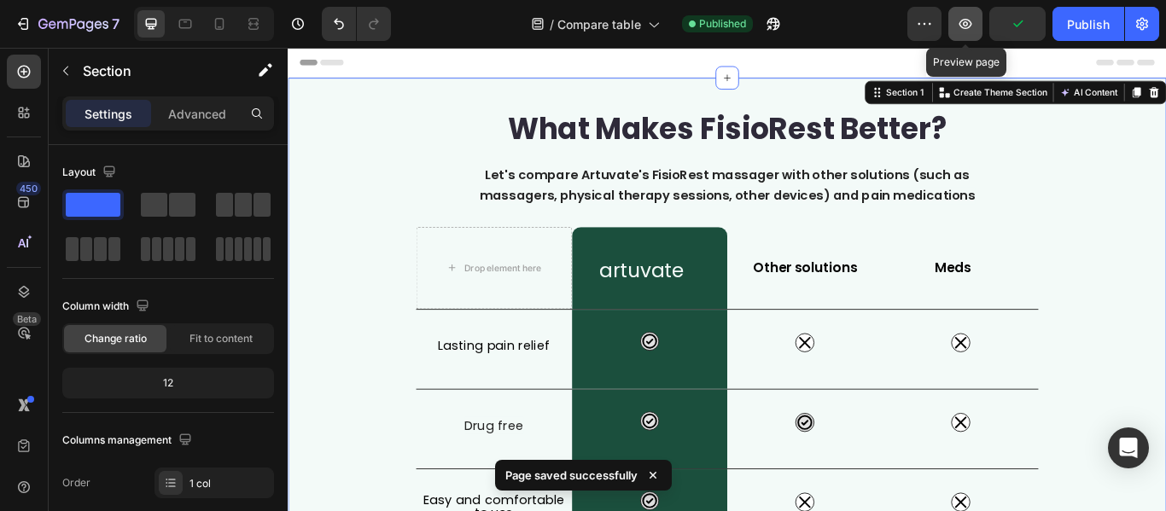
click at [964, 26] on icon "button" at bounding box center [965, 24] width 13 height 10
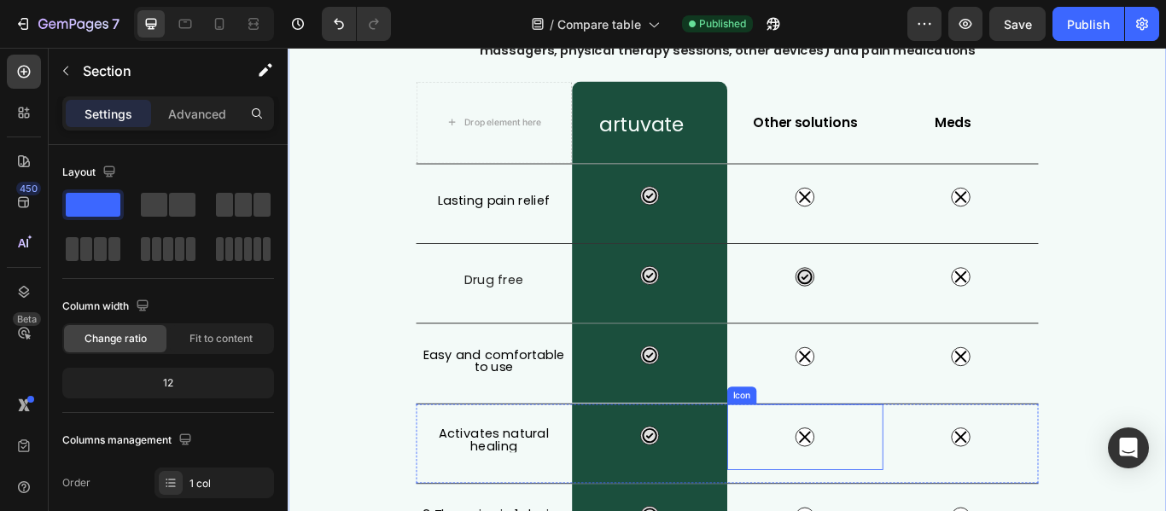
scroll to position [171, 0]
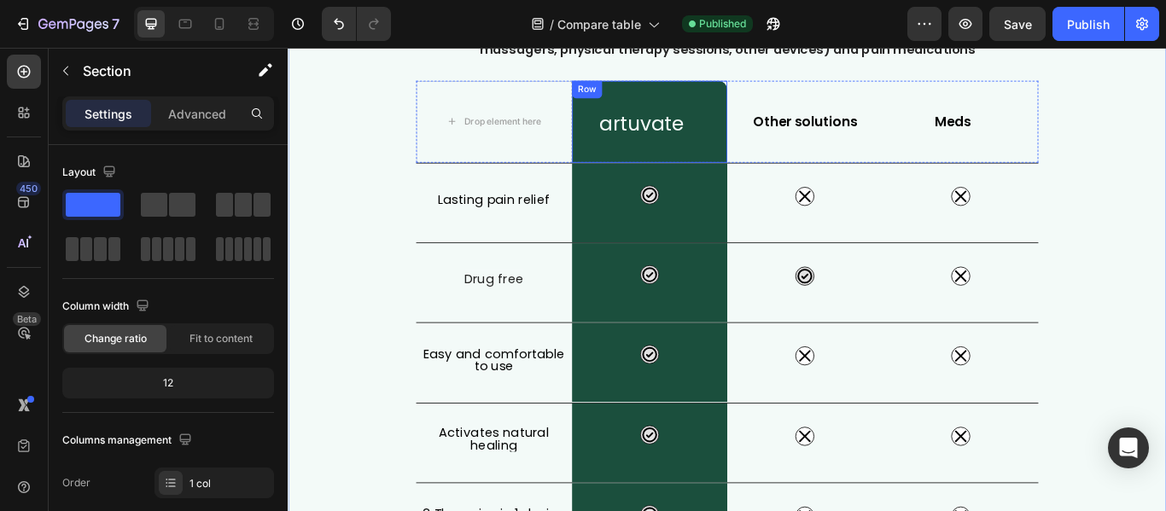
click at [779, 169] on div "artuvate Heading Row" at bounding box center [710, 134] width 182 height 96
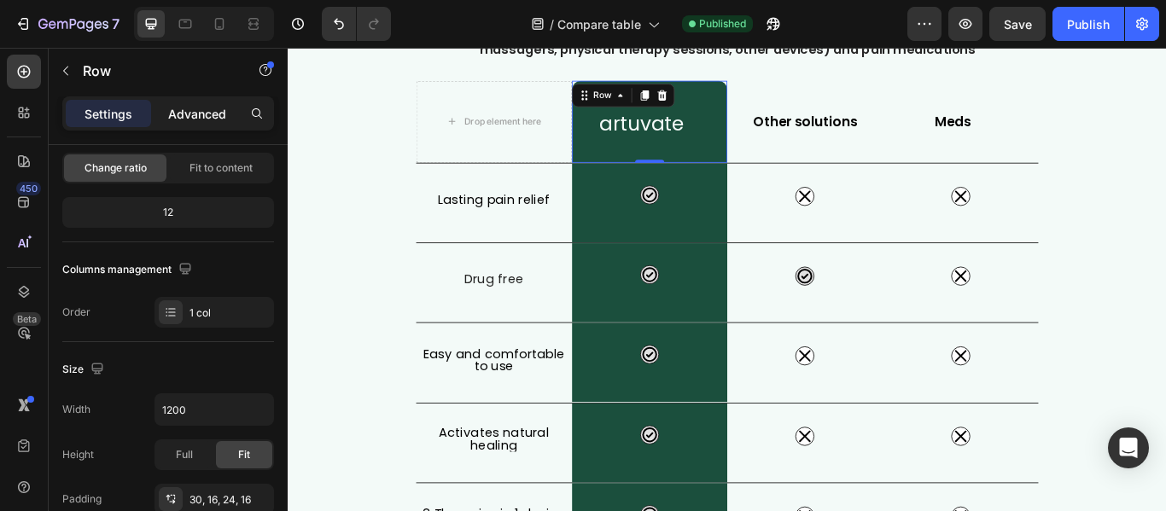
click at [193, 105] on p "Advanced" at bounding box center [197, 114] width 58 height 18
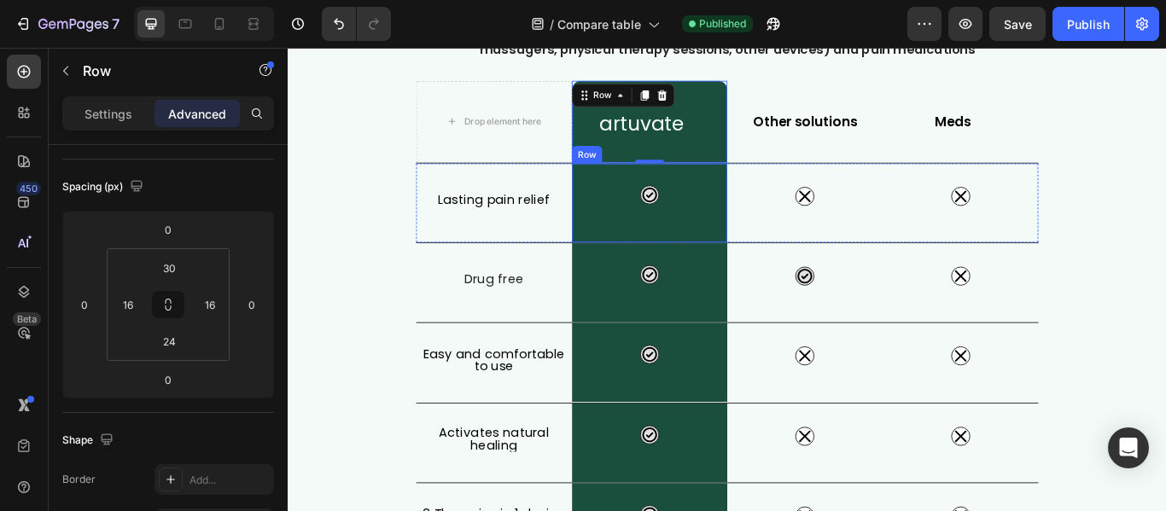
click at [668, 249] on div "Icon Row" at bounding box center [710, 229] width 182 height 92
click at [750, 103] on div "artuvate Heading Row" at bounding box center [710, 134] width 182 height 96
click at [733, 240] on div "Icon Row" at bounding box center [710, 229] width 182 height 92
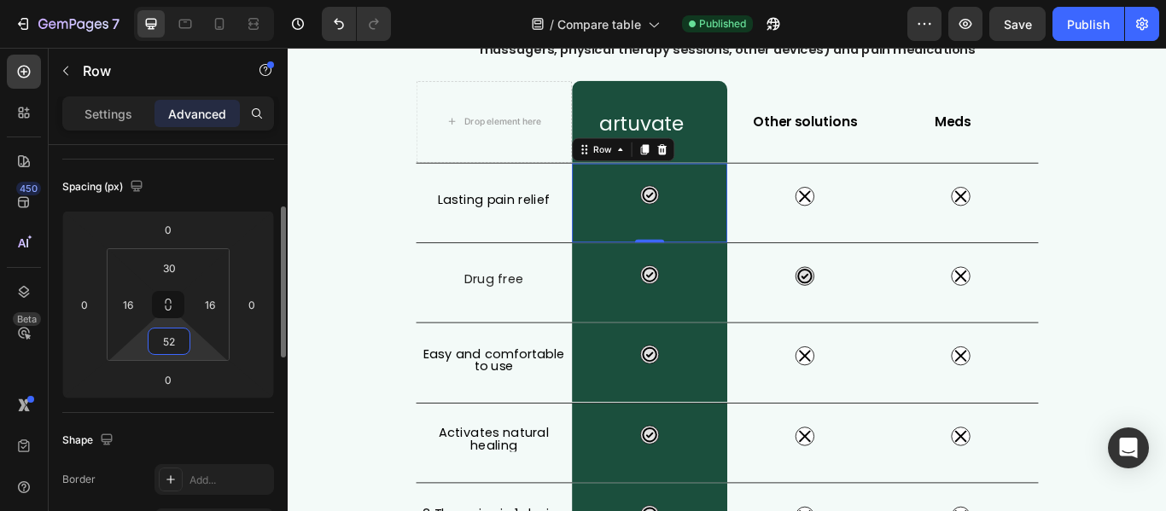
click at [172, 340] on input "52" at bounding box center [169, 342] width 34 height 26
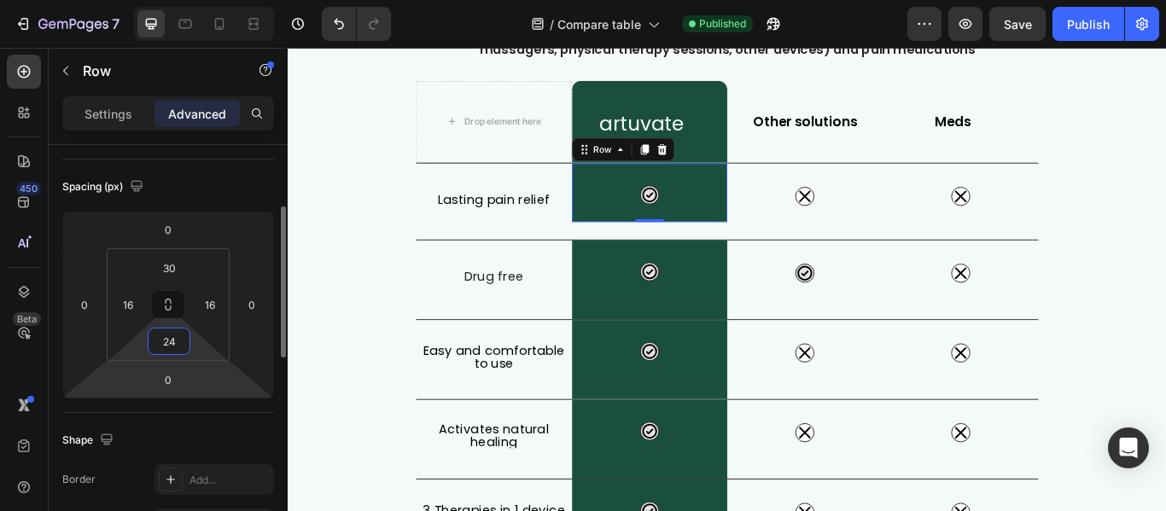
type input "52"
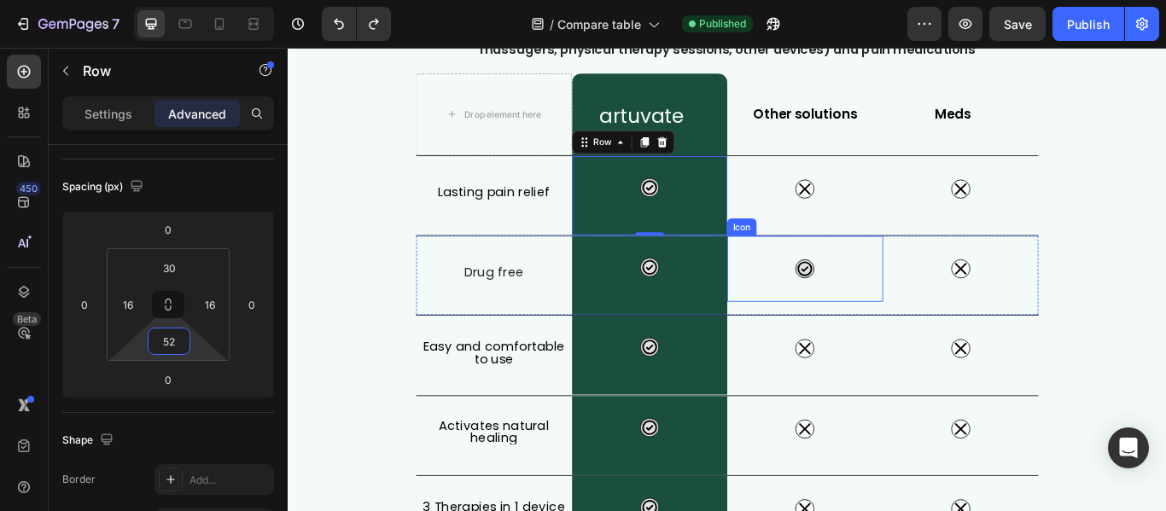
click at [833, 335] on div "Icon" at bounding box center [891, 305] width 182 height 77
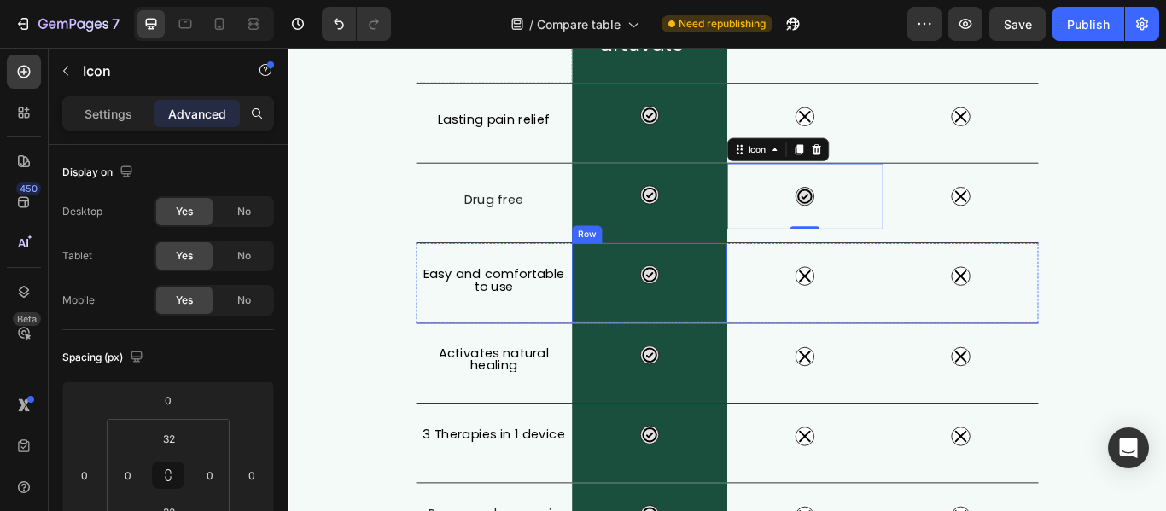
scroll to position [256, 0]
click at [732, 336] on div "Icon Row" at bounding box center [710, 321] width 182 height 92
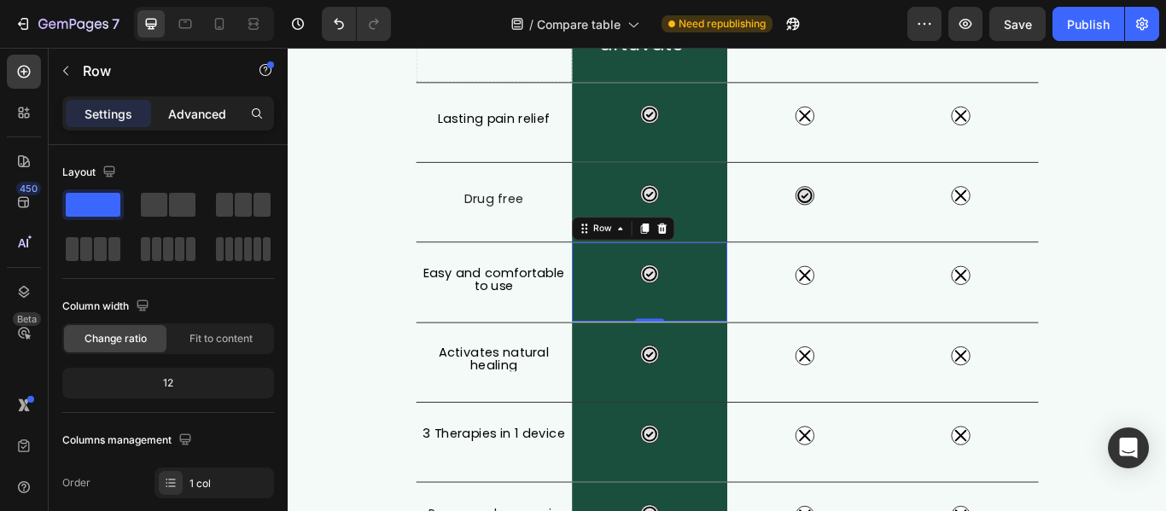
click at [193, 115] on p "Advanced" at bounding box center [197, 114] width 58 height 18
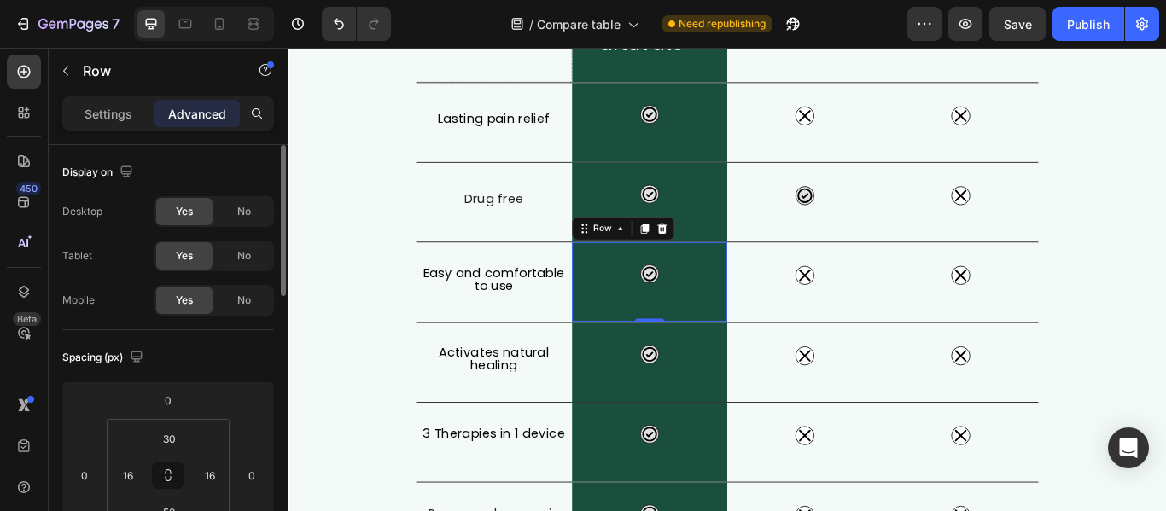
scroll to position [85, 0]
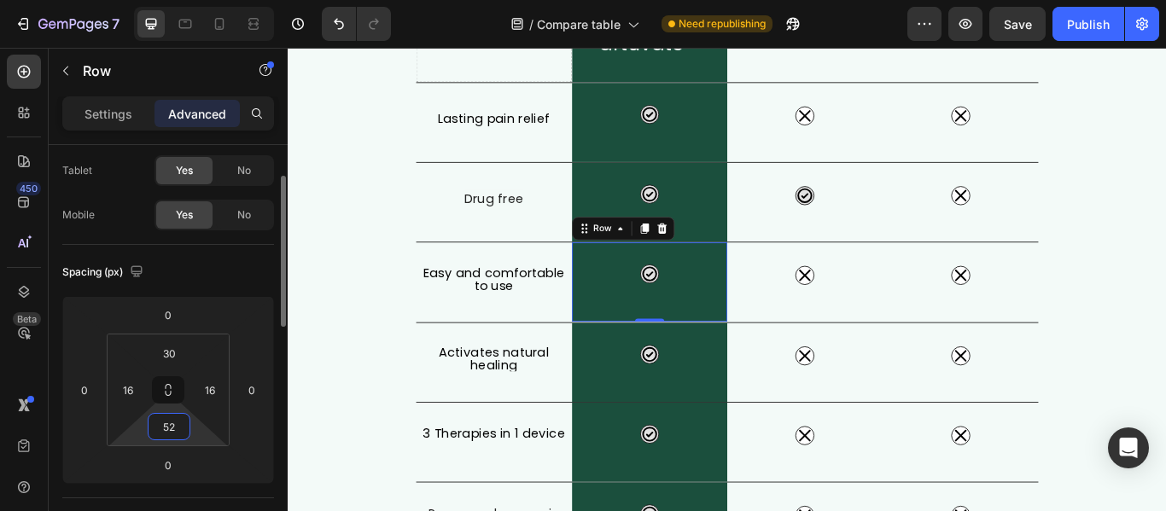
click at [173, 422] on input "52" at bounding box center [169, 427] width 34 height 26
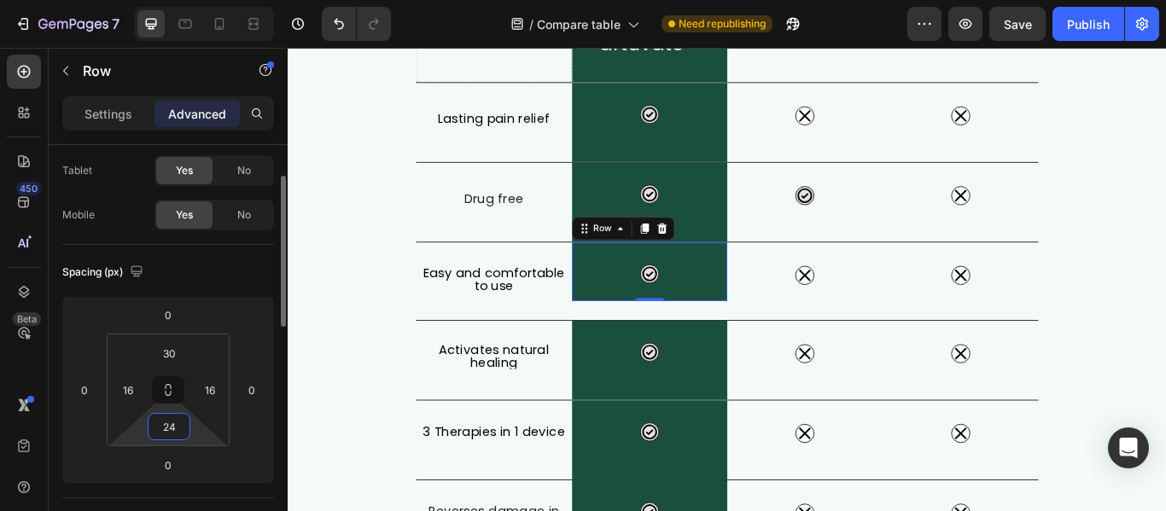
type input "52"
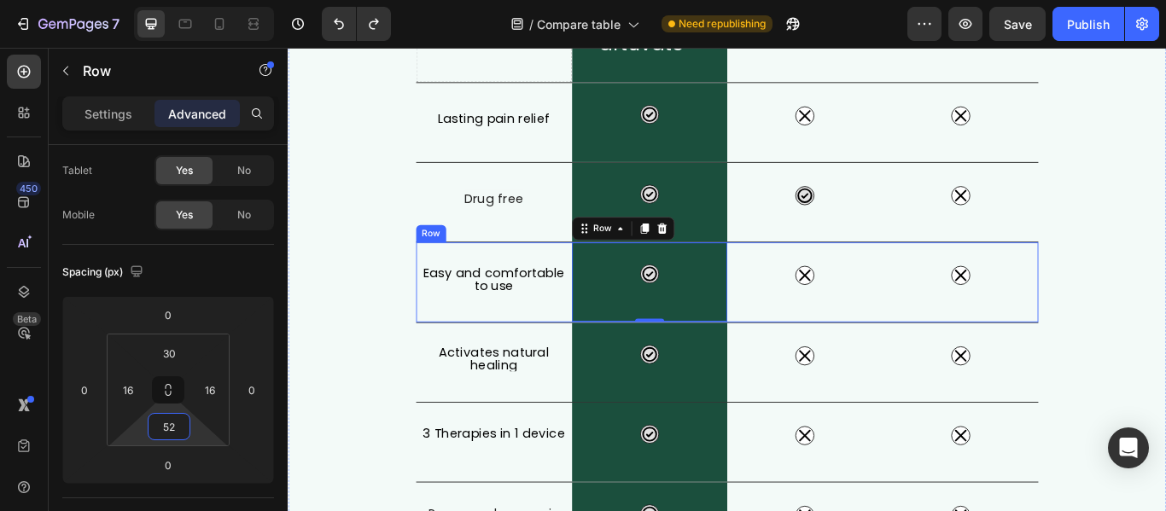
click at [870, 352] on div "Icon" at bounding box center [891, 321] width 182 height 92
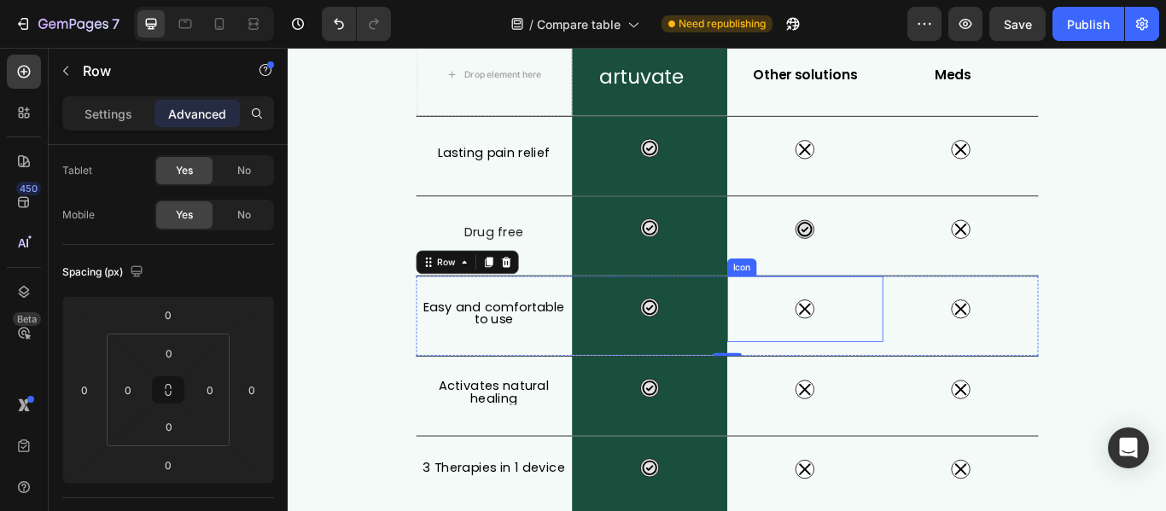
scroll to position [256, 0]
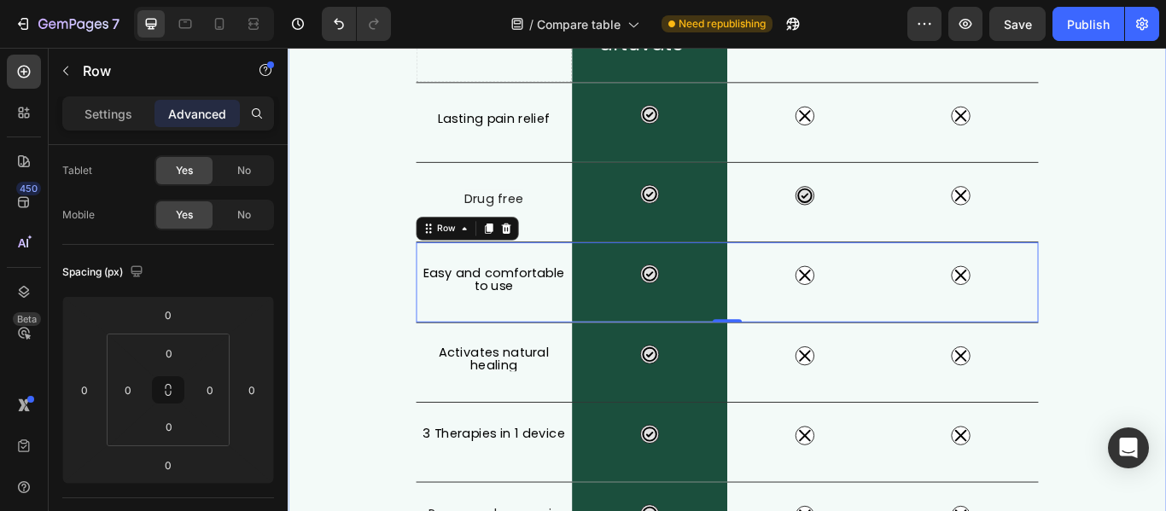
click at [380, 243] on div "What Makes FisioRest Better? Heading Let's compare Artuvate's FisioRest massage…" at bounding box center [800, 344] width 1024 height 980
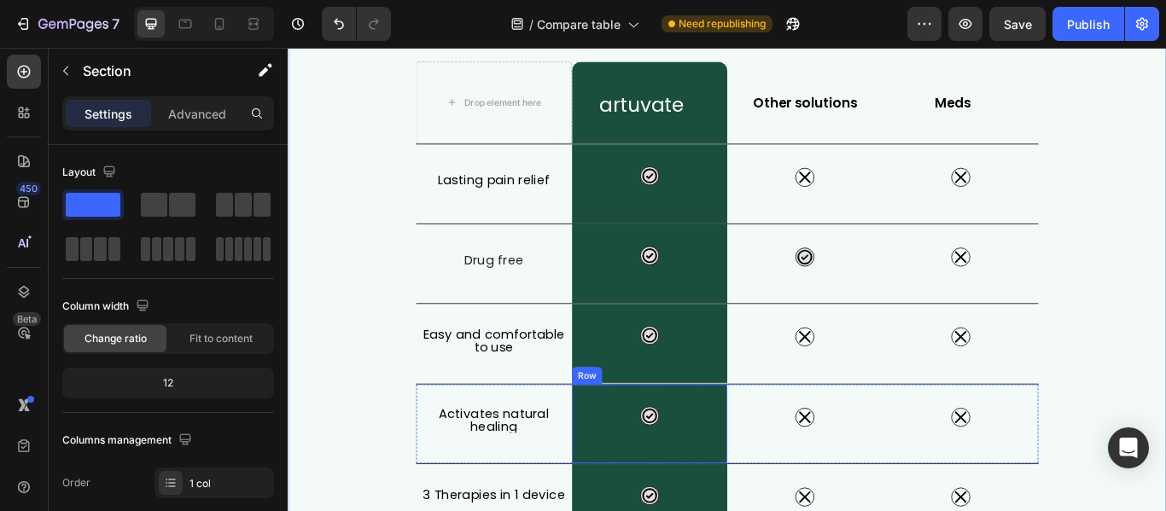
scroll to position [171, 0]
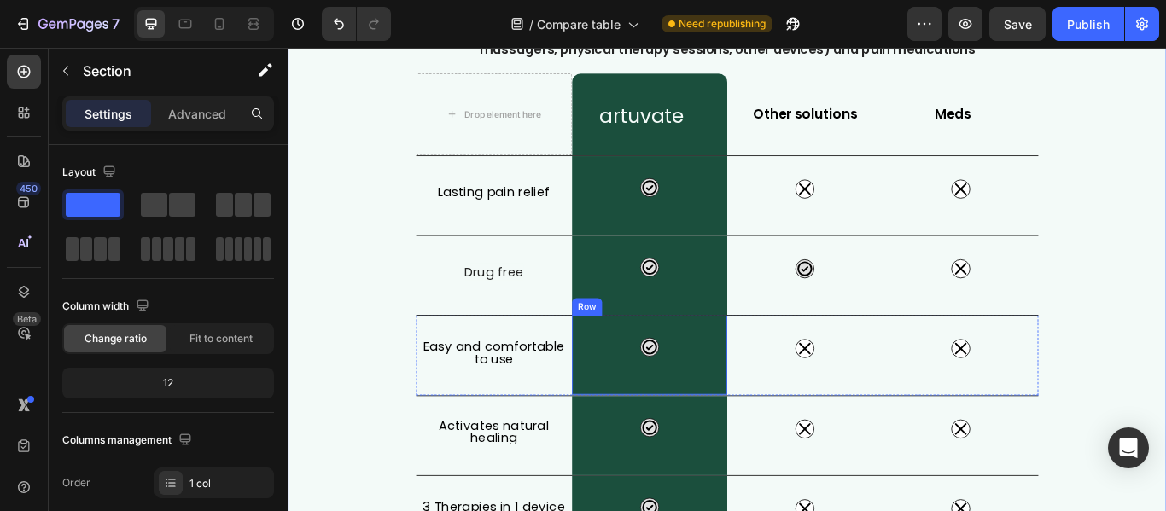
click at [672, 373] on div "Icon Row" at bounding box center [710, 406] width 182 height 92
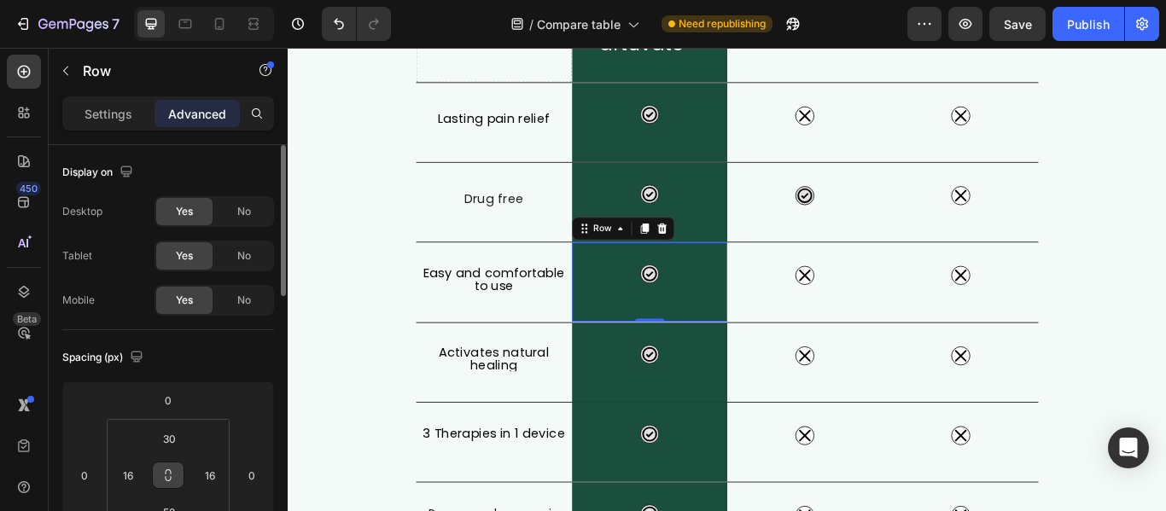
scroll to position [85, 0]
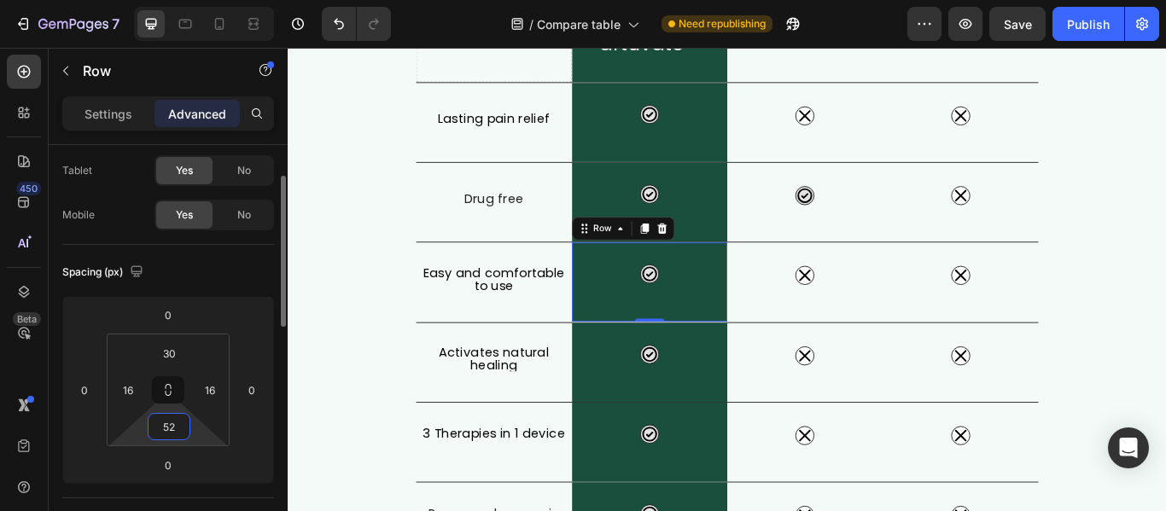
click at [177, 433] on input "52" at bounding box center [169, 427] width 34 height 26
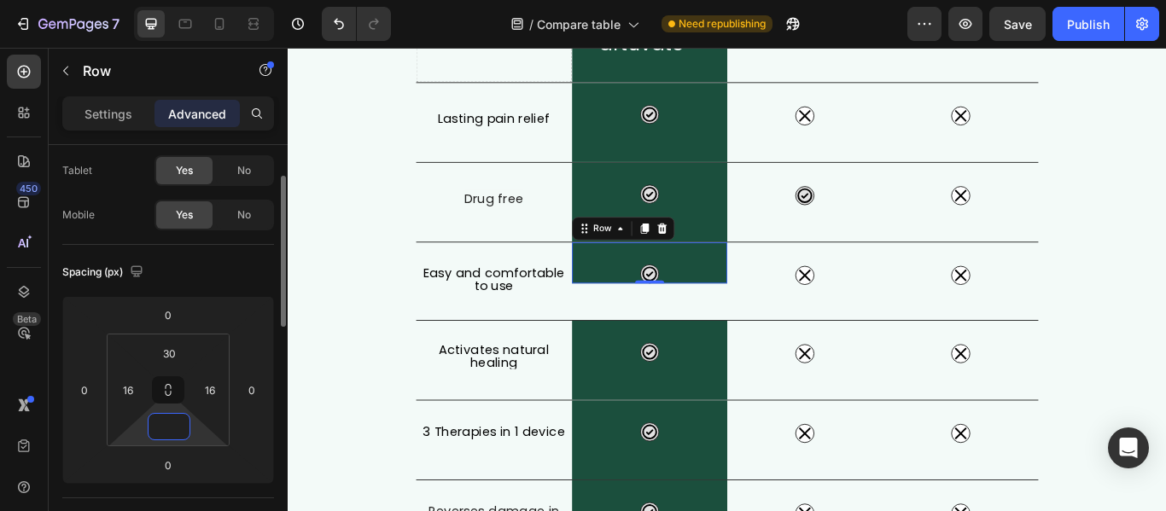
type input "3"
type input "53"
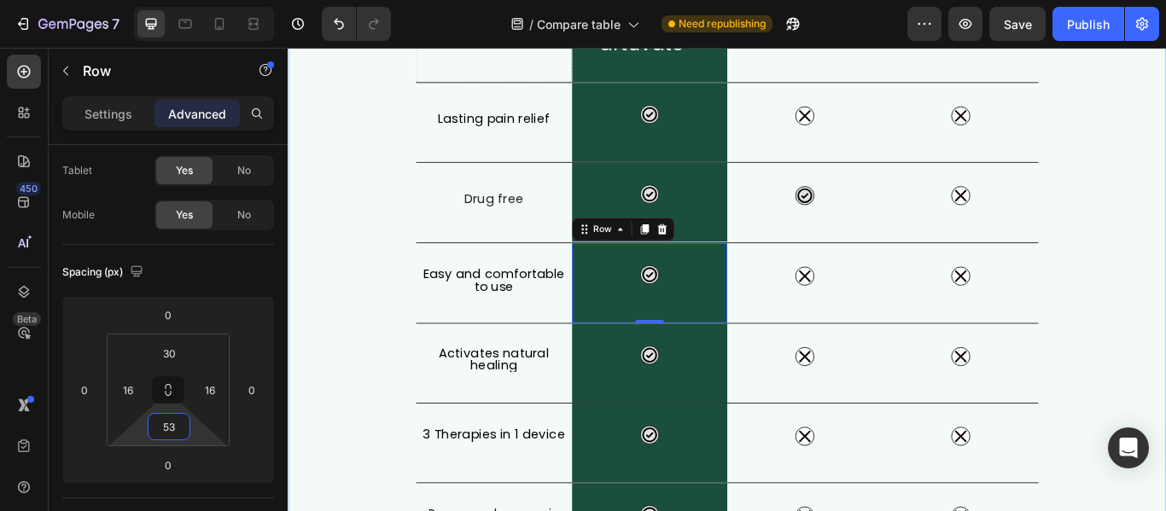
click at [1165, 250] on div "What Makes FisioRest Better? Heading Let's compare Artuvate's FisioRest massage…" at bounding box center [800, 344] width 1024 height 980
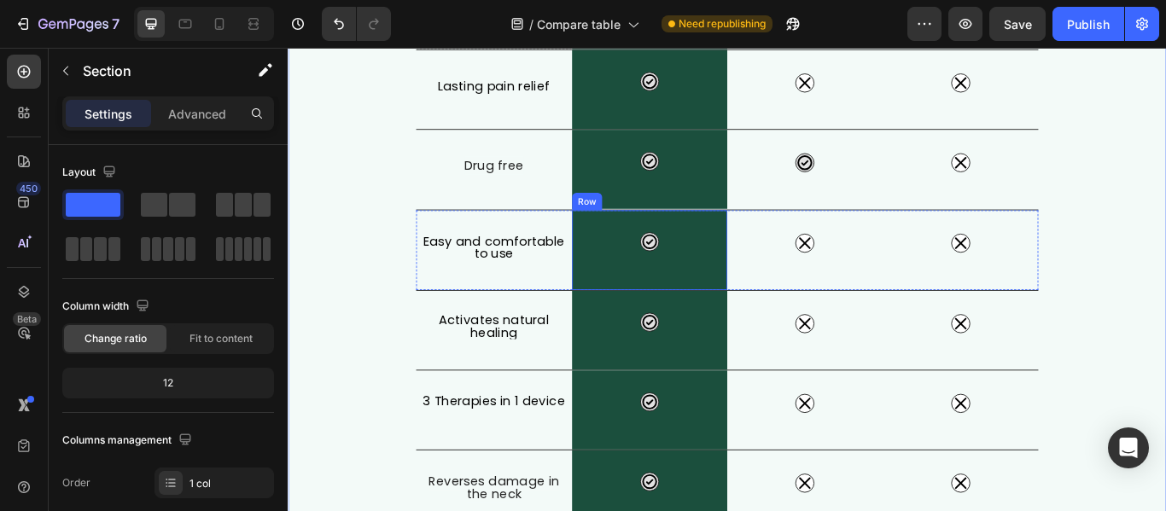
scroll to position [256, 0]
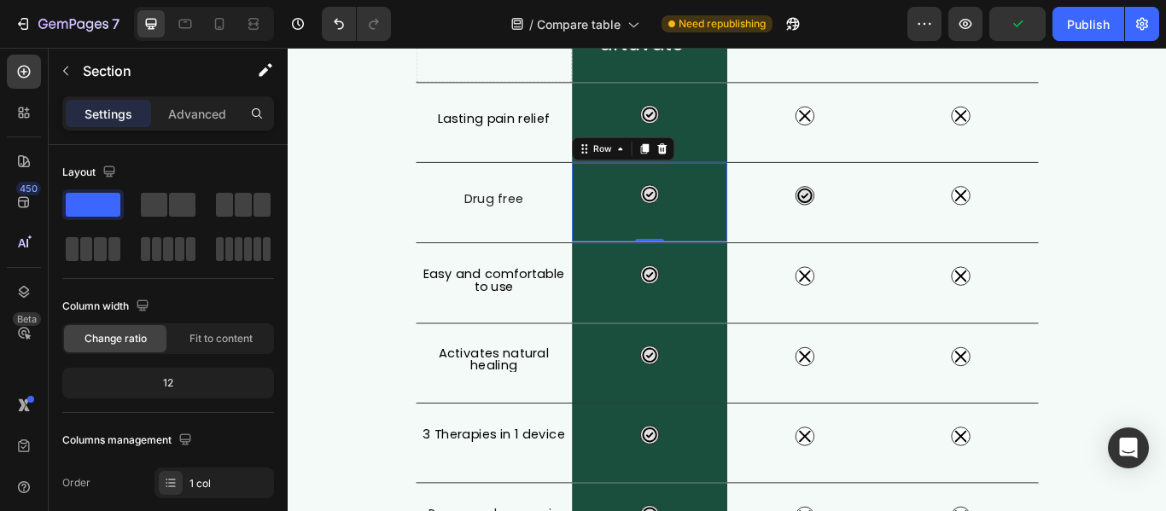
click at [765, 201] on div "Icon Row 0" at bounding box center [710, 228] width 182 height 92
click at [201, 116] on p "Advanced" at bounding box center [197, 114] width 58 height 18
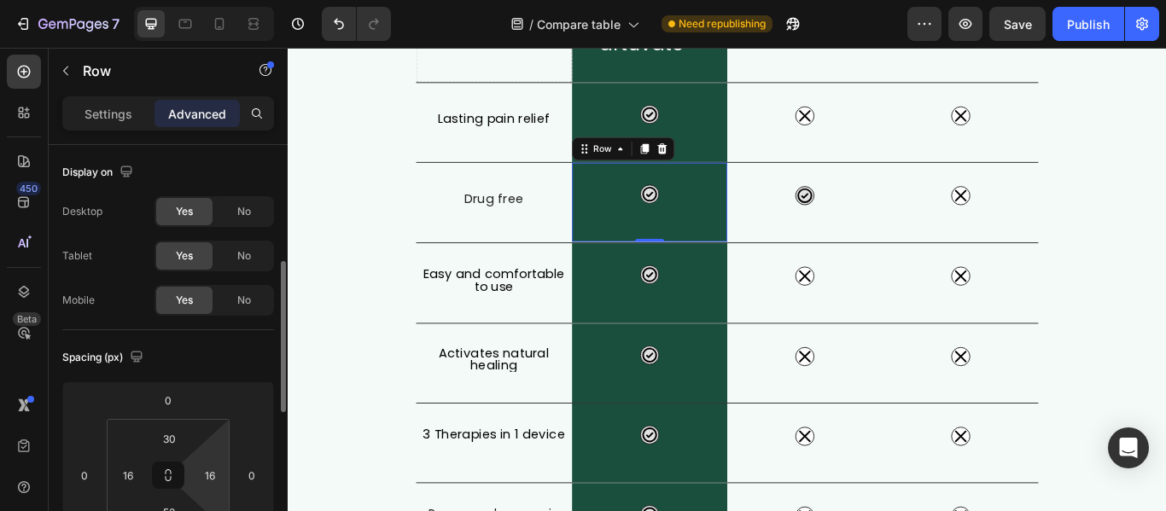
scroll to position [85, 0]
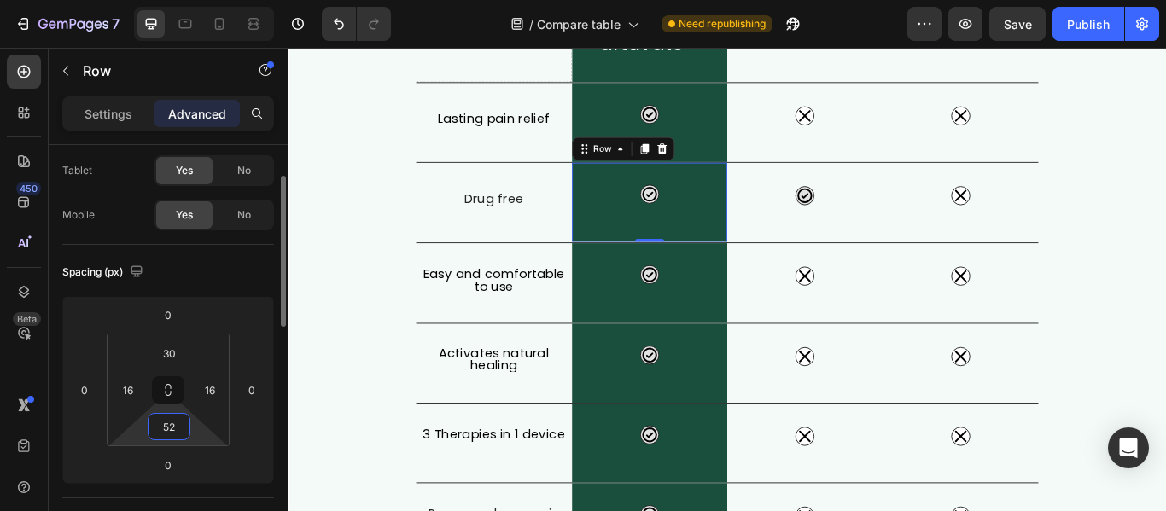
click at [183, 429] on input "52" at bounding box center [169, 427] width 34 height 26
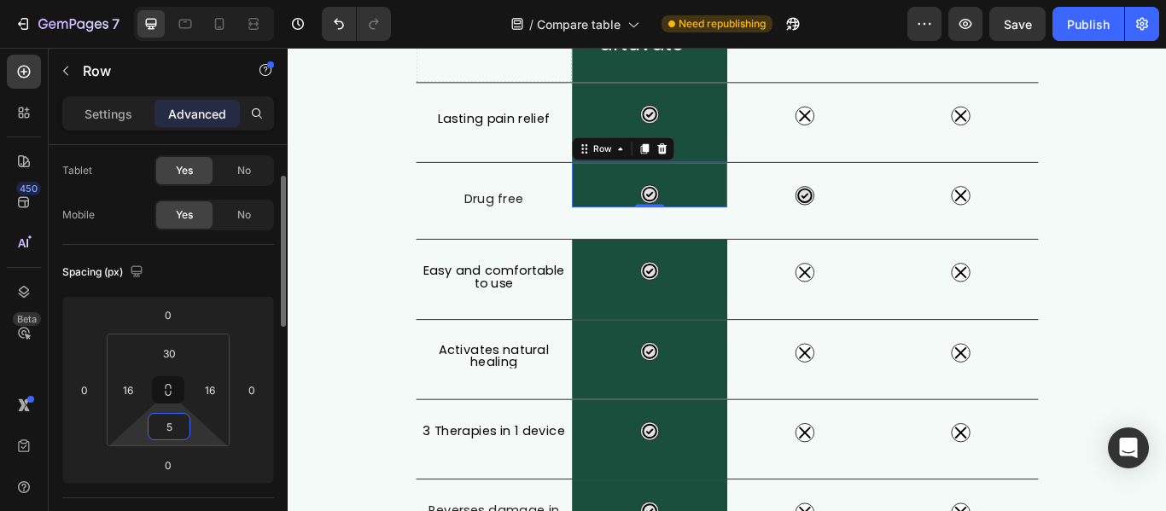
type input "53"
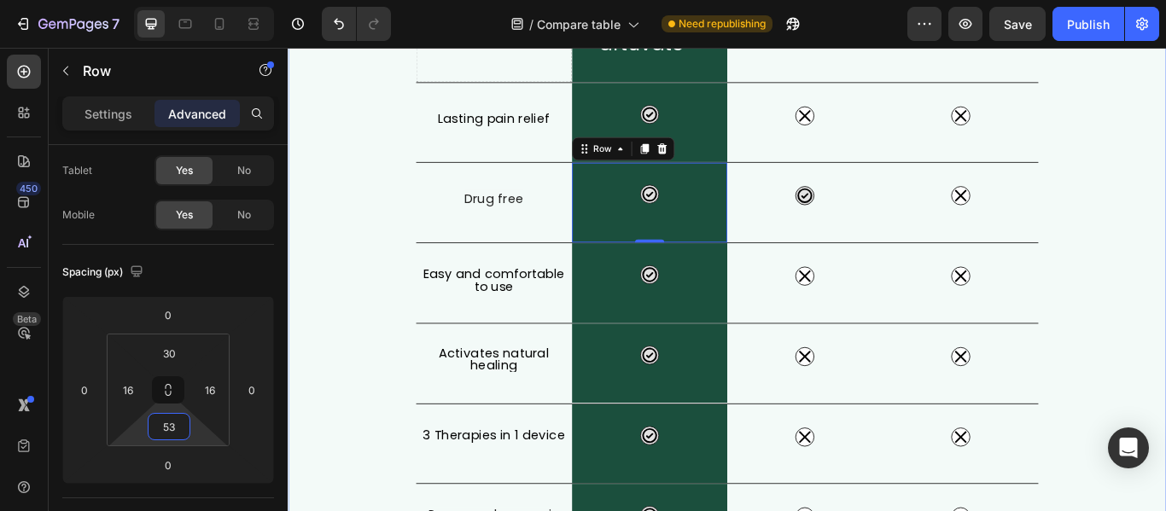
click at [1165, 295] on div "What Makes FisioRest Better? Heading Let's compare Artuvate's FisioRest massage…" at bounding box center [800, 344] width 1024 height 981
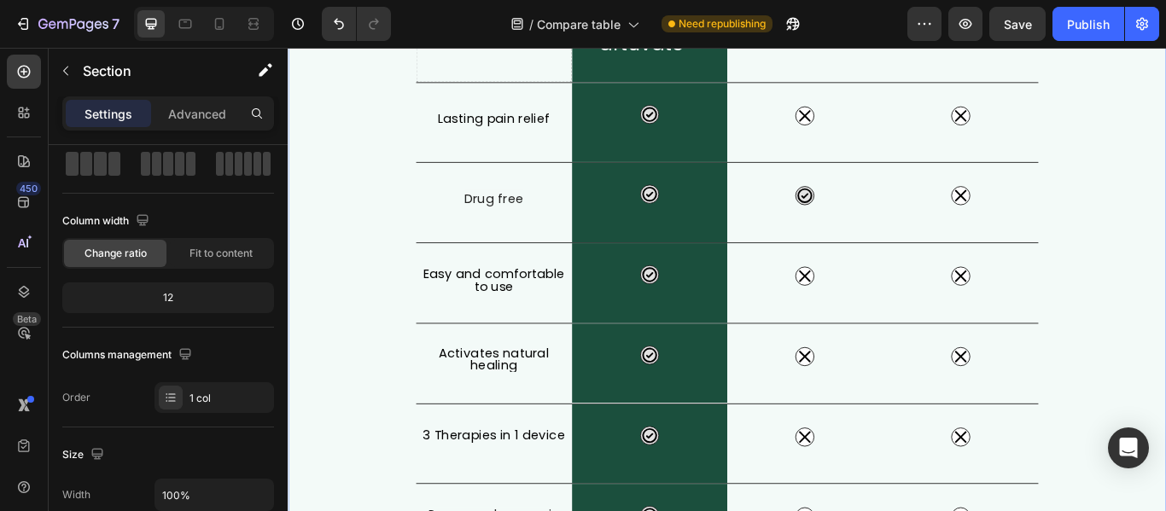
scroll to position [0, 0]
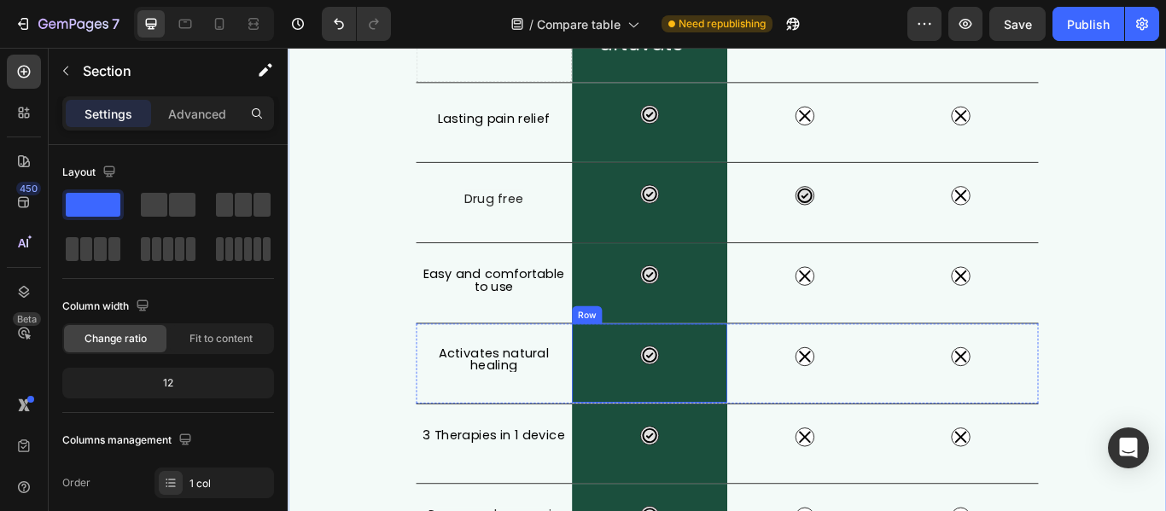
click at [769, 445] on div "Icon Row" at bounding box center [710, 415] width 182 height 92
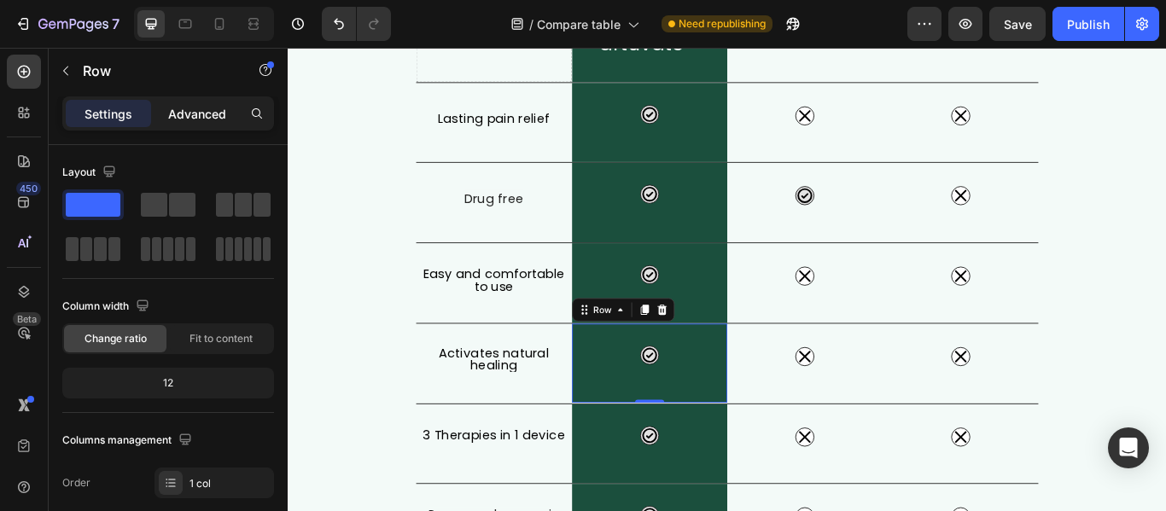
click at [197, 117] on p "Advanced" at bounding box center [197, 114] width 58 height 18
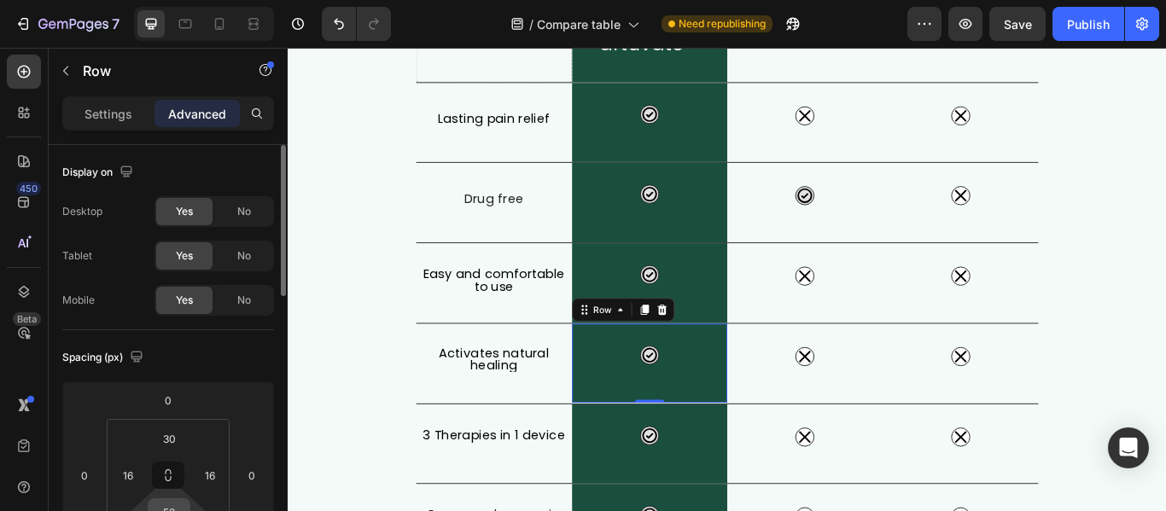
scroll to position [85, 0]
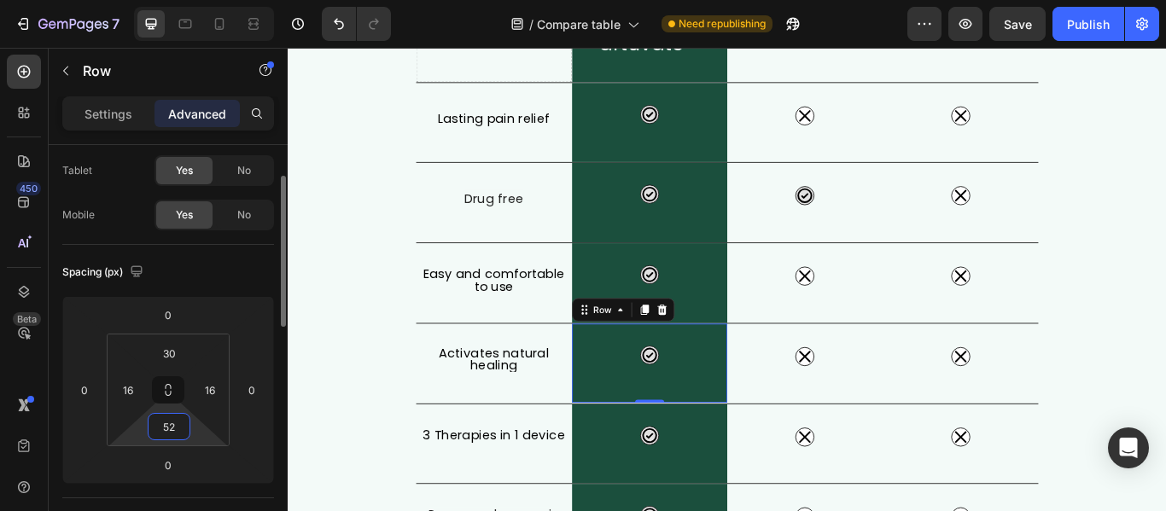
click at [174, 425] on input "52" at bounding box center [169, 427] width 34 height 26
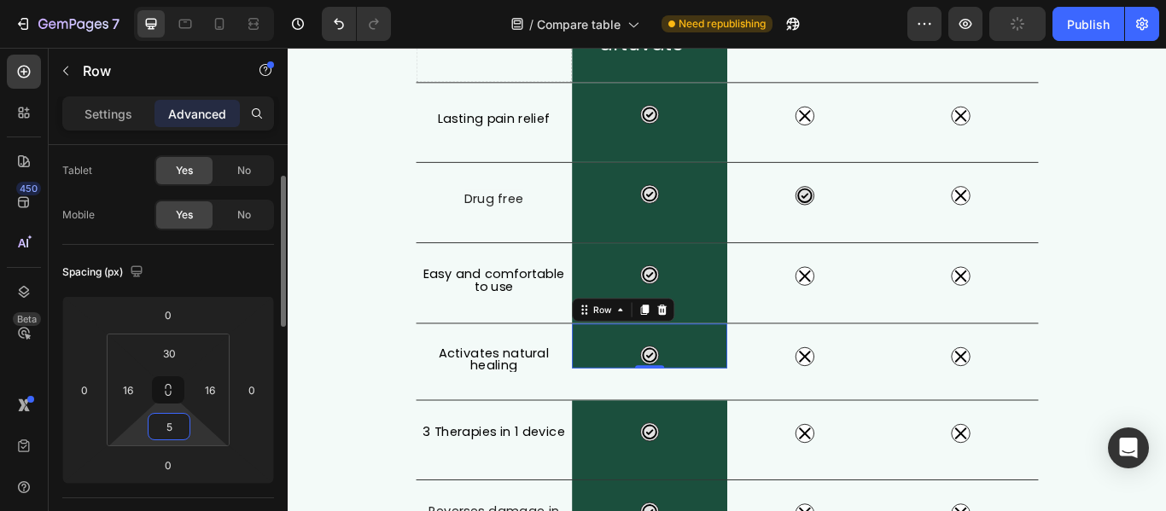
type input "53"
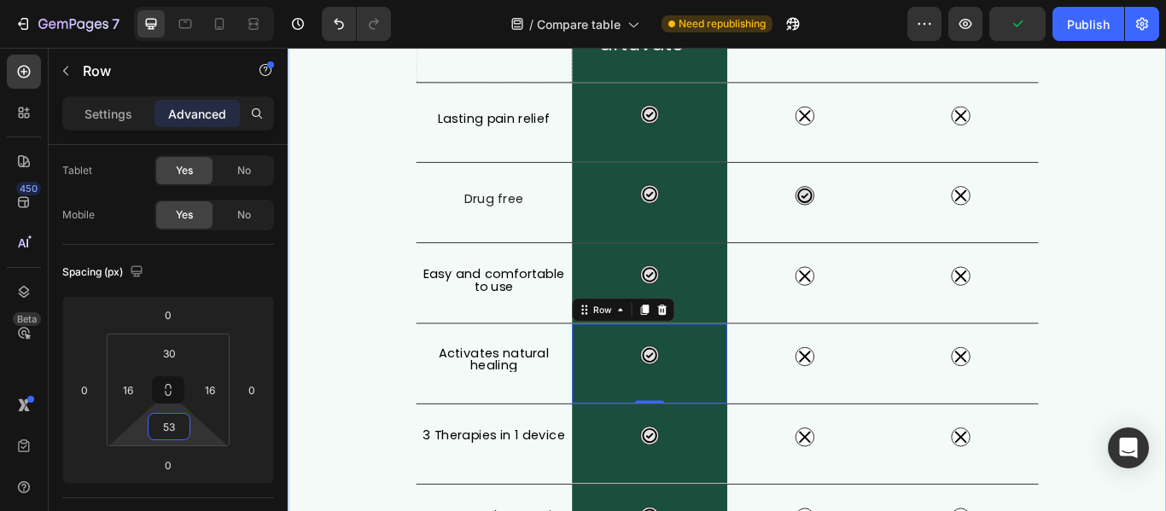
click at [1165, 421] on div "What Makes FisioRest Better? Heading Let's compare Artuvate's FisioRest massage…" at bounding box center [800, 345] width 1024 height 982
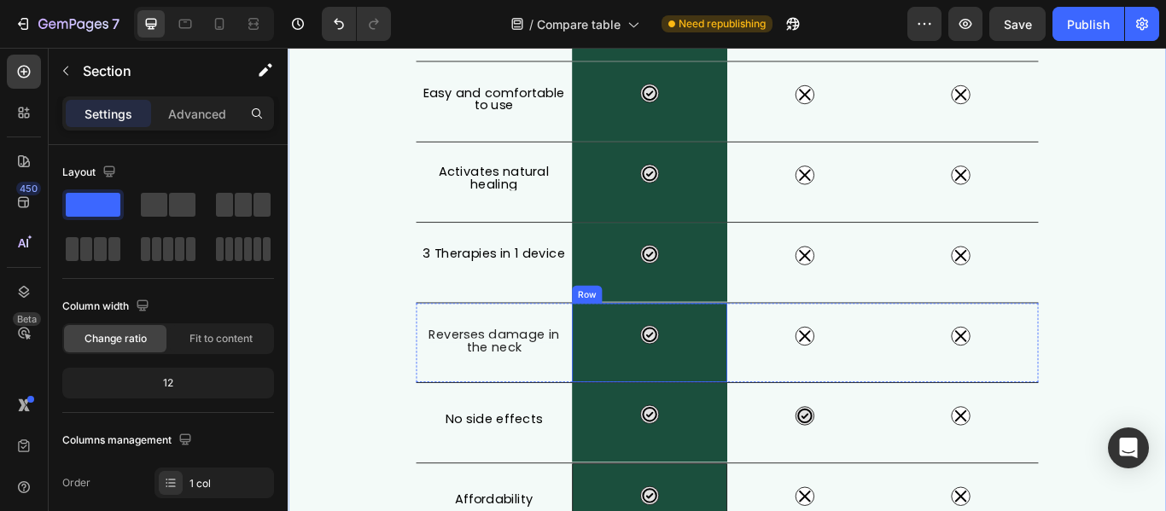
scroll to position [512, 0]
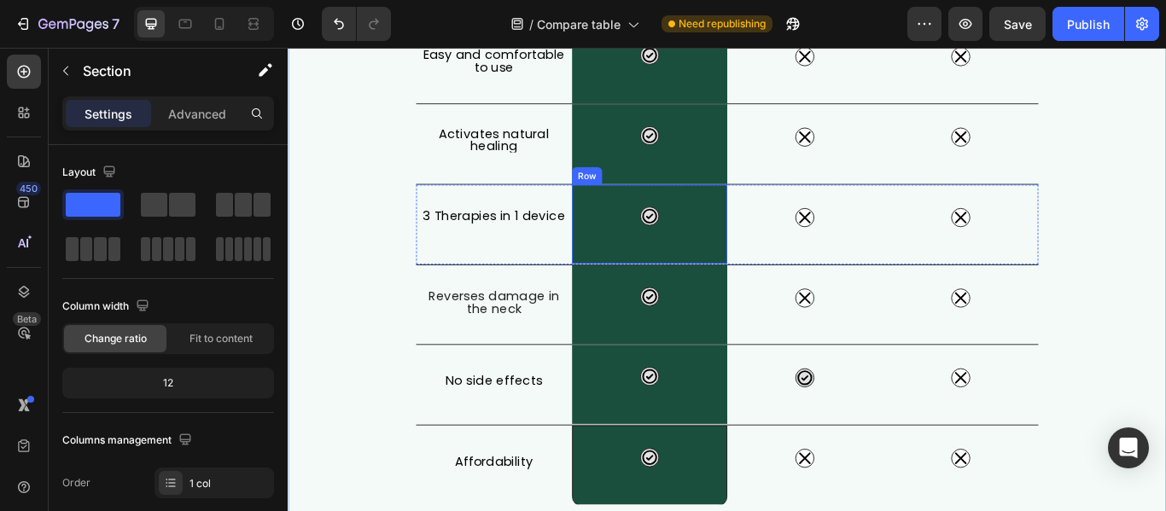
click at [761, 280] on div "Icon Row" at bounding box center [710, 253] width 182 height 92
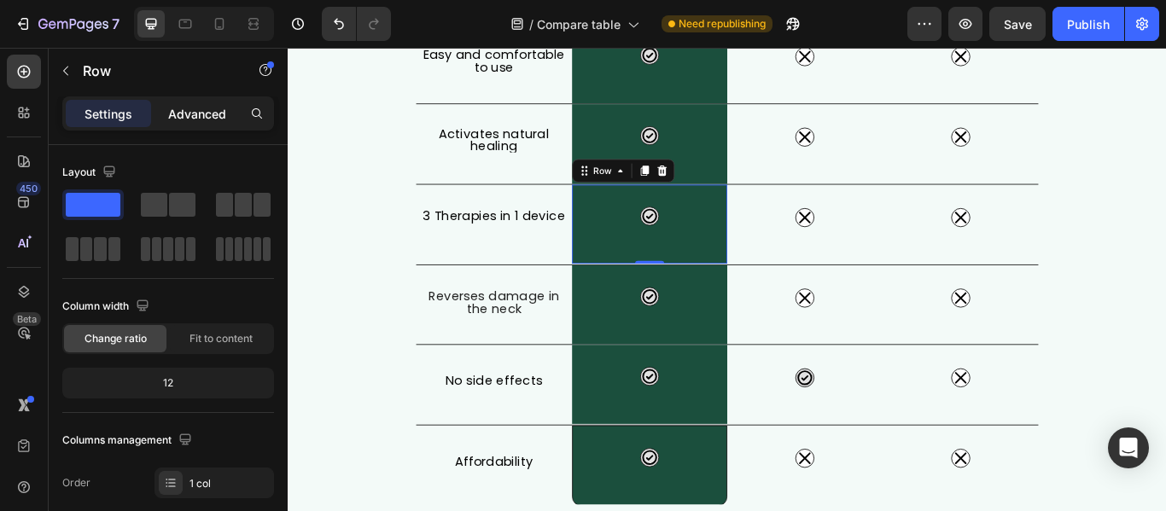
click at [184, 114] on p "Advanced" at bounding box center [197, 114] width 58 height 18
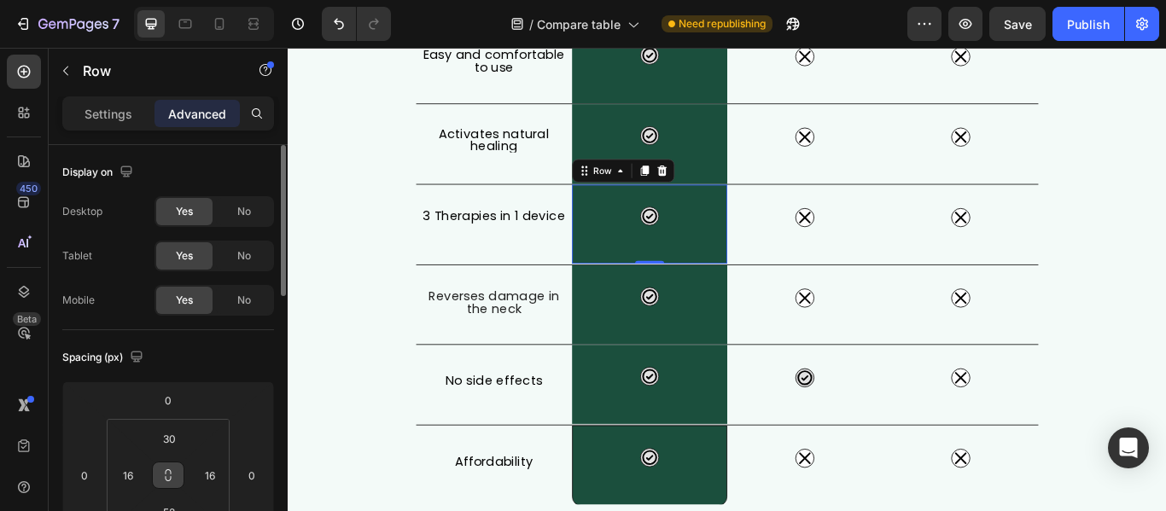
scroll to position [171, 0]
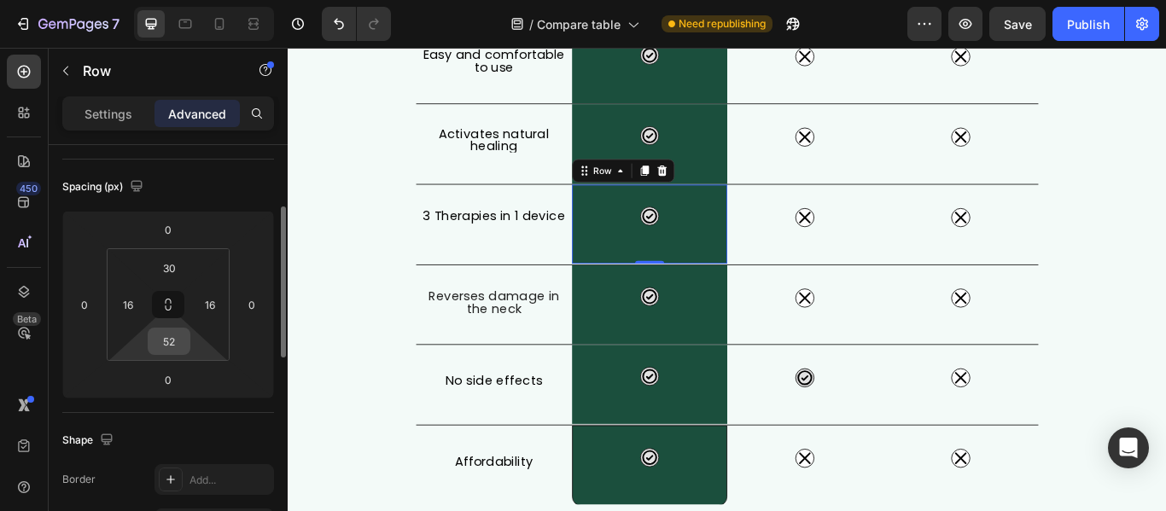
click at [182, 348] on input "52" at bounding box center [169, 342] width 34 height 26
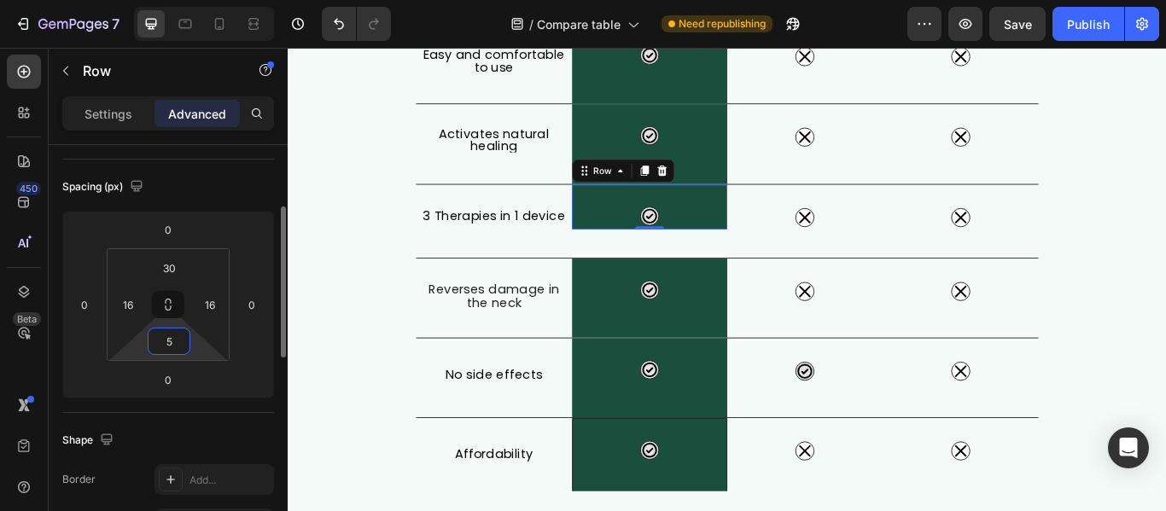
type input "53"
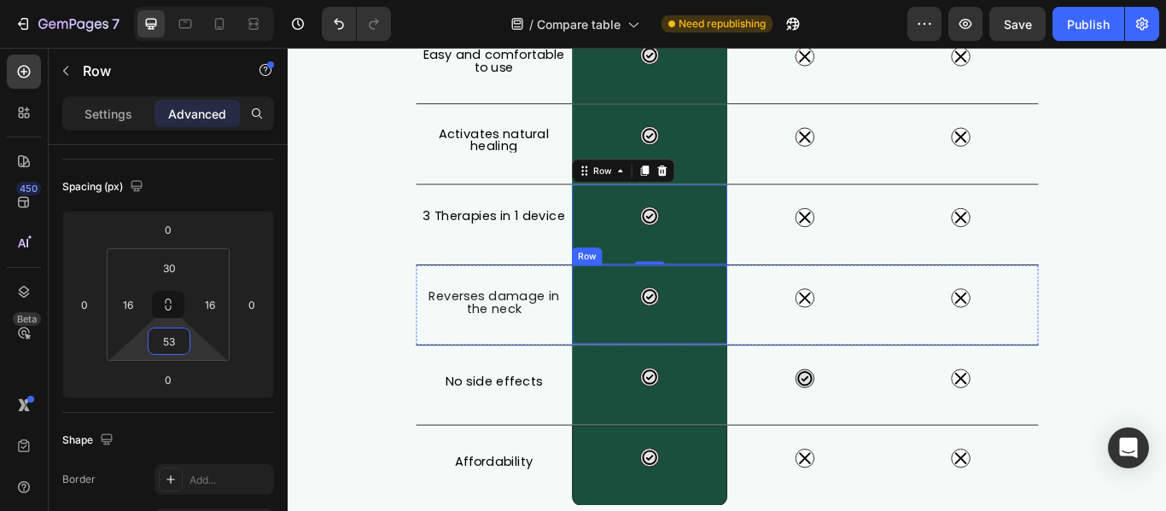
click at [763, 368] on div "Icon Row" at bounding box center [710, 347] width 182 height 92
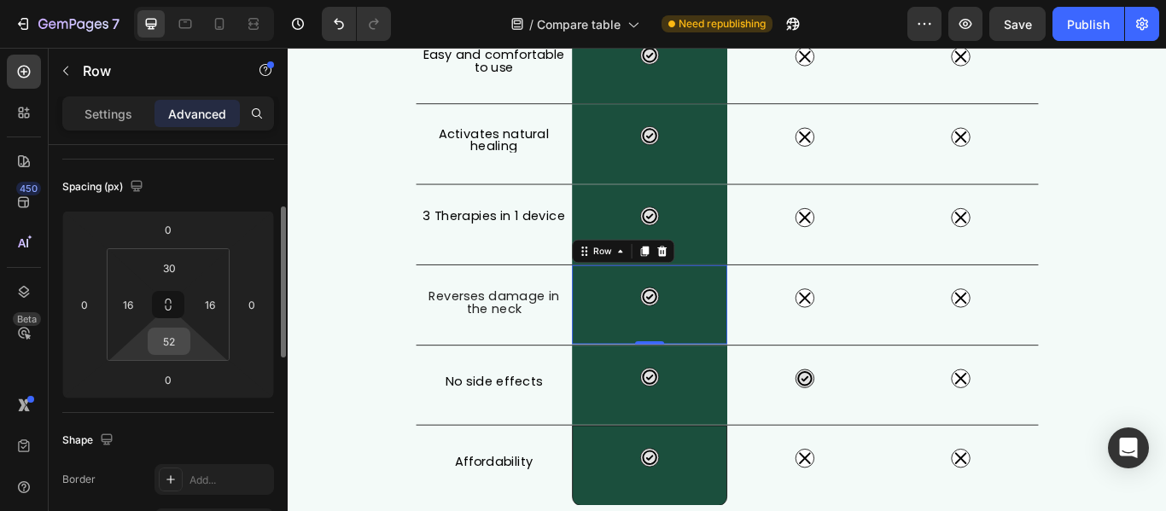
click at [183, 339] on input "52" at bounding box center [169, 342] width 34 height 26
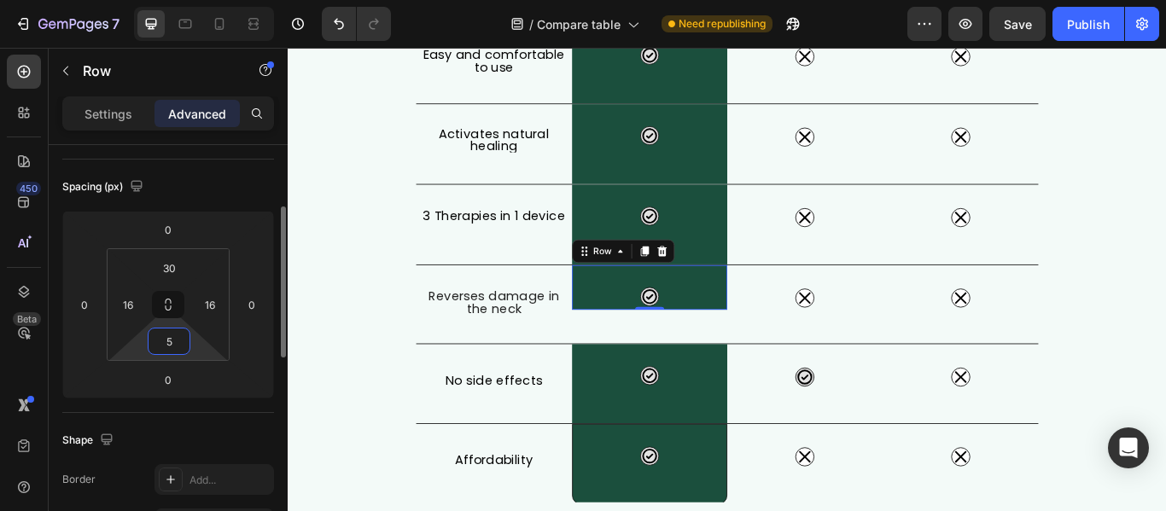
type input "53"
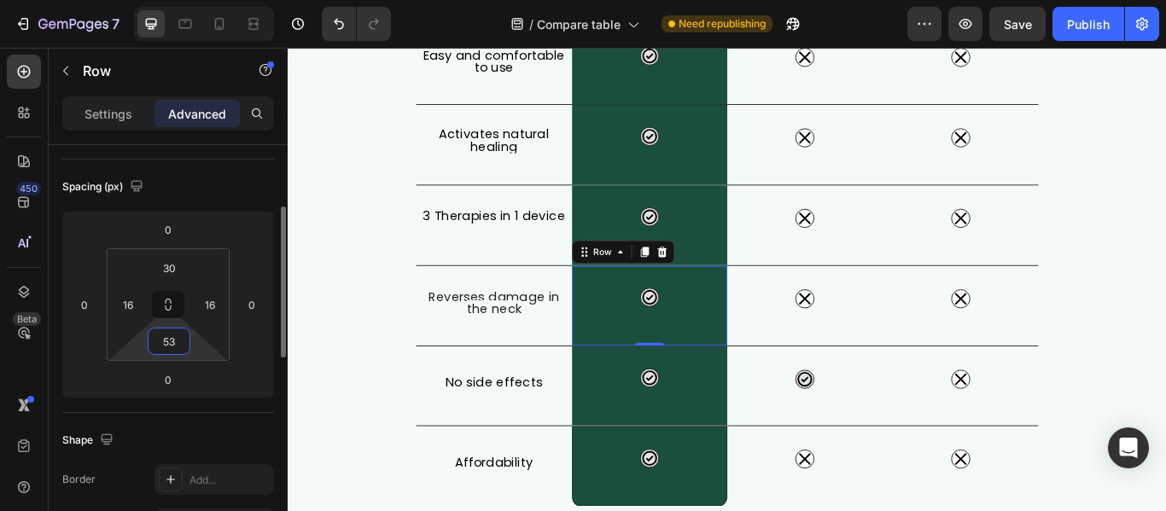
scroll to position [513, 0]
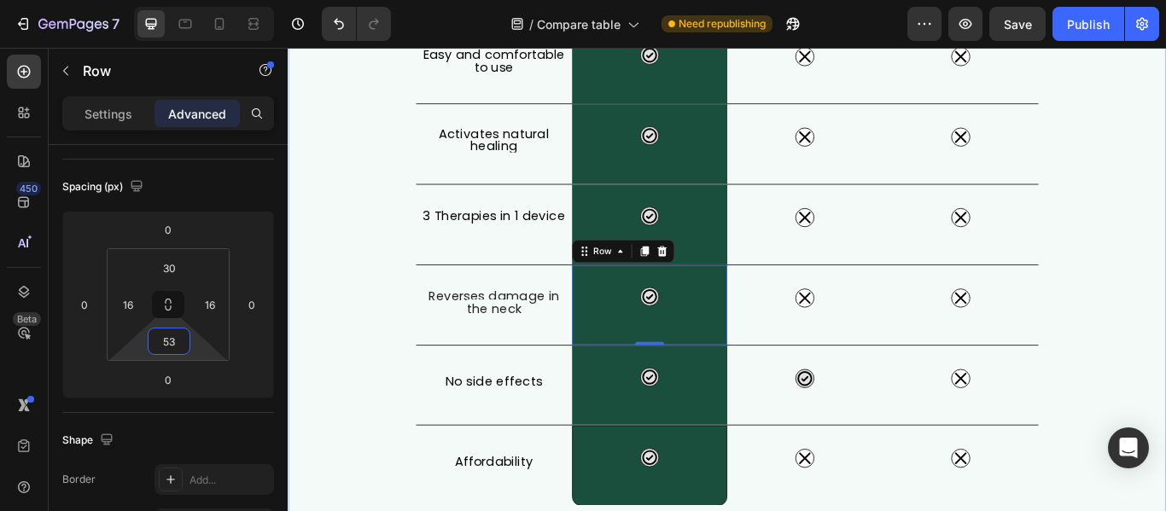
click at [1165, 368] on div "What Makes FisioRest Better? Heading Let's compare Artuvate's FisioRest massage…" at bounding box center [800, 89] width 1024 height 984
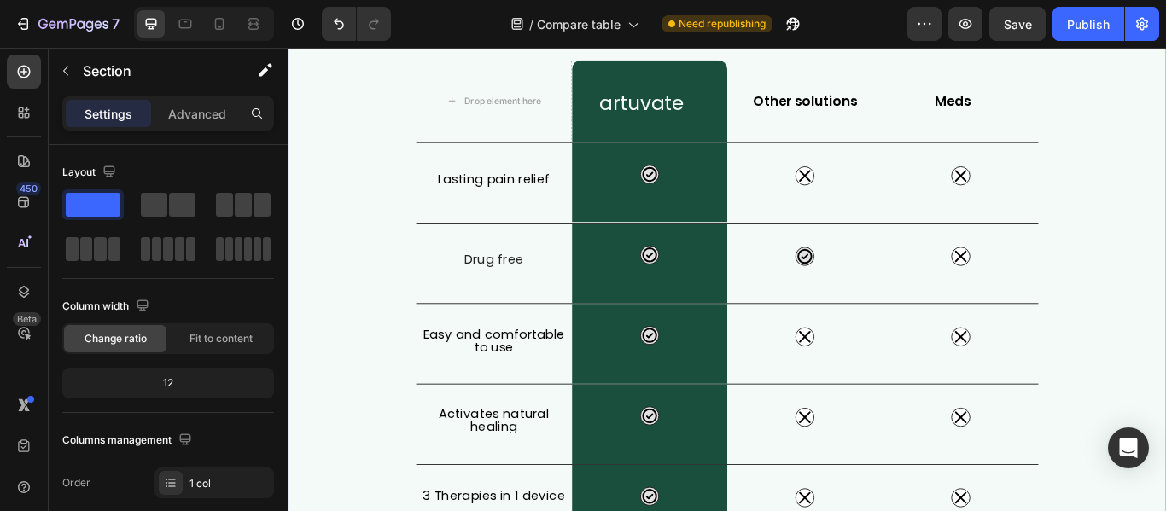
scroll to position [172, 0]
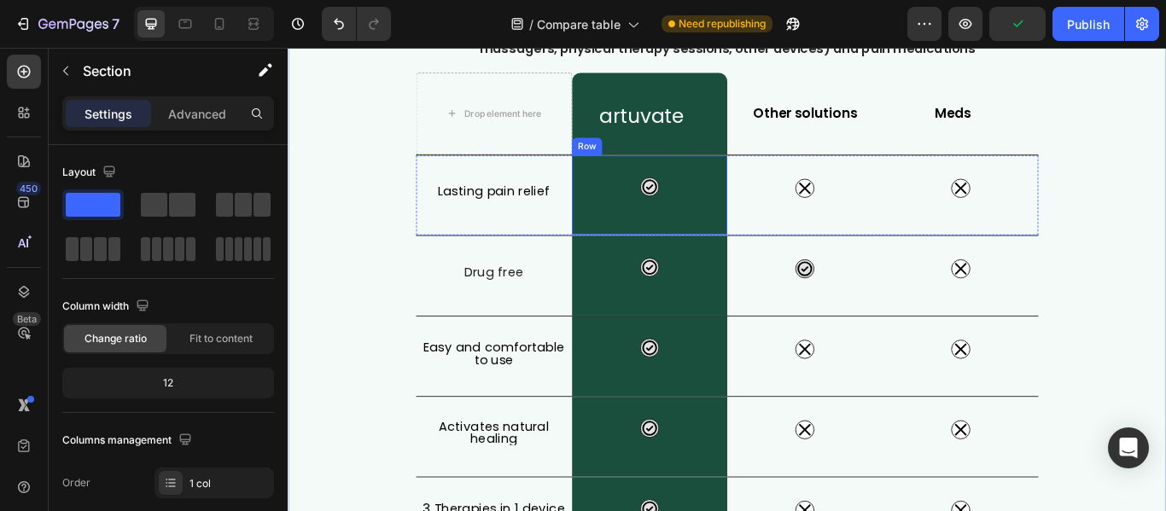
click at [748, 223] on div "Icon Row" at bounding box center [710, 219] width 182 height 92
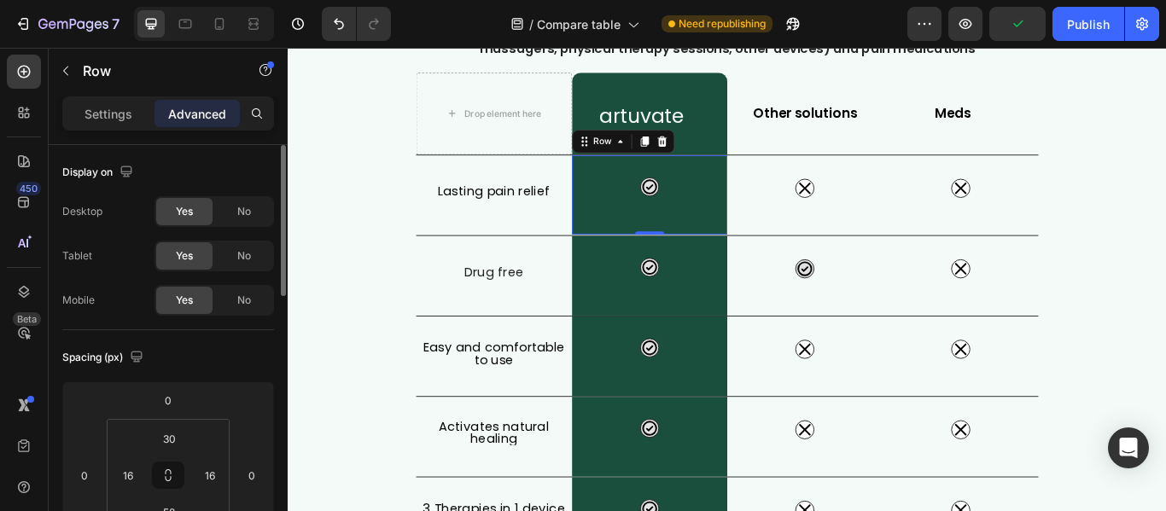
scroll to position [85, 0]
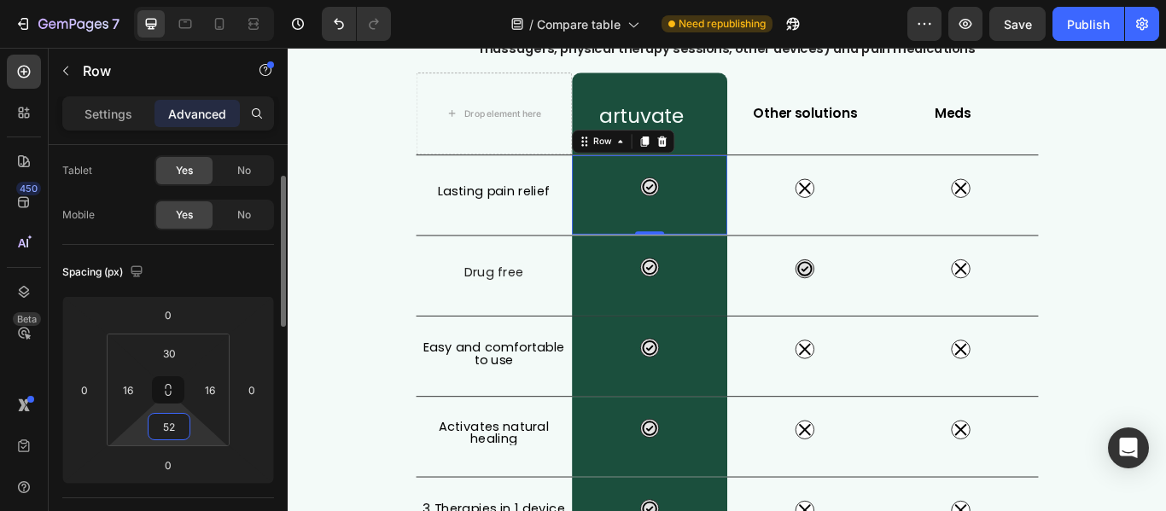
click at [177, 423] on input "52" at bounding box center [169, 427] width 34 height 26
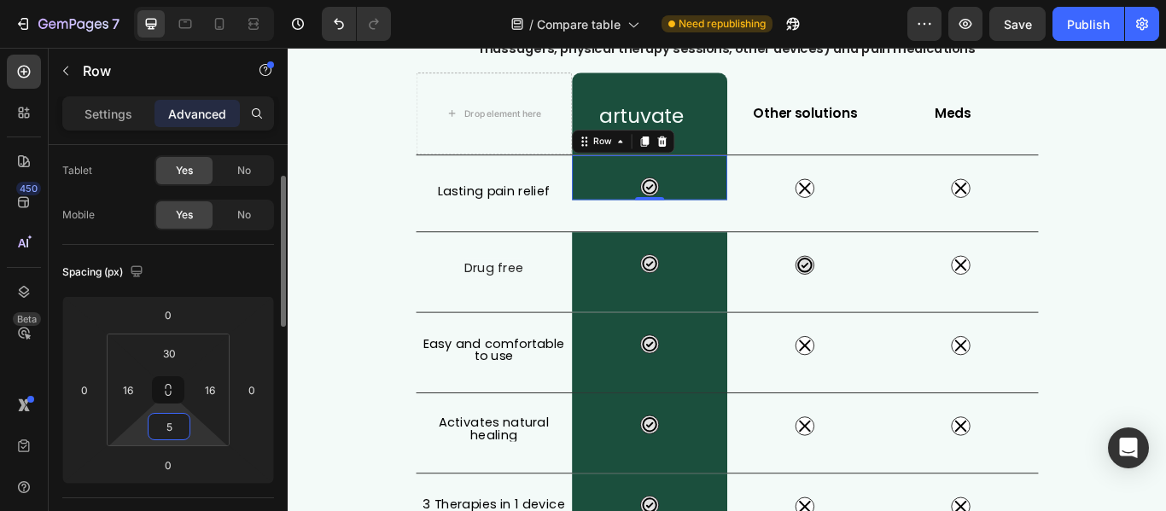
type input "53"
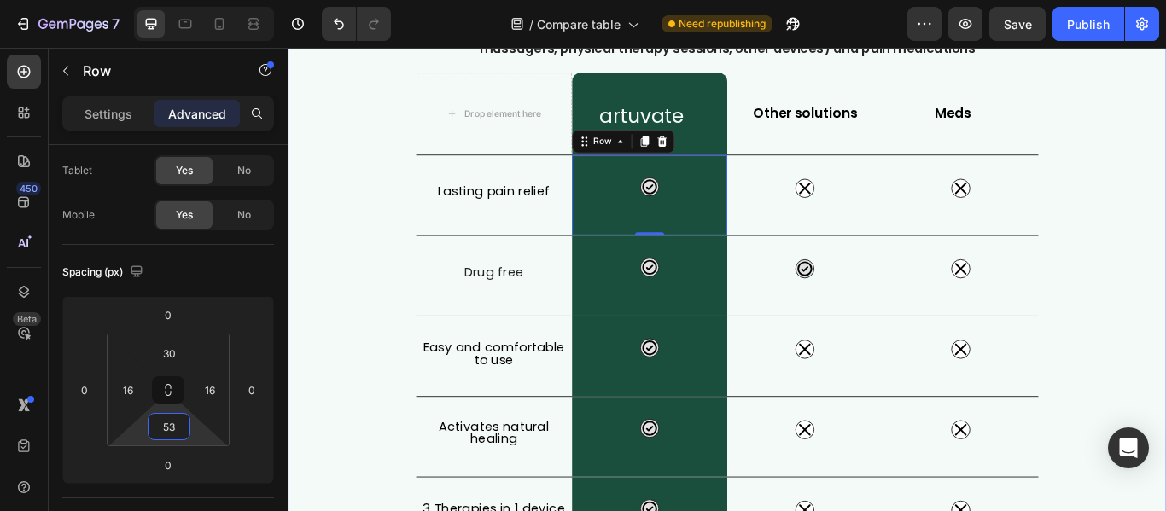
click at [1165, 265] on div "What Makes FisioRest Better? Heading Let's compare Artuvate's FisioRest massage…" at bounding box center [800, 431] width 1024 height 985
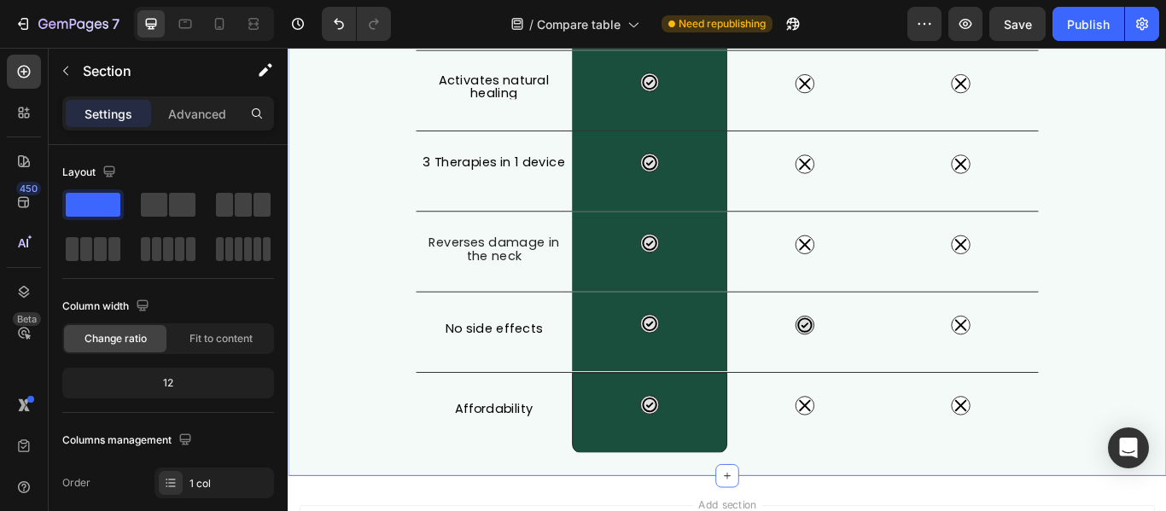
scroll to position [598, 0]
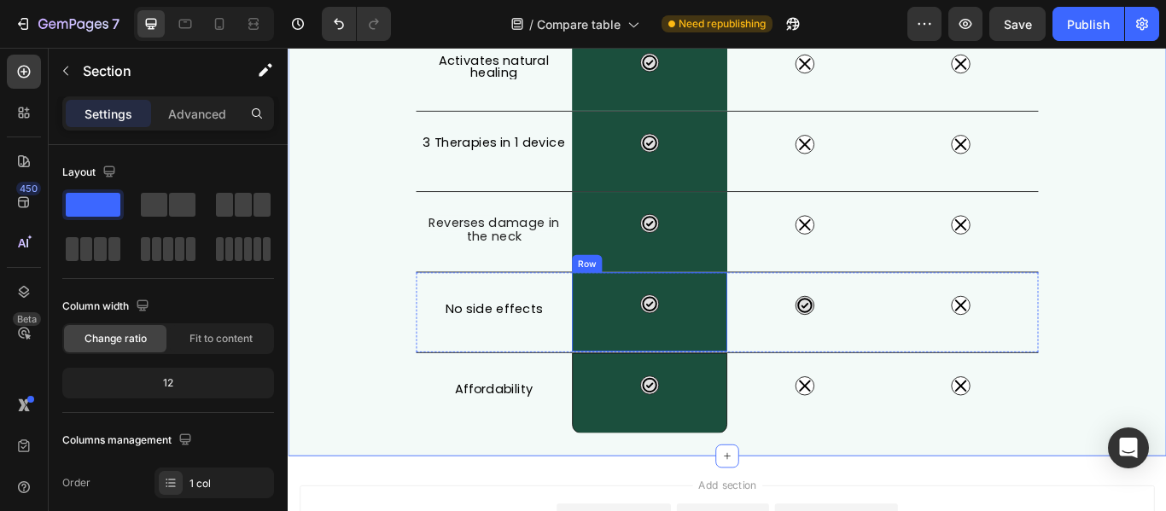
click at [780, 378] on div "Icon Row" at bounding box center [710, 356] width 182 height 92
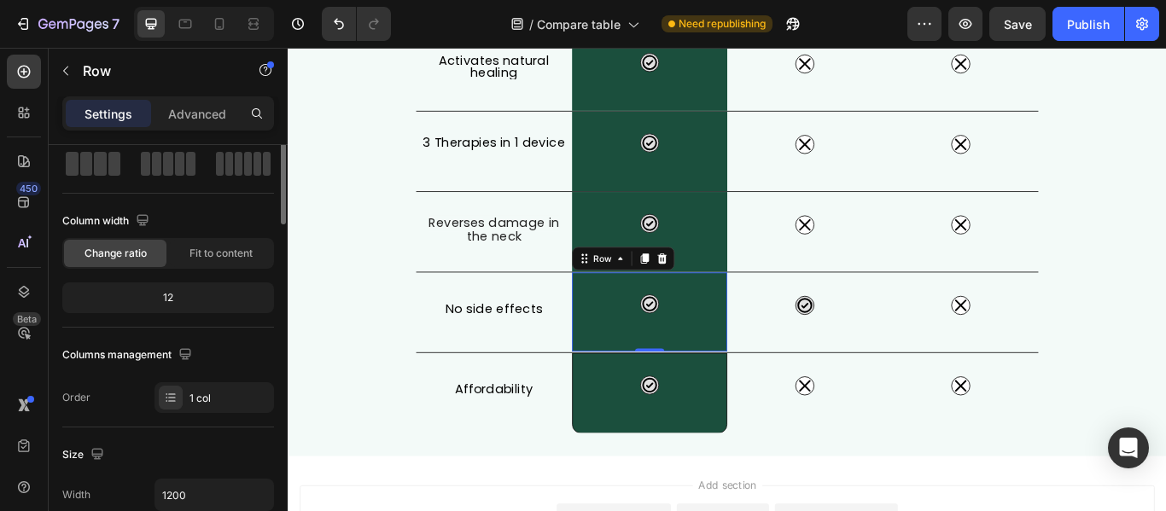
scroll to position [85, 0]
click at [199, 116] on p "Advanced" at bounding box center [197, 114] width 58 height 18
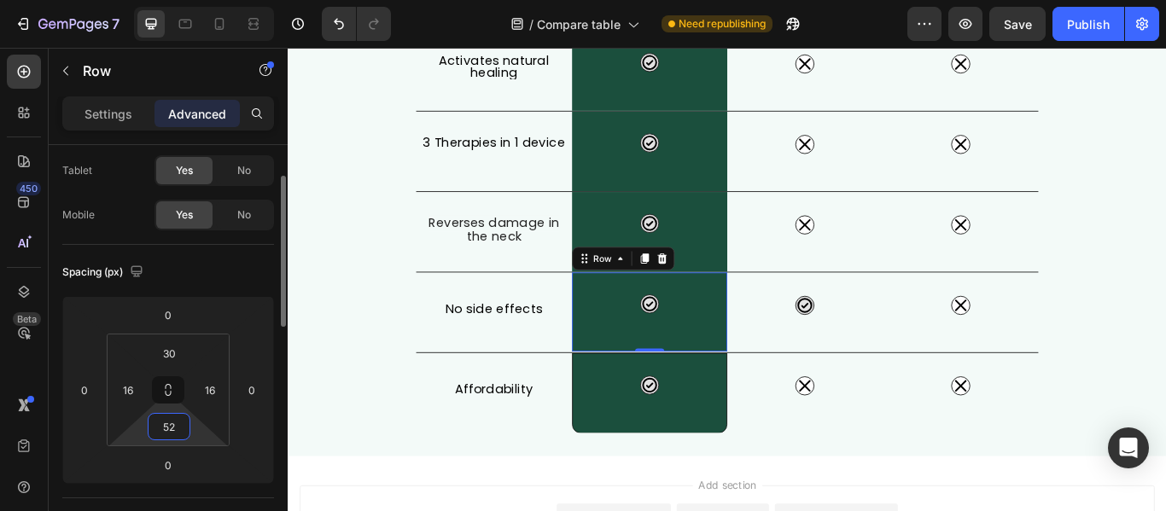
click at [182, 428] on input "52" at bounding box center [169, 427] width 34 height 26
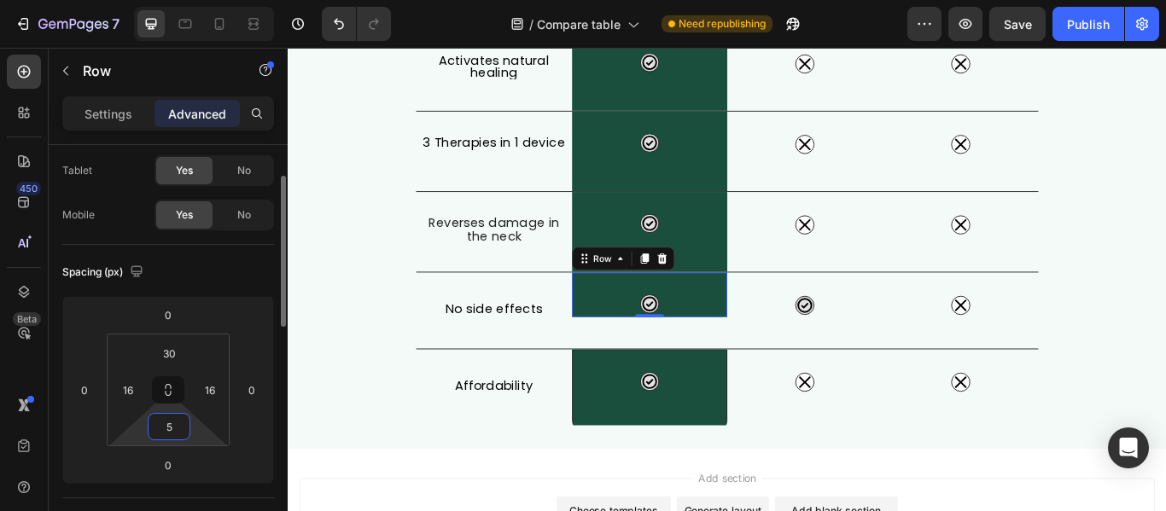
type input "53"
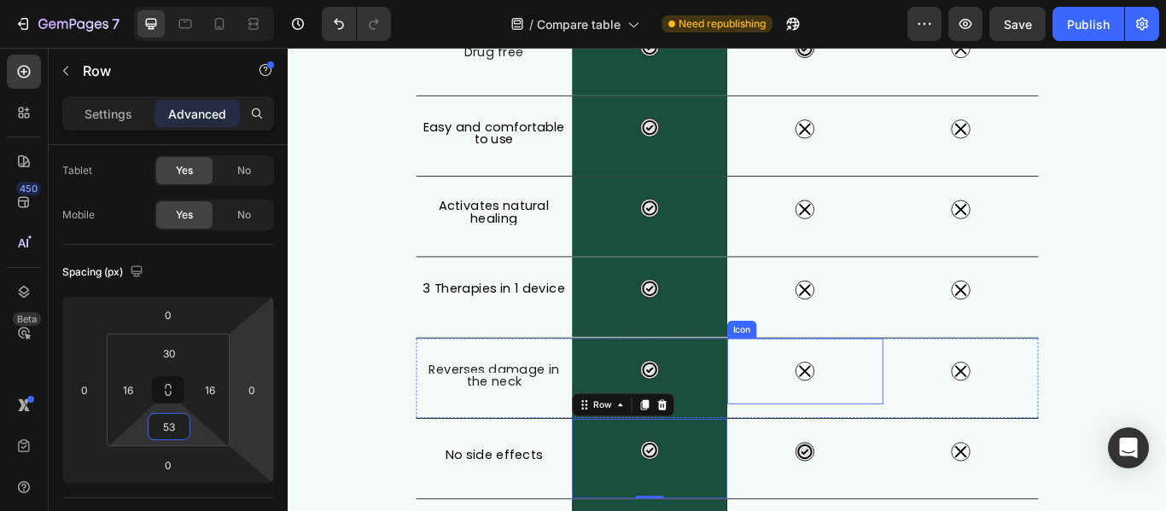
scroll to position [428, 0]
click at [780, 358] on div "Icon Row" at bounding box center [710, 339] width 182 height 93
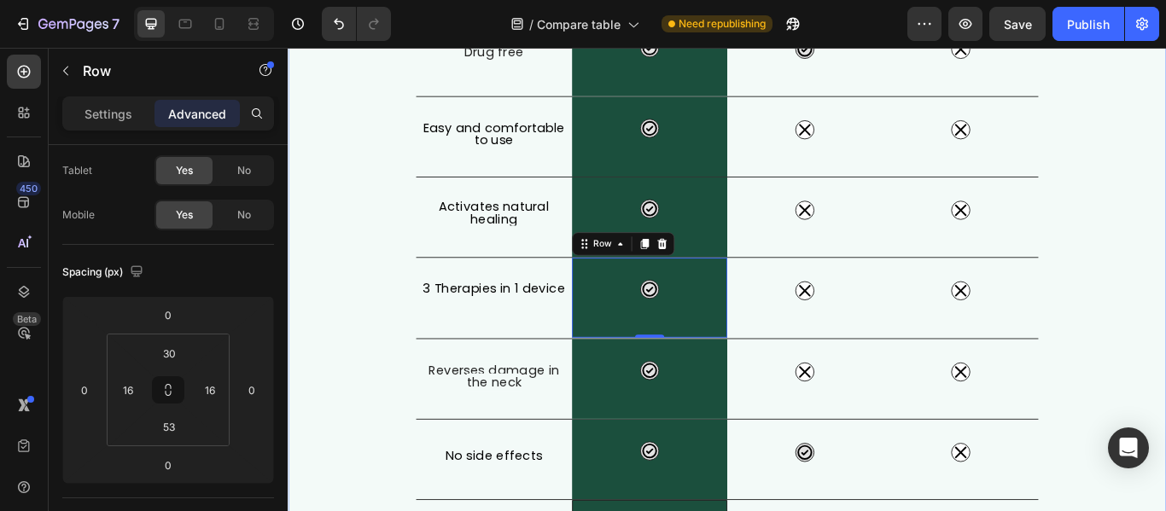
click at [1165, 346] on div "What Makes FisioRest Better? Heading Let's compare Artuvate's FisioRest massage…" at bounding box center [800, 176] width 1024 height 986
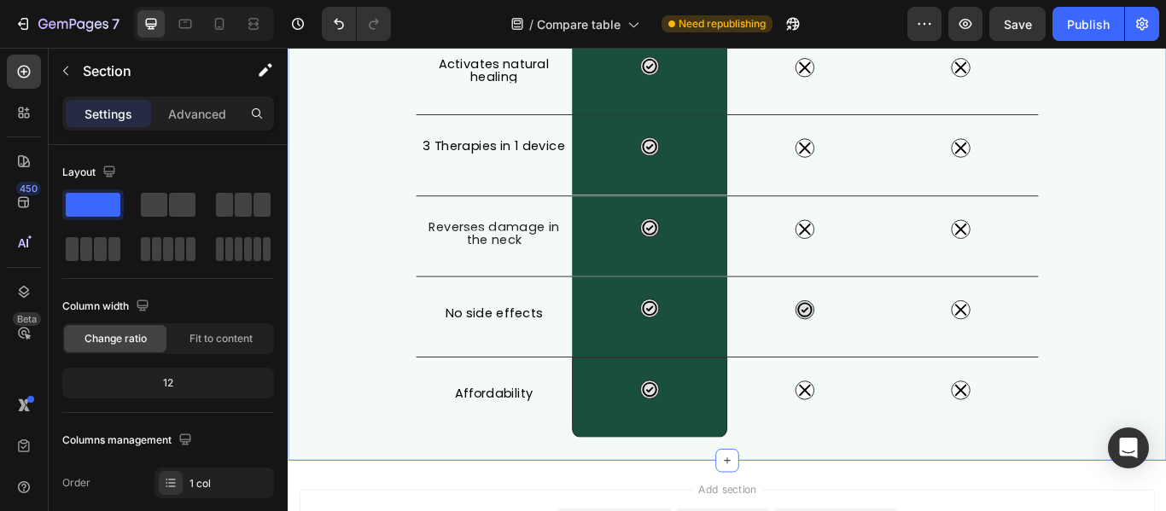
scroll to position [598, 0]
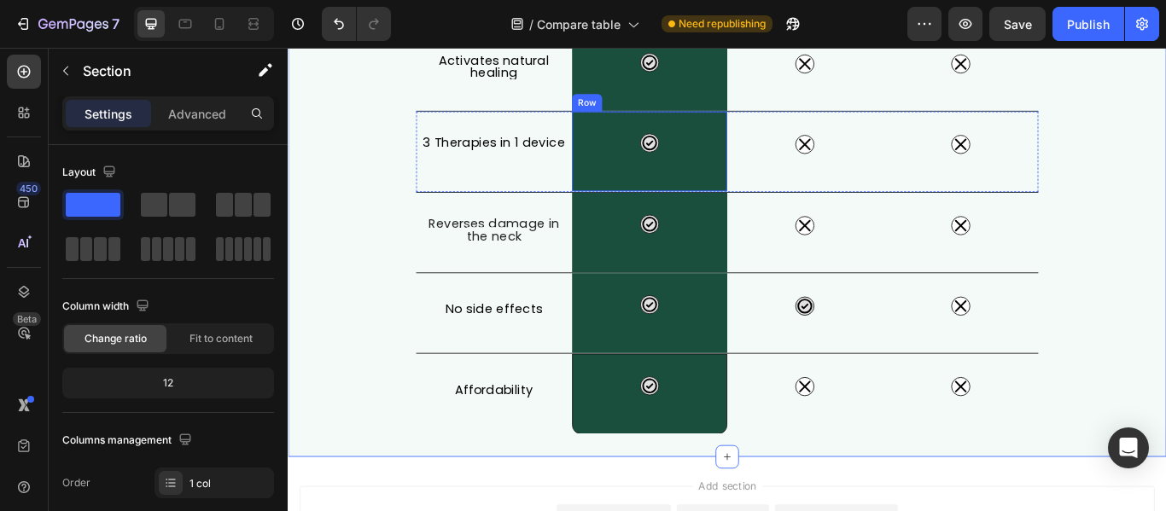
click at [748, 176] on div "Icon Row" at bounding box center [710, 168] width 182 height 93
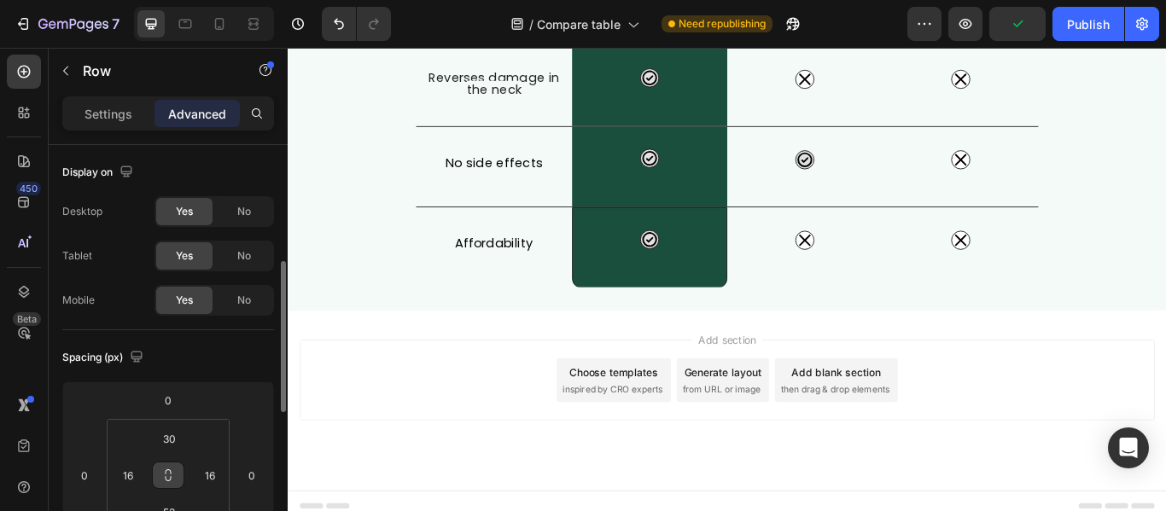
scroll to position [85, 0]
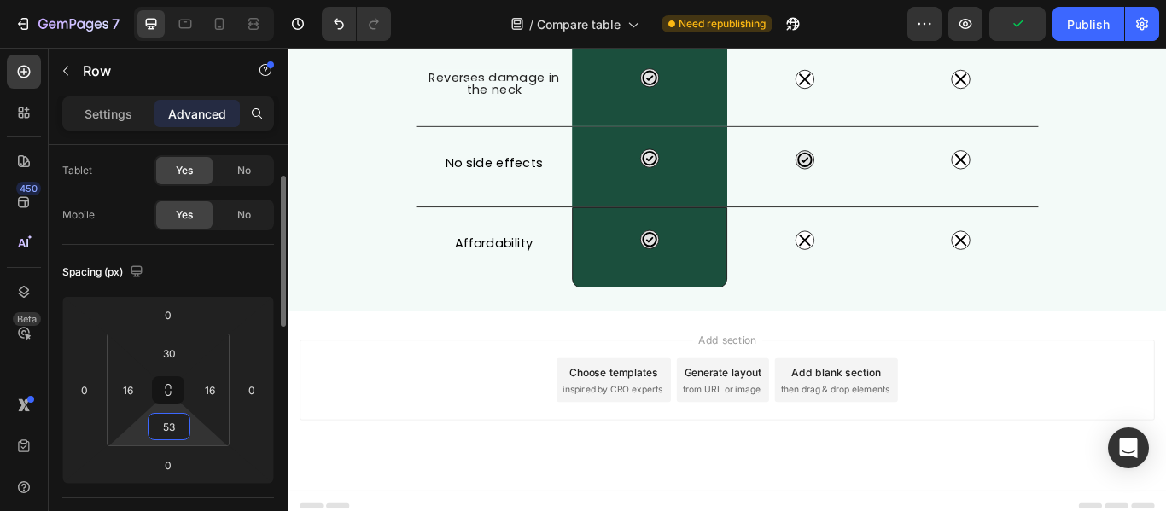
click at [179, 428] on input "53" at bounding box center [169, 427] width 34 height 26
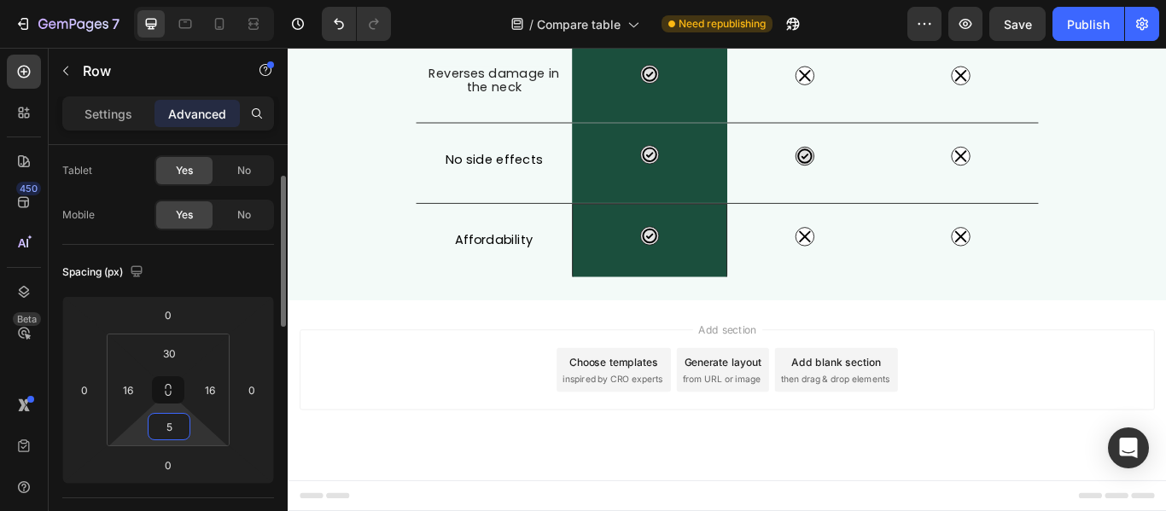
type input "54"
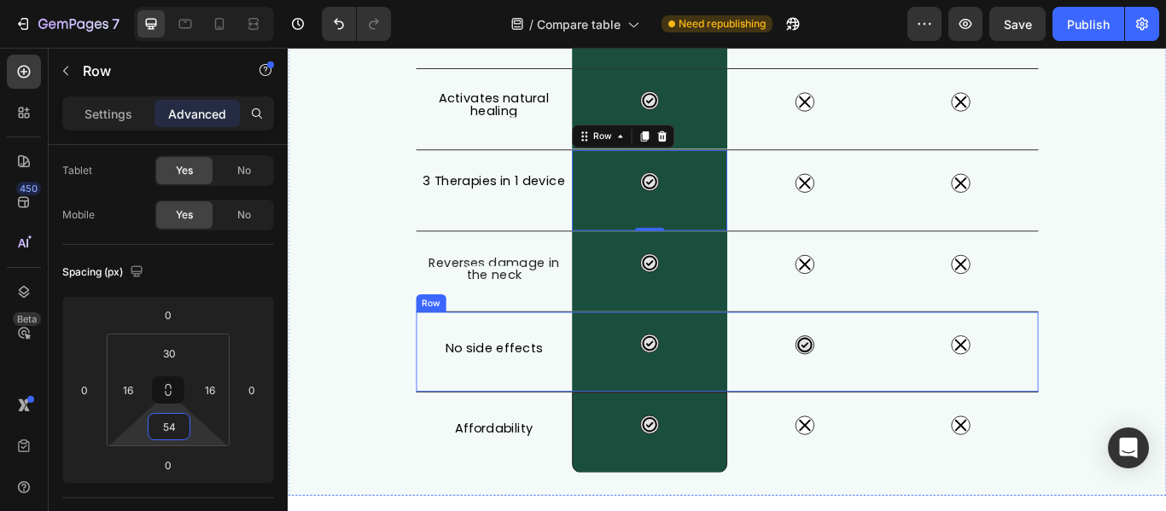
scroll to position [433, 0]
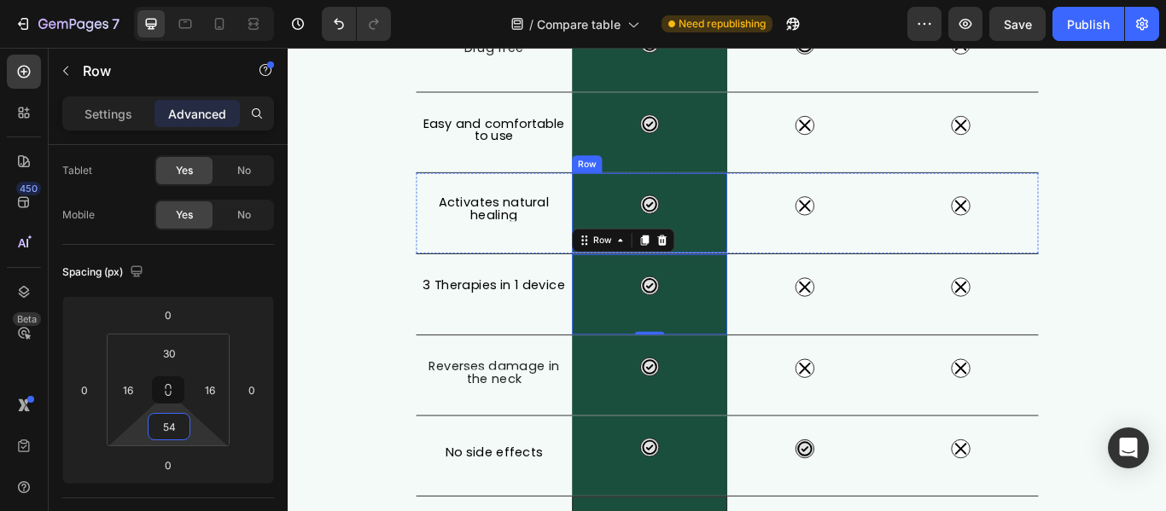
click at [791, 247] on div "Icon Row" at bounding box center [710, 240] width 182 height 93
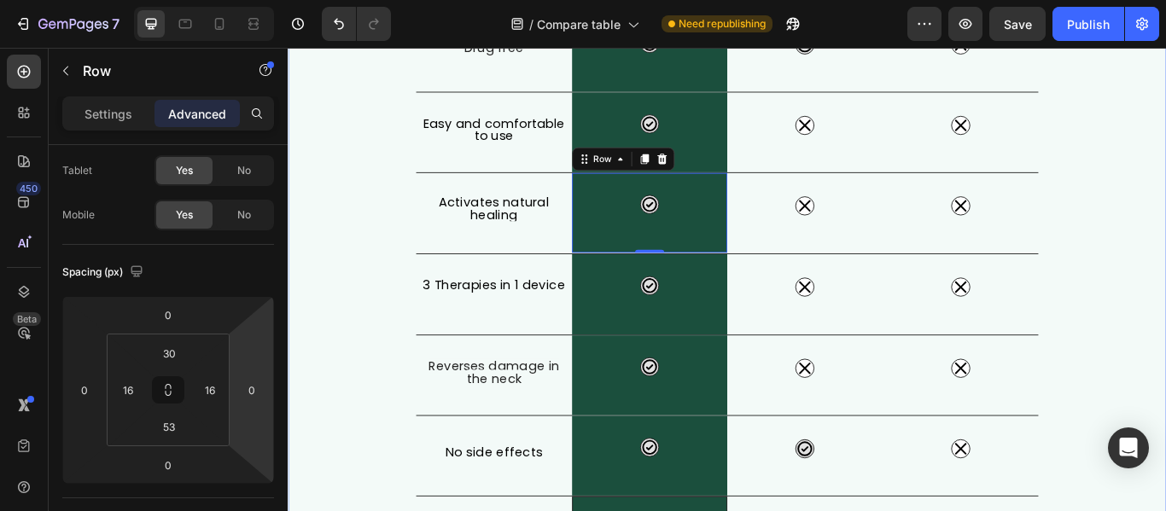
click at [1165, 342] on div "What Makes FisioRest Better? Heading Let's compare Artuvate's FisioRest massage…" at bounding box center [800, 170] width 1024 height 986
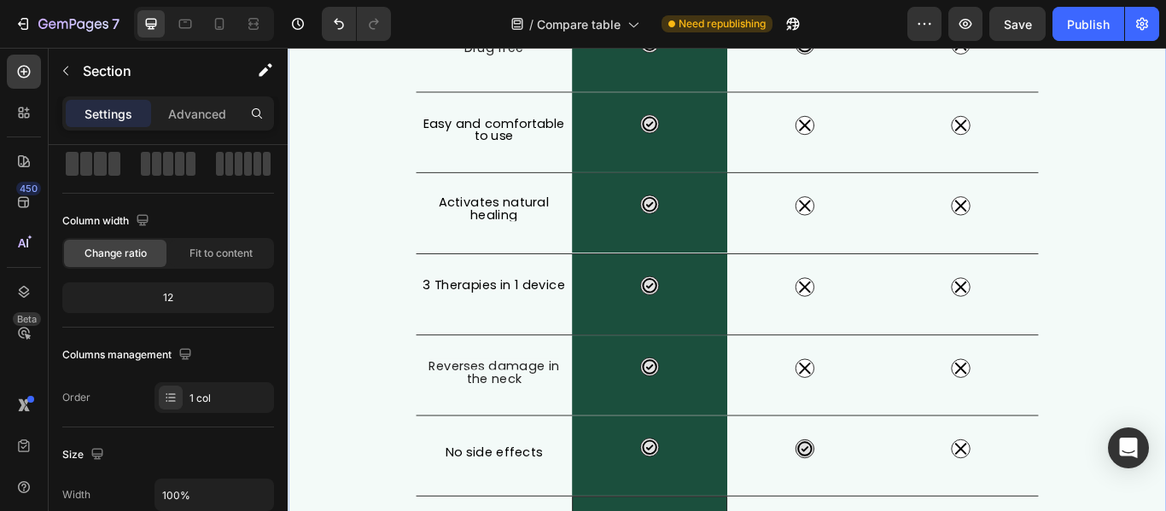
scroll to position [0, 0]
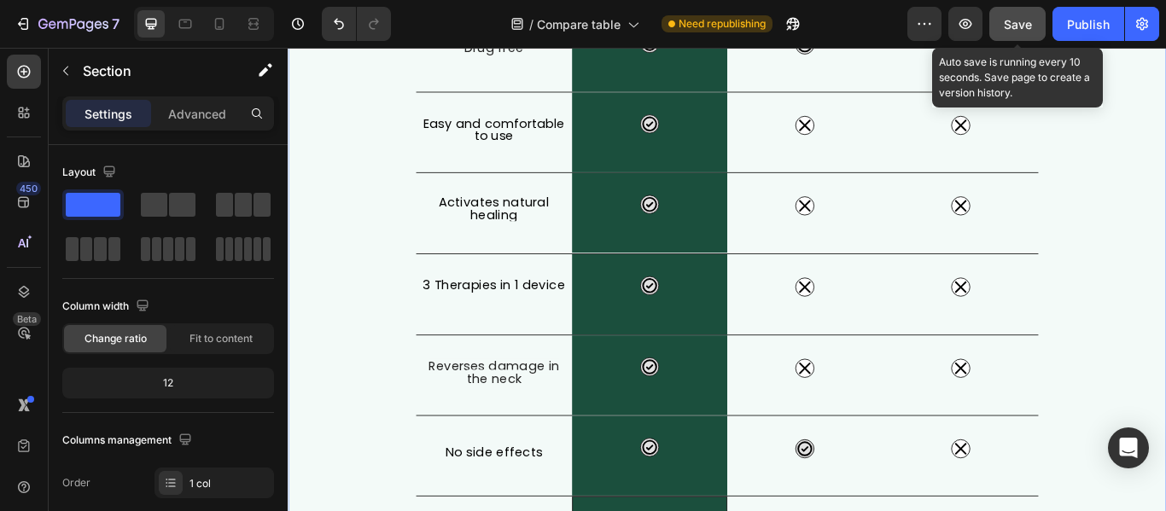
click at [1005, 26] on span "Save" at bounding box center [1018, 24] width 28 height 15
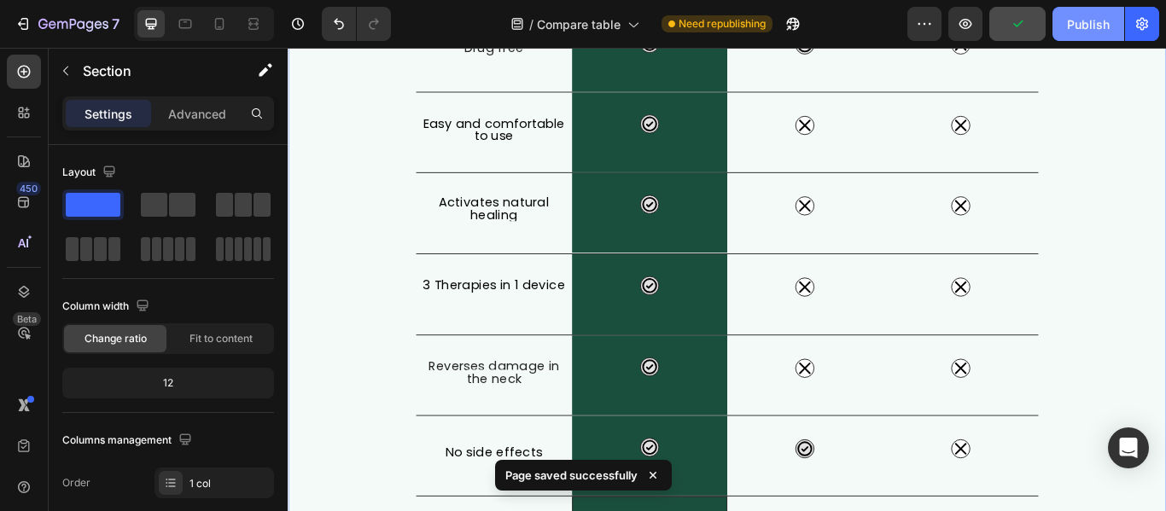
click at [1083, 31] on div "Publish" at bounding box center [1088, 24] width 43 height 18
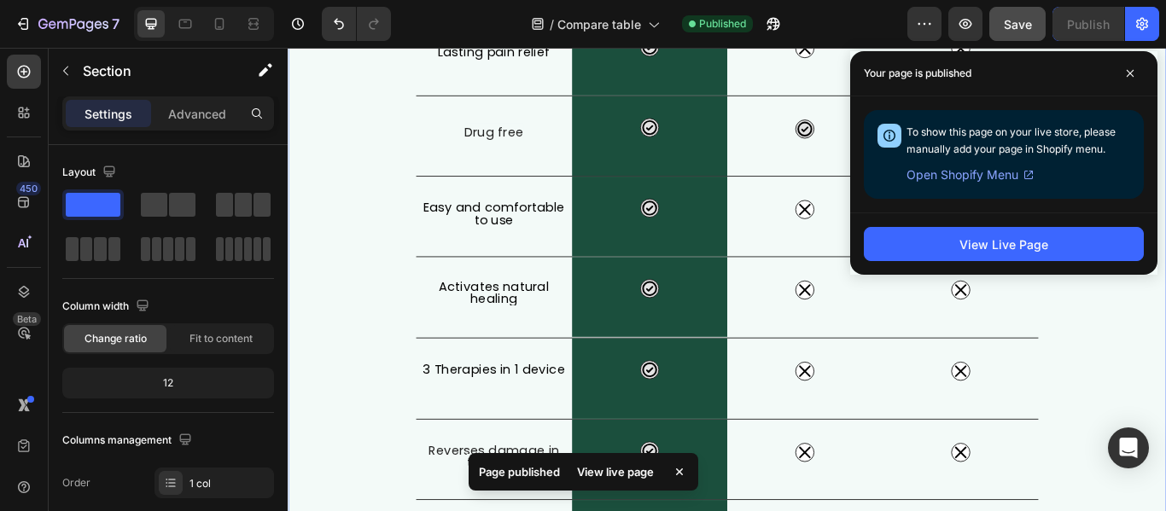
scroll to position [177, 0]
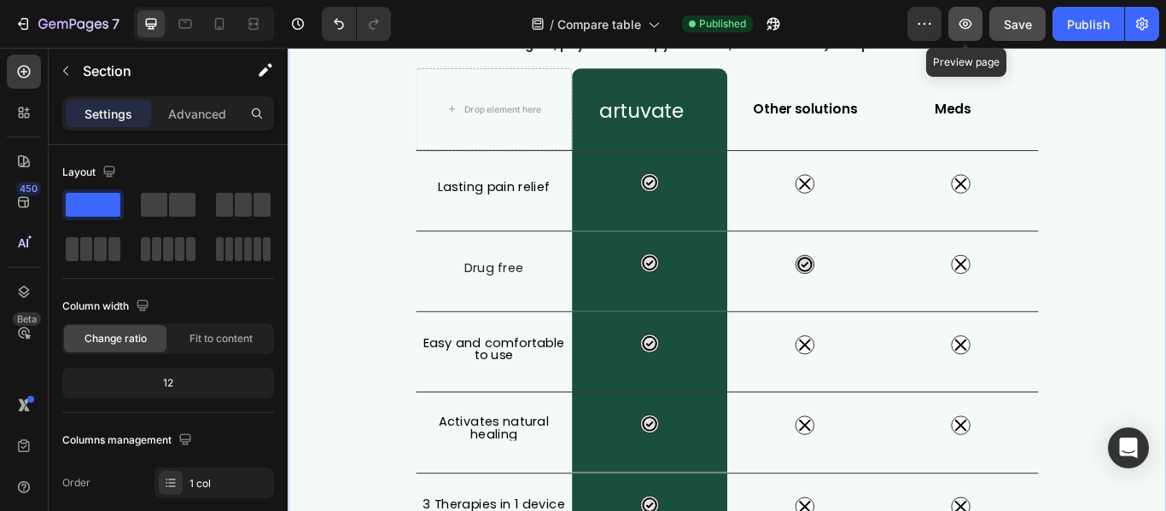
click at [959, 23] on icon "button" at bounding box center [965, 23] width 17 height 17
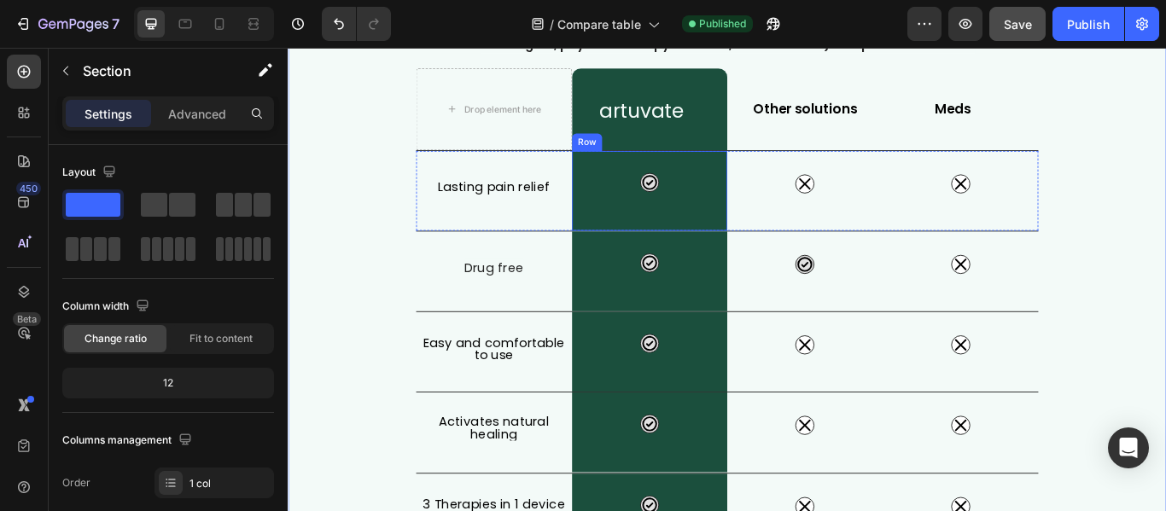
click at [751, 224] on div "Icon Row" at bounding box center [710, 214] width 182 height 93
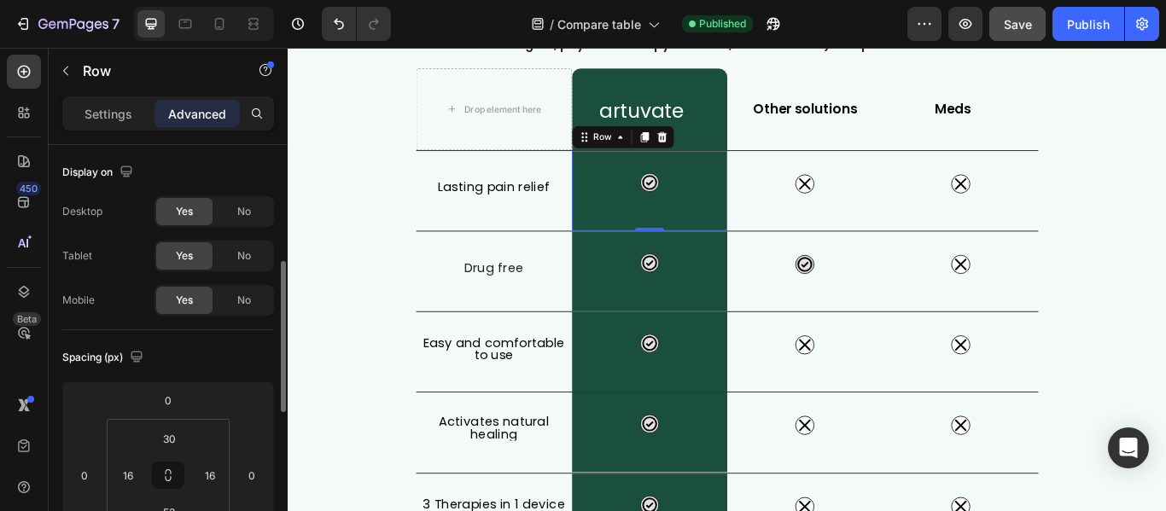
scroll to position [171, 0]
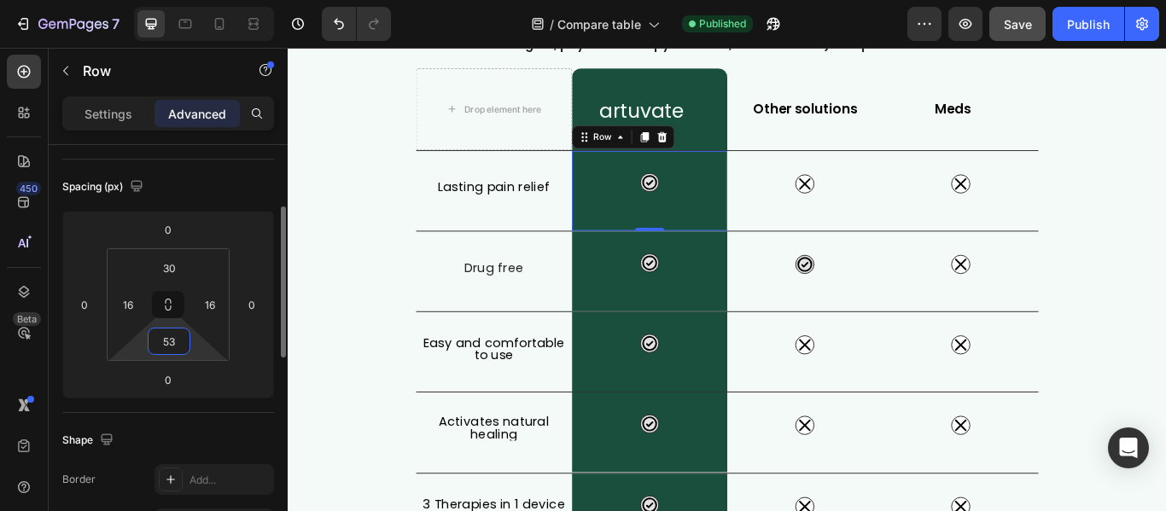
click at [181, 342] on input "53" at bounding box center [169, 342] width 34 height 26
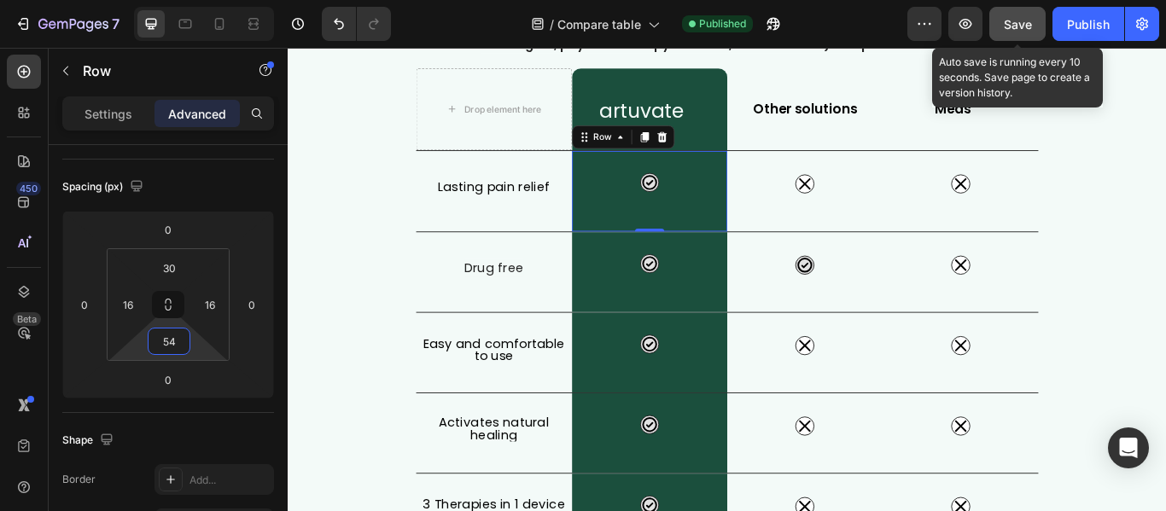
type input "54"
click at [1019, 20] on span "Save" at bounding box center [1018, 24] width 28 height 15
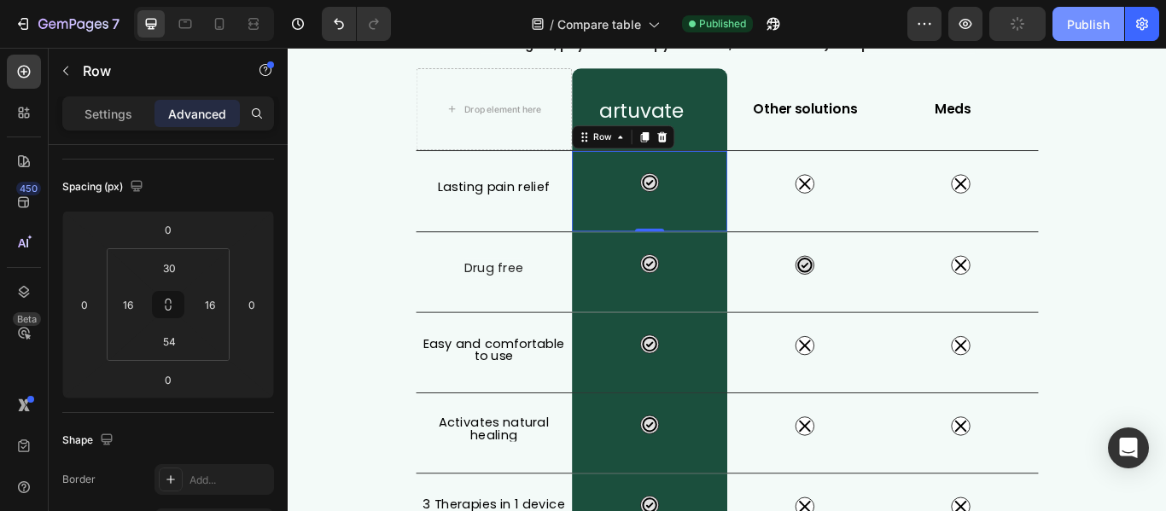
click at [1089, 24] on div "Publish" at bounding box center [1088, 24] width 43 height 18
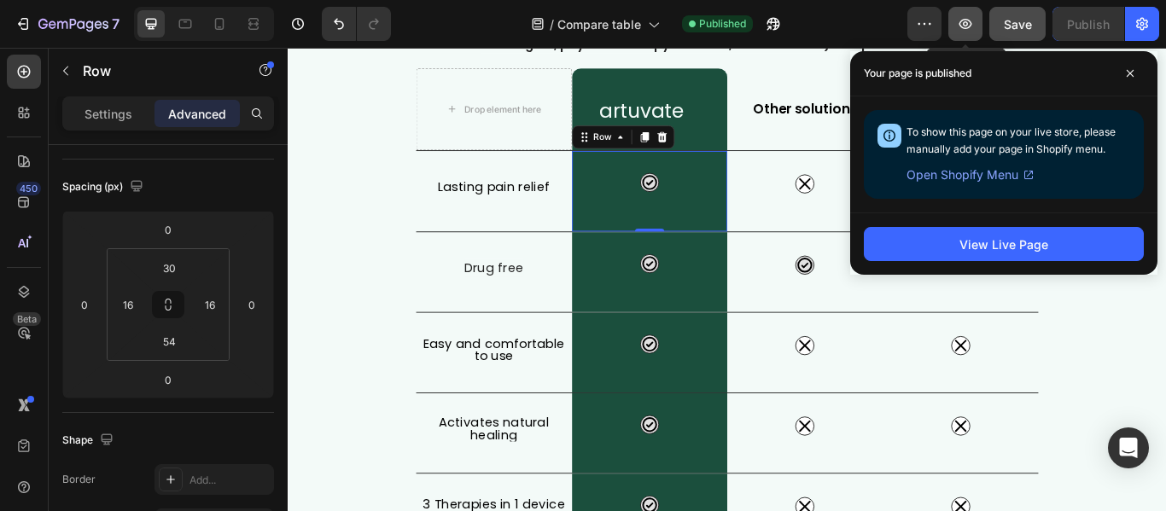
click at [974, 21] on icon "button" at bounding box center [965, 23] width 17 height 17
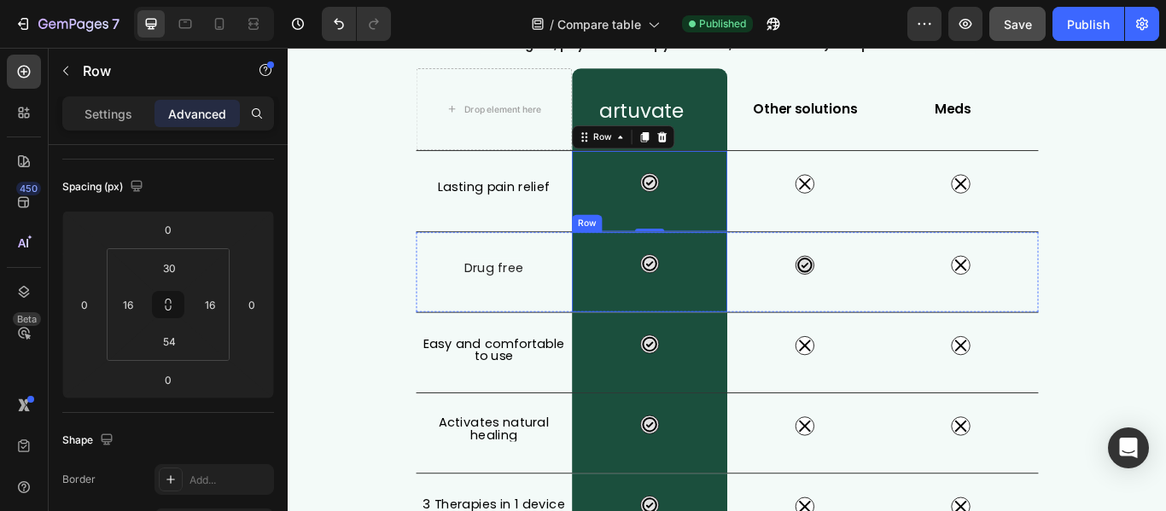
click at [728, 315] on div "Icon Row" at bounding box center [710, 309] width 182 height 93
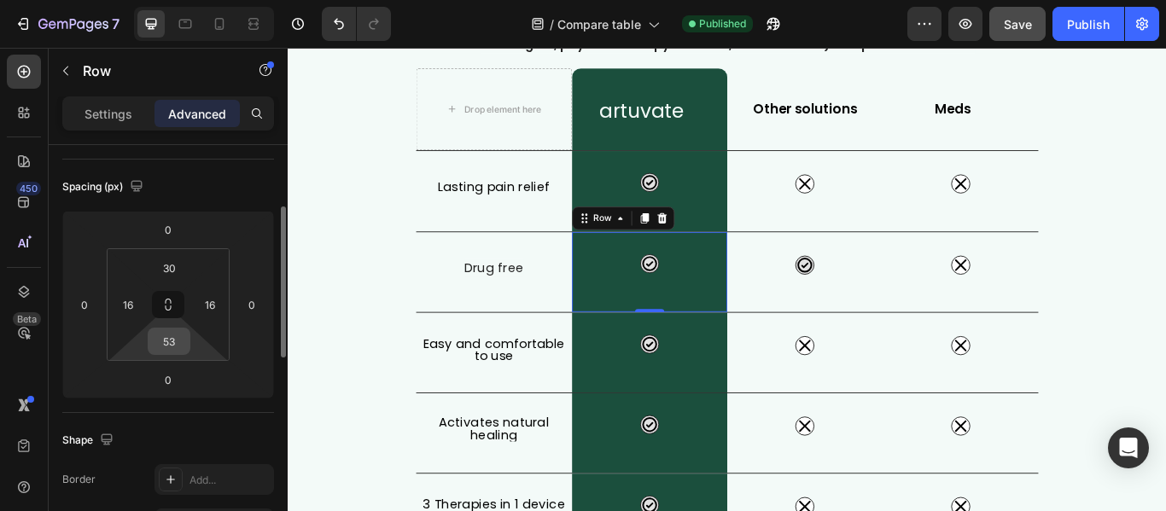
click at [179, 341] on input "53" at bounding box center [169, 342] width 34 height 26
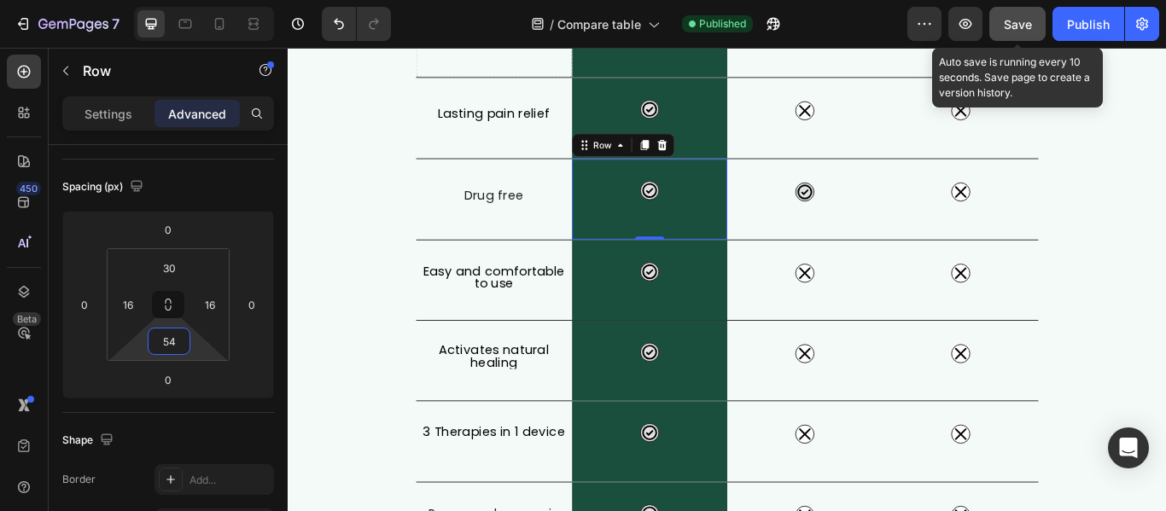
type input "54"
click at [1027, 24] on span "Save" at bounding box center [1018, 24] width 28 height 15
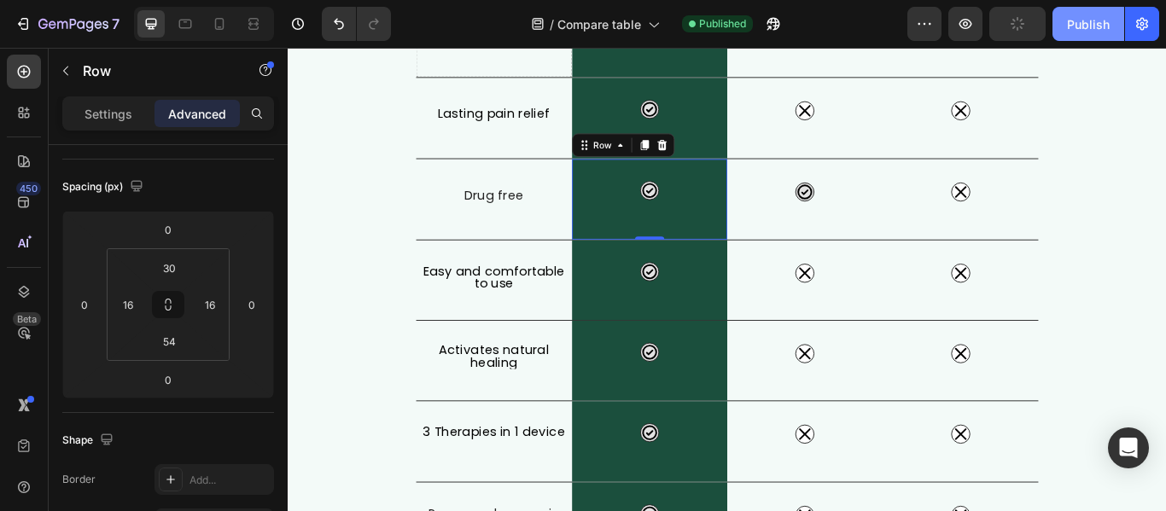
click at [1088, 26] on div "Publish" at bounding box center [1088, 24] width 43 height 18
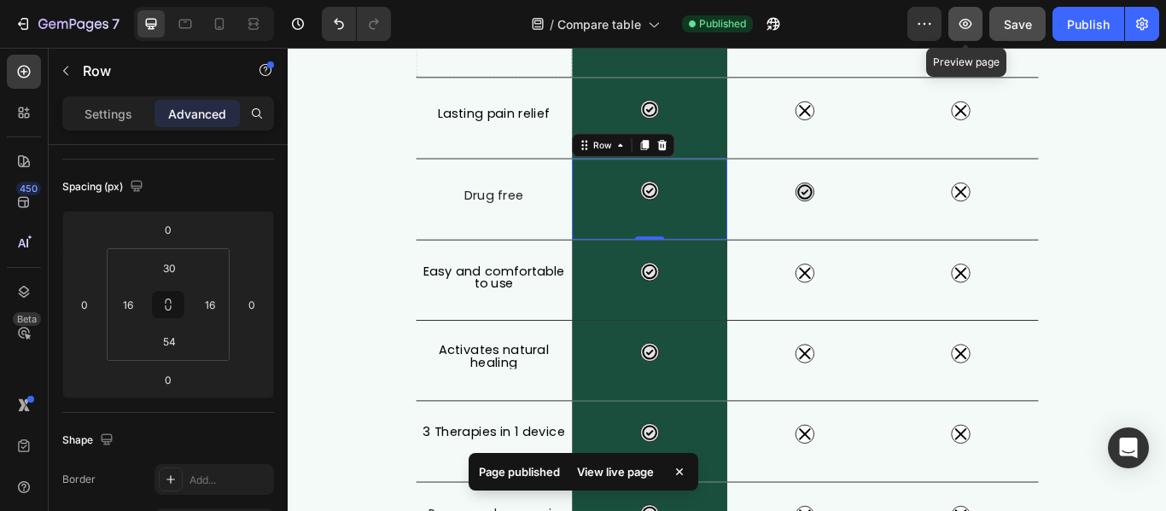
click at [959, 25] on icon "button" at bounding box center [965, 23] width 17 height 17
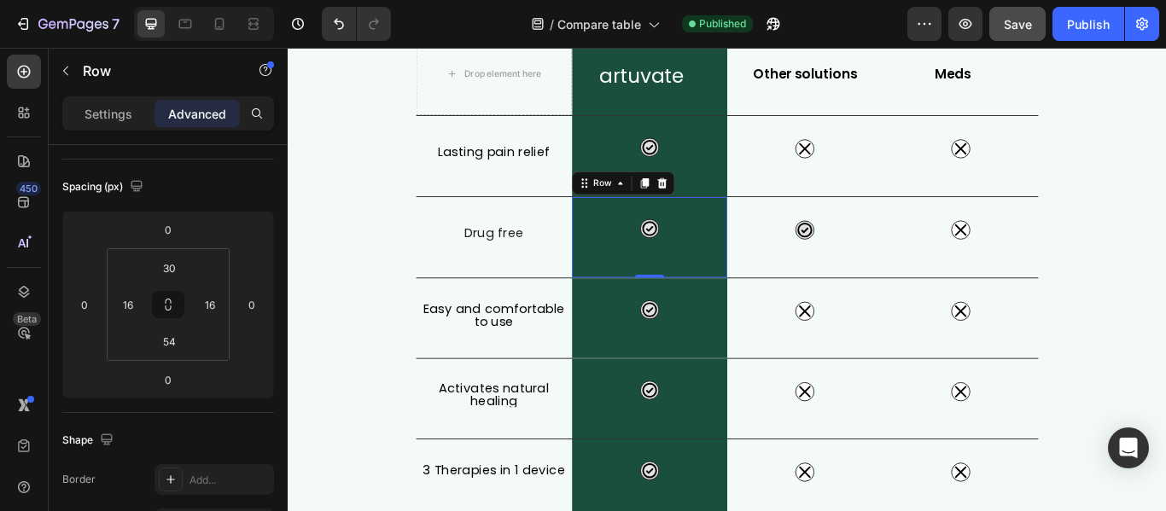
scroll to position [177, 0]
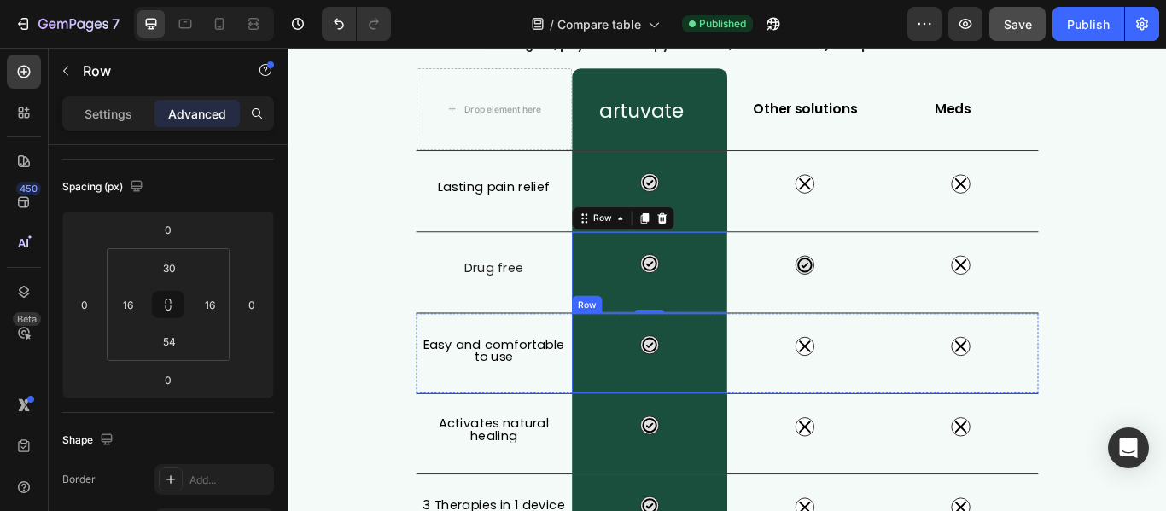
click at [738, 420] on div "Icon Row" at bounding box center [710, 404] width 182 height 93
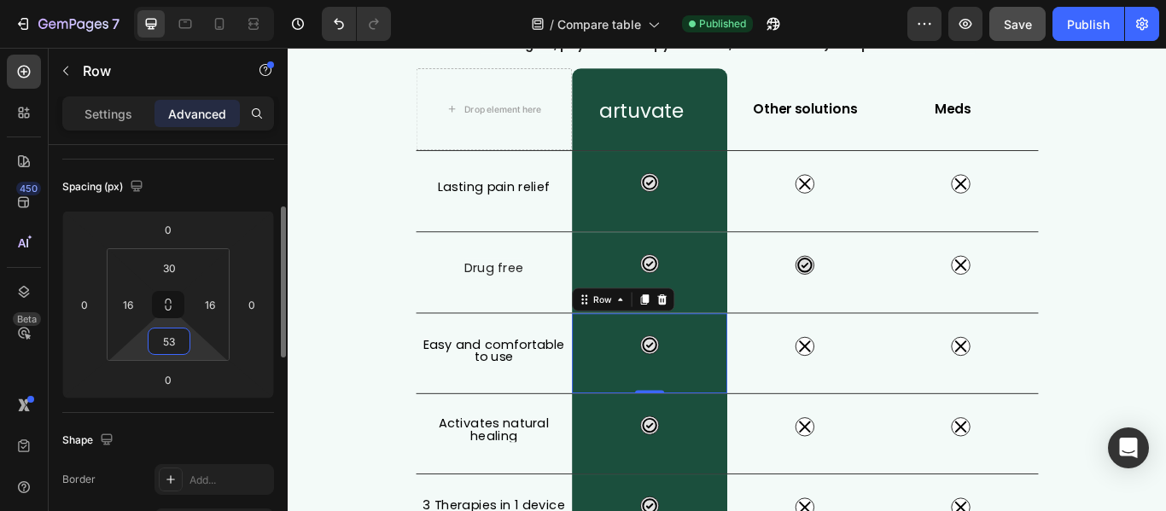
click at [175, 340] on input "53" at bounding box center [169, 342] width 34 height 26
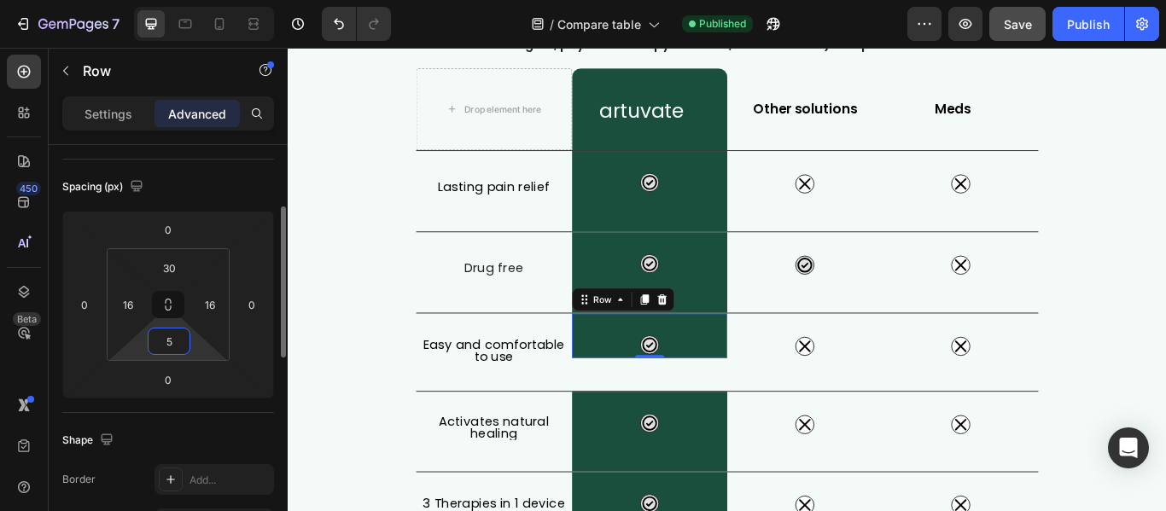
type input "54"
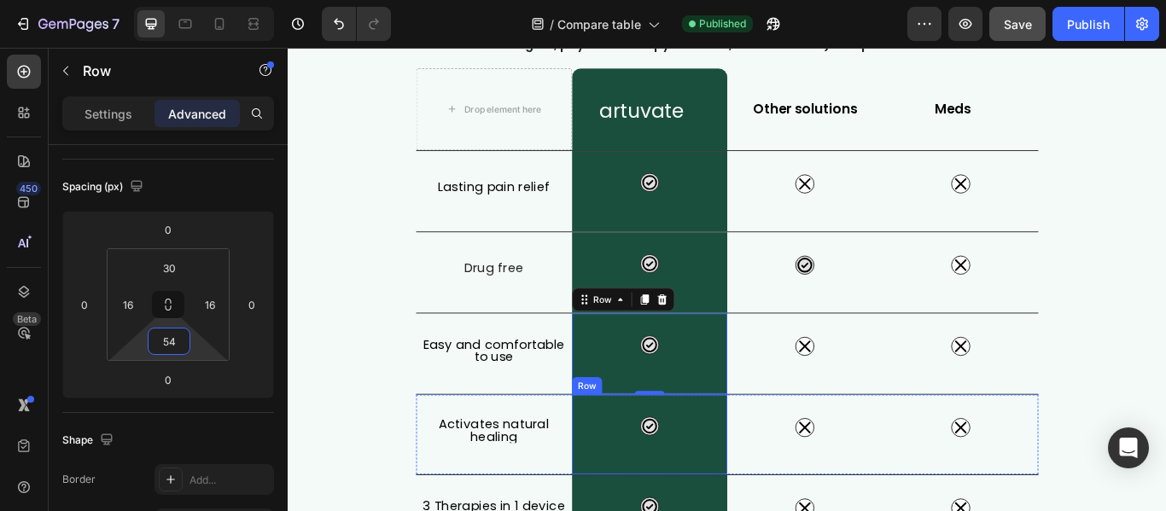
click at [723, 506] on div "Icon Row" at bounding box center [710, 498] width 182 height 93
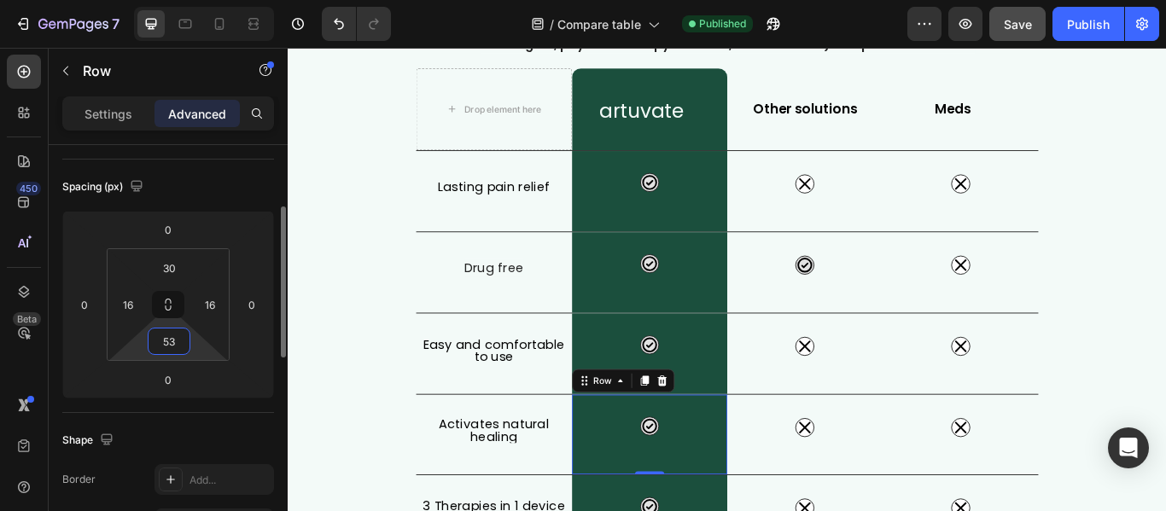
click at [185, 344] on input "53" at bounding box center [169, 342] width 34 height 26
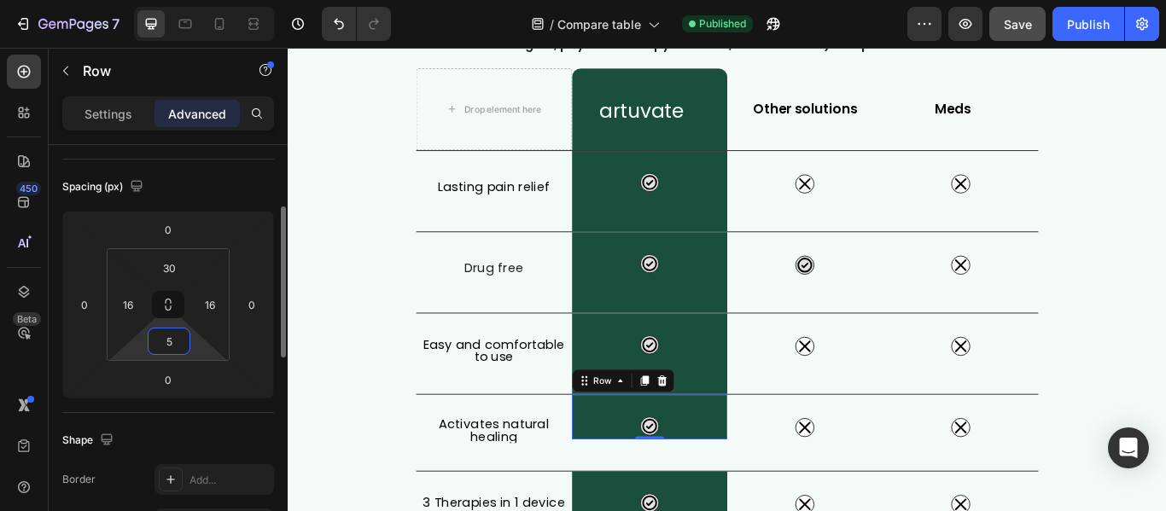
type input "54"
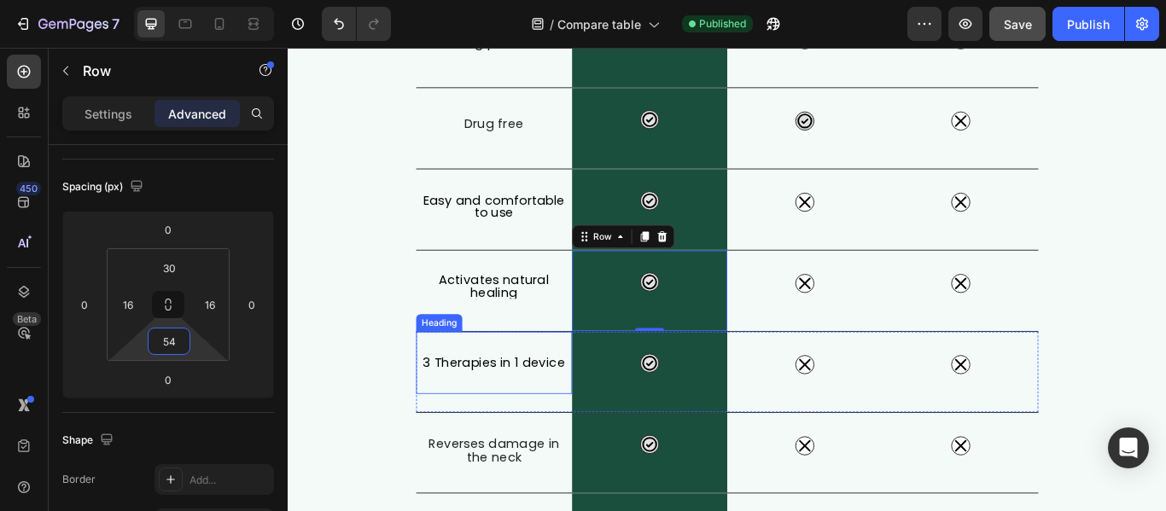
scroll to position [347, 0]
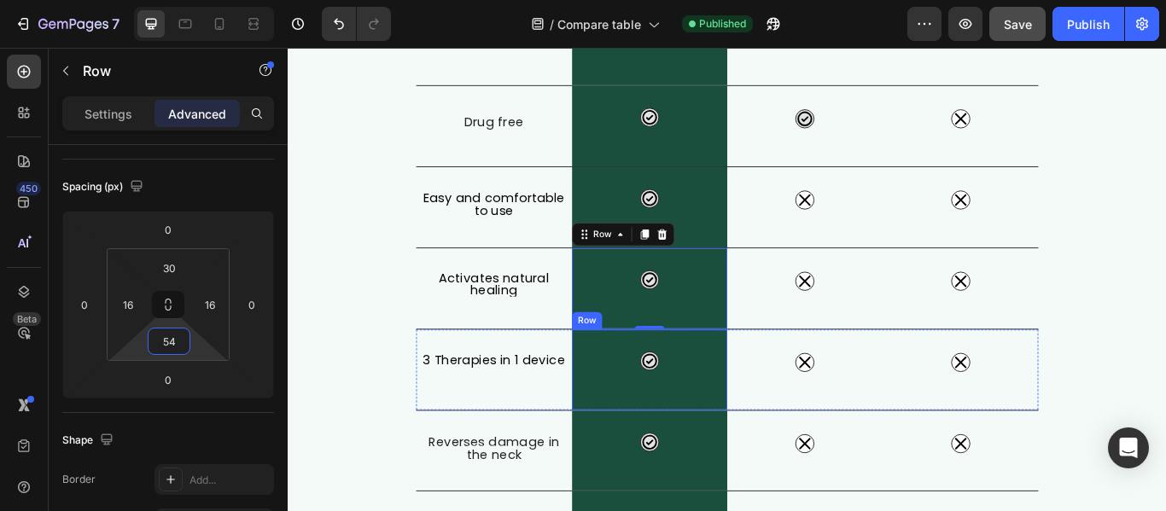
click at [720, 447] on div "Icon Row" at bounding box center [710, 423] width 182 height 94
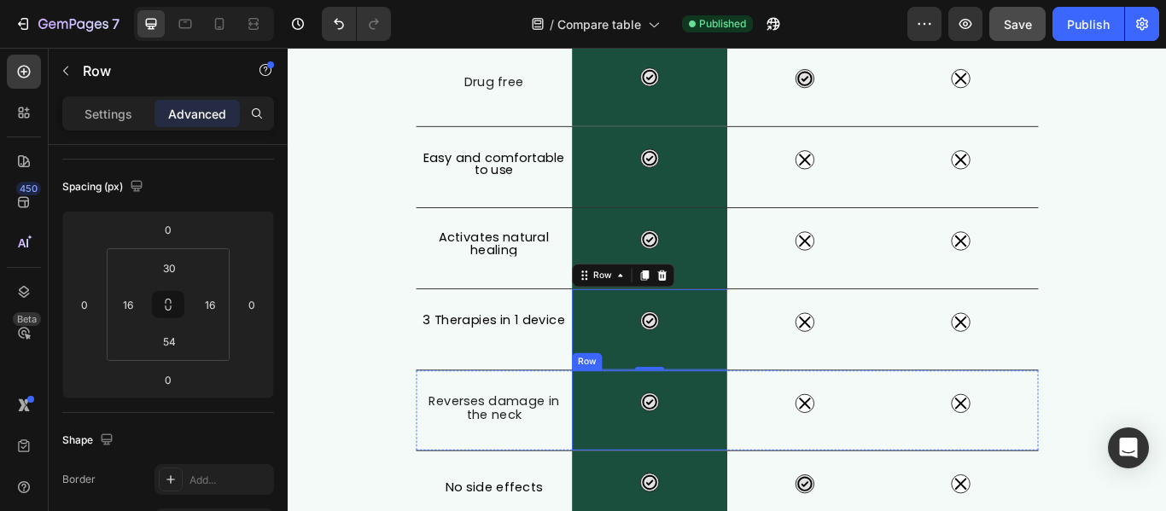
scroll to position [433, 0]
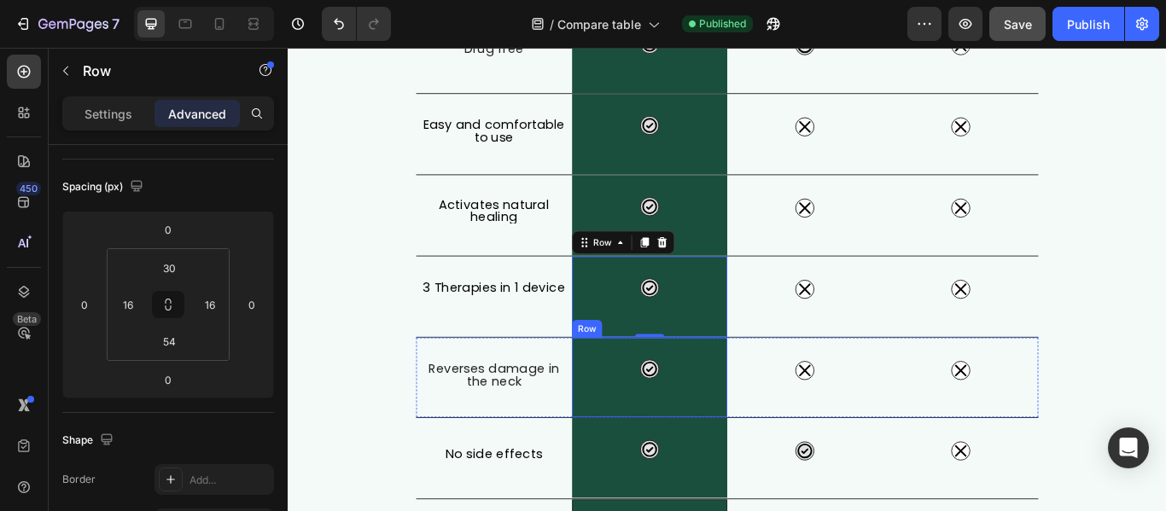
click at [759, 459] on div "Icon Row" at bounding box center [710, 432] width 182 height 93
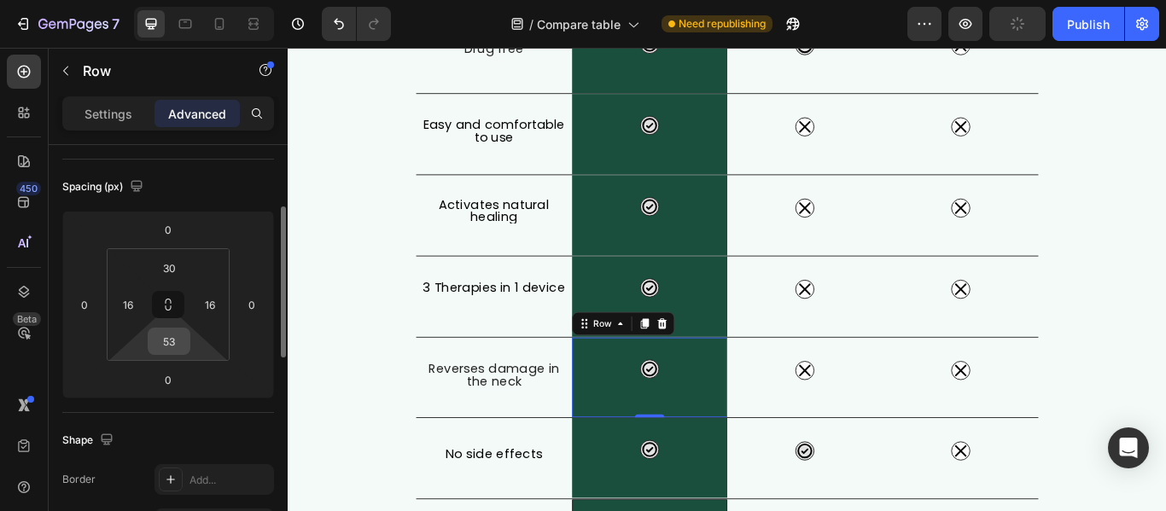
click at [176, 343] on input "53" at bounding box center [169, 342] width 34 height 26
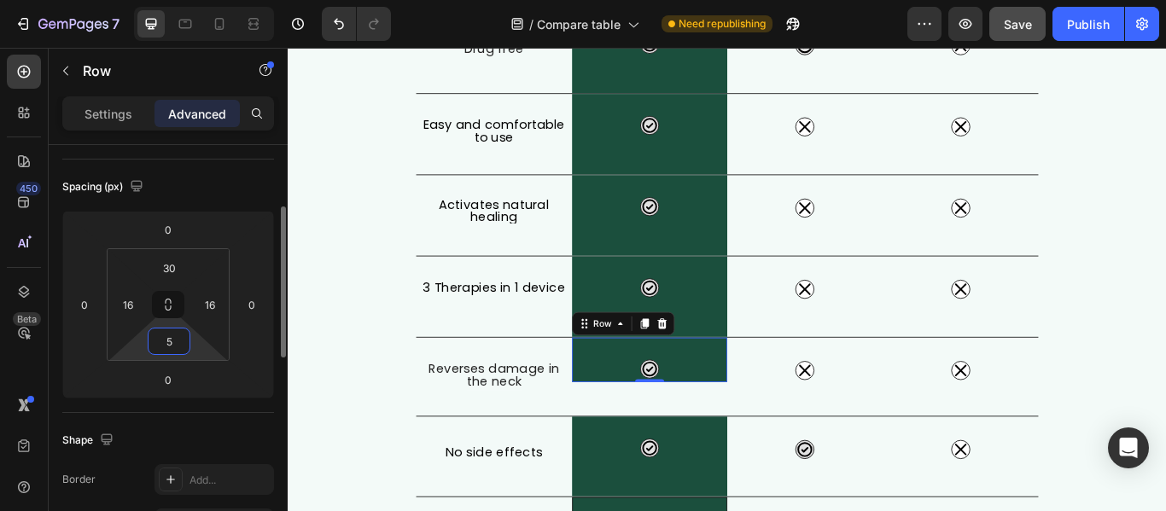
type input "54"
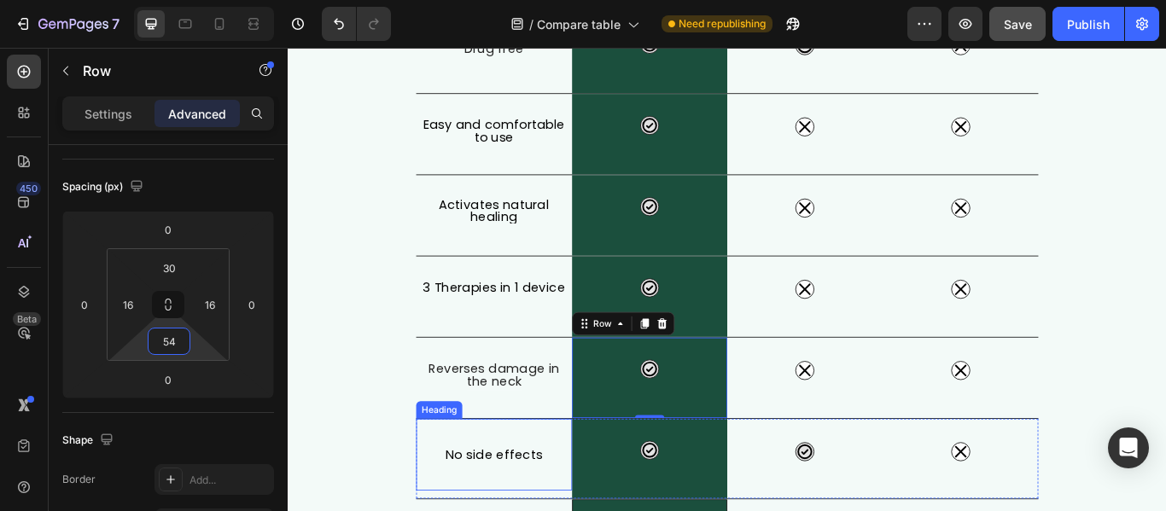
scroll to position [518, 0]
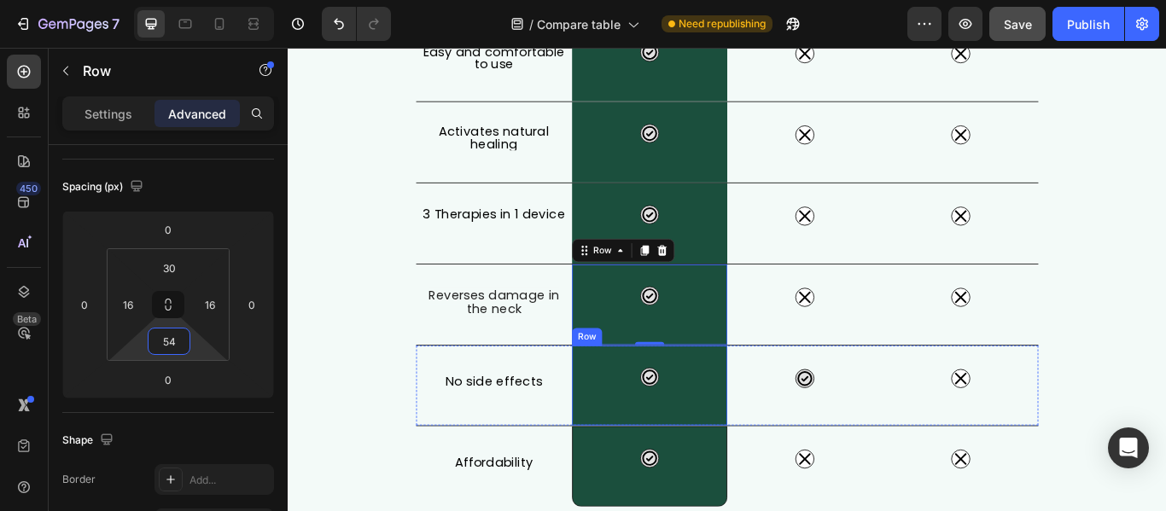
click at [691, 463] on div "Icon Row" at bounding box center [710, 441] width 182 height 93
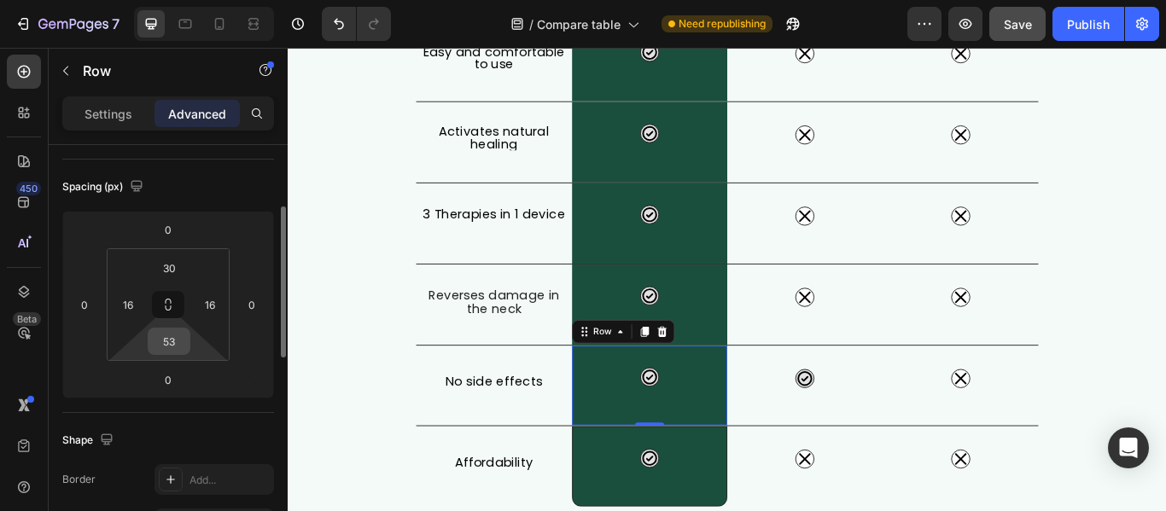
click at [183, 344] on input "53" at bounding box center [169, 342] width 34 height 26
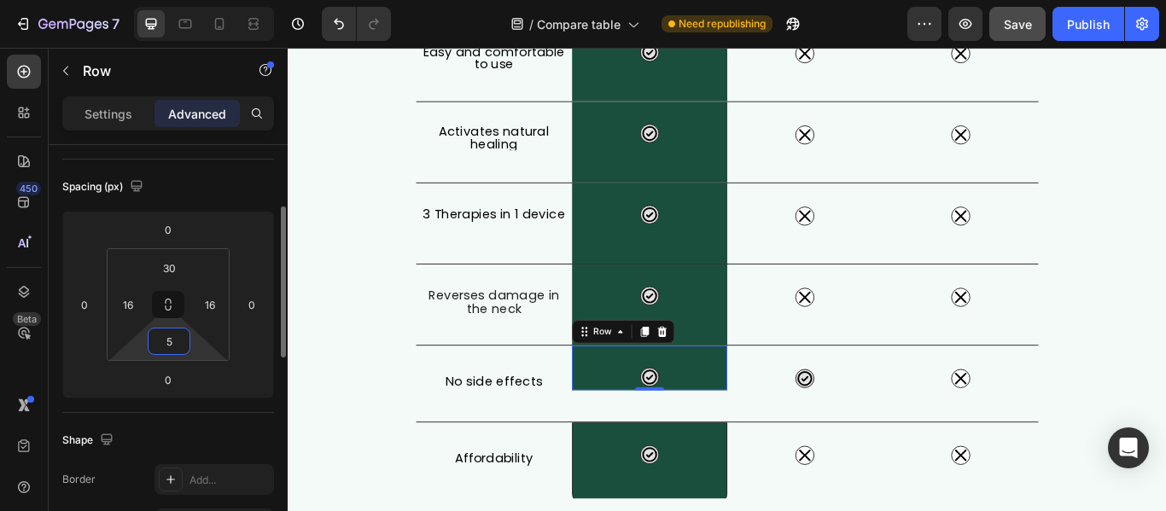
type input "54"
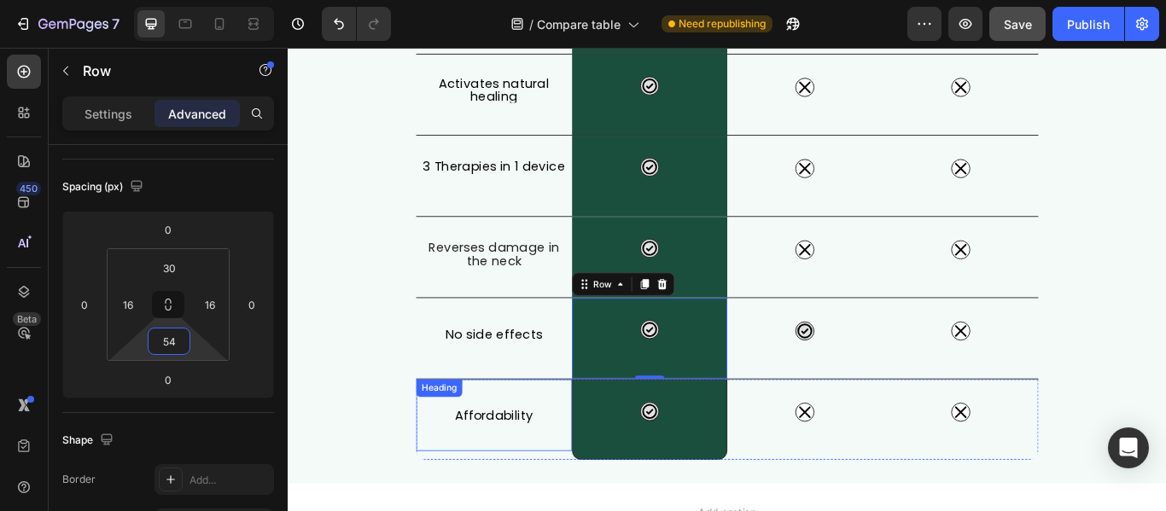
scroll to position [603, 0]
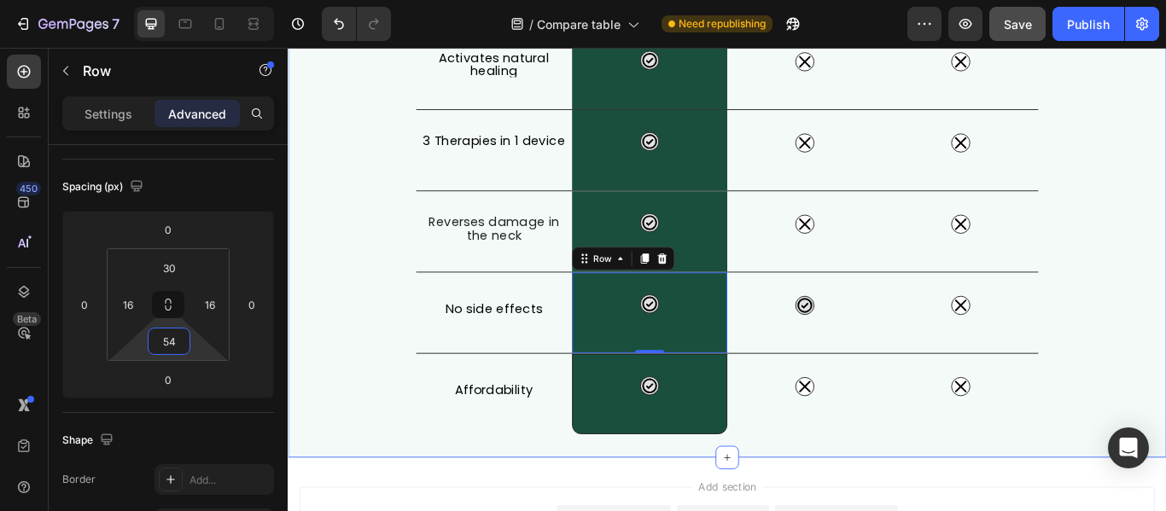
click at [1165, 347] on div "What Makes FisioRest Better? Heading Let's compare Artuvate's FisioRest massage…" at bounding box center [800, 3] width 1024 height 992
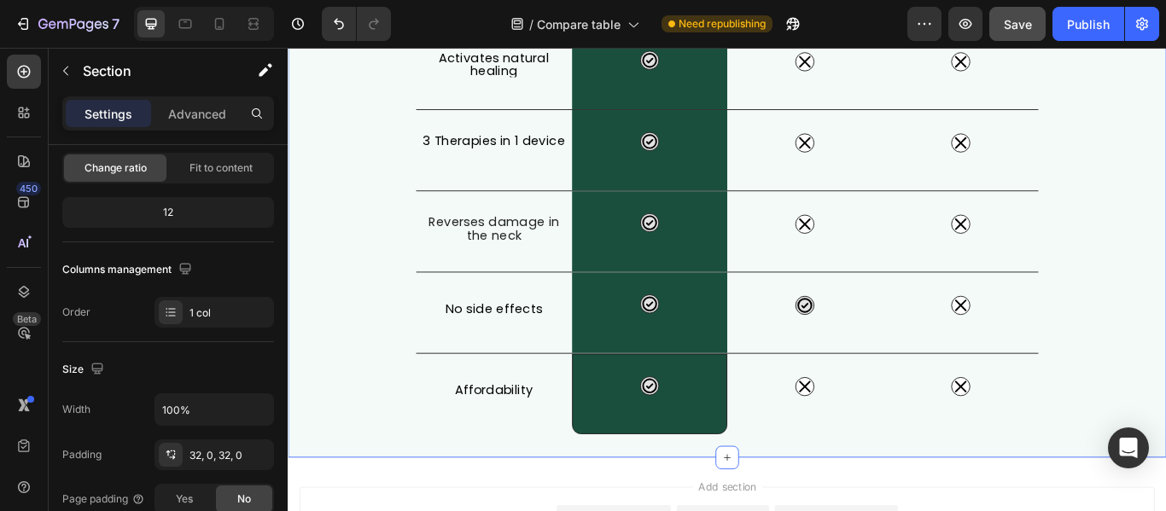
scroll to position [0, 0]
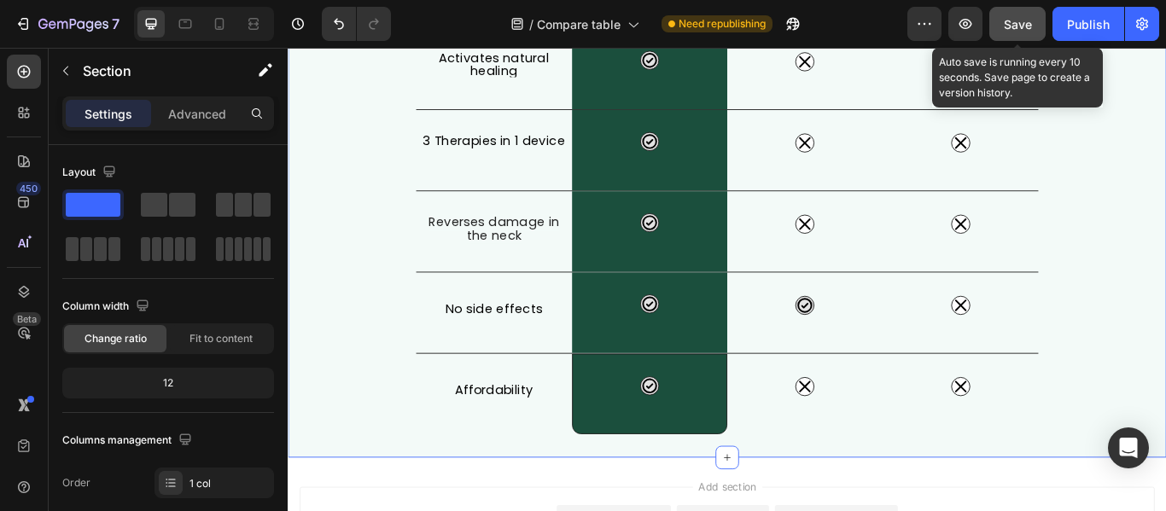
click at [1033, 17] on button "Save" at bounding box center [1017, 24] width 56 height 34
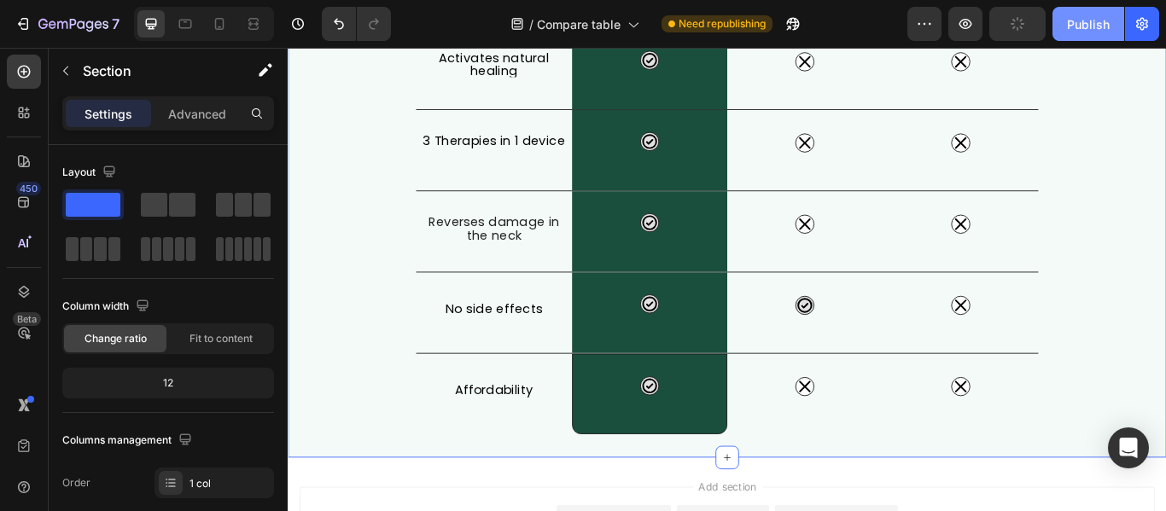
click at [1070, 17] on div "Publish" at bounding box center [1088, 24] width 43 height 18
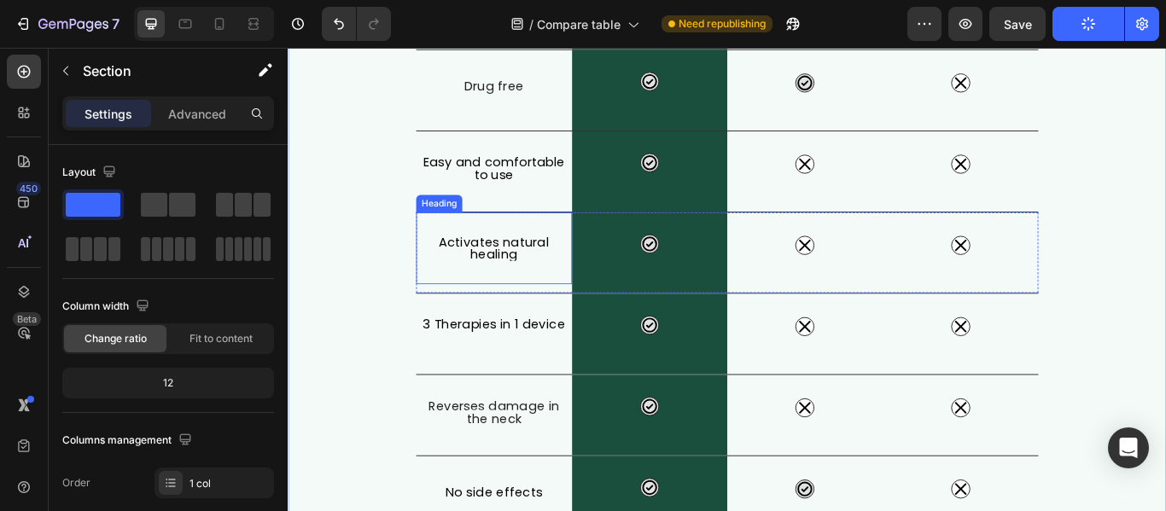
scroll to position [347, 0]
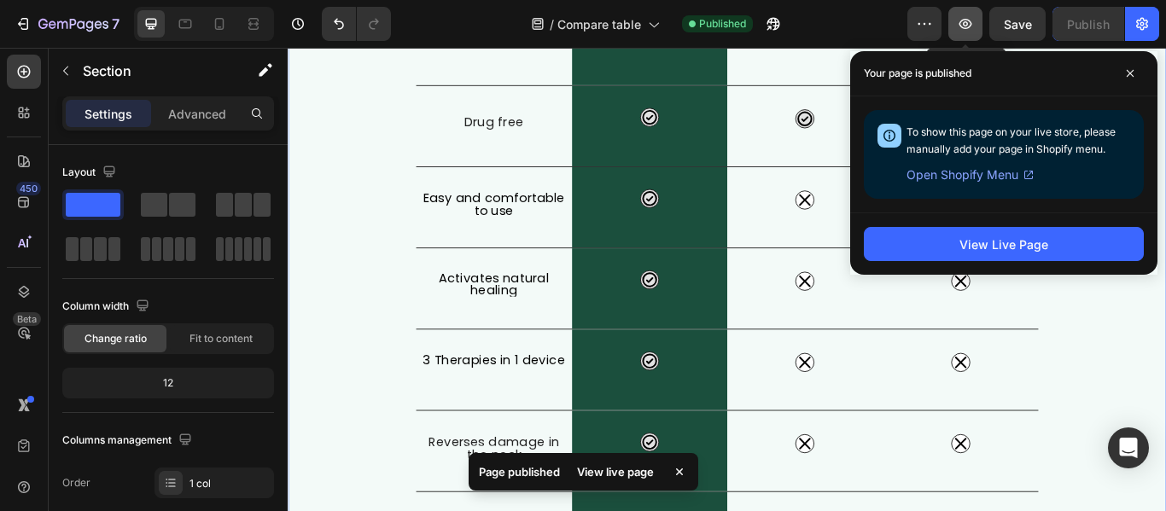
click at [968, 19] on icon "button" at bounding box center [965, 23] width 17 height 17
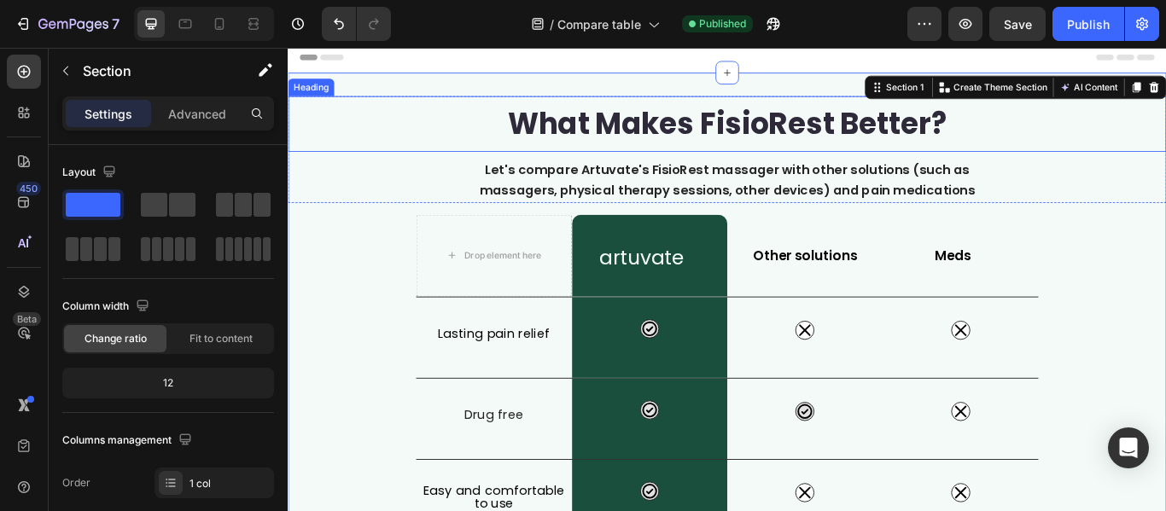
scroll to position [0, 0]
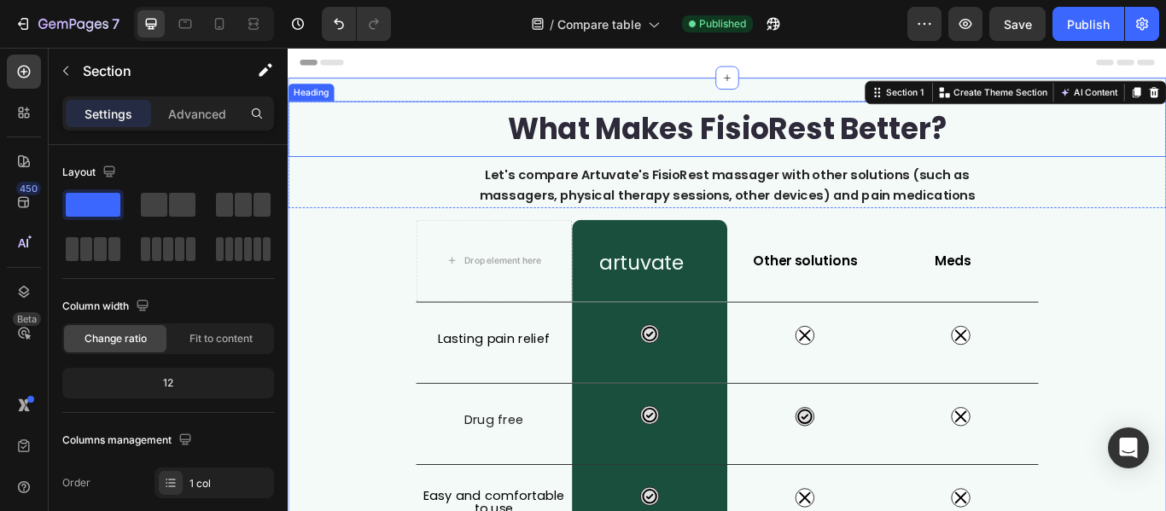
click at [448, 136] on div "What Makes FisioRest Better?" at bounding box center [800, 142] width 1024 height 65
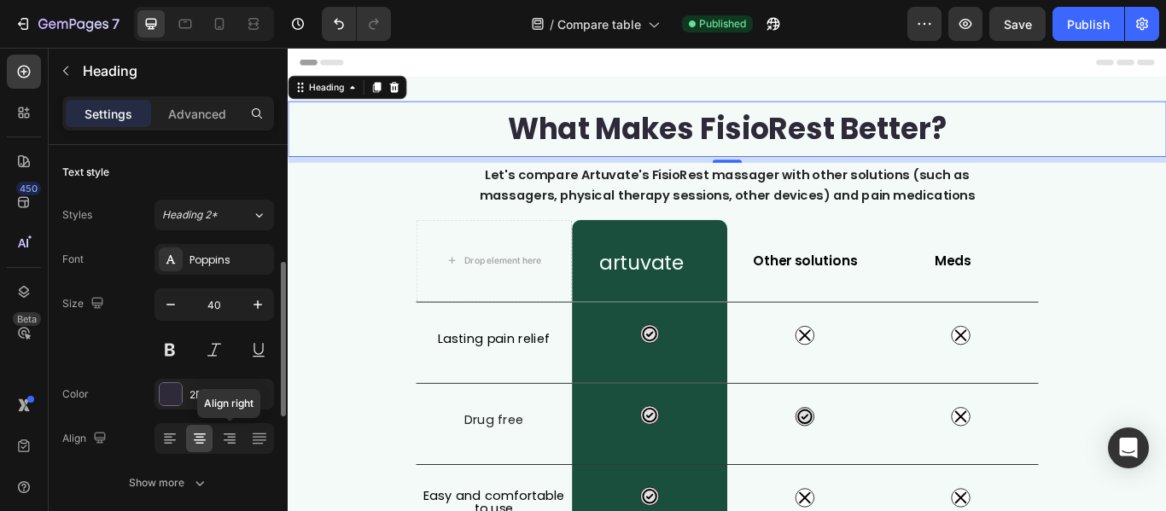
scroll to position [85, 0]
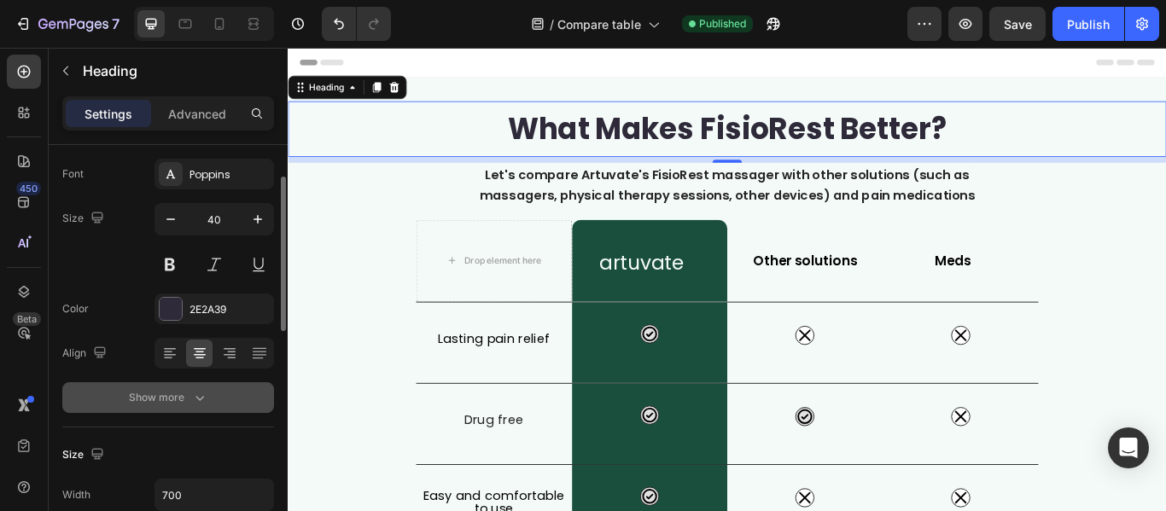
click at [201, 394] on icon "button" at bounding box center [199, 397] width 17 height 17
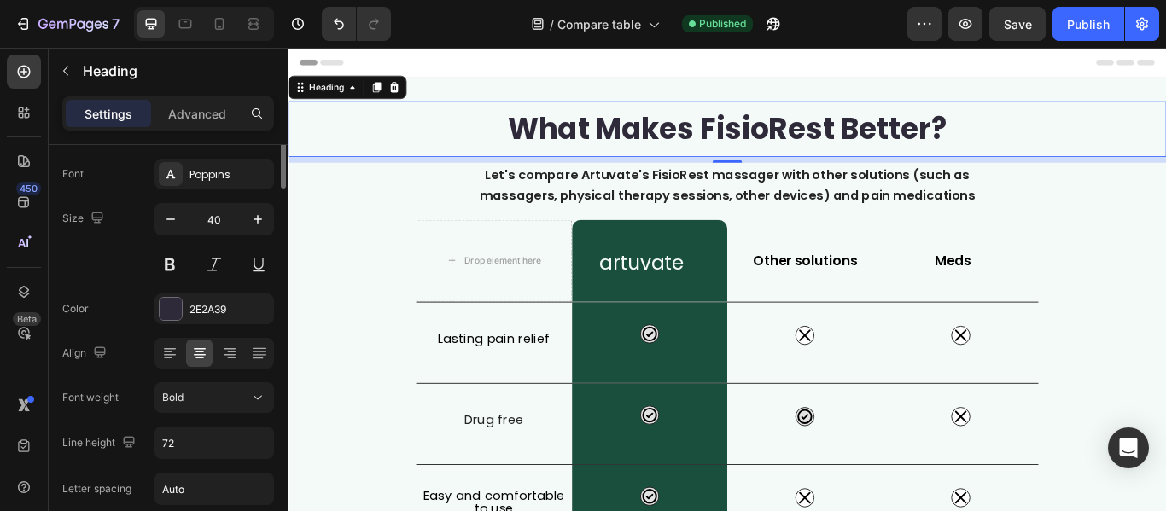
scroll to position [0, 0]
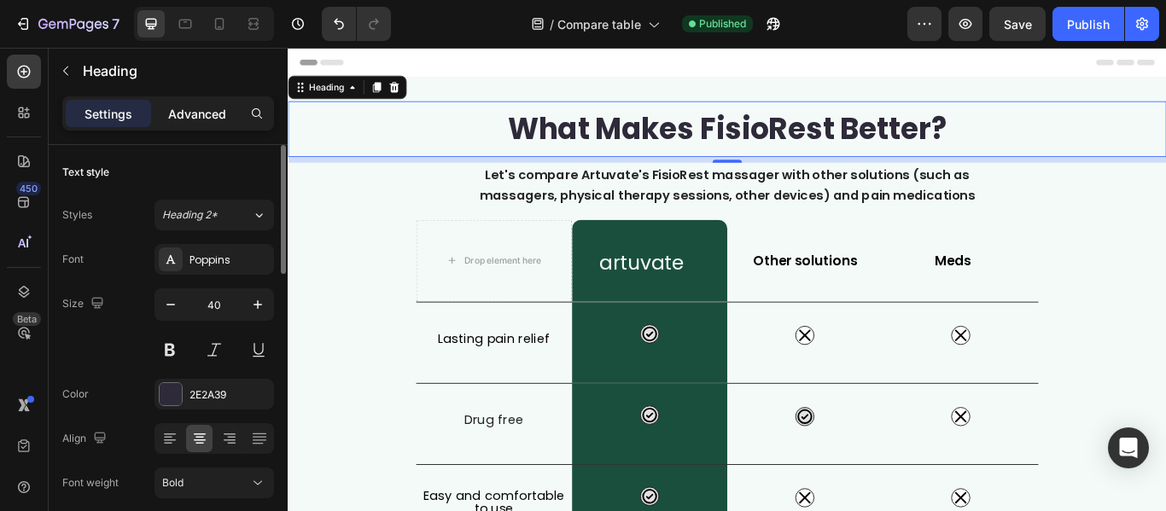
click at [194, 117] on p "Advanced" at bounding box center [197, 114] width 58 height 18
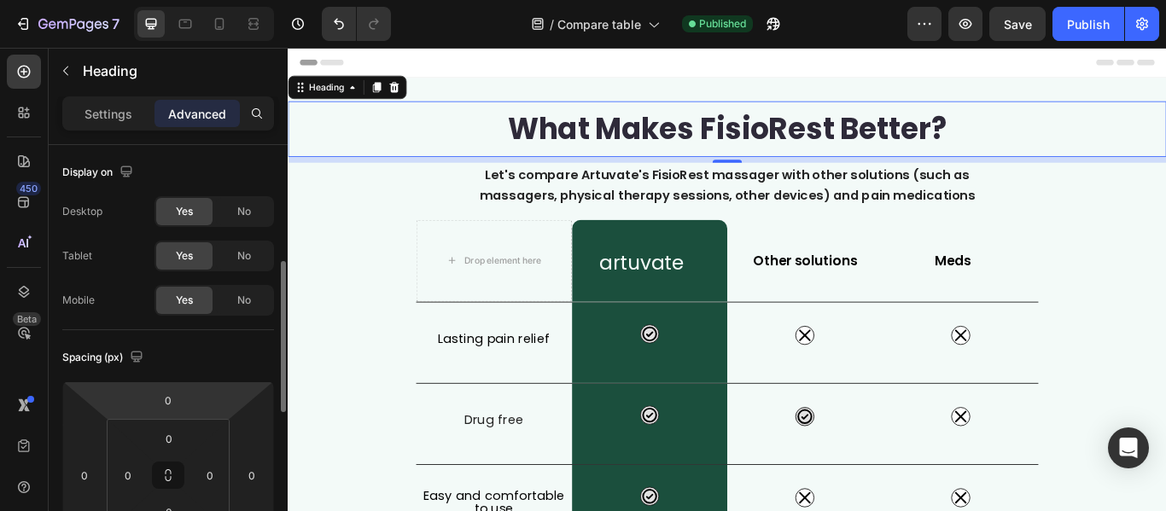
scroll to position [85, 0]
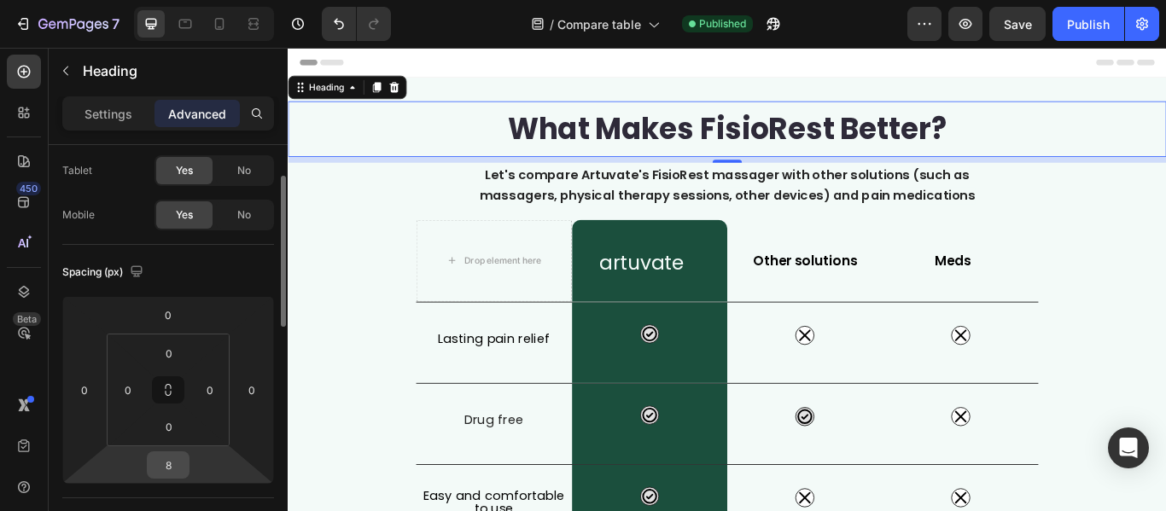
click at [178, 464] on input "8" at bounding box center [168, 465] width 34 height 26
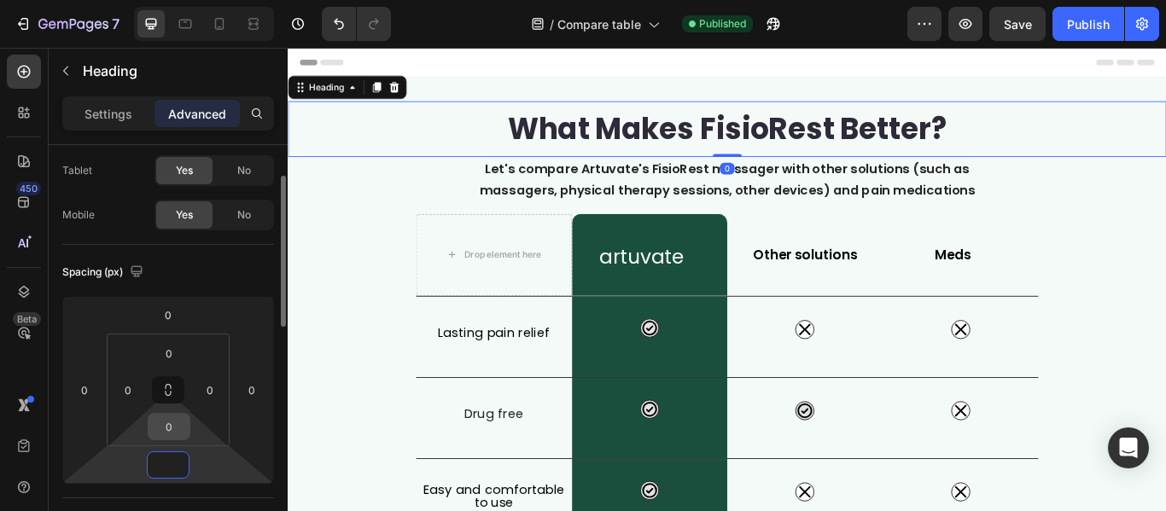
type input "0"
click at [166, 422] on input "0" at bounding box center [169, 427] width 34 height 26
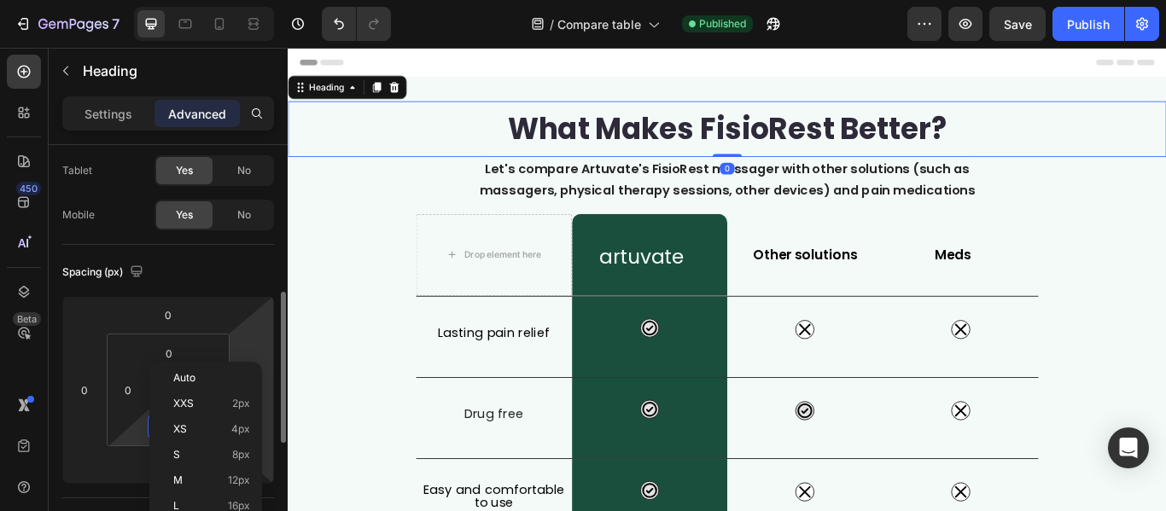
scroll to position [256, 0]
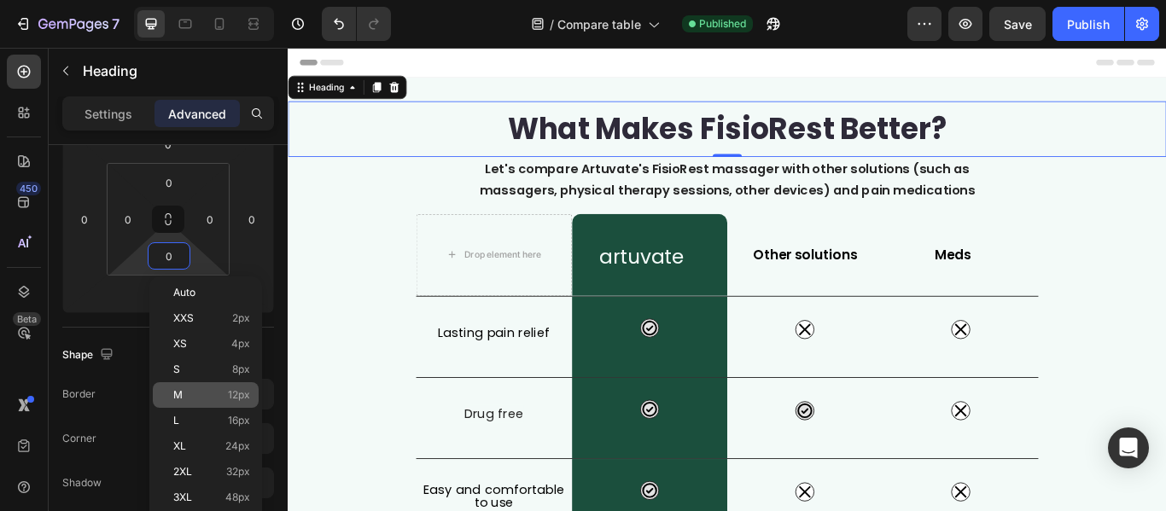
click at [244, 395] on span "12px" at bounding box center [239, 395] width 22 height 12
type input "12"
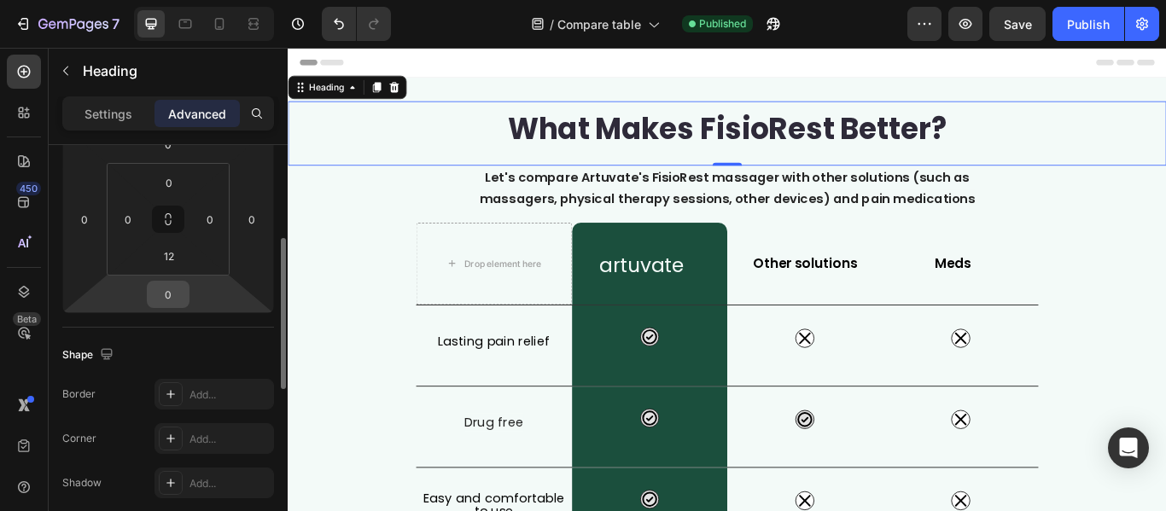
scroll to position [171, 0]
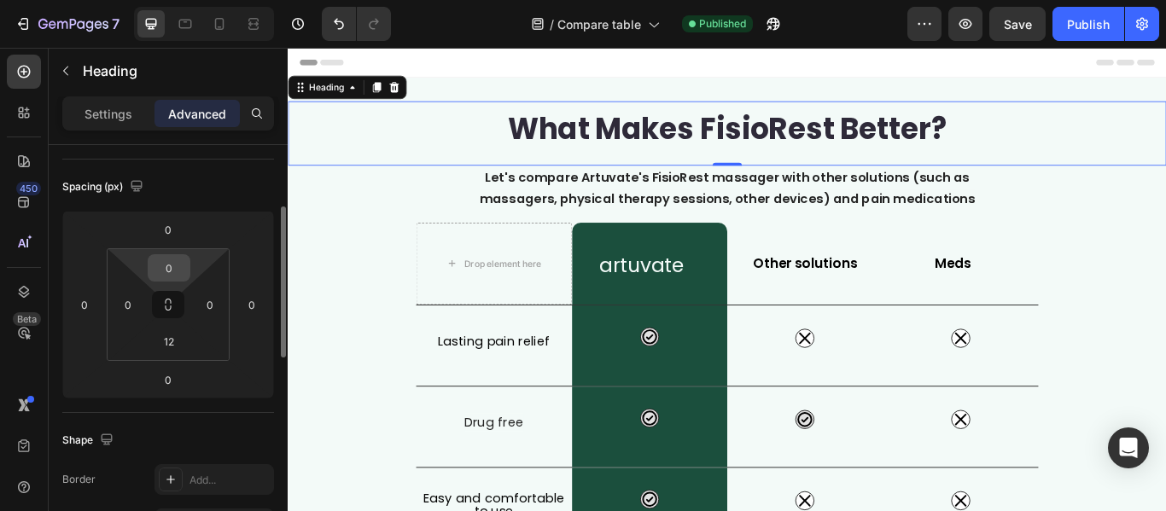
click at [173, 277] on input "0" at bounding box center [169, 268] width 34 height 26
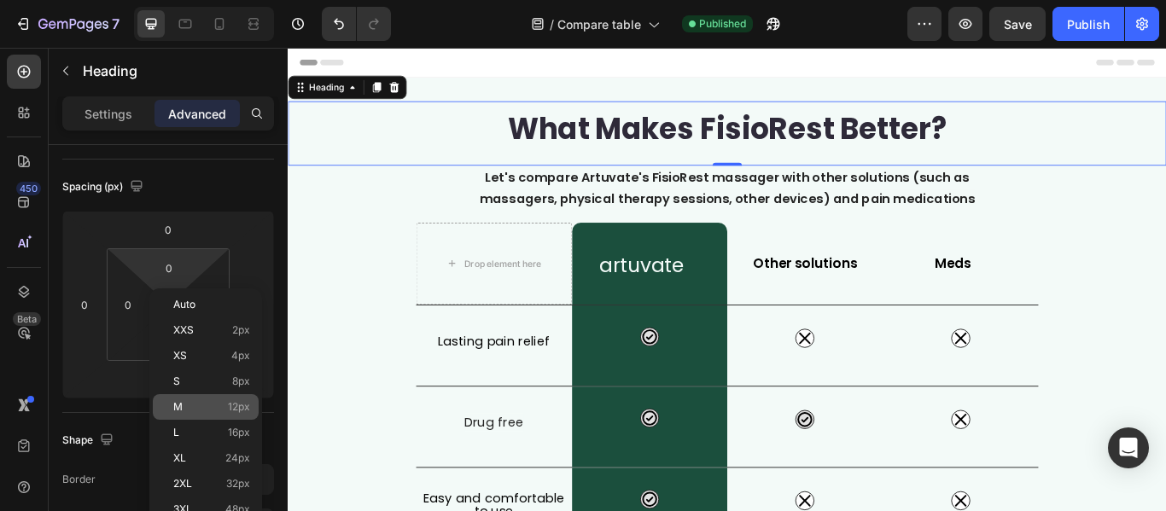
click at [240, 401] on span "12px" at bounding box center [239, 407] width 22 height 12
type input "12"
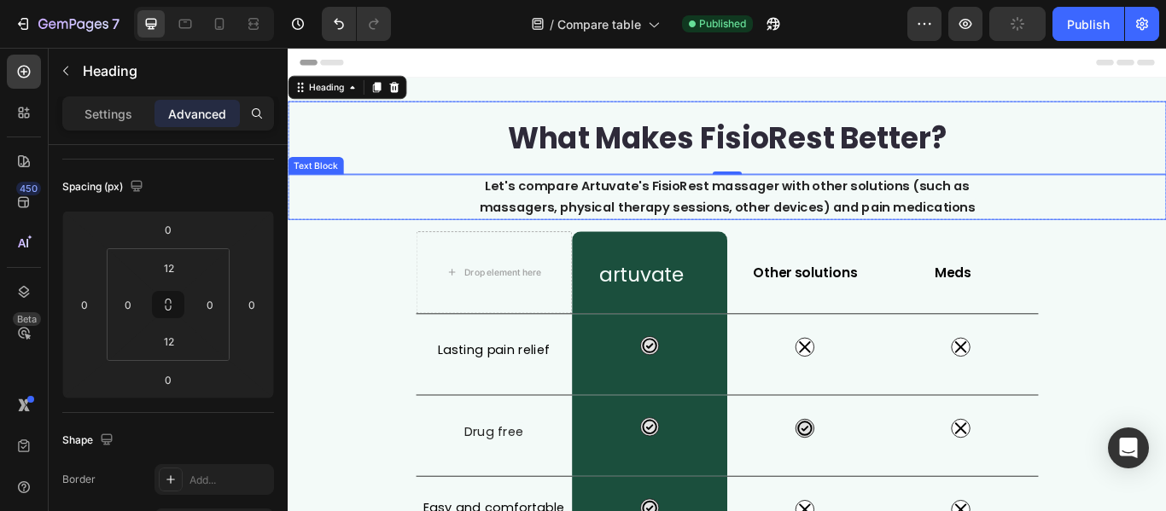
click at [1057, 241] on span "Let's compare Artuvate's FisioRest massager with other solutions (such as massa…" at bounding box center [800, 221] width 578 height 45
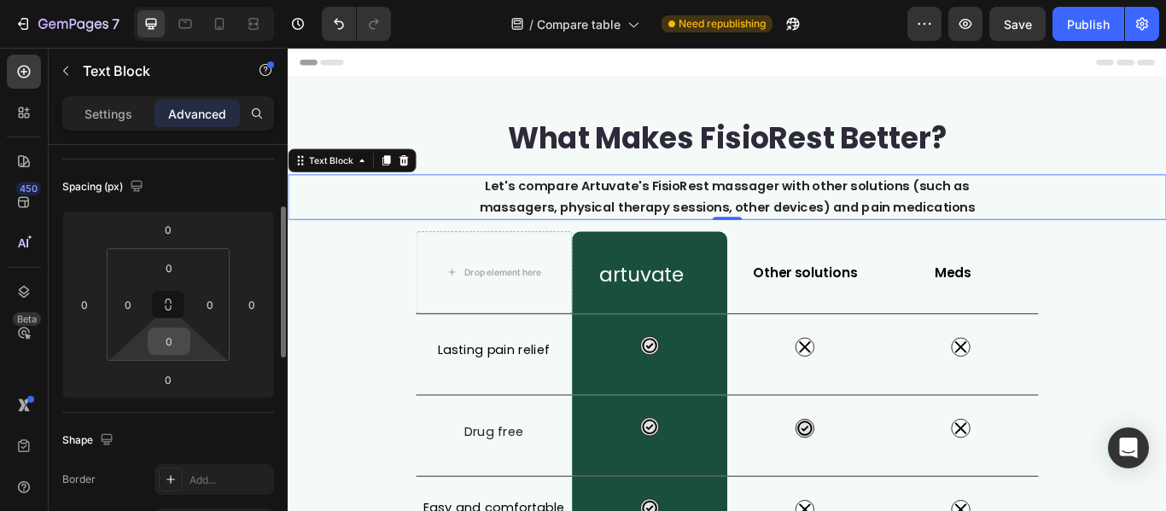
click at [183, 346] on input "0" at bounding box center [169, 342] width 34 height 26
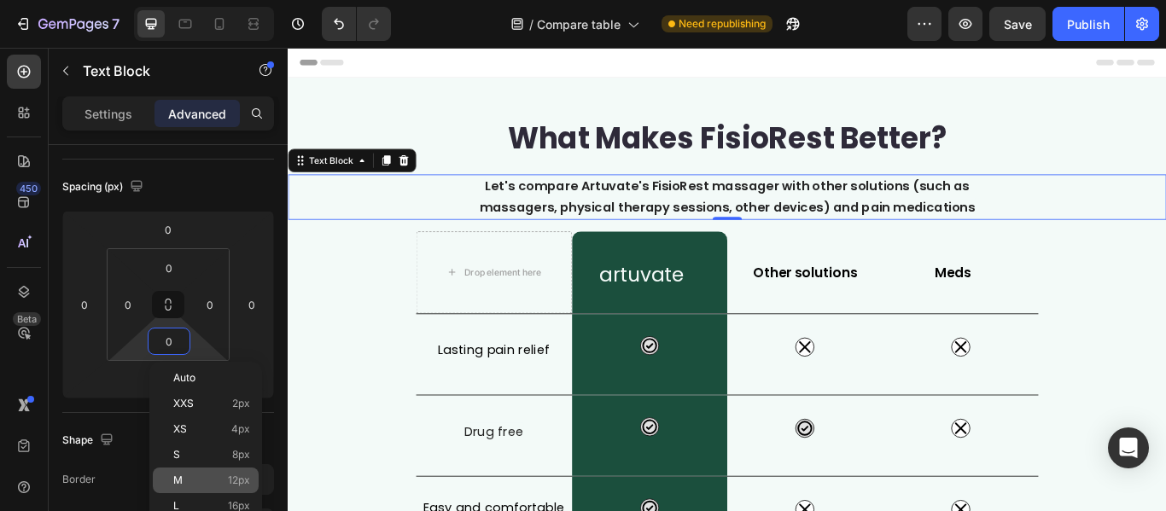
click at [235, 471] on div "M 12px" at bounding box center [206, 481] width 106 height 26
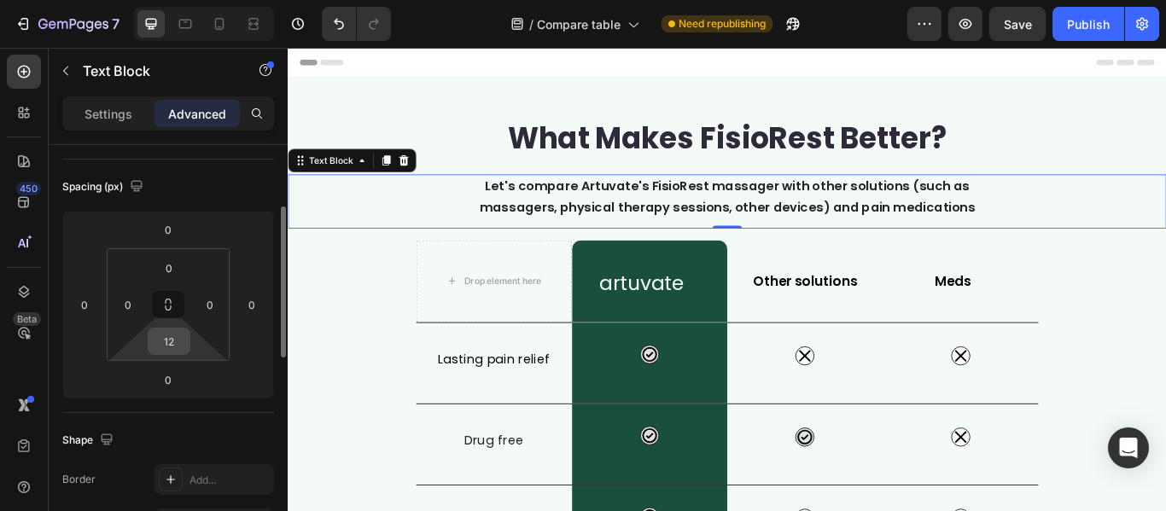
click at [183, 344] on input "12" at bounding box center [169, 342] width 34 height 26
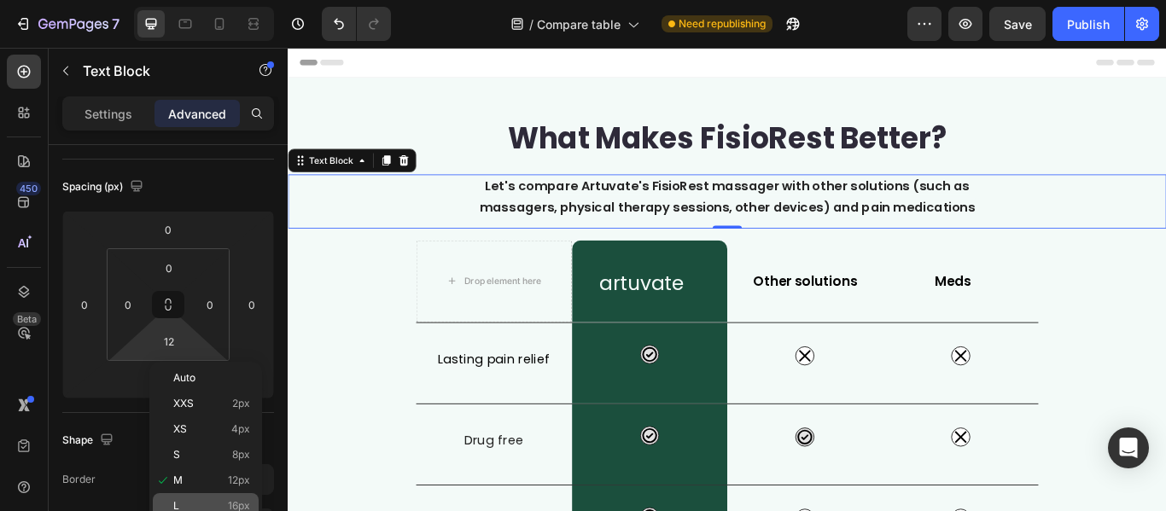
click at [246, 502] on span "16px" at bounding box center [239, 506] width 22 height 12
type input "16"
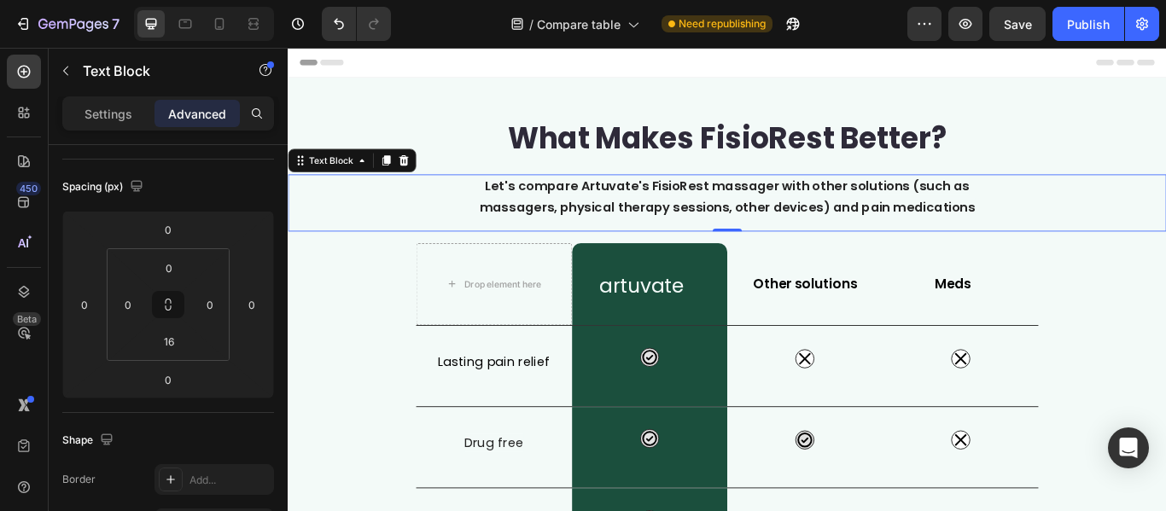
click at [1165, 224] on div "Let's compare Artuvate's FisioRest massager with other solutions (such as massa…" at bounding box center [800, 221] width 1024 height 53
click at [1082, 31] on div "Publish" at bounding box center [1088, 24] width 43 height 18
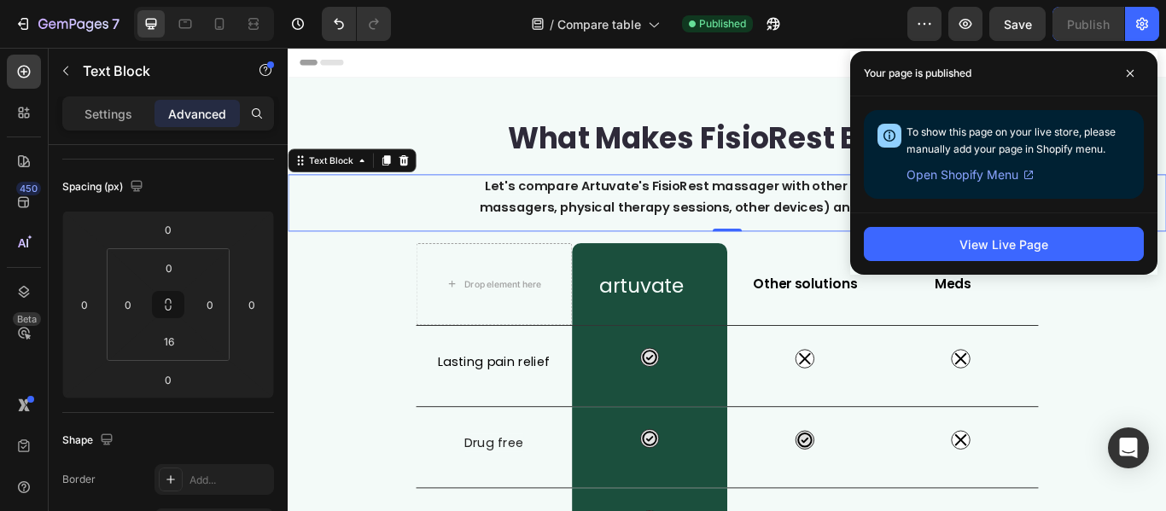
click at [439, 230] on div "Let's compare Artuvate's FisioRest massager with other solutions (such as massa…" at bounding box center [800, 221] width 1024 height 53
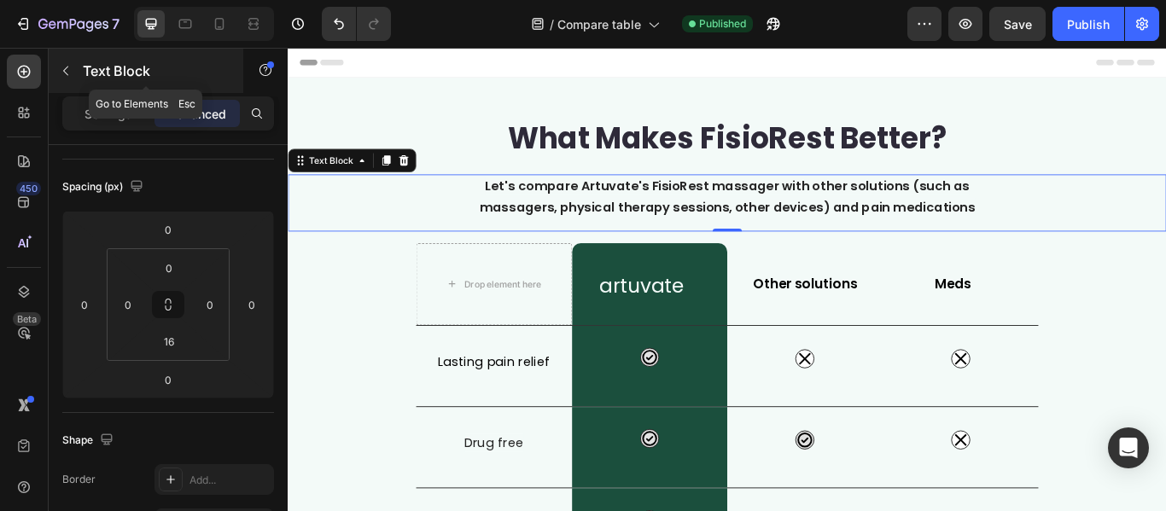
click at [72, 75] on icon "button" at bounding box center [66, 71] width 14 height 14
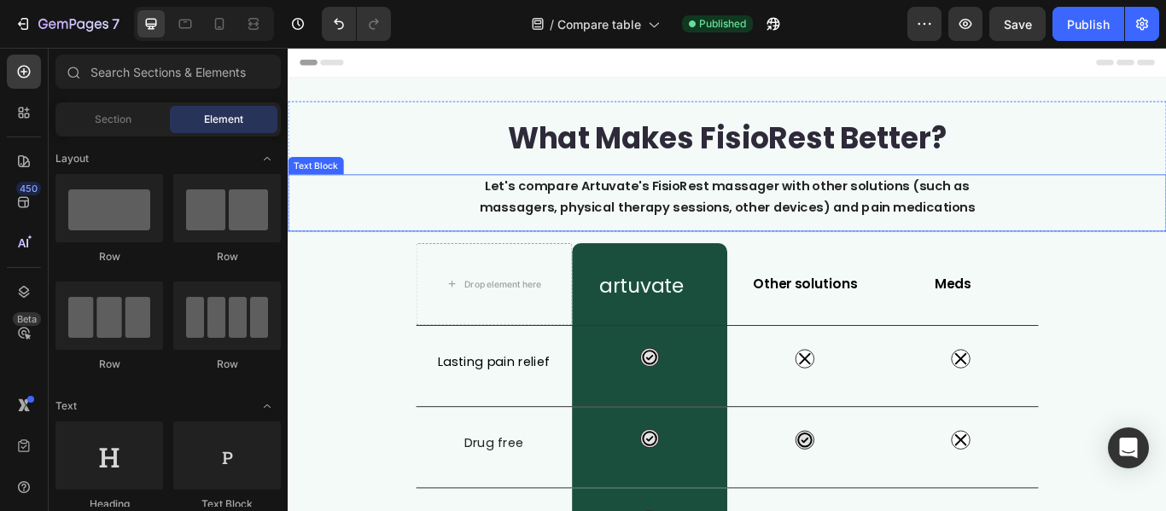
click at [607, 224] on span "Let's compare Artuvate's FisioRest massager with other solutions (such as massa…" at bounding box center [800, 221] width 578 height 45
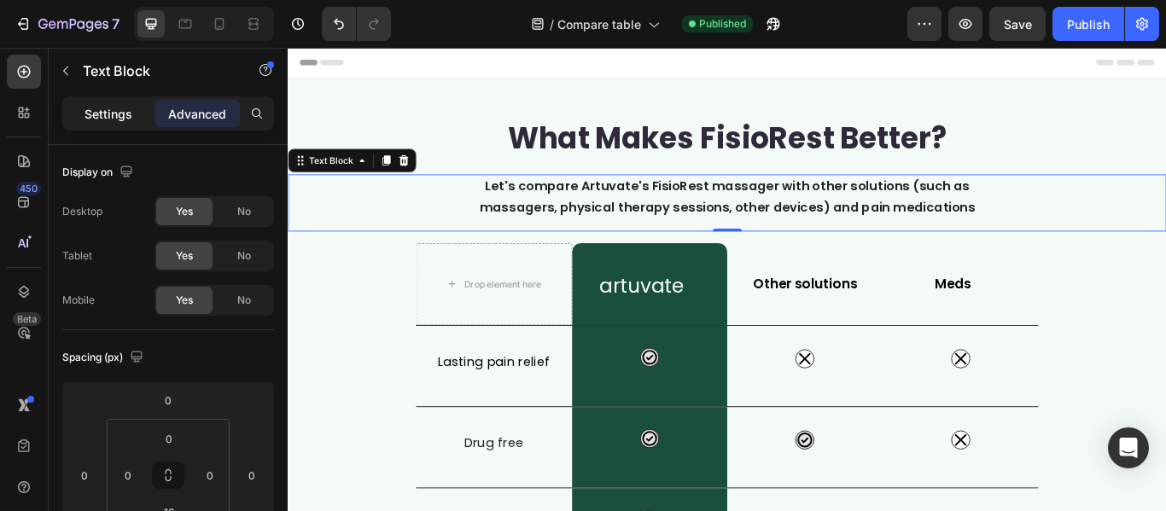
click at [127, 122] on p "Settings" at bounding box center [108, 114] width 48 height 18
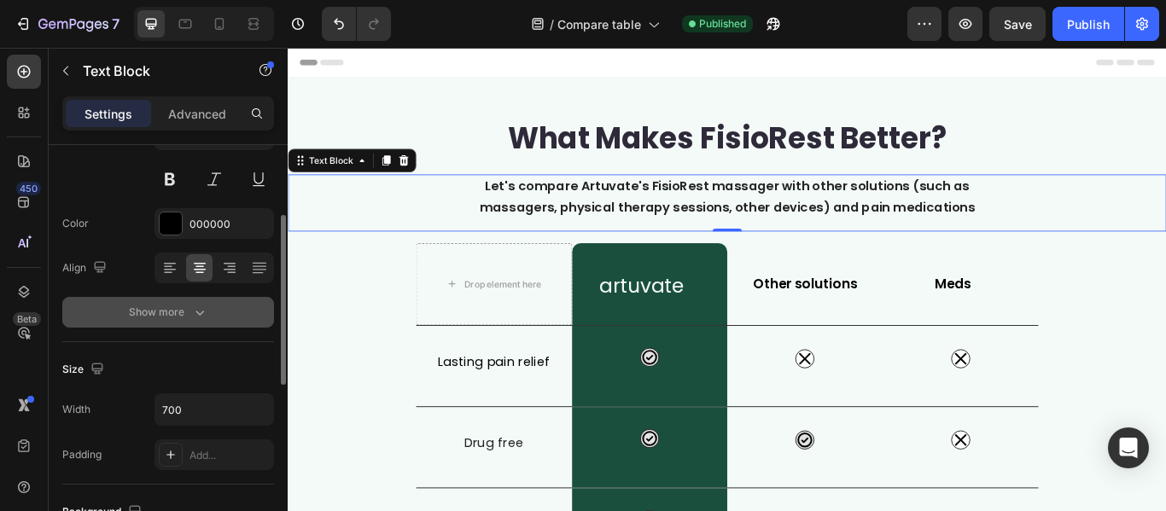
click at [195, 319] on icon "button" at bounding box center [199, 312] width 17 height 17
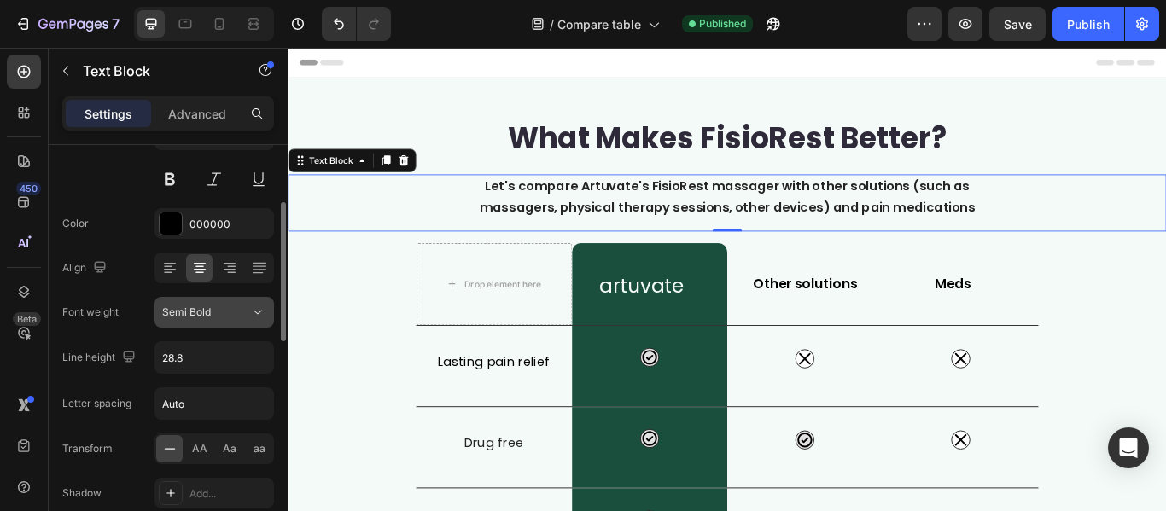
click at [258, 311] on icon at bounding box center [257, 312] width 17 height 17
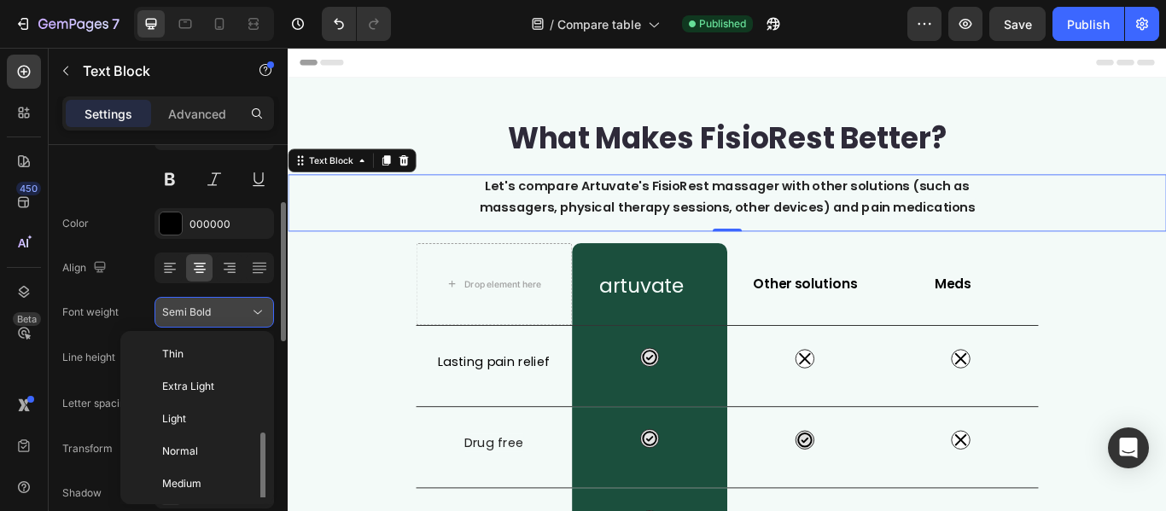
scroll to position [61, 0]
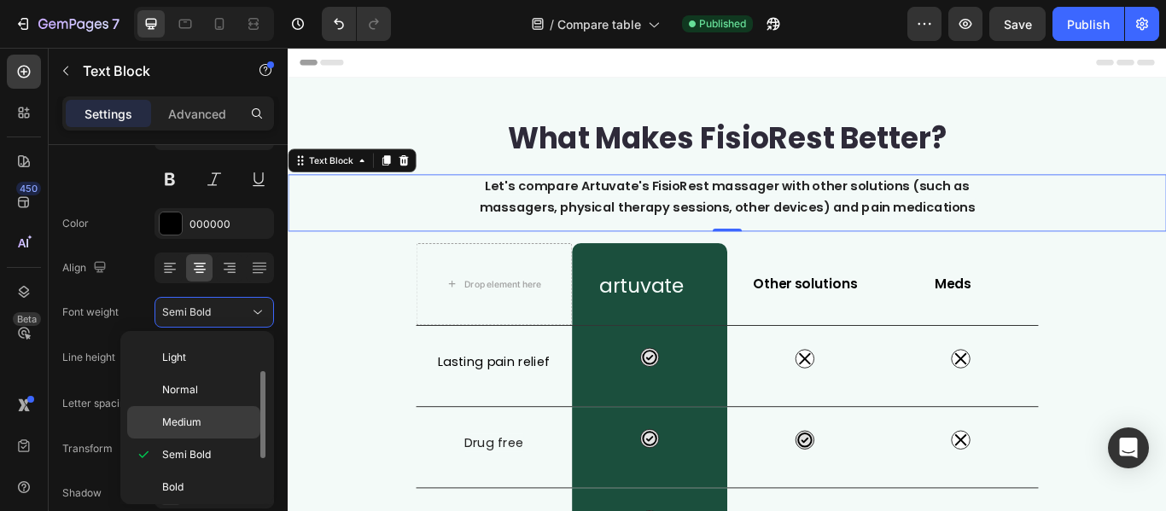
click at [203, 417] on p "Medium" at bounding box center [207, 422] width 90 height 15
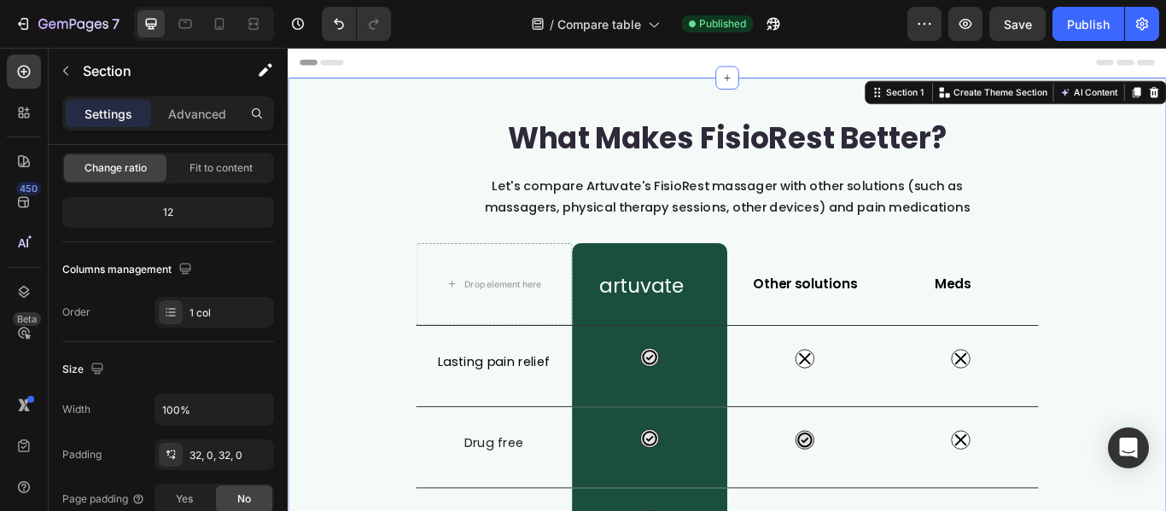
scroll to position [0, 0]
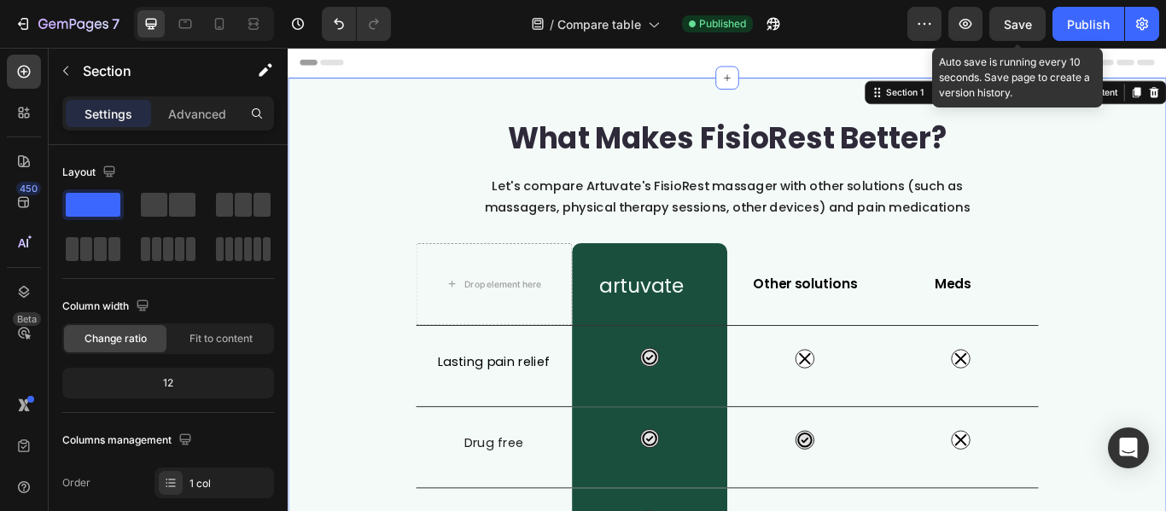
click at [1026, 25] on span "Save" at bounding box center [1018, 24] width 28 height 15
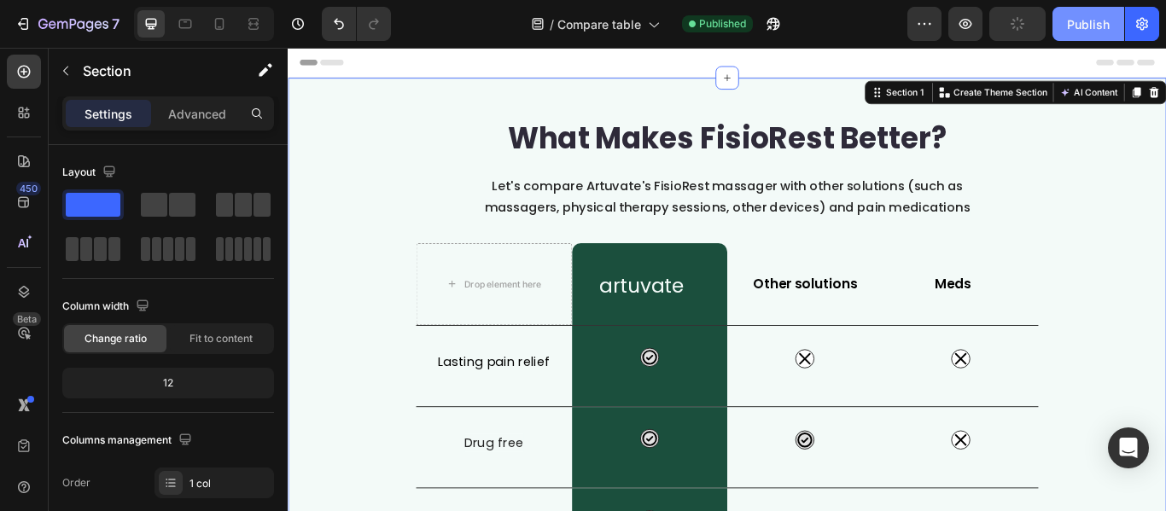
click at [1063, 24] on button "Publish" at bounding box center [1088, 24] width 72 height 34
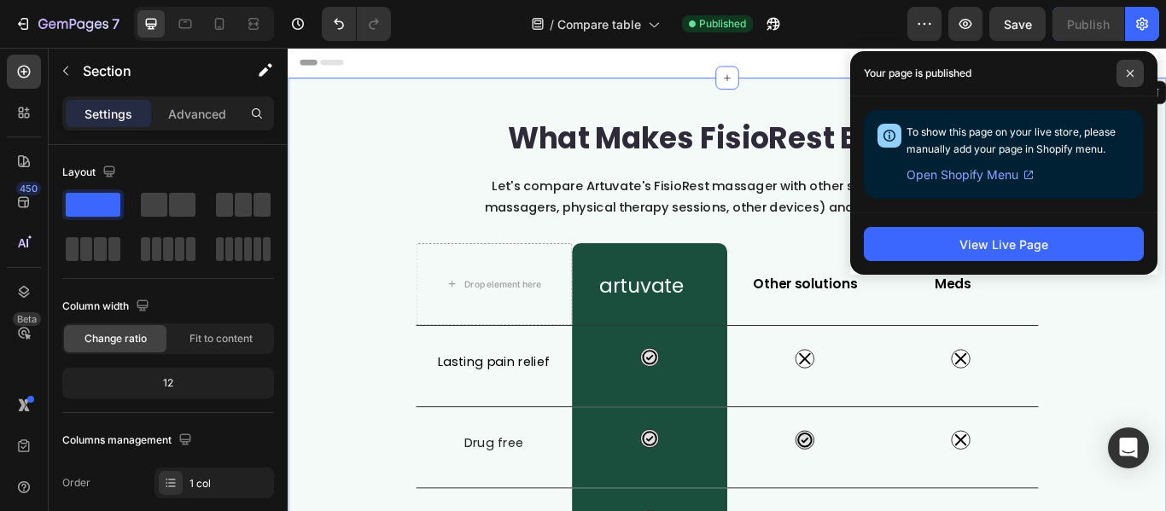
click at [1126, 73] on icon at bounding box center [1130, 73] width 9 height 9
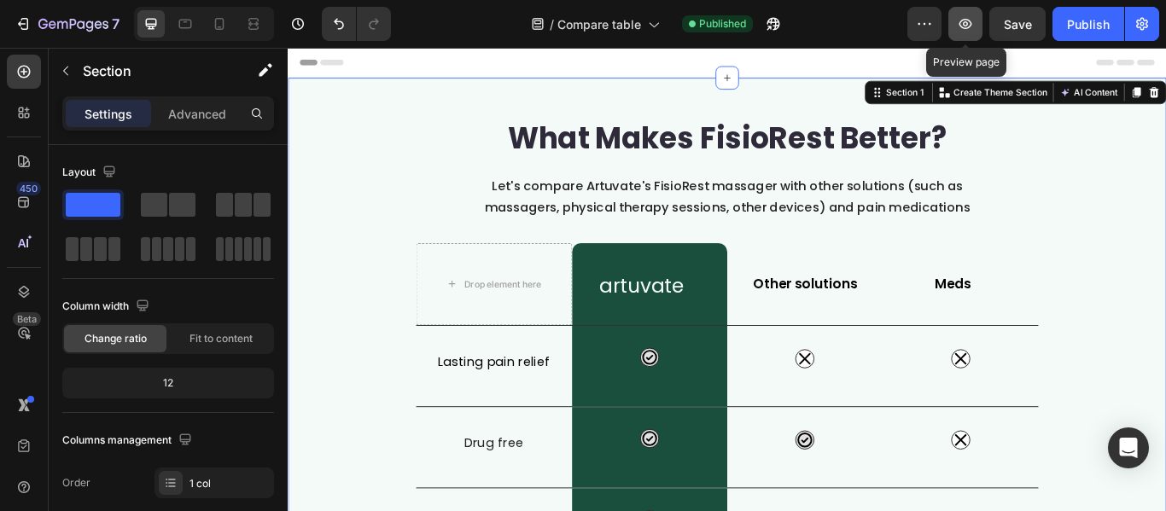
click at [959, 20] on icon "button" at bounding box center [965, 23] width 17 height 17
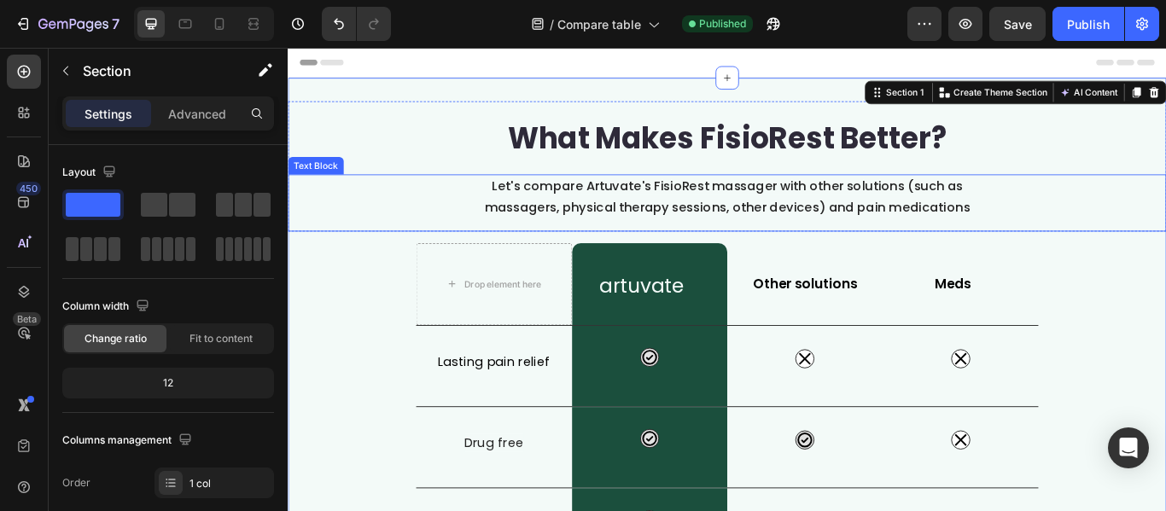
click at [712, 228] on span "Let's compare Artuvate's FisioRest massager with other solutions (such as massa…" at bounding box center [800, 221] width 566 height 45
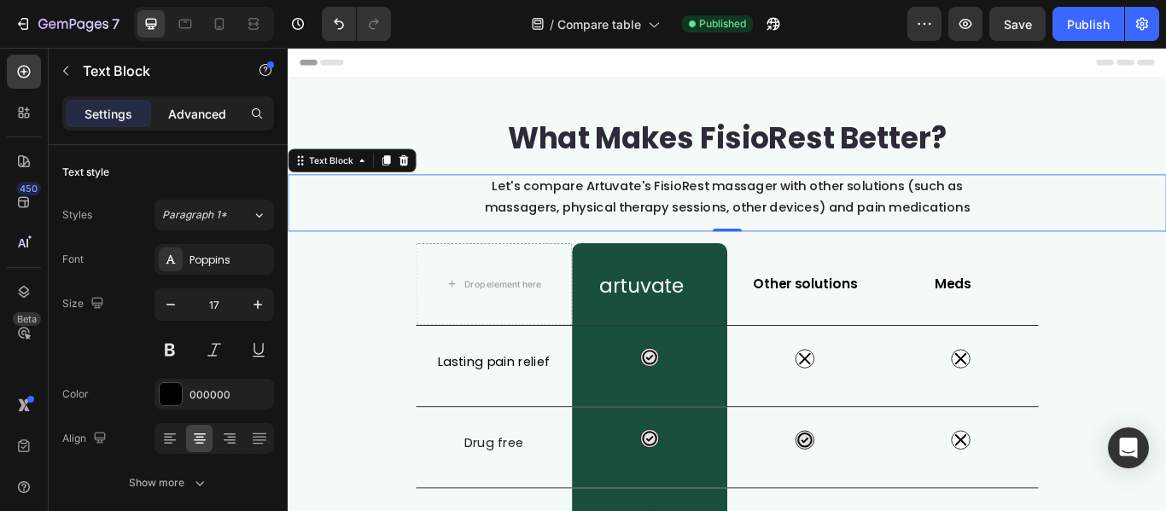
click at [224, 123] on div "Advanced" at bounding box center [196, 113] width 85 height 27
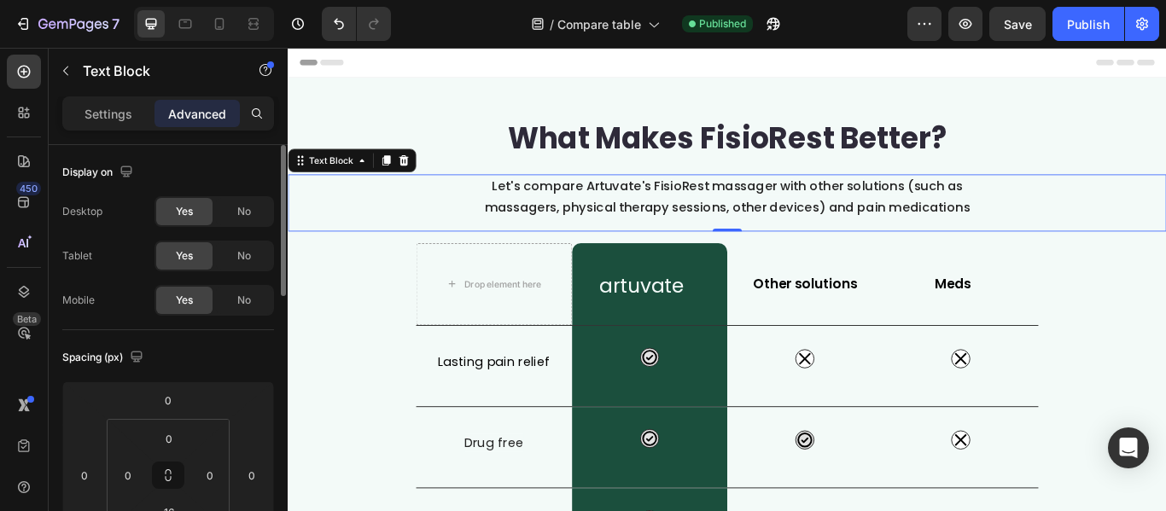
scroll to position [171, 0]
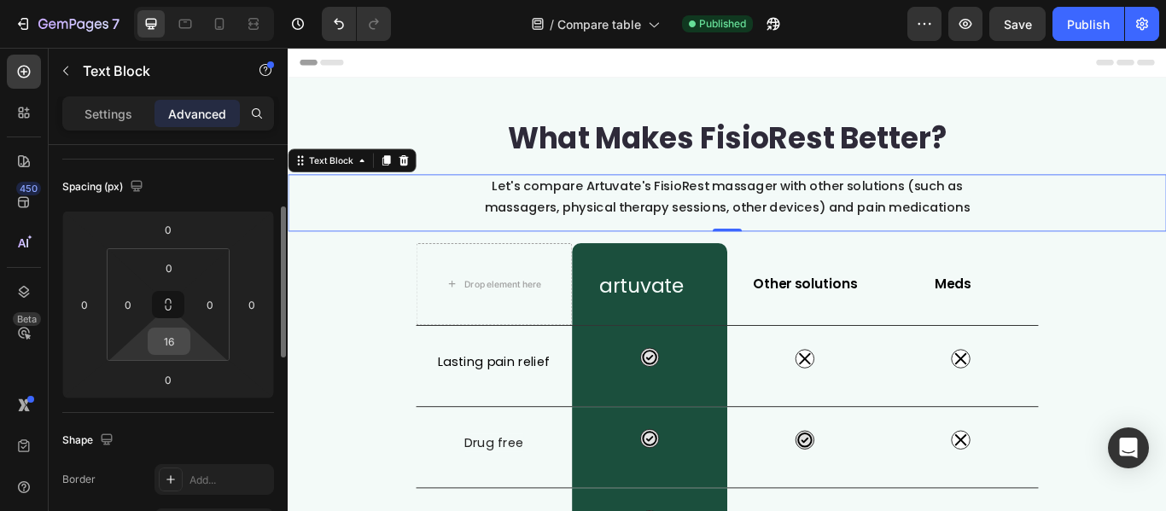
click at [171, 343] on input "16" at bounding box center [169, 342] width 34 height 26
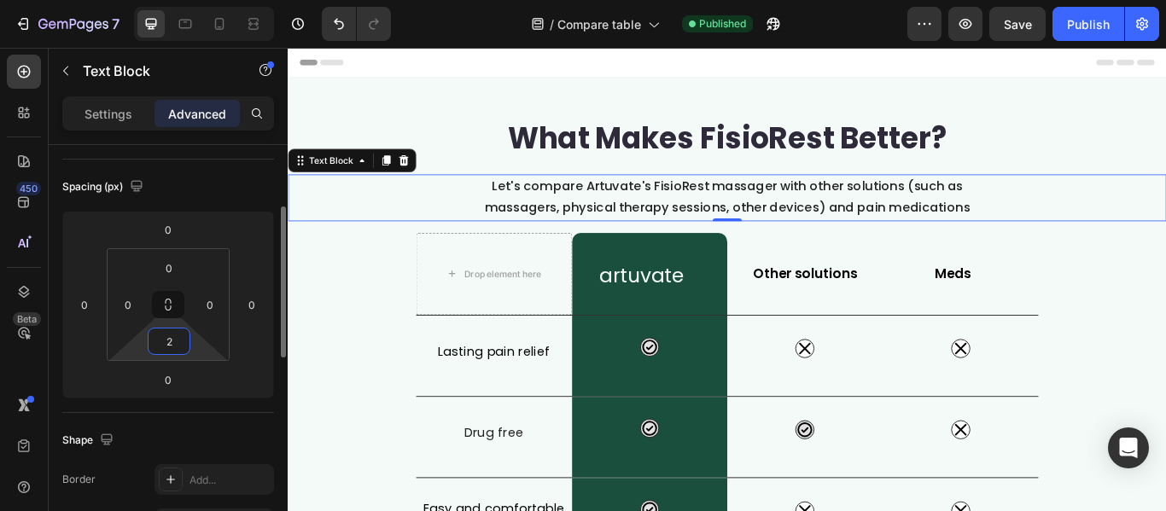
type input "20"
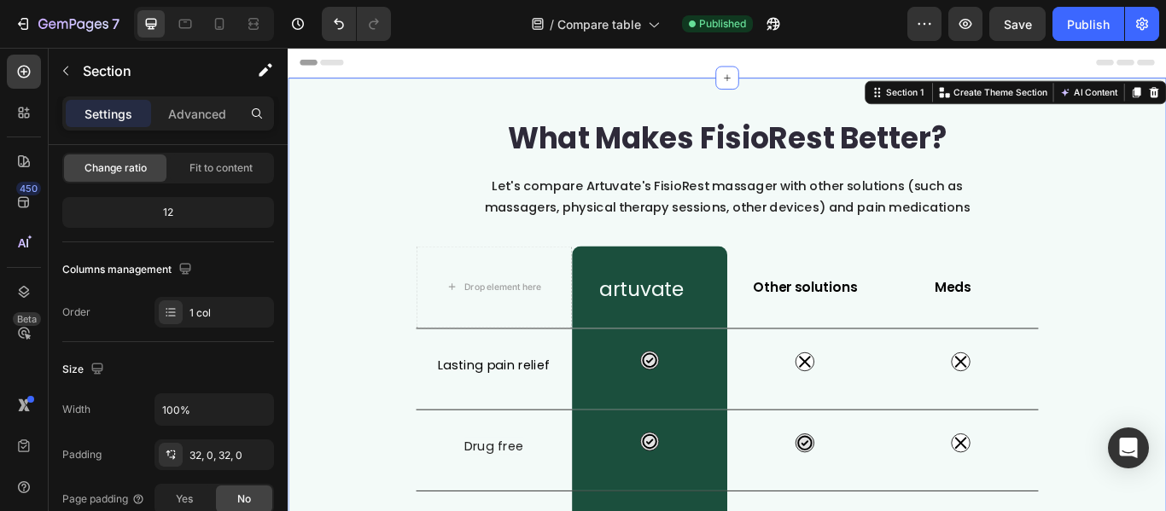
scroll to position [0, 0]
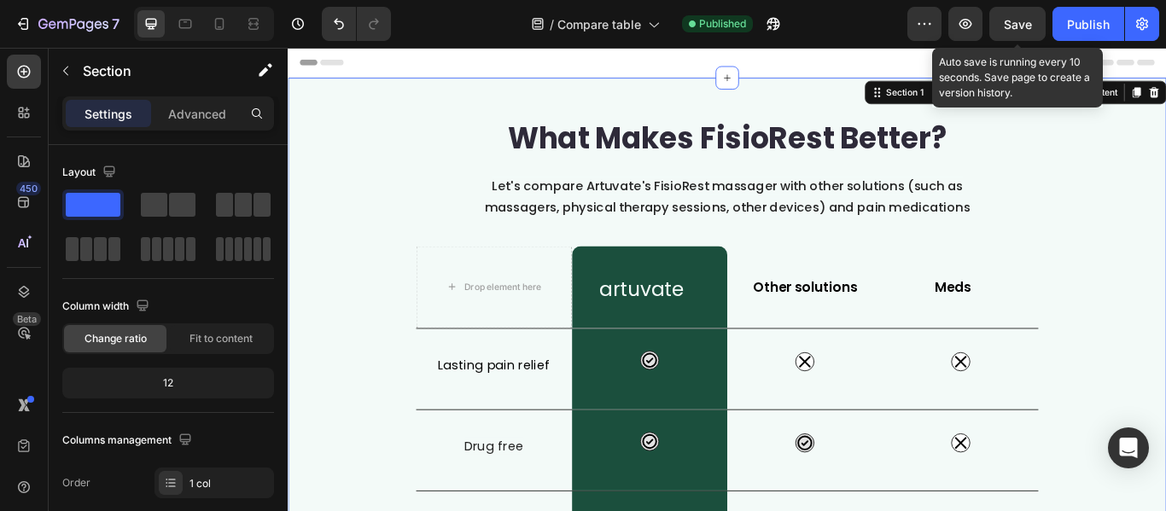
click at [1022, 27] on span "Save" at bounding box center [1018, 24] width 28 height 15
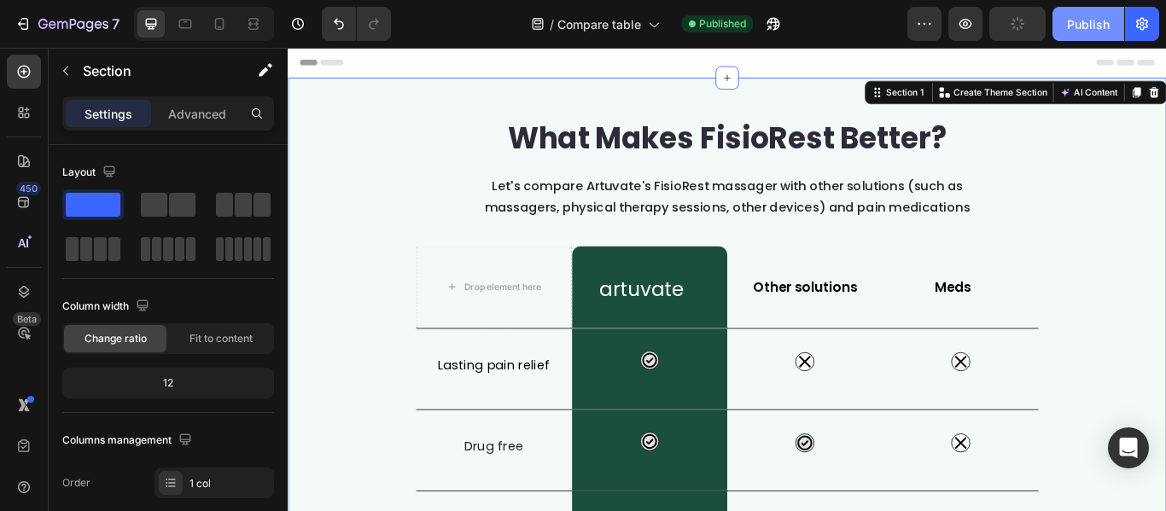
click at [1086, 26] on div "Publish" at bounding box center [1088, 24] width 43 height 18
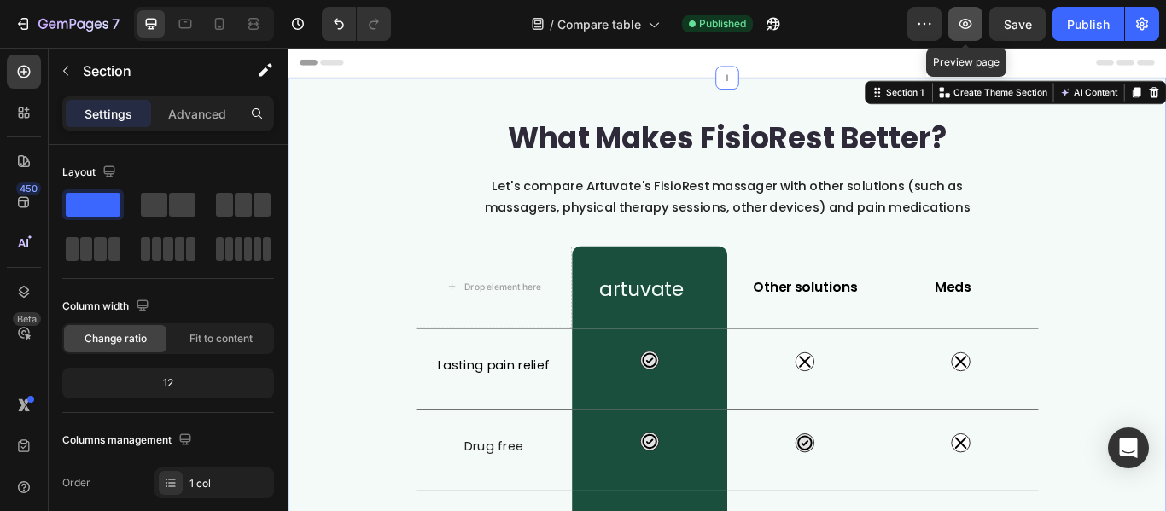
click at [966, 26] on icon "button" at bounding box center [965, 23] width 17 height 17
